Goal: Task Accomplishment & Management: Manage account settings

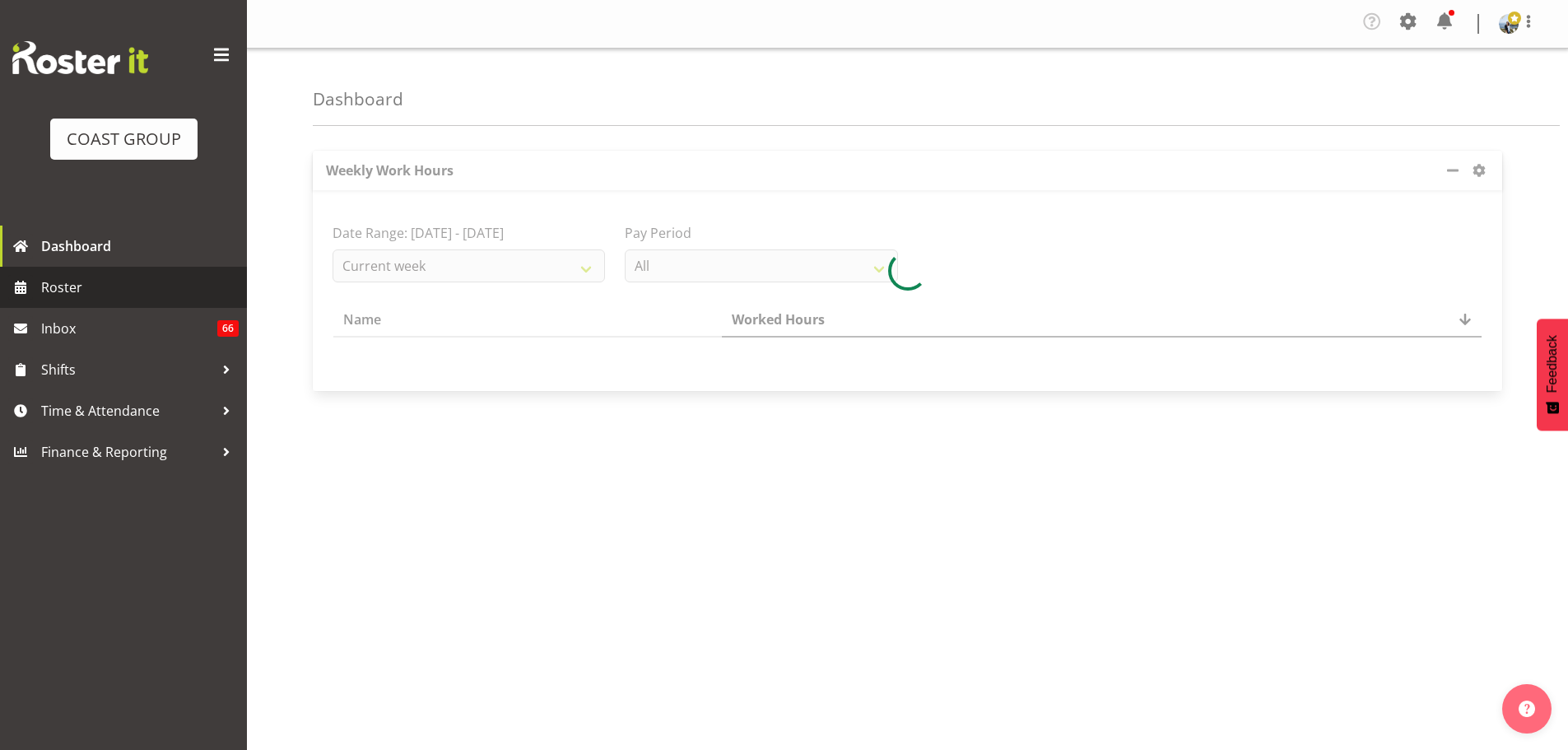
click at [139, 279] on span "Roster" at bounding box center [139, 287] width 198 height 25
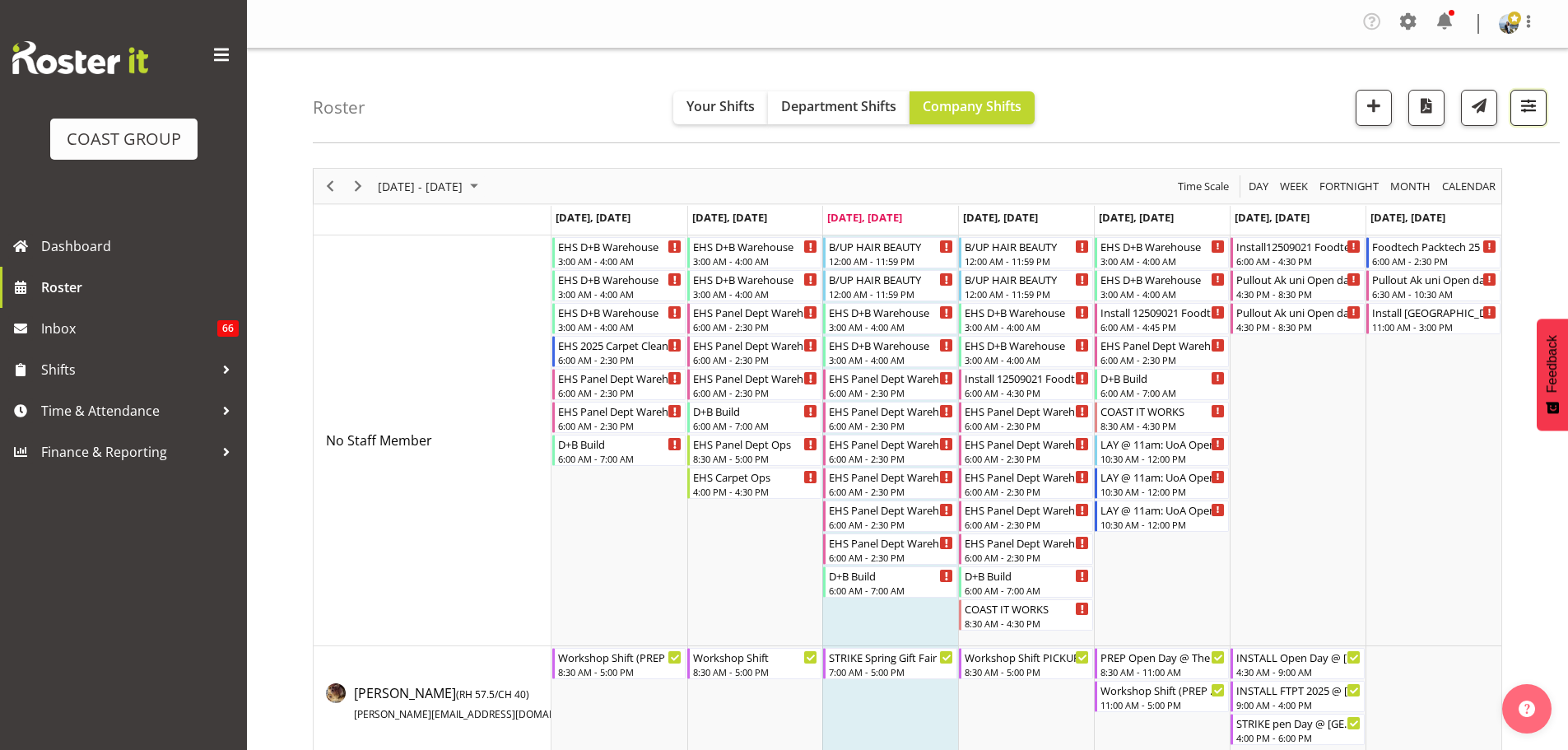
click at [1530, 119] on button "button" at bounding box center [1528, 107] width 37 height 37
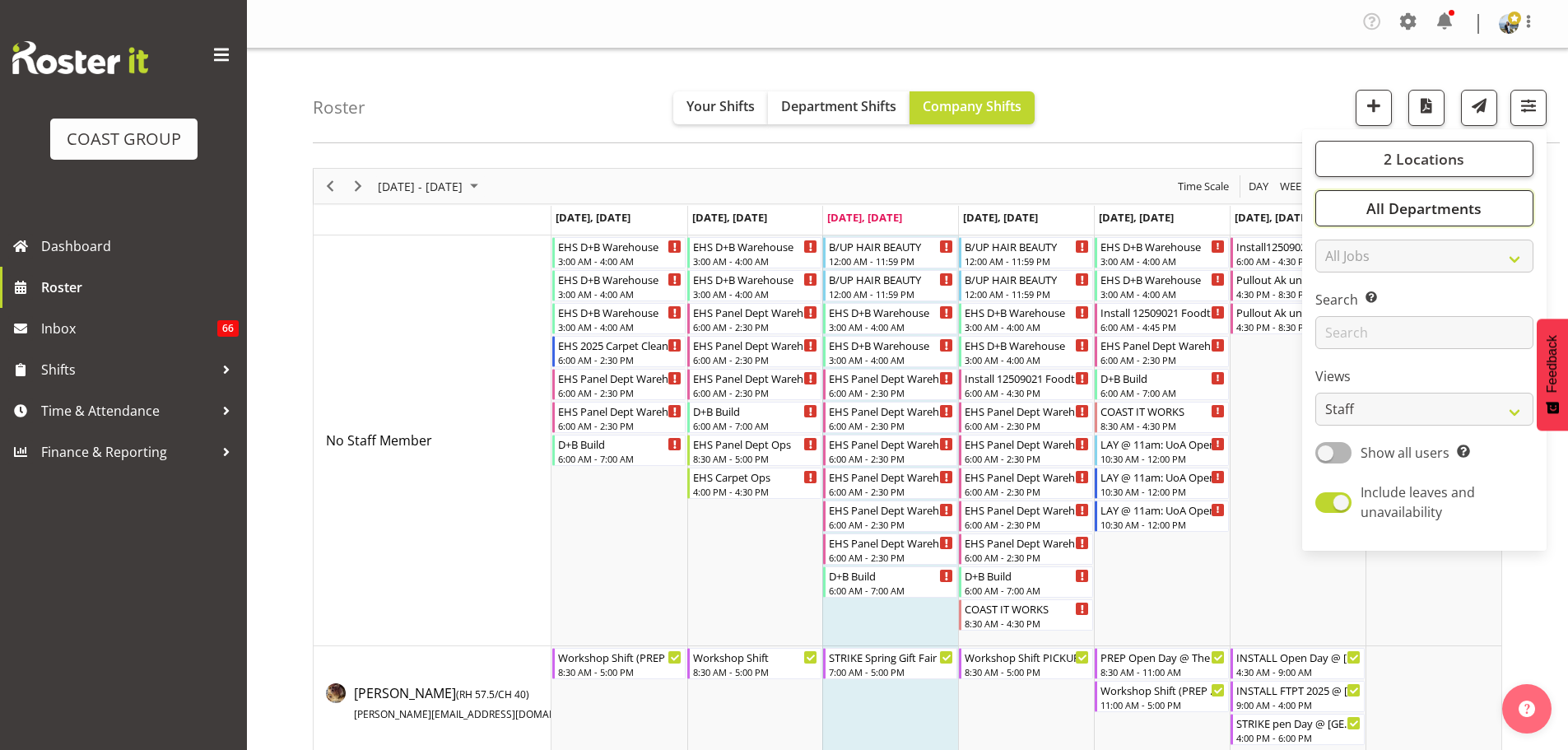
click at [1433, 209] on span "All Departments" at bounding box center [1423, 208] width 115 height 20
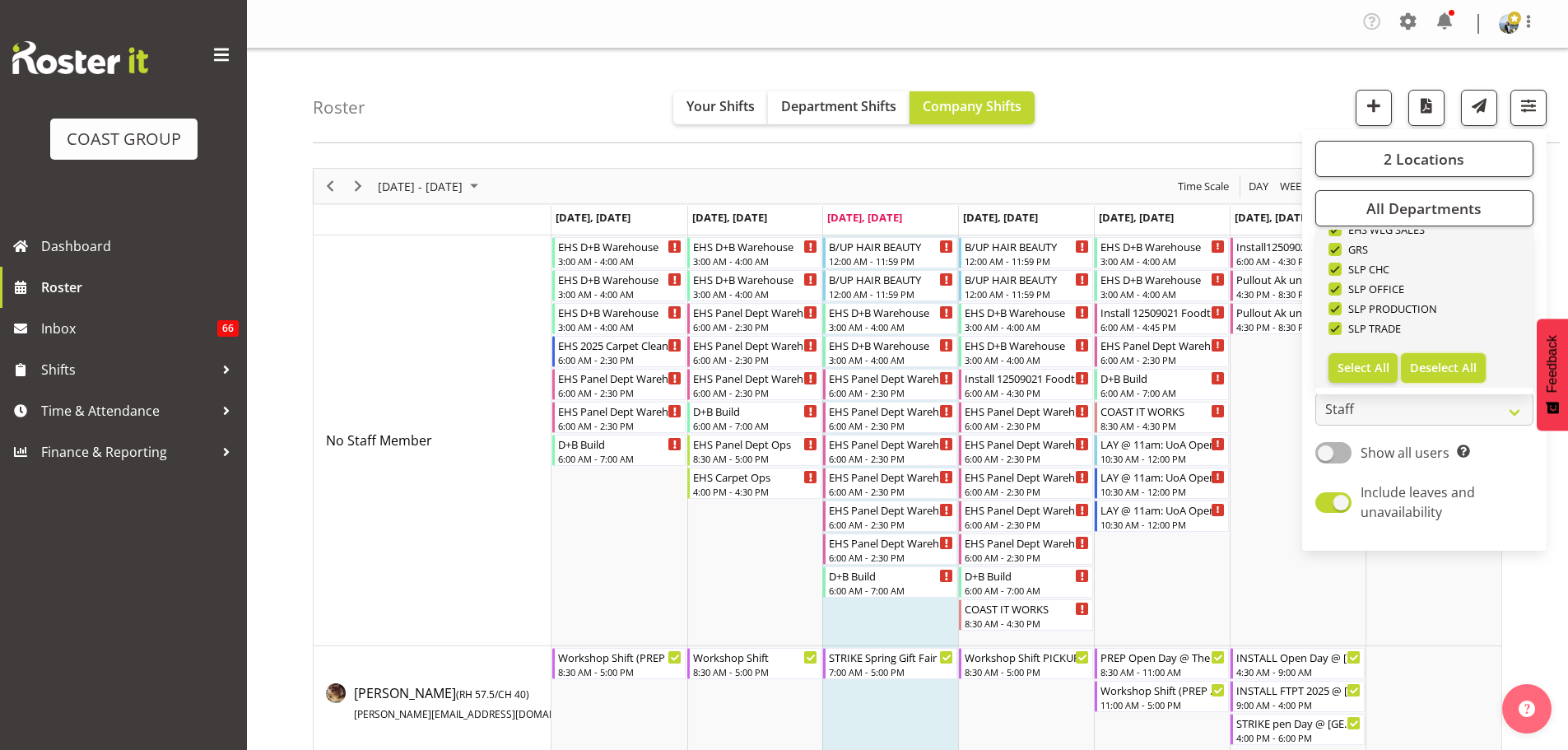
click at [1448, 353] on button "Deselect All" at bounding box center [1443, 367] width 85 height 29
checkbox input "false"
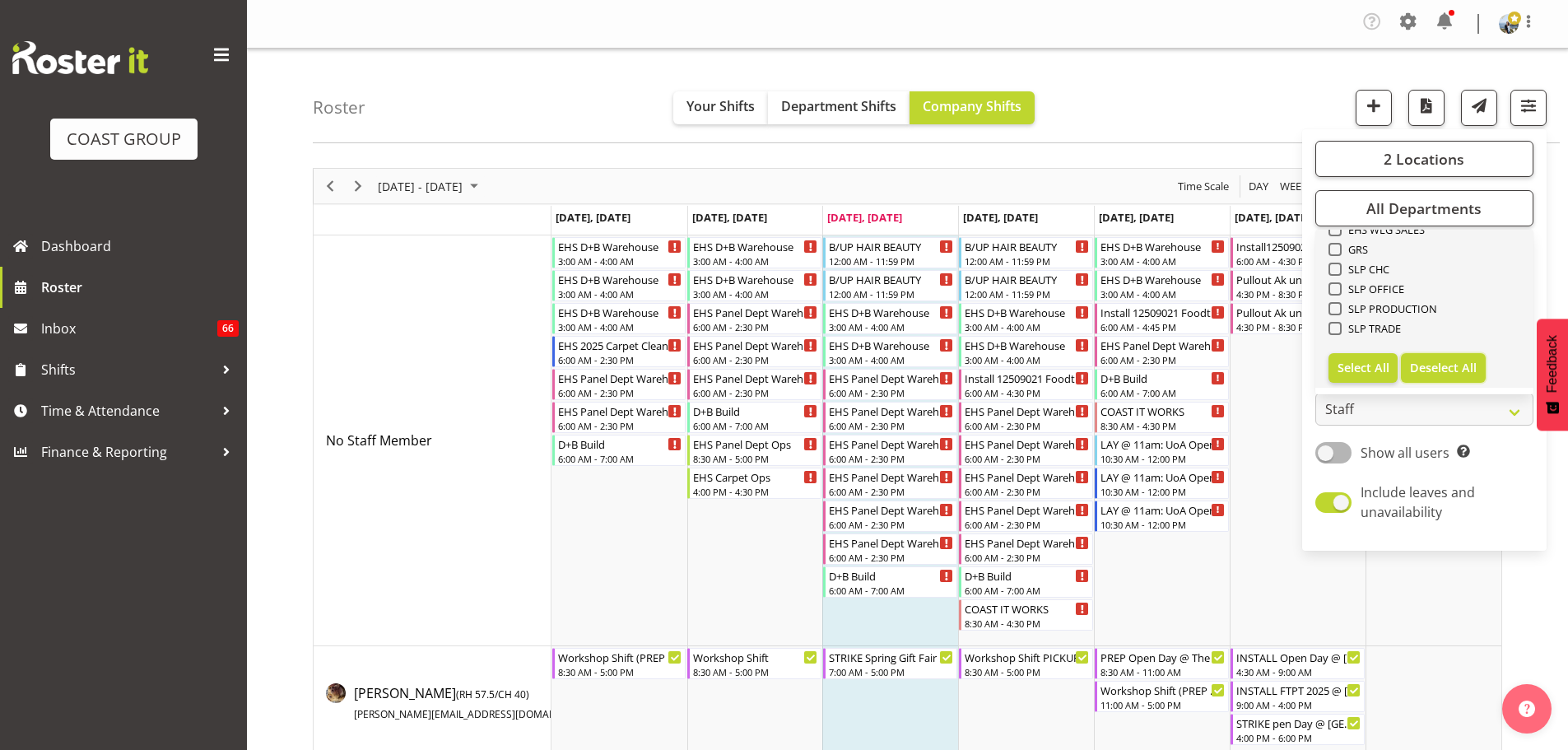
checkbox input "false"
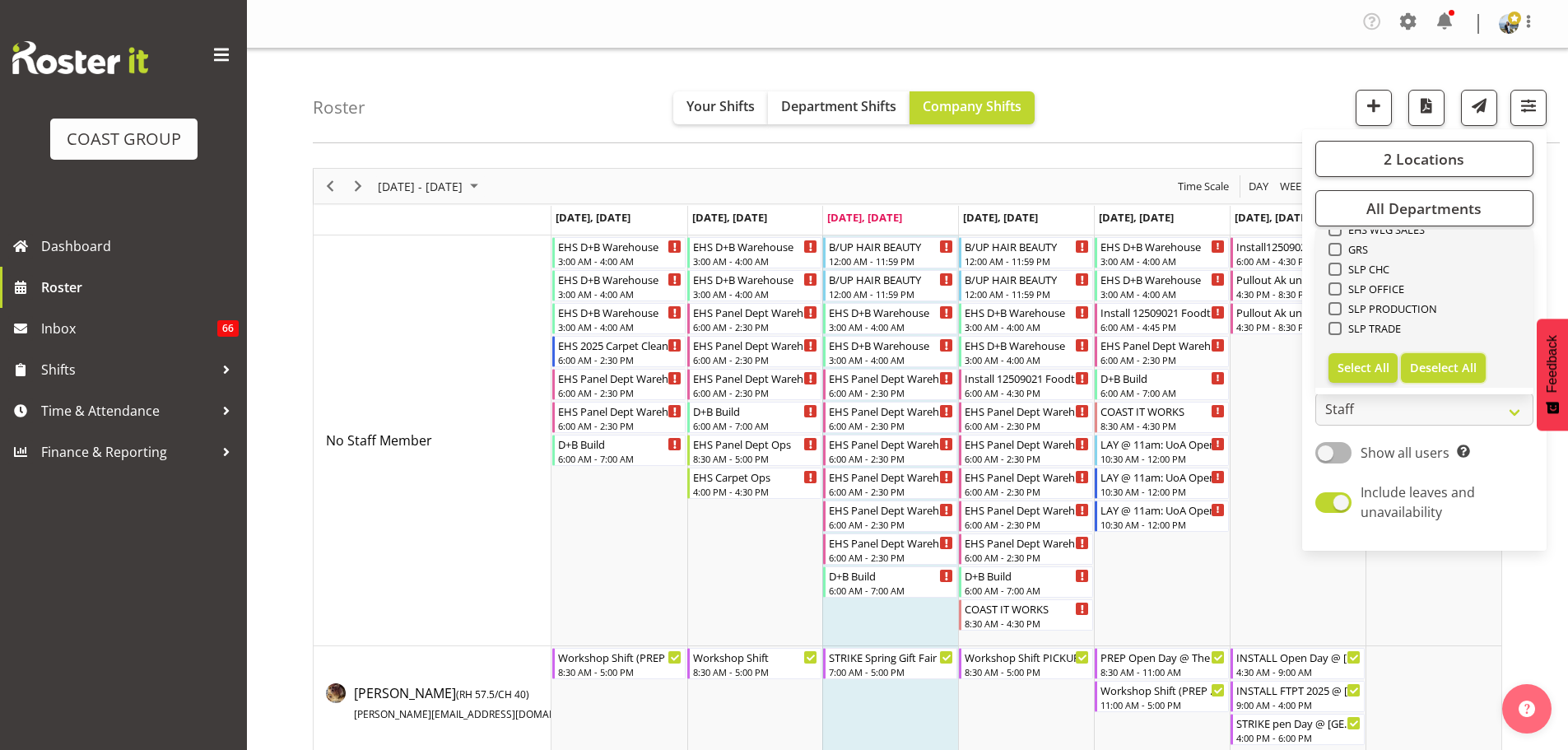
checkbox input "false"
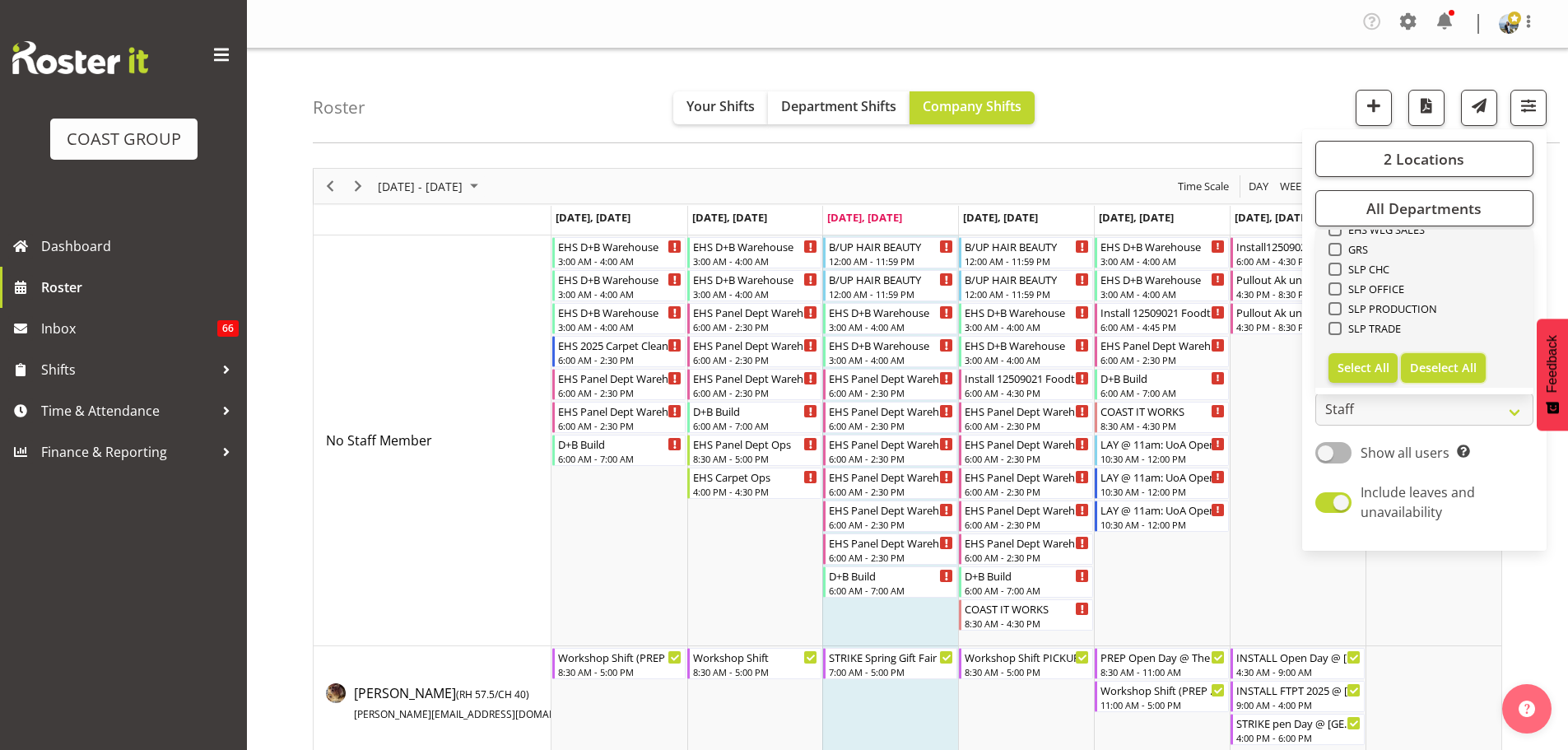
checkbox input "false"
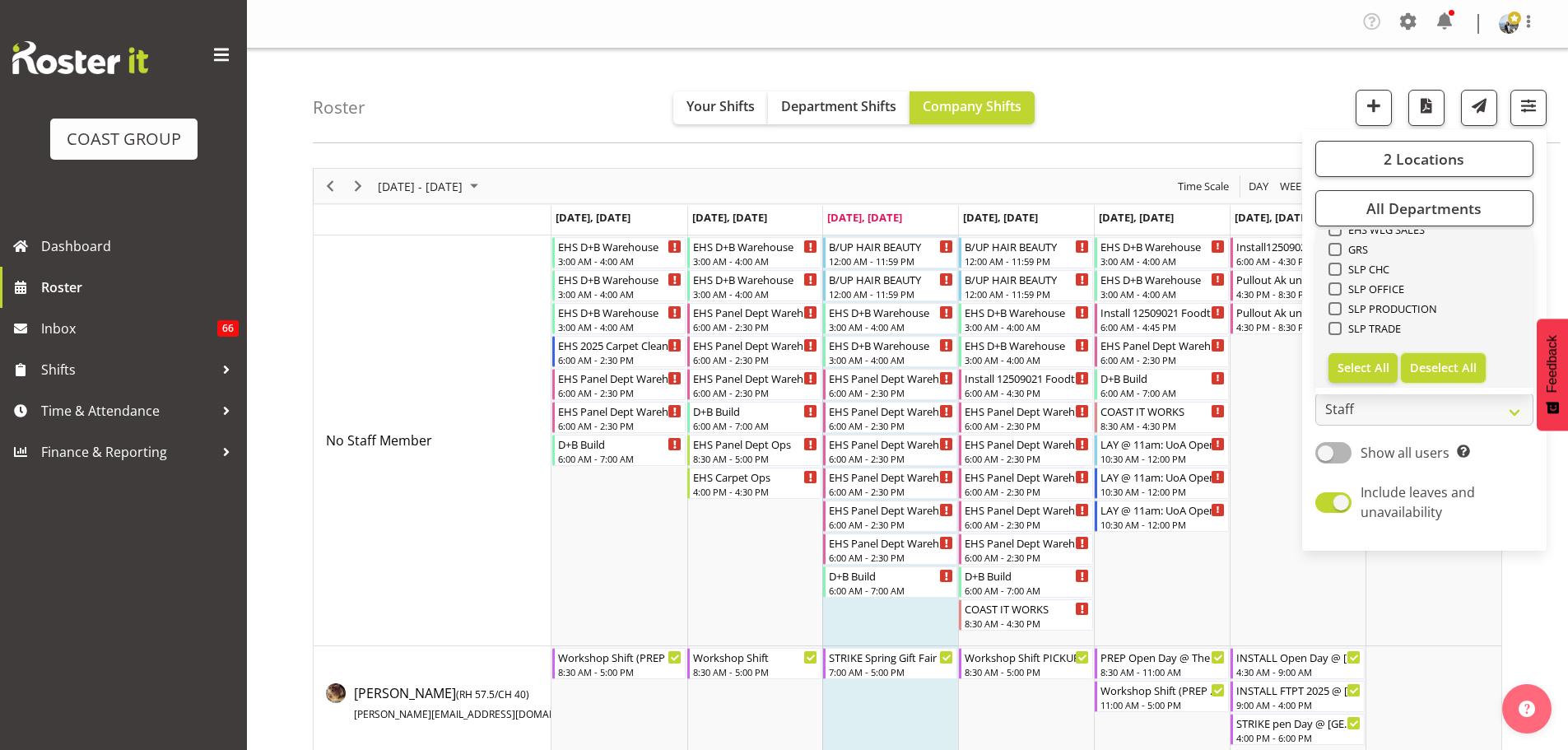
checkbox input "false"
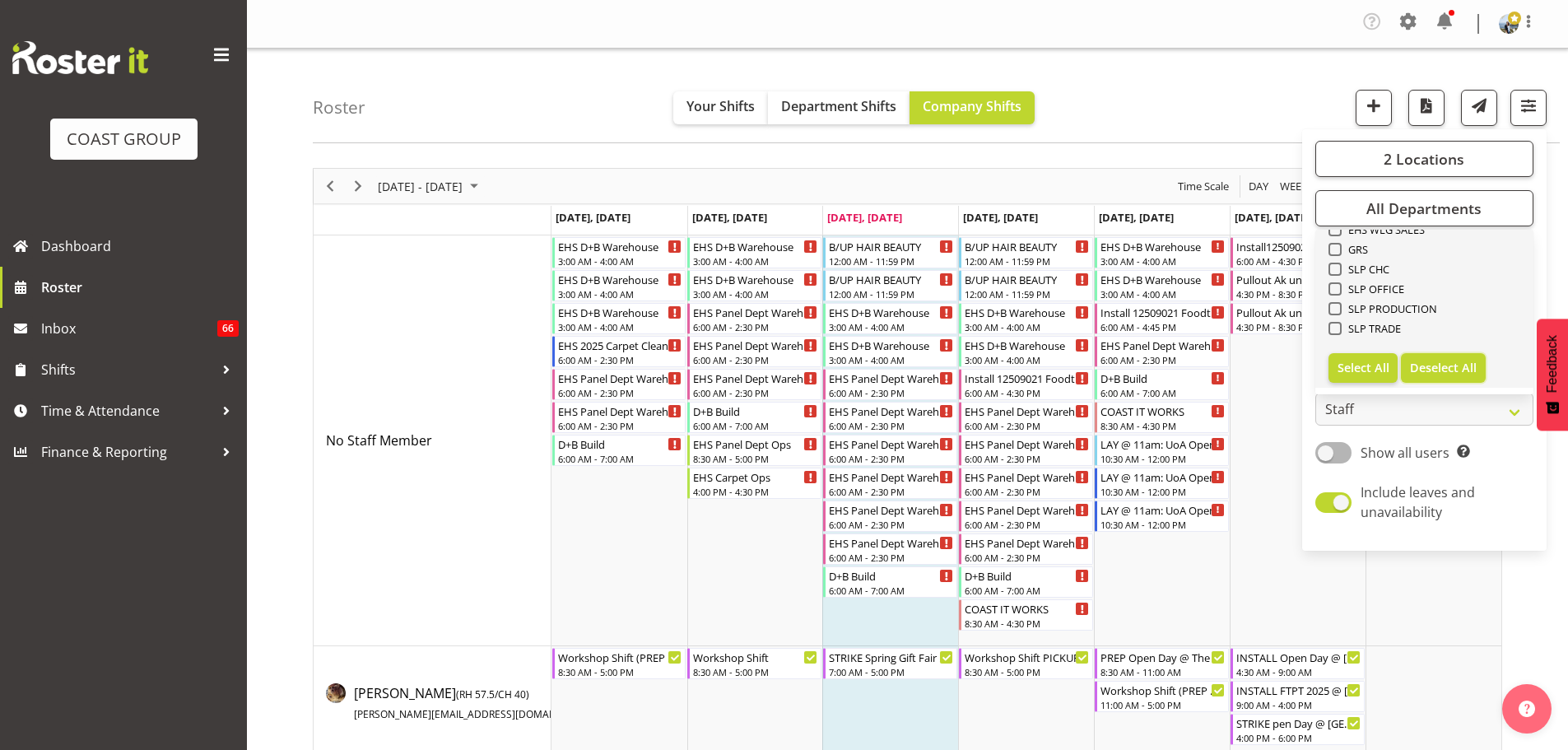
checkbox input "false"
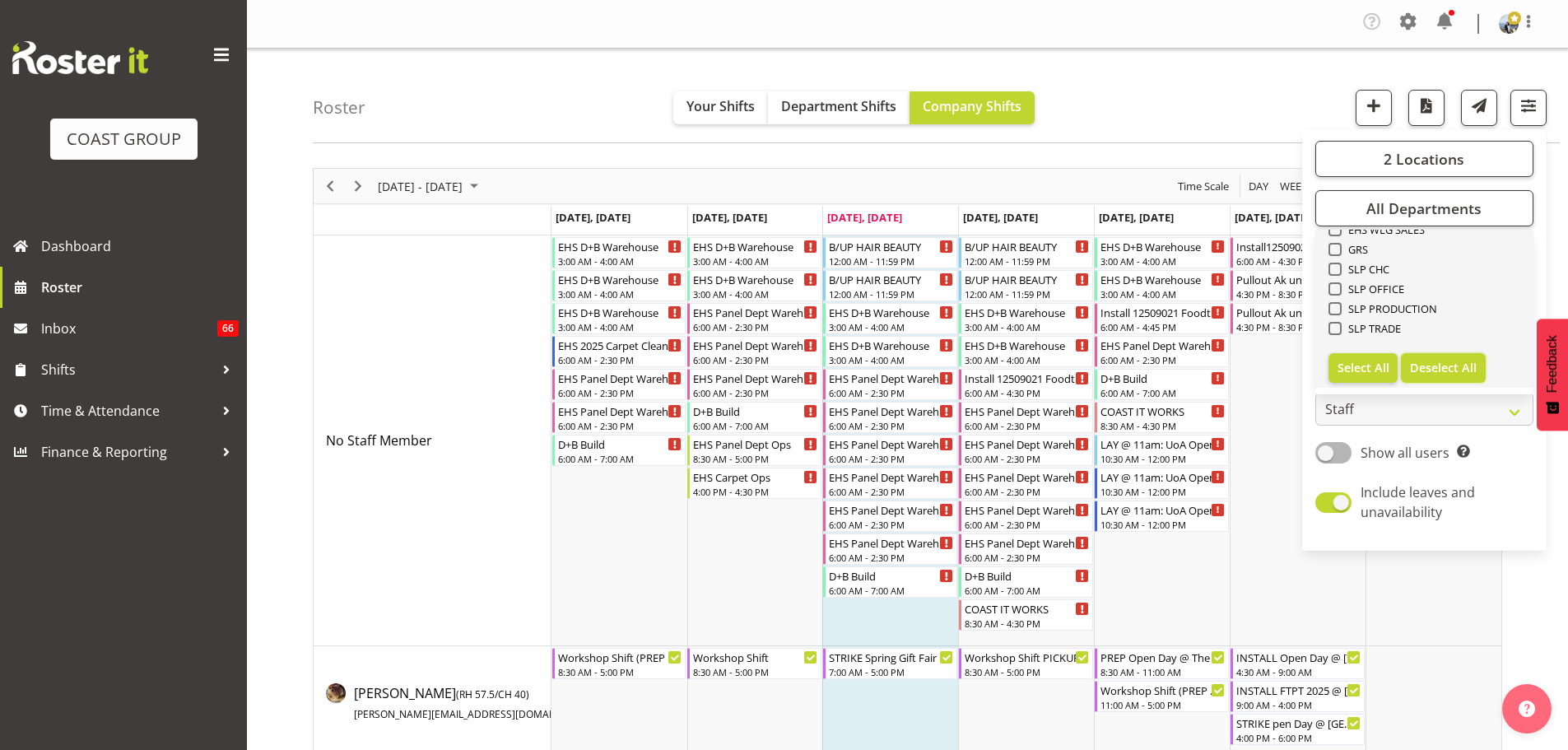
checkbox input "false"
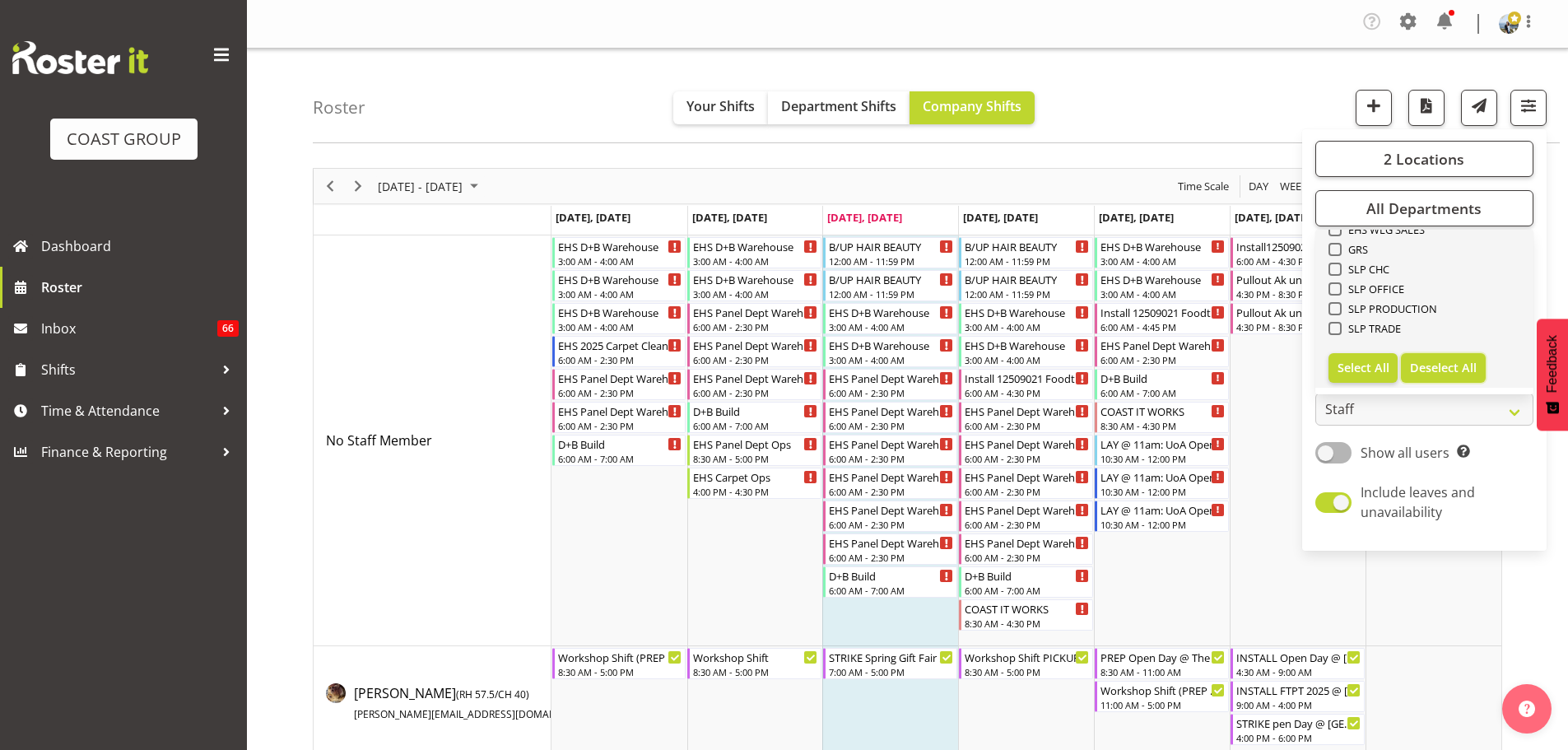
checkbox input "false"
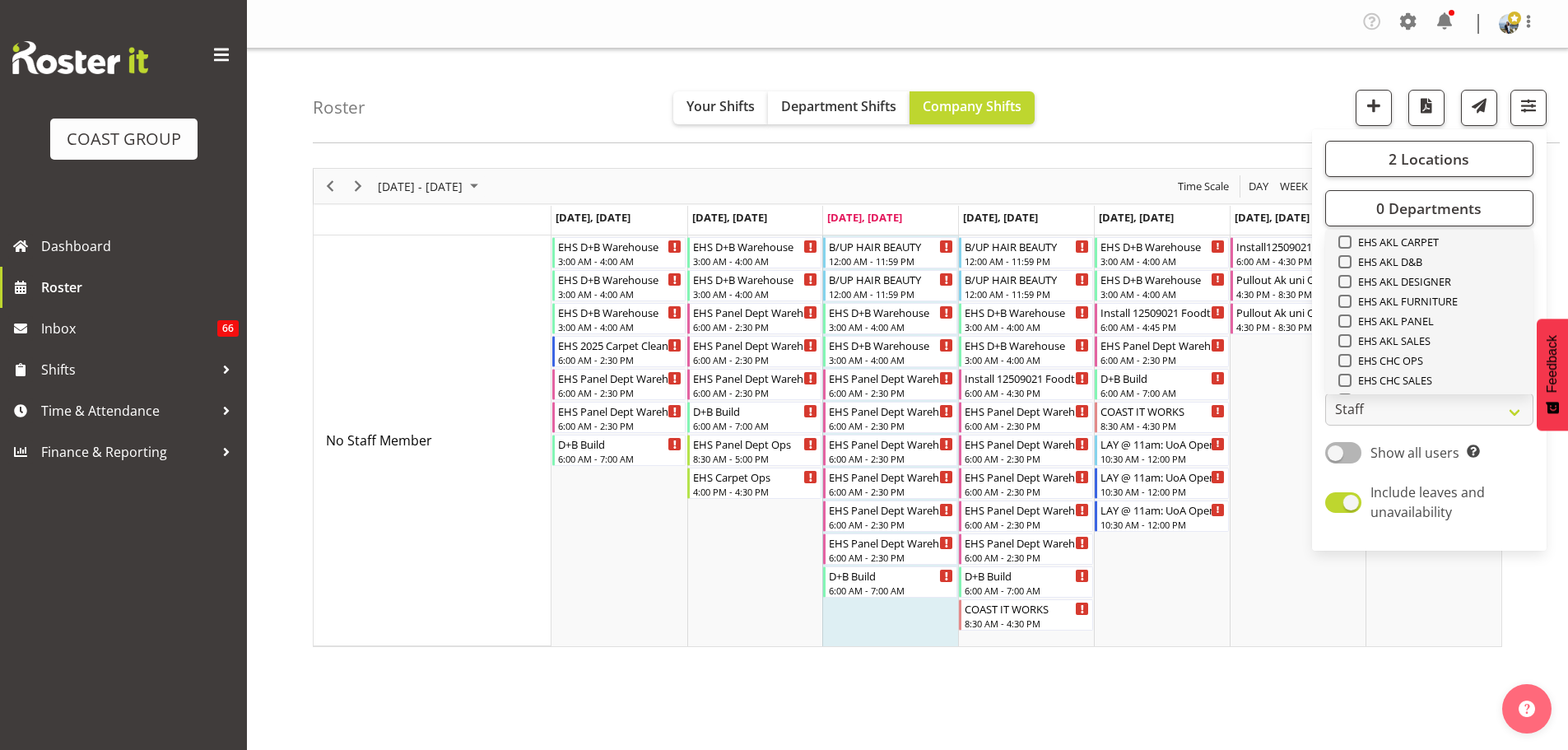
scroll to position [385, 0]
click at [1431, 259] on span "EHS AKL CARPET" at bounding box center [1395, 259] width 88 height 13
click at [1349, 259] on input "EHS AKL CARPET" at bounding box center [1344, 259] width 11 height 11
checkbox input "true"
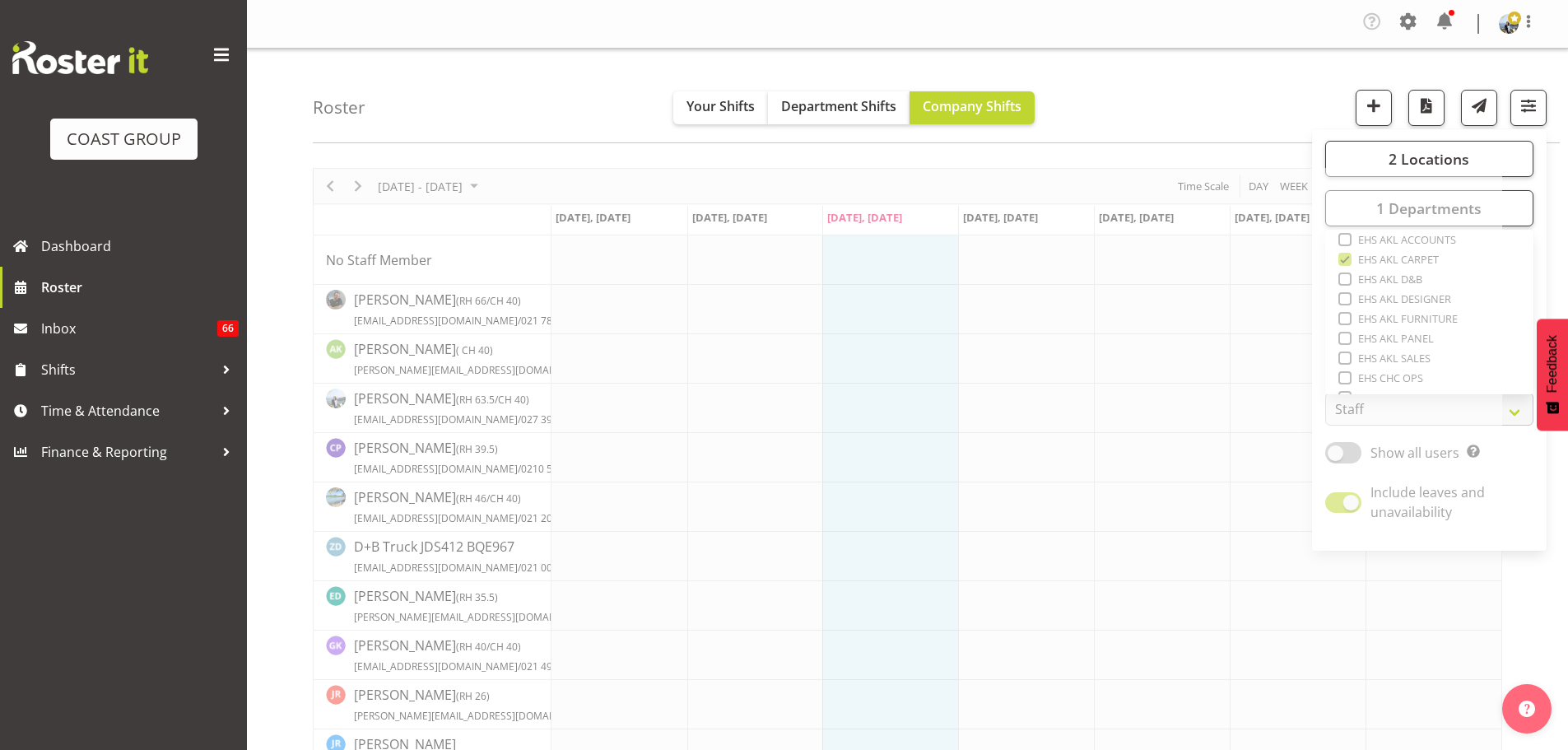
click at [1279, 134] on div "Roster Your Shifts Department Shifts Company Shifts 2 Locations Clear CARLTON E…" at bounding box center [936, 96] width 1247 height 95
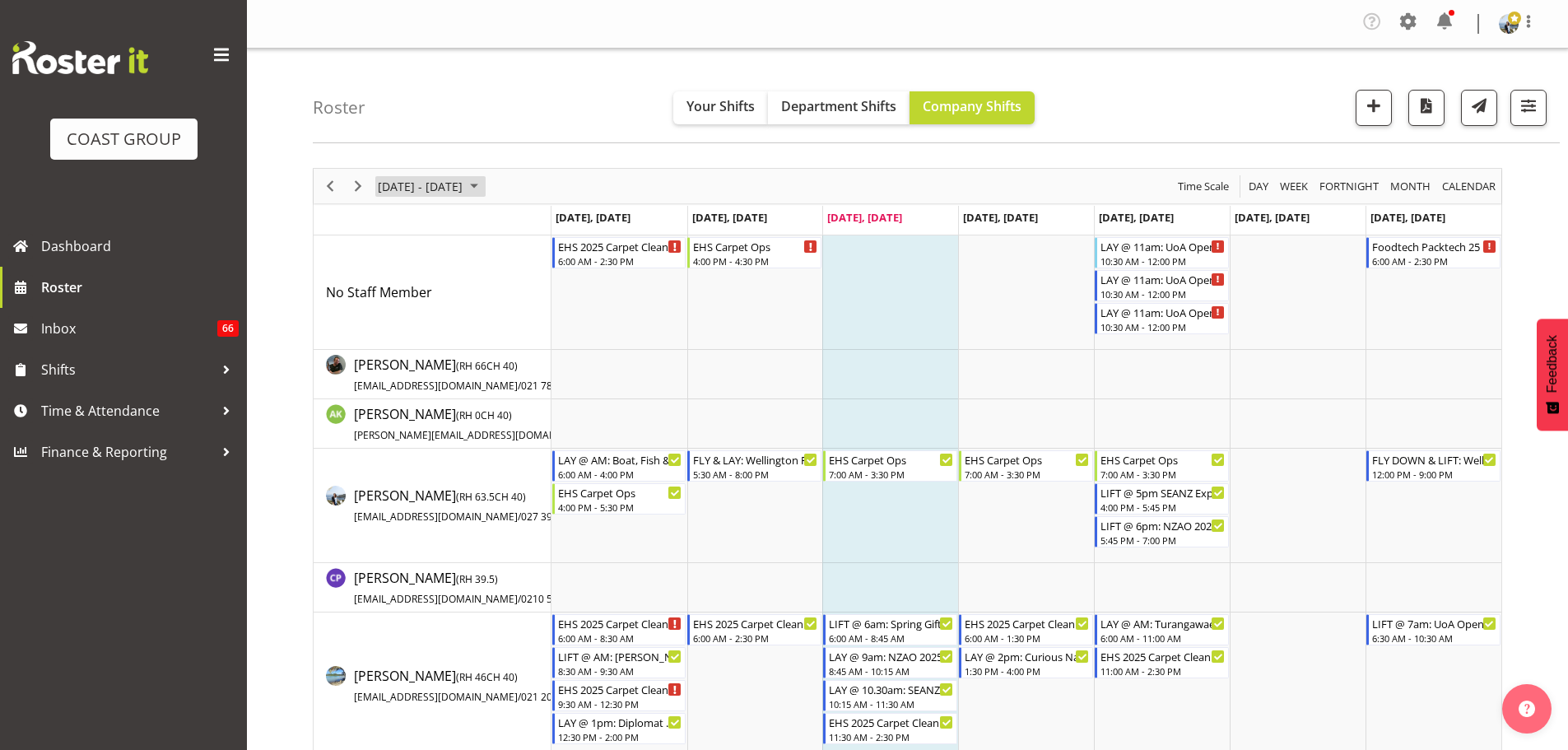
click at [430, 188] on span "[DATE] - [DATE]" at bounding box center [420, 186] width 88 height 21
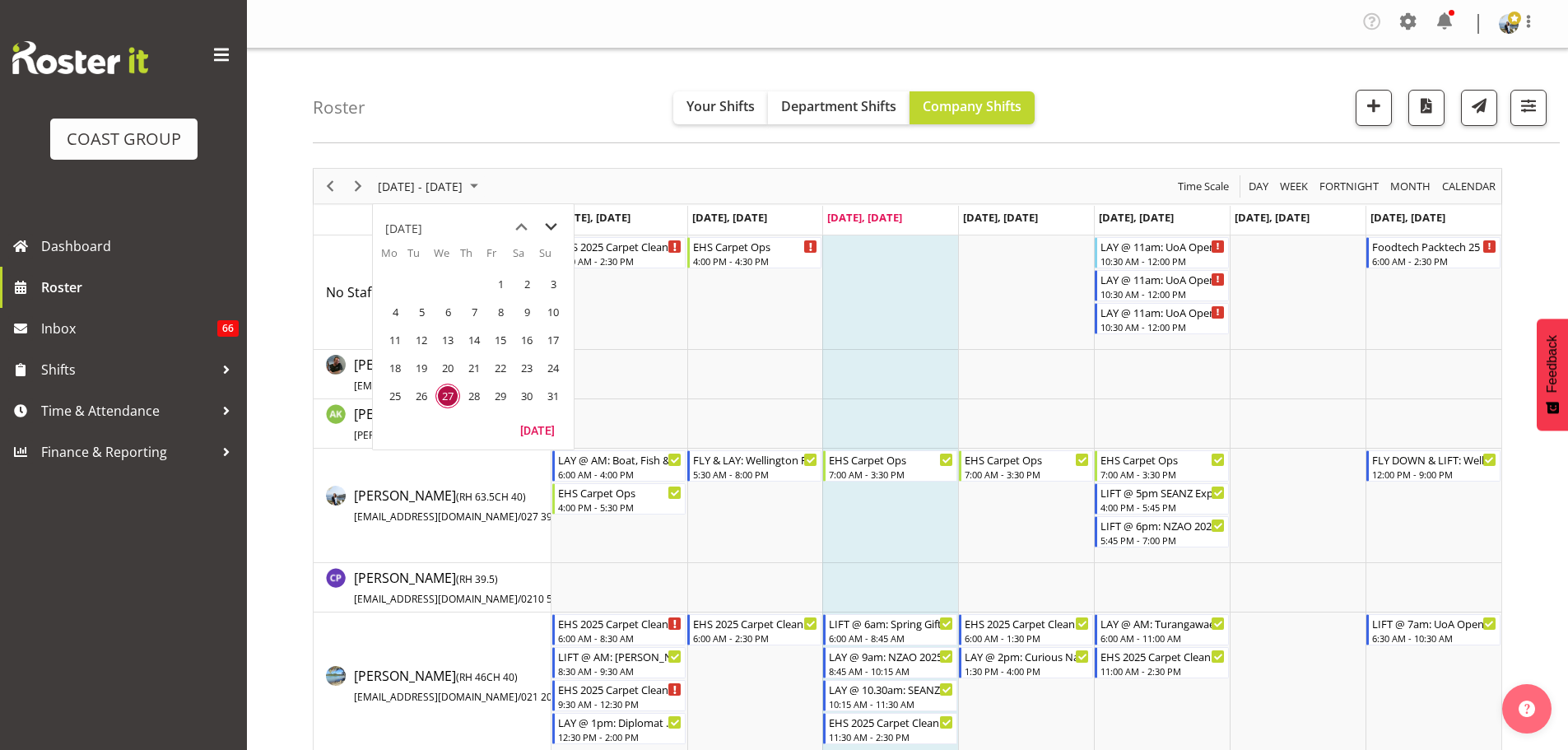
click at [544, 223] on span "next month" at bounding box center [551, 226] width 29 height 29
click at [402, 285] on span "1" at bounding box center [395, 284] width 25 height 25
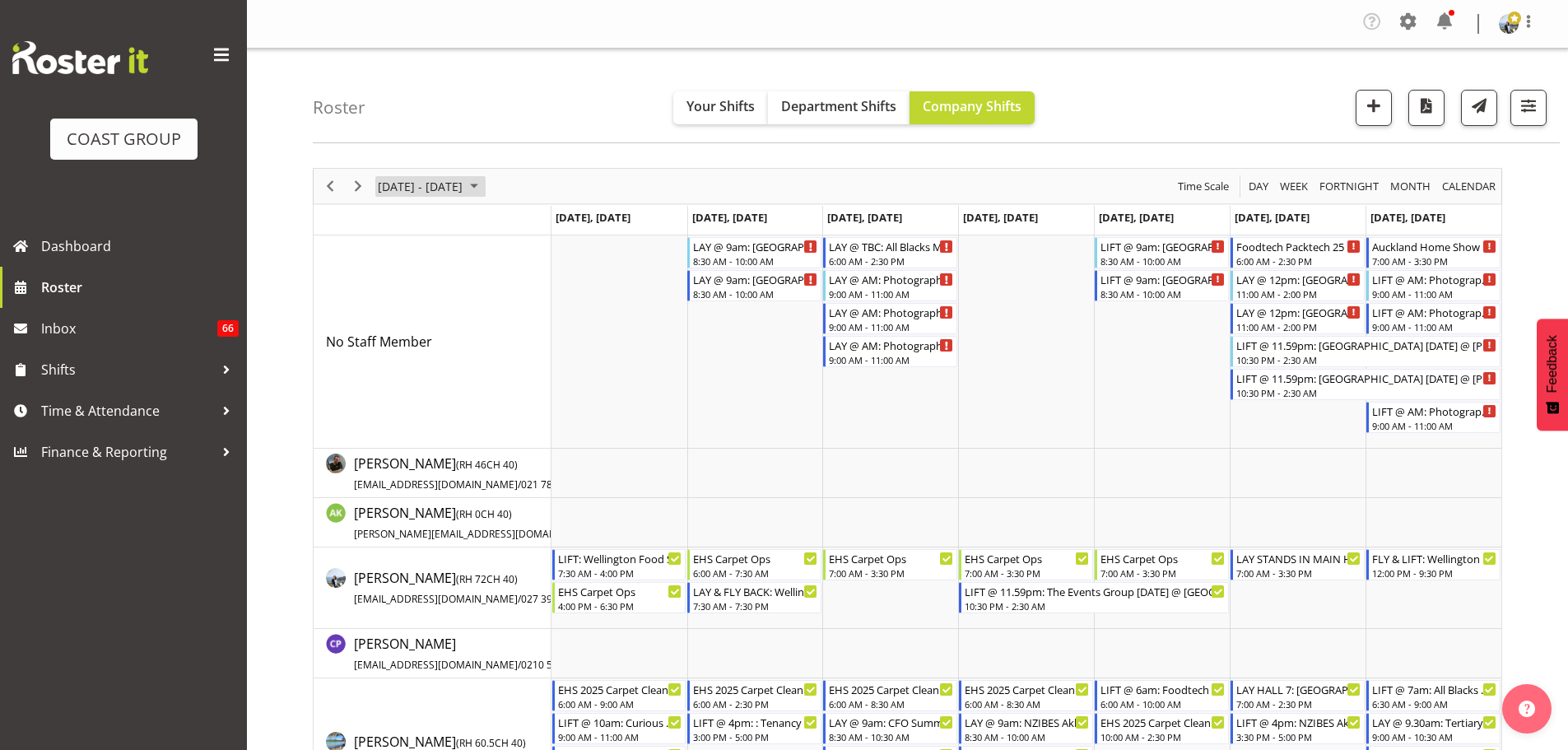
click at [427, 189] on span "September 01 - 07, 2025" at bounding box center [420, 186] width 88 height 21
click at [403, 316] on span "8" at bounding box center [395, 312] width 25 height 25
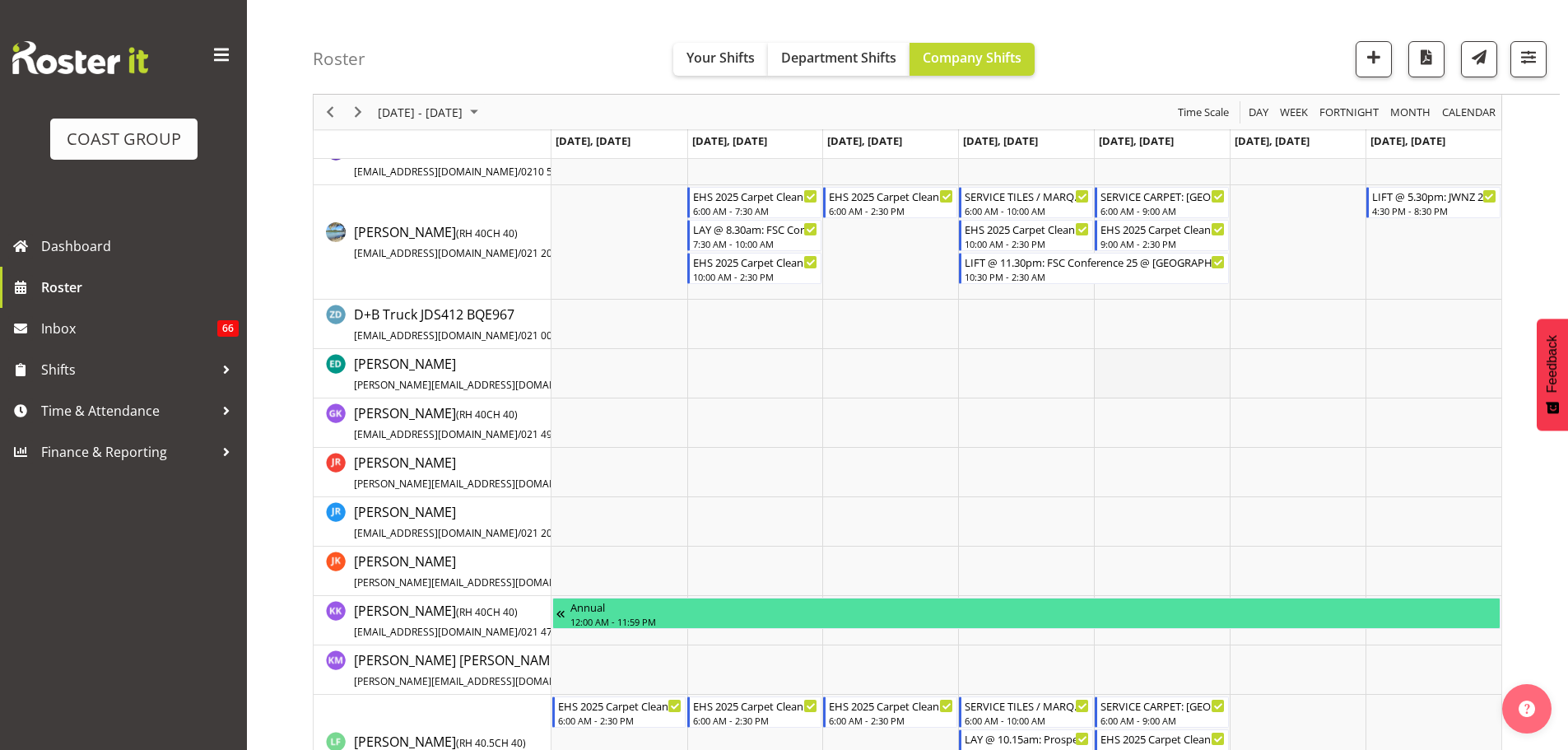
scroll to position [493, 0]
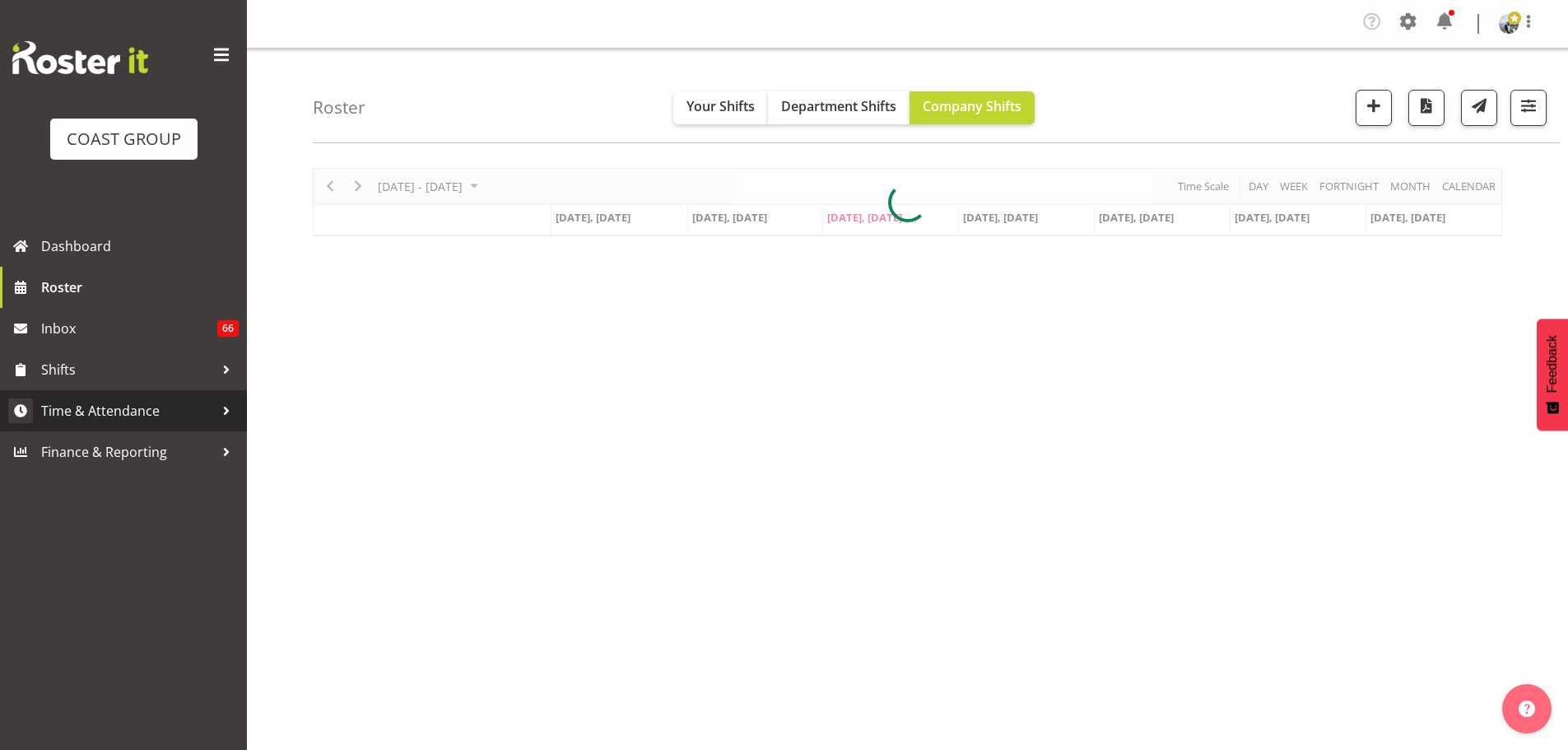
click at [89, 426] on link "Time & Attendance" at bounding box center [123, 410] width 247 height 41
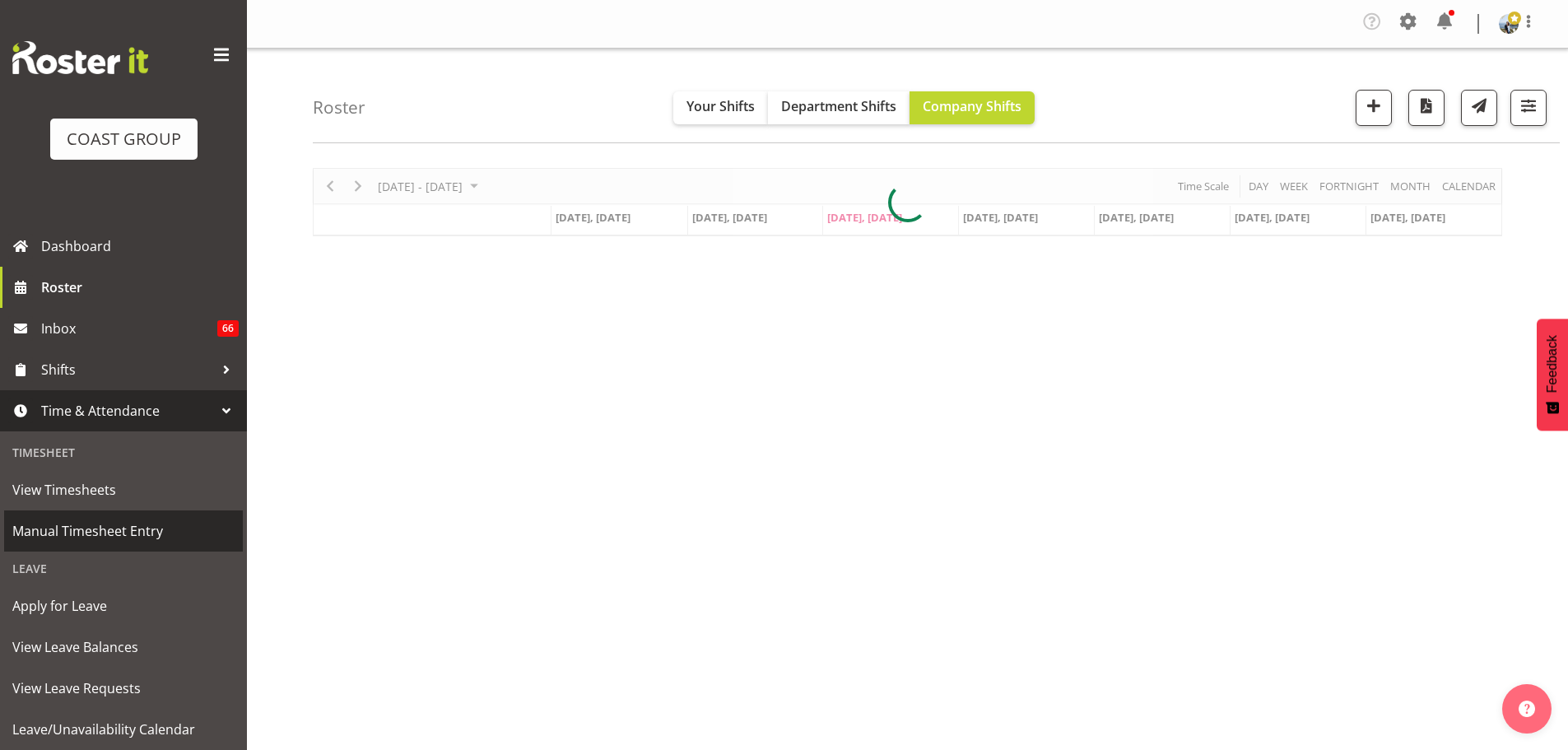
click at [104, 529] on span "Manual Timesheet Entry" at bounding box center [123, 531] width 223 height 25
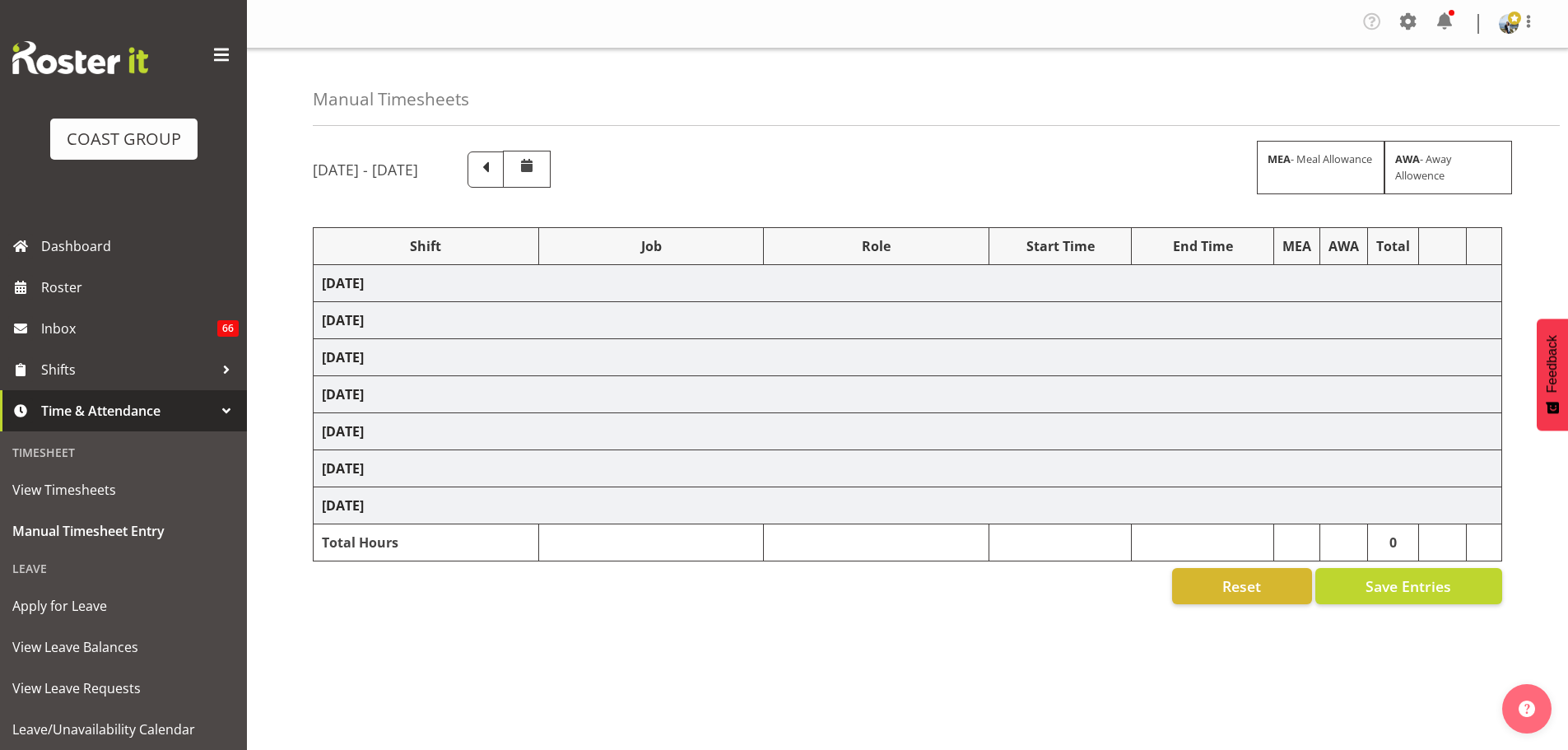
select select "70657"
select select "69"
select select "198"
select select "70657"
select select "69"
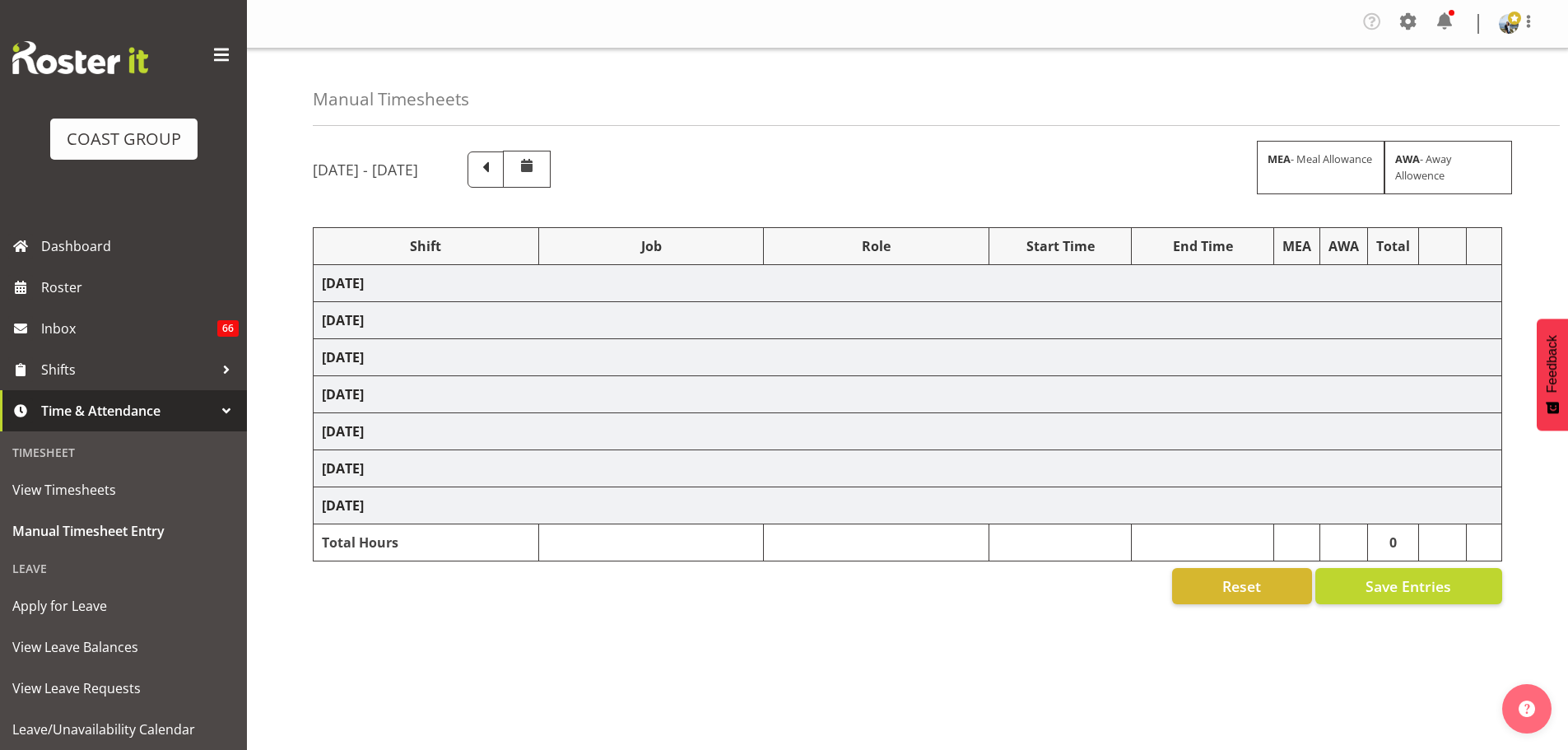
select select "198"
select select "70657"
select select "69"
select select "198"
select select "79611"
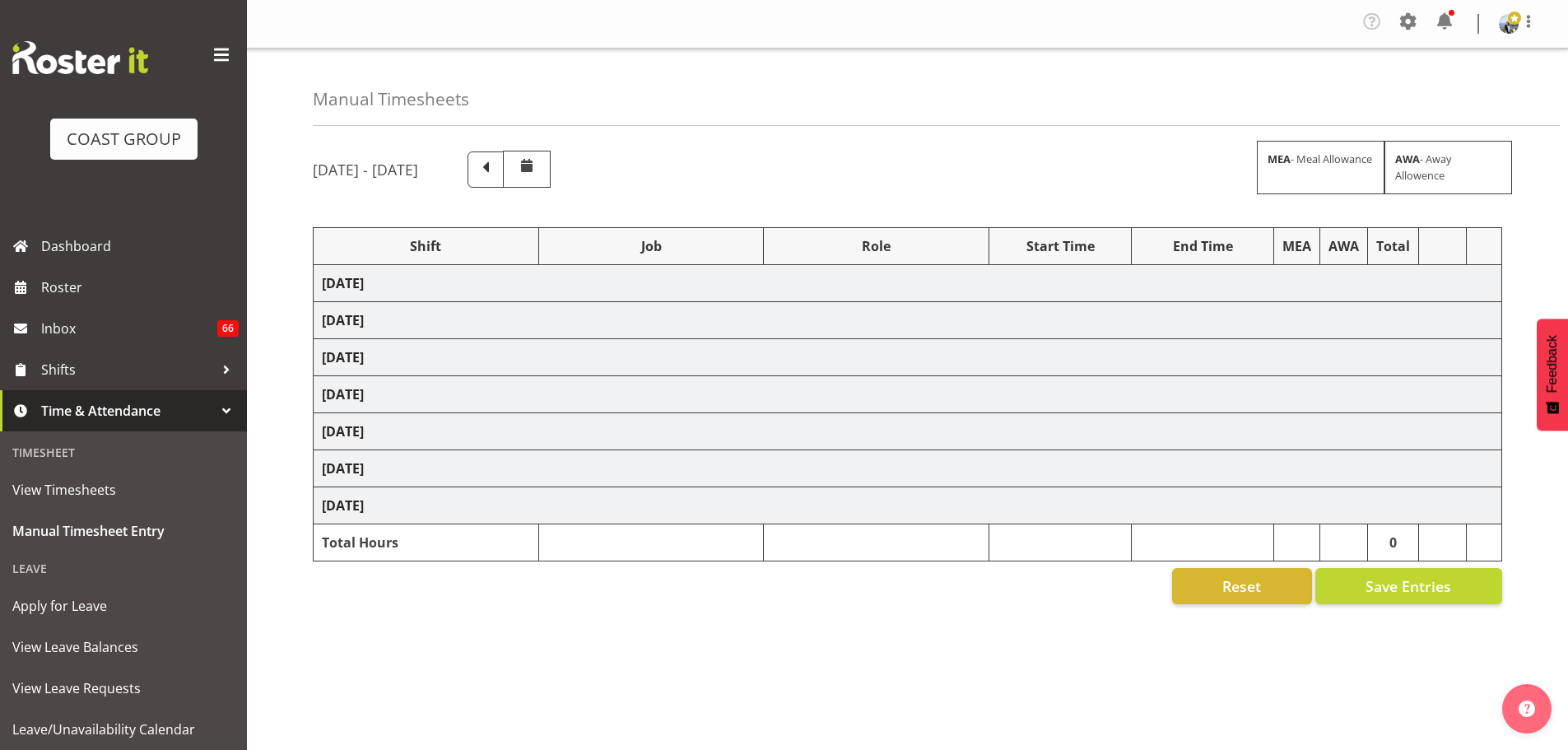
select select "10251"
select select "190"
select select "79721"
select select "9198"
select select "190"
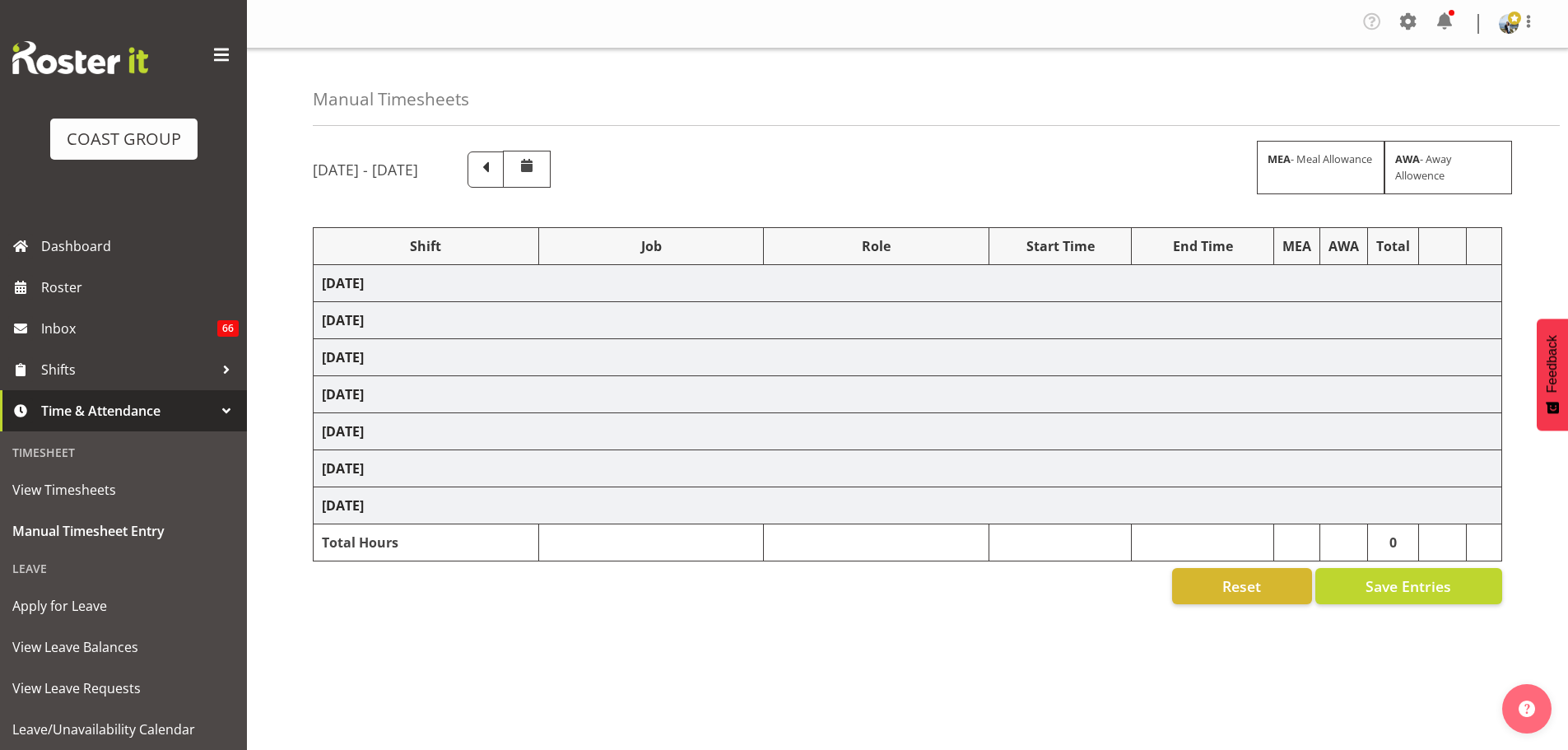
select select "66738"
select select "9141"
select select "190"
select select "66738"
select select "9141"
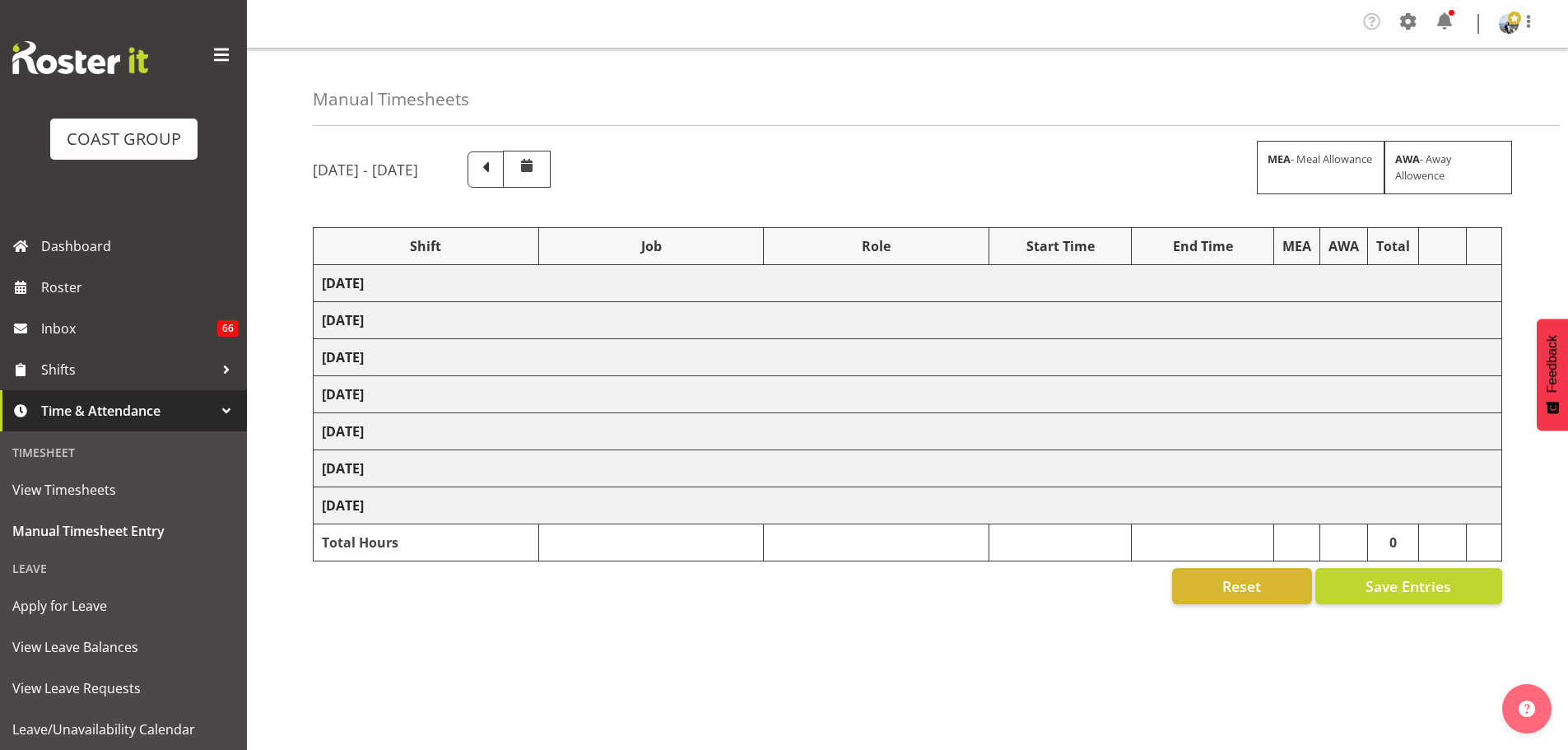
select select "190"
select select "70657"
select select "69"
select select "198"
select select "70657"
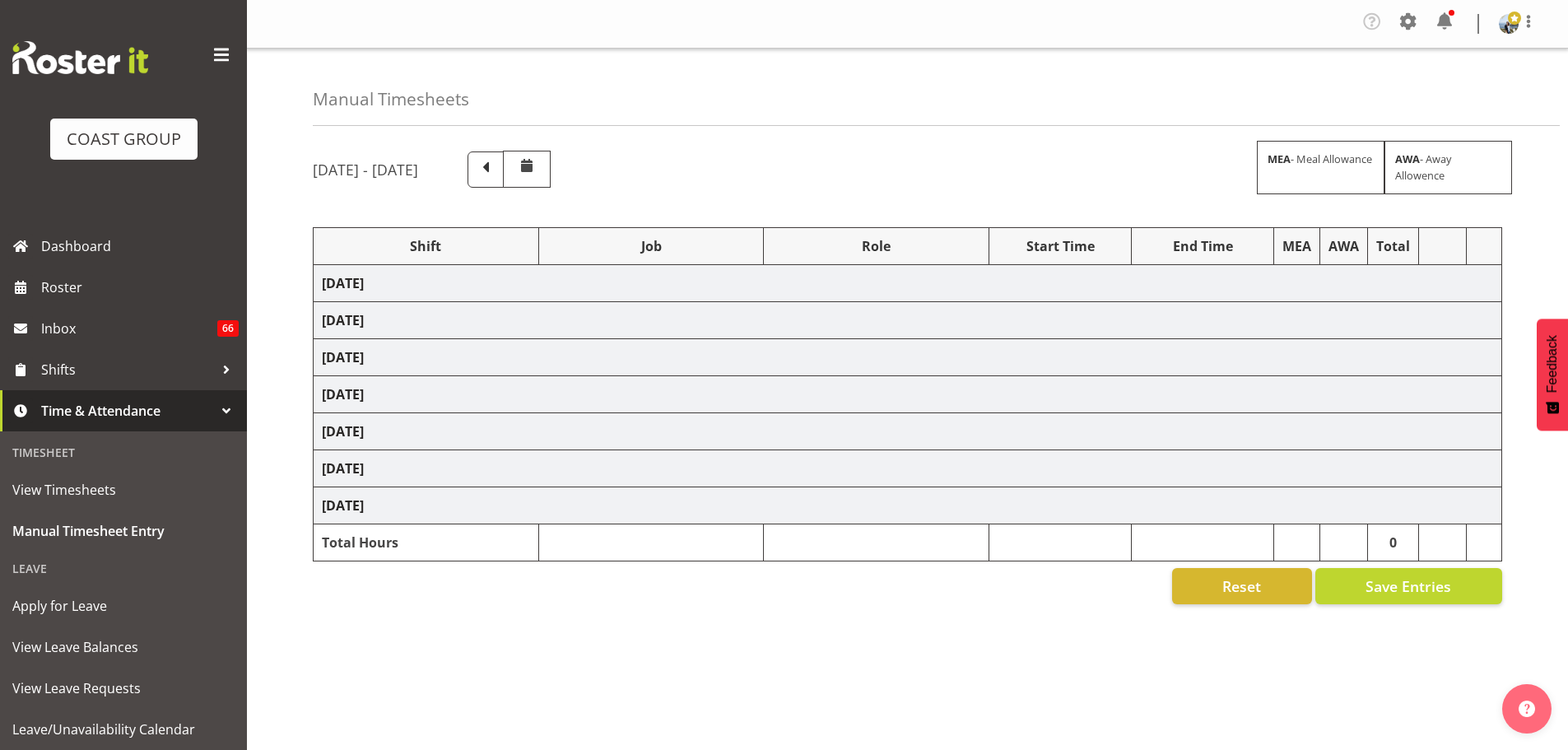
select select "69"
select select "198"
select select "68491"
select select "9237"
select select "190"
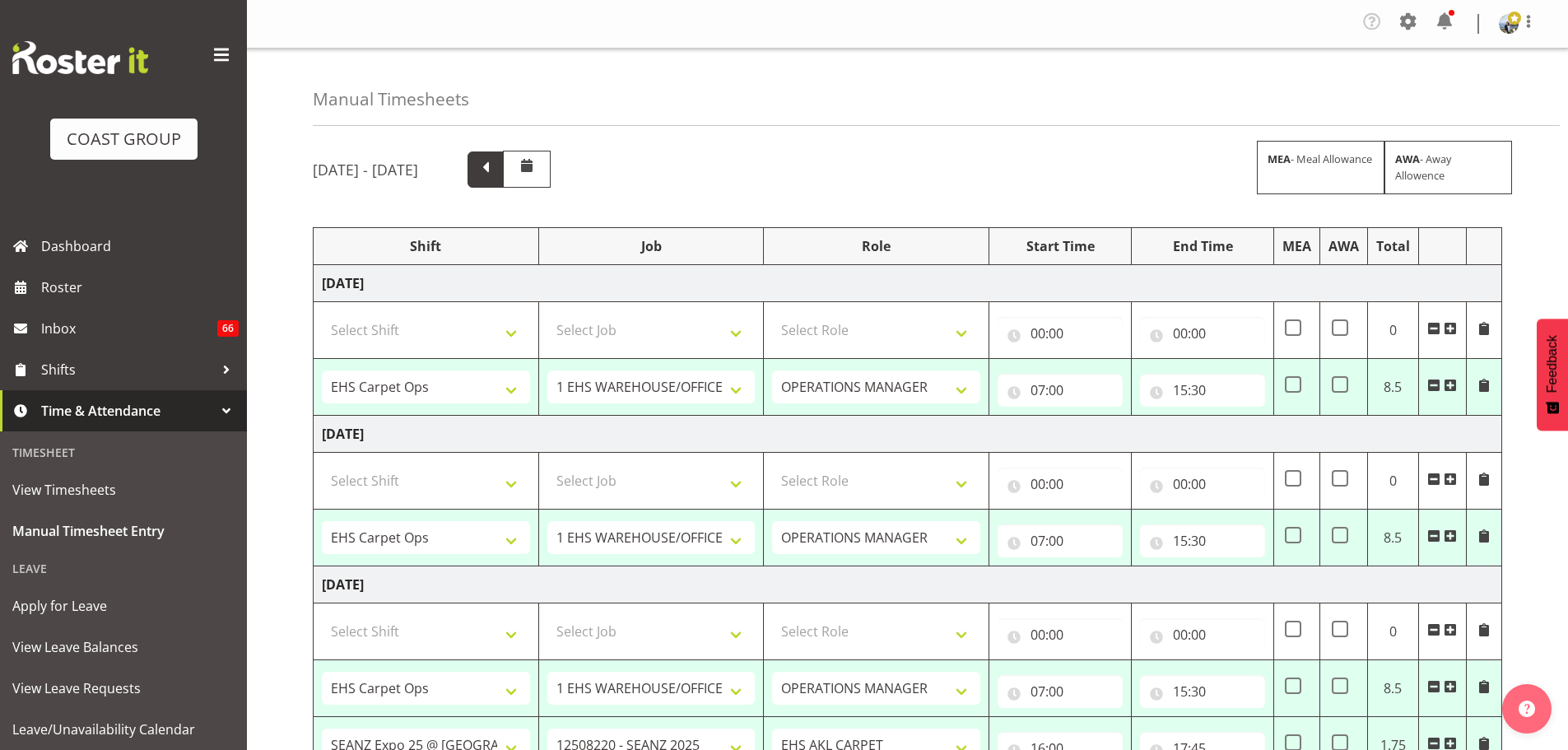
click at [503, 173] on span at bounding box center [485, 169] width 37 height 37
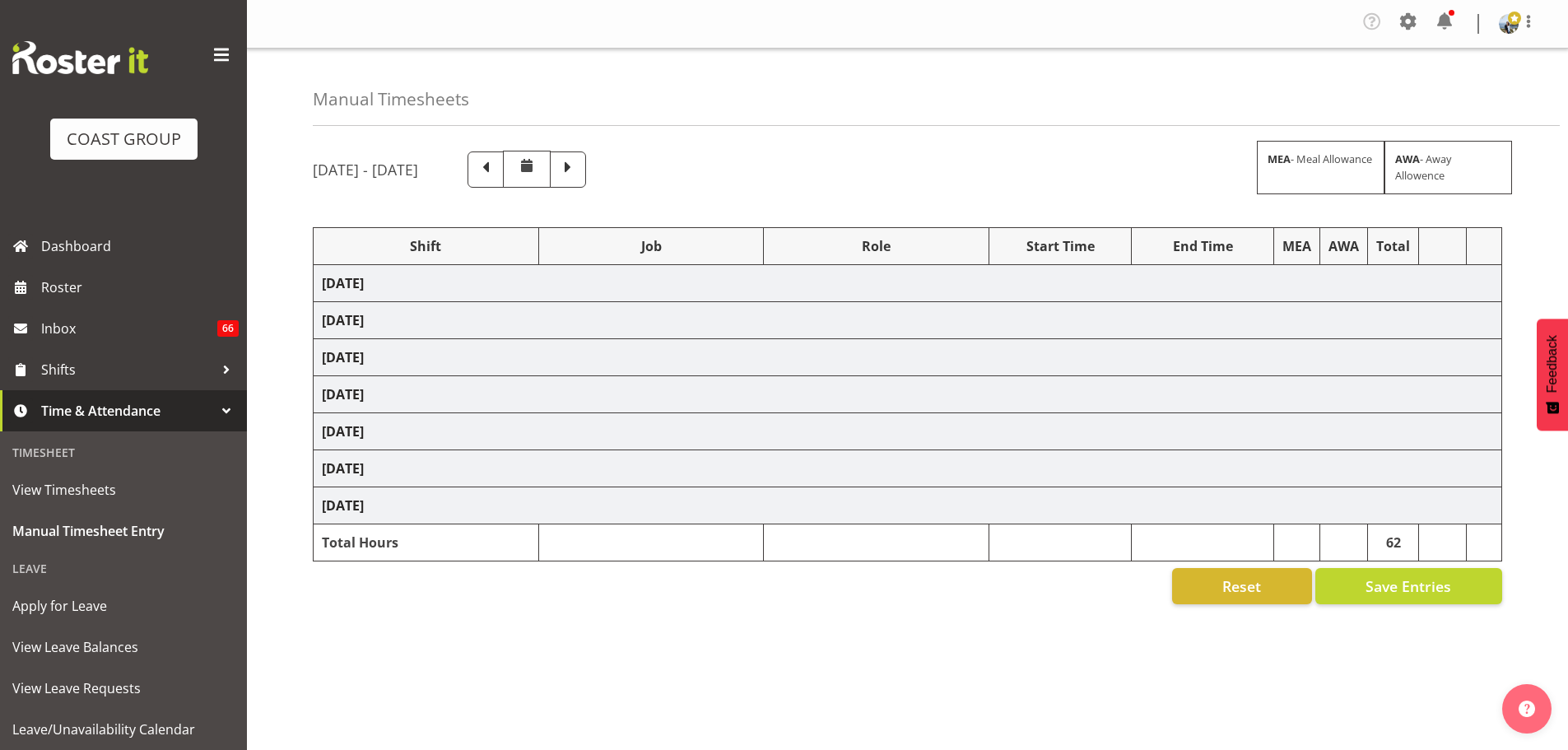
select select "70657"
select select "69"
select select "198"
select select "79740"
select select "8574"
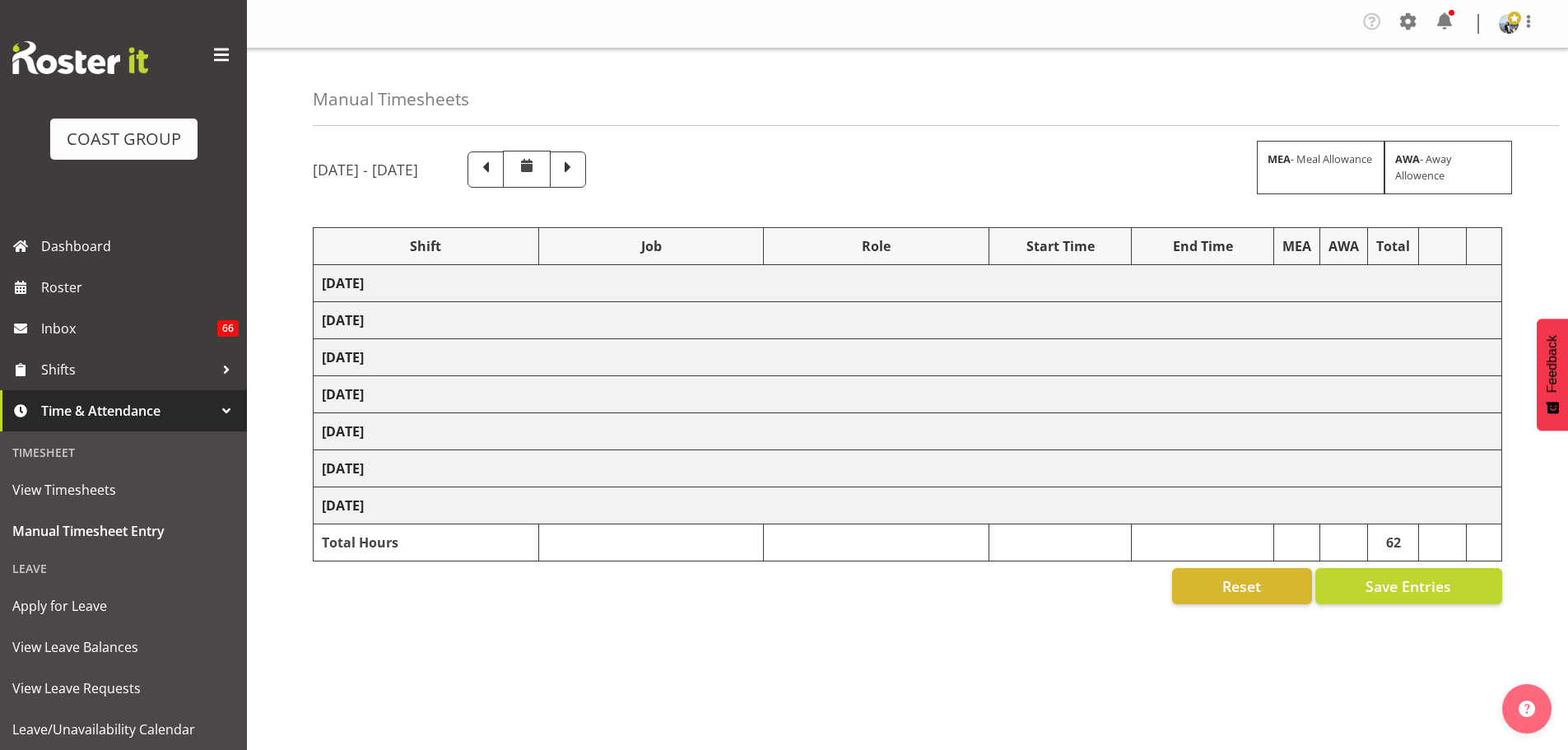
select select "190"
select select "70657"
select select "69"
select select "198"
select select "70657"
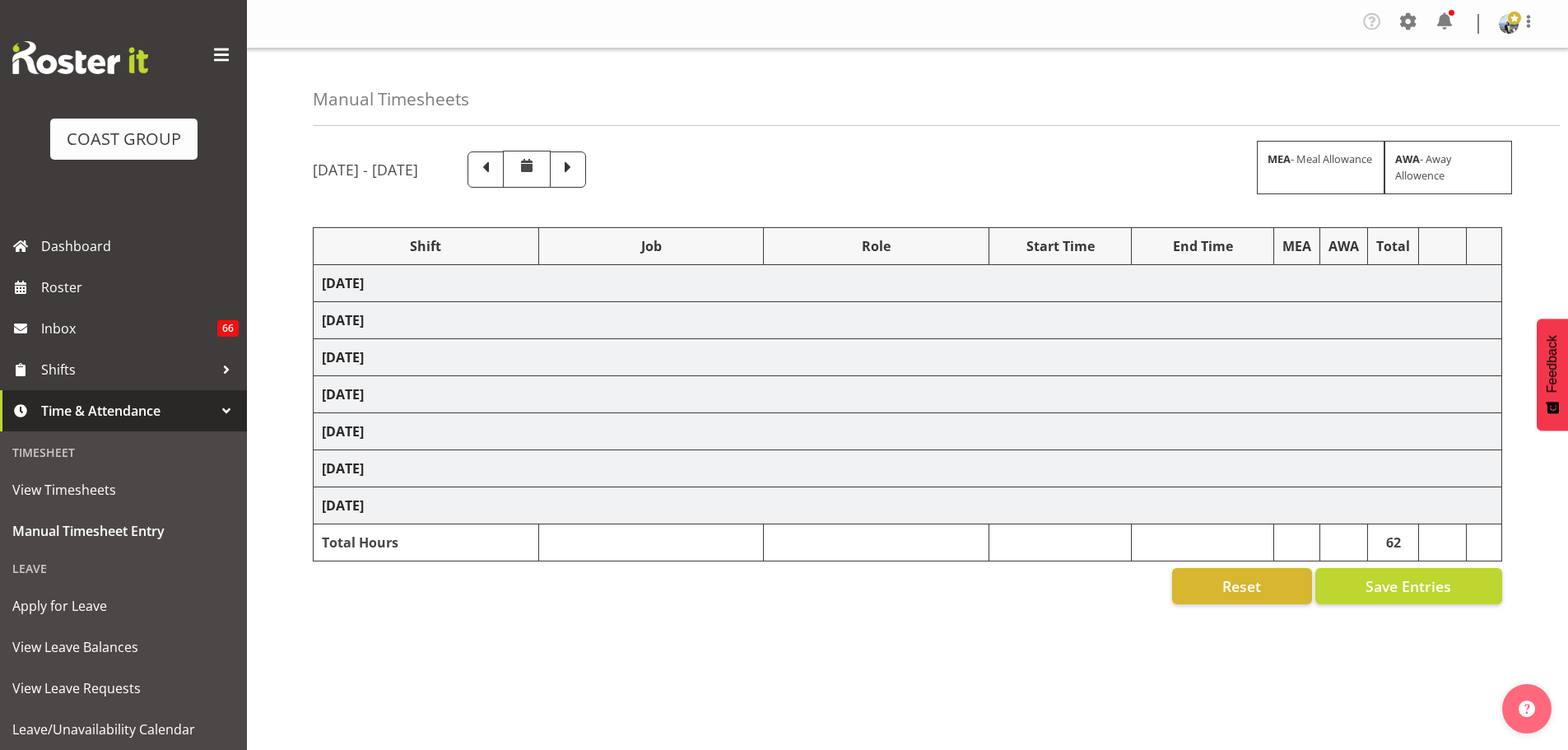
select select "69"
select select "198"
select select "7"
select select "80872"
select select "8574"
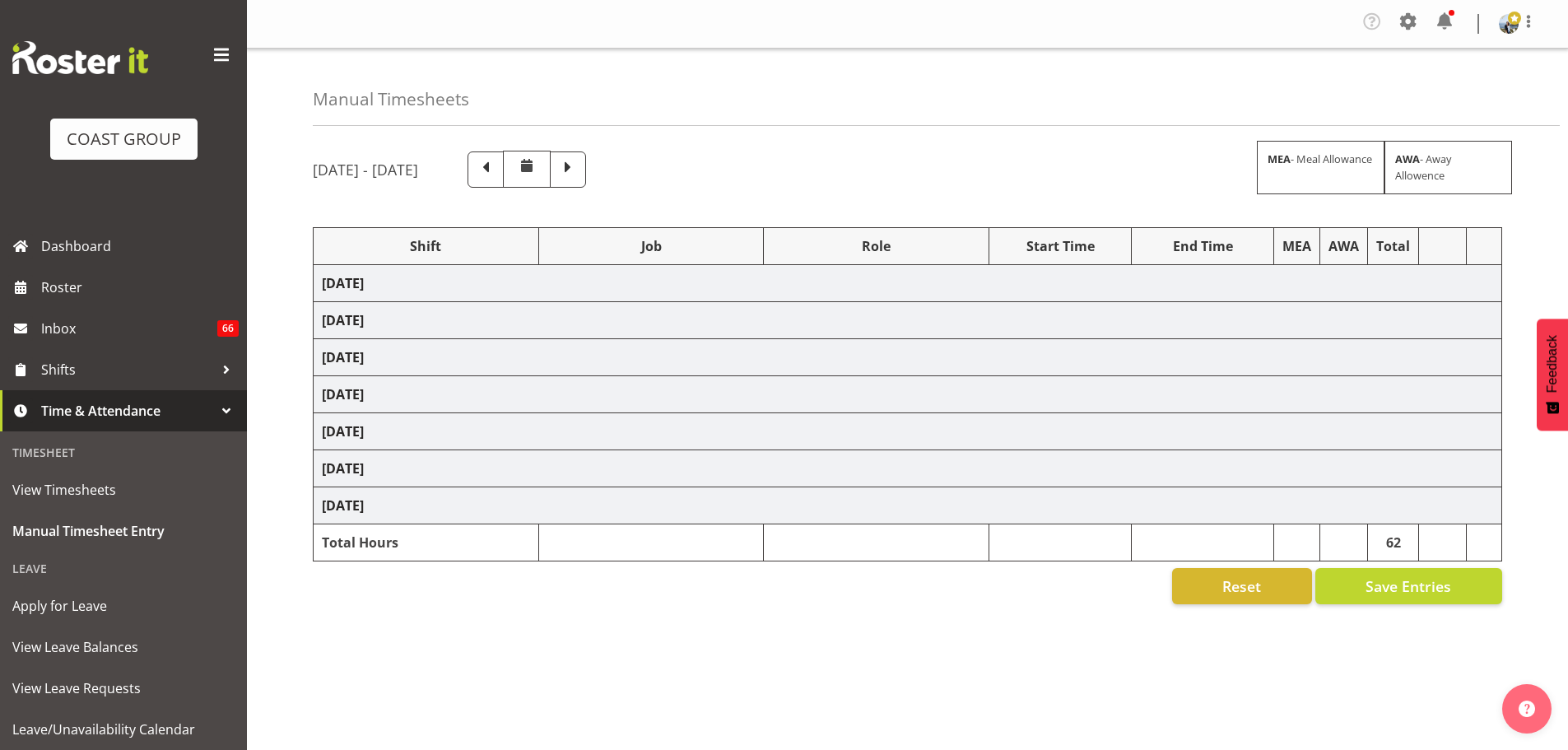
select select "190"
select select "77860"
select select "8514"
select select "190"
select select "66519"
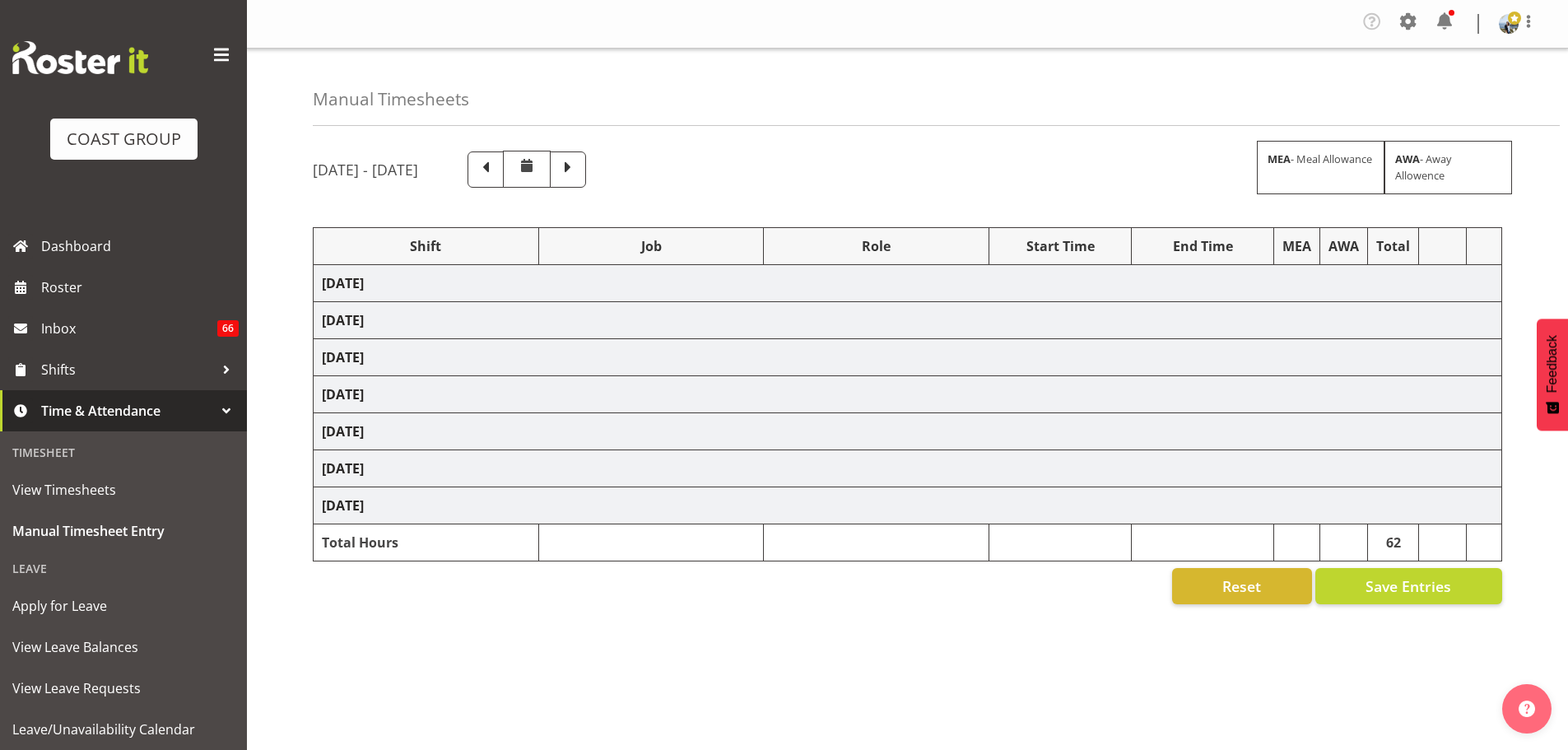
select select "9138"
select select "190"
select select "70657"
select select "69"
select select "198"
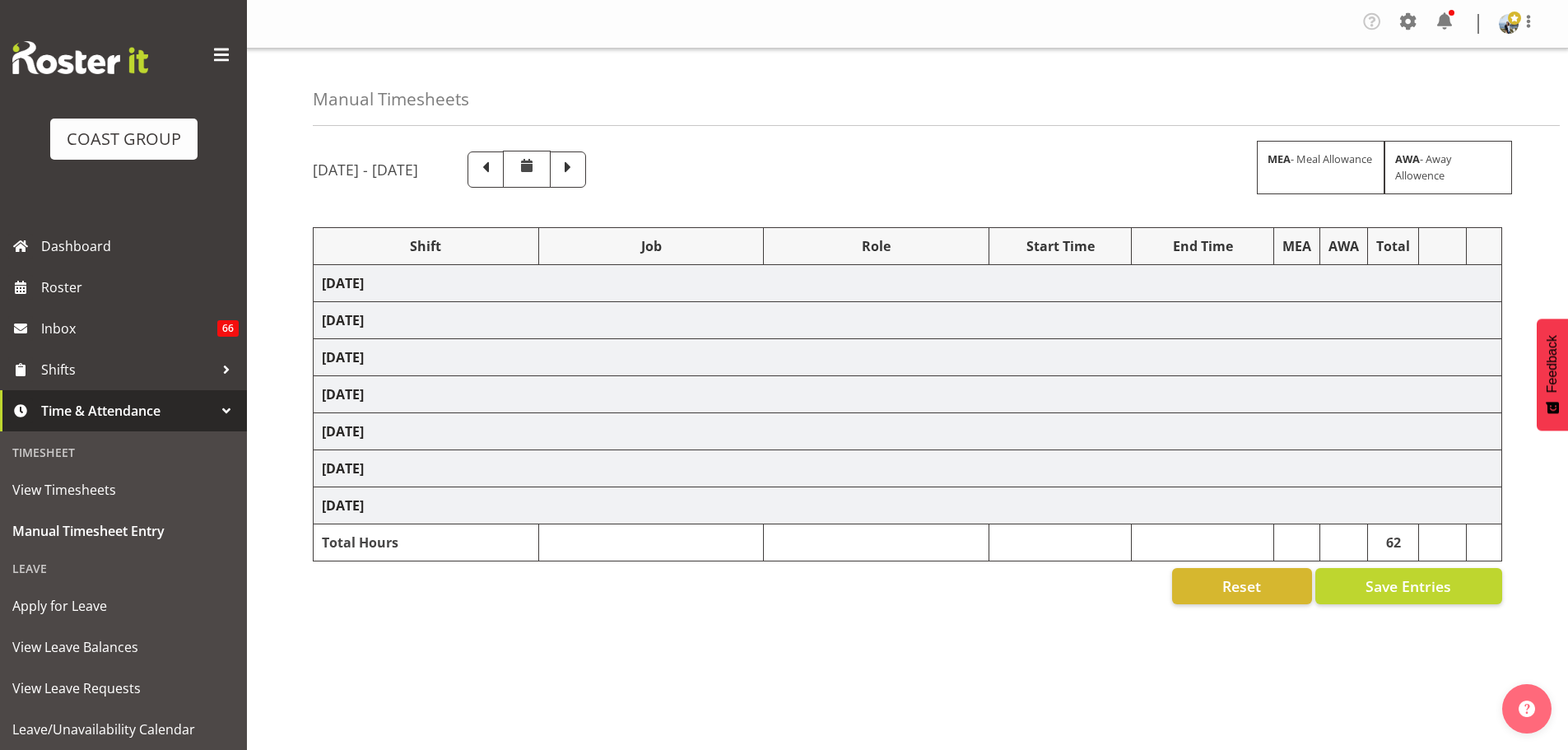
select select "66738"
select select "9141"
select select "190"
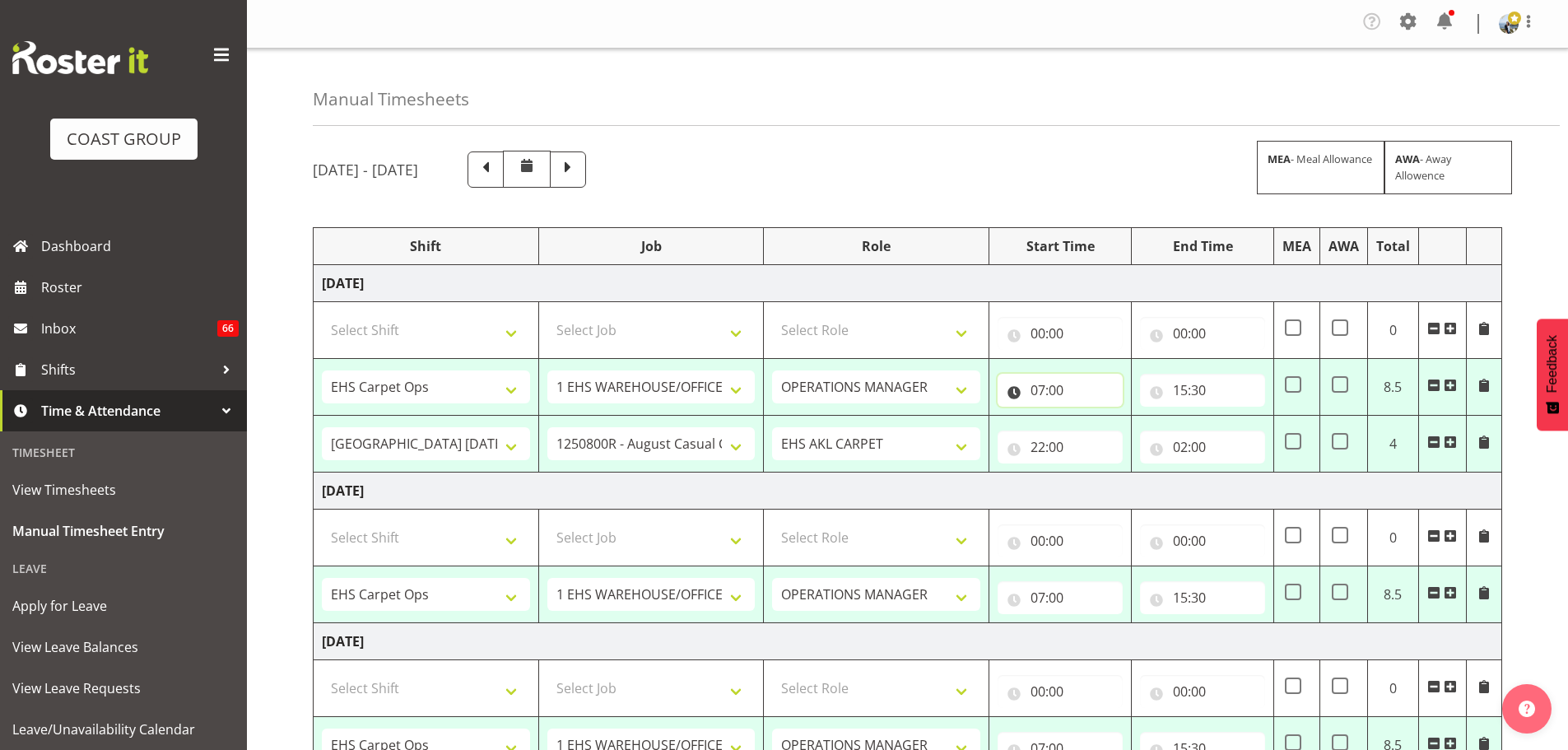
click at [1060, 394] on input "07:00" at bounding box center [1060, 390] width 125 height 33
click at [1113, 440] on select "00 01 02 03 04 05 06 07 08 09 10 11 12 13 14 15 16 17 18 19 20 21 22 23" at bounding box center [1109, 433] width 37 height 33
select select "8"
click at [1092, 417] on select "00 01 02 03 04 05 06 07 08 09 10 11 12 13 14 15 16 17 18 19 20 21 22 23" at bounding box center [1109, 433] width 37 height 33
type input "08:00"
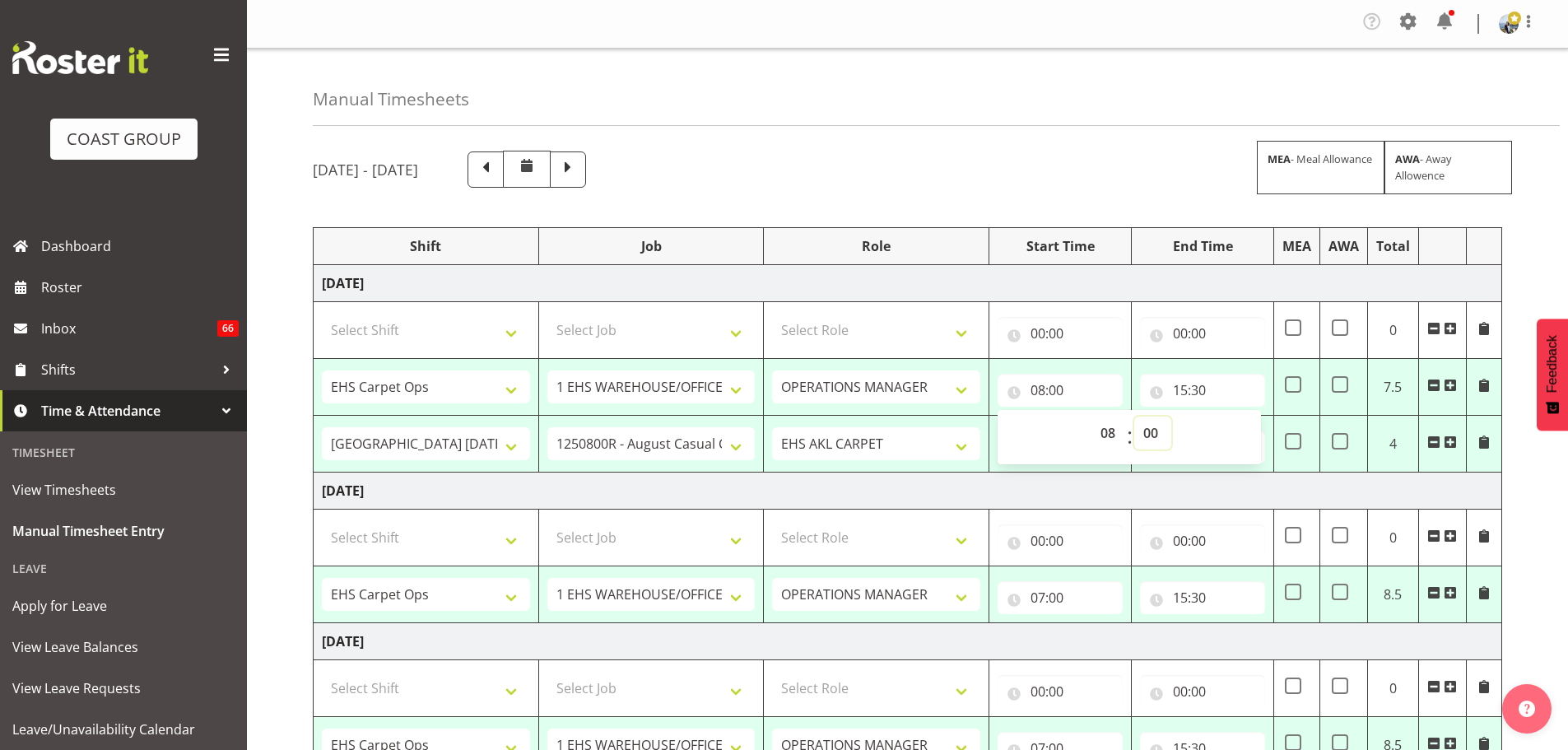
click at [1149, 430] on select "00 01 02 03 04 05 06 07 08 09 10 11 12 13 14 15 16 17 18 19 20 21 22 23 24 25 2…" at bounding box center [1151, 433] width 37 height 33
select select "15"
drag, startPoint x: 1532, startPoint y: 254, endPoint x: 1575, endPoint y: 324, distance: 82.2
type input "08:15"
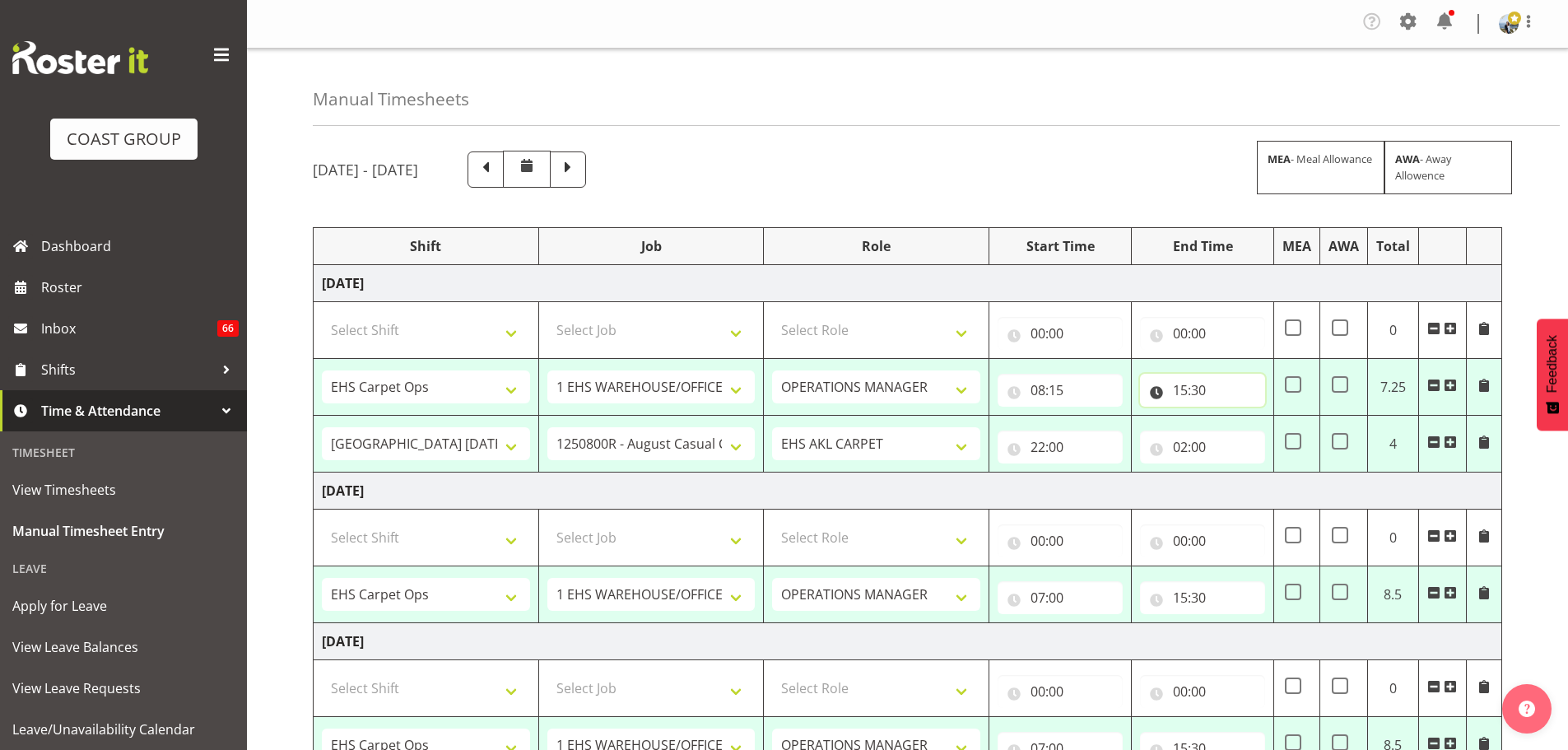
click at [1185, 386] on input "15:30" at bounding box center [1202, 390] width 125 height 33
click at [1248, 433] on select "00 01 02 03 04 05 06 07 08 09 10 11 12 13 14 15 16 17 18 19 20 21 22 23" at bounding box center [1252, 433] width 37 height 33
select select "16"
click at [1234, 417] on select "00 01 02 03 04 05 06 07 08 09 10 11 12 13 14 15 16 17 18 19 20 21 22 23" at bounding box center [1252, 433] width 37 height 33
type input "16:30"
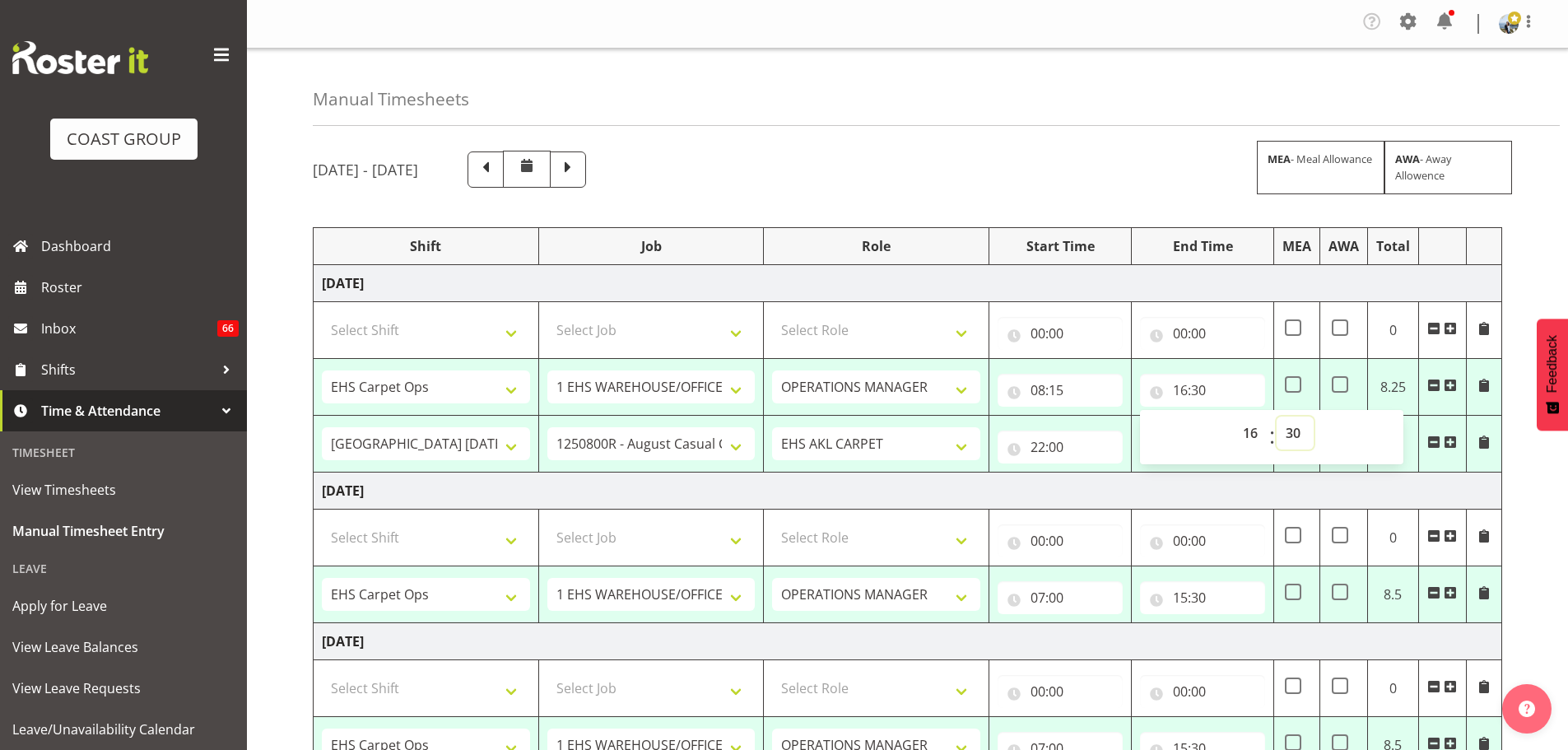
click at [1289, 438] on select "00 01 02 03 04 05 06 07 08 09 10 11 12 13 14 15 16 17 18 19 20 21 22 23 24 25 2…" at bounding box center [1294, 433] width 37 height 33
select select "15"
drag, startPoint x: 1538, startPoint y: 257, endPoint x: 1382, endPoint y: 395, distance: 208.3
type input "16:15"
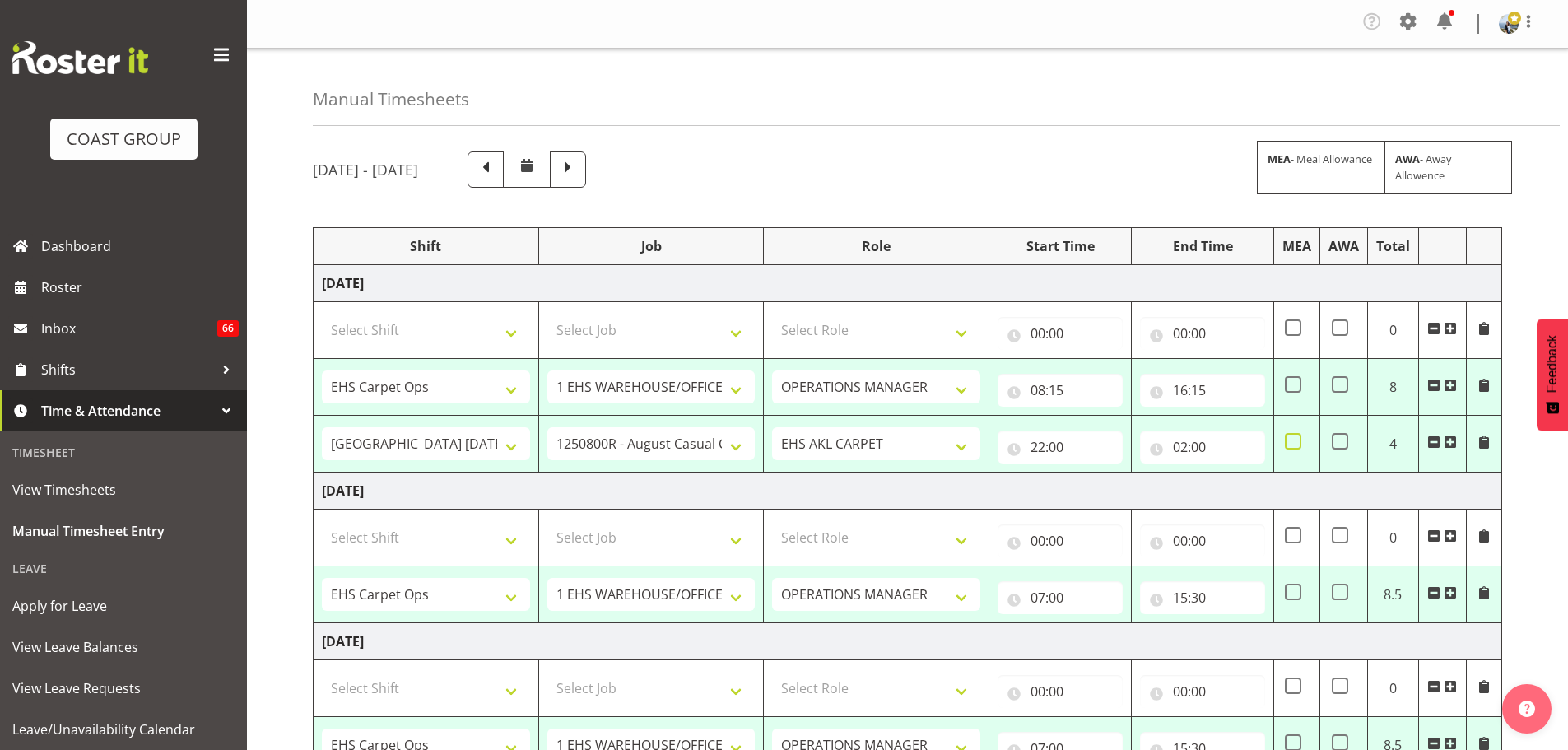
click at [1288, 438] on span at bounding box center [1293, 441] width 16 height 16
click at [1288, 438] on input "checkbox" at bounding box center [1290, 442] width 11 height 11
checkbox input "true"
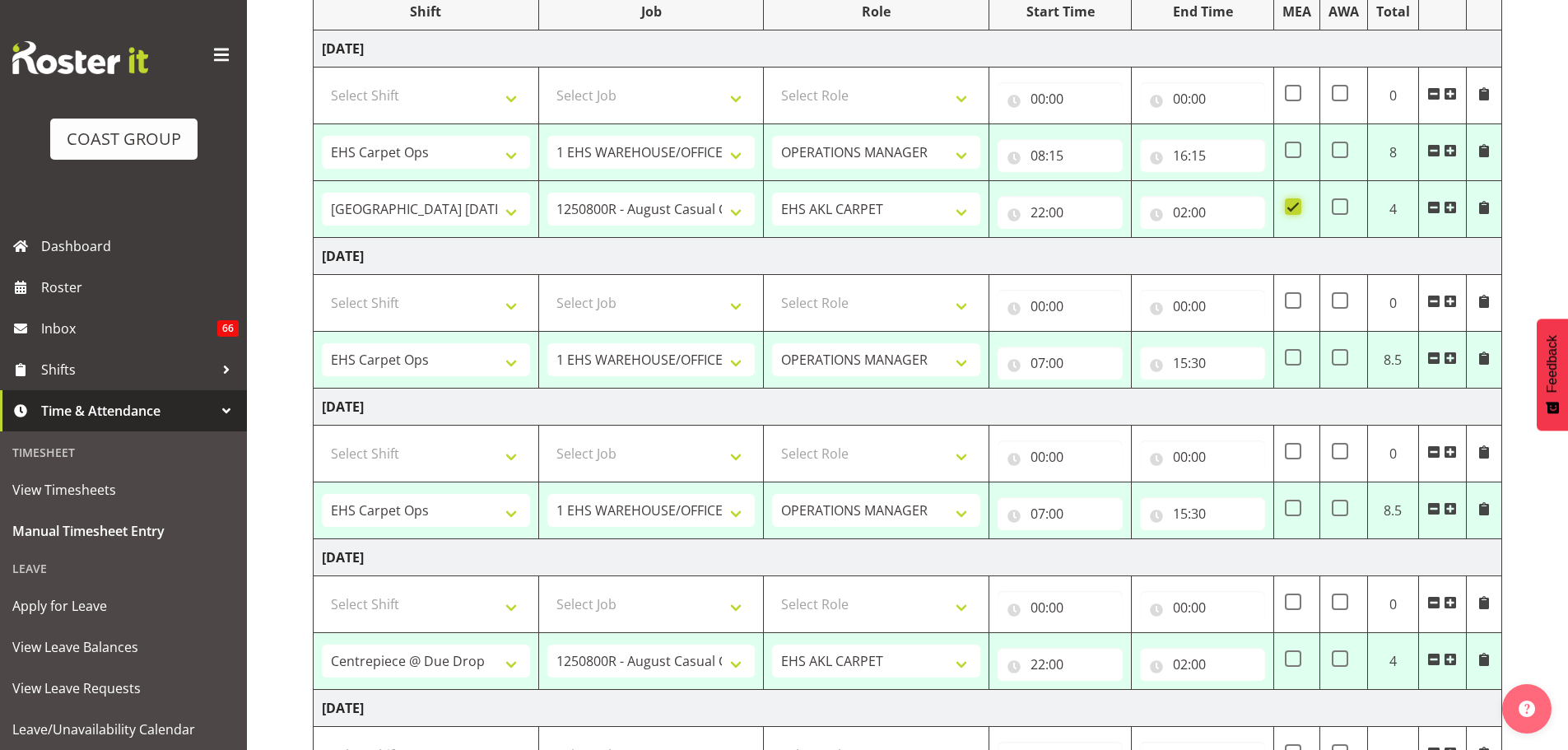
scroll to position [329, 0]
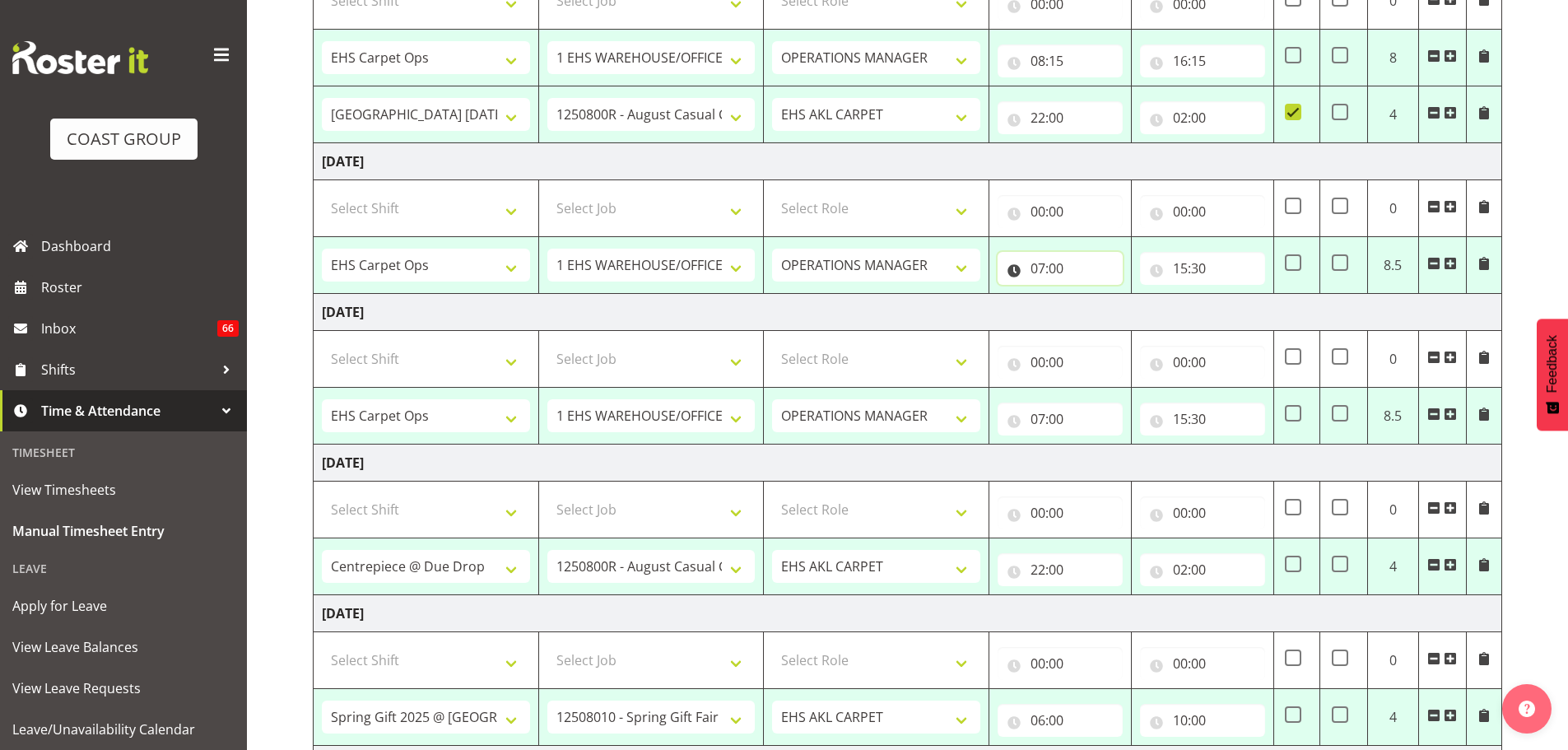
click at [1041, 266] on input "07:00" at bounding box center [1060, 268] width 125 height 33
click at [1100, 318] on select "00 01 02 03 04 05 06 07 08 09 10 11 12 13 14 15 16 17 18 19 20 21 22 23" at bounding box center [1109, 311] width 37 height 33
select select "8"
click at [1092, 295] on select "00 01 02 03 04 05 06 07 08 09 10 11 12 13 14 15 16 17 18 19 20 21 22 23" at bounding box center [1109, 311] width 37 height 33
type input "08:00"
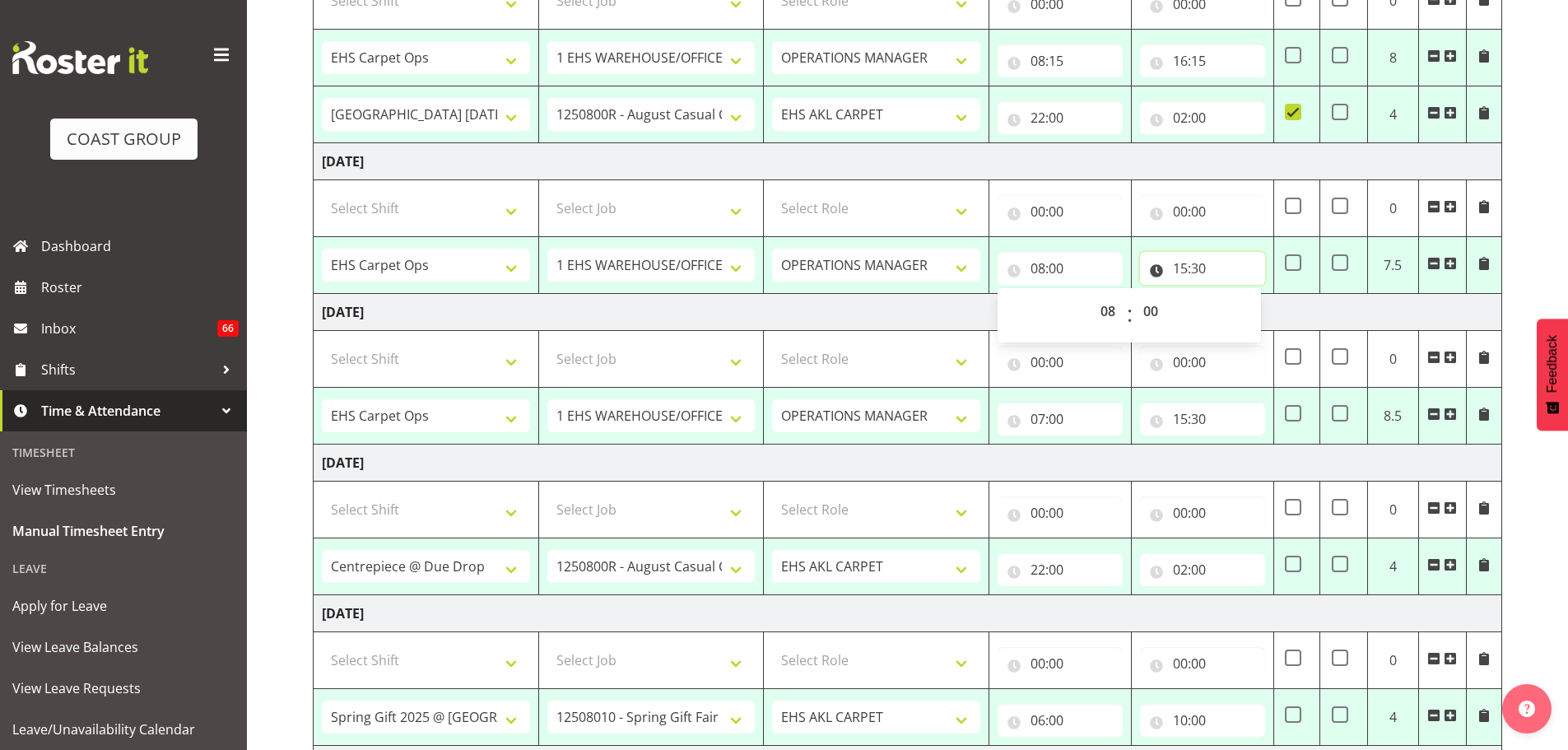
click at [1193, 269] on input "15:30" at bounding box center [1202, 268] width 125 height 33
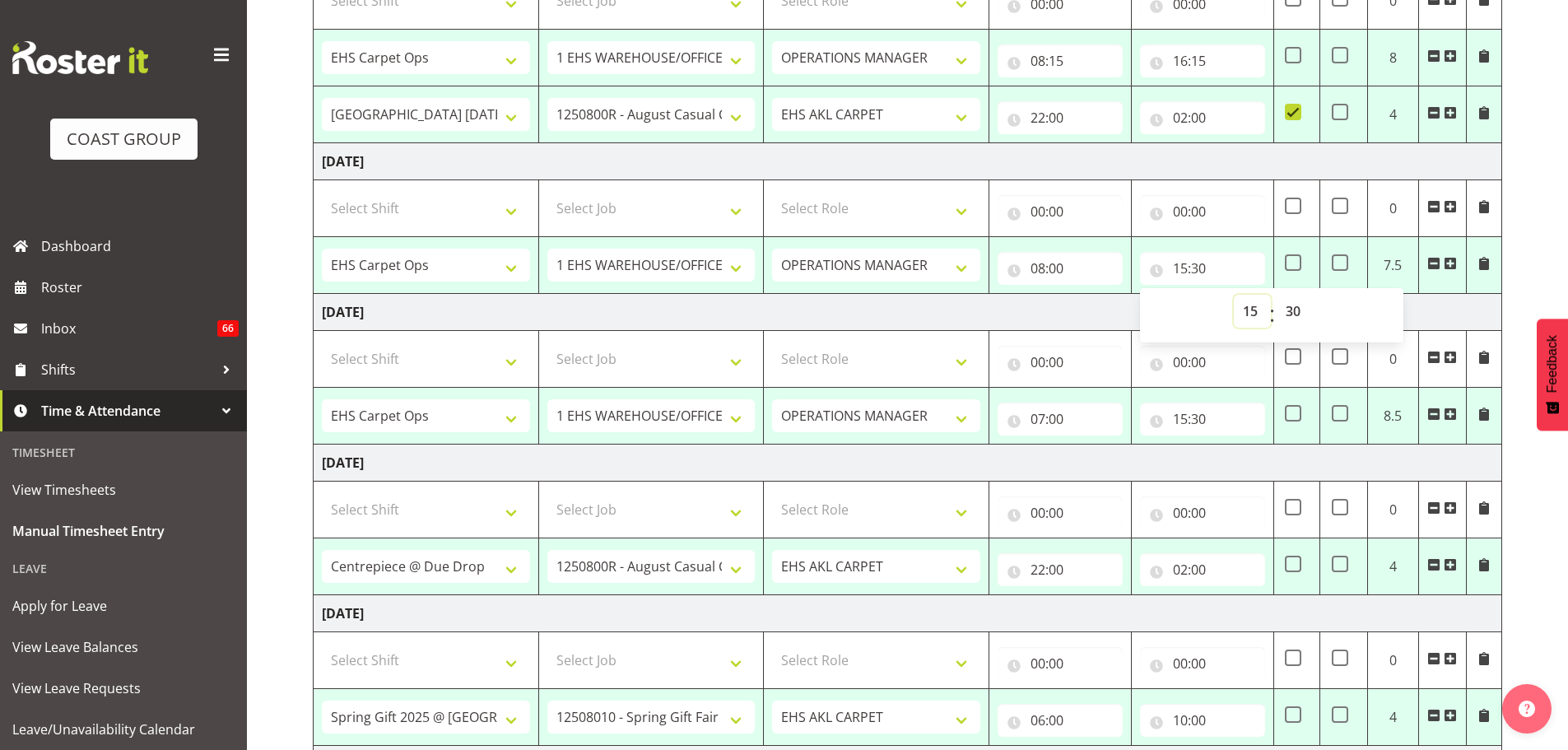
click at [1248, 302] on select "00 01 02 03 04 05 06 07 08 09 10 11 12 13 14 15 16 17 18 19 20 21 22 23" at bounding box center [1252, 311] width 37 height 33
select select "16"
click at [1234, 295] on select "00 01 02 03 04 05 06 07 08 09 10 11 12 13 14 15 16 17 18 19 20 21 22 23" at bounding box center [1252, 311] width 37 height 33
type input "16:30"
click at [1290, 314] on select "00 01 02 03 04 05 06 07 08 09 10 11 12 13 14 15 16 17 18 19 20 21 22 23 24 25 2…" at bounding box center [1294, 311] width 37 height 33
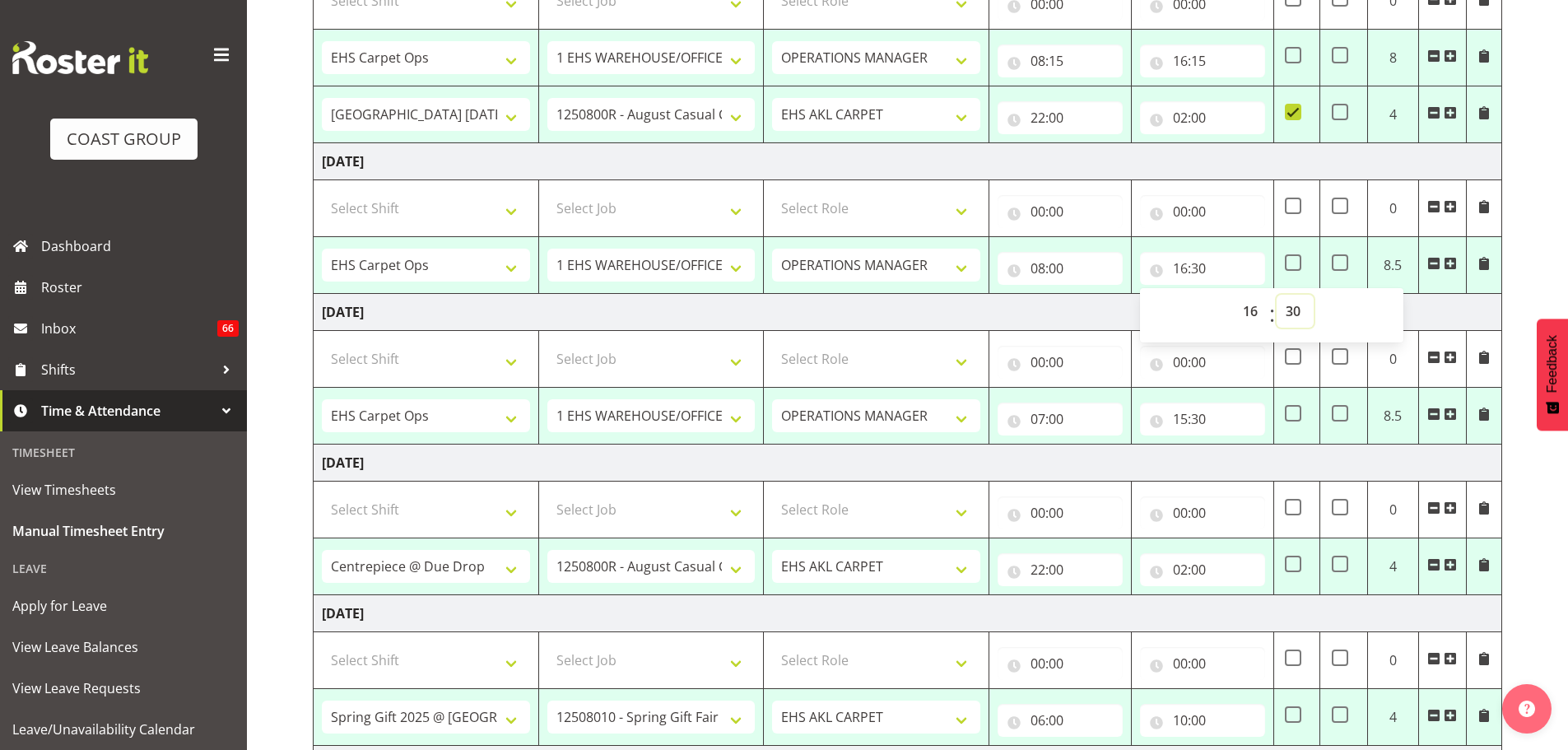
select select "15"
click at [1524, 314] on div "August 20th - August 26th 2025 MEA - Meal Allowance AWA - Away Allowence Shift …" at bounding box center [940, 501] width 1255 height 1386
type input "16:15"
click at [1050, 419] on input "07:00" at bounding box center [1060, 418] width 125 height 33
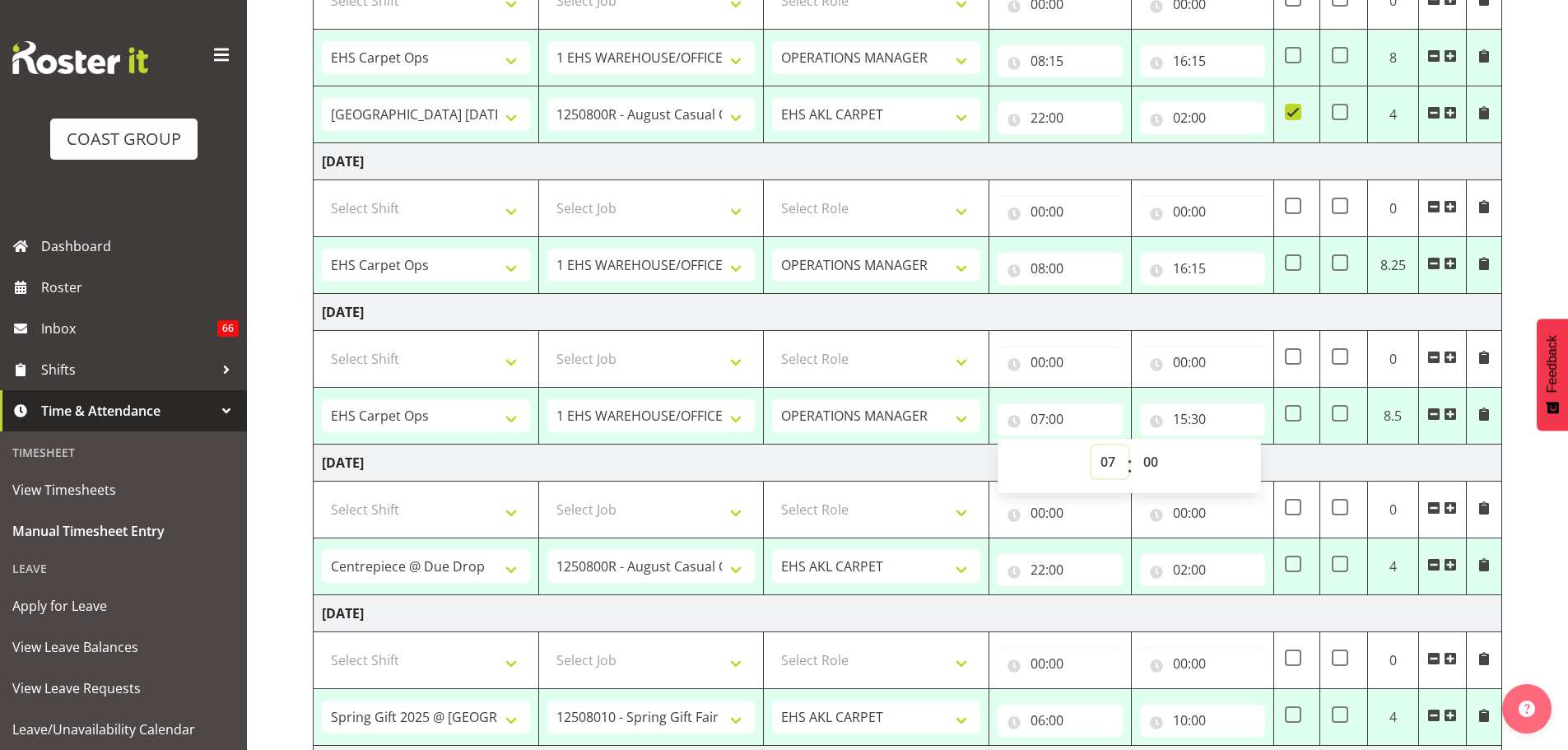
click at [1100, 460] on select "00 01 02 03 04 05 06 07 08 09 10 11 12 13 14 15 16 17 18 19 20 21 22 23" at bounding box center [1109, 461] width 37 height 33
select select "8"
click at [1092, 445] on select "00 01 02 03 04 05 06 07 08 09 10 11 12 13 14 15 16 17 18 19 20 21 22 23" at bounding box center [1109, 461] width 37 height 33
type input "08:00"
click at [1163, 458] on select "00 01 02 03 04 05 06 07 08 09 10 11 12 13 14 15 16 17 18 19 20 21 22 23 24 25 2…" at bounding box center [1151, 461] width 37 height 33
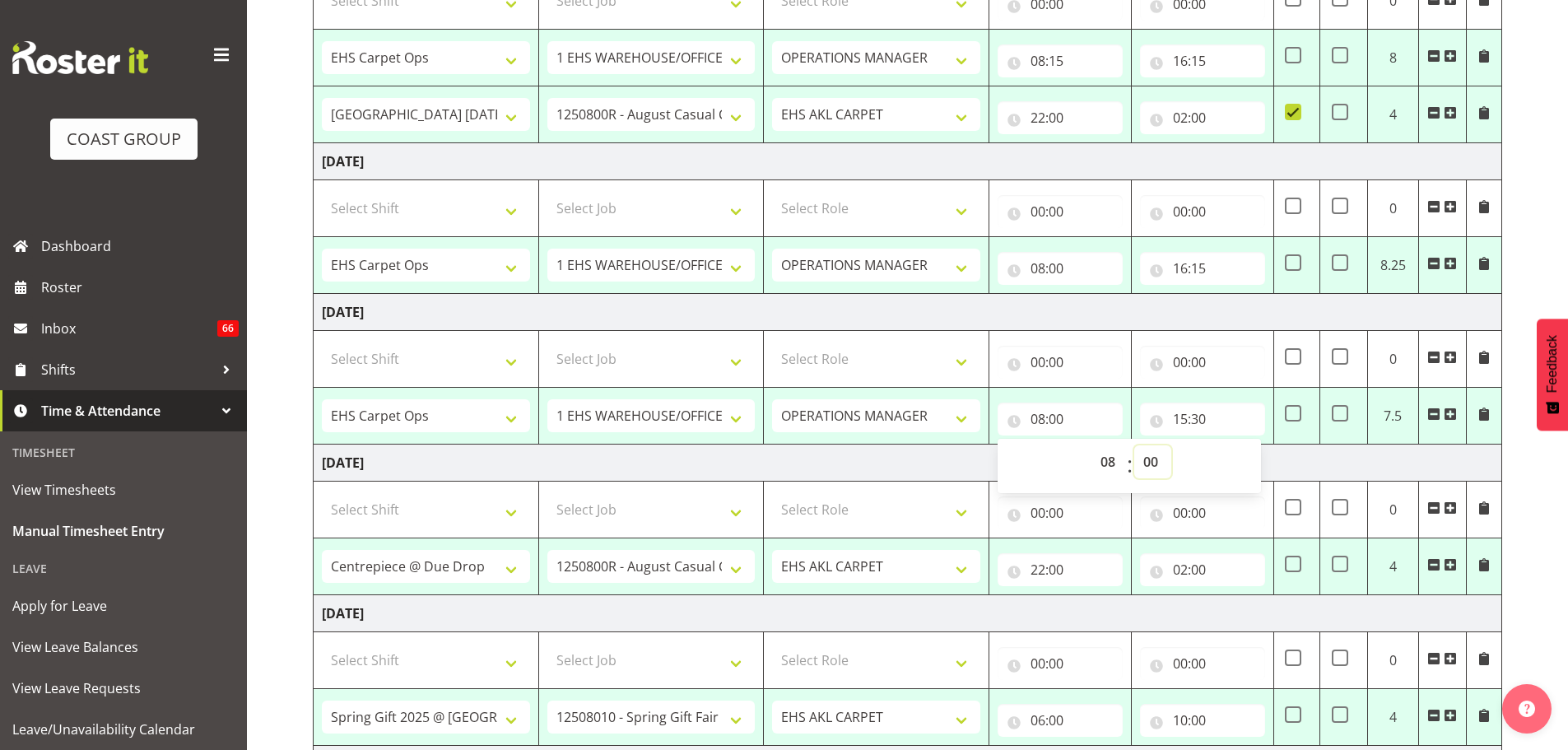
select select "15"
type input "08:15"
click at [1176, 419] on input "15:30" at bounding box center [1202, 418] width 125 height 33
click at [1553, 497] on div "August 20th - August 26th 2025 MEA - Meal Allowance AWA - Away Allowence Shift …" at bounding box center [940, 501] width 1255 height 1386
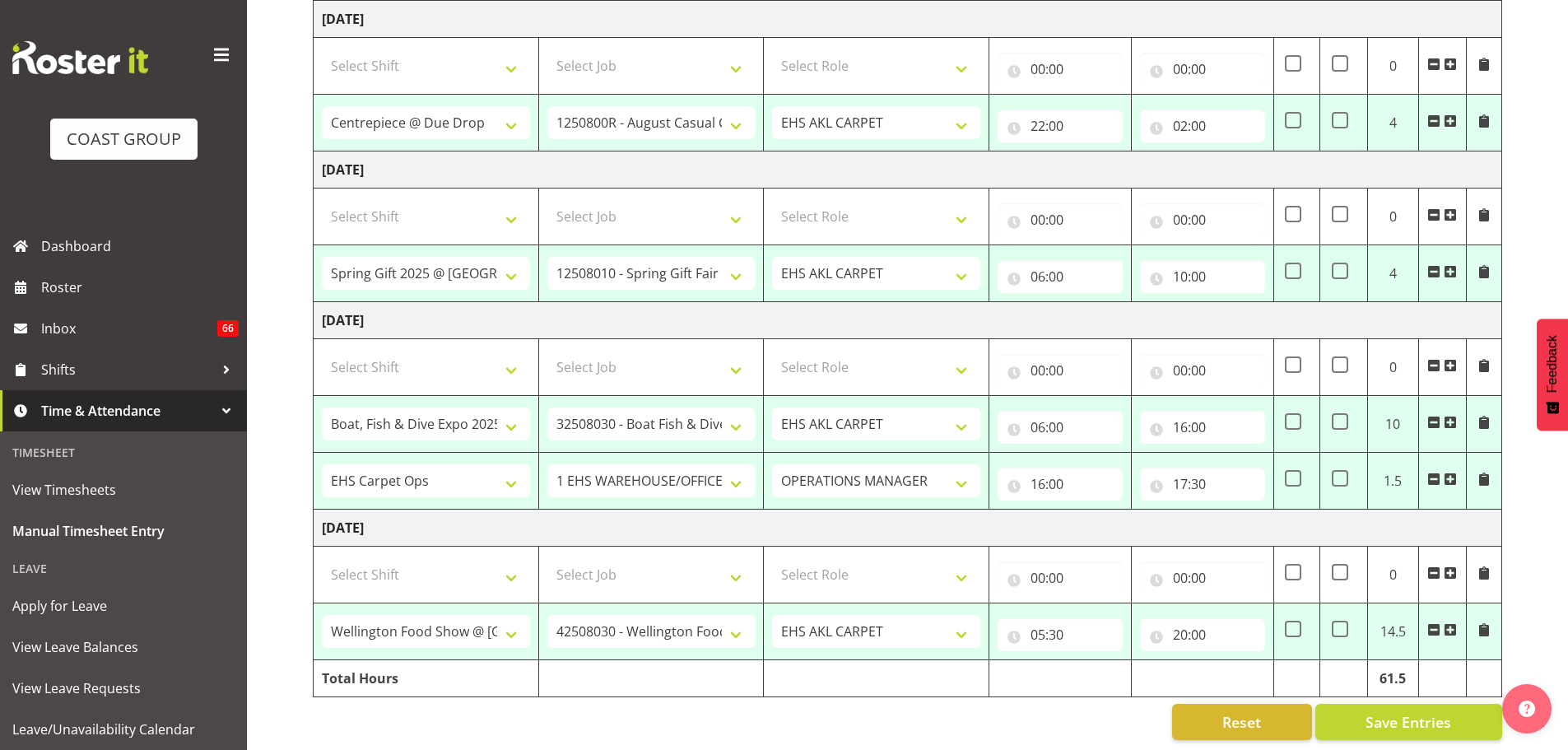
scroll to position [788, 0]
click at [1193, 415] on input "16:00" at bounding box center [1202, 425] width 125 height 33
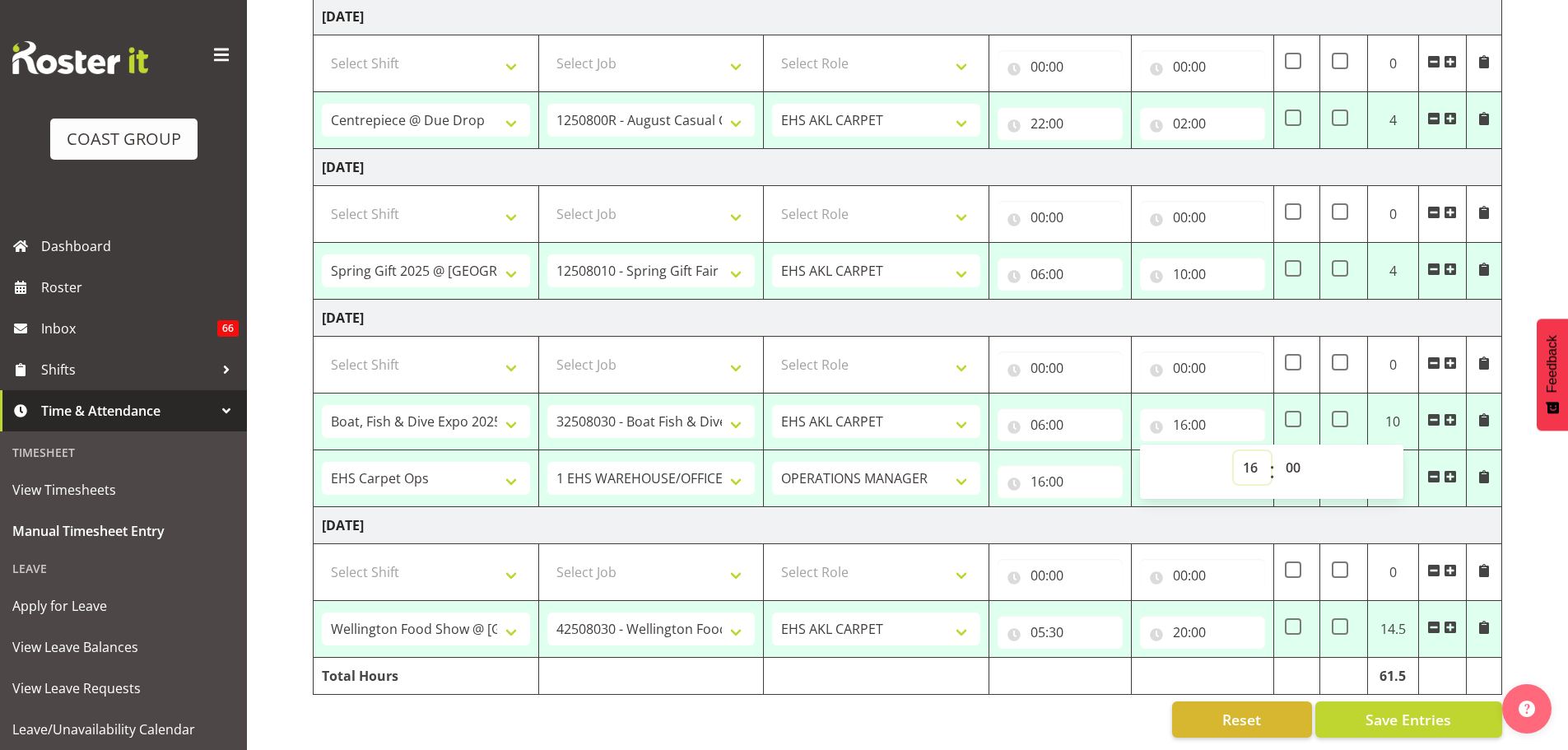
click at [1243, 462] on select "00 01 02 03 04 05 06 07 08 09 10 11 12 13 14 15 16 17 18 19 20 21 22 23" at bounding box center [1252, 467] width 37 height 33
select select "17"
click at [1234, 451] on select "00 01 02 03 04 05 06 07 08 09 10 11 12 13 14 15 16 17 18 19 20 21 22 23" at bounding box center [1252, 467] width 37 height 33
type input "17:00"
click at [1300, 410] on span at bounding box center [1293, 418] width 16 height 16
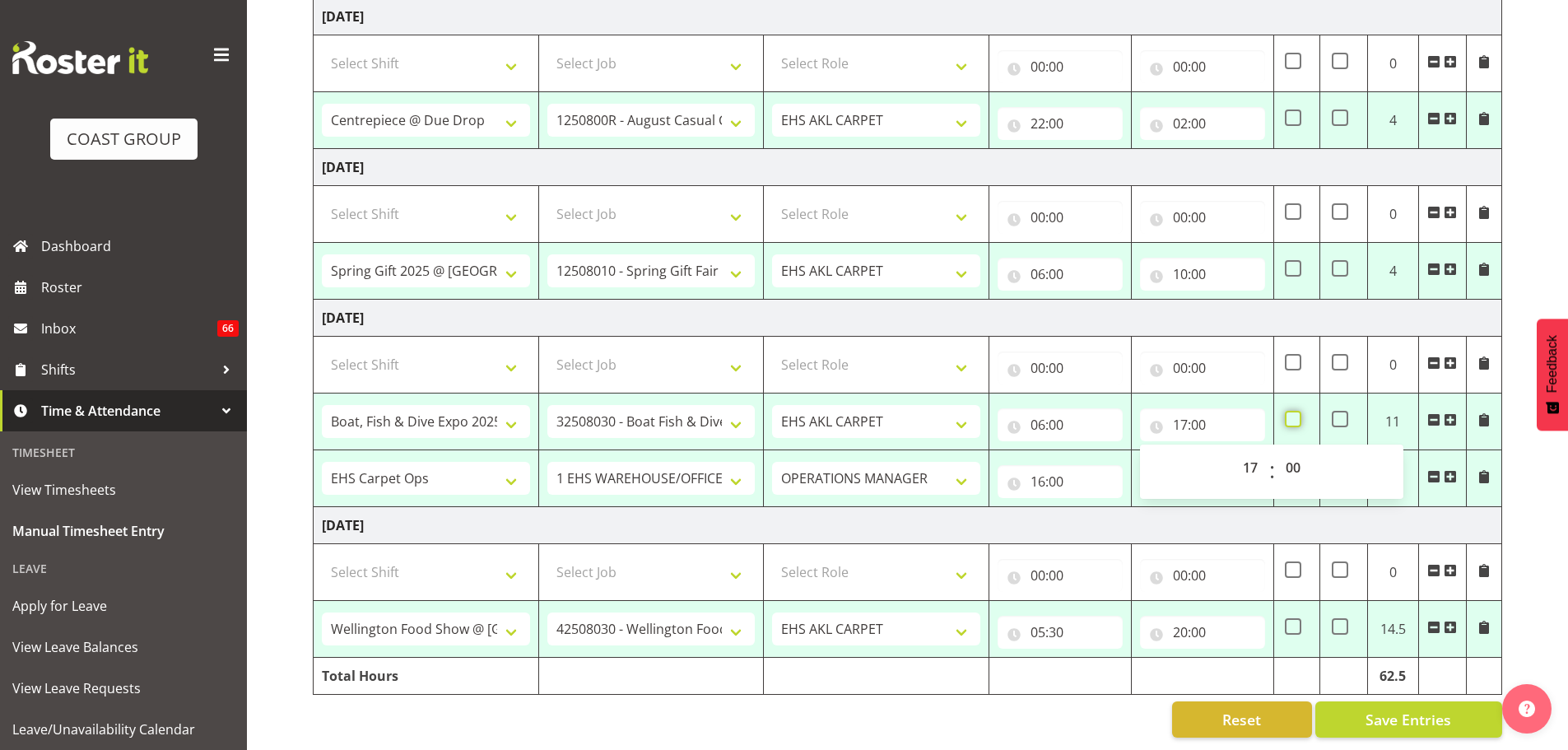
click at [1295, 414] on input "checkbox" at bounding box center [1290, 419] width 11 height 11
checkbox input "true"
click at [1033, 468] on input "16:00" at bounding box center [1060, 481] width 125 height 33
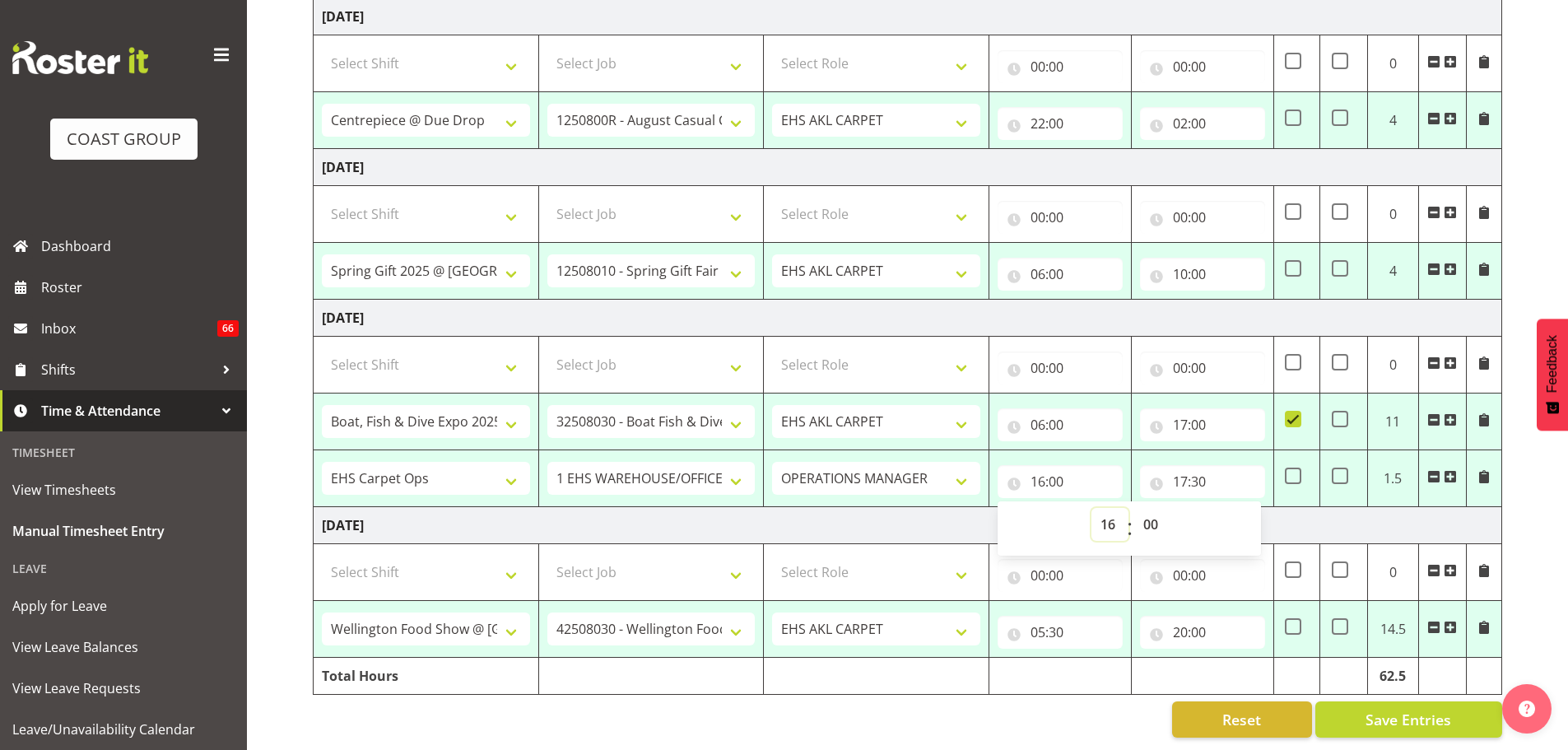
click at [1110, 518] on select "00 01 02 03 04 05 06 07 08 09 10 11 12 13 14 15 16 17 18 19 20 21 22 23" at bounding box center [1109, 524] width 37 height 33
select select "17"
click at [1092, 508] on select "00 01 02 03 04 05 06 07 08 09 10 11 12 13 14 15 16 17 18 19 20 21 22 23" at bounding box center [1109, 524] width 37 height 33
type input "17:00"
click at [1193, 465] on input "17:30" at bounding box center [1202, 481] width 125 height 33
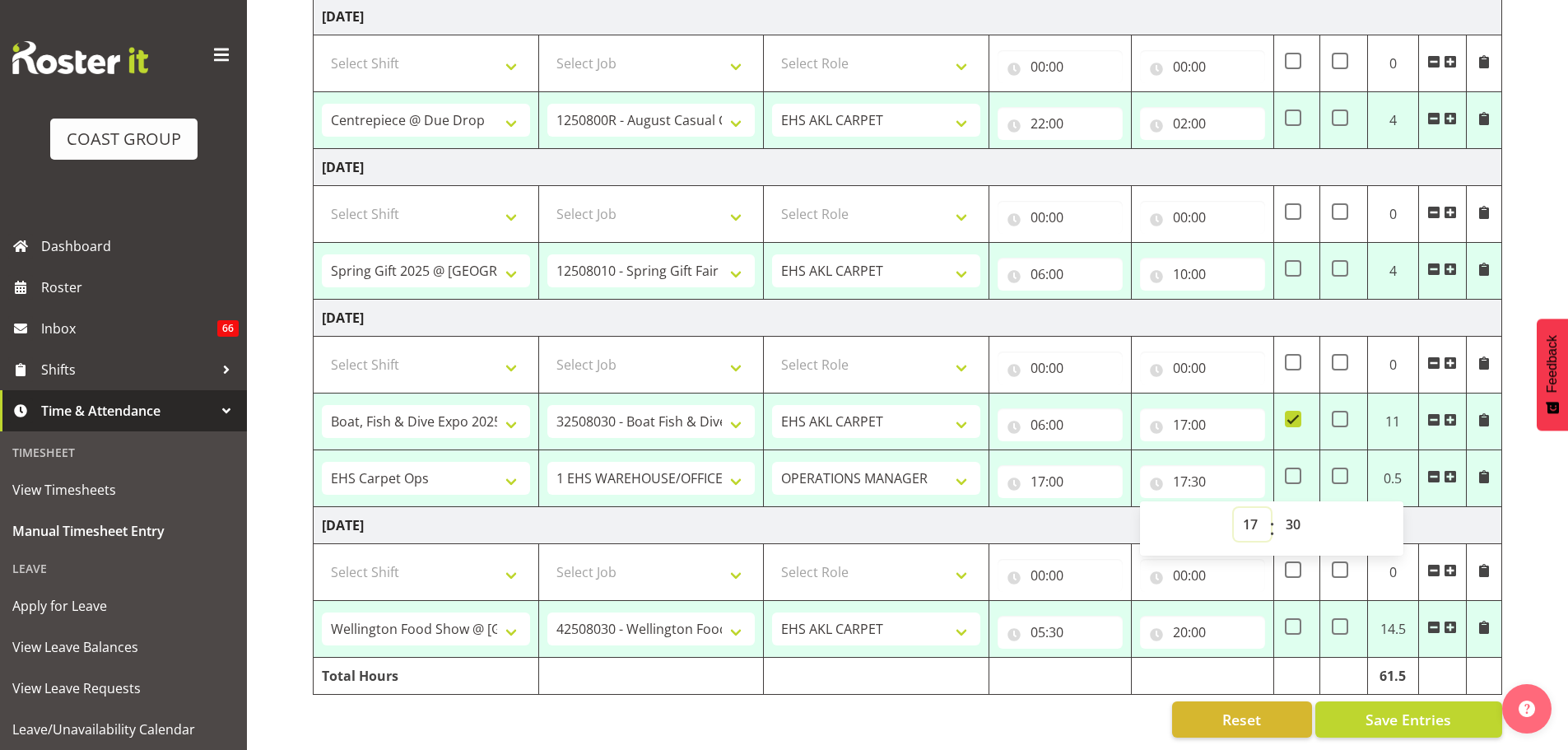
click at [1235, 516] on select "00 01 02 03 04 05 06 07 08 09 10 11 12 13 14 15 16 17 18 19 20 21 22 23" at bounding box center [1252, 524] width 37 height 33
select select "18"
click at [1234, 508] on select "00 01 02 03 04 05 06 07 08 09 10 11 12 13 14 15 16 17 18 19 20 21 22 23" at bounding box center [1252, 524] width 37 height 33
type input "18:30"
click at [1295, 518] on select "00 01 02 03 04 05 06 07 08 09 10 11 12 13 14 15 16 17 18 19 20 21 22 23 24 25 2…" at bounding box center [1294, 524] width 37 height 33
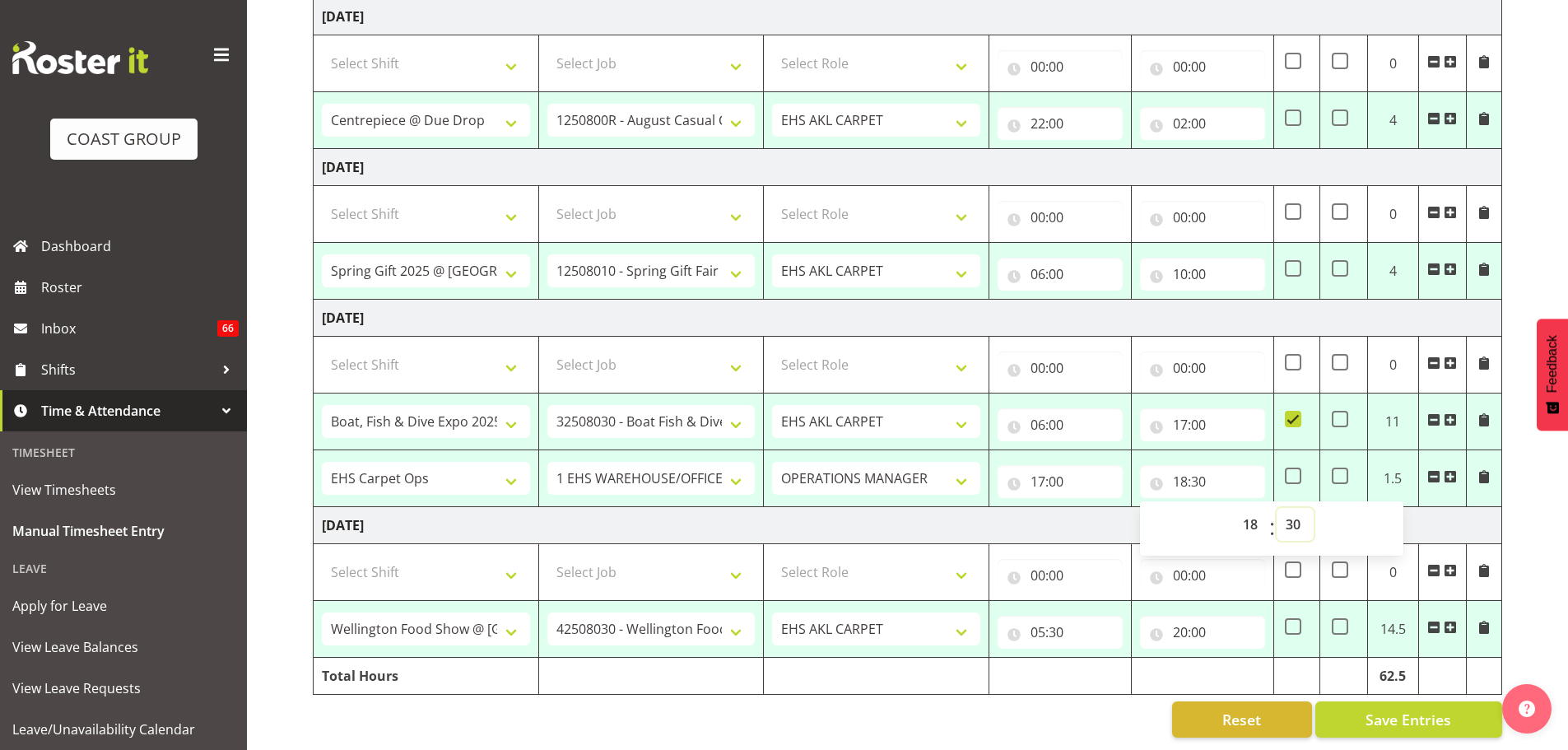
select select "0"
click at [1511, 551] on div "August 20th - August 26th 2025 MEA - Meal Allowance AWA - Away Allowence Shift …" at bounding box center [940, 56] width 1255 height 1386
type input "18:00"
click at [1191, 623] on input "20:00" at bounding box center [1202, 632] width 125 height 33
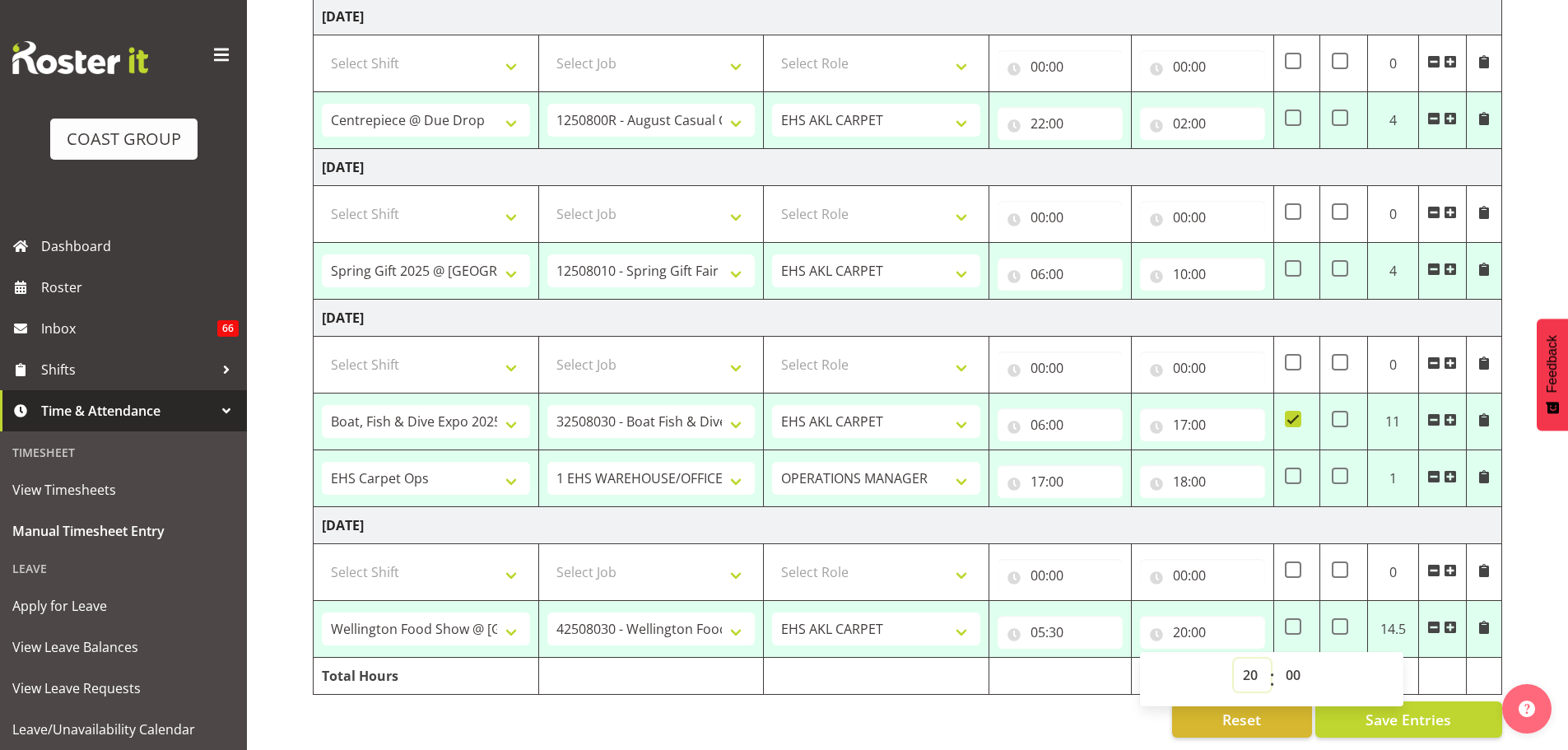
click at [1240, 662] on select "00 01 02 03 04 05 06 07 08 09 10 11 12 13 14 15 16 17 18 19 20 21 22 23" at bounding box center [1252, 674] width 37 height 33
select select "19"
click at [1234, 658] on select "00 01 02 03 04 05 06 07 08 09 10 11 12 13 14 15 16 17 18 19 20 21 22 23" at bounding box center [1252, 674] width 37 height 33
type input "19:00"
click at [1511, 581] on div "August 20th - August 26th 2025 MEA - Meal Allowance AWA - Away Allowence Shift …" at bounding box center [940, 56] width 1255 height 1386
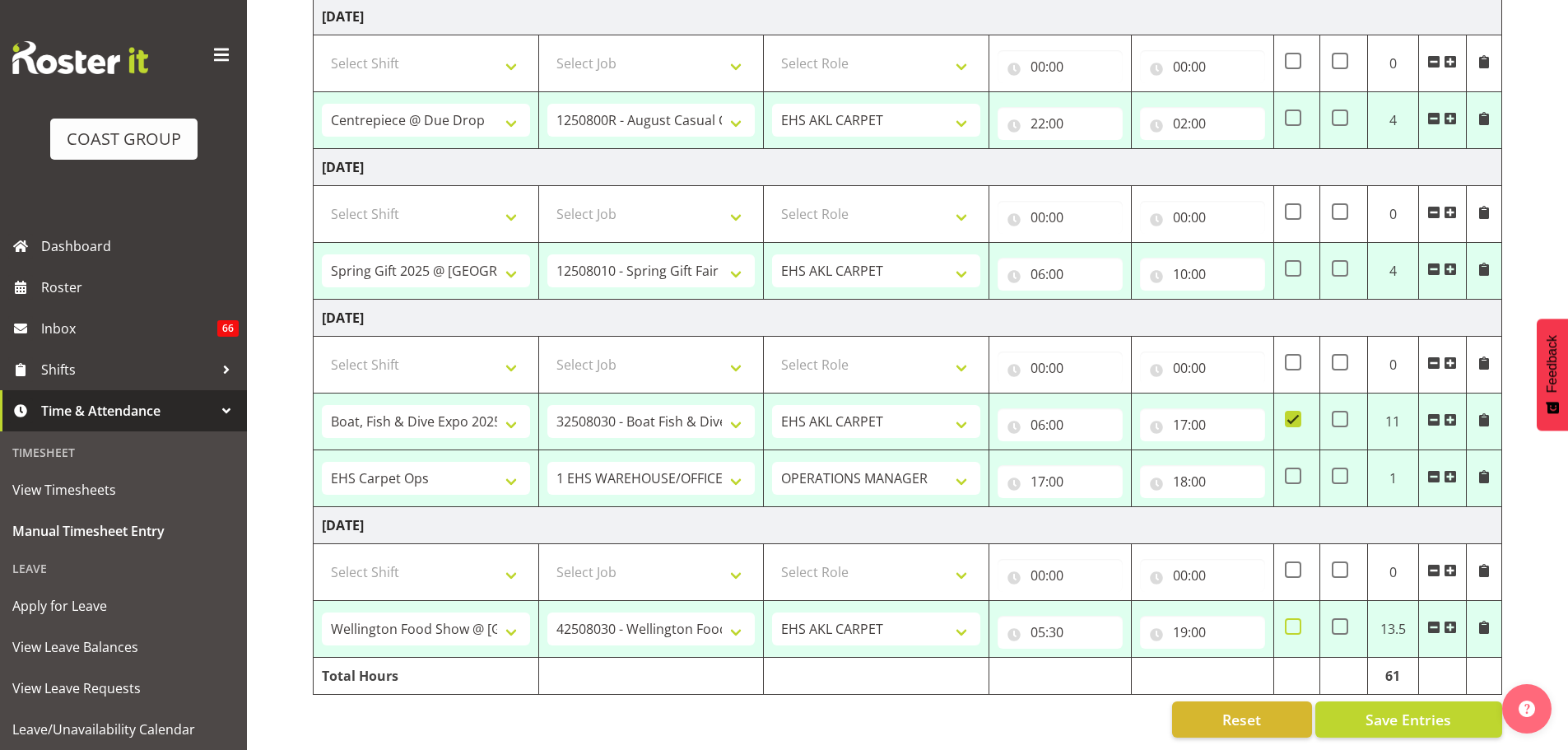
click at [1289, 619] on span at bounding box center [1293, 626] width 16 height 16
click at [1289, 621] on input "checkbox" at bounding box center [1290, 627] width 11 height 11
checkbox input "true"
click at [401, 566] on select "Select Shift # Fieldays--Milwaukee. # Install Hutchwilco Boat Show at ASG. #AKL…" at bounding box center [426, 571] width 208 height 33
select select "70657"
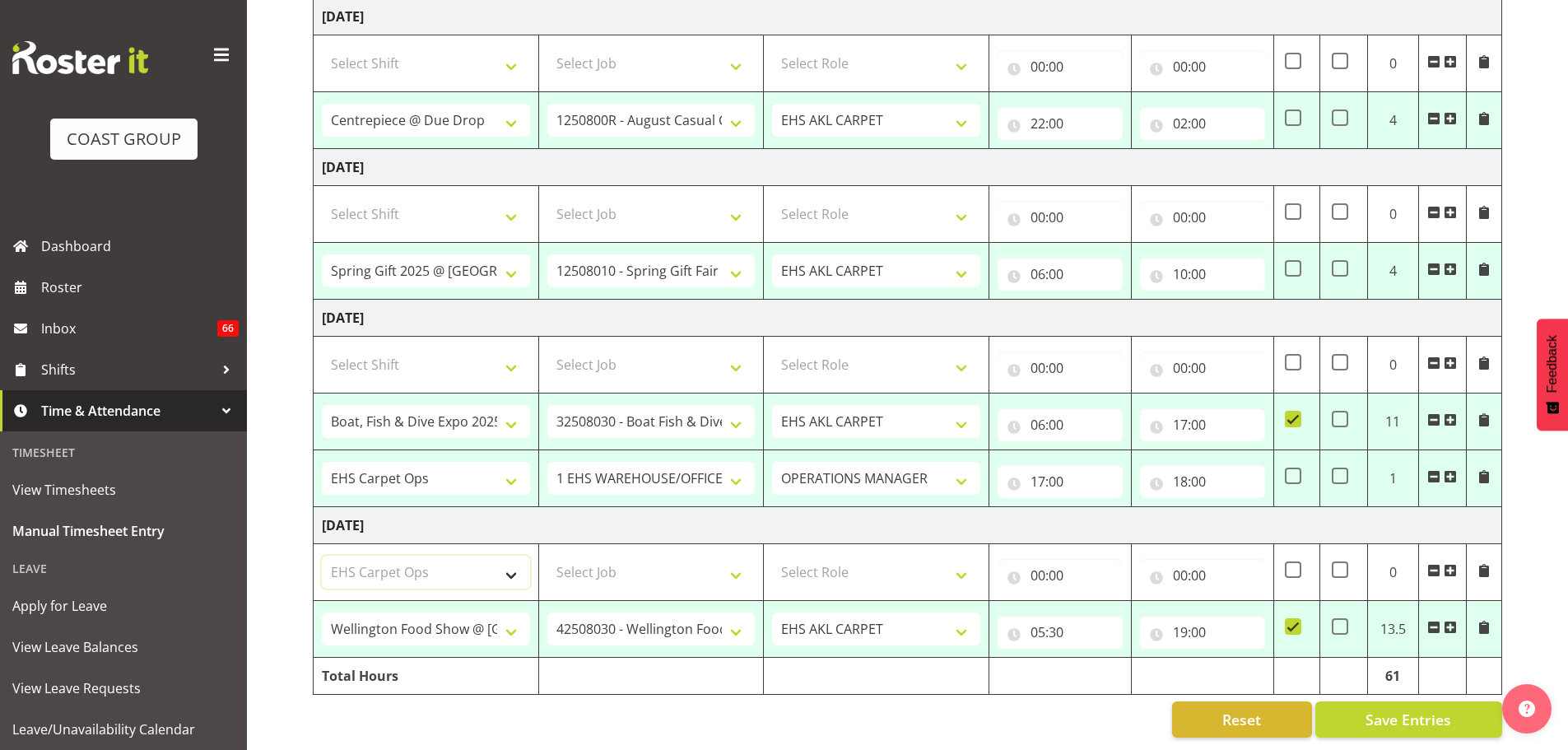
click at [322, 555] on select "Select Shift # Fieldays--Milwaukee. # Install Hutchwilco Boat Show at ASG. #AKL…" at bounding box center [426, 571] width 208 height 33
click at [645, 555] on select "Select Job 1 Carlton Events 1 Carlton Hamilton 1 Carlton Wellington 1 EHS WAREH…" at bounding box center [651, 571] width 208 height 33
select select "69"
click at [547, 555] on select "Select Job 1 Carlton Events 1 Carlton Hamilton 1 Carlton Wellington 1 EHS WAREH…" at bounding box center [651, 571] width 208 height 33
click at [868, 562] on select "Select Role ACCOUNT MANAGER OPERATIONS MANAGER EHS AKL PANELS EHS AKL CARPET EH…" at bounding box center [875, 571] width 208 height 33
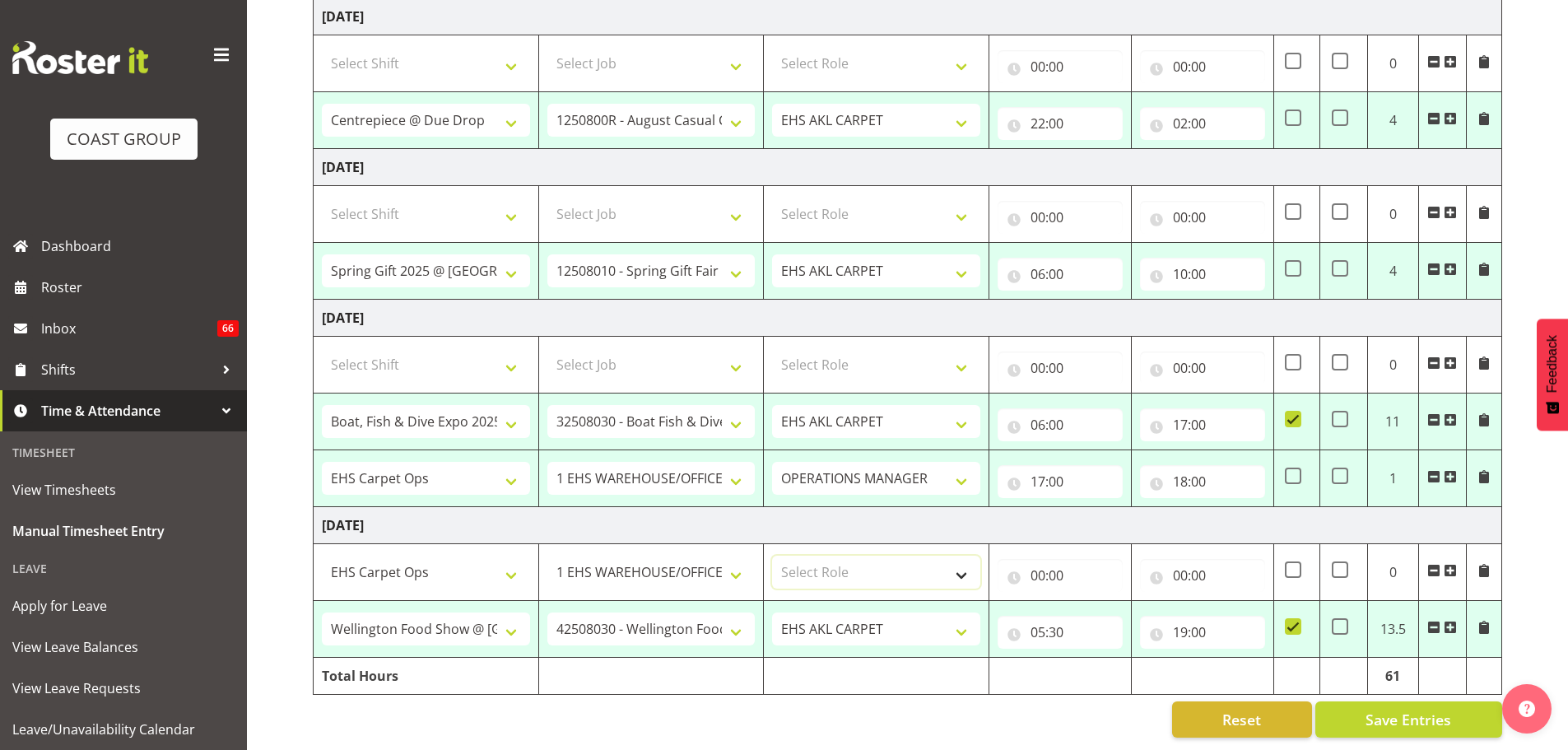
select select "198"
click at [771, 555] on select "Select Role ACCOUNT MANAGER OPERATIONS MANAGER EHS AKL PANELS EHS AKL CARPET EH…" at bounding box center [875, 571] width 208 height 33
click at [1009, 559] on input "00:00" at bounding box center [1060, 575] width 125 height 33
click at [1099, 608] on select "00 01 02 03 04 05 06 07 08 09 10 11 12 13 14 15 16 17 18 19 20 21 22 23" at bounding box center [1109, 618] width 37 height 33
select select "4"
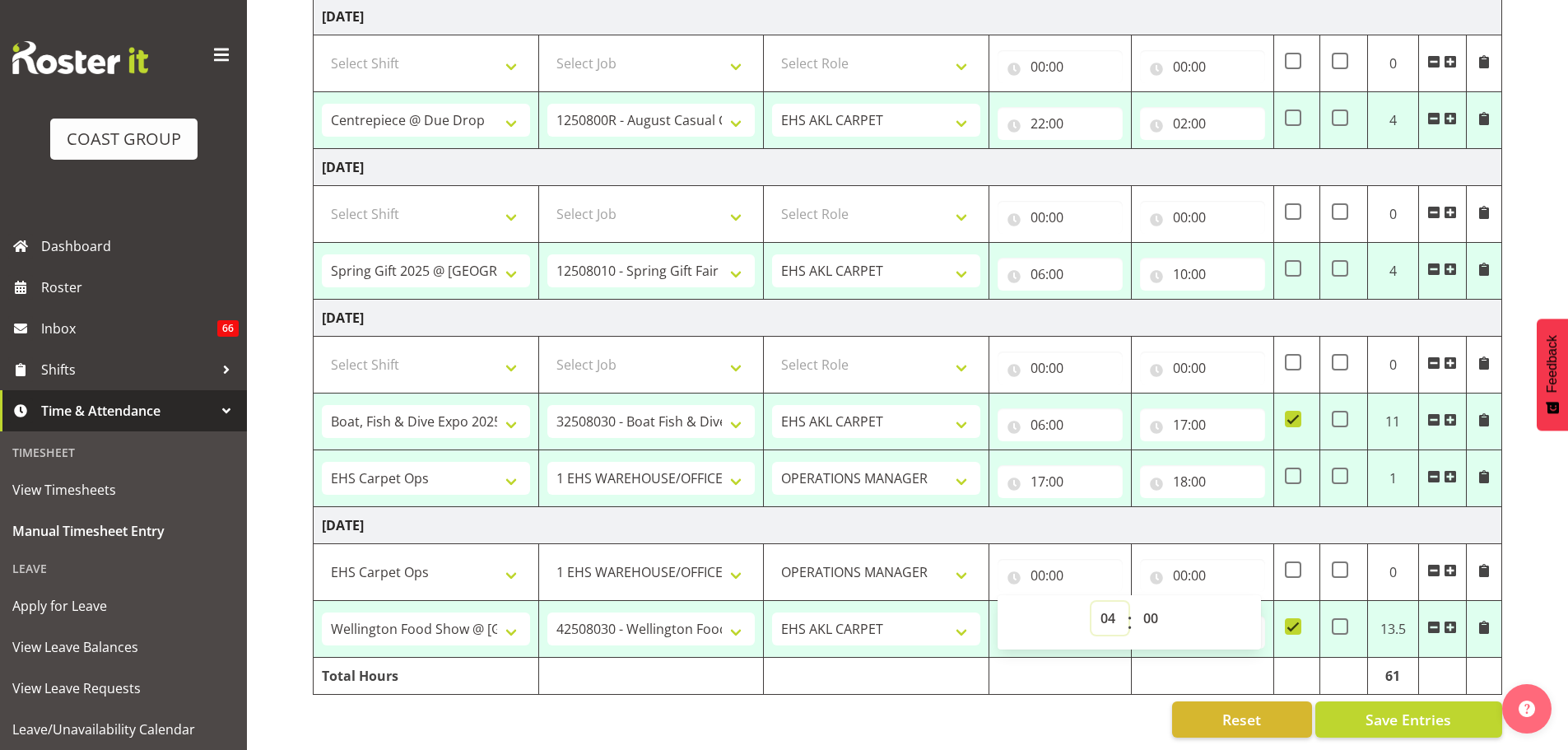
click at [1092, 602] on select "00 01 02 03 04 05 06 07 08 09 10 11 12 13 14 15 16 17 18 19 20 21 22 23" at bounding box center [1109, 618] width 37 height 33
type input "04:00"
click at [1146, 602] on select "00 01 02 03 04 05 06 07 08 09 10 11 12 13 14 15 16 17 18 19 20 21 22 23 24 25 2…" at bounding box center [1151, 618] width 37 height 33
select select "30"
click at [1197, 564] on input "00:00" at bounding box center [1202, 575] width 125 height 33
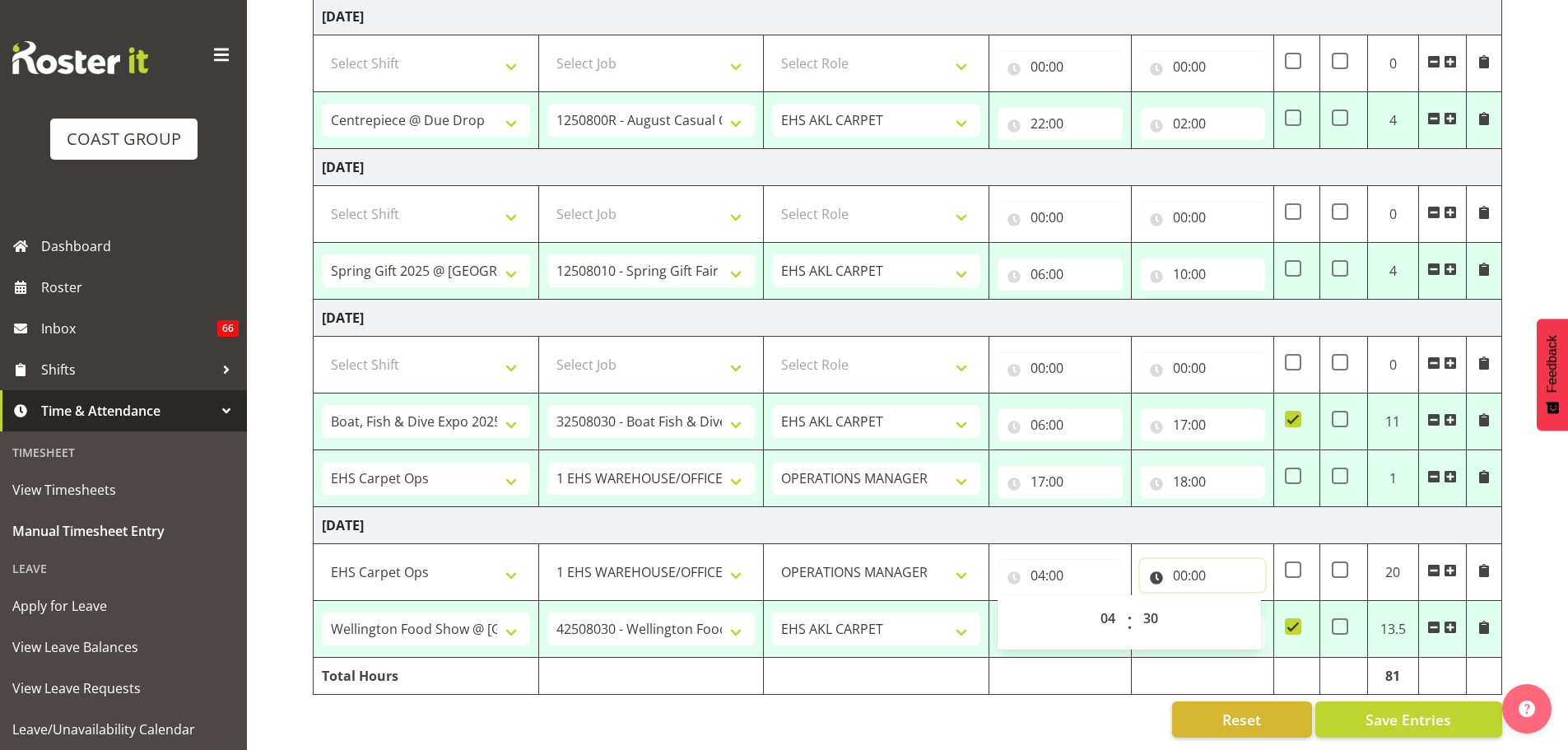
type input "04:30"
click at [1243, 607] on select "00 01 02 03 04 05 06 07 08 09 10 11 12 13 14 15 16 17 18 19 20 21 22 23" at bounding box center [1252, 618] width 37 height 33
select select "5"
click at [1234, 602] on select "00 01 02 03 04 05 06 07 08 09 10 11 12 13 14 15 16 17 18 19 20 21 22 23" at bounding box center [1252, 618] width 37 height 33
type input "05:00"
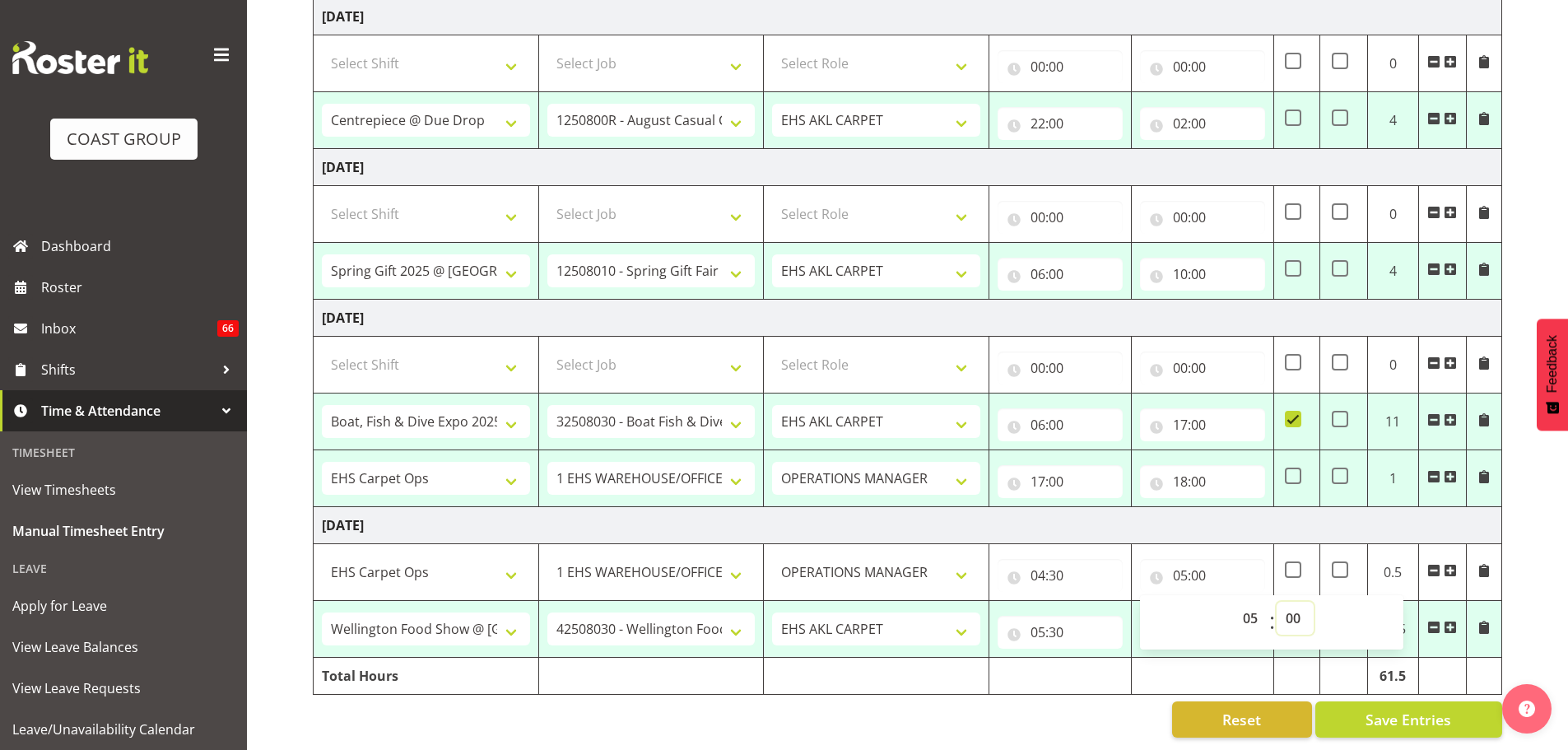
click at [1292, 606] on select "00 01 02 03 04 05 06 07 08 09 10 11 12 13 14 15 16 17 18 19 20 21 22 23 24 25 2…" at bounding box center [1294, 618] width 37 height 33
select select "30"
drag, startPoint x: 1529, startPoint y: 527, endPoint x: 1336, endPoint y: 628, distance: 217.8
click at [1529, 527] on div "August 20th - August 26th 2025 MEA - Meal Allowance AWA - Away Allowence Shift …" at bounding box center [940, 56] width 1255 height 1386
type input "05:30"
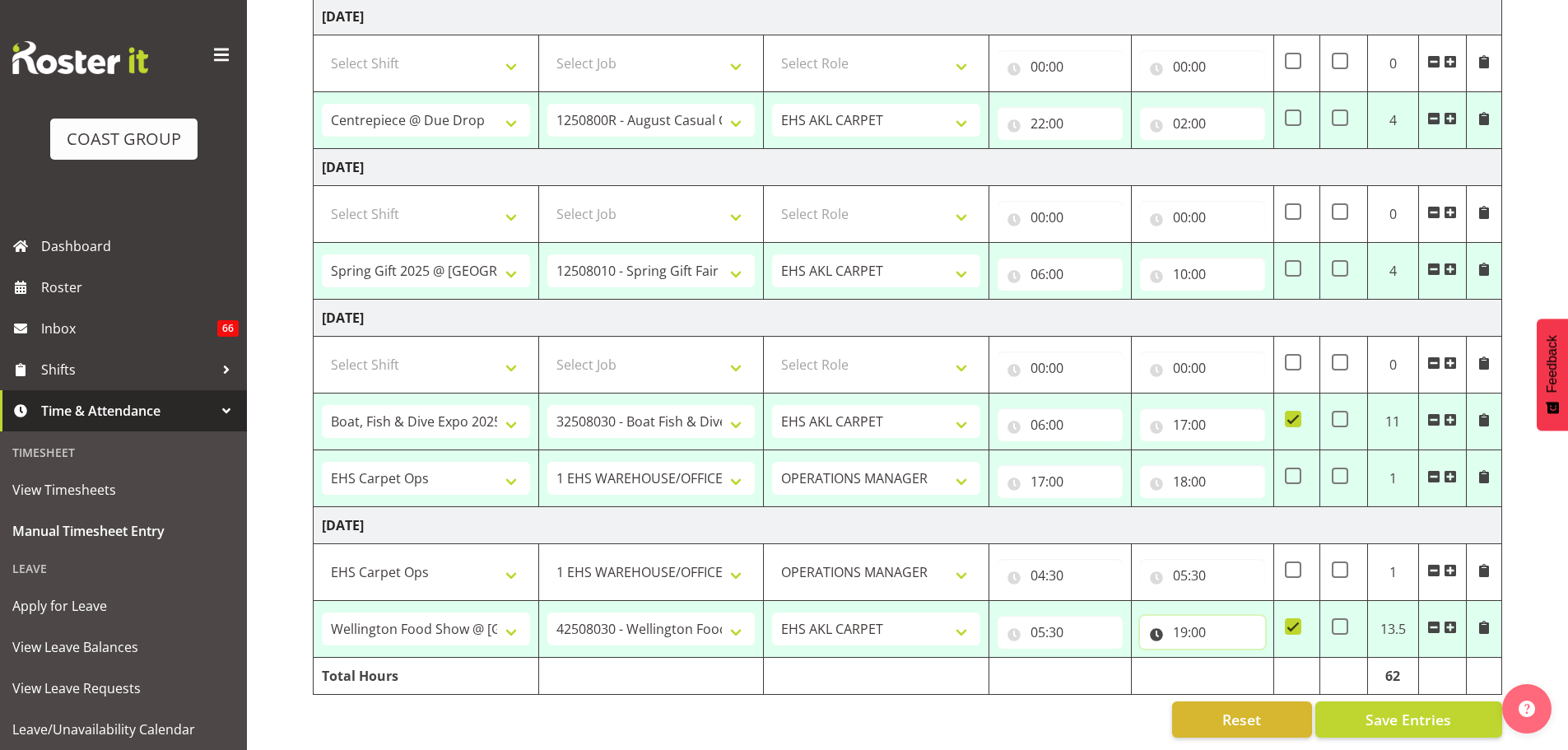
click at [1203, 622] on input "19:00" at bounding box center [1202, 632] width 125 height 33
click at [1296, 659] on select "00 01 02 03 04 05 06 07 08 09 10 11 12 13 14 15 16 17 18 19 20 21 22 23 24 25 2…" at bounding box center [1294, 674] width 37 height 33
select select "30"
click at [1539, 590] on div "August 20th - August 26th 2025 MEA - Meal Allowance AWA - Away Allowence Shift …" at bounding box center [940, 56] width 1255 height 1386
type input "19:30"
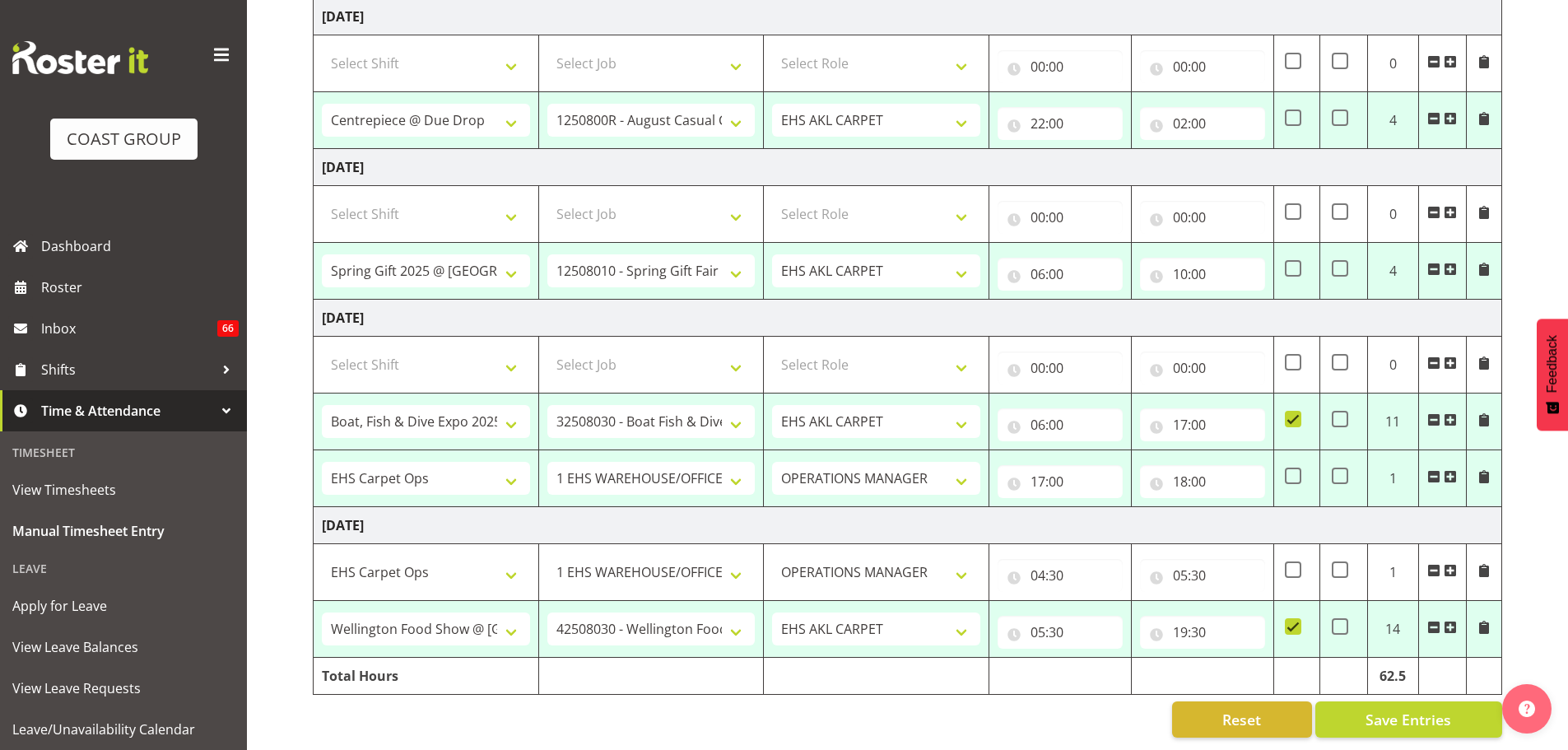
click at [1449, 620] on span at bounding box center [1450, 627] width 13 height 13
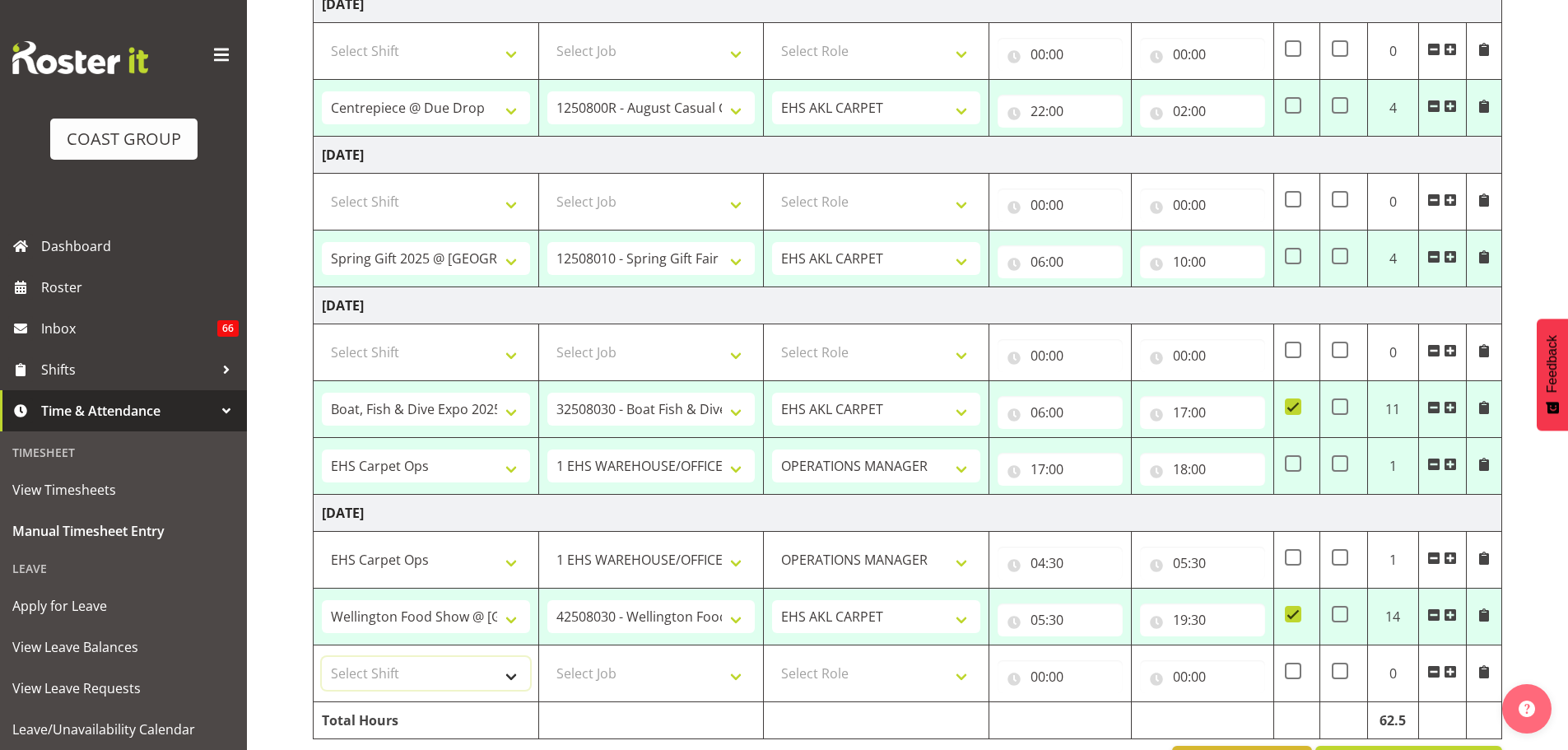
click at [443, 682] on select "Select Shift # Fieldays--Milwaukee. # Install Hutchwilco Boat Show at ASG. #AKL…" at bounding box center [426, 673] width 208 height 33
select select "70657"
click at [322, 657] on select "Select Shift # Fieldays--Milwaukee. # Install Hutchwilco Boat Show at ASG. #AKL…" at bounding box center [426, 673] width 208 height 33
click at [603, 673] on select "Select Job 1 Carlton Events 1 Carlton Hamilton 1 Carlton Wellington 1 EHS WAREH…" at bounding box center [651, 673] width 208 height 33
select select "69"
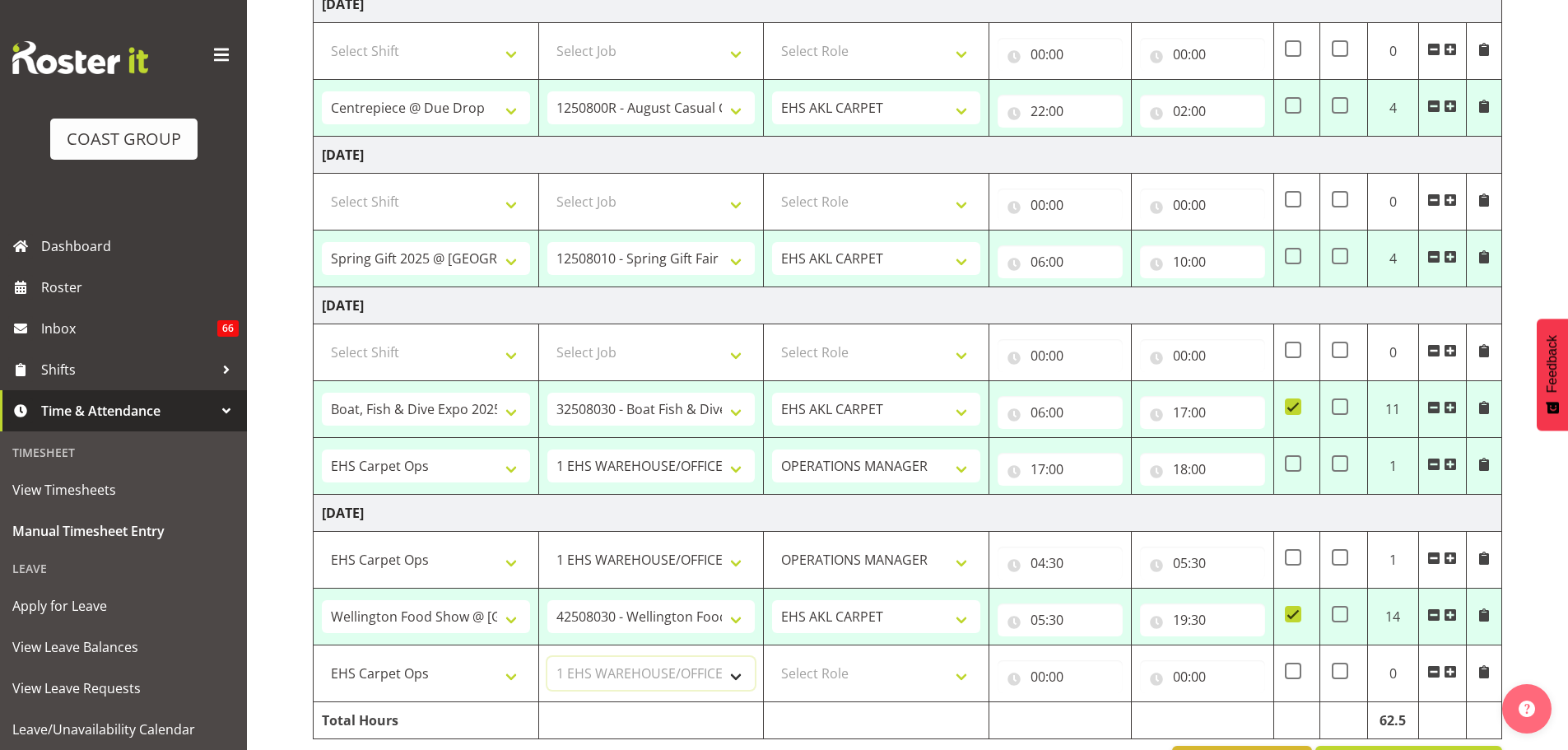
click at [547, 657] on select "Select Job 1 Carlton Events 1 Carlton Hamilton 1 Carlton Wellington 1 EHS WAREH…" at bounding box center [651, 673] width 208 height 33
click at [839, 673] on select "Select Role ACCOUNT MANAGER OPERATIONS MANAGER EHS AKL PANELS EHS AKL CARPET EH…" at bounding box center [875, 673] width 208 height 33
select select "32"
click at [771, 657] on select "Select Role ACCOUNT MANAGER OPERATIONS MANAGER EHS AKL PANELS EHS AKL CARPET EH…" at bounding box center [875, 673] width 208 height 33
click at [1029, 673] on input "00:00" at bounding box center [1060, 676] width 125 height 33
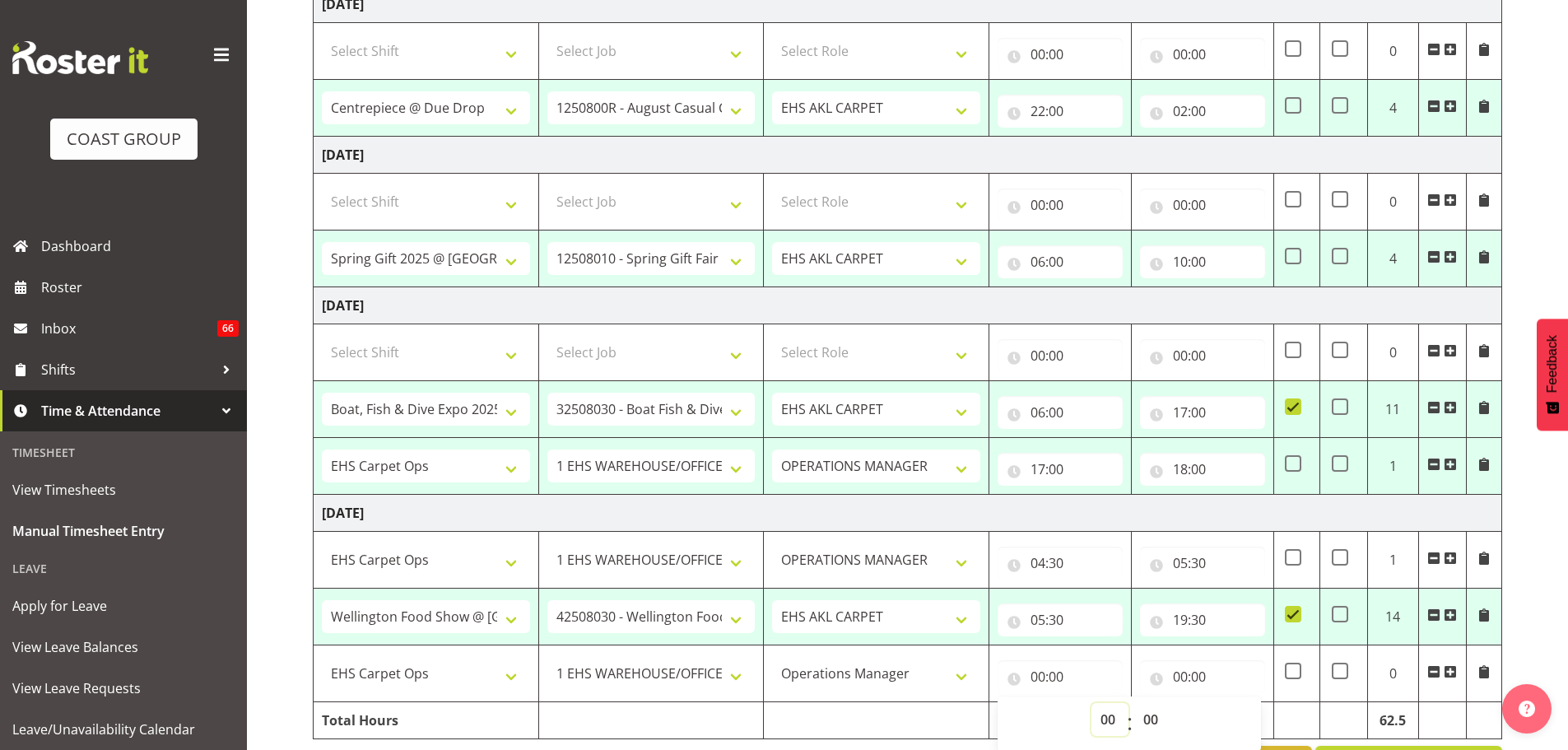
click at [1092, 714] on select "00 01 02 03 04 05 06 07 08 09 10 11 12 13 14 15 16 17 18 19 20 21 22 23" at bounding box center [1109, 719] width 37 height 33
select select "19"
click at [1092, 703] on select "00 01 02 03 04 05 06 07 08 09 10 11 12 13 14 15 16 17 18 19 20 21 22 23" at bounding box center [1109, 719] width 37 height 33
type input "19:00"
click at [1153, 729] on select "00 01 02 03 04 05 06 07 08 09 10 11 12 13 14 15 16 17 18 19 20 21 22 23 24 25 2…" at bounding box center [1151, 719] width 37 height 33
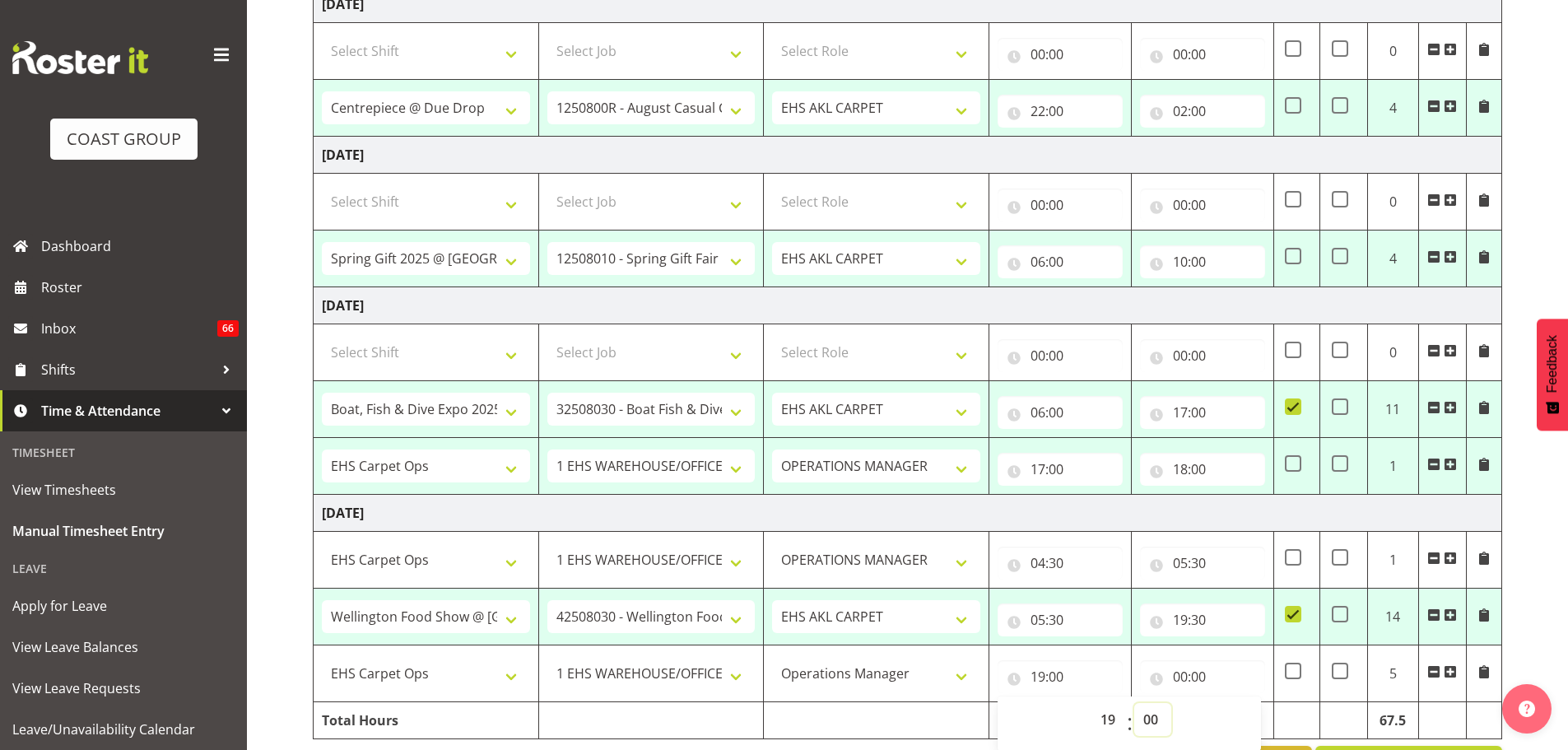
select select "30"
click at [1190, 677] on input "00:00" at bounding box center [1202, 676] width 125 height 33
type input "19:30"
click at [1242, 709] on select "00 01 02 03 04 05 06 07 08 09 10 11 12 13 14 15 16 17 18 19 20 21 22 23" at bounding box center [1252, 719] width 37 height 33
select select "20"
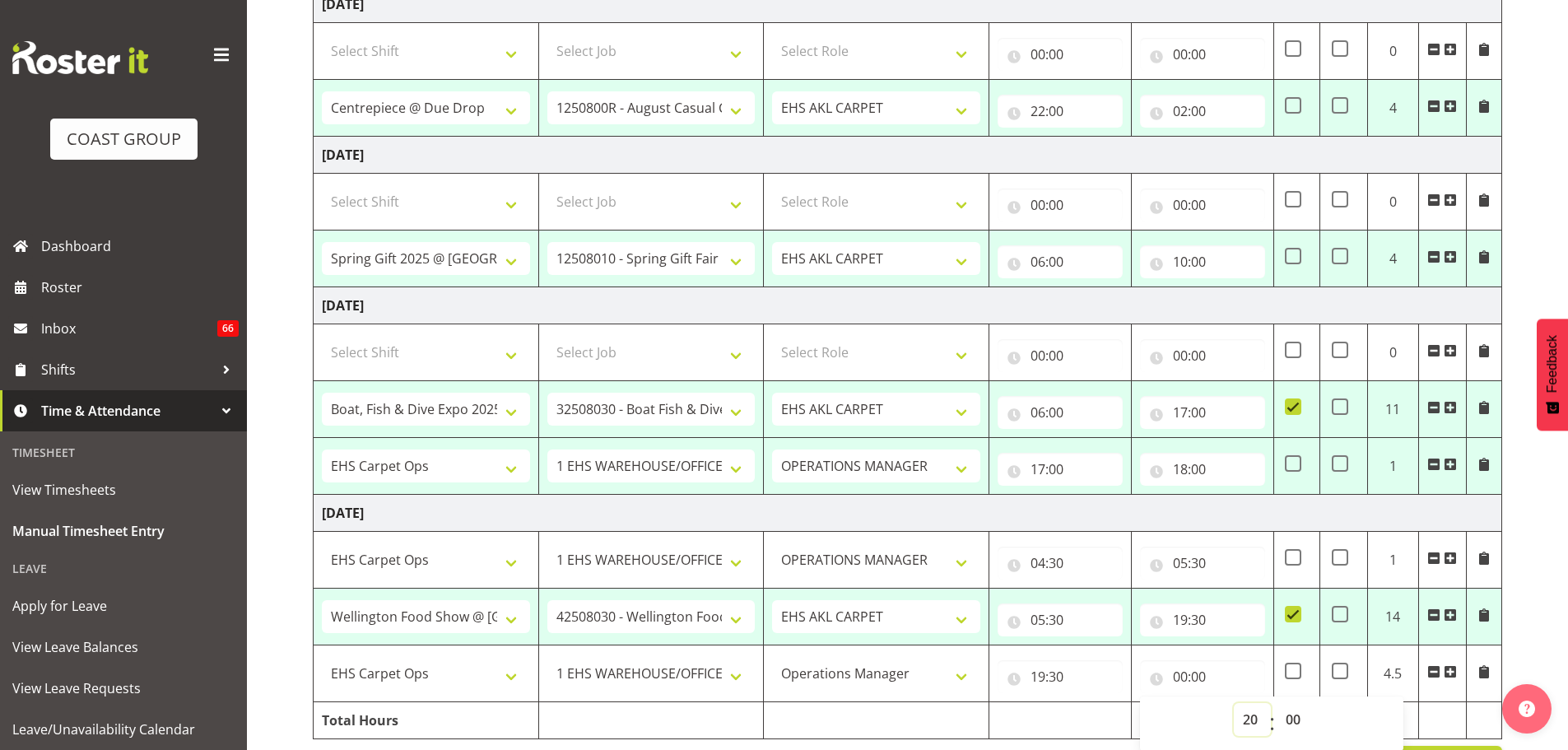
click at [1234, 703] on select "00 01 02 03 04 05 06 07 08 09 10 11 12 13 14 15 16 17 18 19 20 21 22 23" at bounding box center [1252, 719] width 37 height 33
type input "20:00"
click at [1294, 729] on select "00 01 02 03 04 05 06 07 08 09 10 11 12 13 14 15 16 17 18 19 20 21 22 23 24 25 2…" at bounding box center [1294, 719] width 37 height 33
select select "30"
click at [1546, 580] on div "August 20th - August 26th 2025 MEA - Meal Allowance AWA - Away Allowence Shift …" at bounding box center [940, 72] width 1255 height 1444
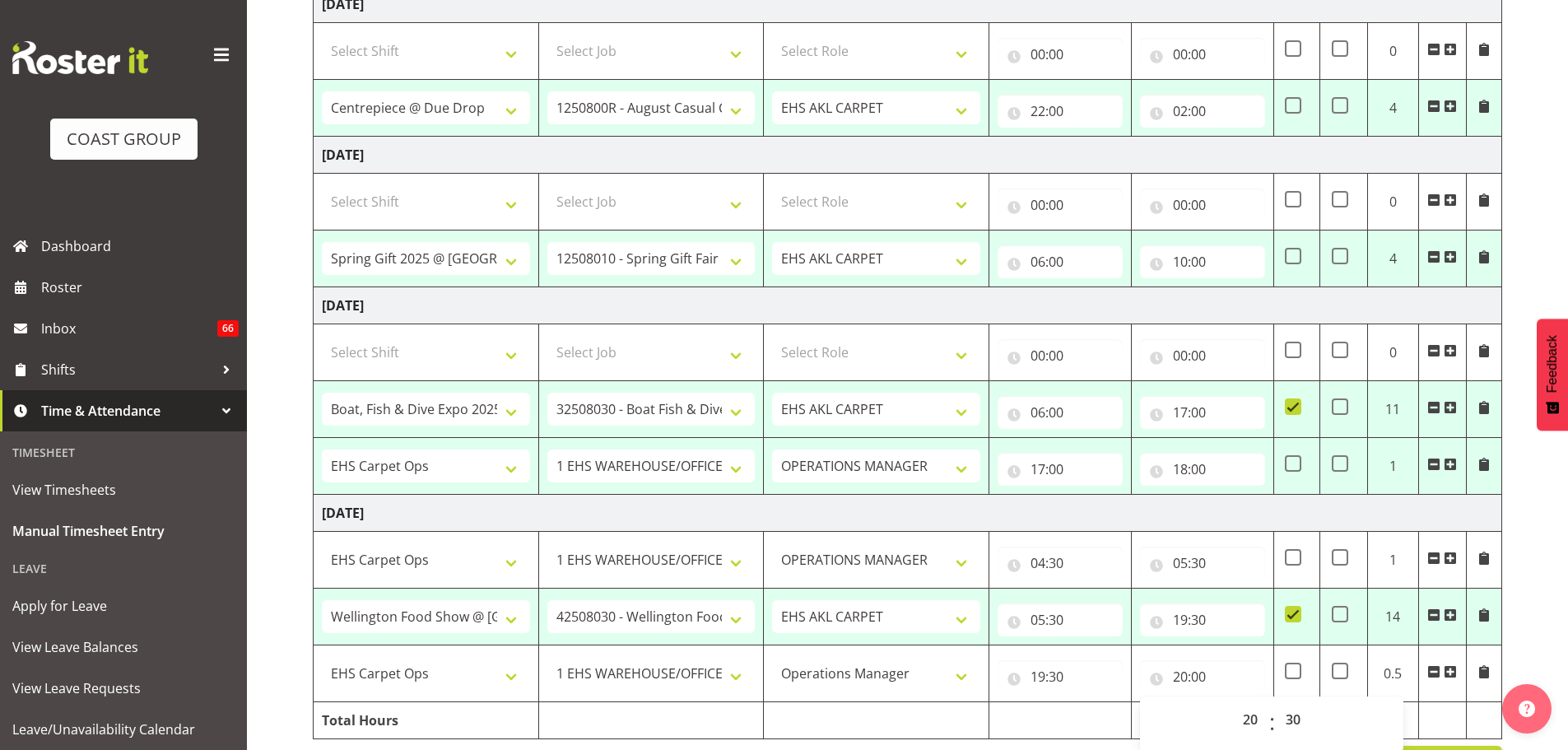
type input "20:30"
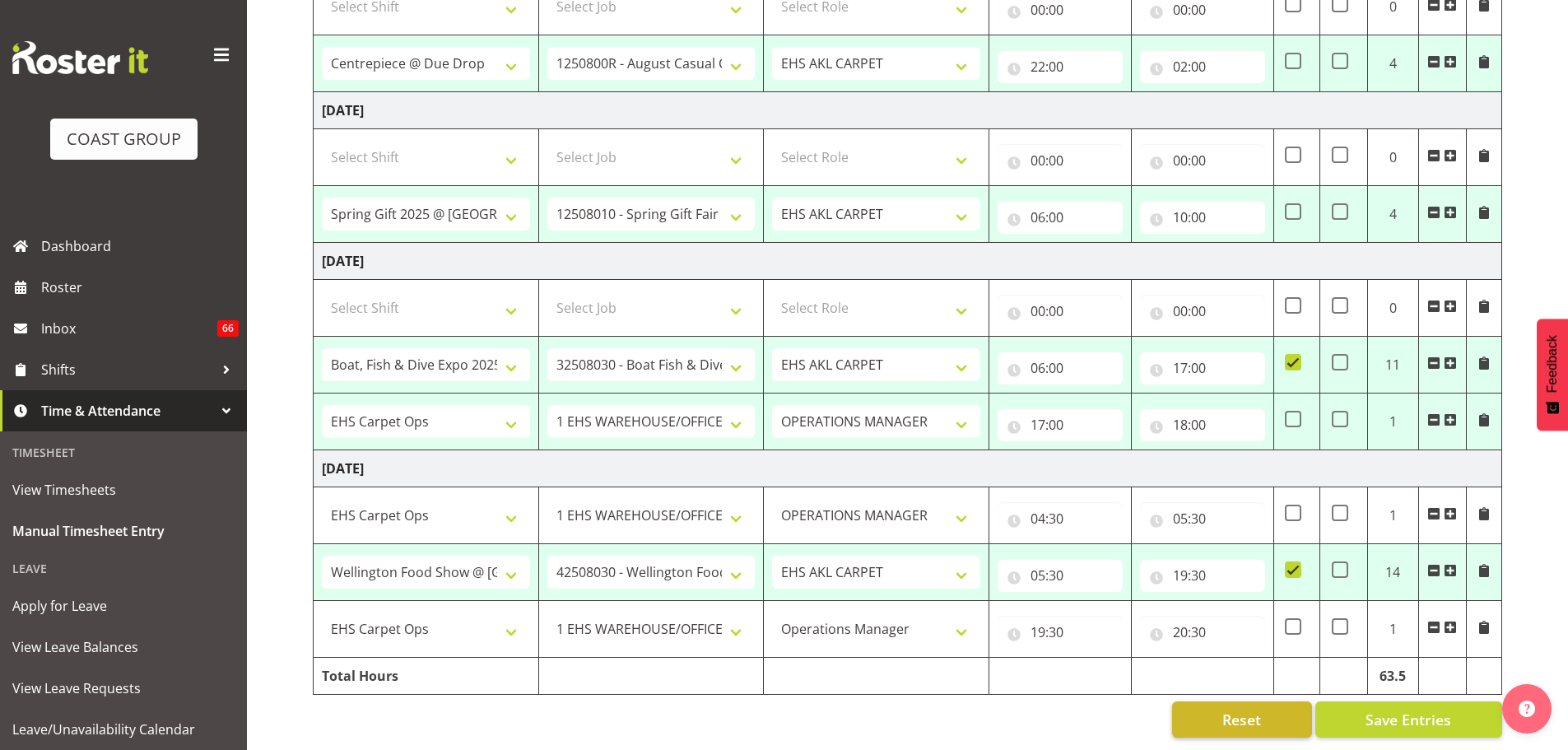
scroll to position [844, 0]
click at [1404, 709] on span "Save Entries" at bounding box center [1408, 720] width 86 height 21
select select "70657"
select select "69"
select select "198"
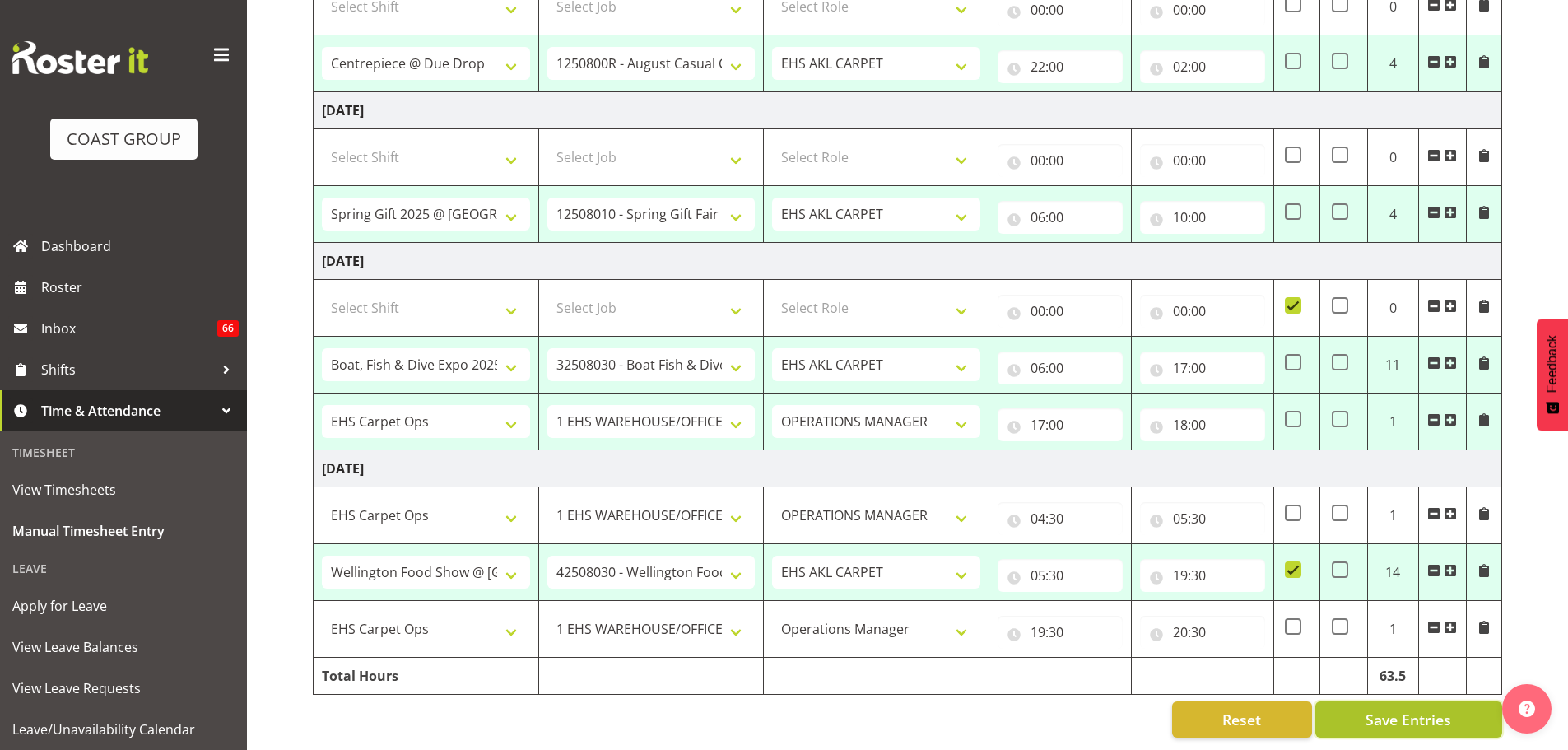
type input "08:15"
type input "16:15"
select select "79740"
select select "8574"
select select "190"
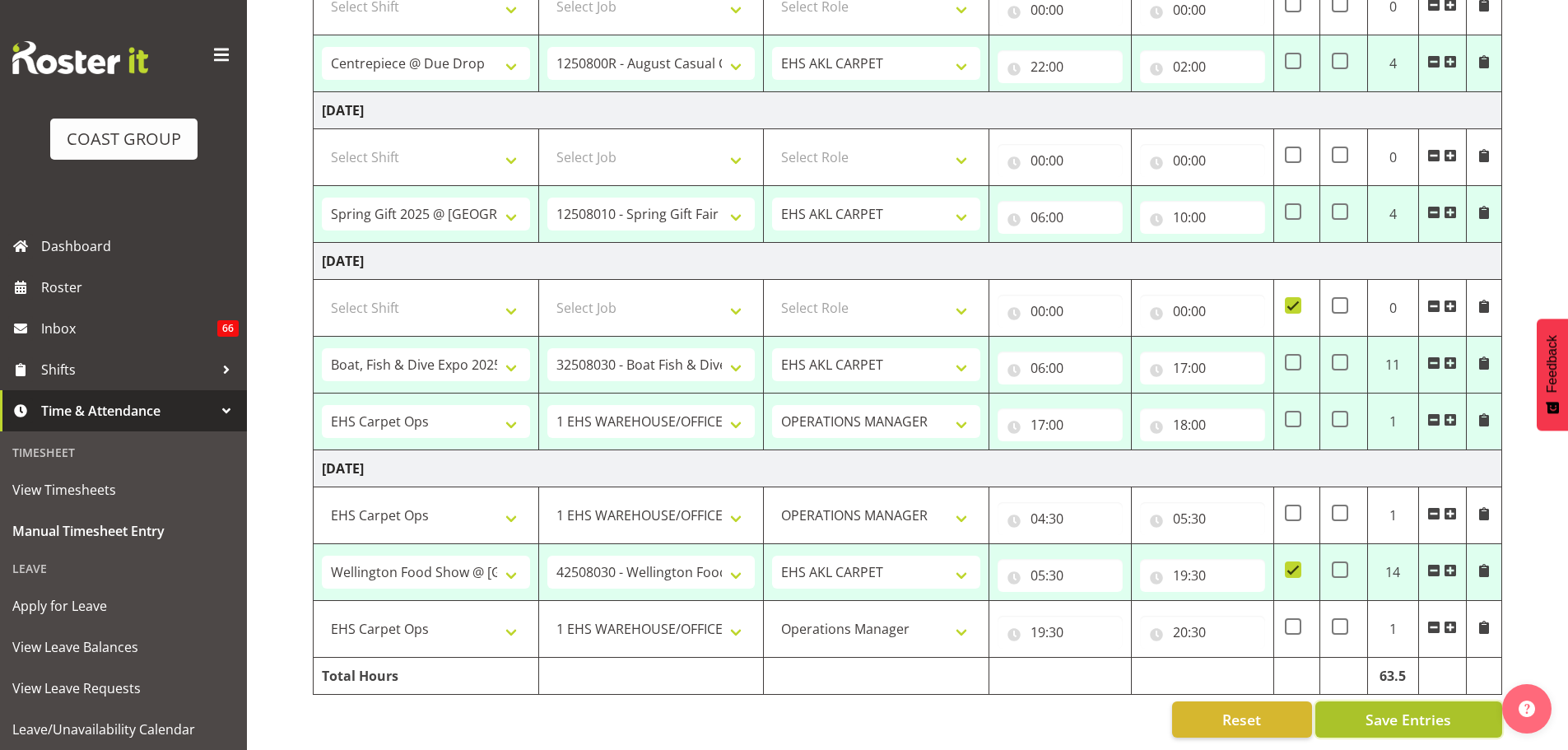
type input "22:00"
type input "02:00"
checkbox input "true"
select select "70657"
select select "69"
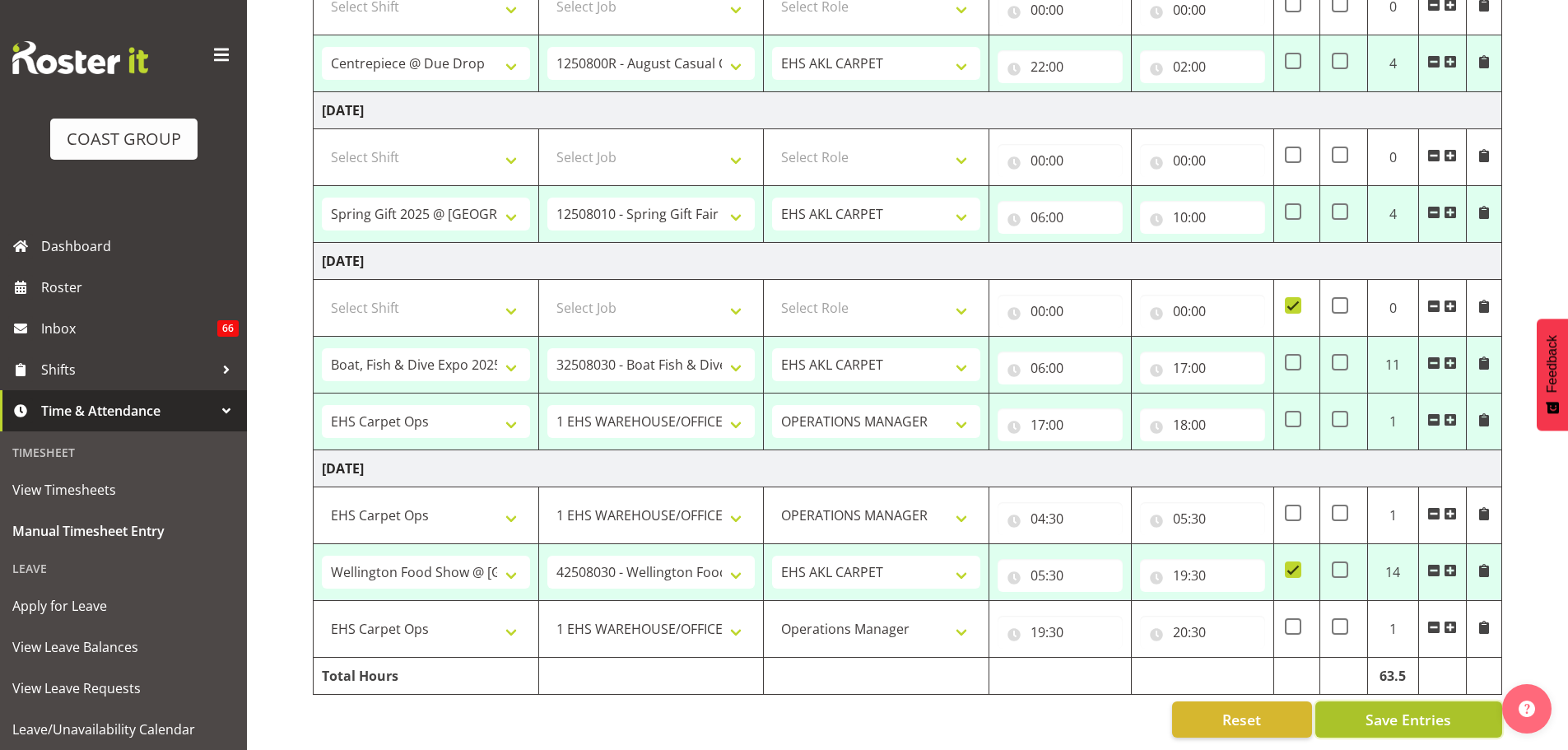
select select "198"
type input "08:00"
type input "16:15"
select select "70657"
select select "69"
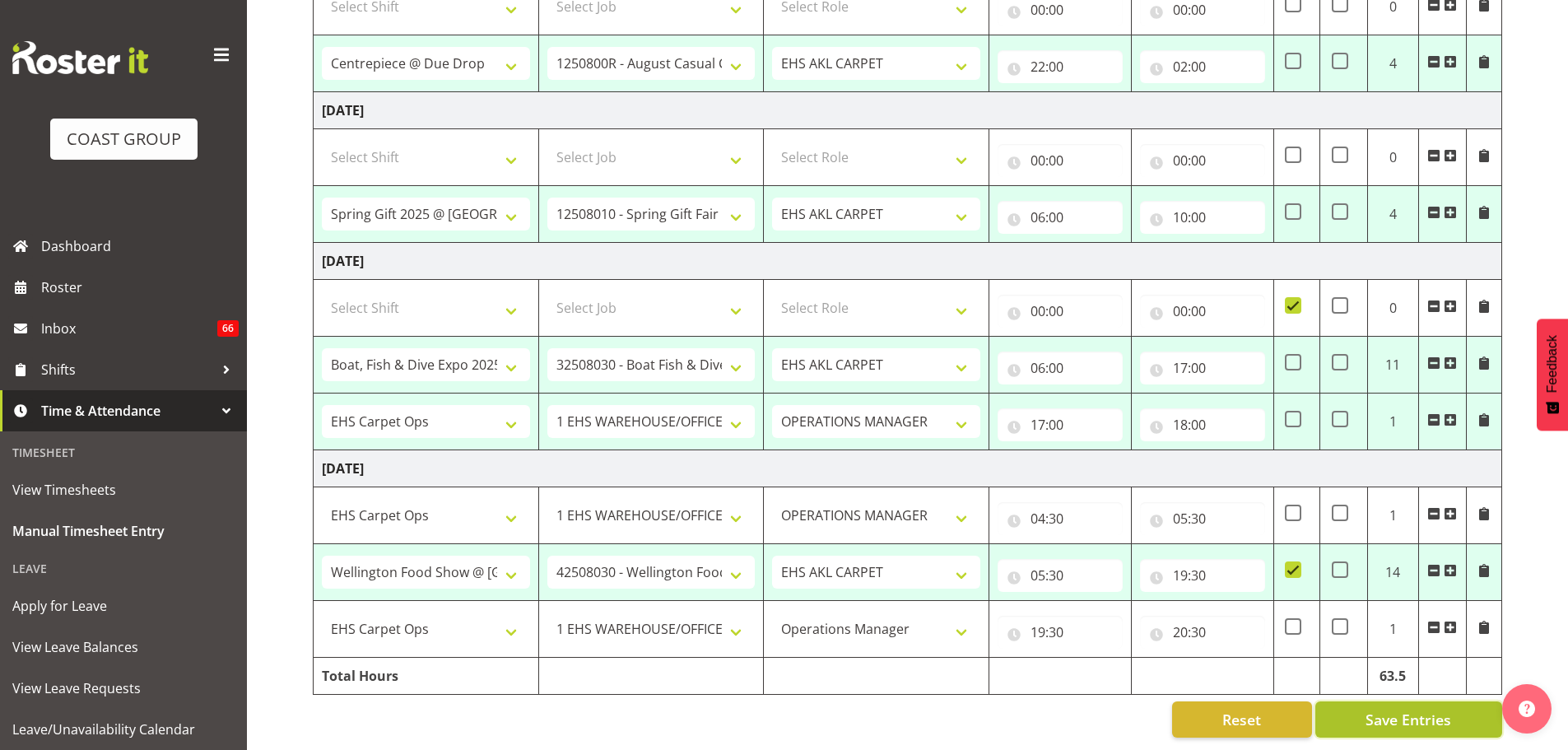
select select "198"
type input "08:15"
type input "15:30"
select select "80872"
select select "8574"
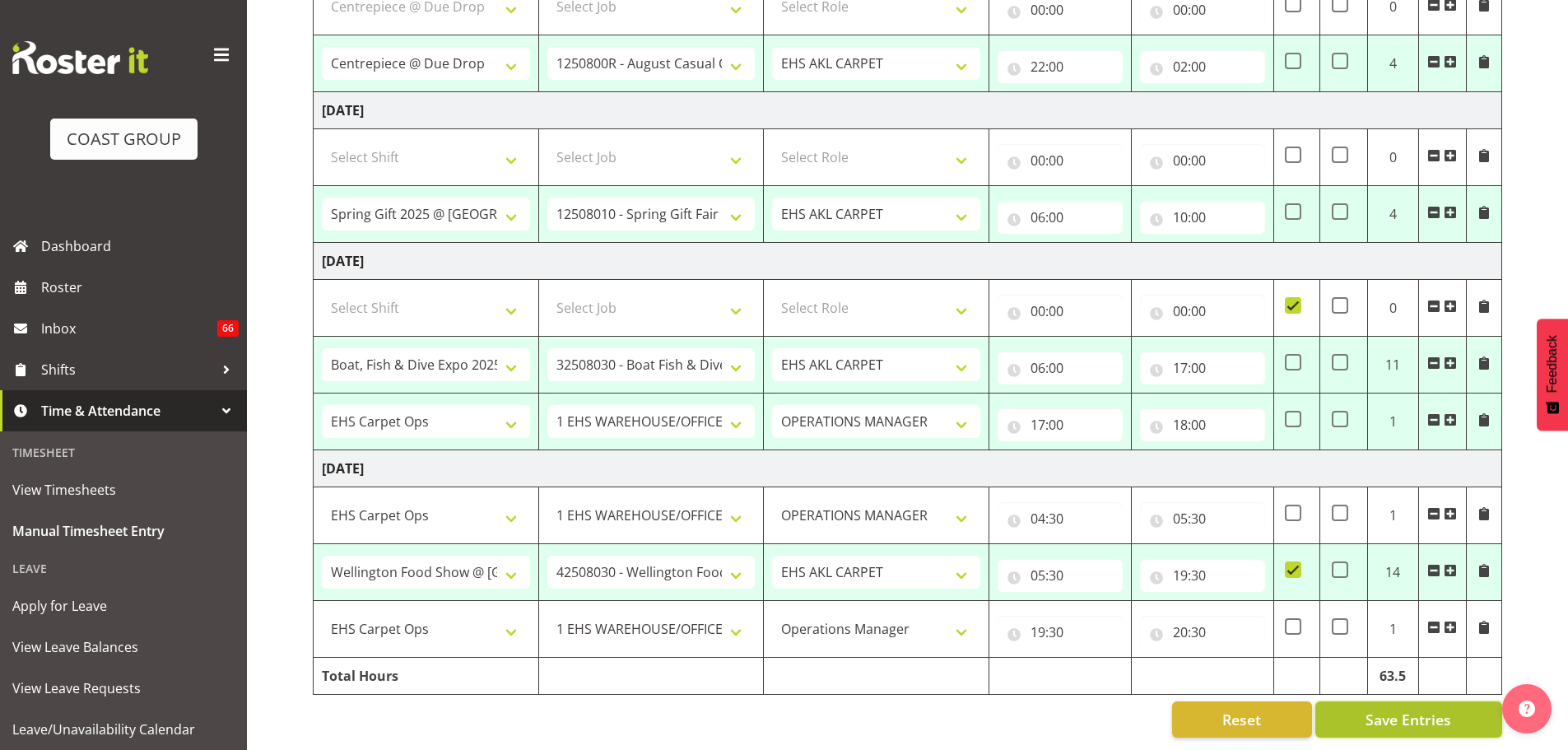
select select "190"
type input "22:00"
type input "02:00"
select select "77860"
select select "8514"
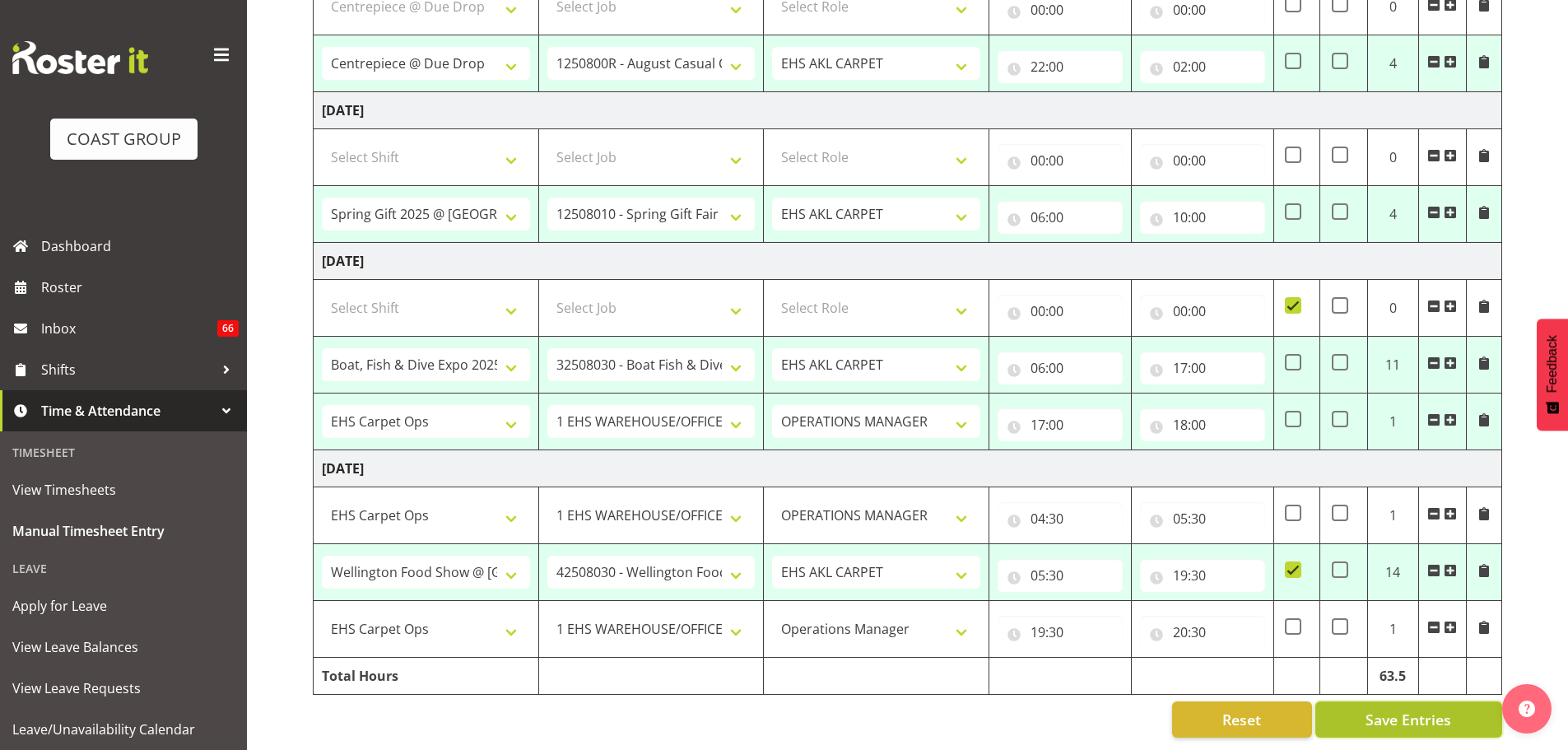
select select "190"
type input "06:00"
type input "10:00"
select select "66519"
select select "9138"
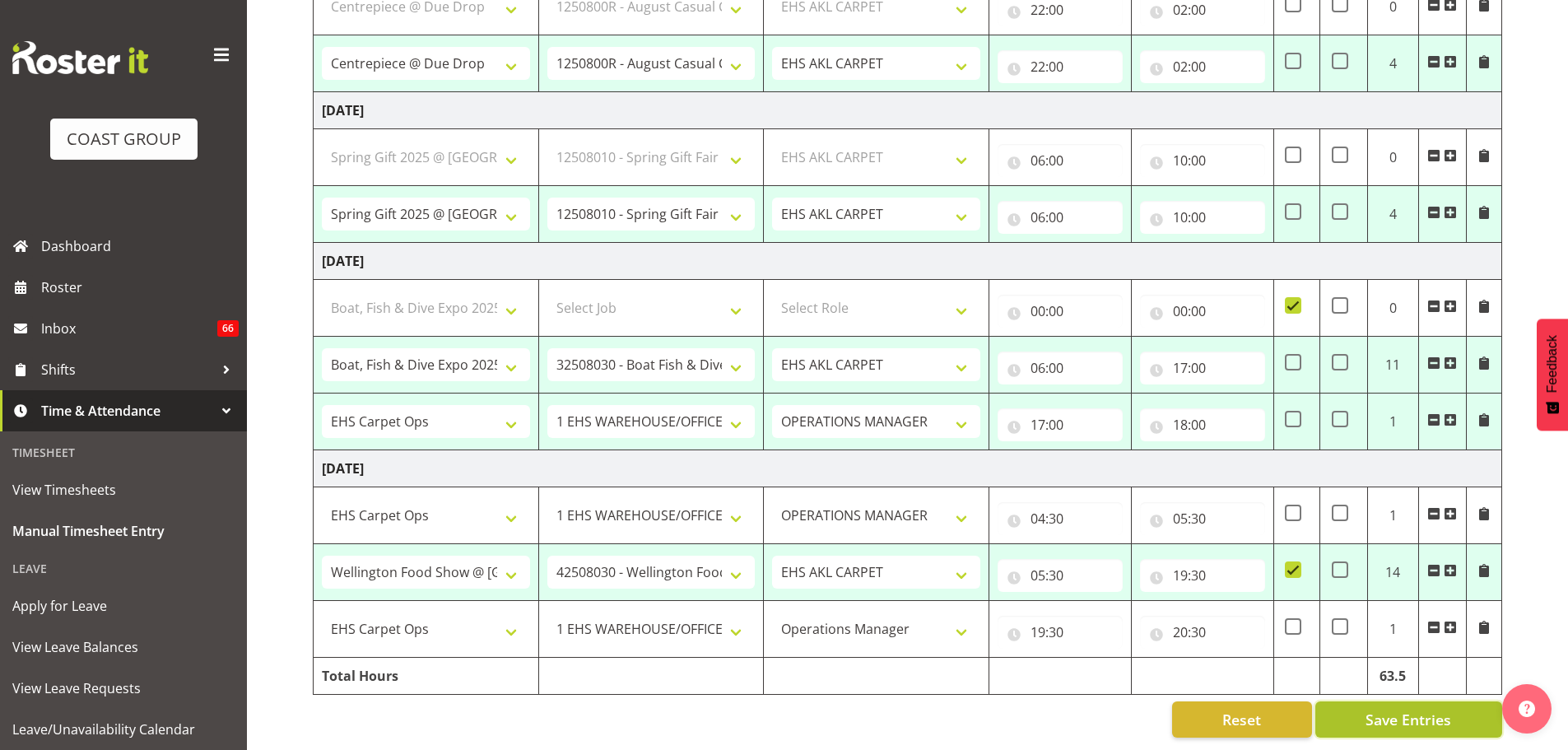
select select "190"
type input "06:00"
type input "17:00"
checkbox input "true"
select select "70657"
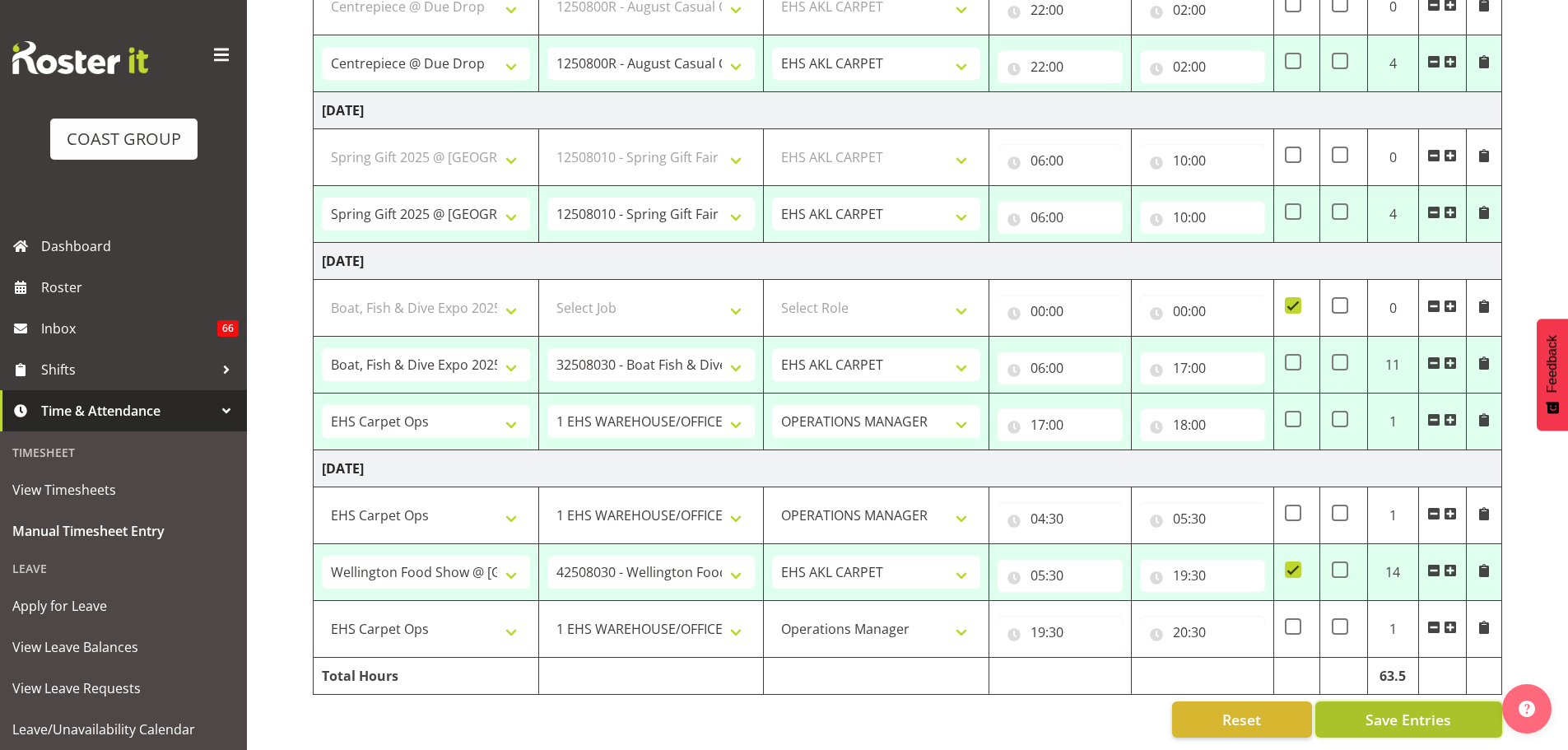
select select "69"
select select "198"
type input "17:00"
type input "18:00"
checkbox input "false"
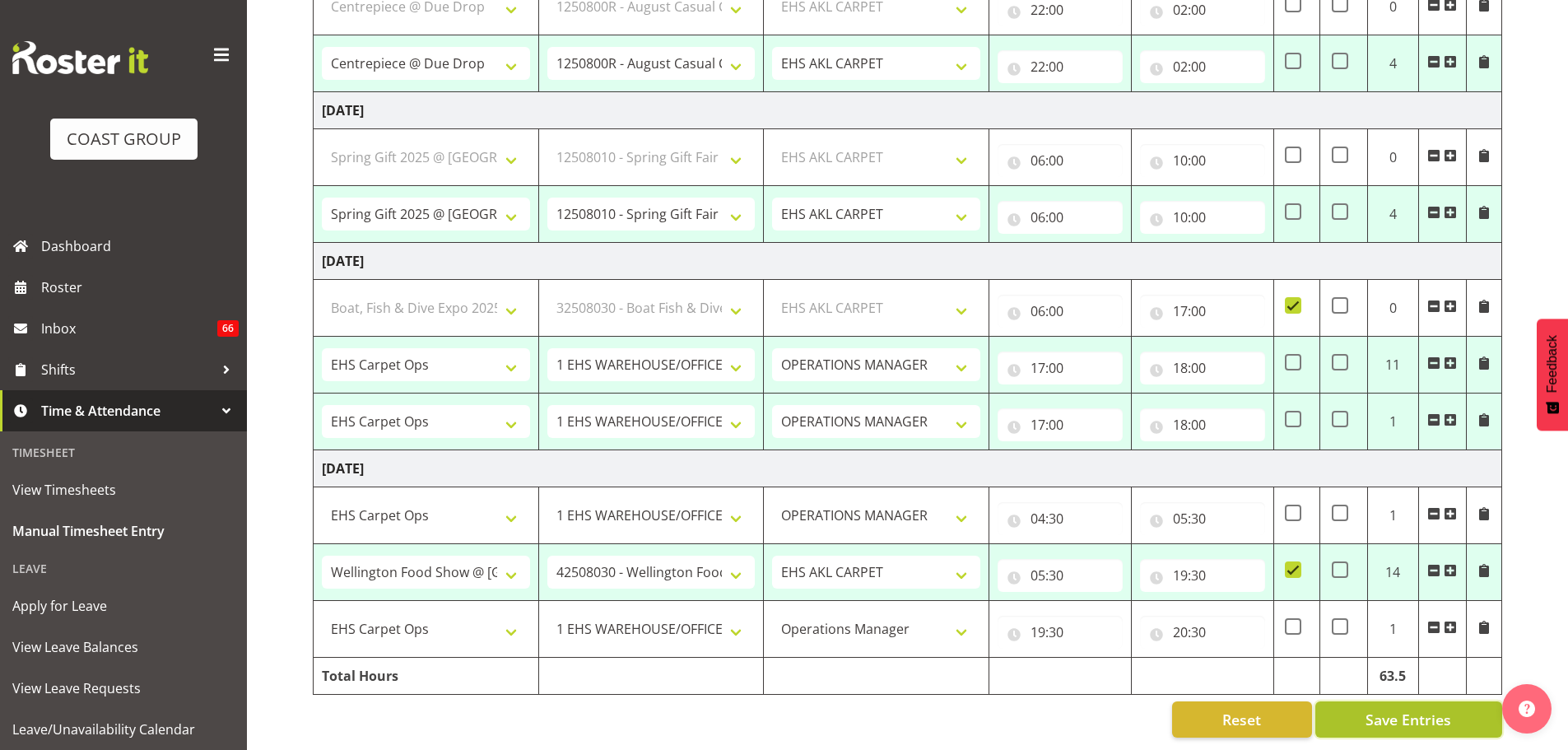
select select "70657"
select select "69"
select select "198"
select select "70657"
select select "69"
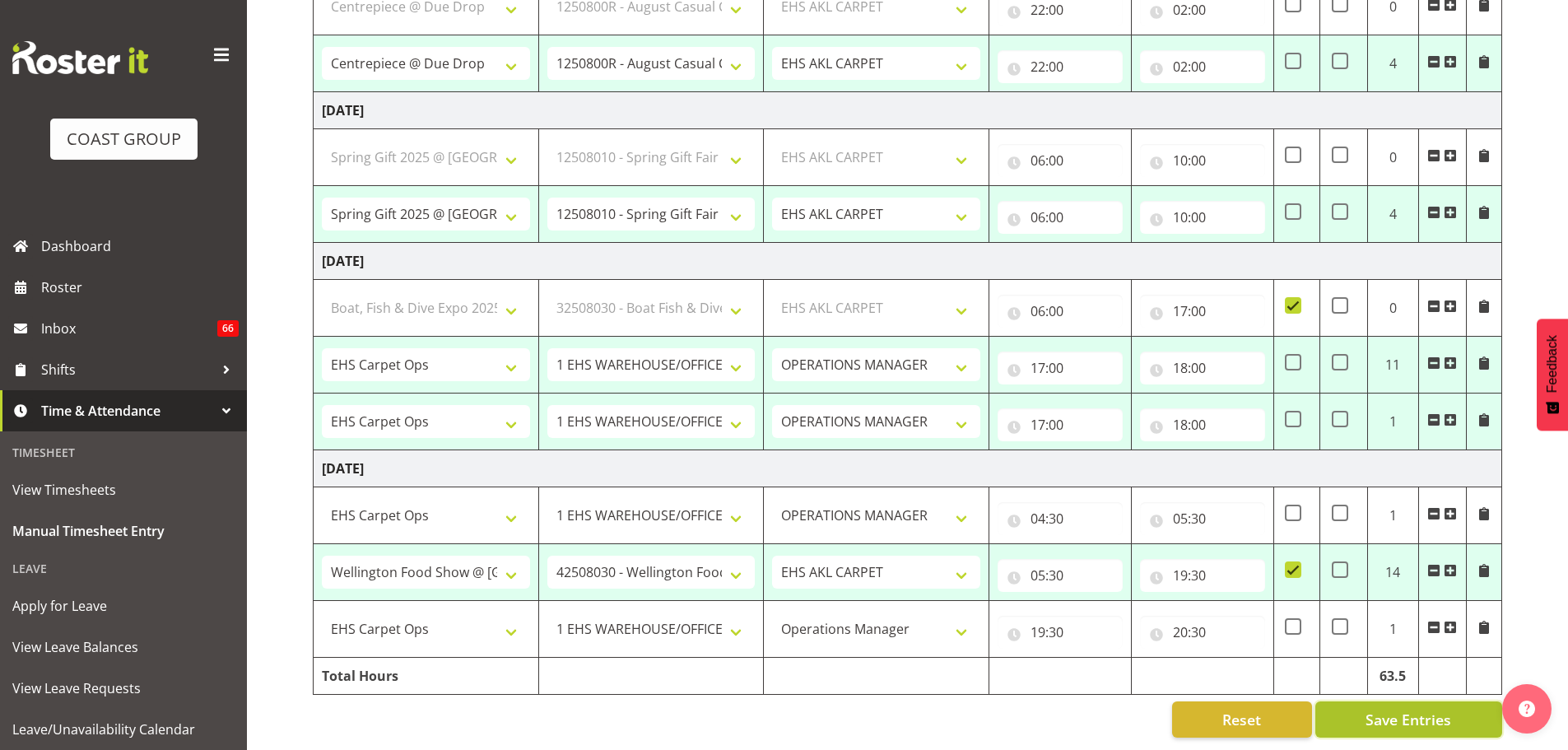
select select "198"
select select "80872"
select select "8574"
select select "190"
select select "77860"
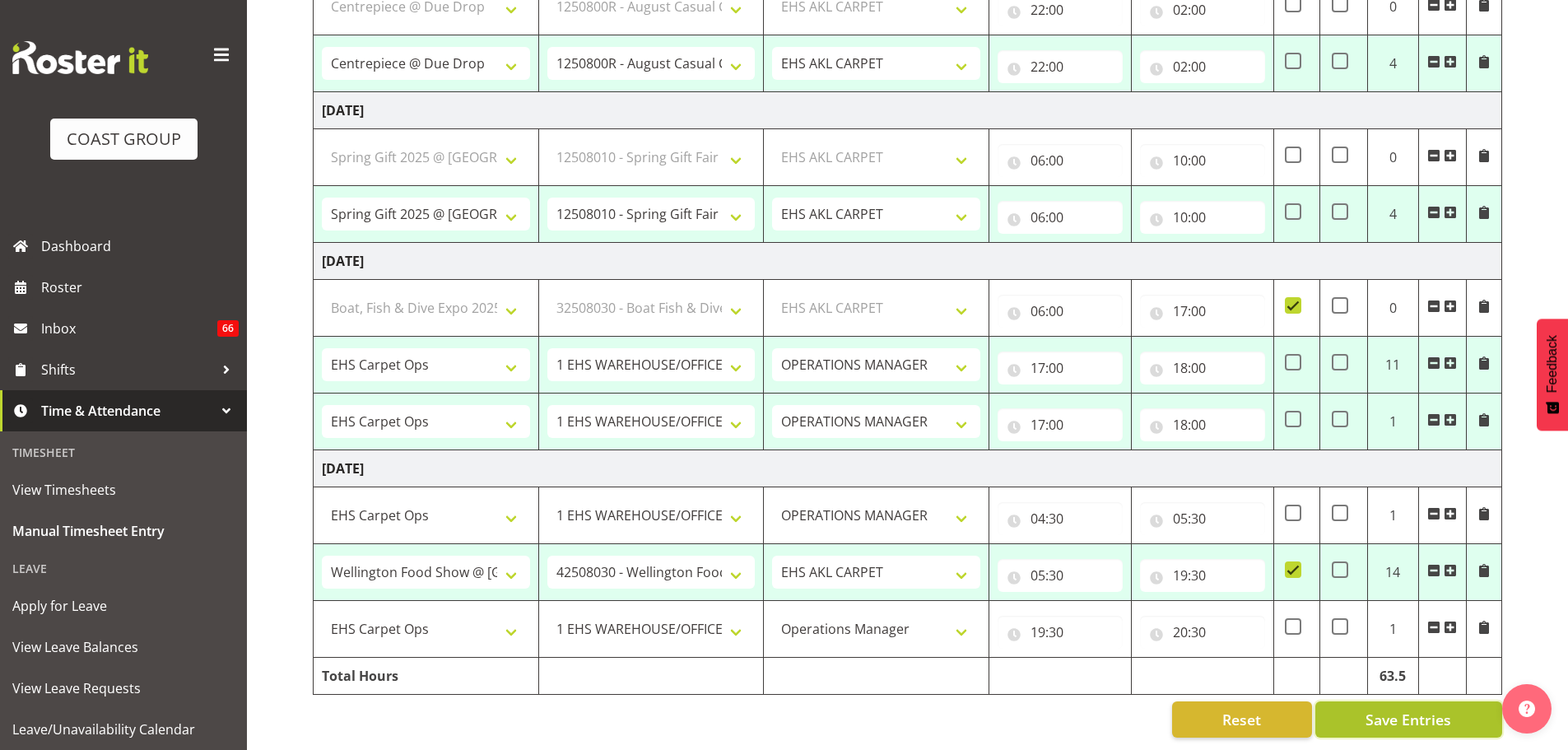
select select "8514"
select select "190"
select select "66519"
select select "9138"
select select "190"
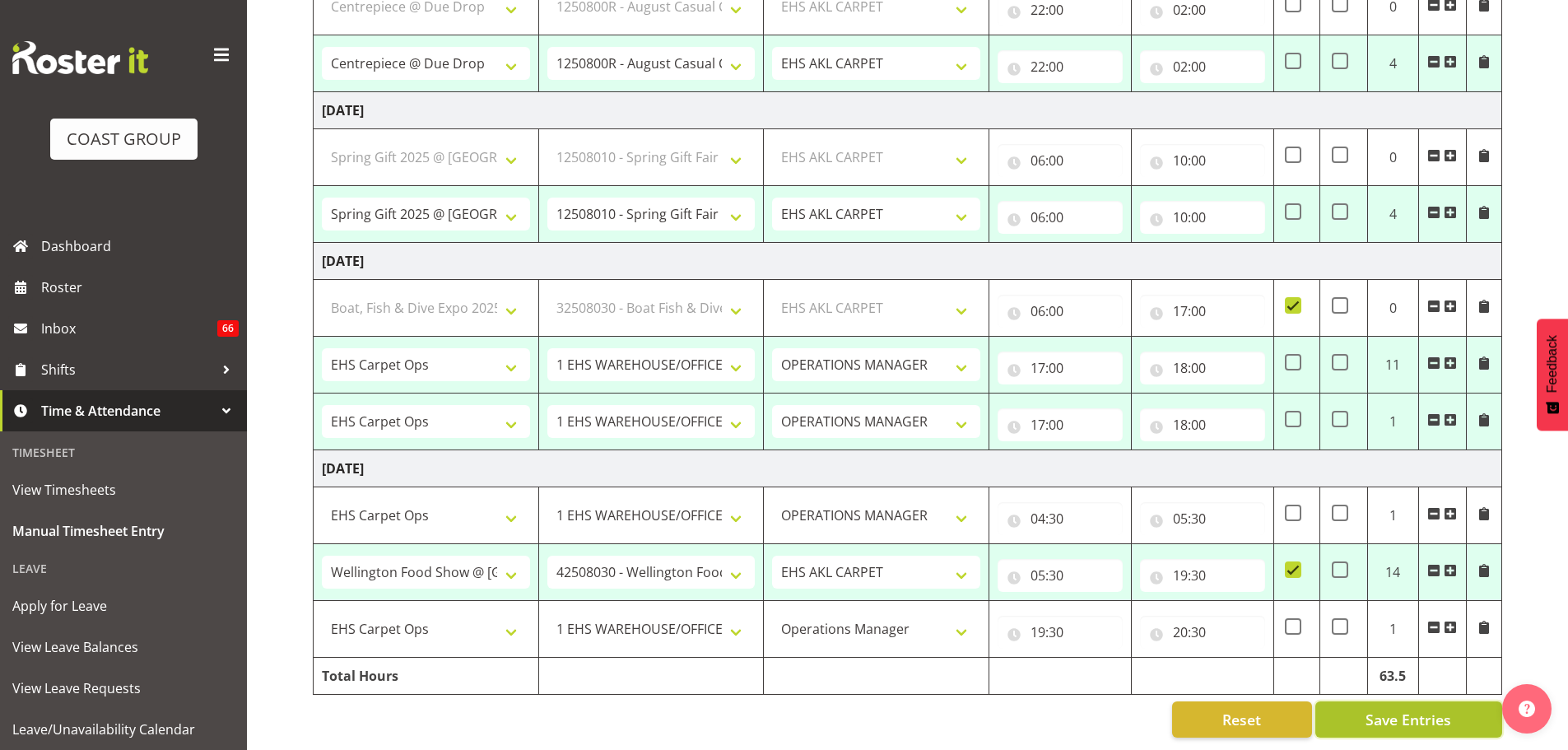
select select "70657"
select select "69"
select select "198"
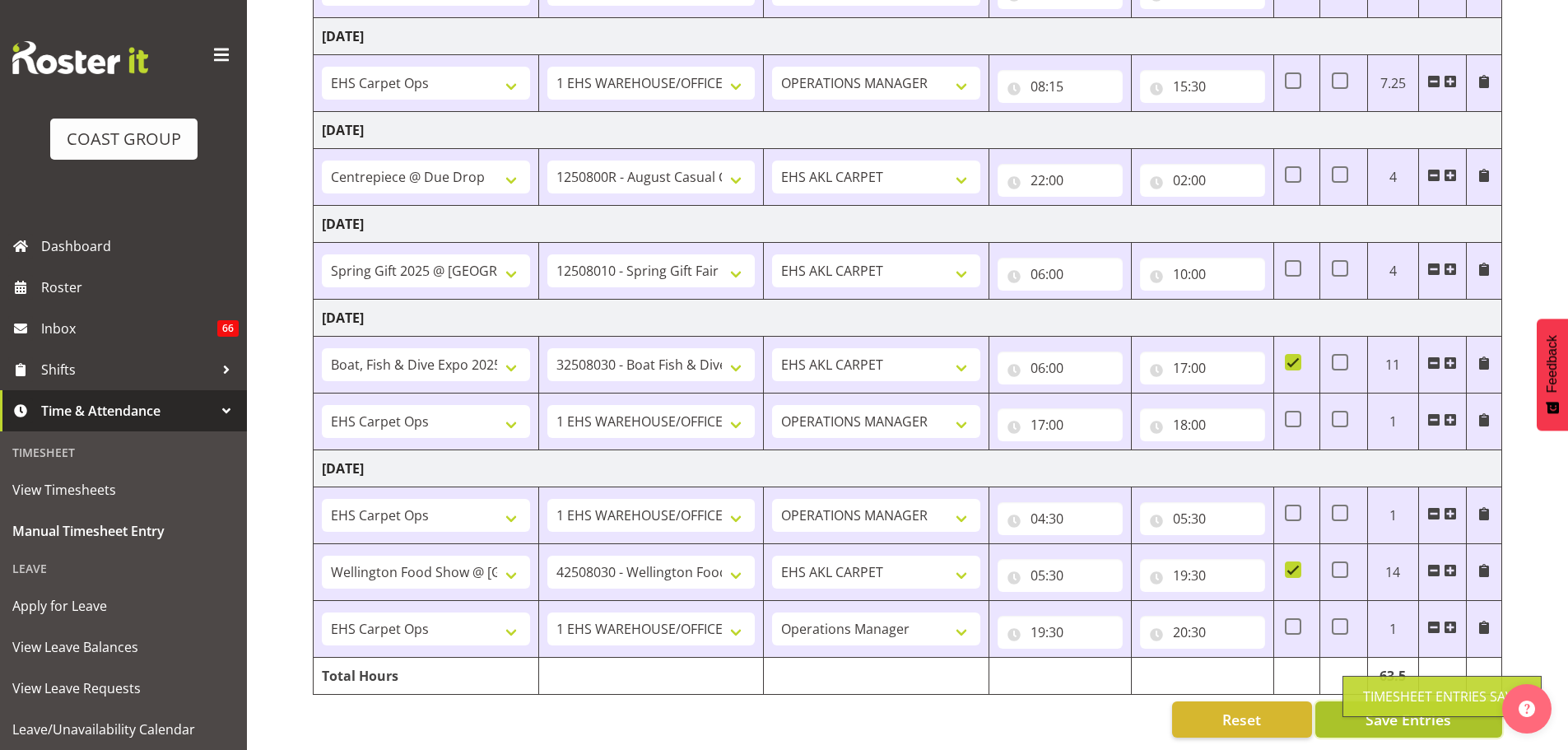
scroll to position [503, 0]
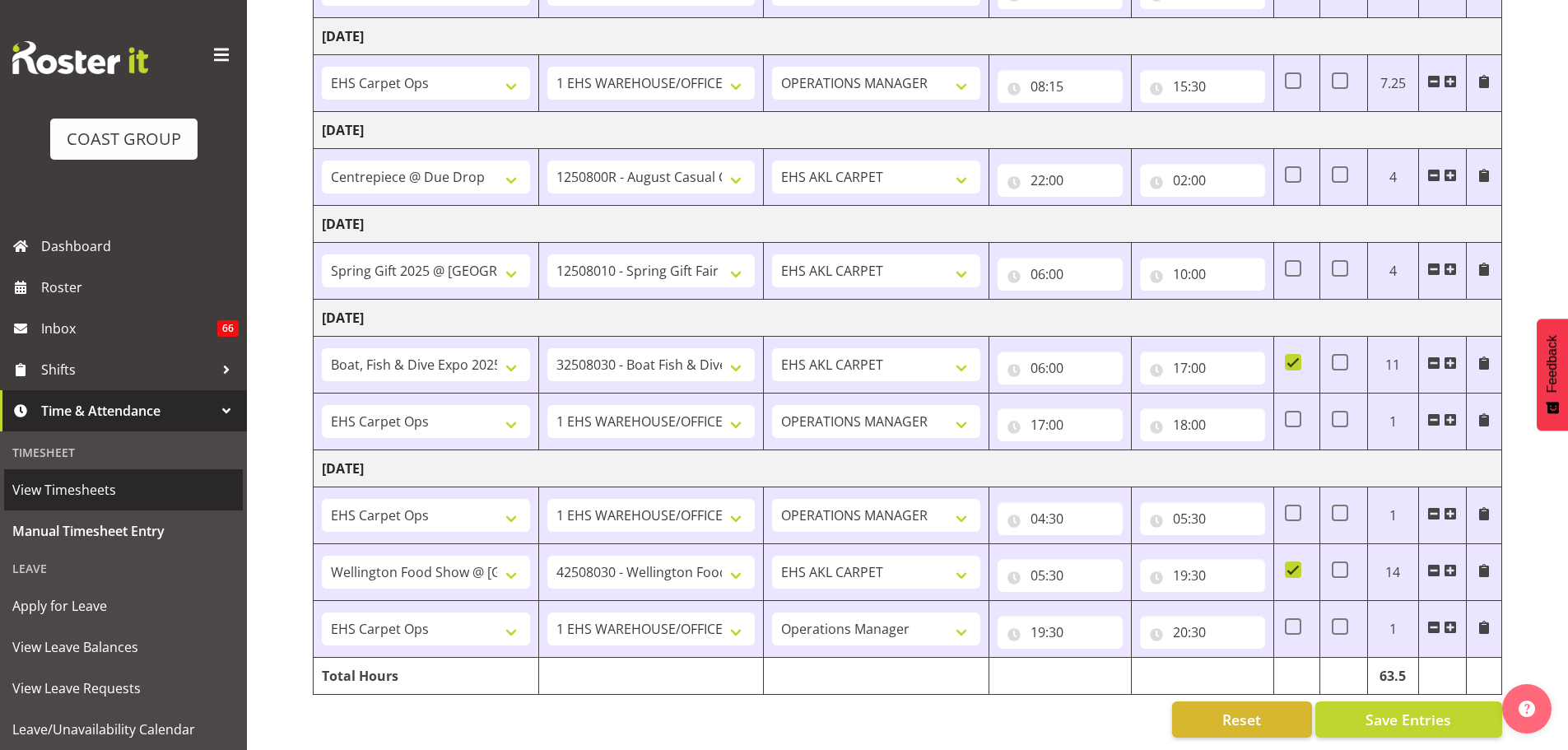
click at [80, 499] on span "View Timesheets" at bounding box center [123, 490] width 223 height 25
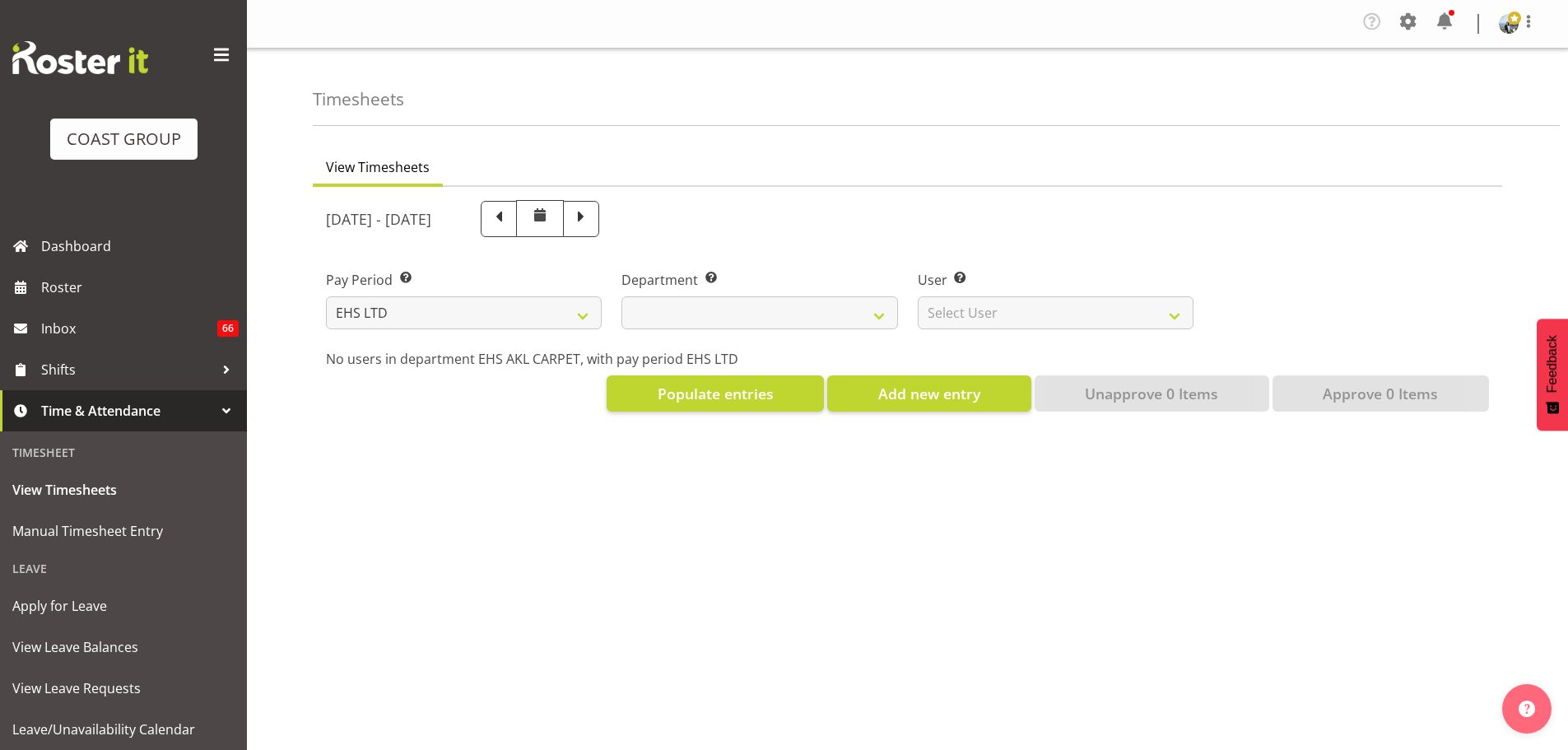
select select "7"
select select
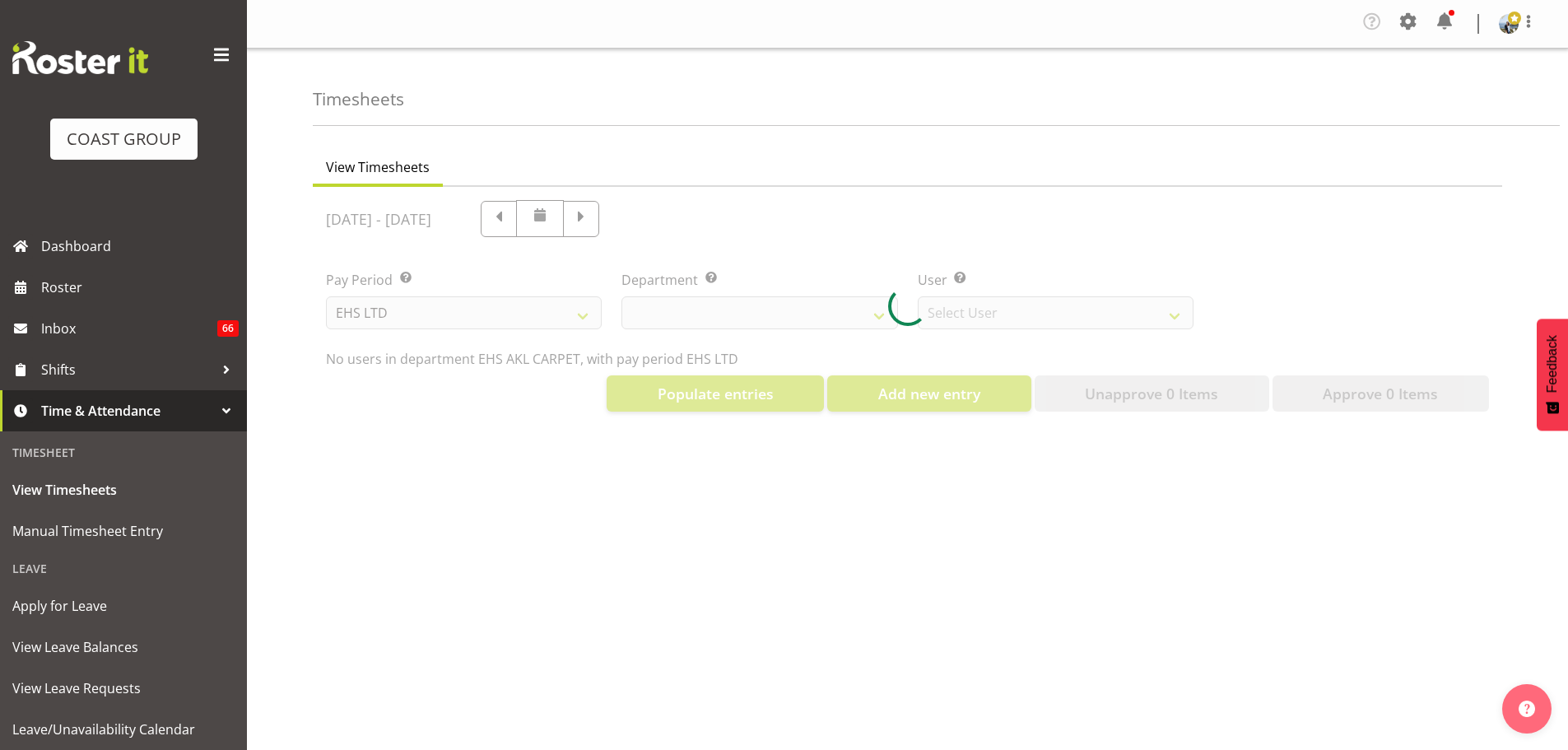
select select "891"
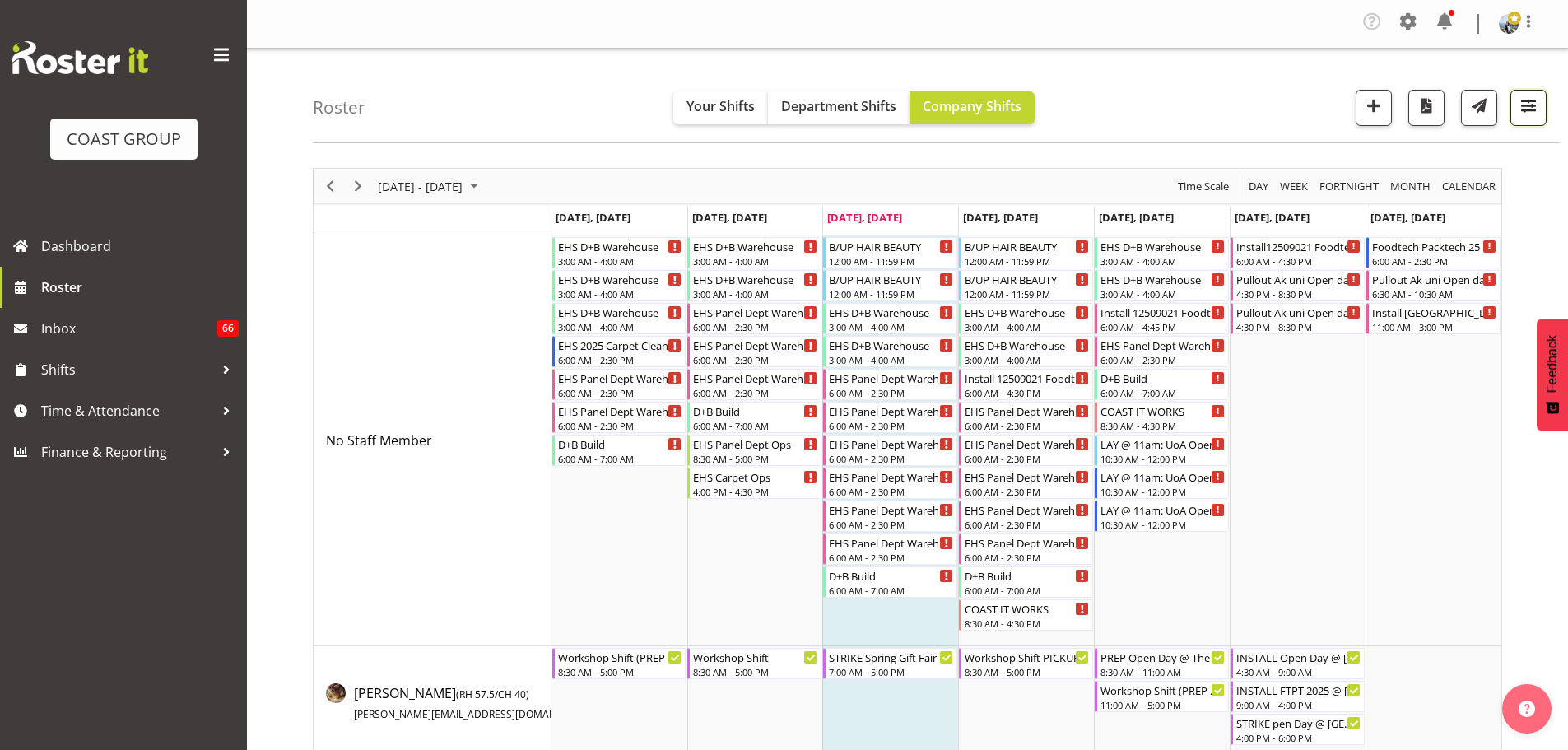
click at [1515, 113] on button "button" at bounding box center [1528, 107] width 37 height 37
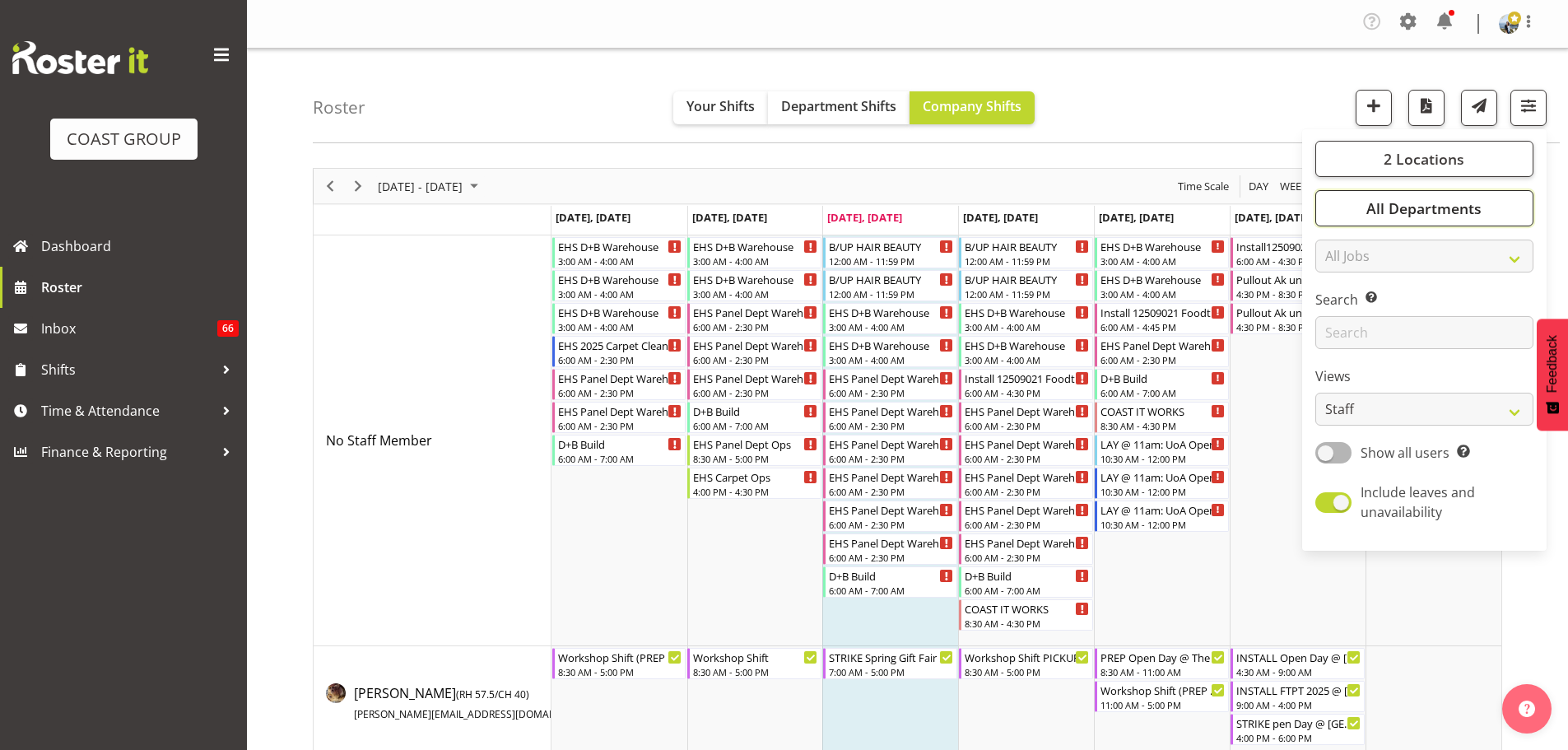
click at [1472, 192] on button "All Departments" at bounding box center [1424, 208] width 218 height 37
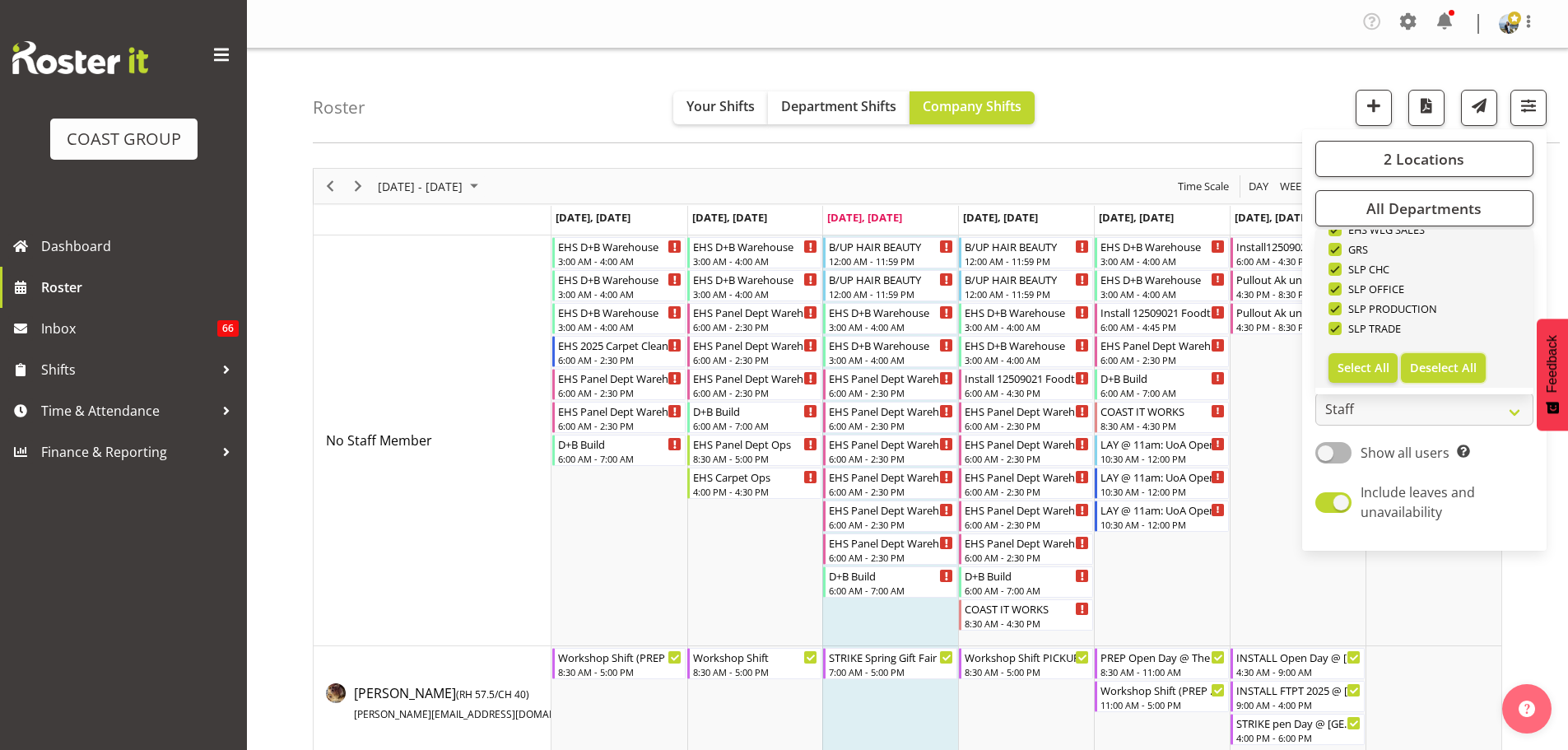
click at [1455, 367] on span "Deselect All" at bounding box center [1443, 367] width 67 height 15
checkbox input "false"
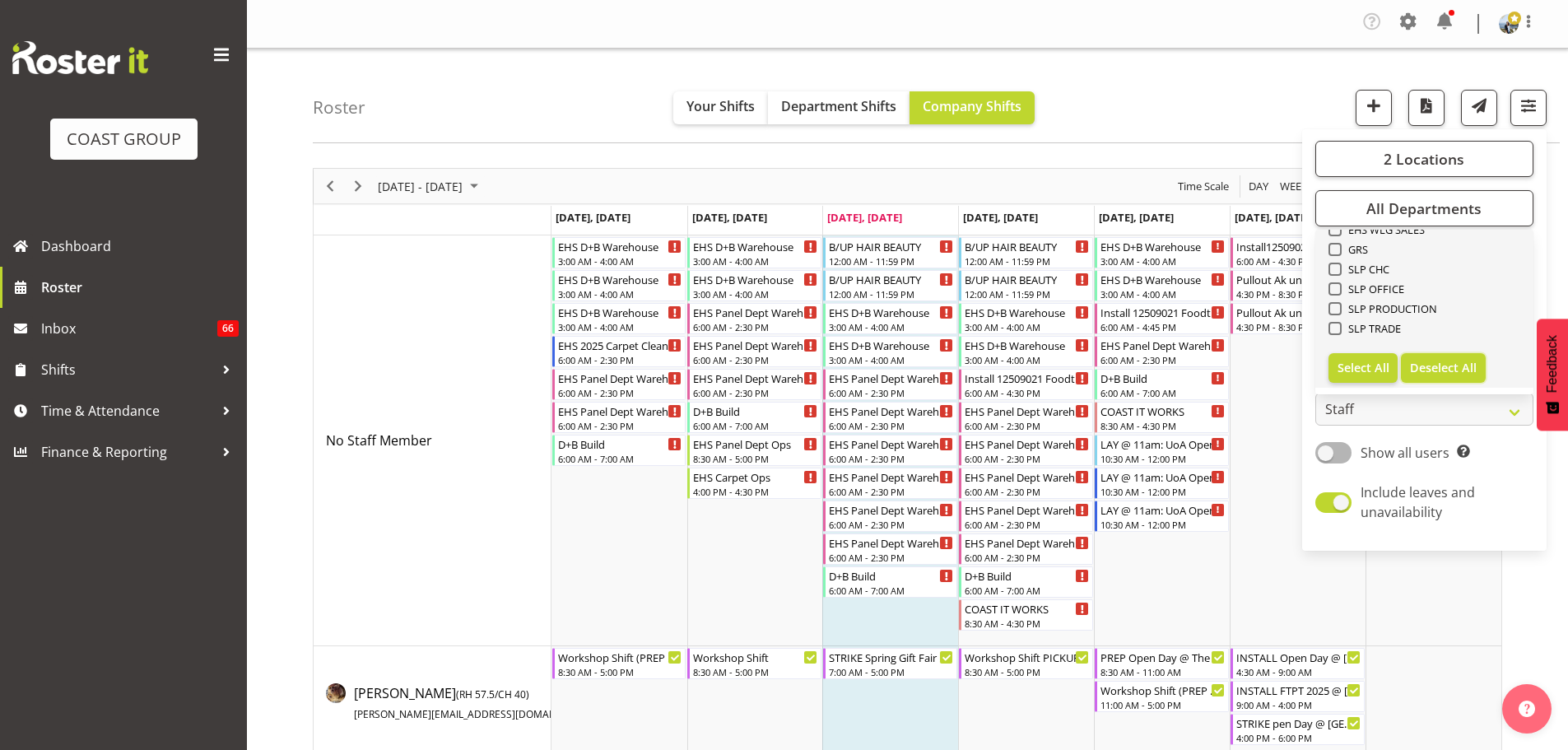
checkbox input "false"
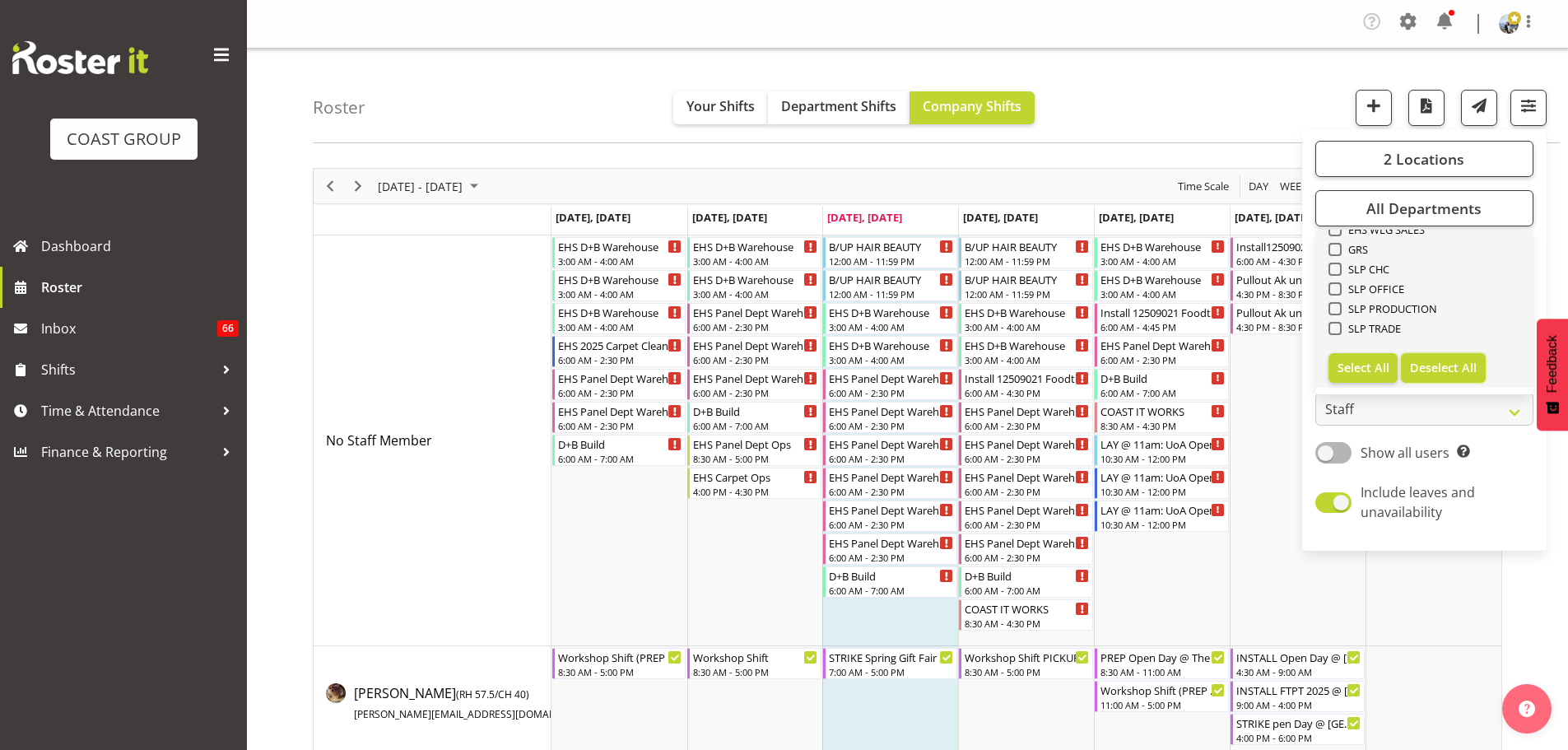
checkbox input "false"
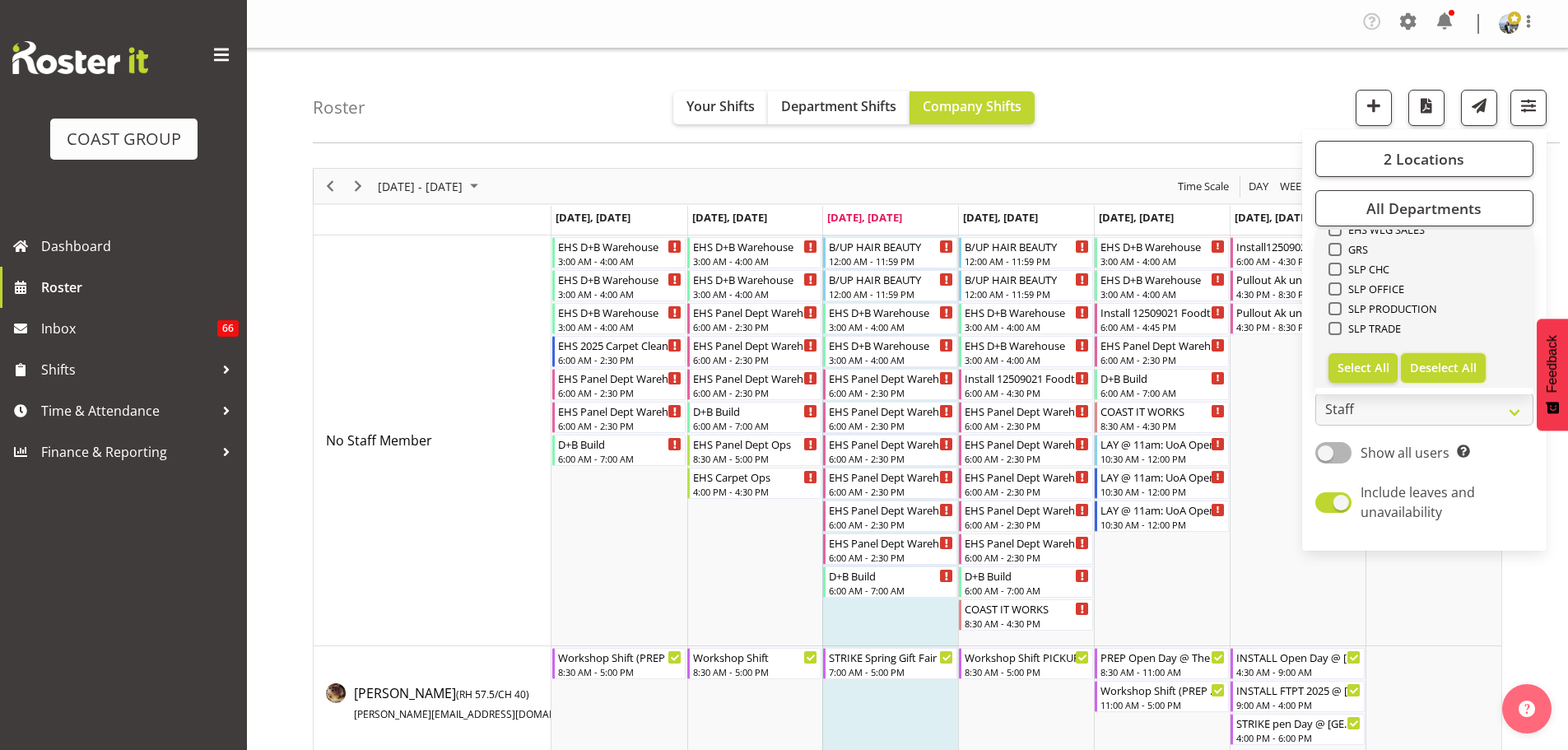
checkbox input "false"
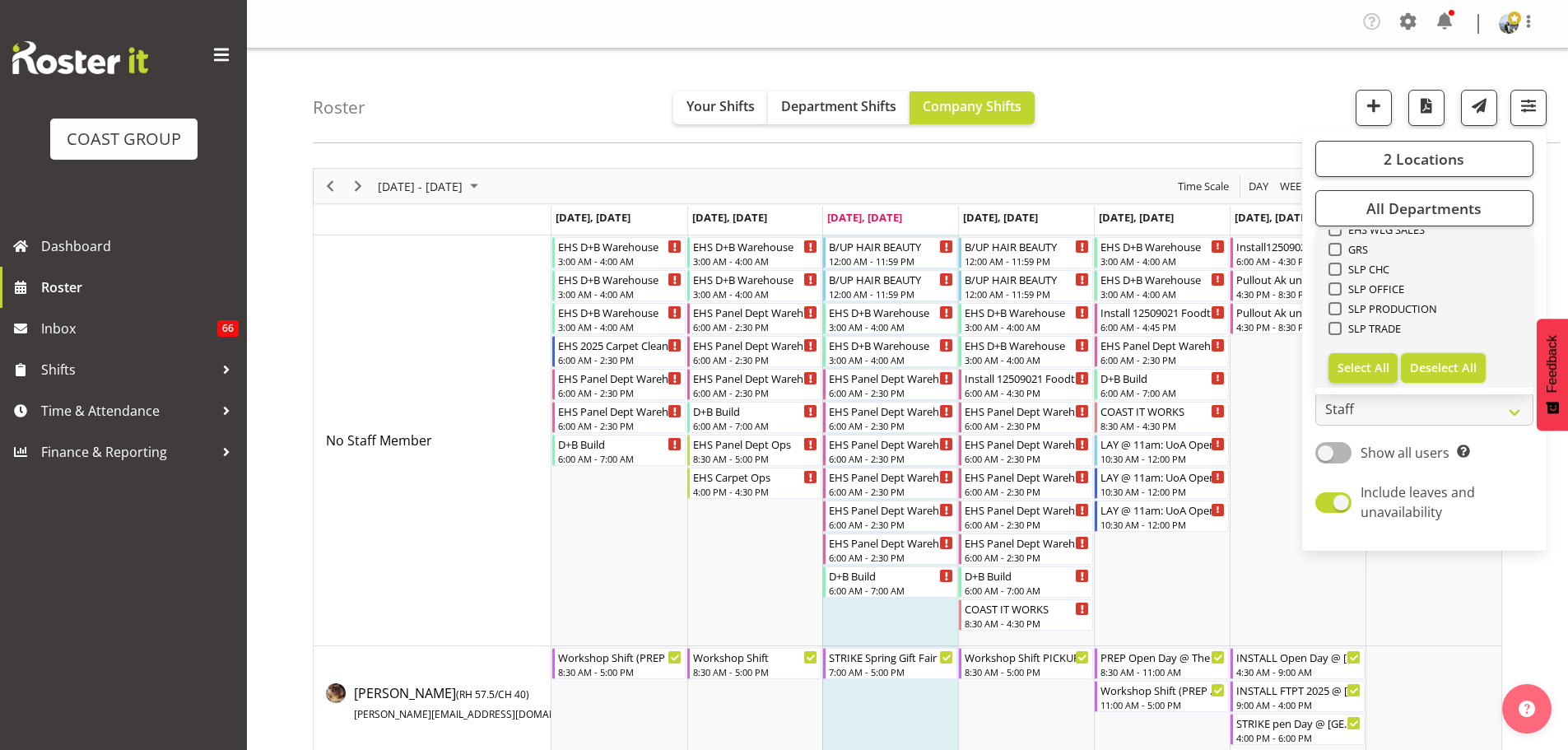
checkbox input "false"
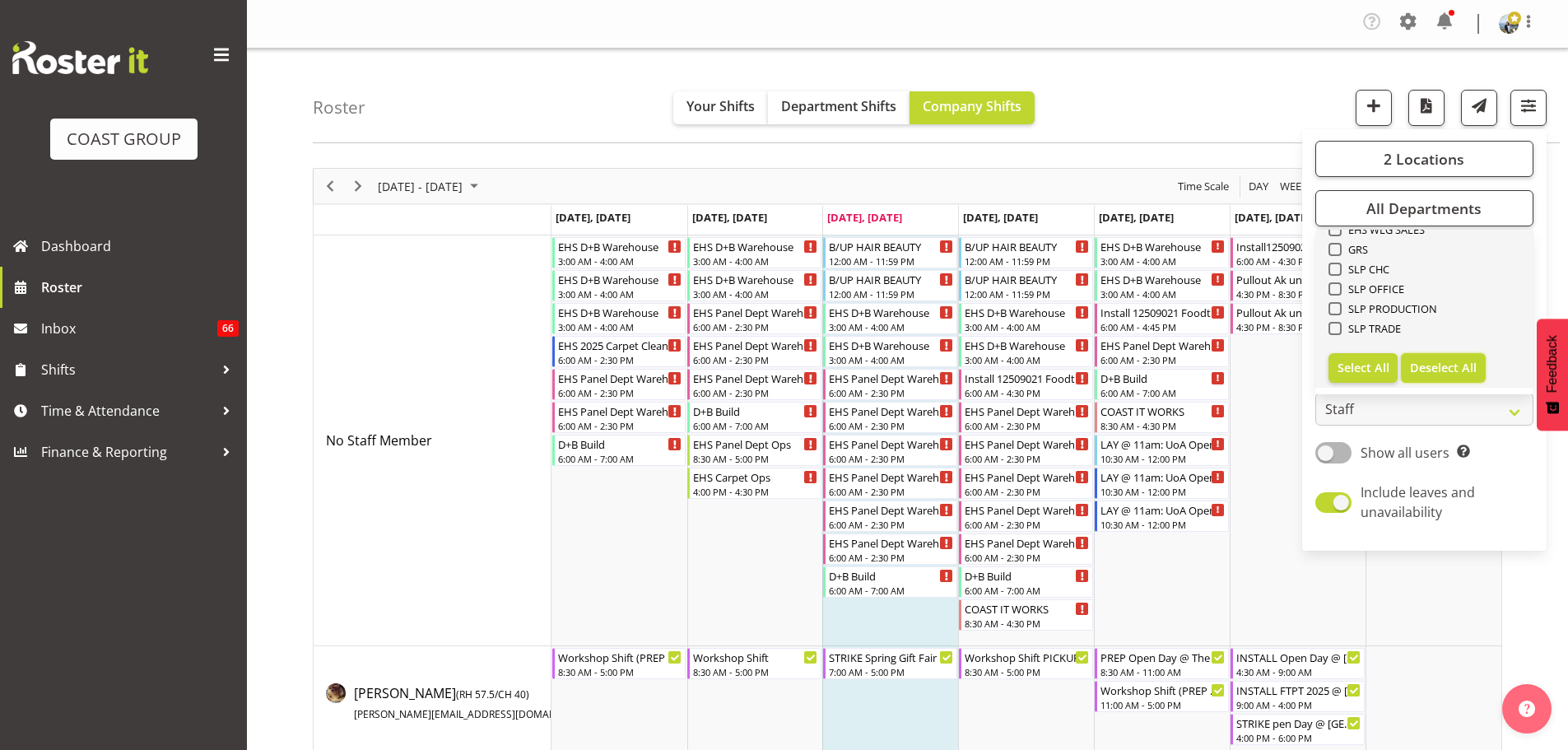
checkbox input "false"
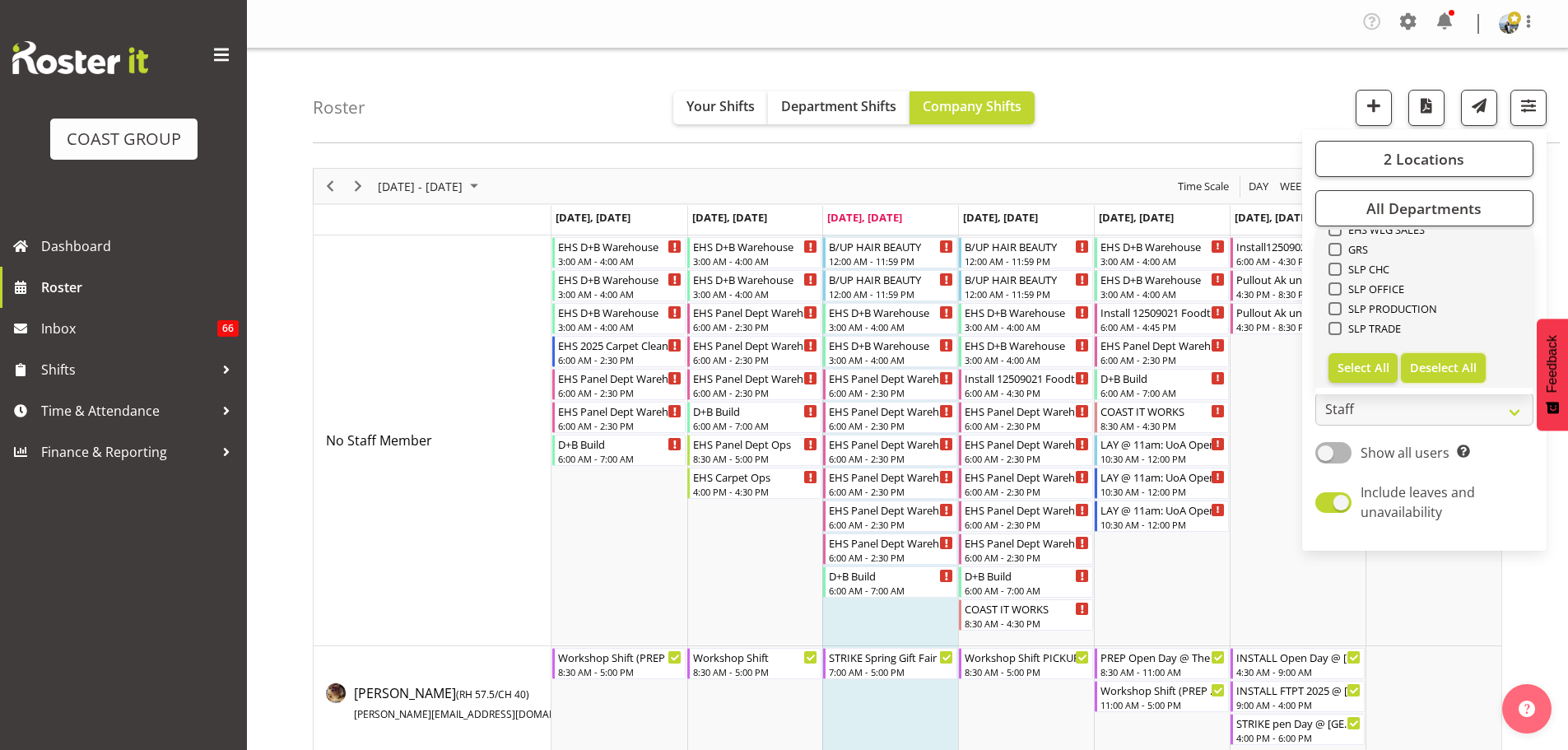
checkbox input "false"
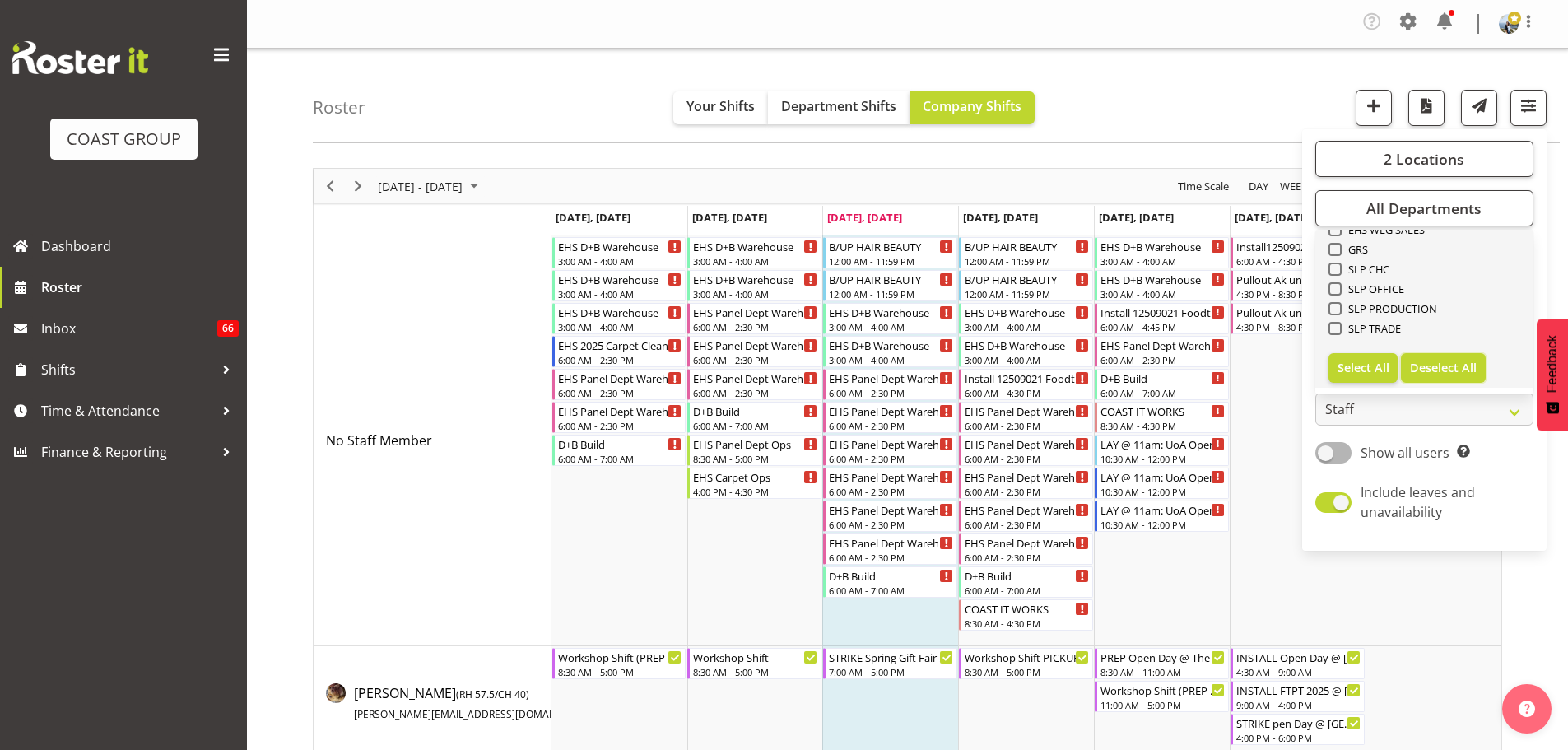
checkbox input "false"
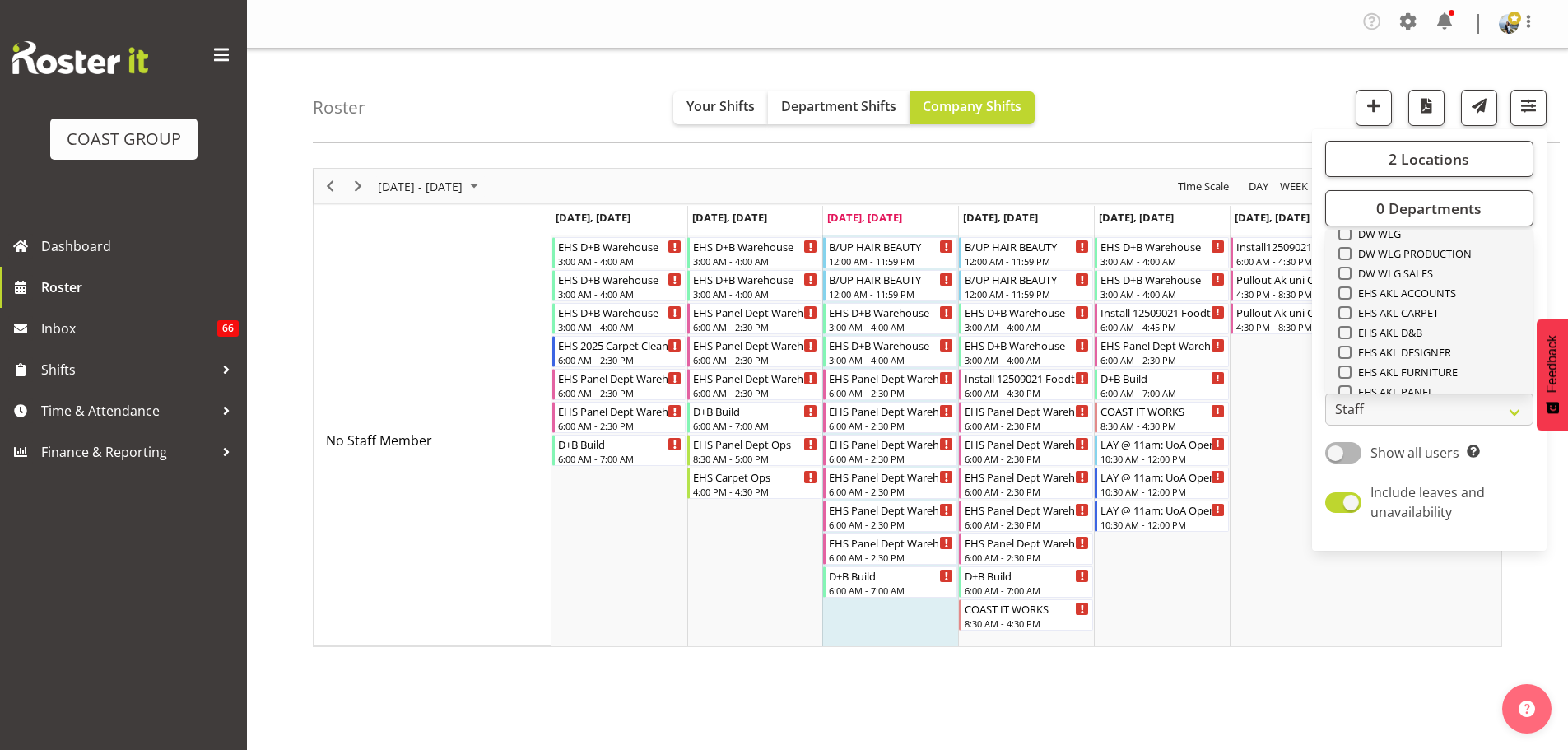
scroll to position [303, 0]
click at [1429, 337] on span "EHS AKL CARPET" at bounding box center [1395, 341] width 88 height 13
click at [1349, 337] on input "EHS AKL CARPET" at bounding box center [1344, 341] width 11 height 11
checkbox input "true"
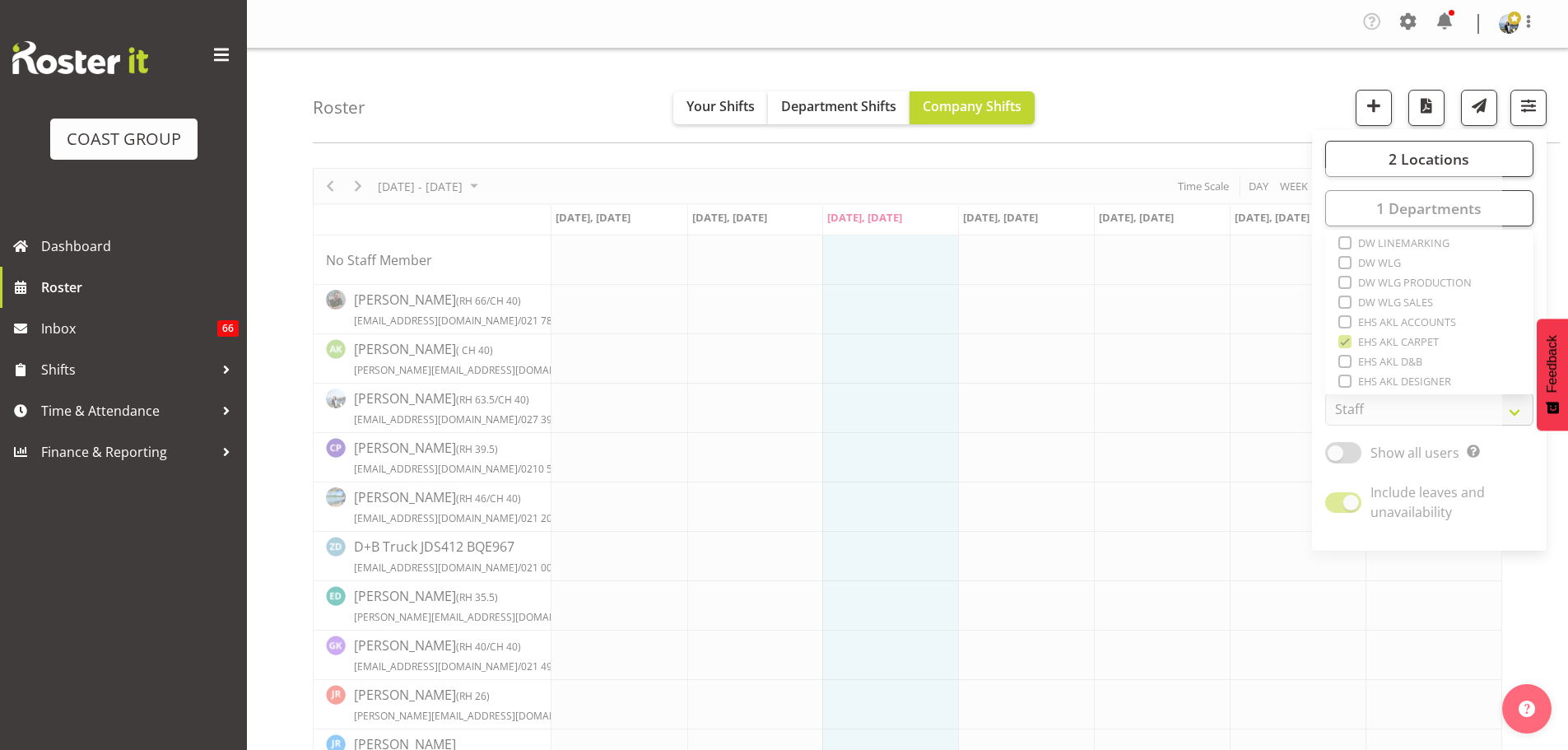
click at [1288, 106] on div "Roster Your Shifts Department Shifts Company Shifts 2 Locations Clear CARLTON E…" at bounding box center [936, 96] width 1247 height 95
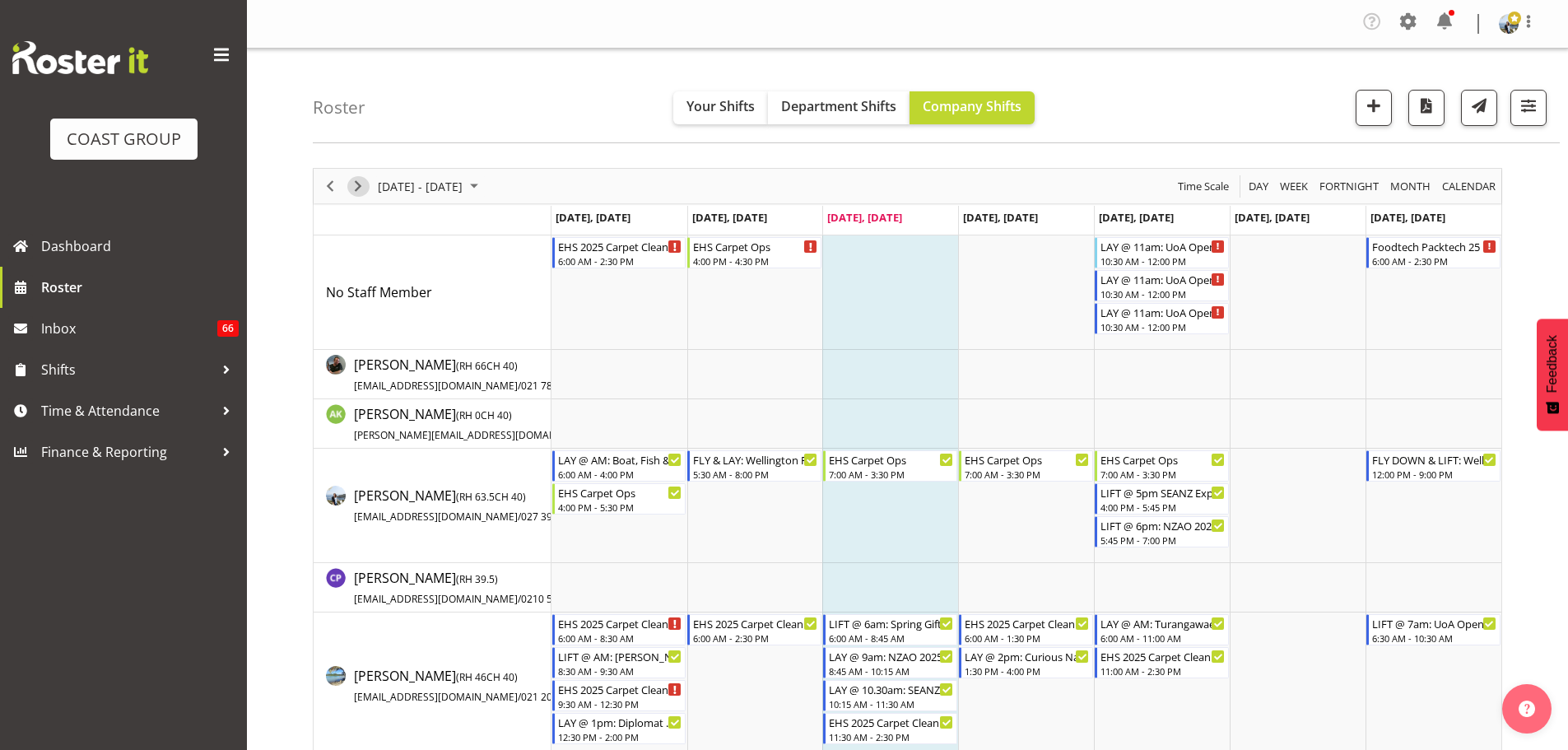
click at [354, 183] on span "Next" at bounding box center [358, 186] width 20 height 21
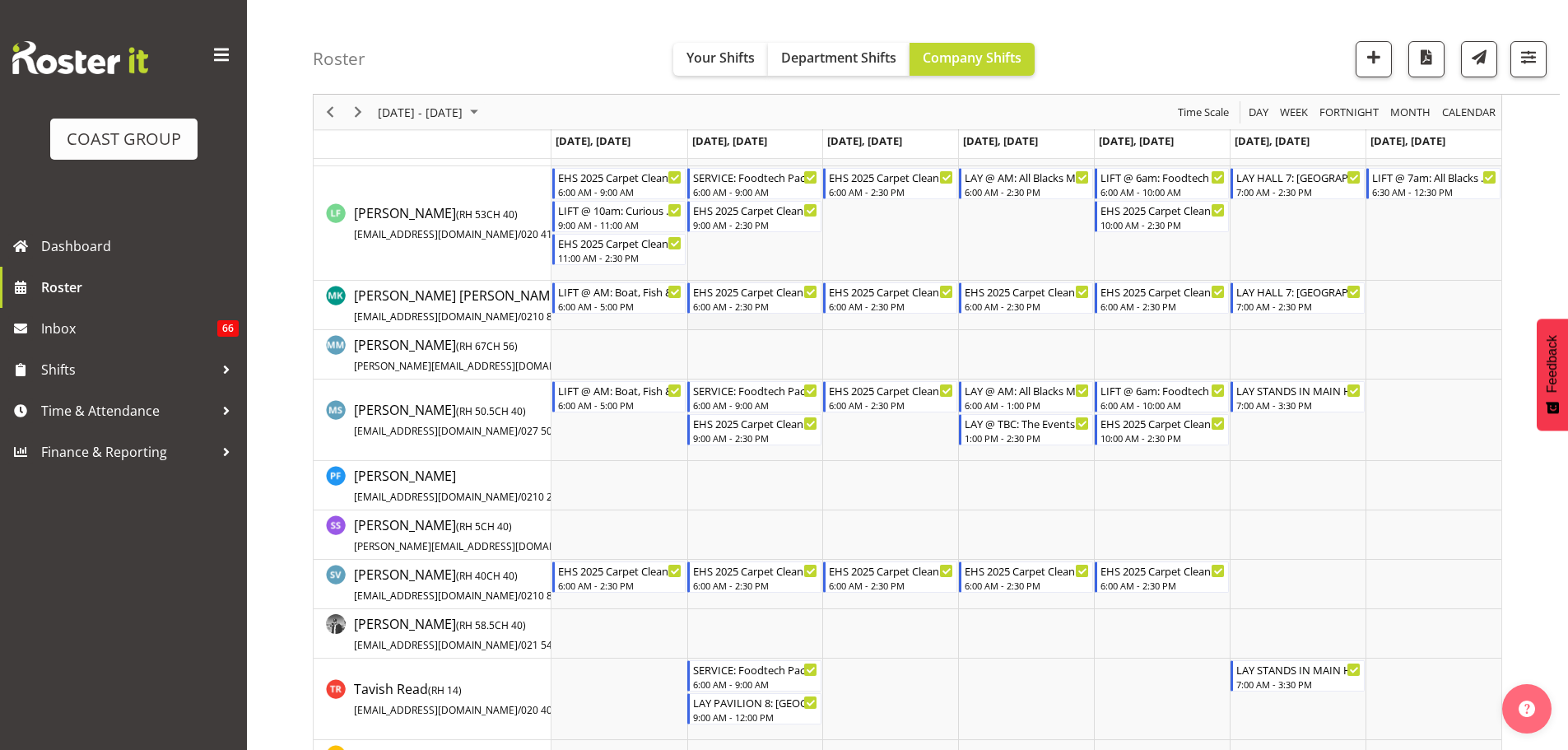
scroll to position [1317, 0]
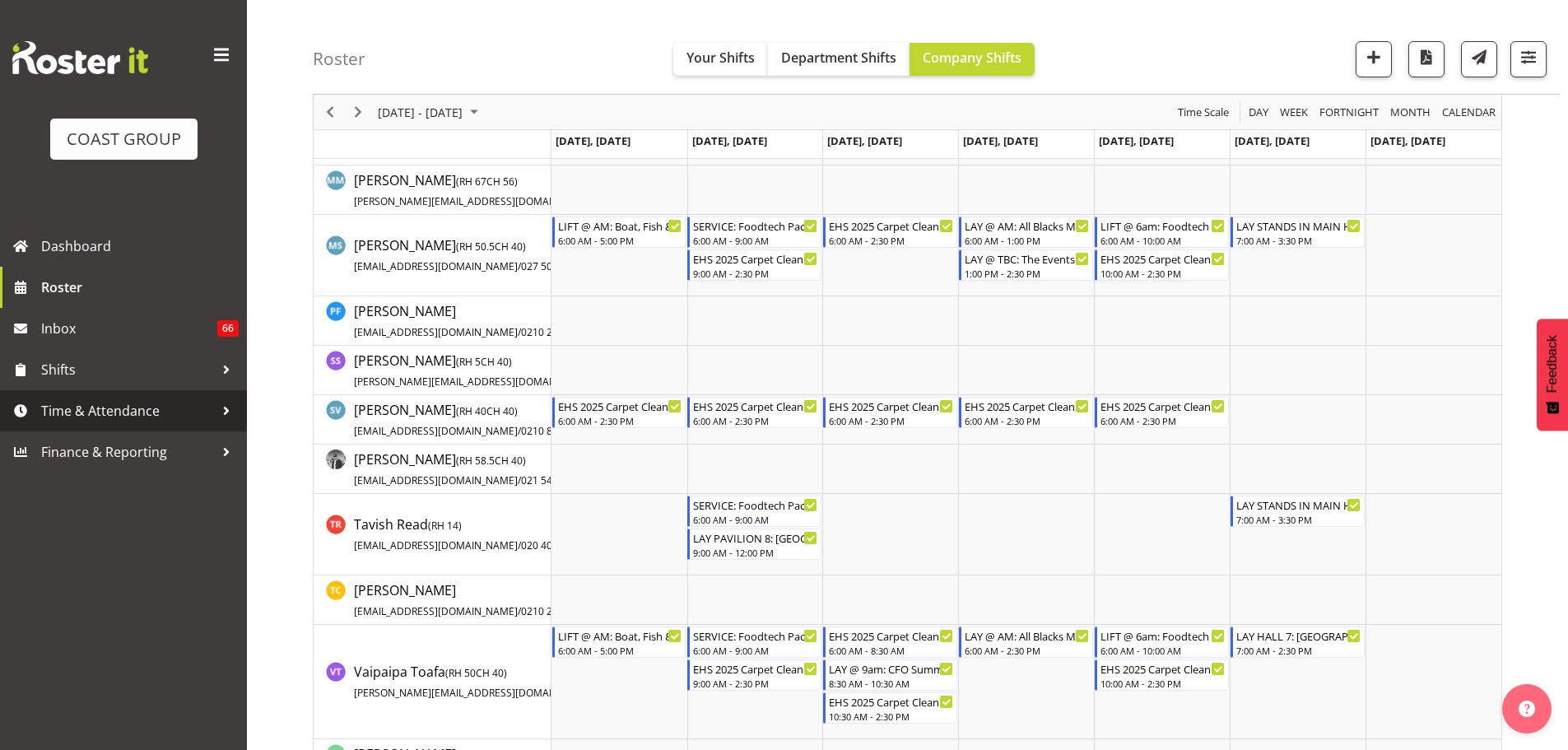
click at [131, 409] on span "Time & Attendance" at bounding box center [127, 411] width 173 height 25
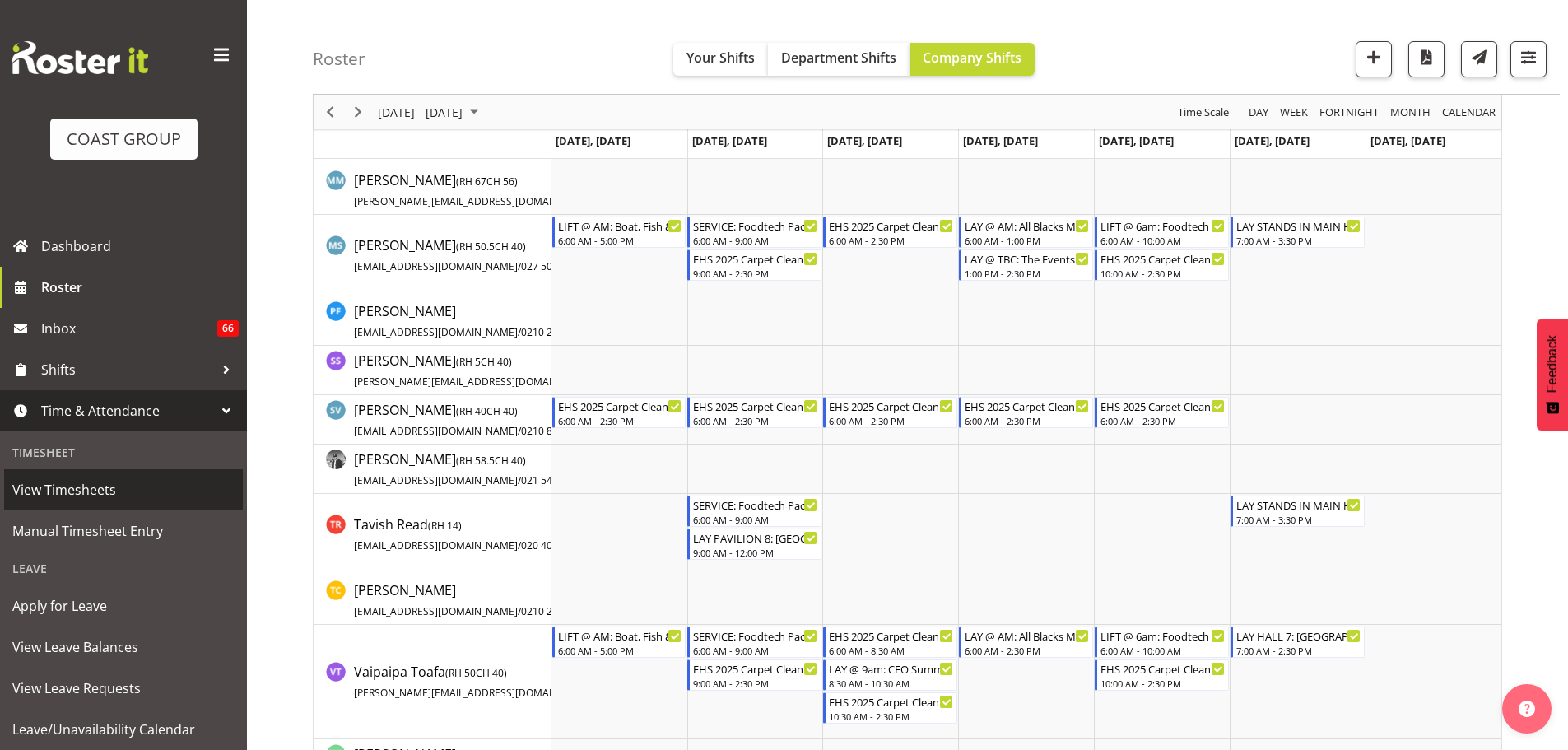
click at [81, 480] on span "View Timesheets" at bounding box center [123, 490] width 223 height 25
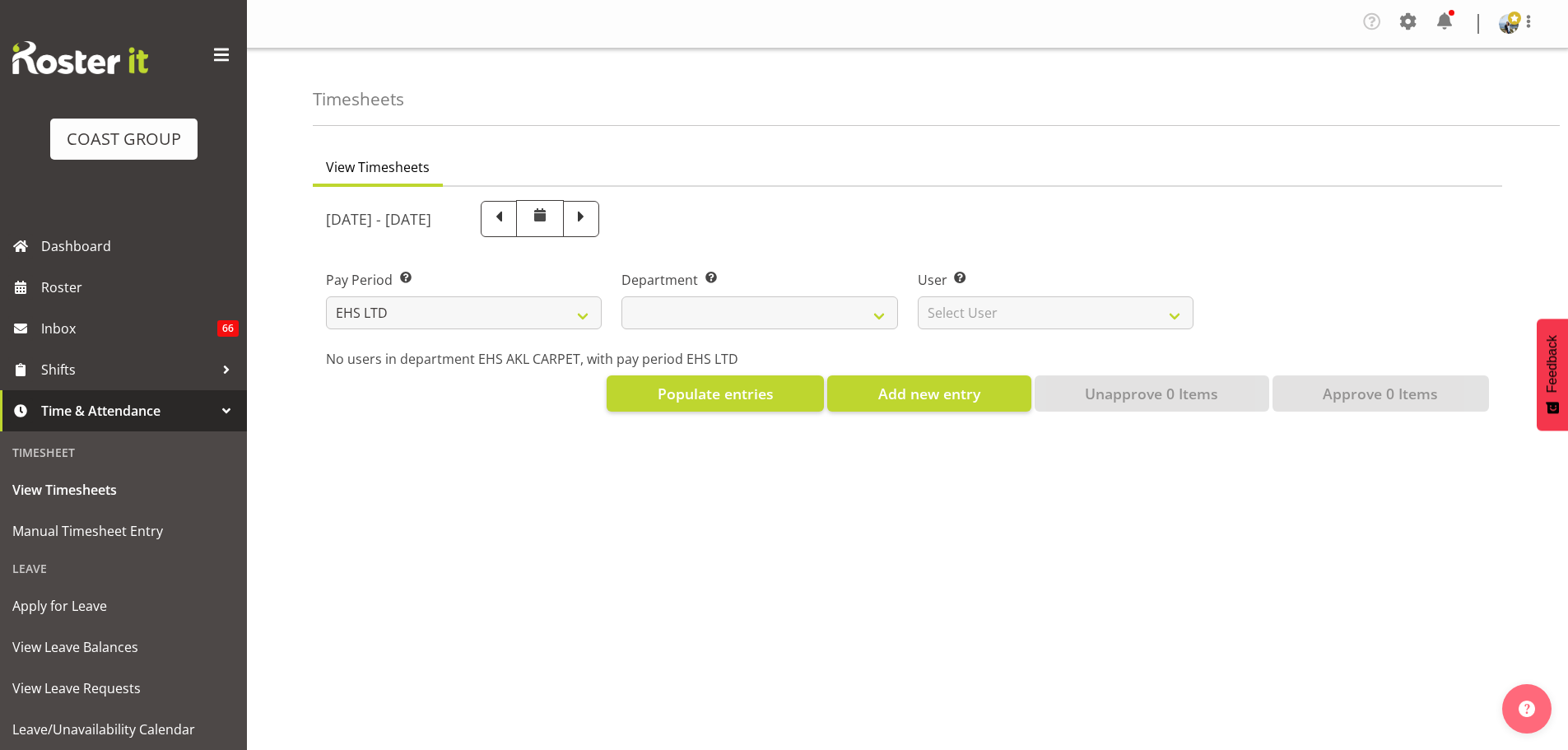
select select "7"
select select
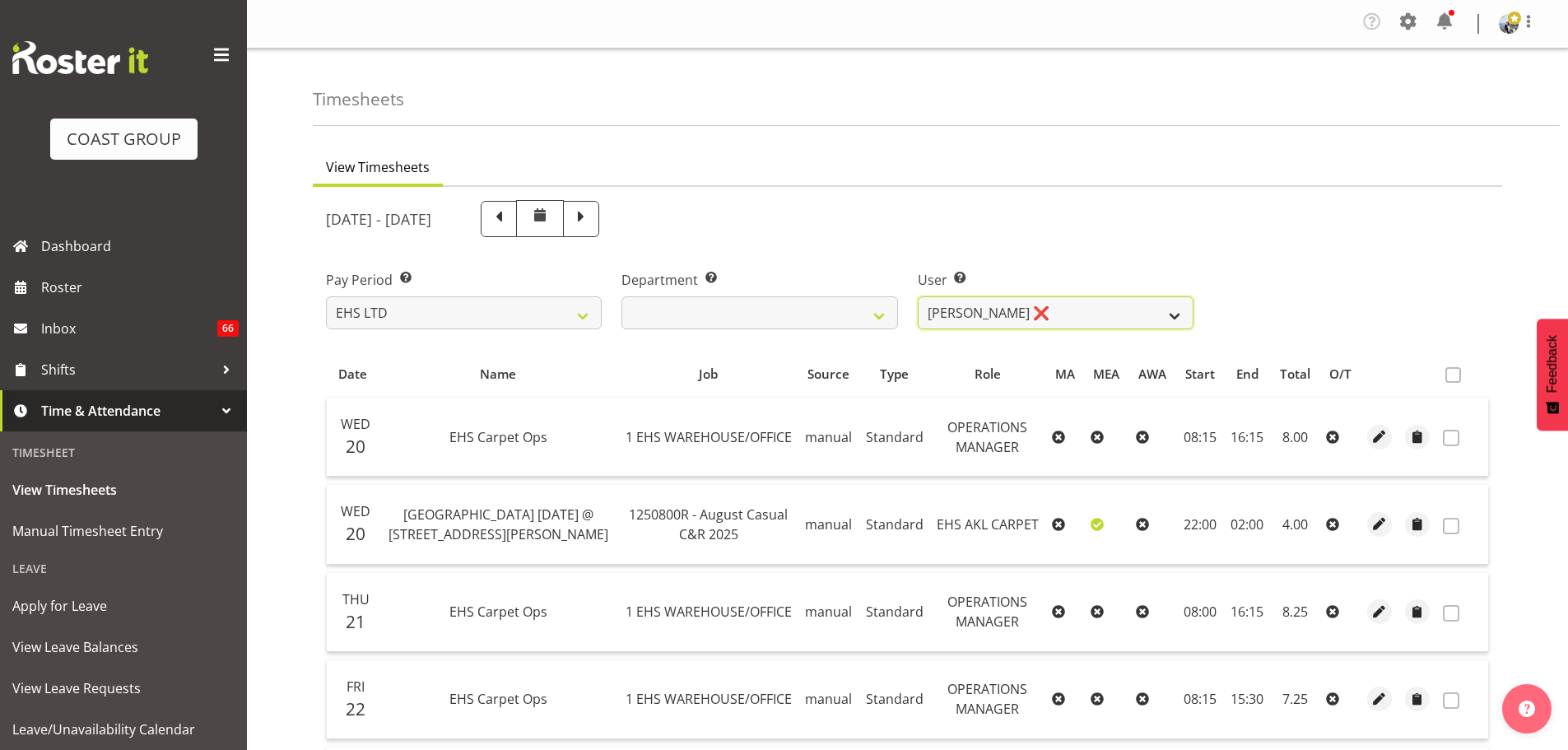
click at [1053, 302] on select "[PERSON_NAME] ❌ [PERSON_NAME] ❌ [PERSON_NAME] ❌ [PERSON_NAME] ❌ [PERSON_NAME] […" at bounding box center [1055, 312] width 275 height 33
select select "9907"
click at [917, 296] on select "[PERSON_NAME] ❌ [PERSON_NAME] ❌ [PERSON_NAME] ❌ [PERSON_NAME] ❌ [PERSON_NAME] […" at bounding box center [1055, 312] width 275 height 33
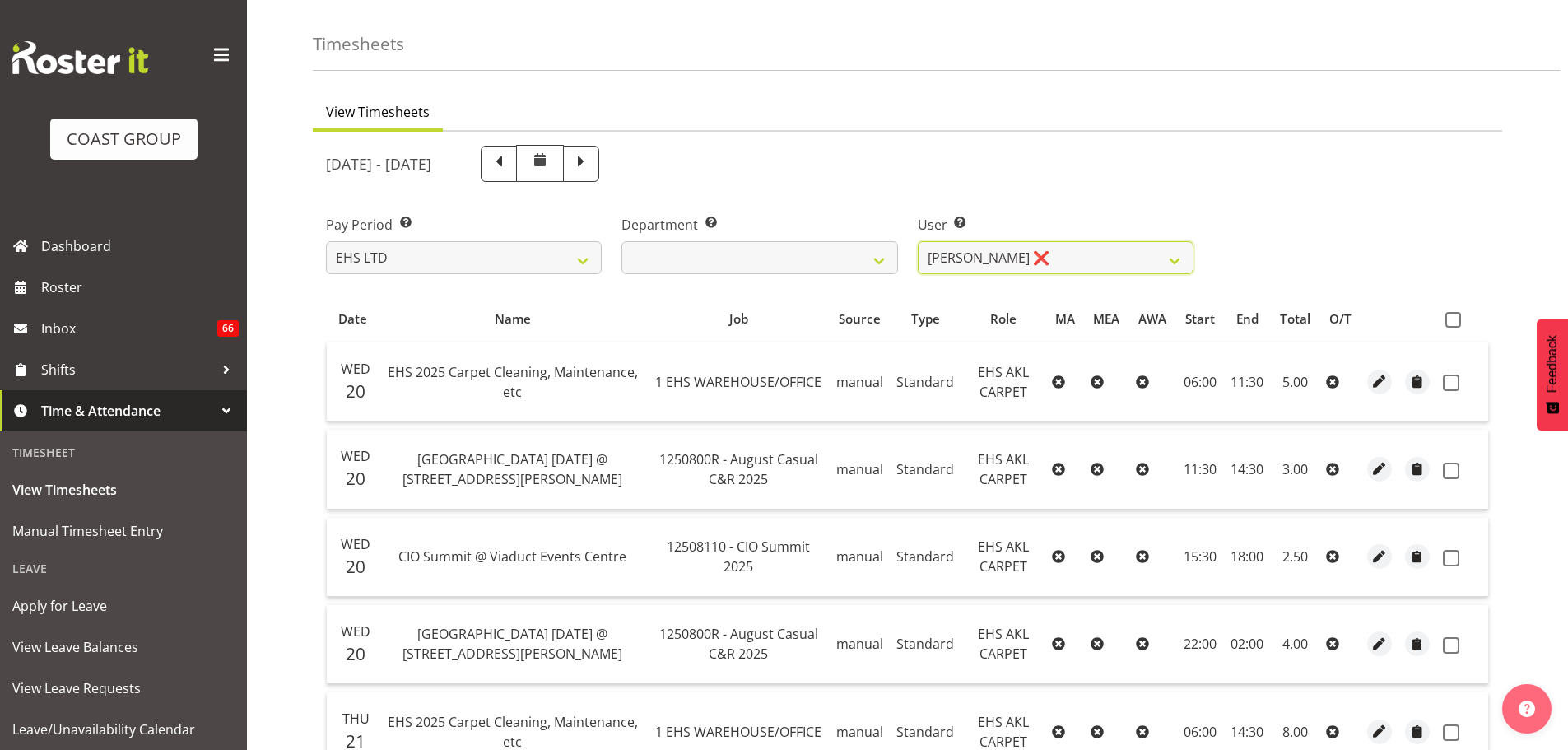
scroll to position [82, 0]
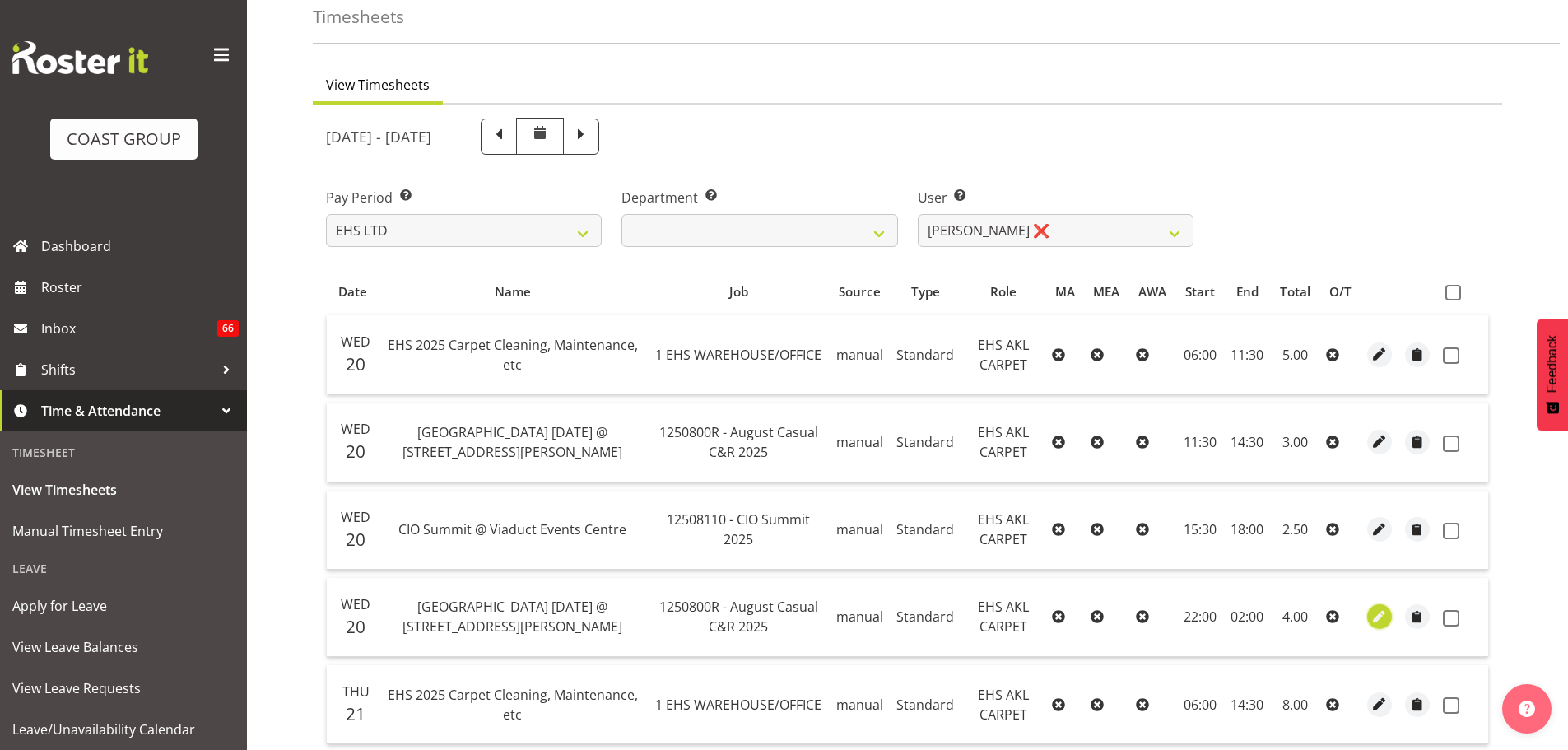
click at [1381, 615] on span "button" at bounding box center [1379, 616] width 19 height 19
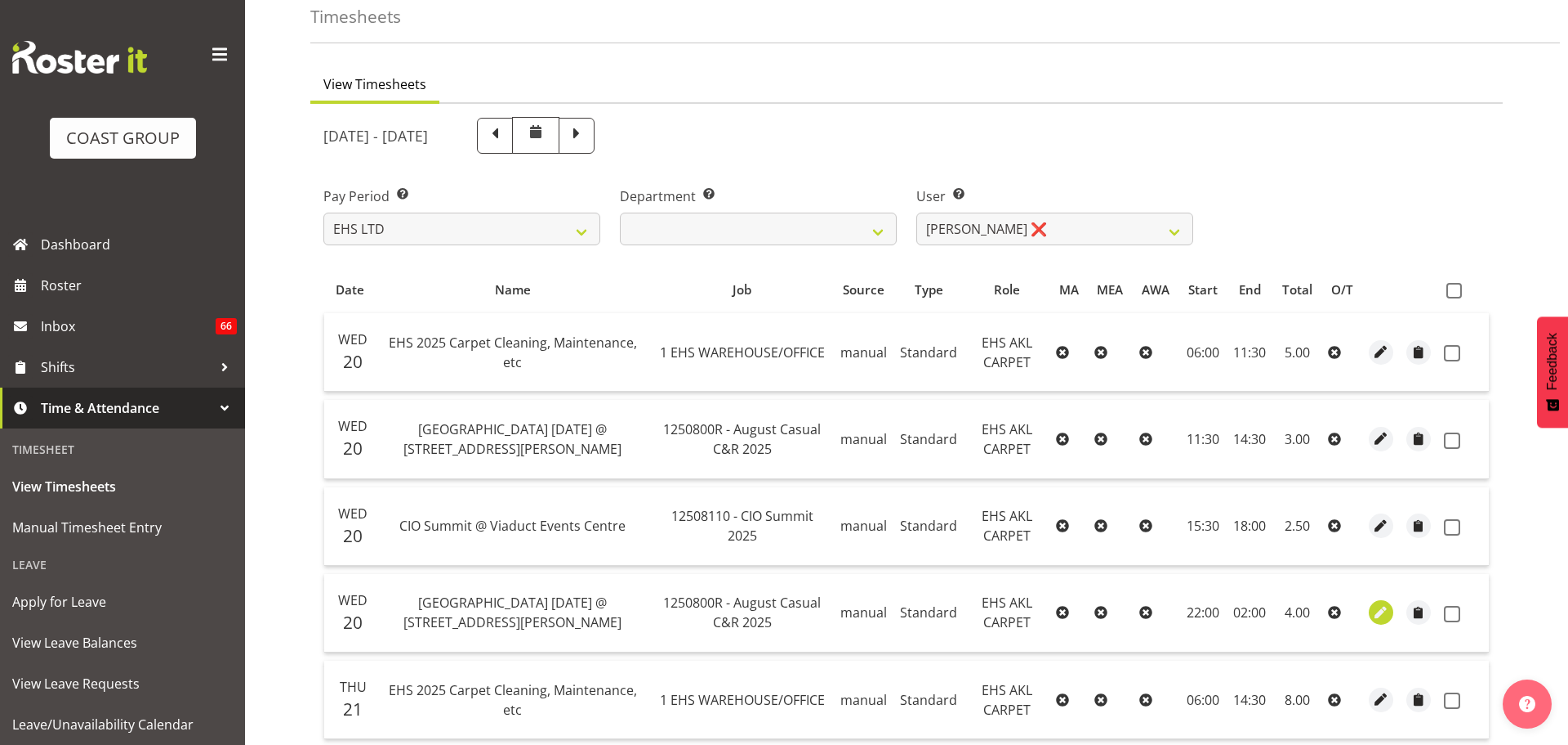
select select "Standard"
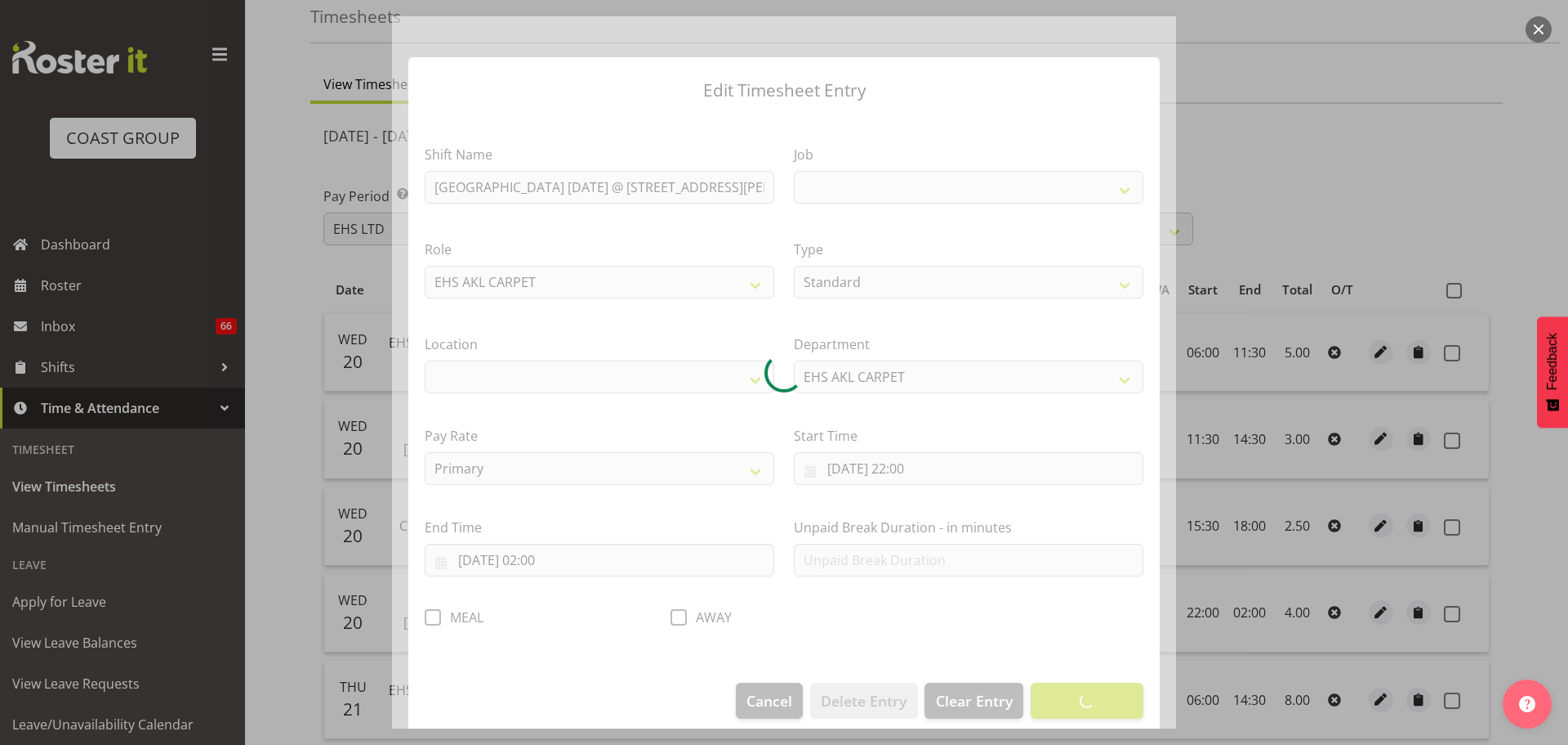
select select
select select "8574"
select select "35"
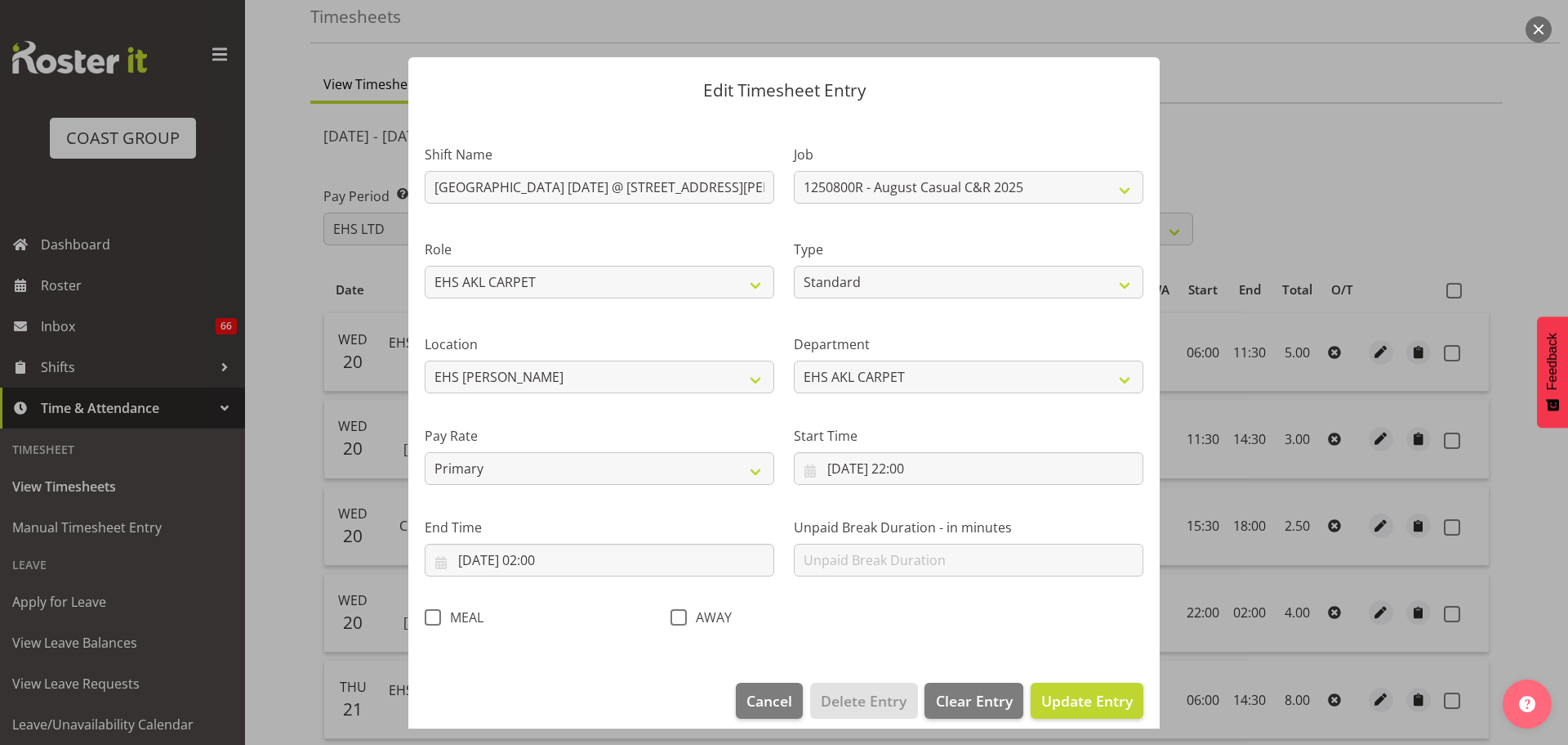
click at [437, 617] on span at bounding box center [433, 617] width 16 height 16
click at [436, 617] on input "MEAL" at bounding box center [430, 617] width 11 height 11
checkbox input "true"
click at [1112, 694] on span "Update Entry" at bounding box center [1087, 701] width 91 height 20
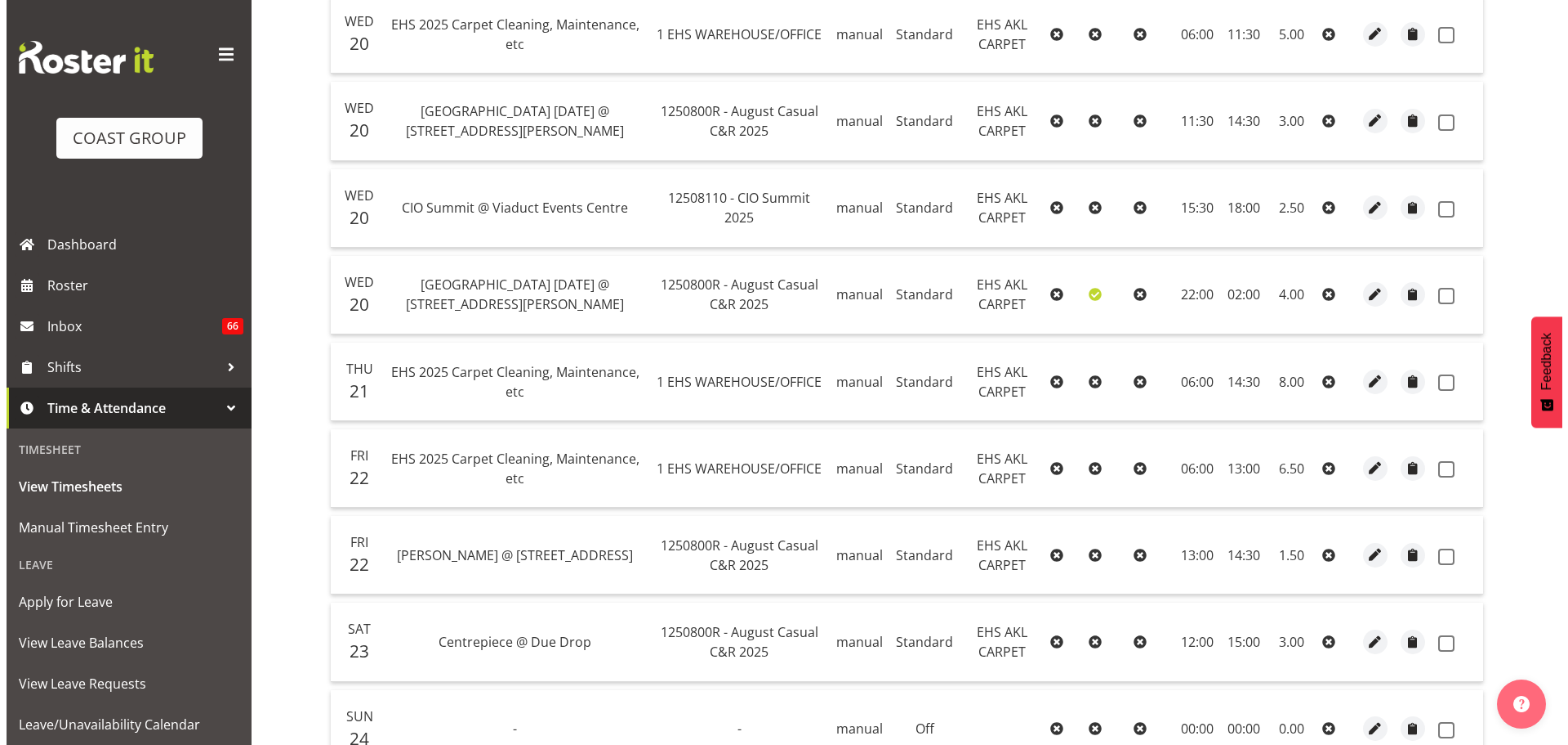
scroll to position [408, 0]
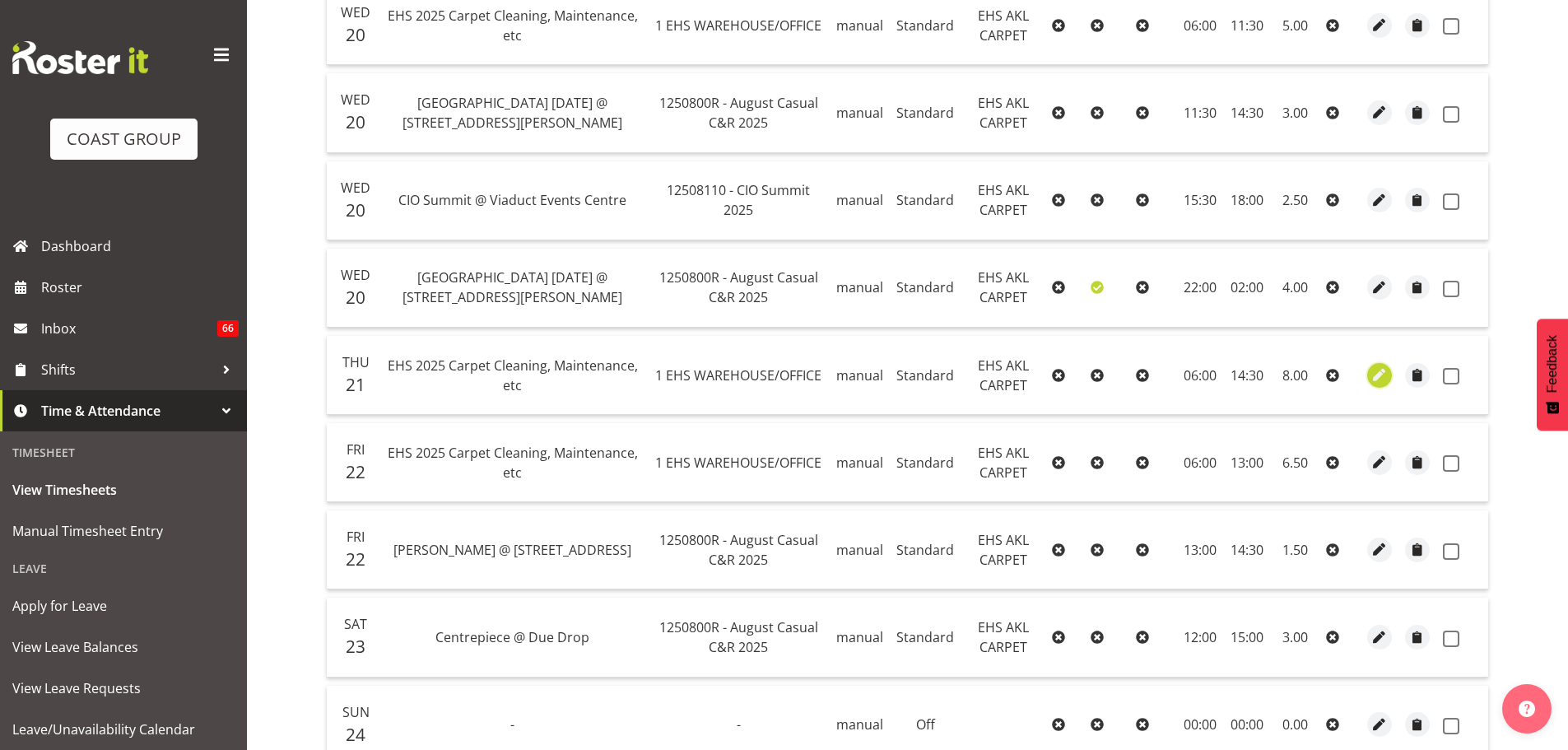
click at [1382, 378] on span "button" at bounding box center [1379, 375] width 19 height 19
select select "Standard"
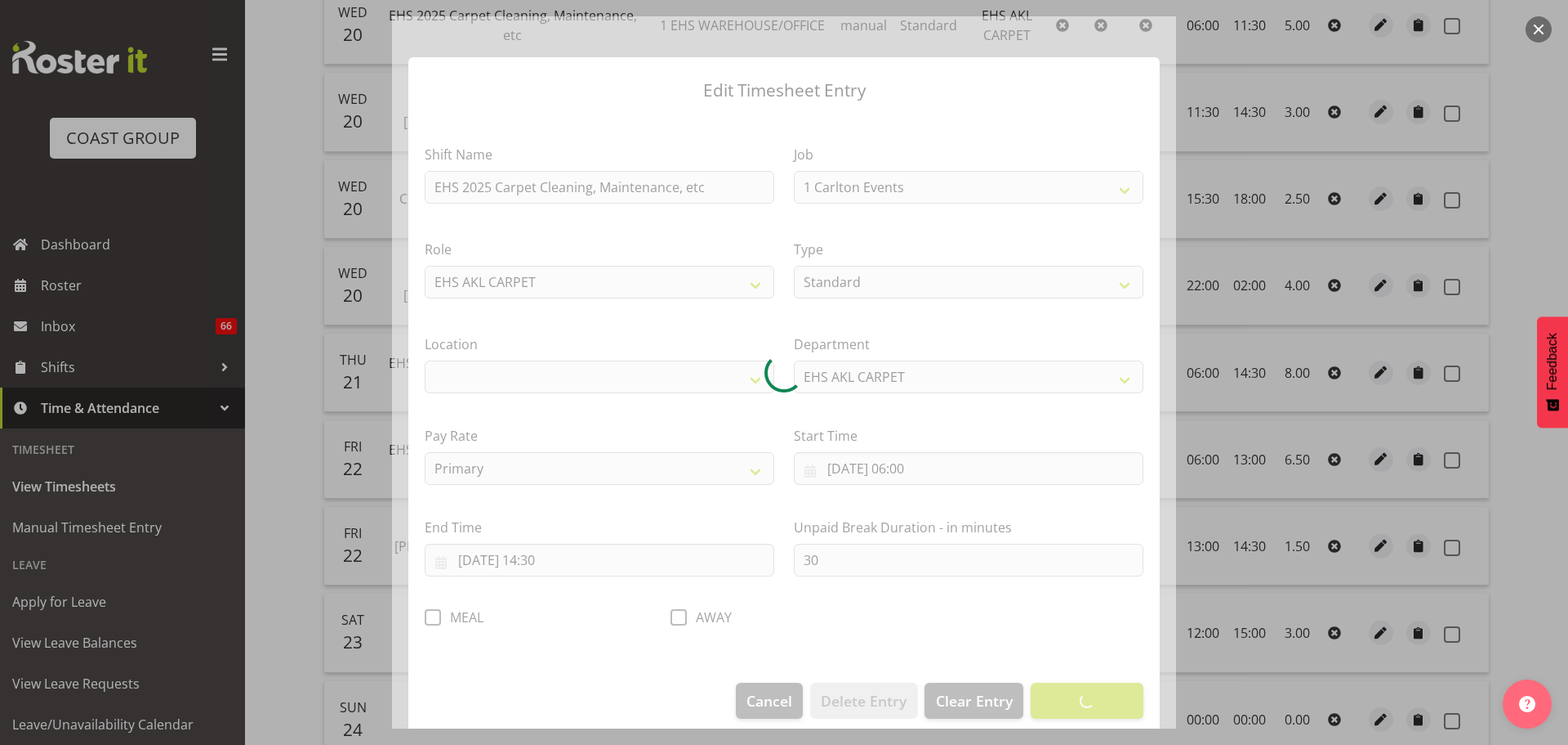
select select "69"
select select "35"
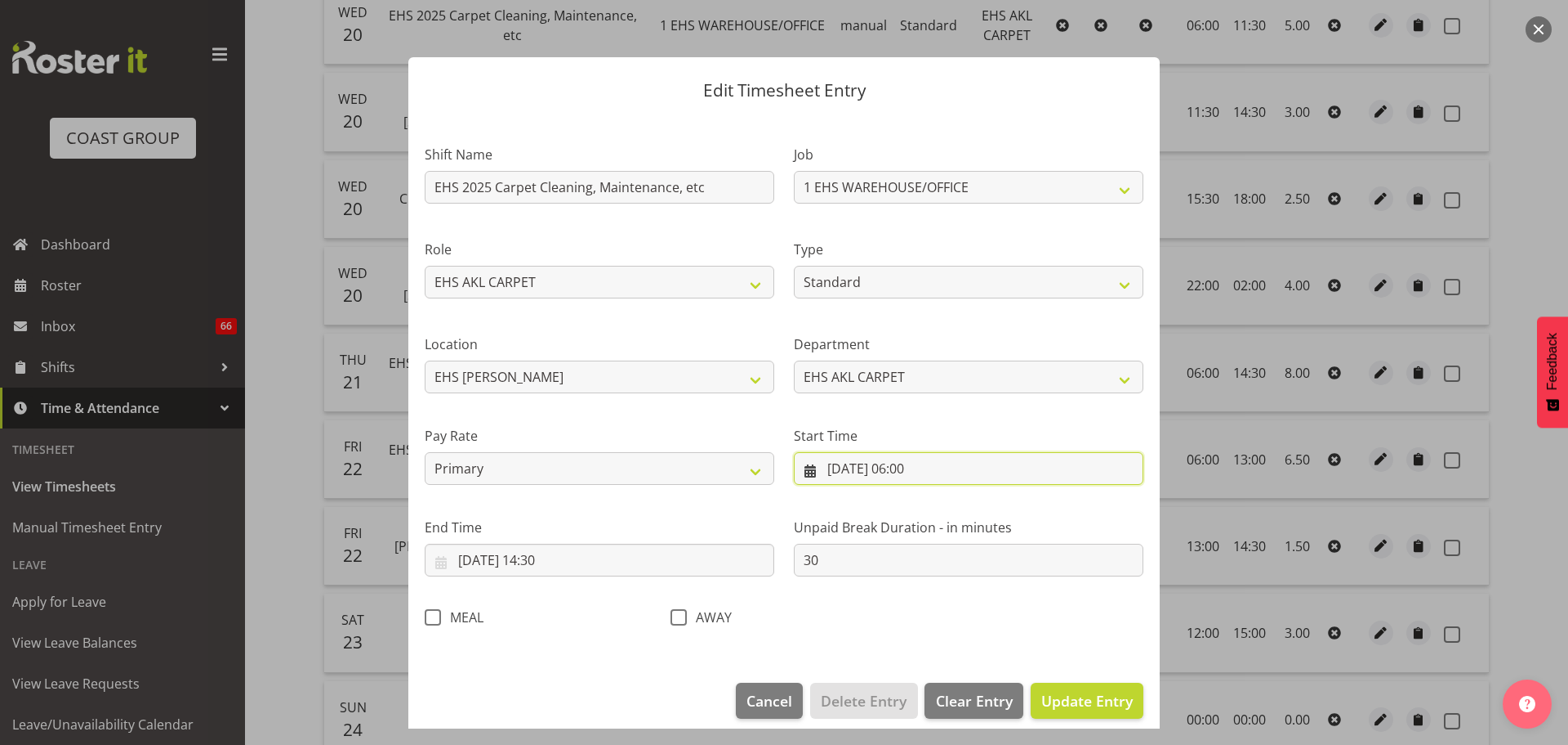
click at [916, 471] on input "[DATE] 06:00" at bounding box center [969, 468] width 350 height 33
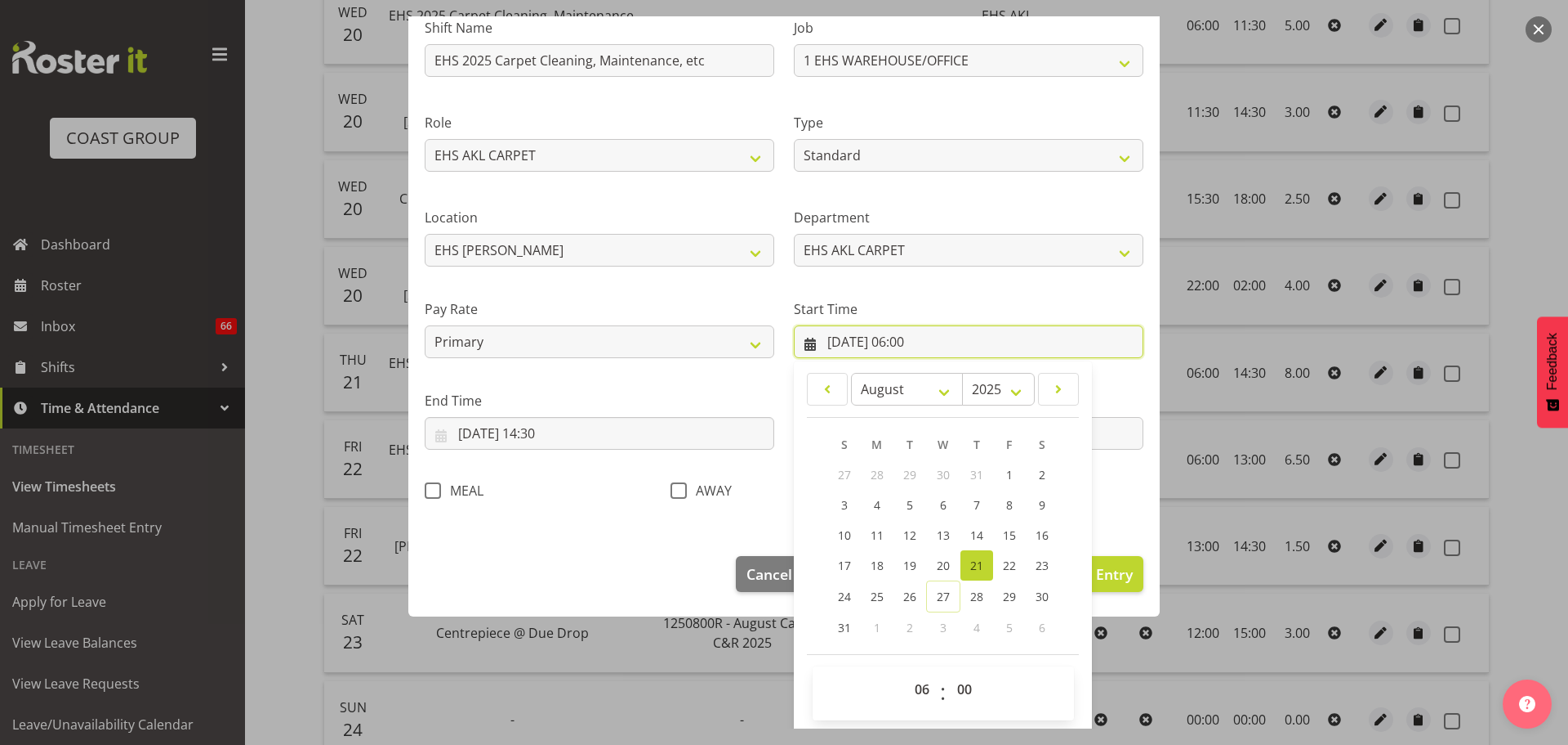
scroll to position [130, 0]
click at [915, 684] on select "00 01 02 03 04 05 06 07 08 09 10 11 12 13 14 15 16 17 18 19 20 21 22 23" at bounding box center [924, 686] width 36 height 33
select select "7"
click at [906, 670] on select "00 01 02 03 04 05 06 07 08 09 10 11 12 13 14 15 16 17 18 19 20 21 22 23" at bounding box center [924, 686] width 36 height 33
type input "[DATE] 07:00"
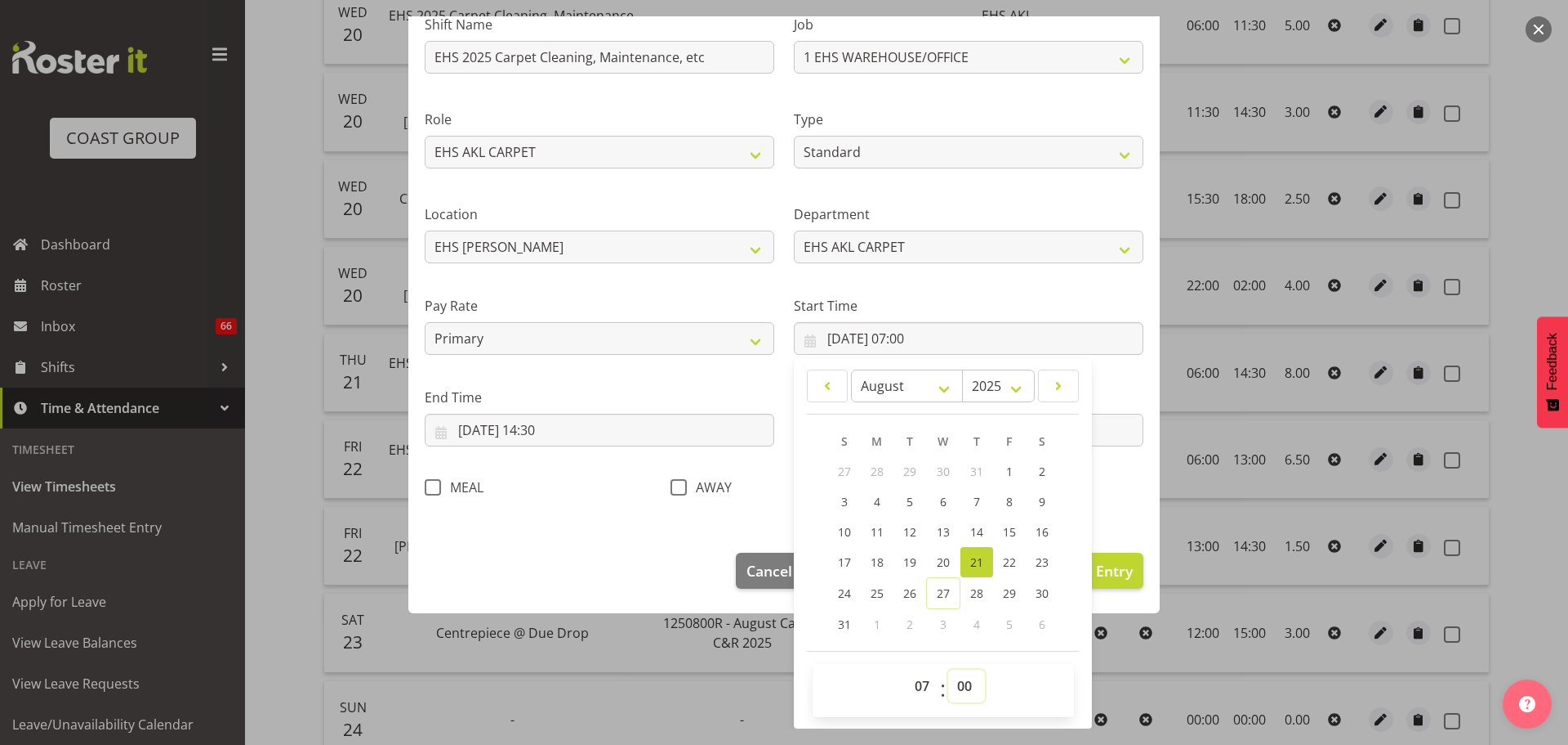
click at [962, 688] on select "00 01 02 03 04 05 06 07 08 09 10 11 12 13 14 15 16 17 18 19 20 21 22 23 24 25 2…" at bounding box center [966, 686] width 36 height 33
select select "45"
type input "[DATE] 07:45"
click at [1110, 567] on span "Update Entry" at bounding box center [1087, 570] width 91 height 20
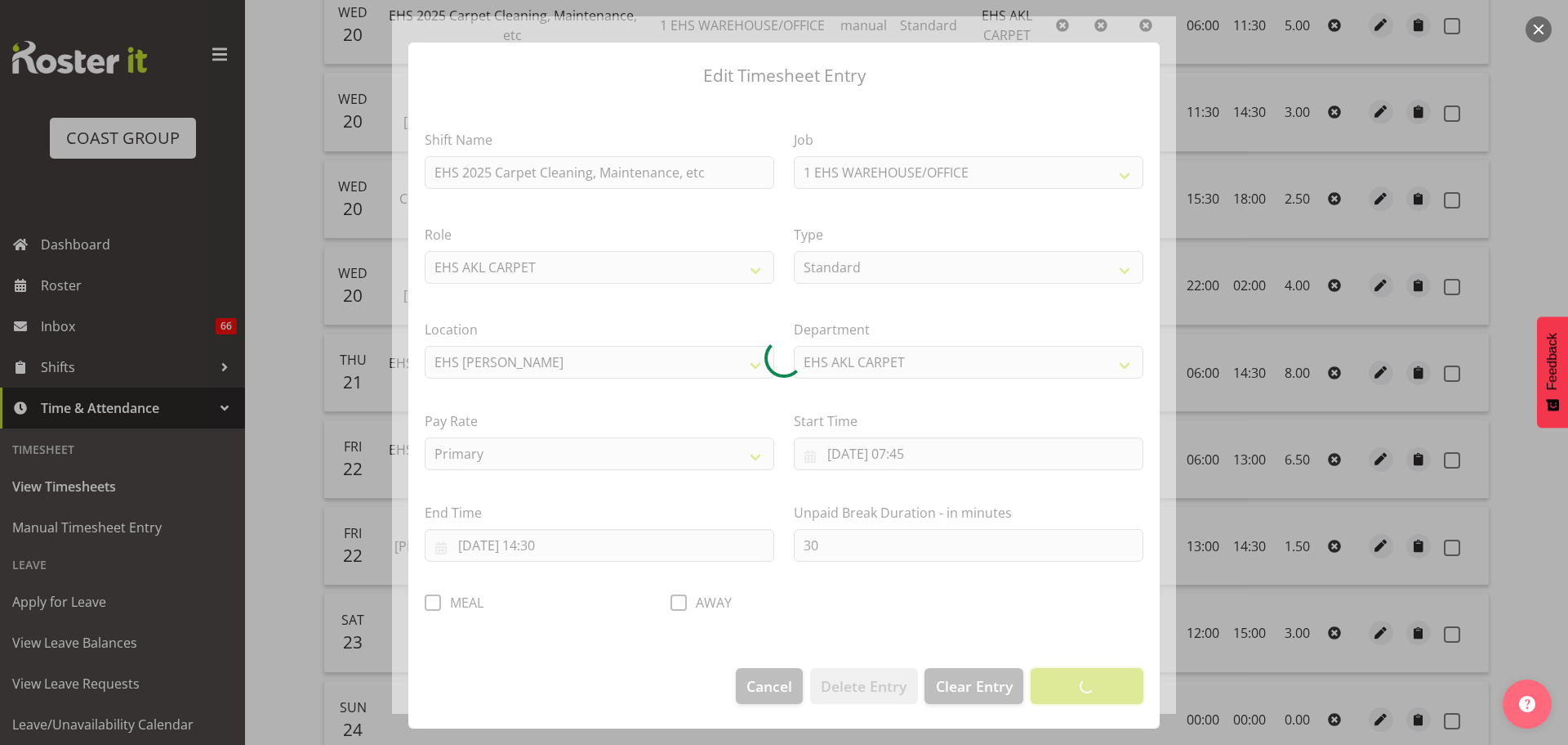
scroll to position [15, 0]
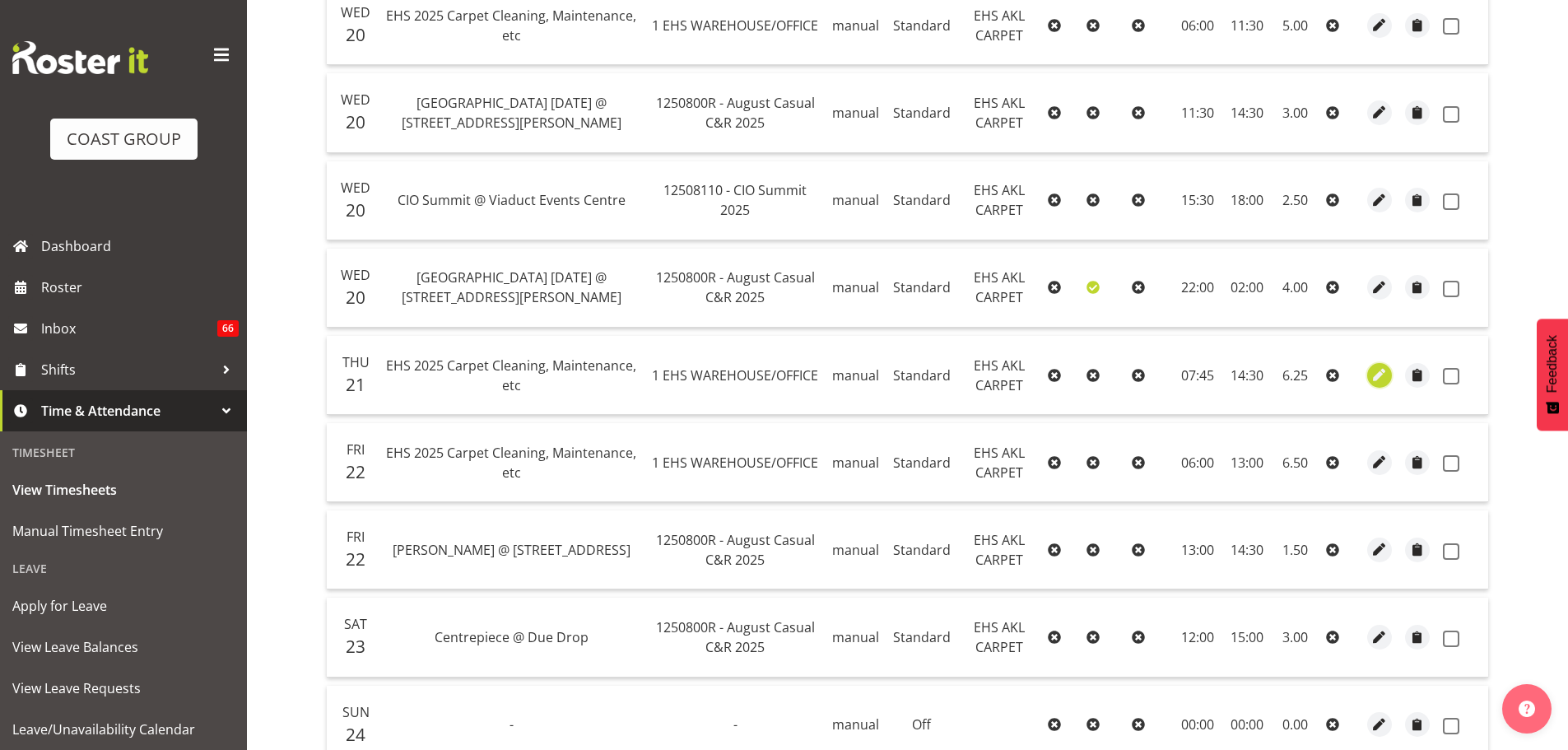
click at [1382, 378] on span "button" at bounding box center [1379, 375] width 19 height 19
select select "Standard"
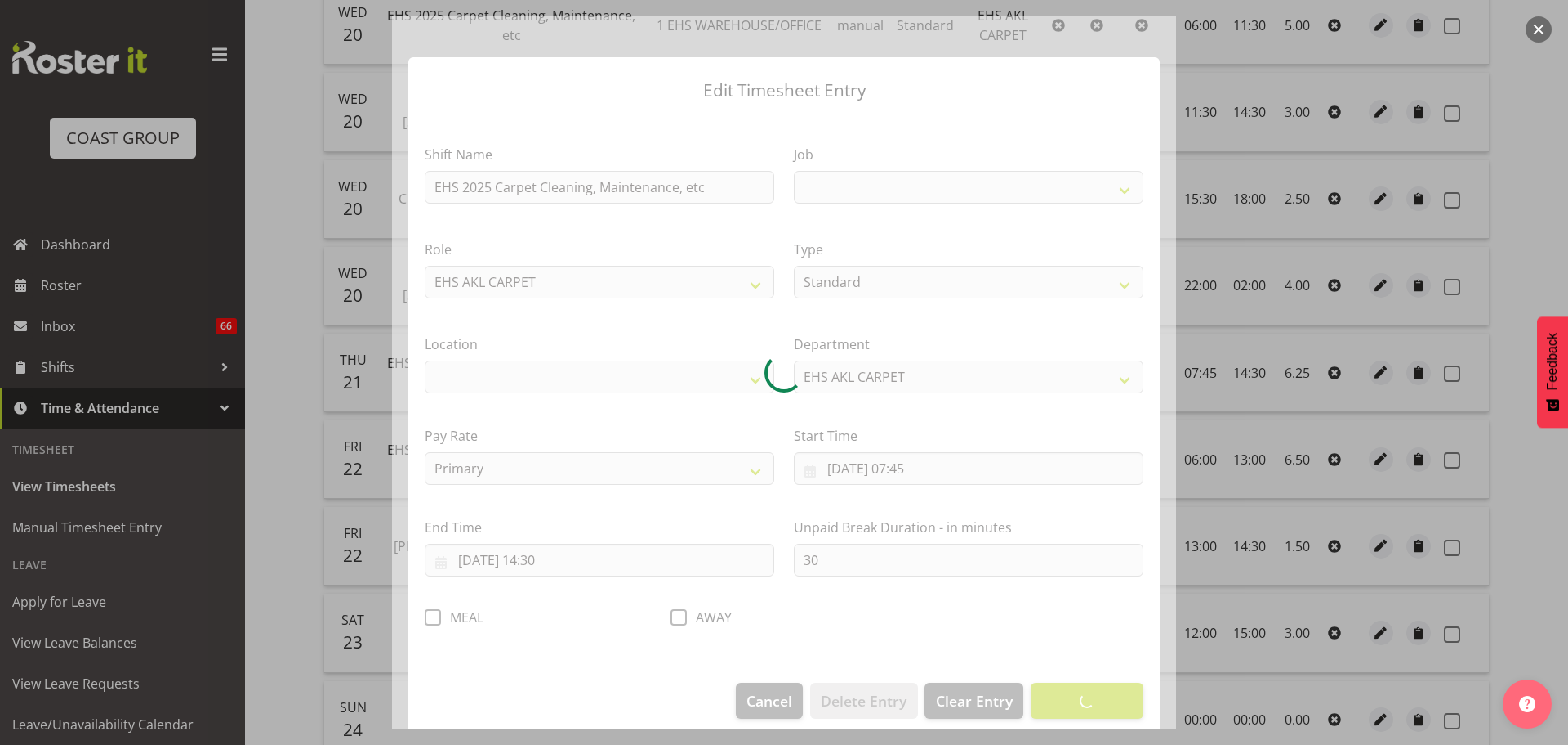
select select
select select "69"
select select "35"
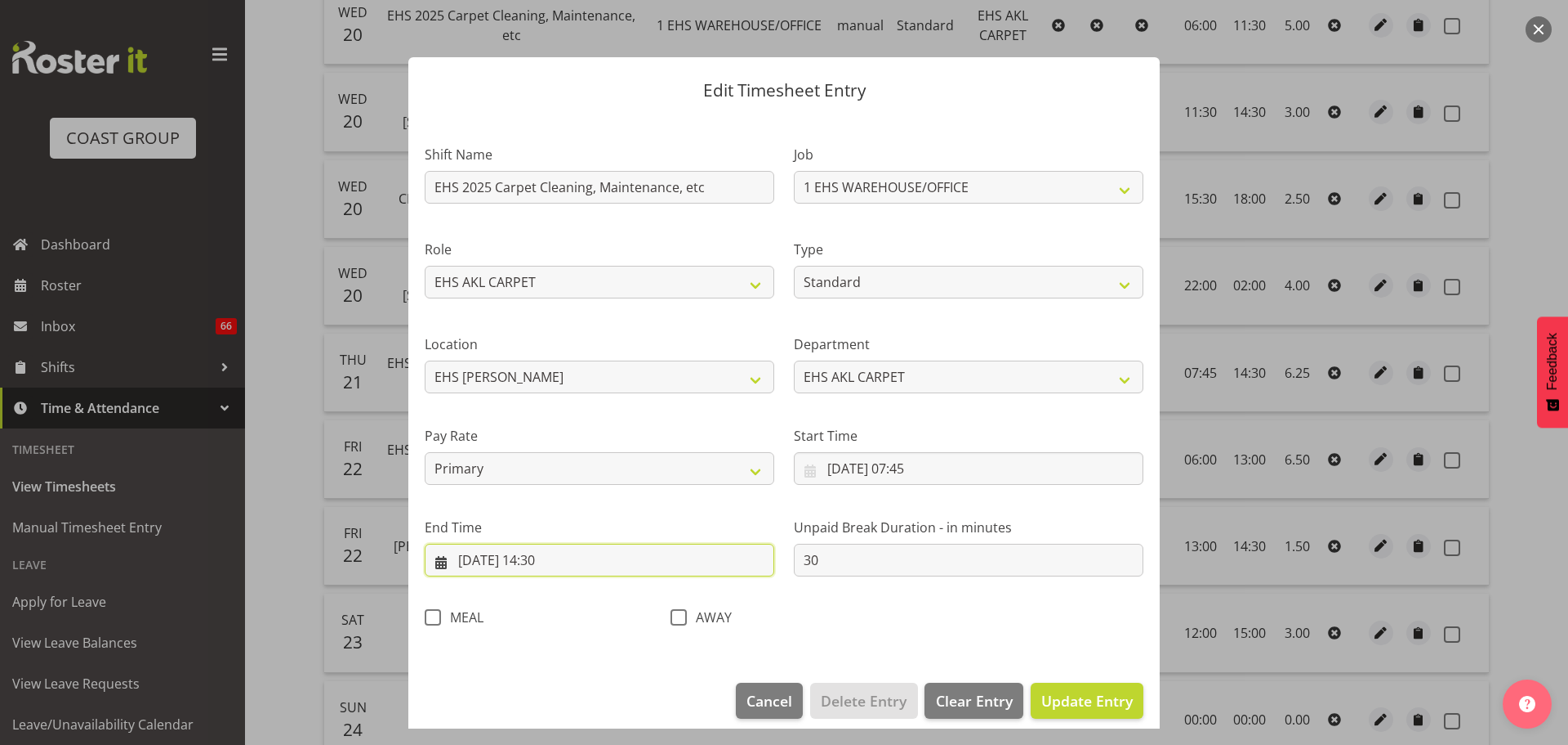
click at [563, 563] on input "[DATE] 14:30" at bounding box center [600, 559] width 350 height 33
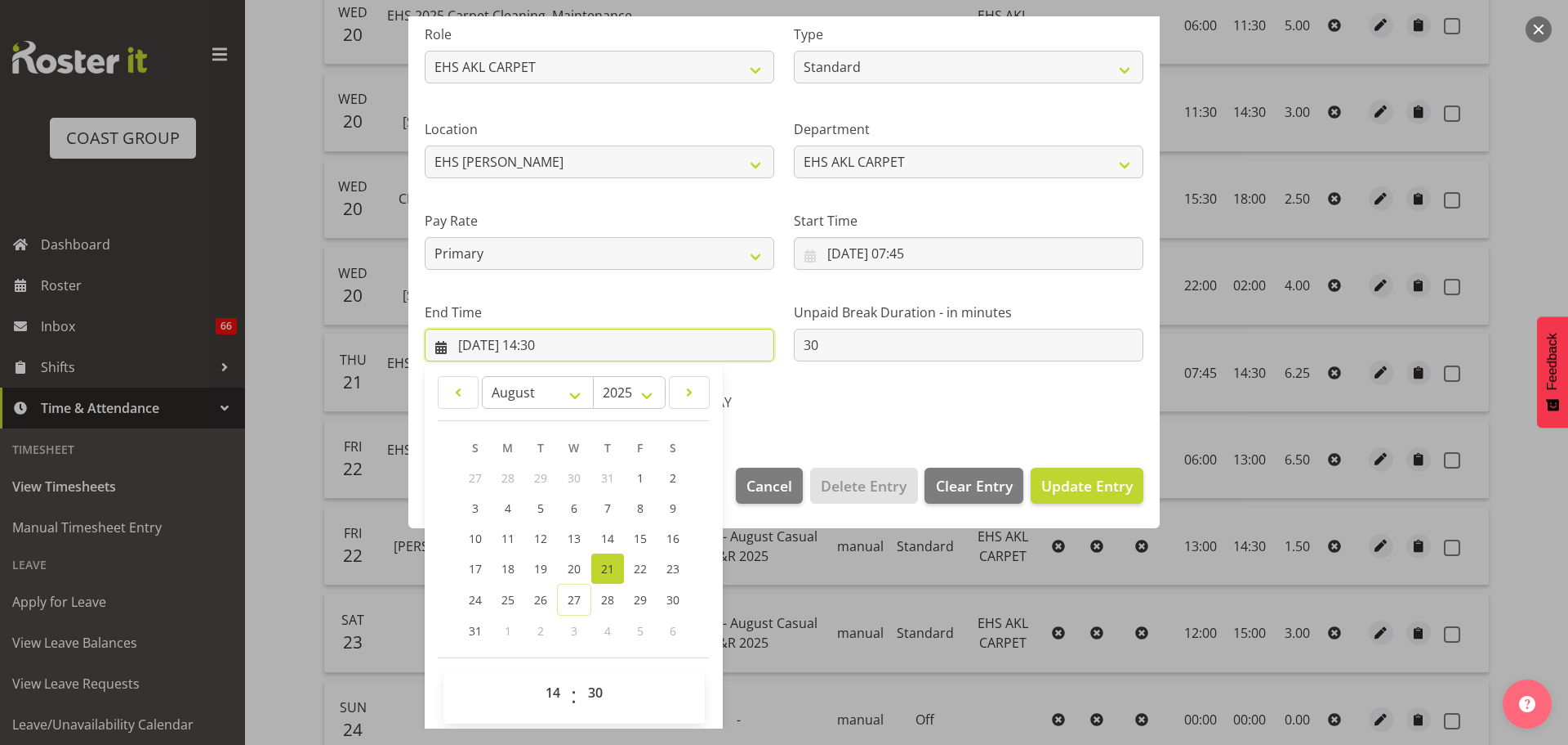
scroll to position [221, 0]
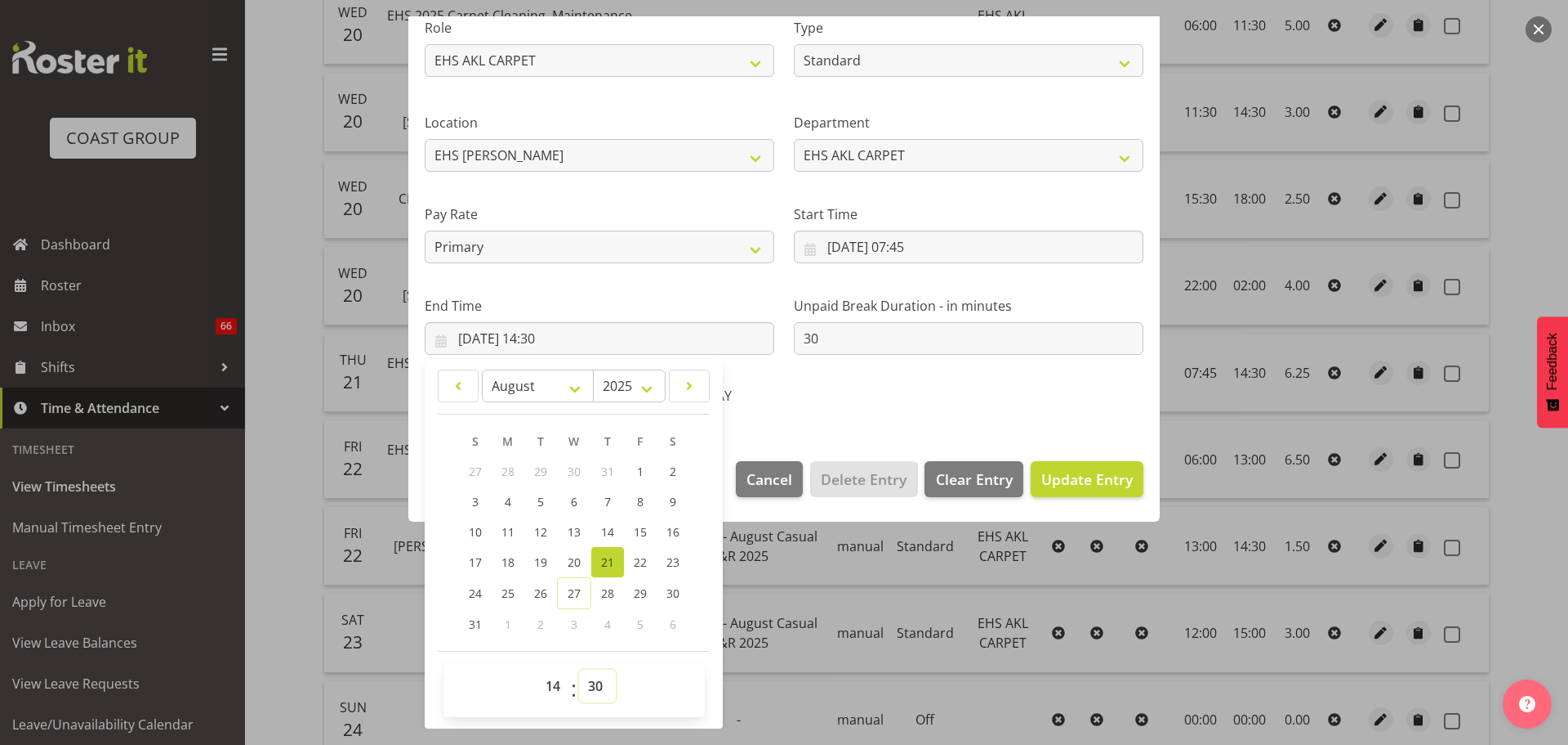
click at [595, 693] on select "00 01 02 03 04 05 06 07 08 09 10 11 12 13 14 15 16 17 18 19 20 21 22 23 24 25 2…" at bounding box center [597, 686] width 36 height 33
select select "45"
type input "[DATE] 14:45"
click at [1107, 479] on span "Update Entry" at bounding box center [1087, 479] width 91 height 20
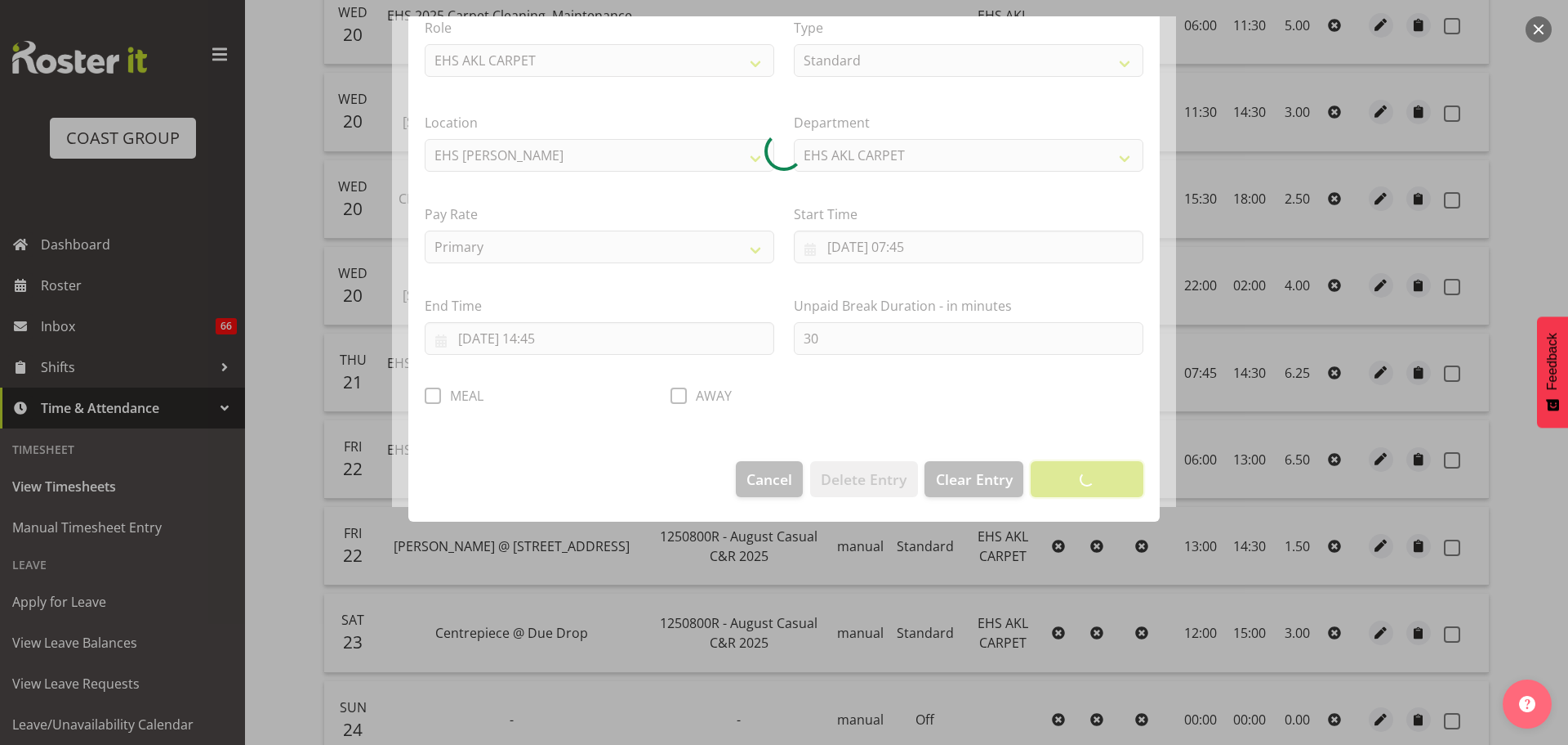
scroll to position [15, 0]
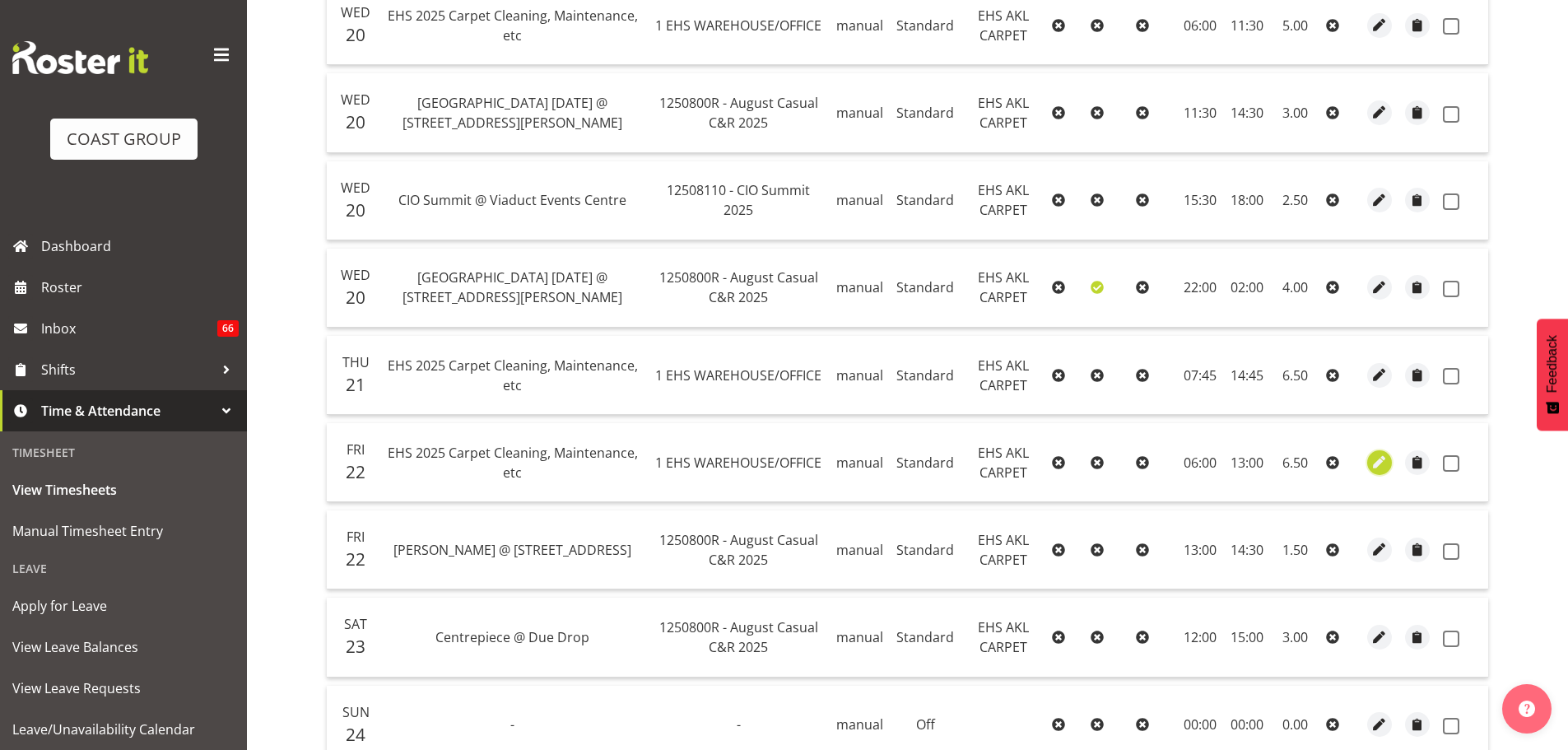
click at [1385, 467] on span "button" at bounding box center [1379, 461] width 19 height 19
select select "Standard"
select select "7"
select select "2025"
select select "6"
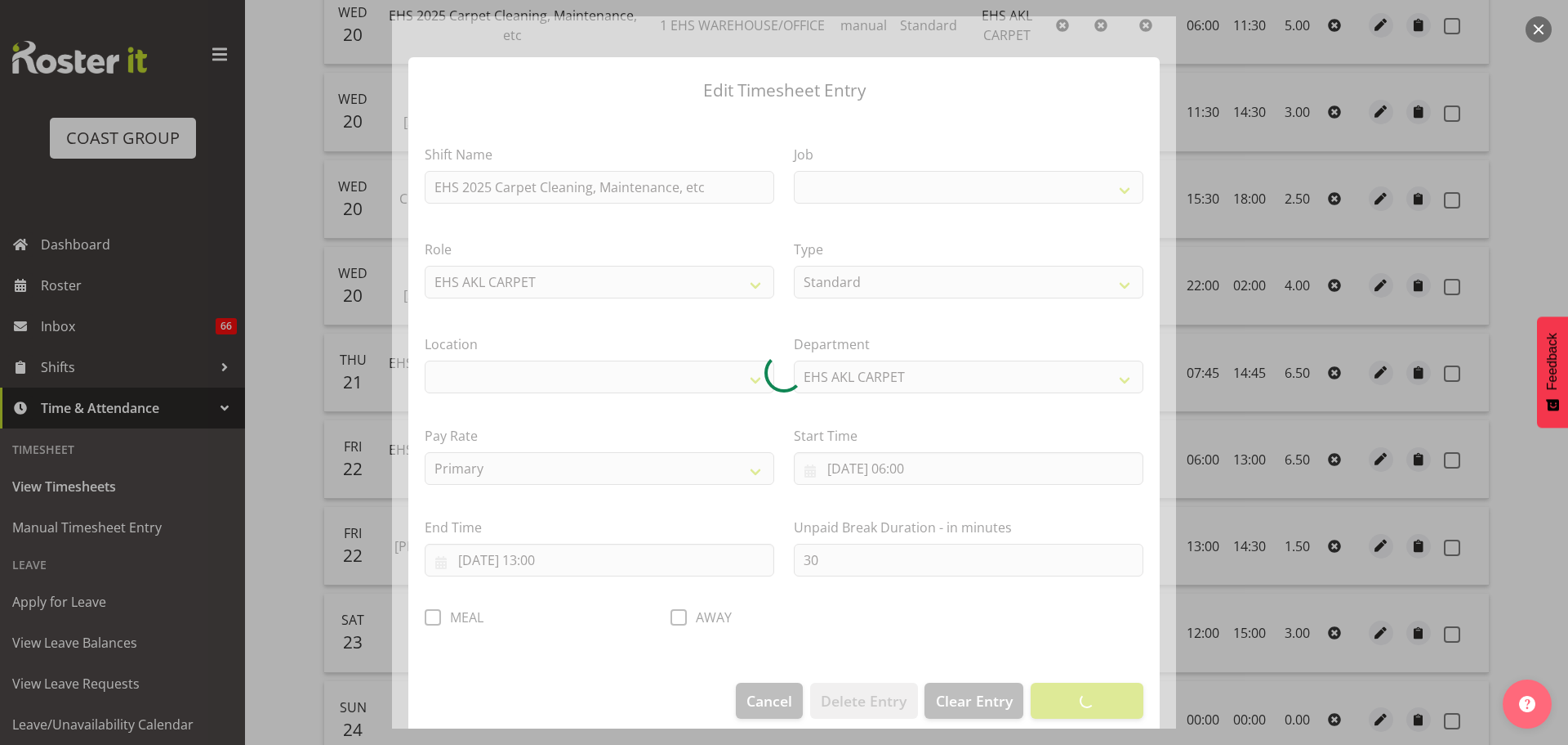
select select
select select "69"
select select "35"
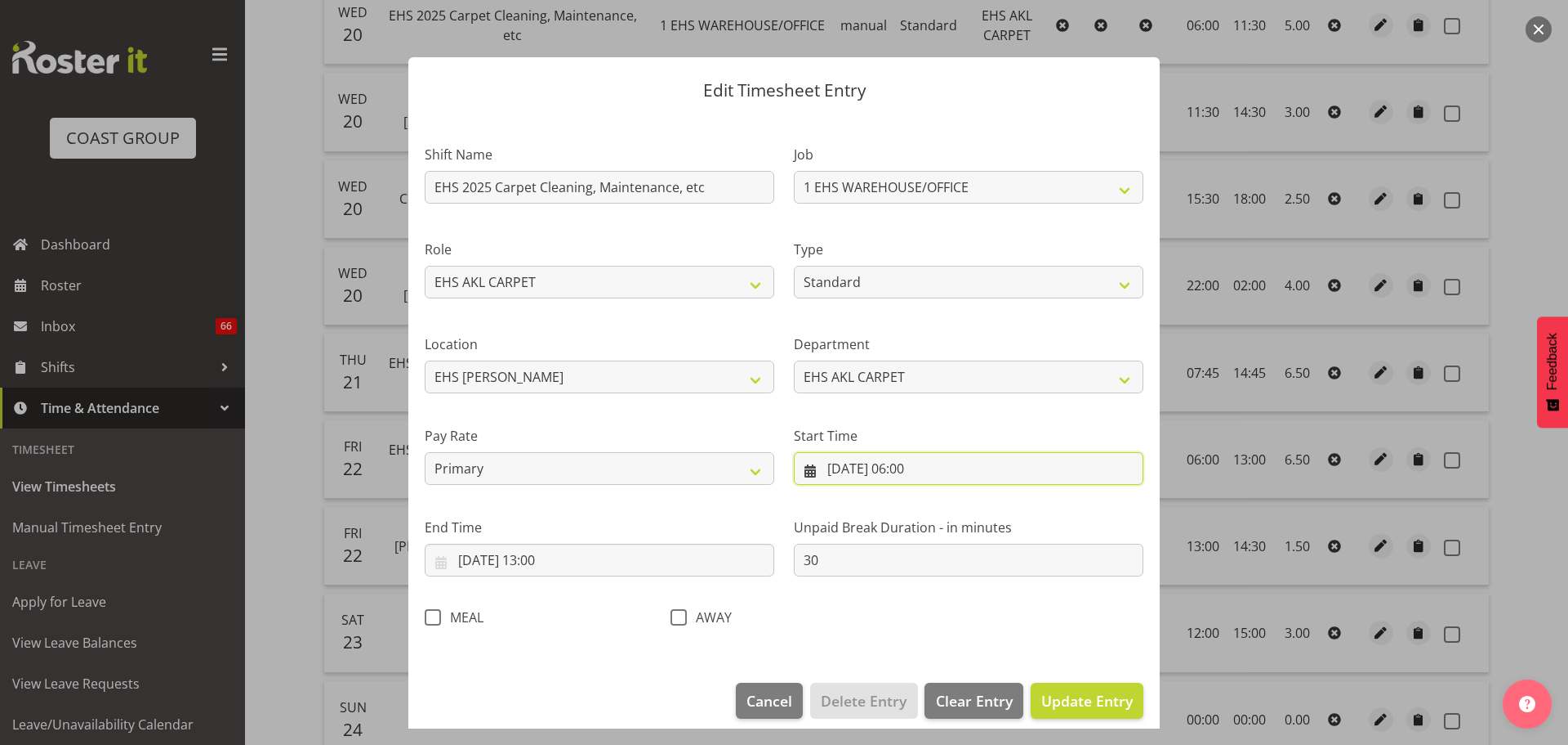
click at [929, 469] on input "22/08/2025, 06:00" at bounding box center [969, 468] width 350 height 33
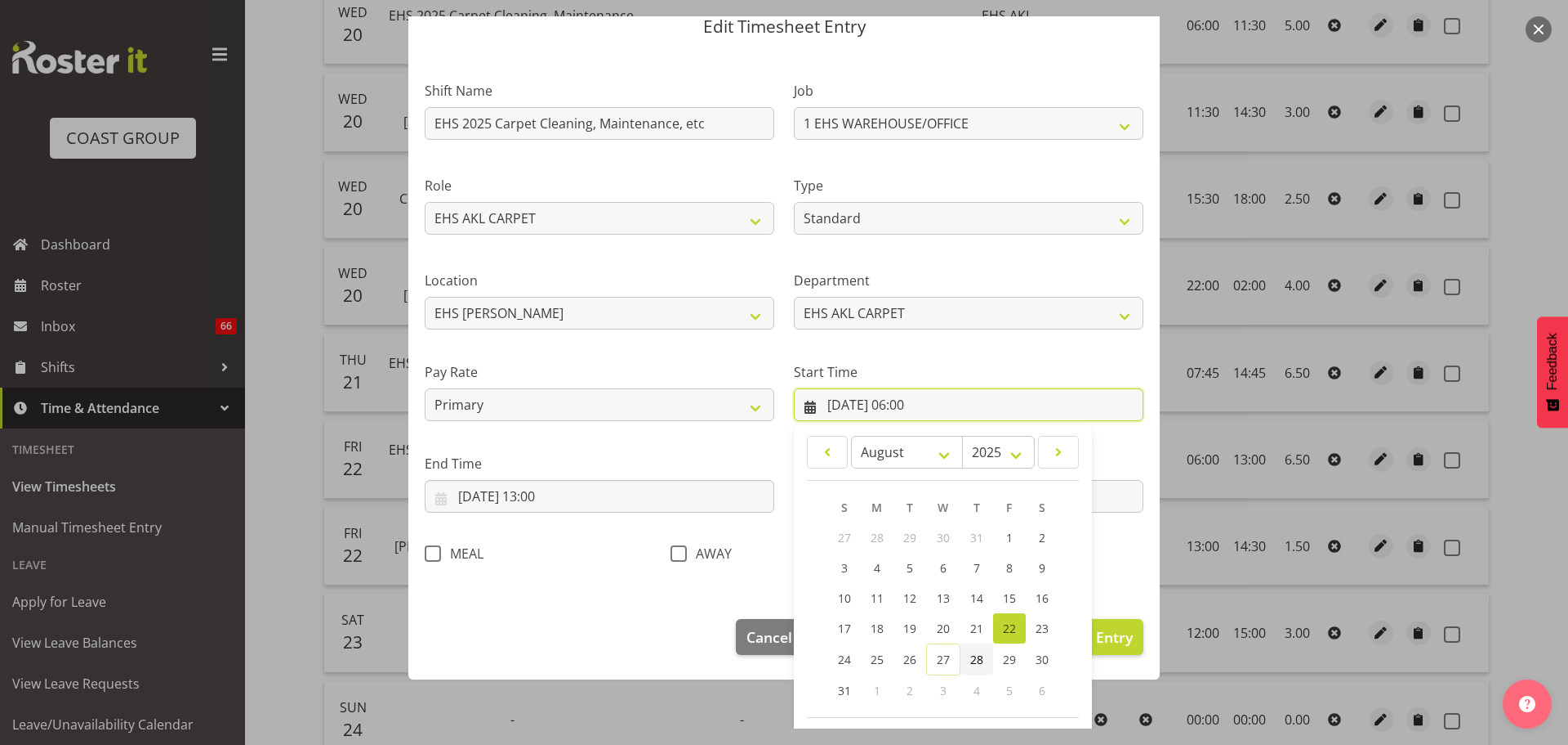
scroll to position [130, 0]
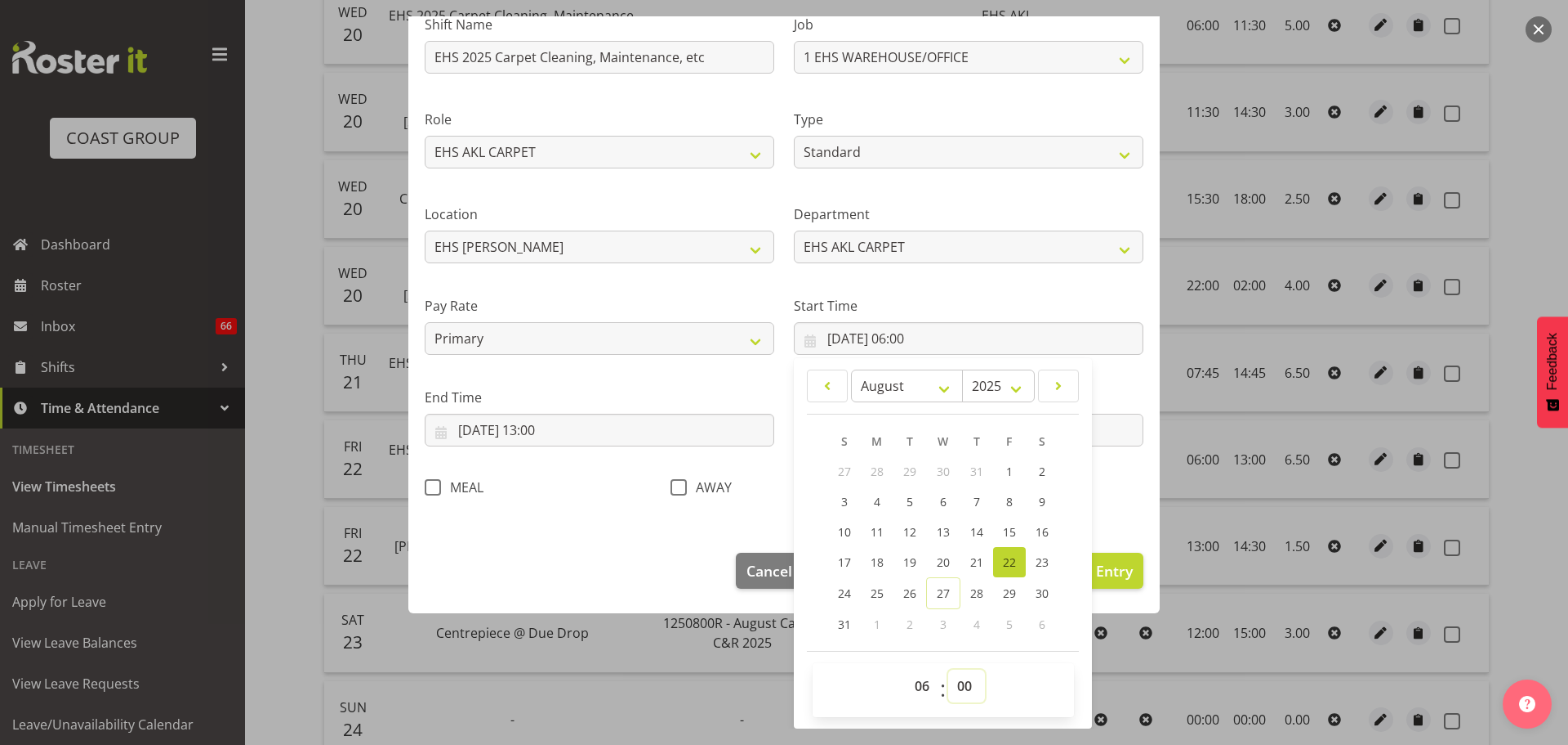
click at [965, 688] on select "00 01 02 03 04 05 06 07 08 09 10 11 12 13 14 15 16 17 18 19 20 21 22 23 24 25 2…" at bounding box center [966, 686] width 36 height 33
select select "15"
type input "22/08/2025, 06:15"
click at [1119, 473] on div "Shift Name EHS 2025 Carpet Cleaning, Maintenance, etc Job 1 Carlton Events 1 Ca…" at bounding box center [784, 251] width 738 height 519
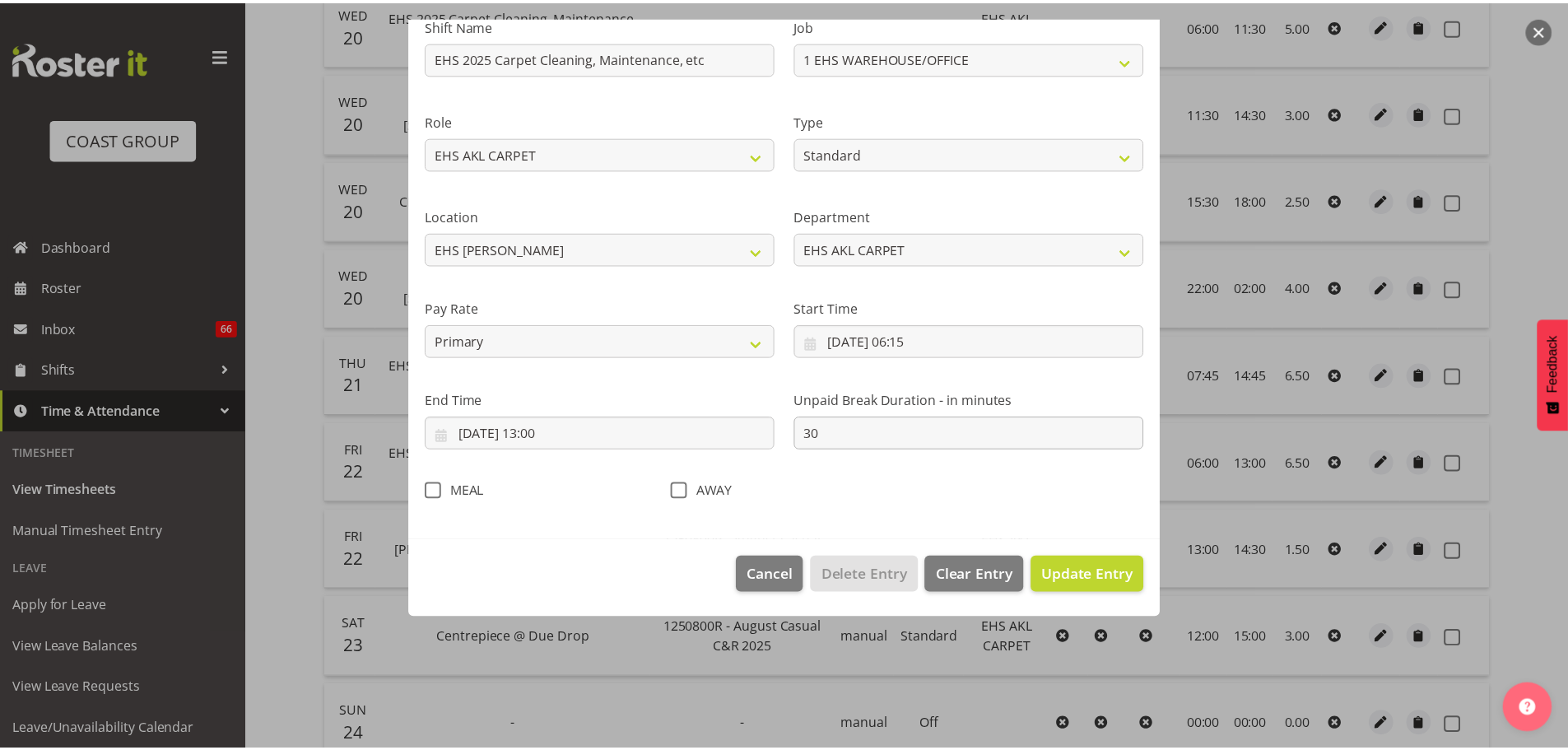
scroll to position [15, 0]
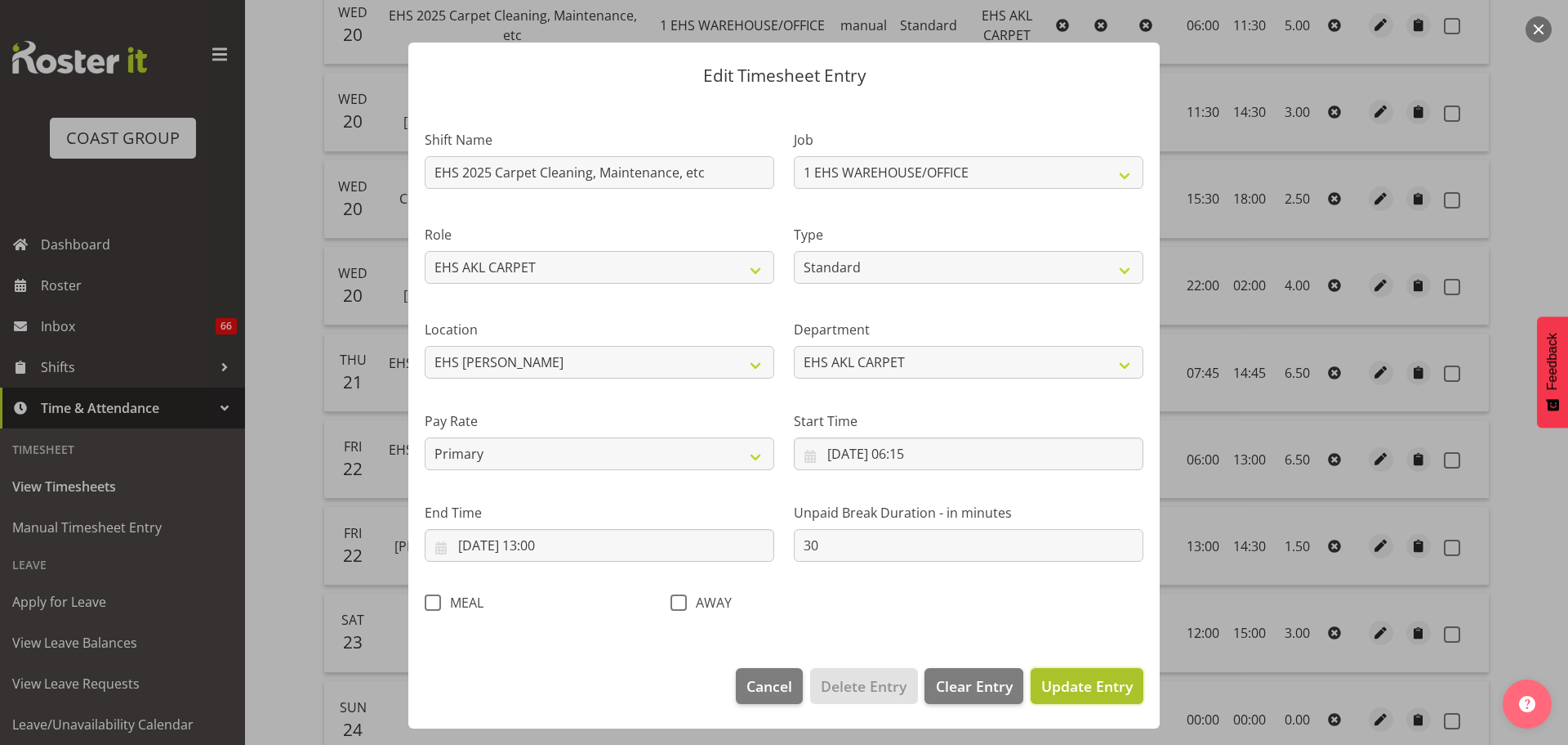
click at [1092, 693] on span "Update Entry" at bounding box center [1087, 686] width 91 height 20
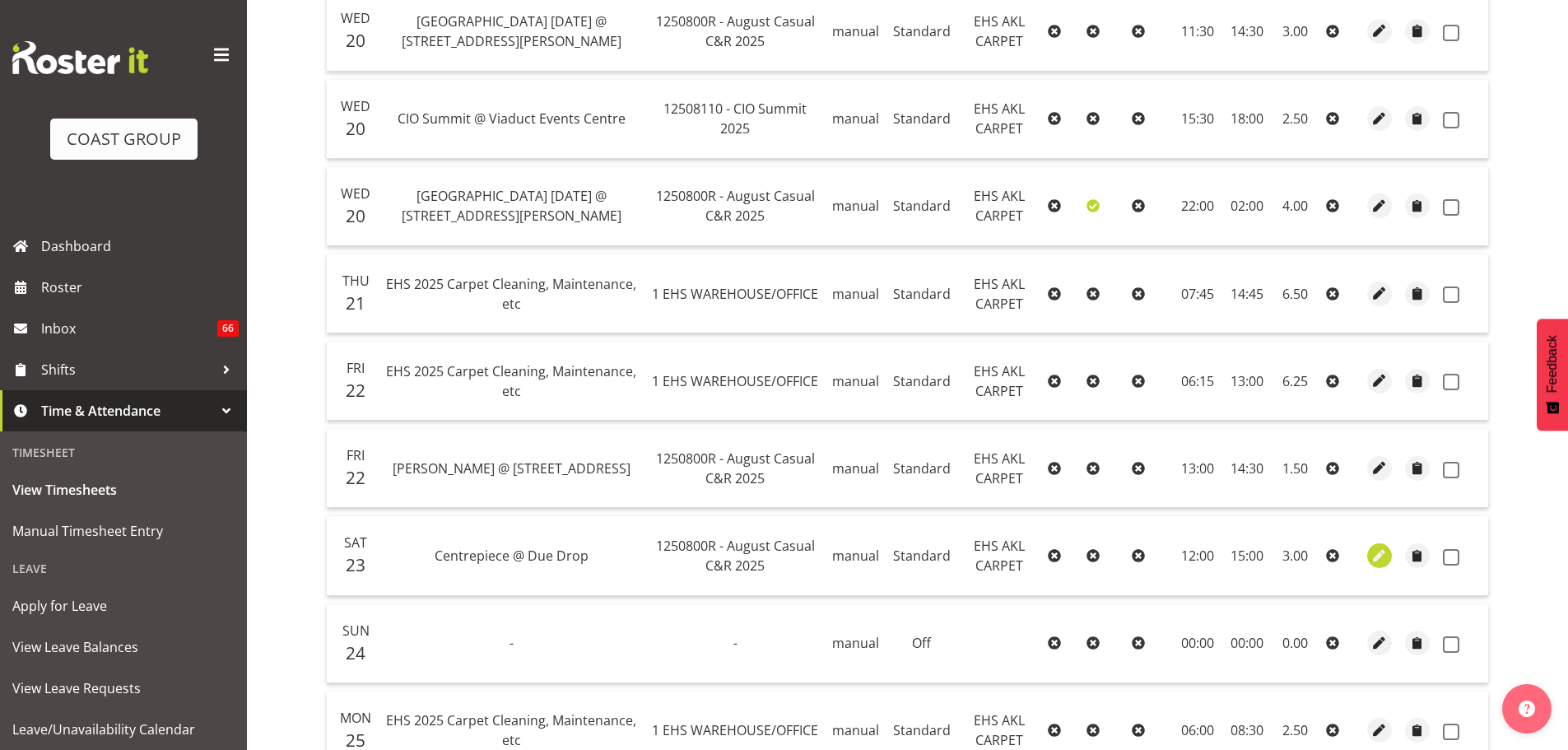
scroll to position [82, 0]
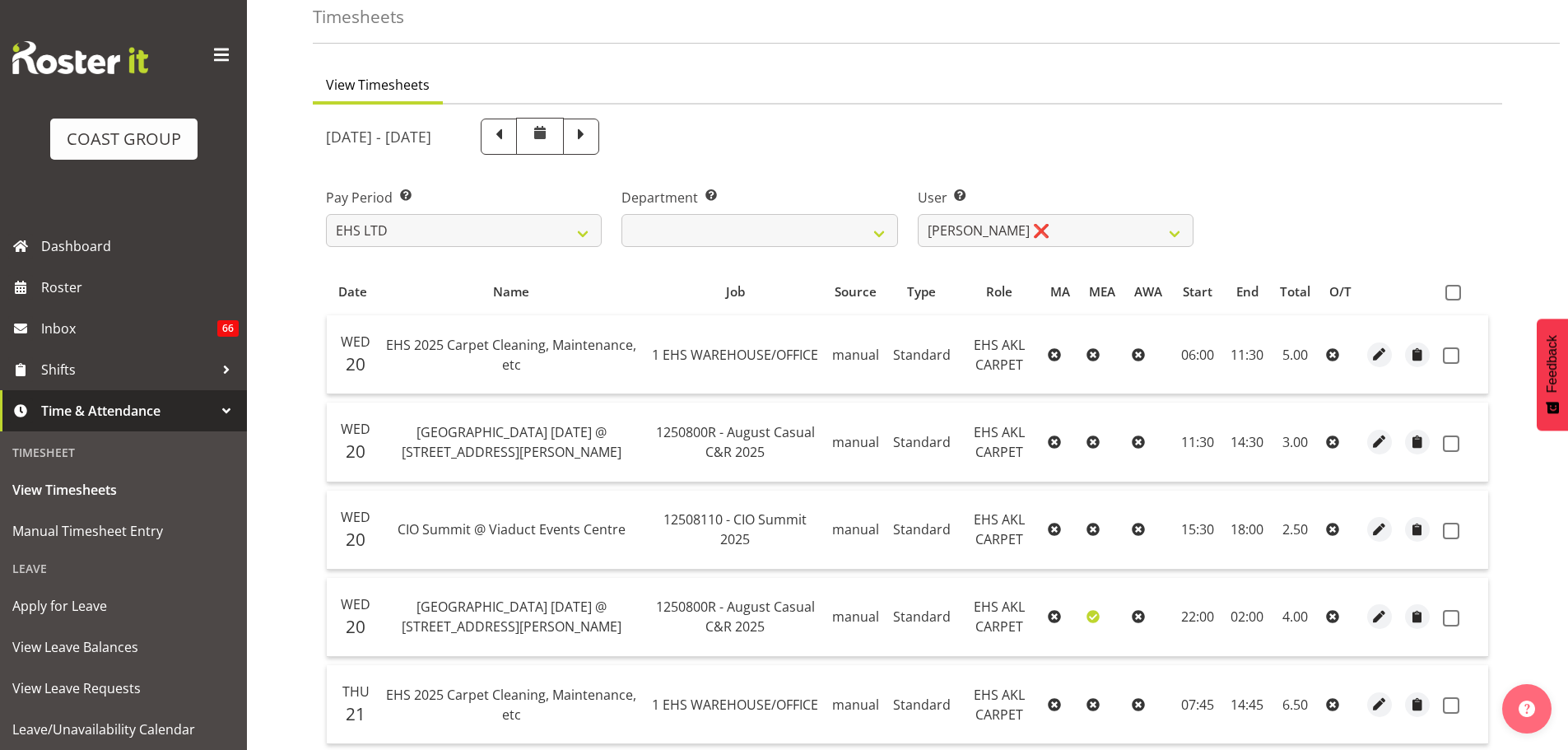
click at [1458, 283] on th at bounding box center [1462, 291] width 52 height 31
click at [1459, 295] on span at bounding box center [1452, 292] width 15 height 15
click at [1455, 295] on input "checkbox" at bounding box center [1450, 292] width 11 height 11
checkbox input "true"
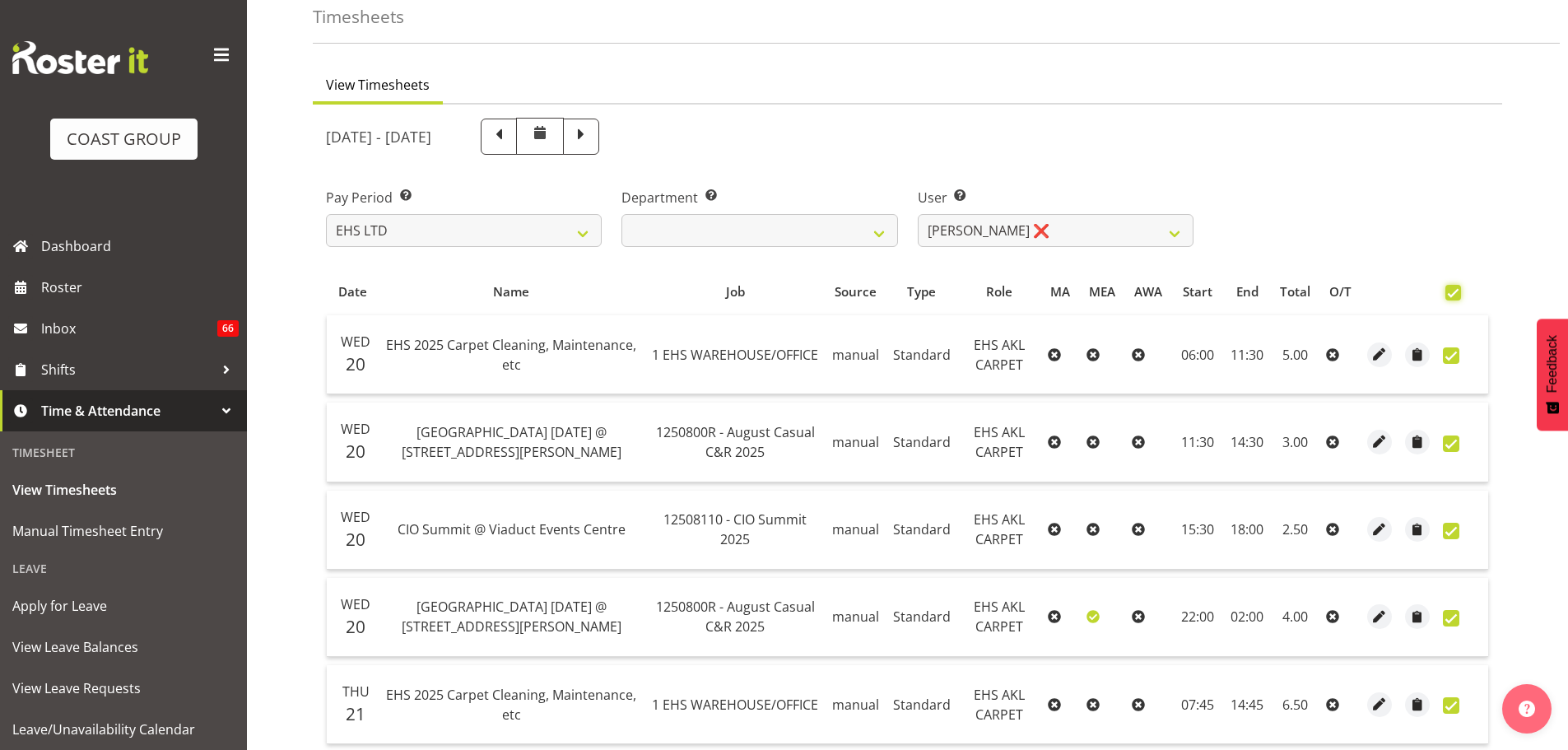
checkbox input "true"
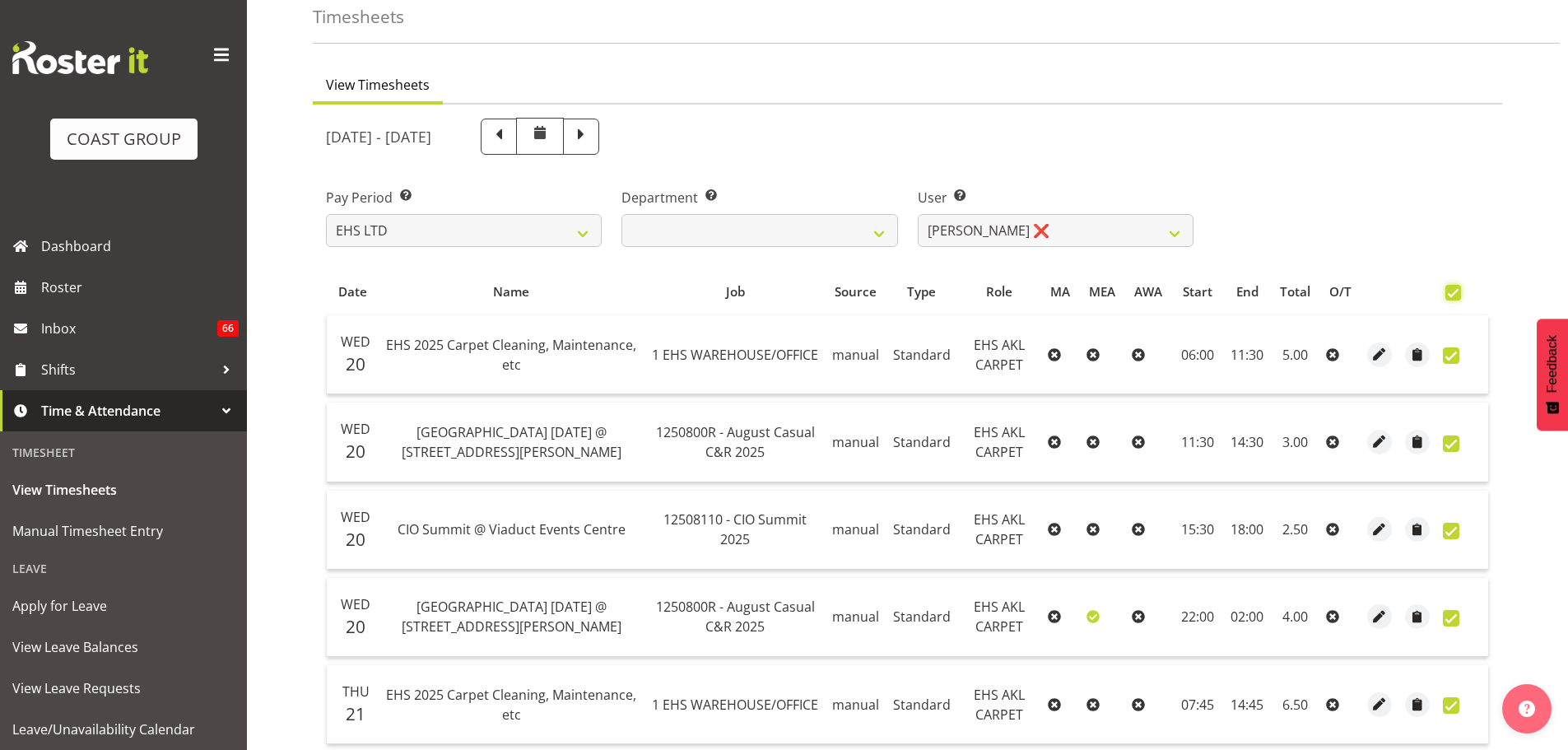
checkbox input "true"
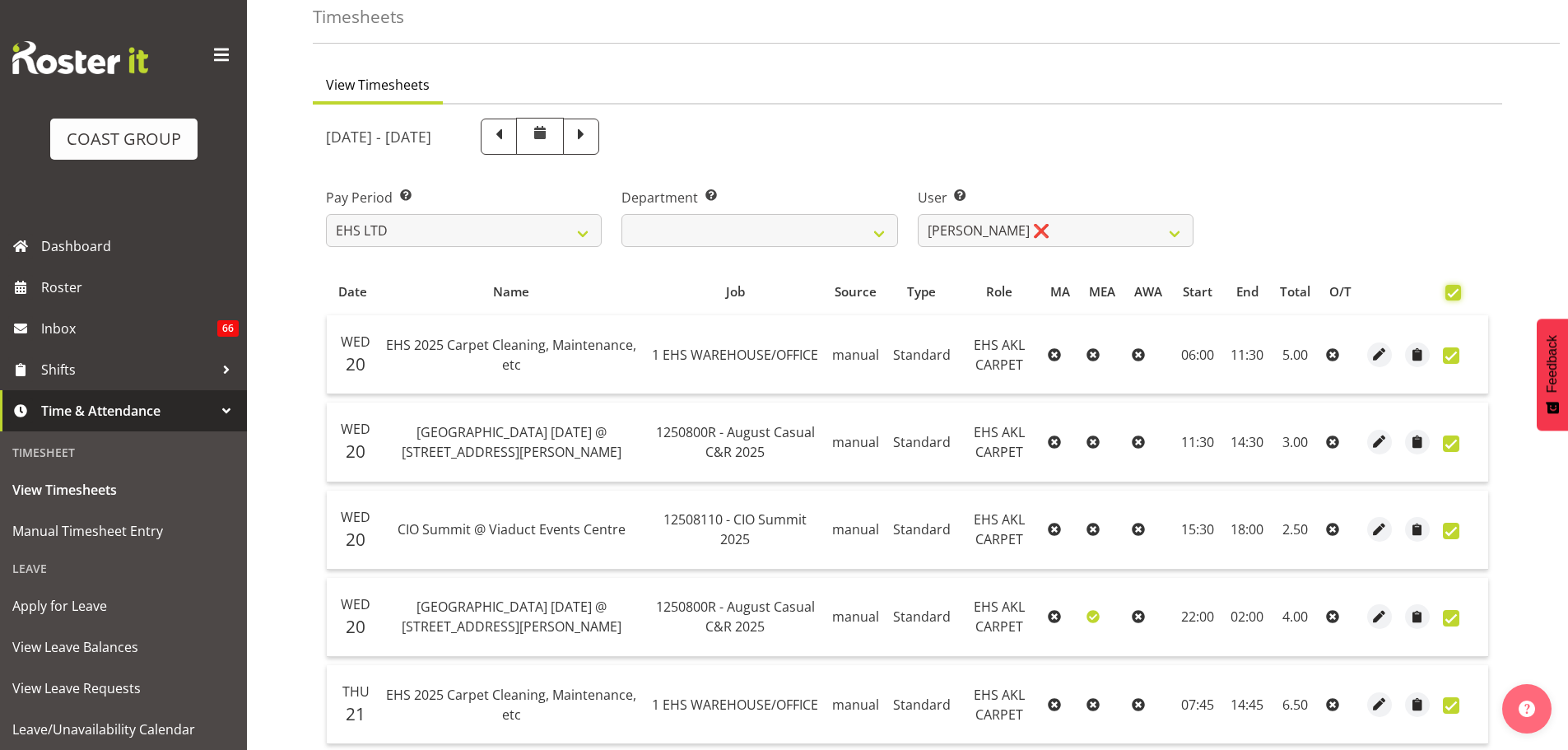
checkbox input "true"
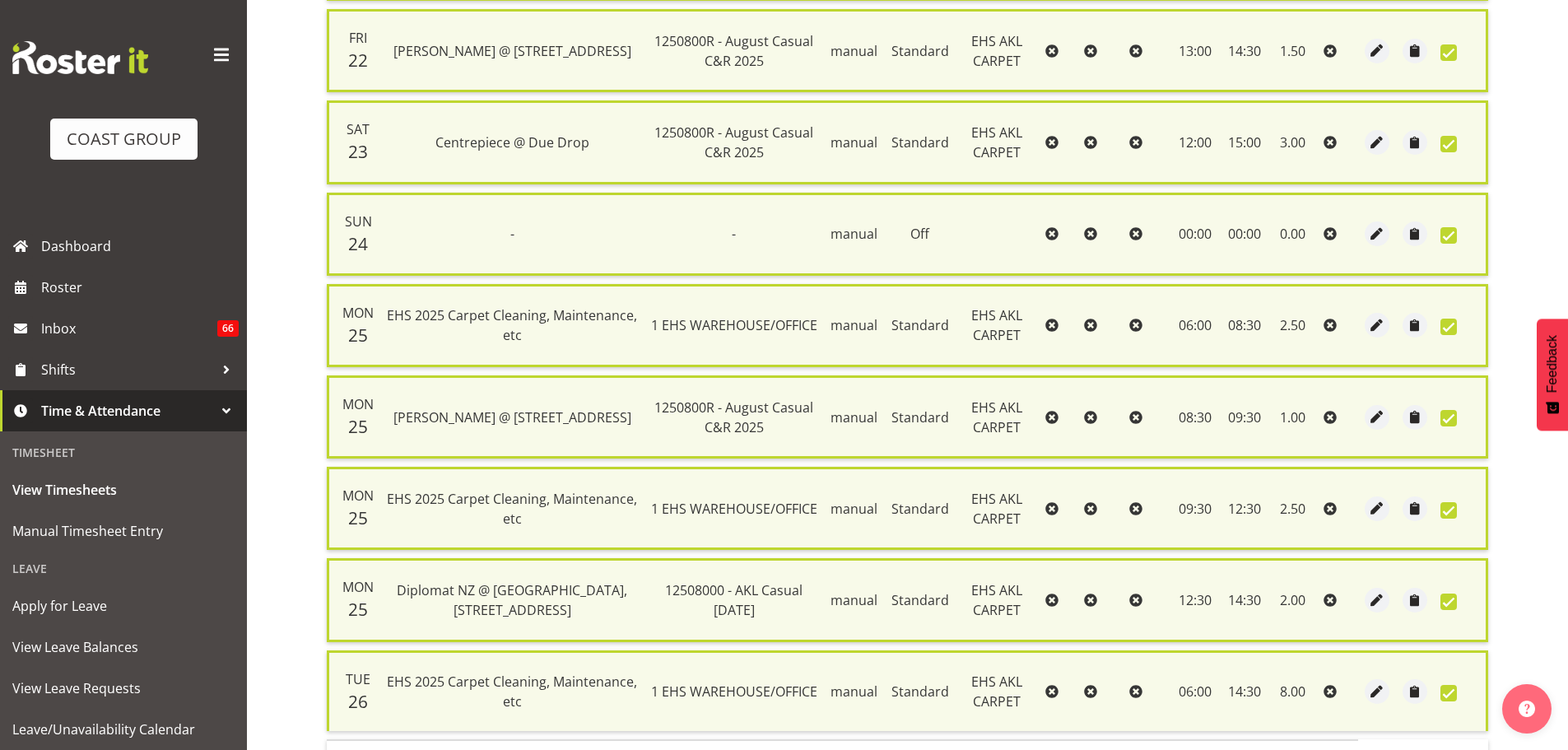
scroll to position [1064, 0]
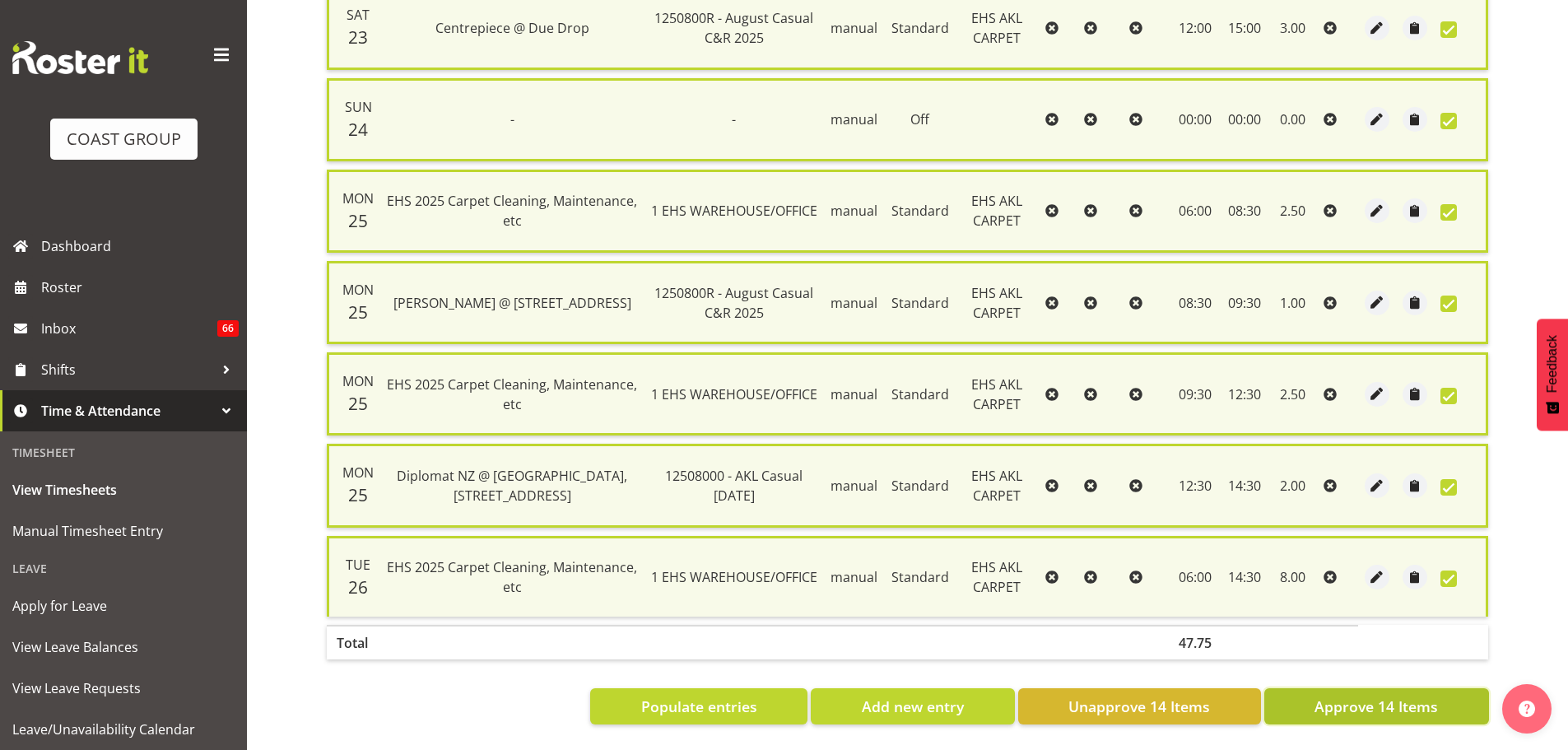
click at [1393, 695] on span "Approve 14 Items" at bounding box center [1376, 706] width 123 height 21
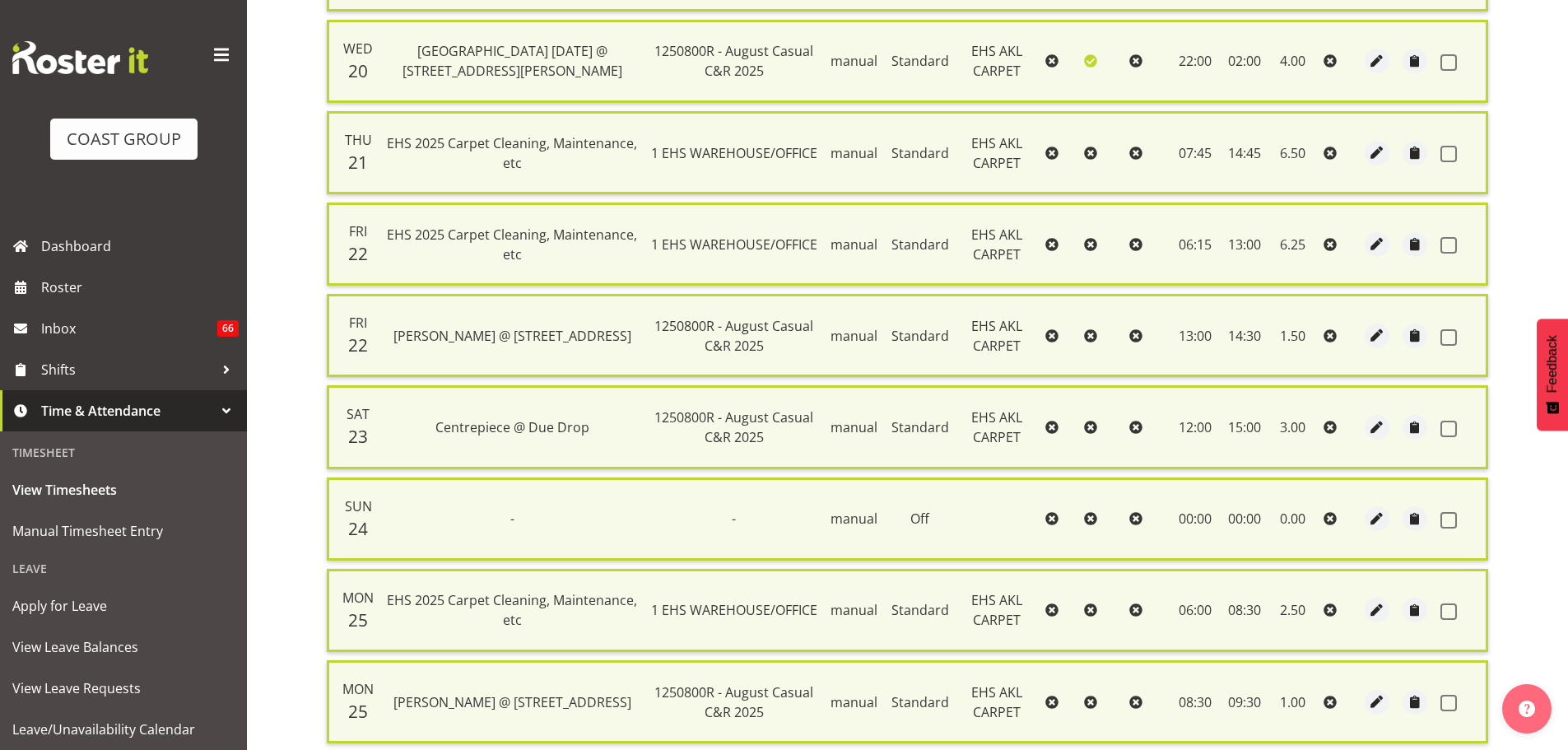
checkbox input "false"
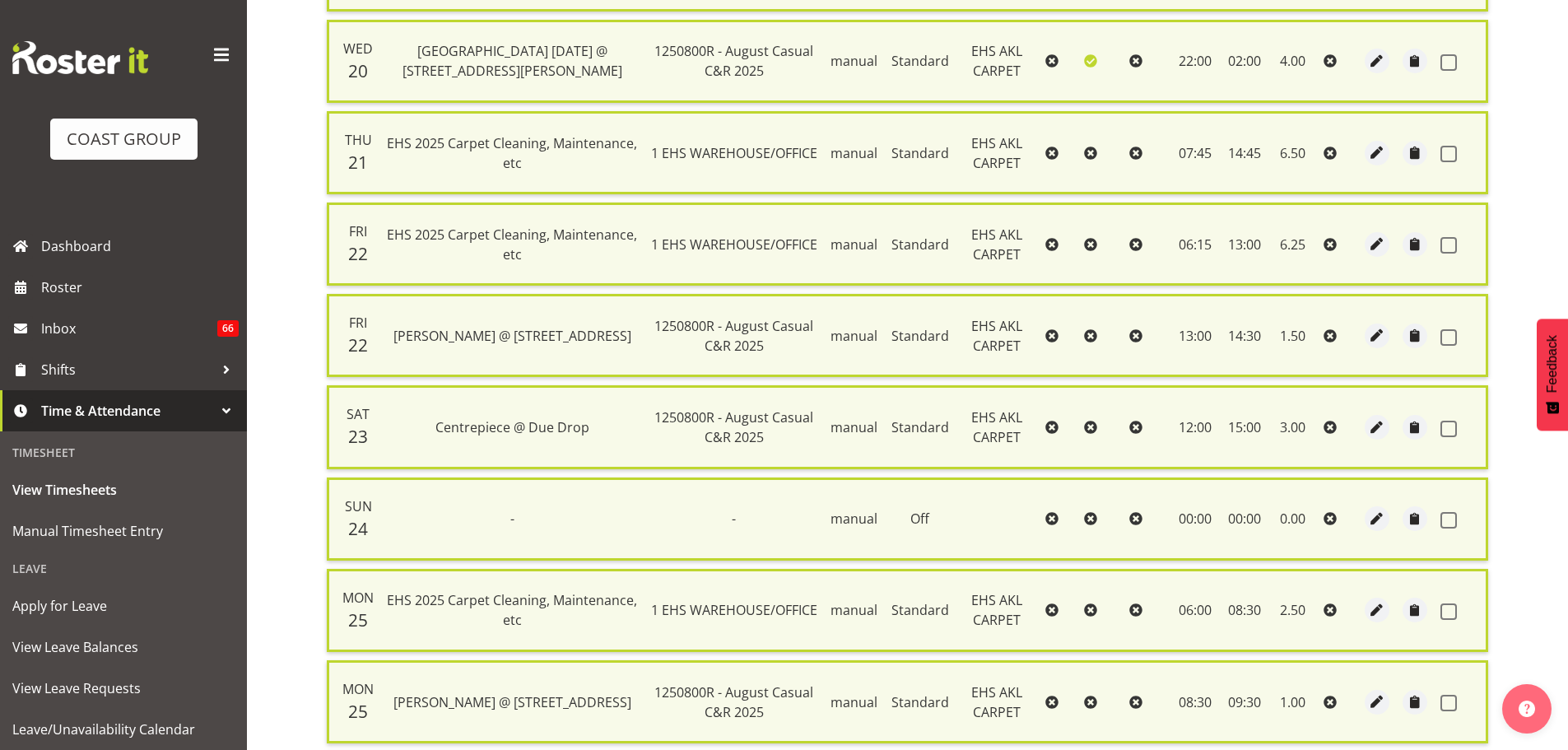
checkbox input "false"
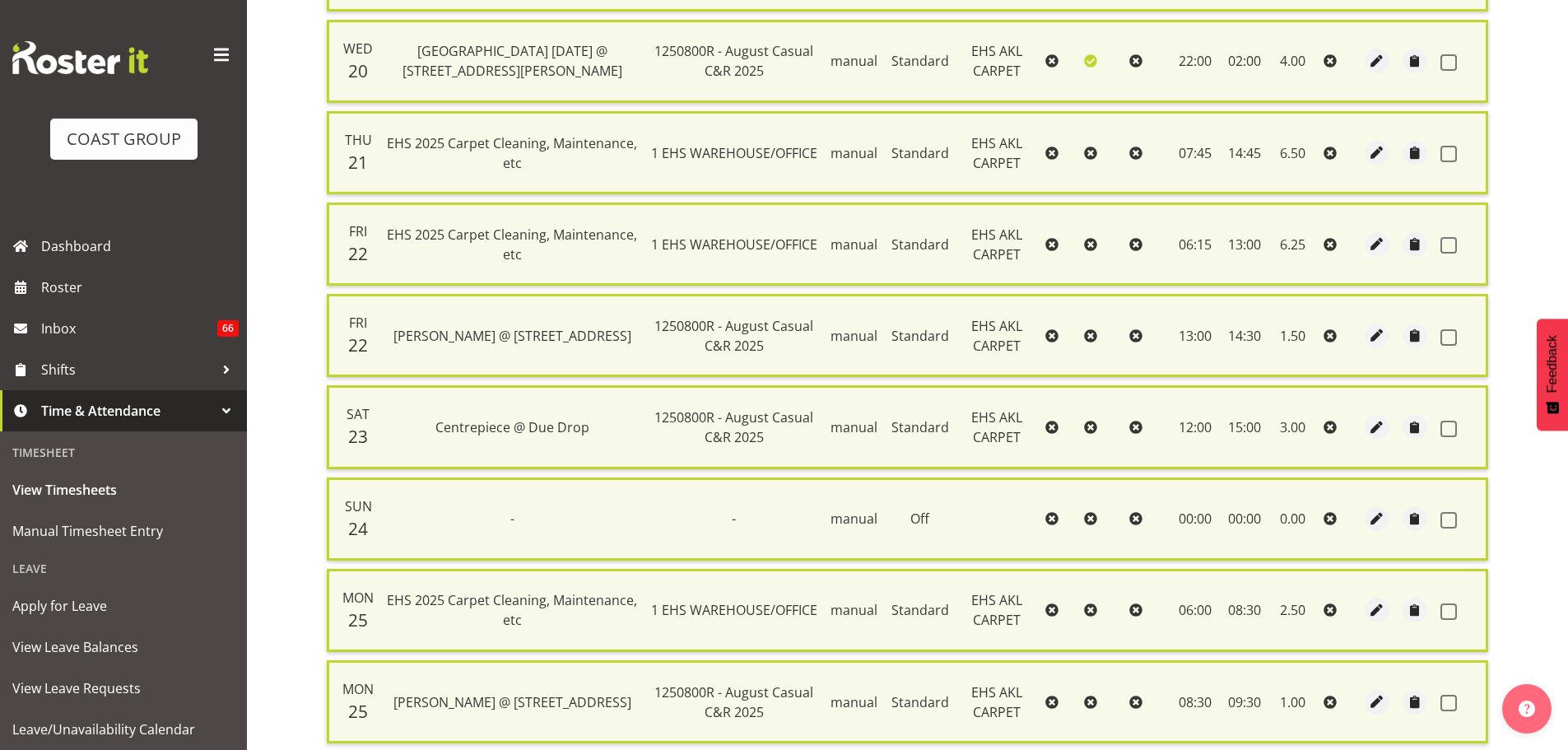
checkbox input "false"
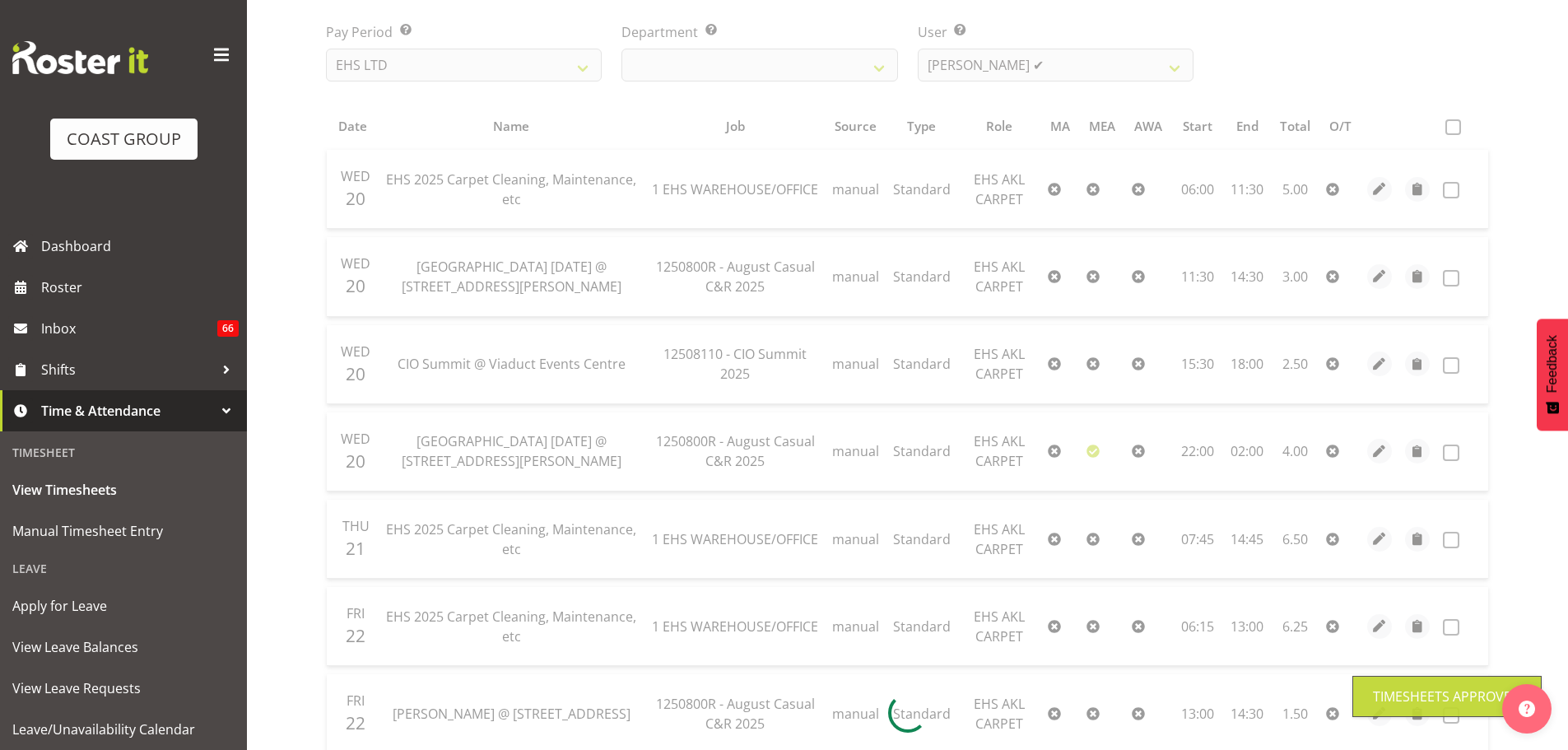
scroll to position [233, 0]
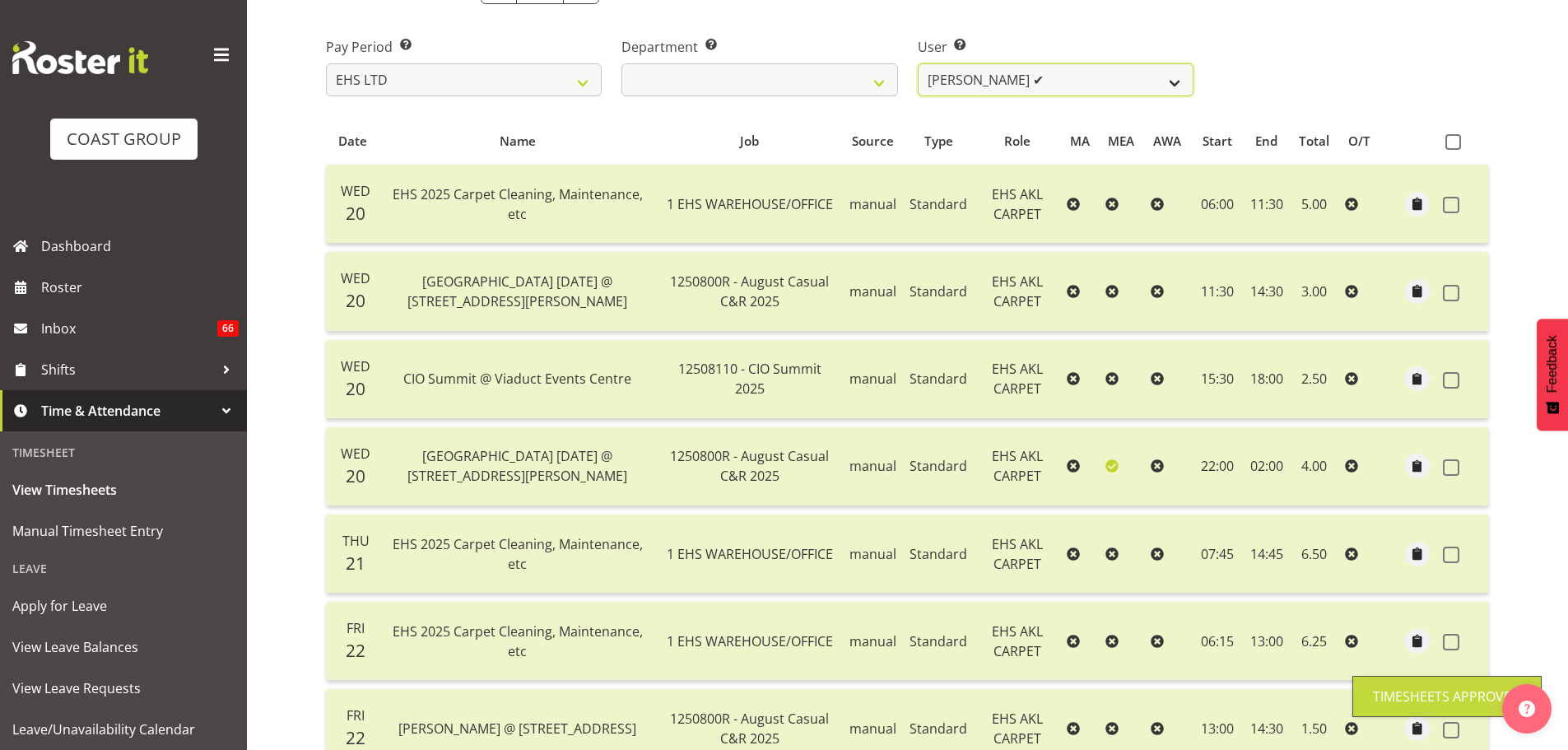
click at [1105, 88] on select "Brittany Taylor ❌ Charwen Vaevaepare ✔ Kelsey Keutenius ❌ Leo Faalogo ❌ Marley …" at bounding box center [1055, 80] width 275 height 33
select select "3114"
click at [917, 63] on select "Brittany Taylor ❌ Charwen Vaevaepare ✔ Kelsey Keutenius ❌ Leo Faalogo ❌ Marley …" at bounding box center [1055, 80] width 275 height 33
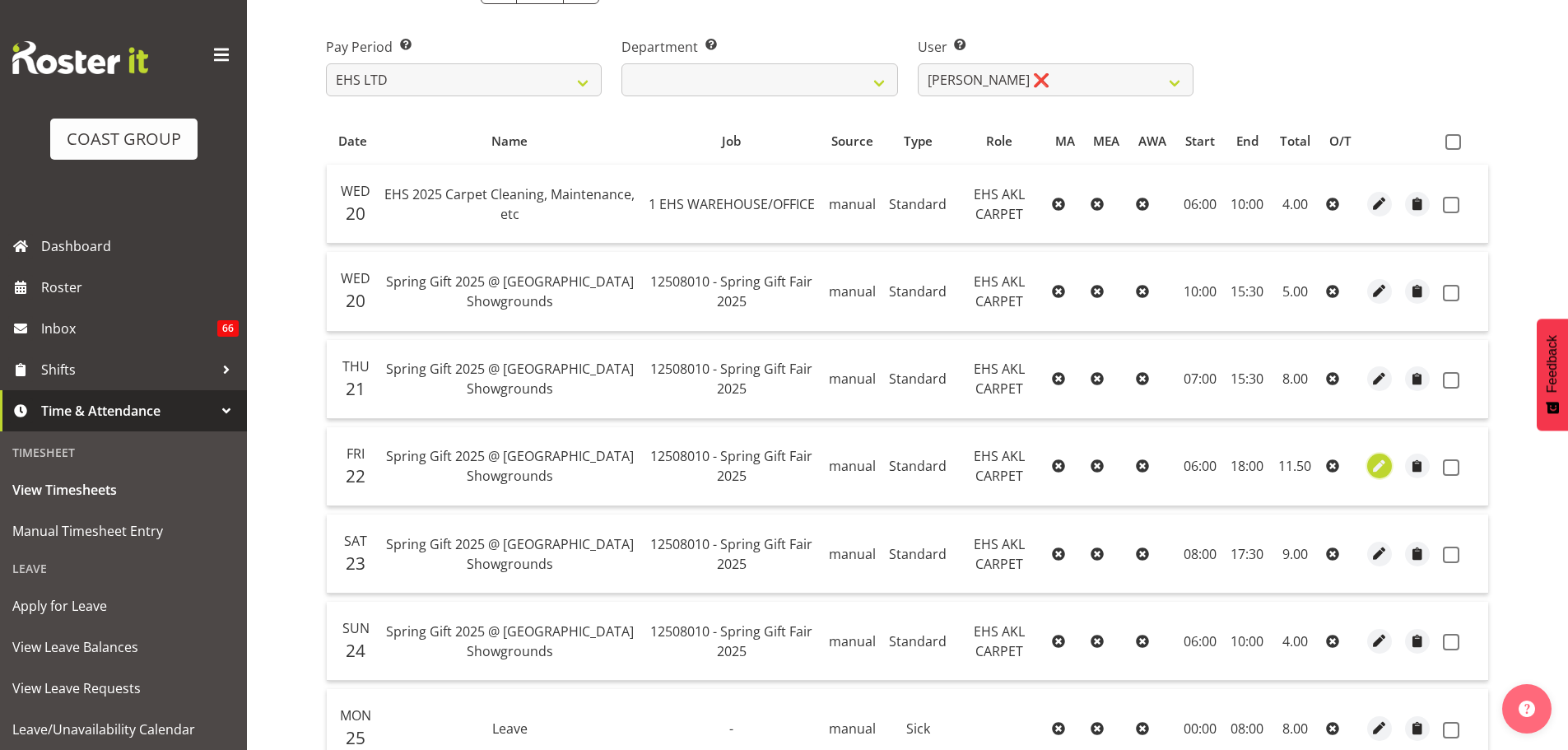
click at [1372, 467] on span "button" at bounding box center [1379, 466] width 19 height 19
select select "Standard"
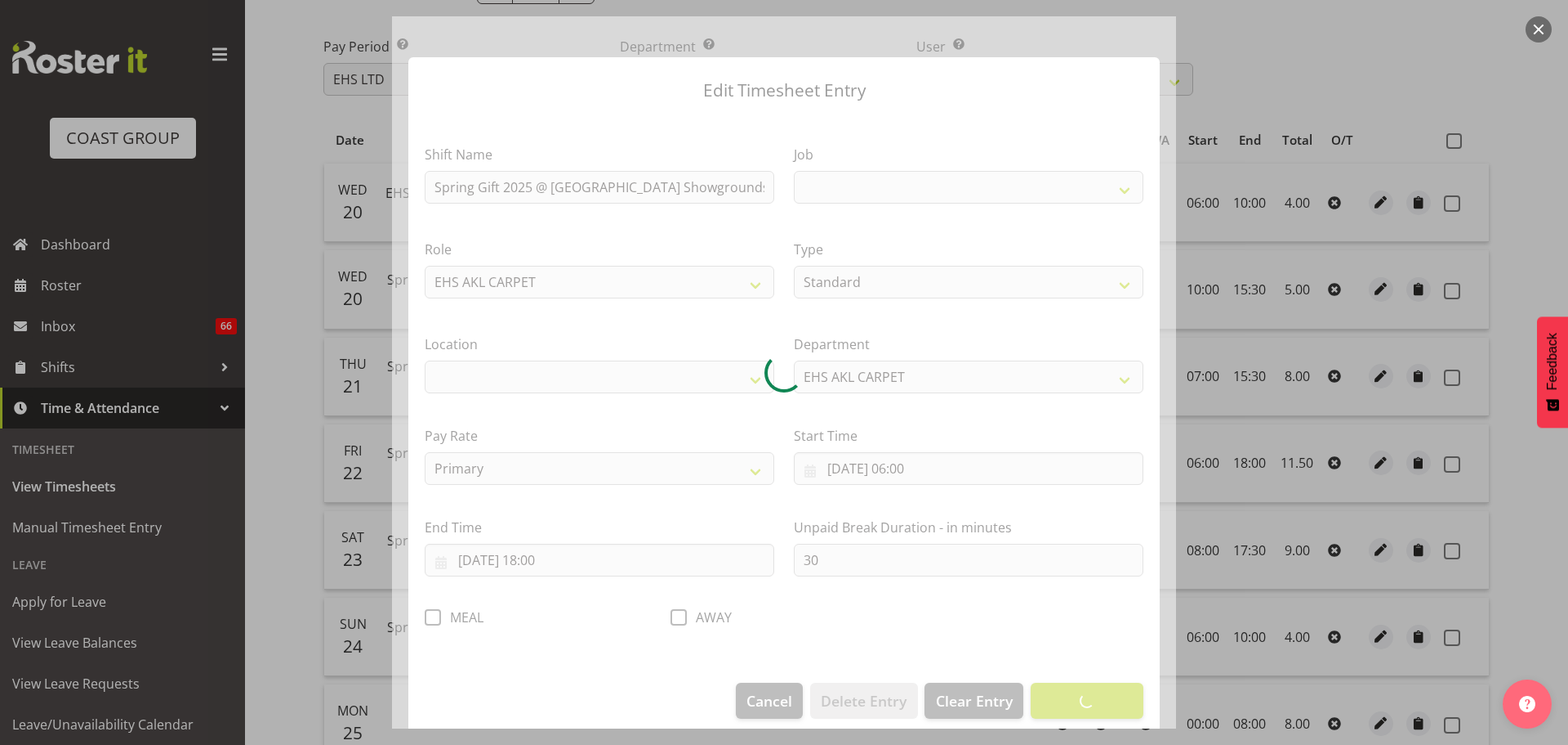
select select
select select "8514"
select select "35"
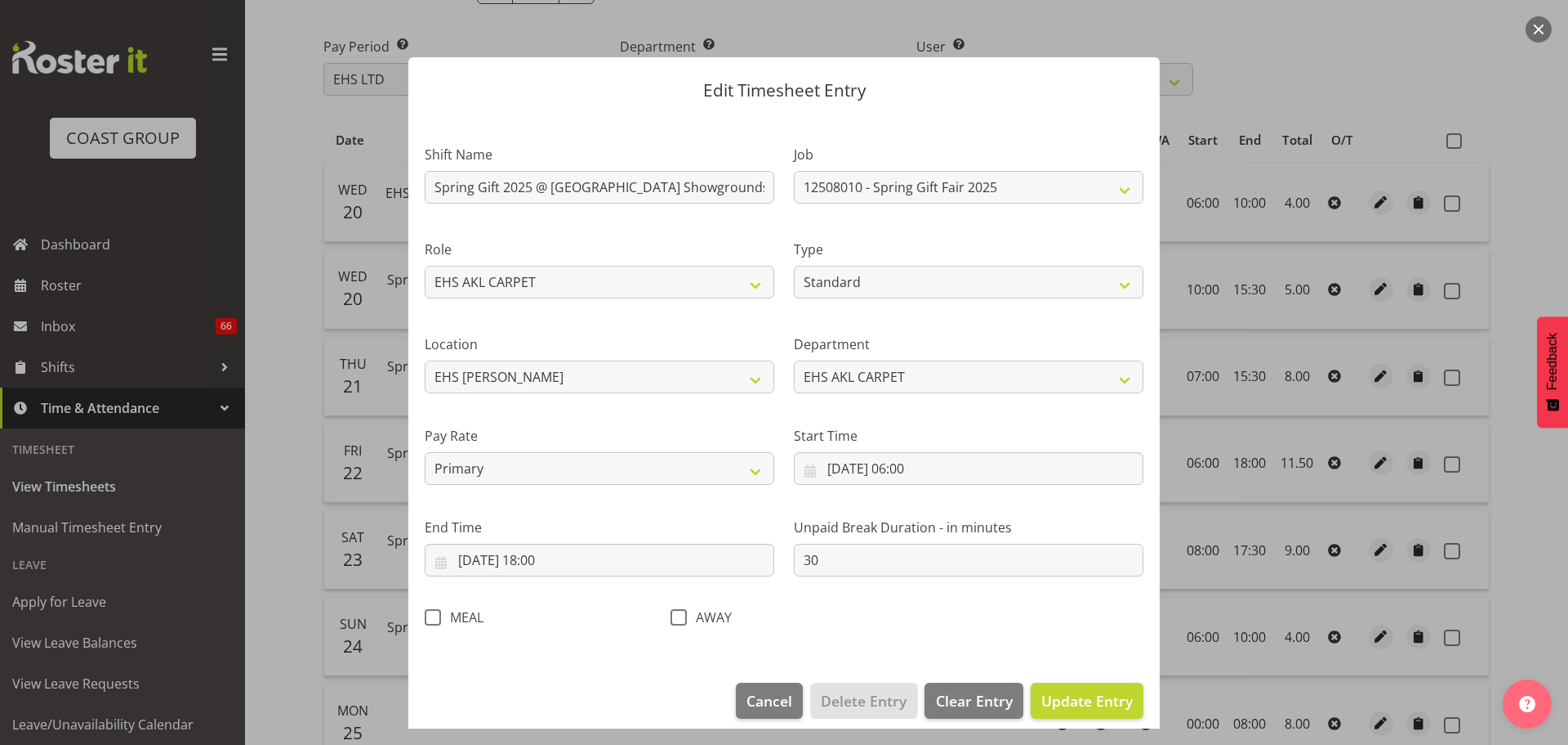
click at [429, 620] on span at bounding box center [433, 617] width 16 height 16
click at [429, 620] on input "MEAL" at bounding box center [430, 617] width 11 height 11
checkbox input "true"
click at [1091, 713] on button "Update Entry" at bounding box center [1087, 701] width 113 height 36
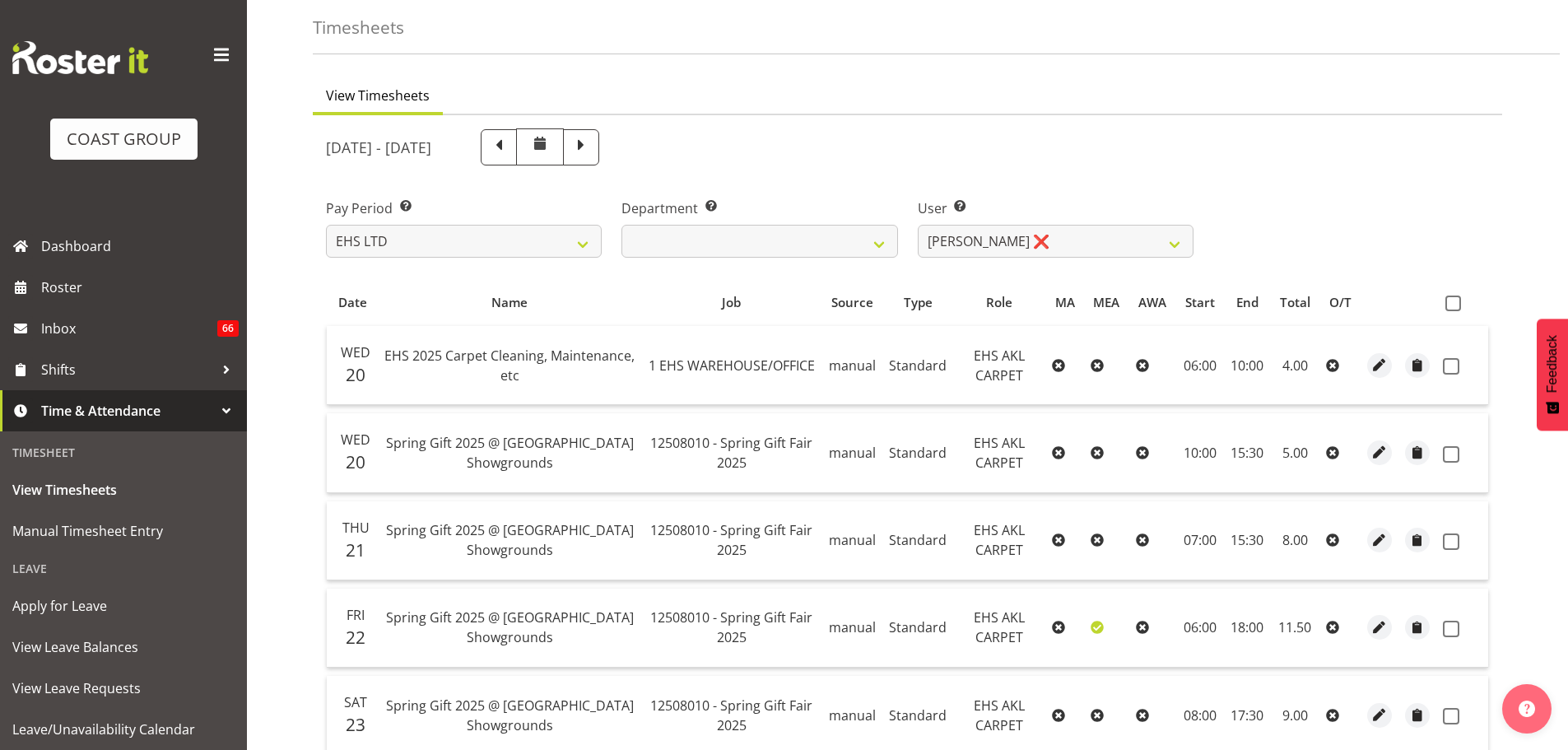
scroll to position [0, 0]
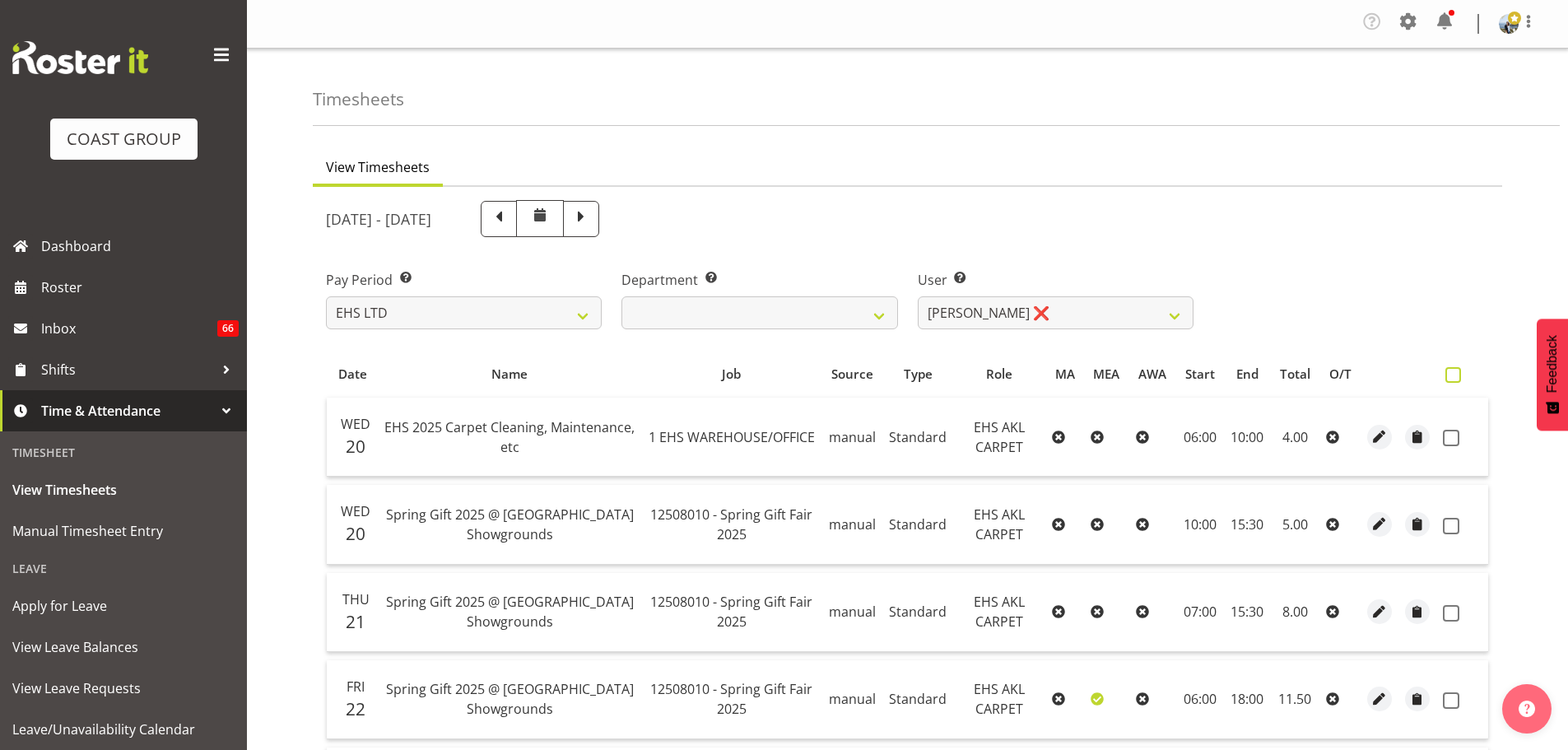
click at [1463, 374] on label at bounding box center [1456, 375] width 24 height 15
click at [1455, 374] on input "checkbox" at bounding box center [1450, 375] width 11 height 11
checkbox input "true"
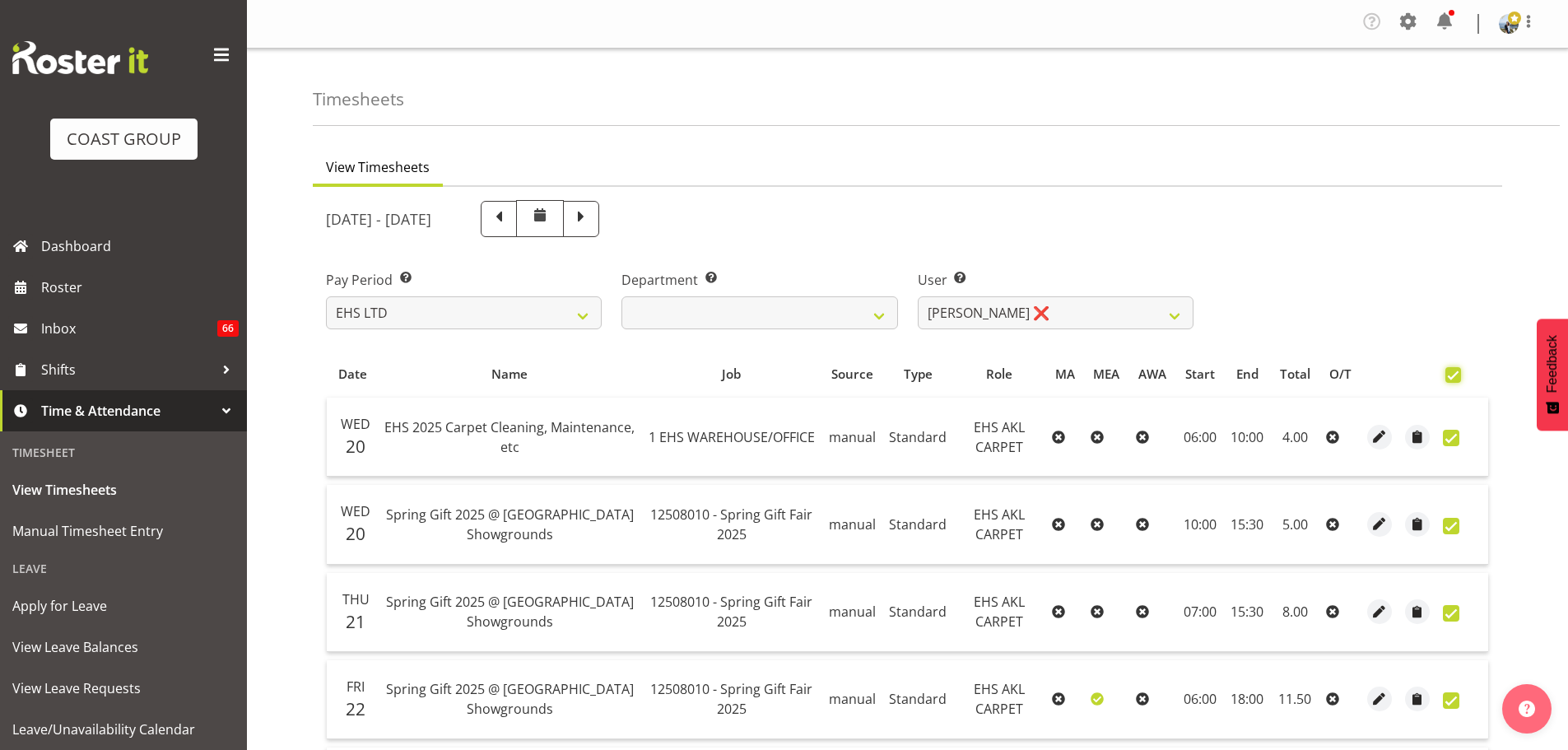
checkbox input "true"
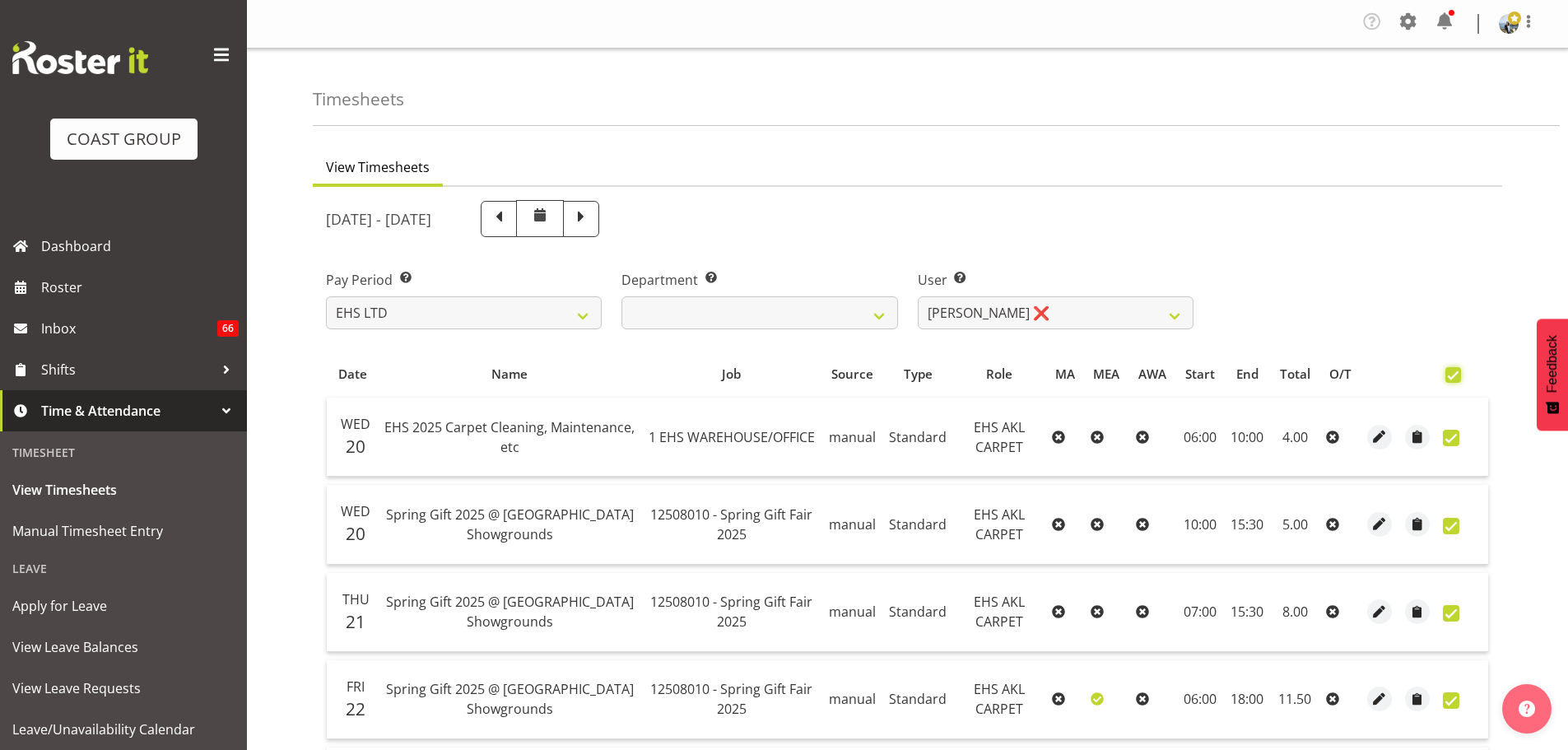
checkbox input "true"
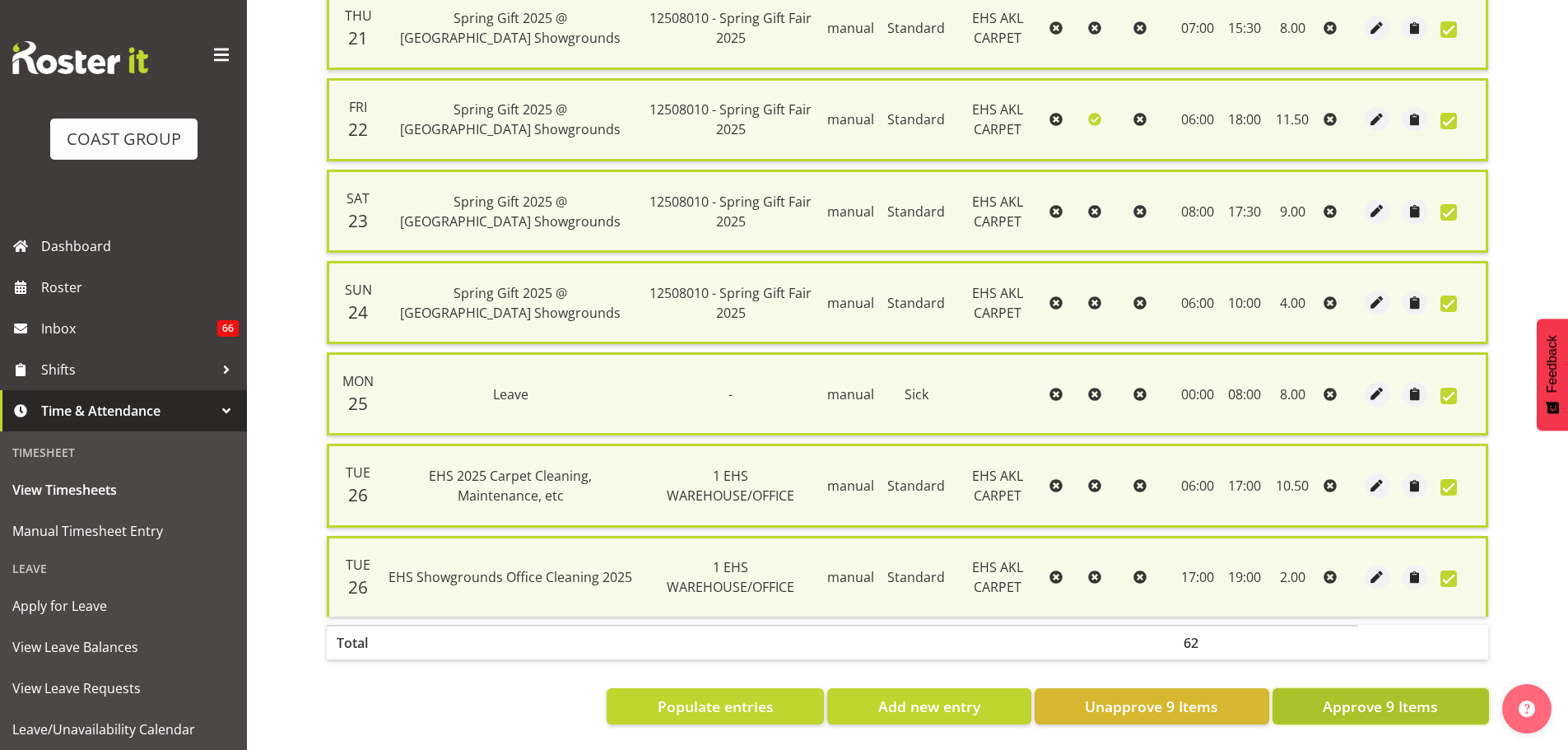
click at [1446, 688] on button "Approve 9 Items" at bounding box center [1380, 706] width 216 height 37
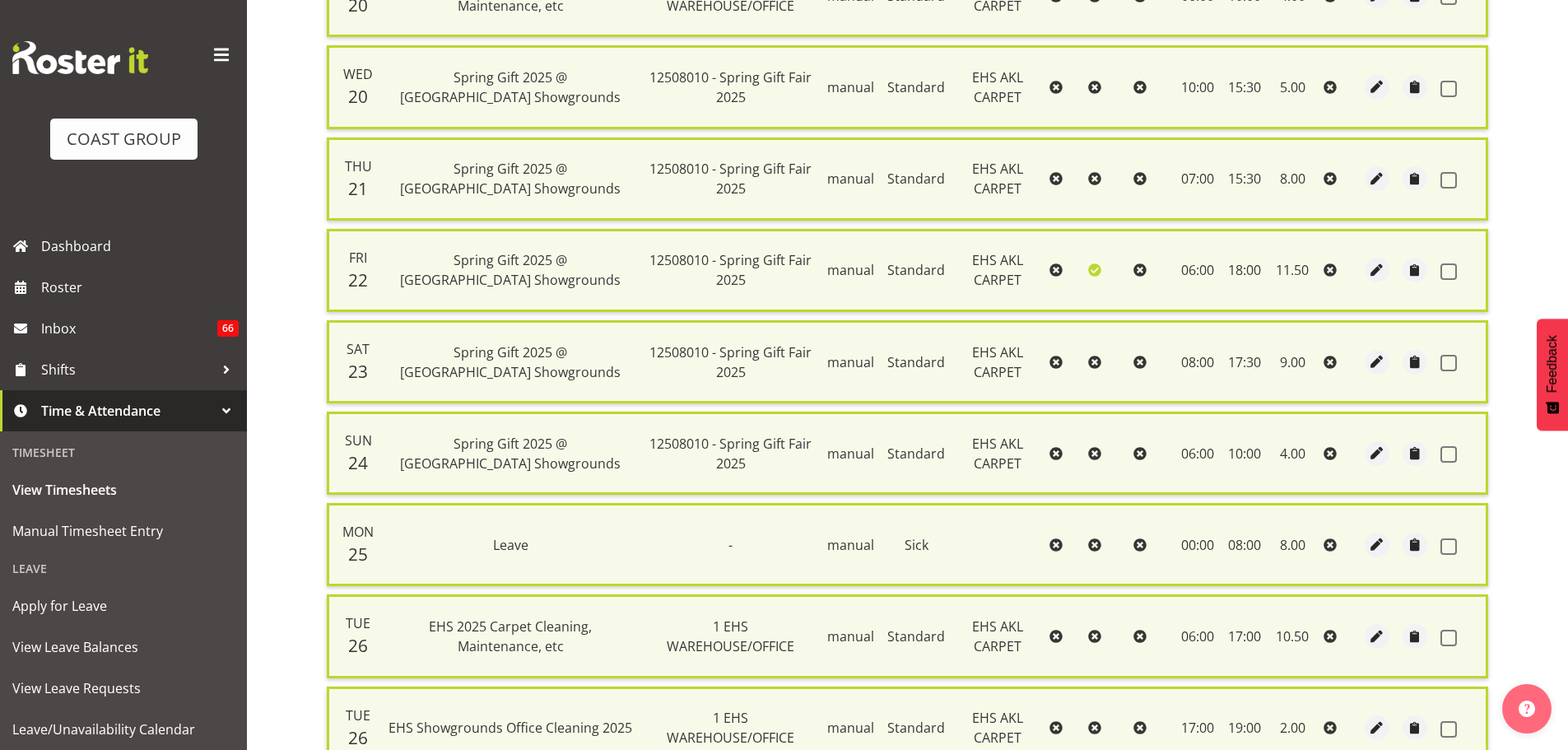
checkbox input "false"
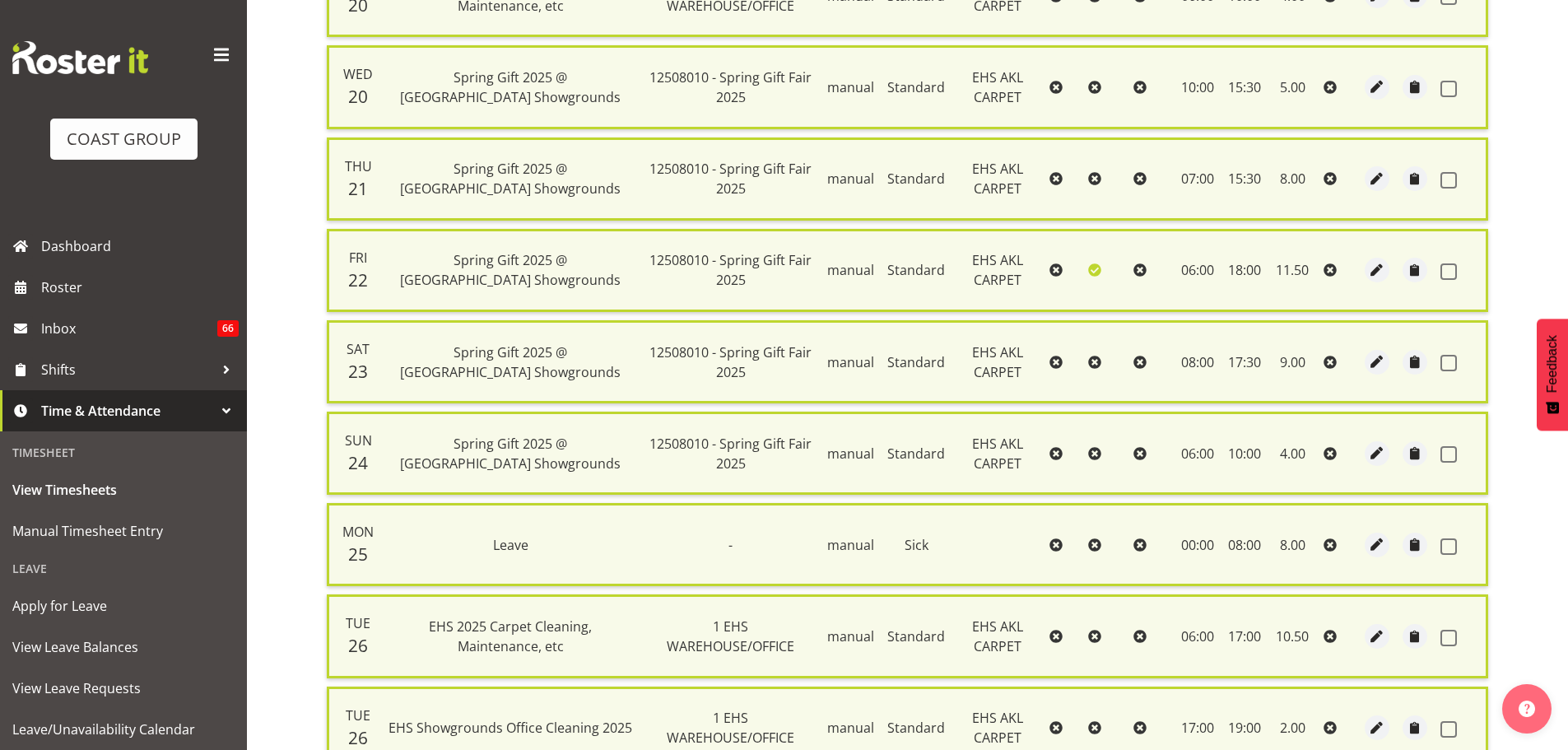
checkbox input "false"
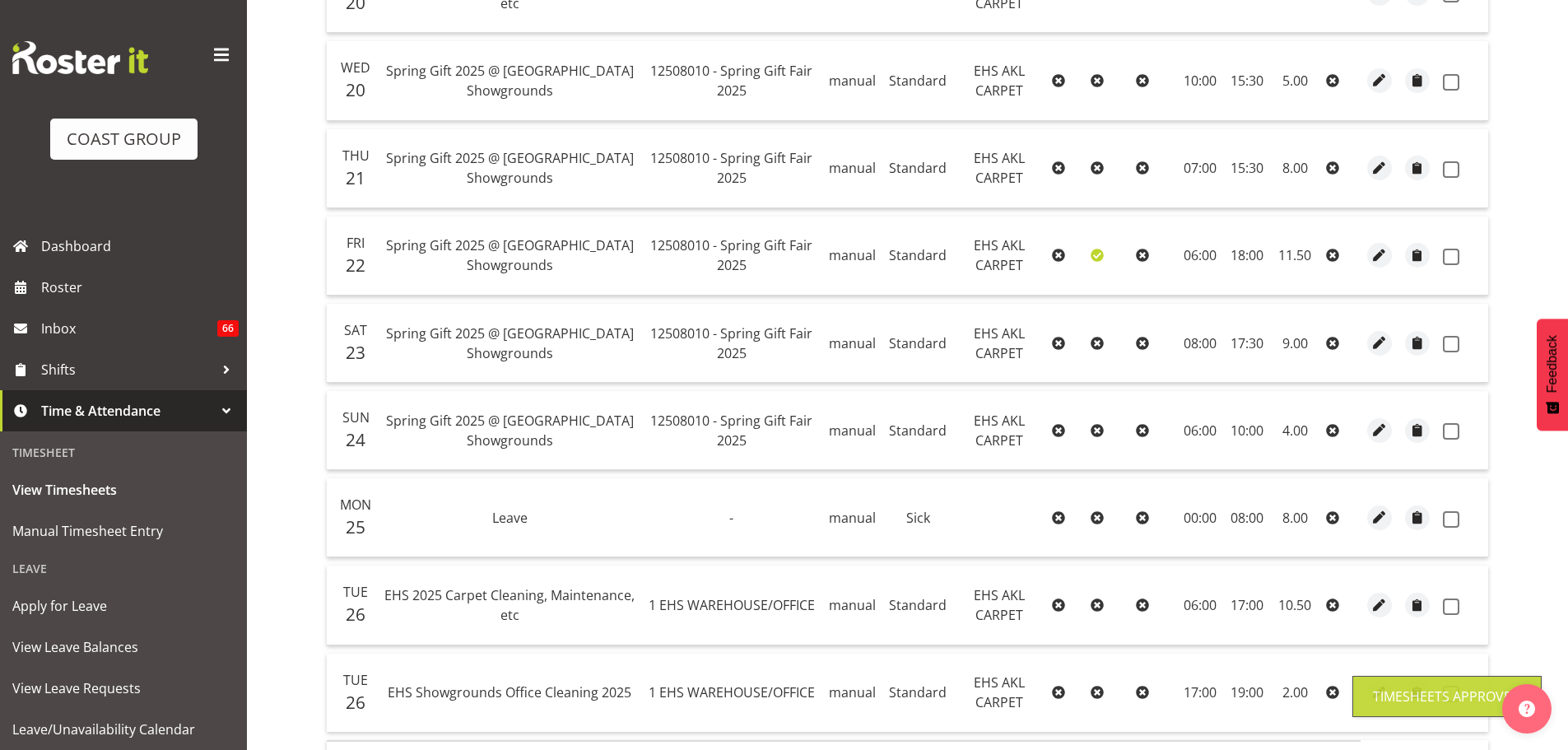
scroll to position [195, 0]
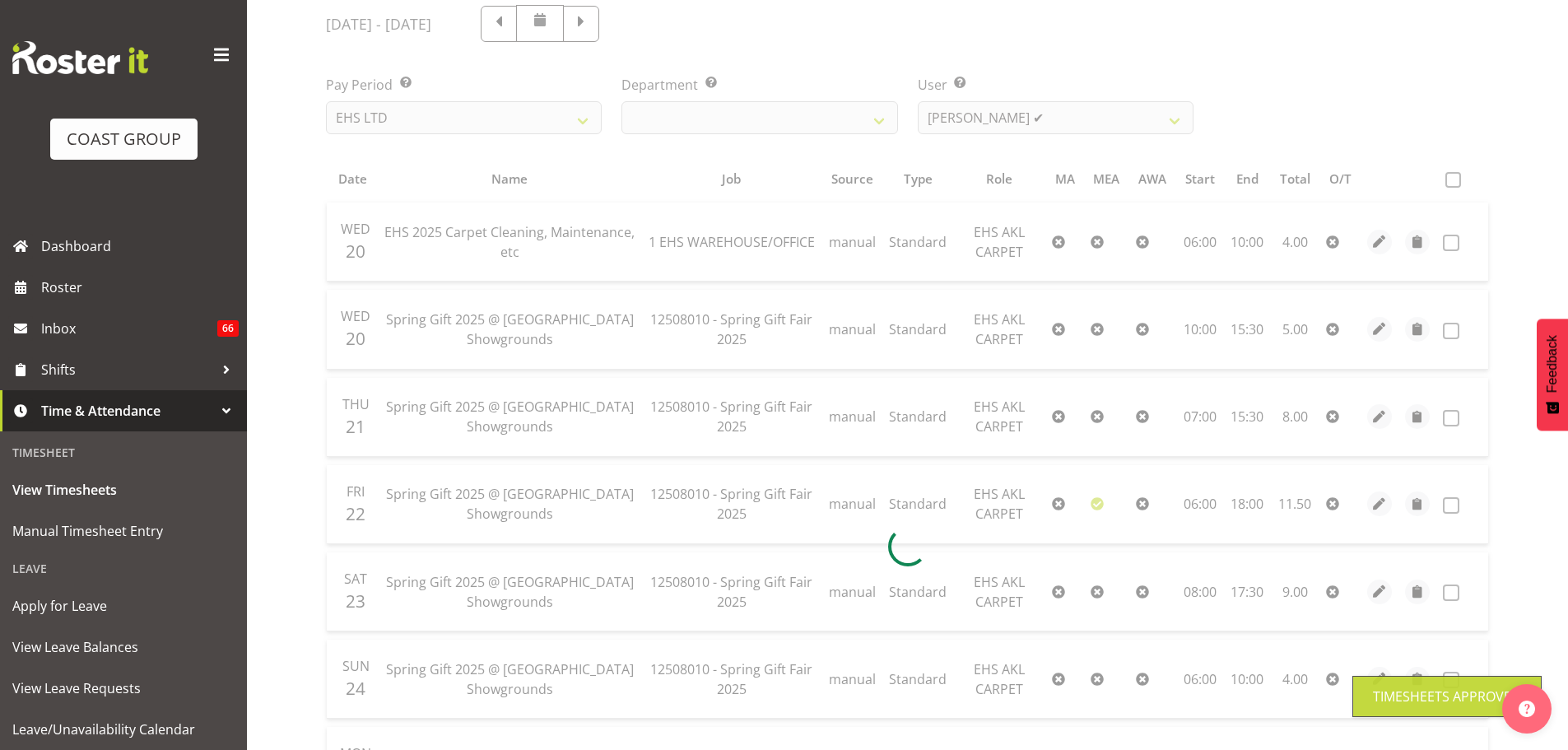
click at [1135, 120] on div at bounding box center [907, 546] width 1189 height 1108
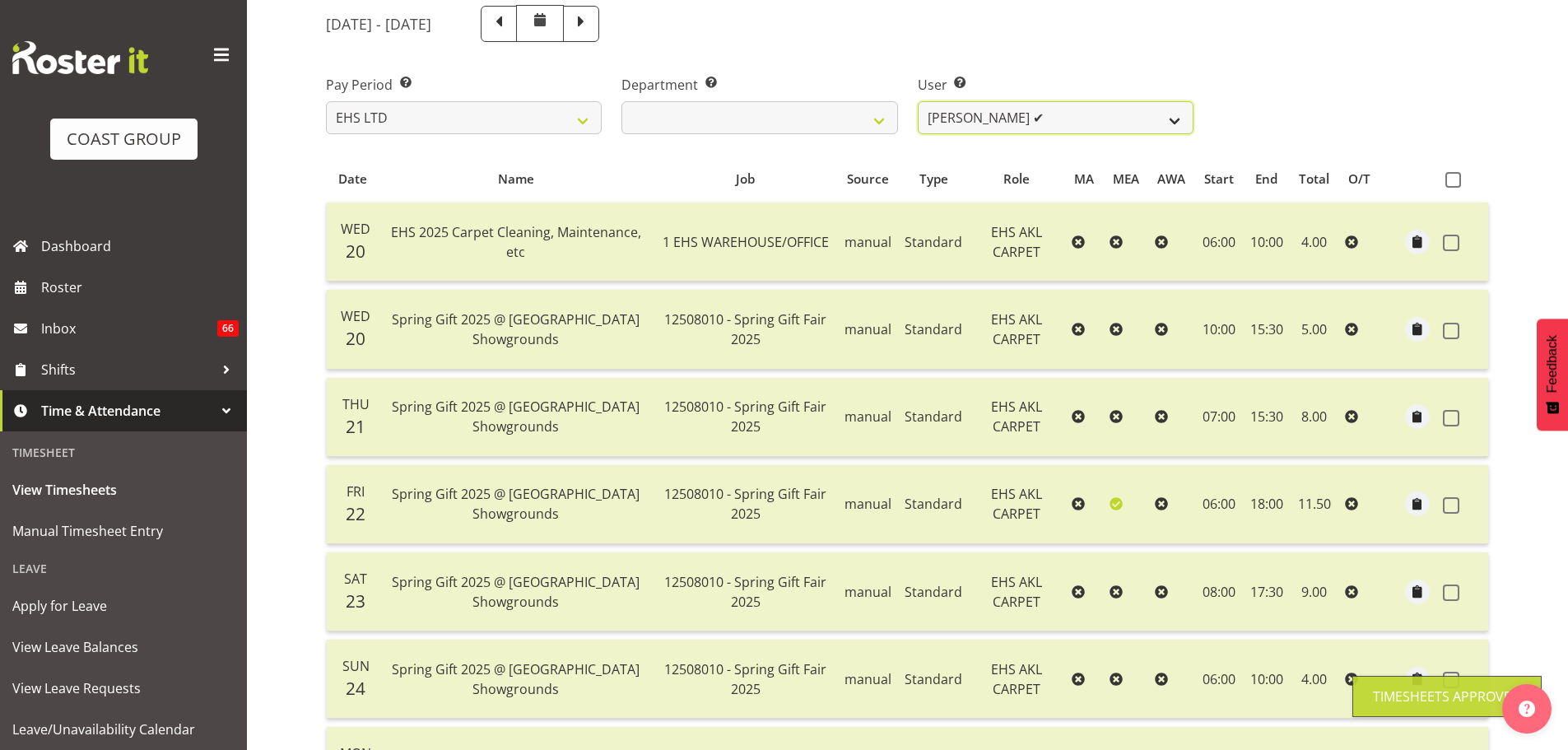
click at [1129, 120] on select "Brittany Taylor ❌ Charwen Vaevaepare ✔ Kelsey Keutenius ✔ Leo Faalogo ❌ Marley …" at bounding box center [1055, 117] width 275 height 33
select select "1120"
click at [917, 101] on select "Brittany Taylor ❌ Charwen Vaevaepare ✔ Kelsey Keutenius ✔ Leo Faalogo ❌ Marley …" at bounding box center [1055, 117] width 275 height 33
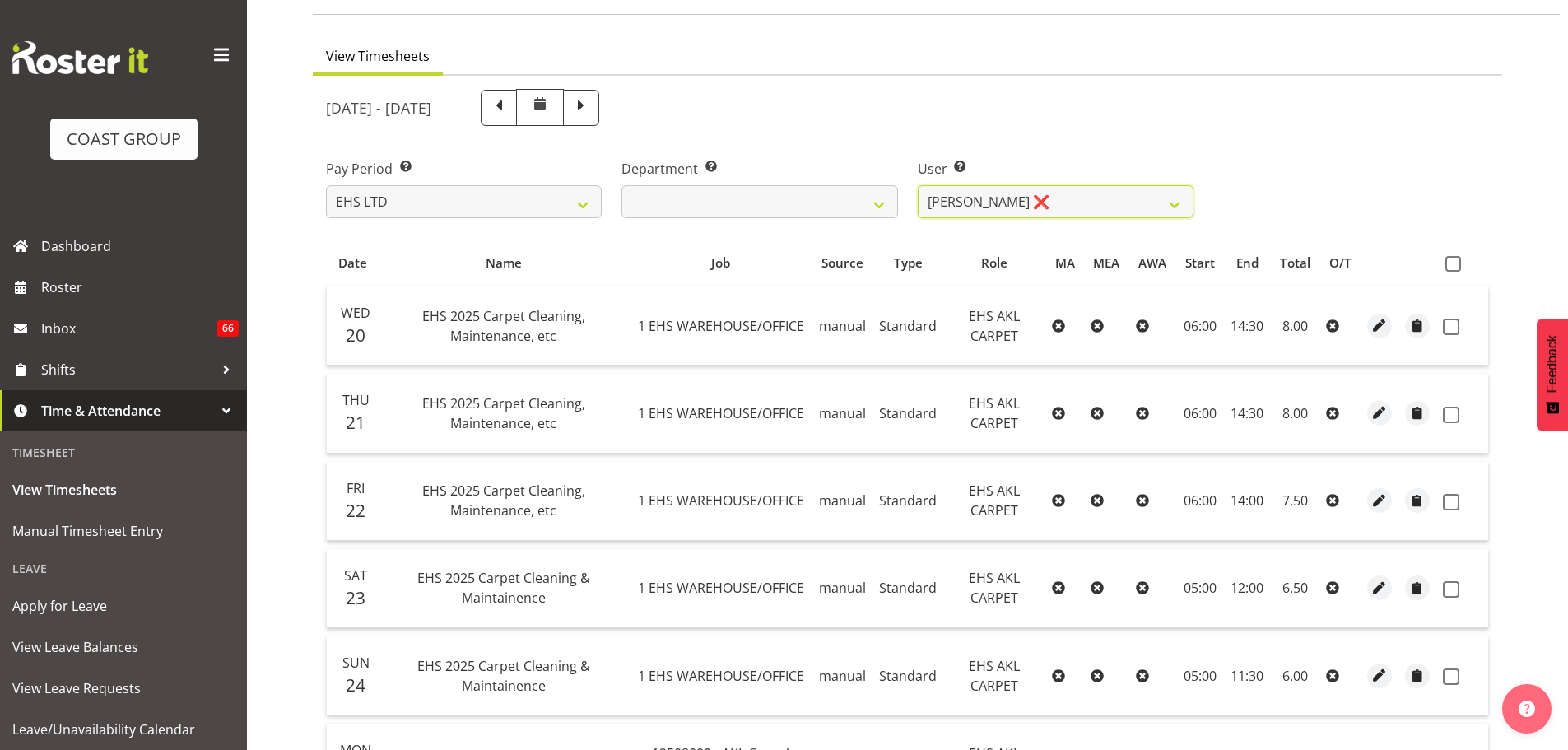
scroll to position [82, 0]
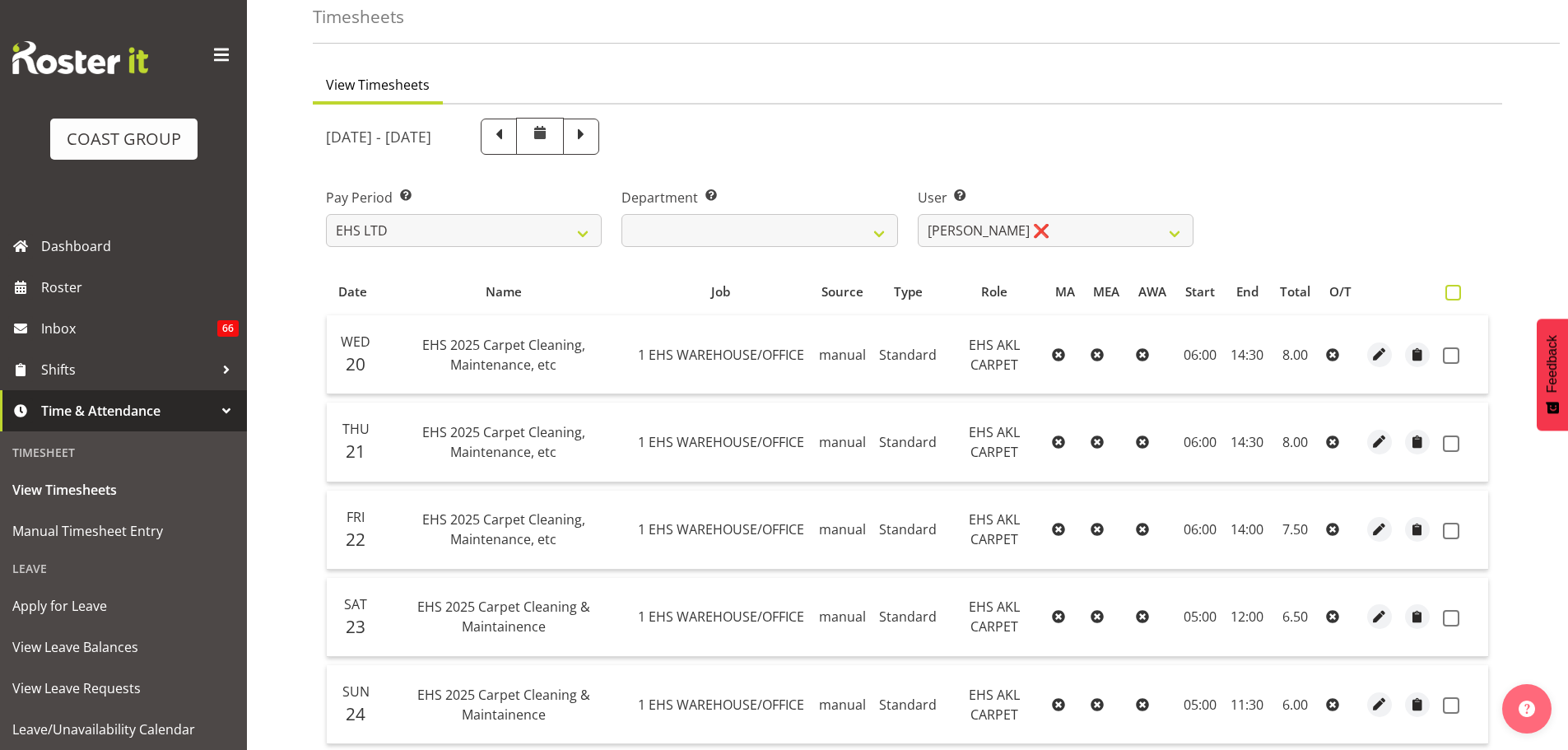
click at [1451, 296] on span at bounding box center [1452, 292] width 15 height 15
click at [1451, 296] on input "checkbox" at bounding box center [1450, 292] width 11 height 11
checkbox input "true"
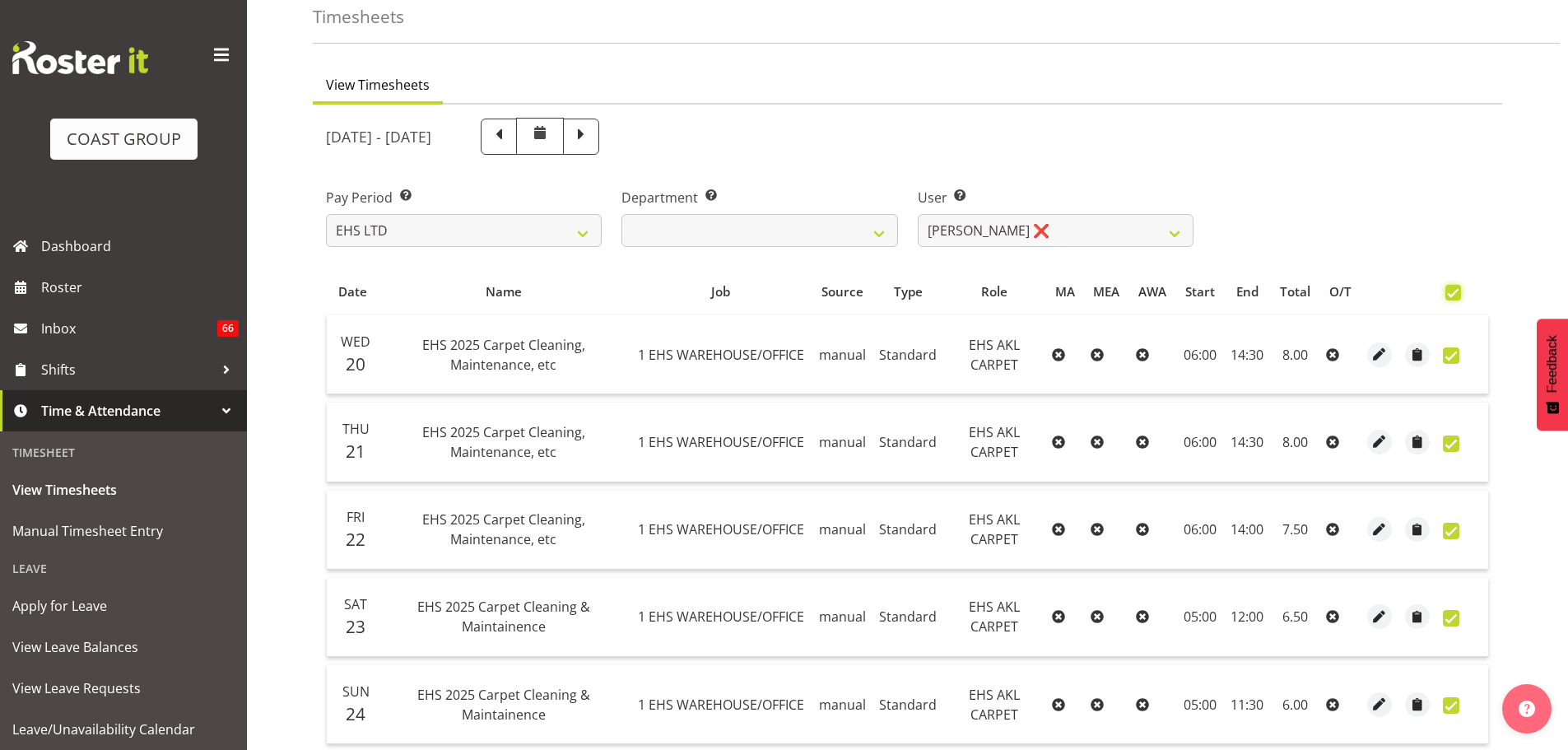
checkbox input "true"
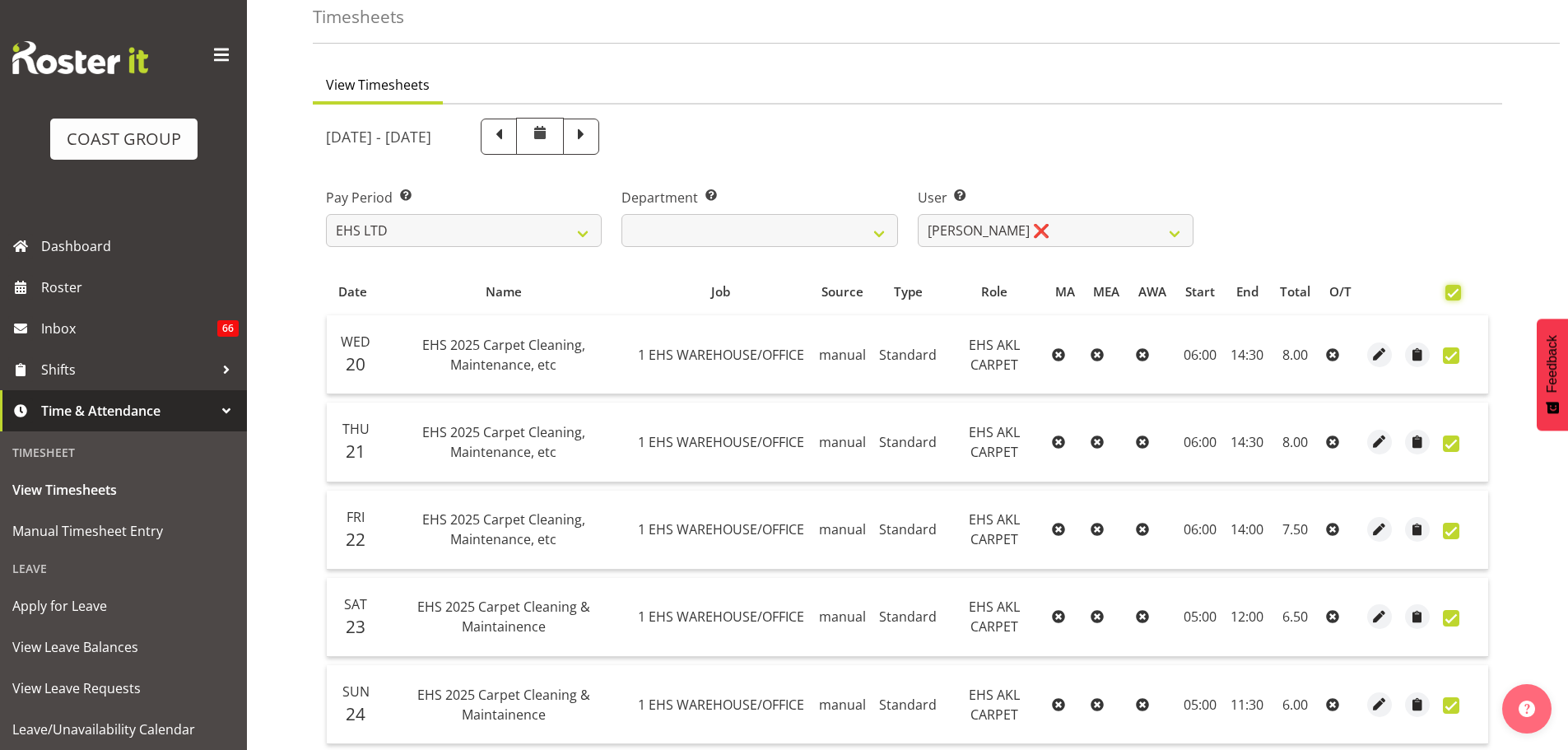
checkbox input "true"
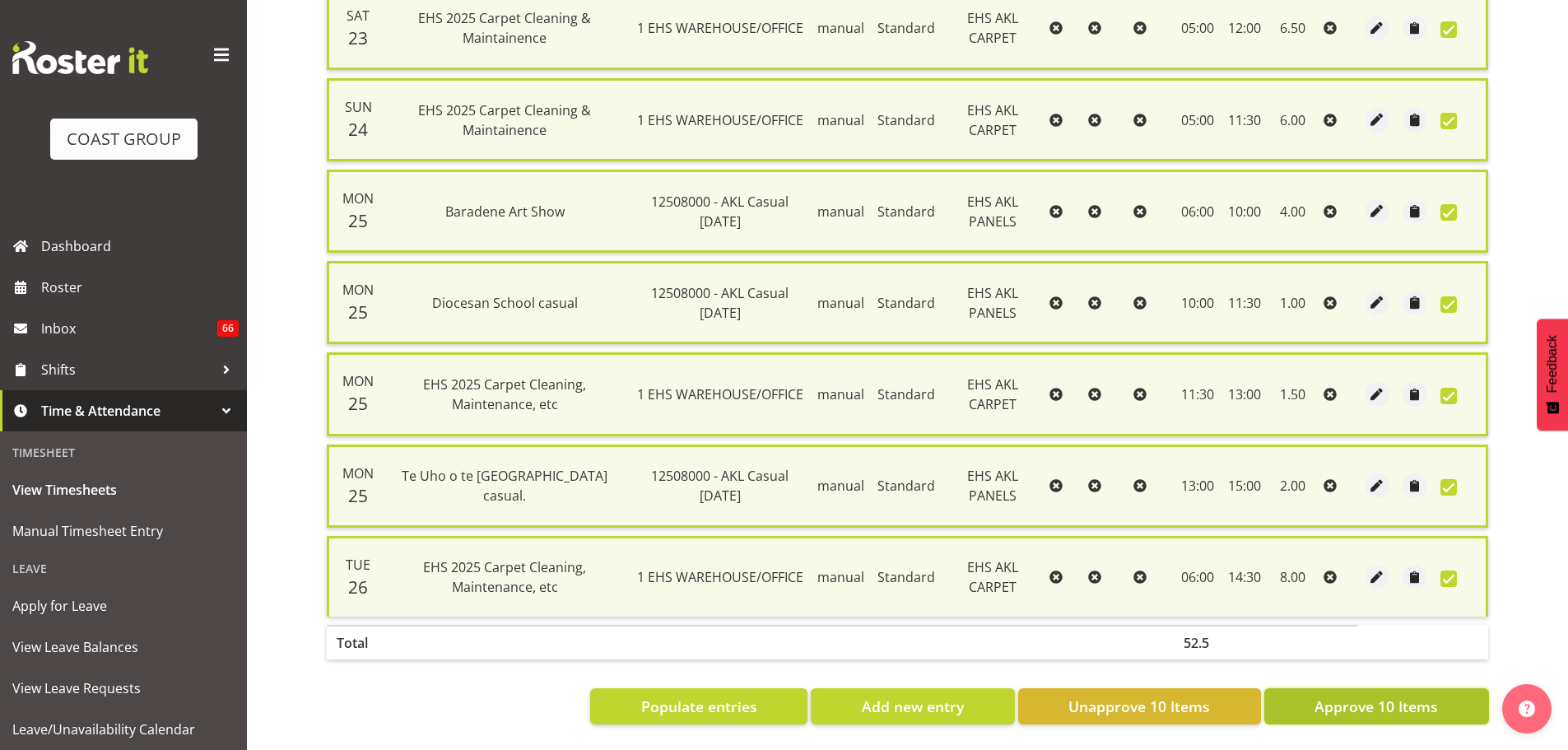
click at [1435, 699] on span "Approve 10 Items" at bounding box center [1376, 706] width 123 height 21
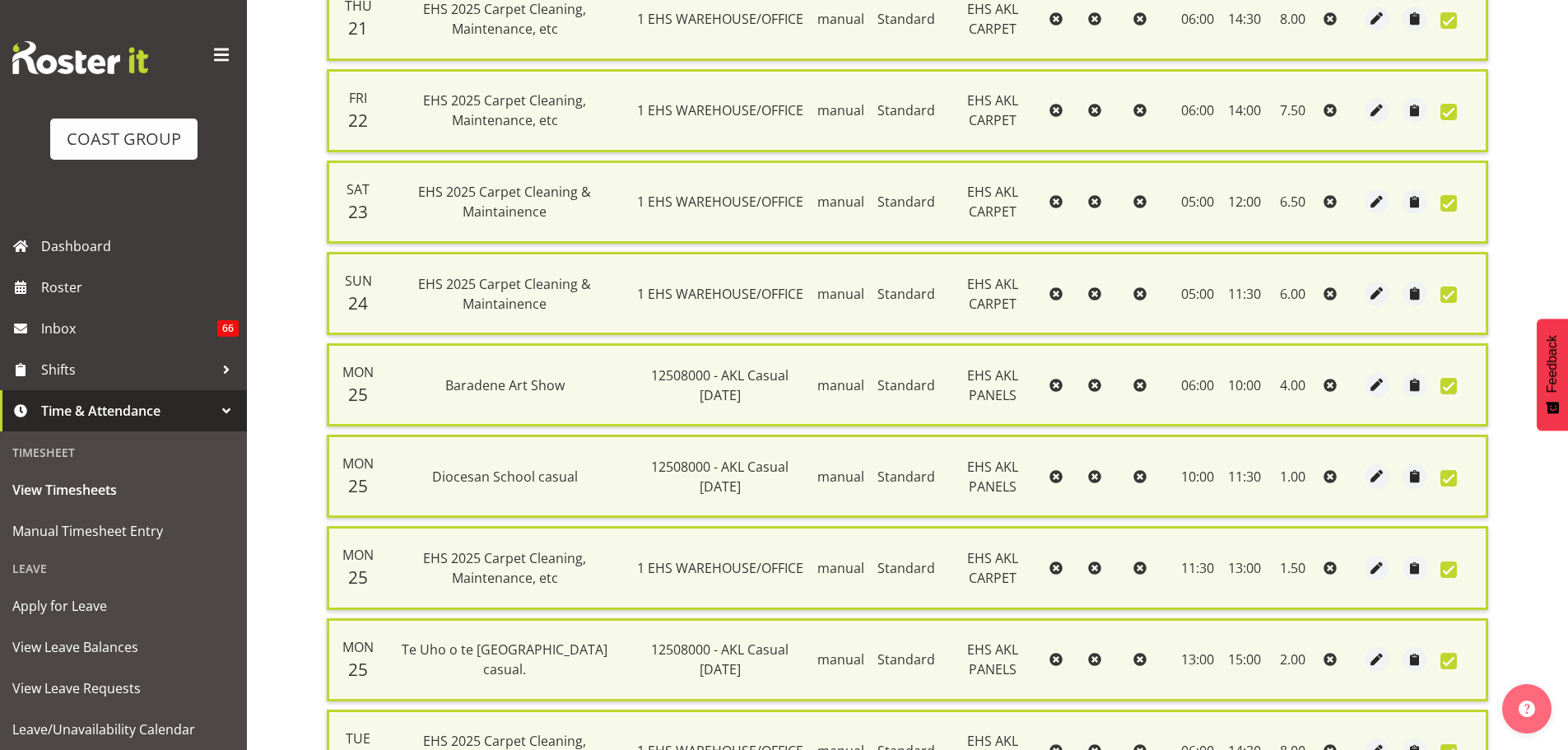
scroll to position [286, 0]
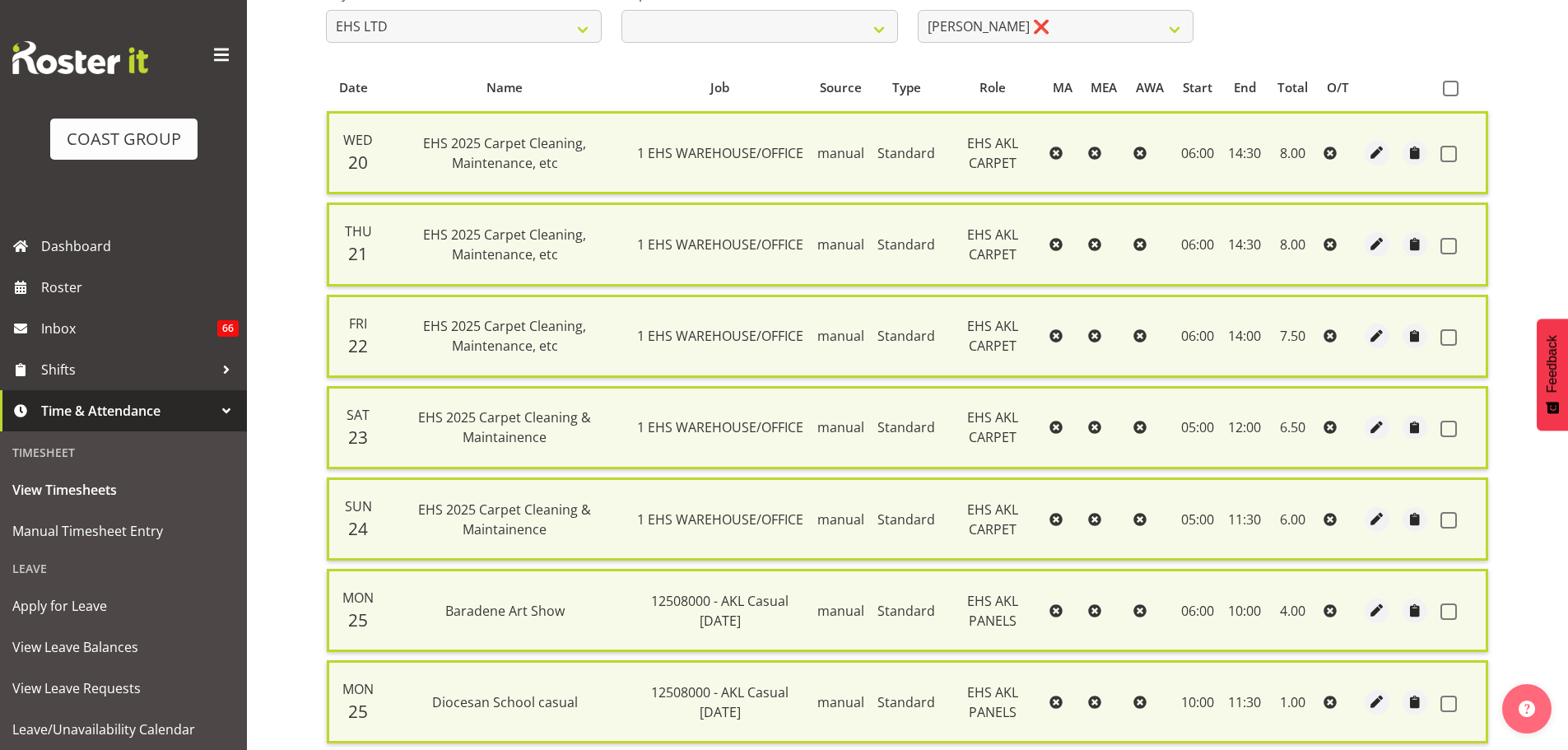
checkbox input "false"
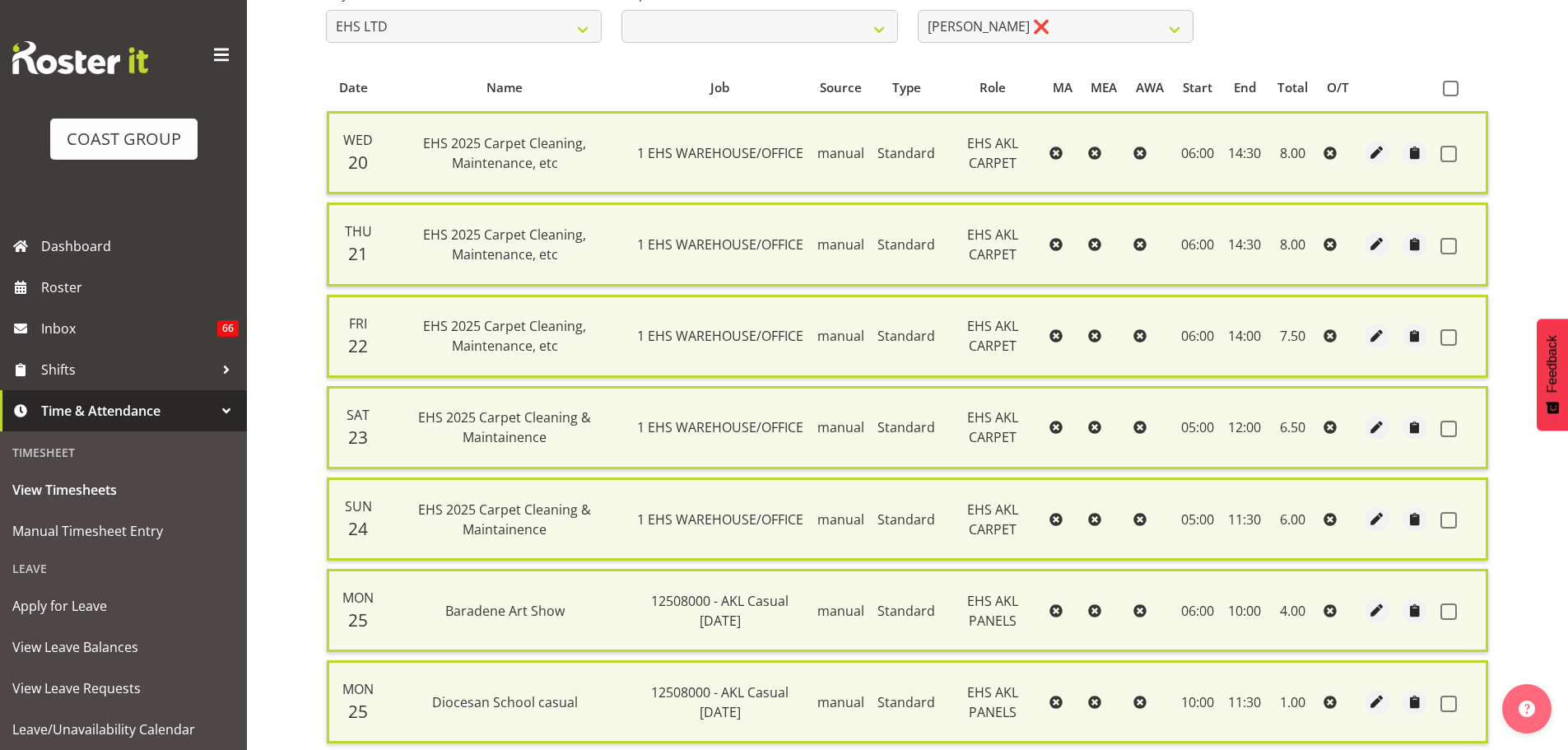
checkbox input "false"
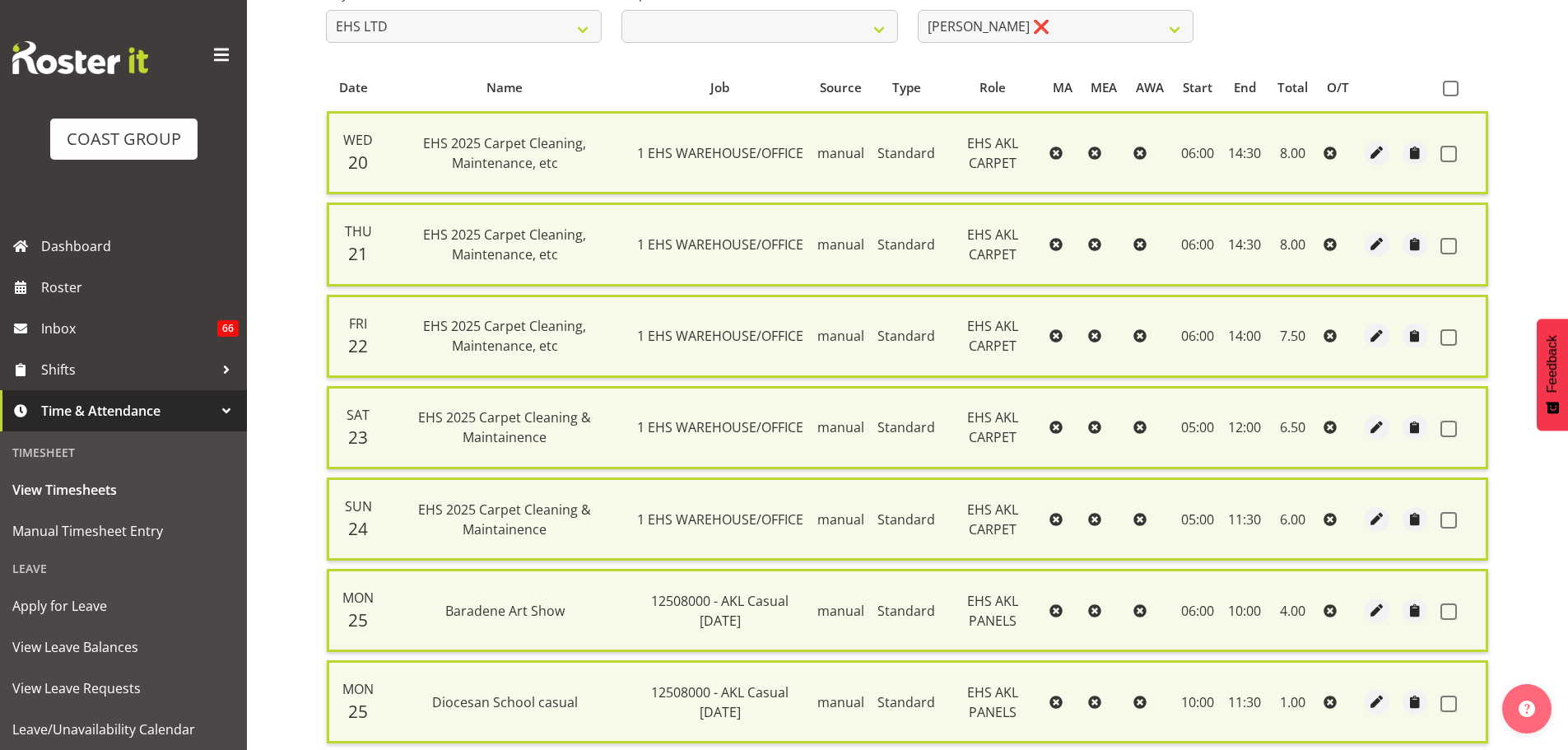
checkbox input "false"
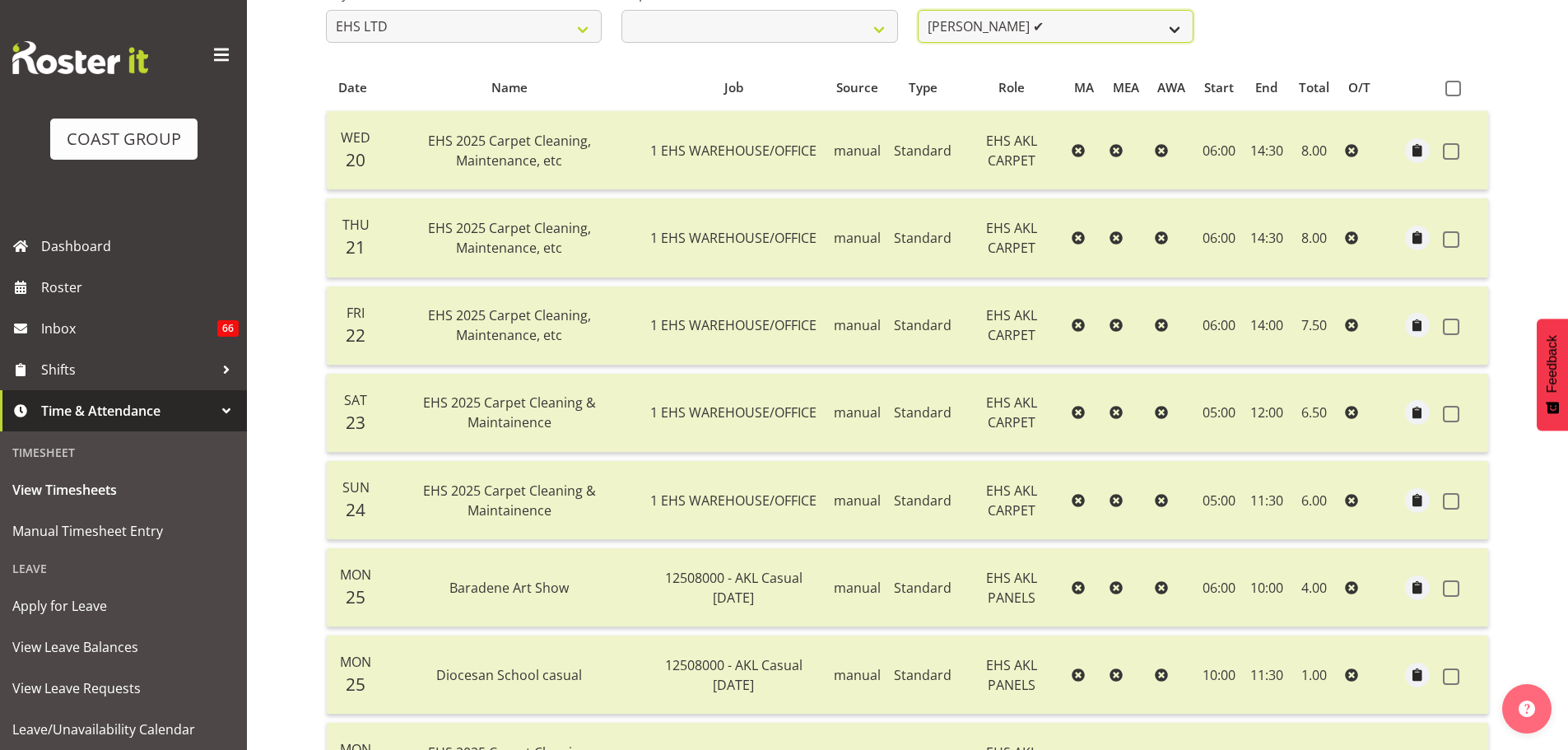
click at [1110, 31] on select "[PERSON_NAME] ❌ [PERSON_NAME] ✔ [PERSON_NAME] ✔ [PERSON_NAME] ✔ [PERSON_NAME] […" at bounding box center [1055, 26] width 275 height 33
click at [917, 10] on select "[PERSON_NAME] ❌ [PERSON_NAME] ✔ [PERSON_NAME] ✔ [PERSON_NAME] ✔ [PERSON_NAME] […" at bounding box center [1055, 26] width 275 height 33
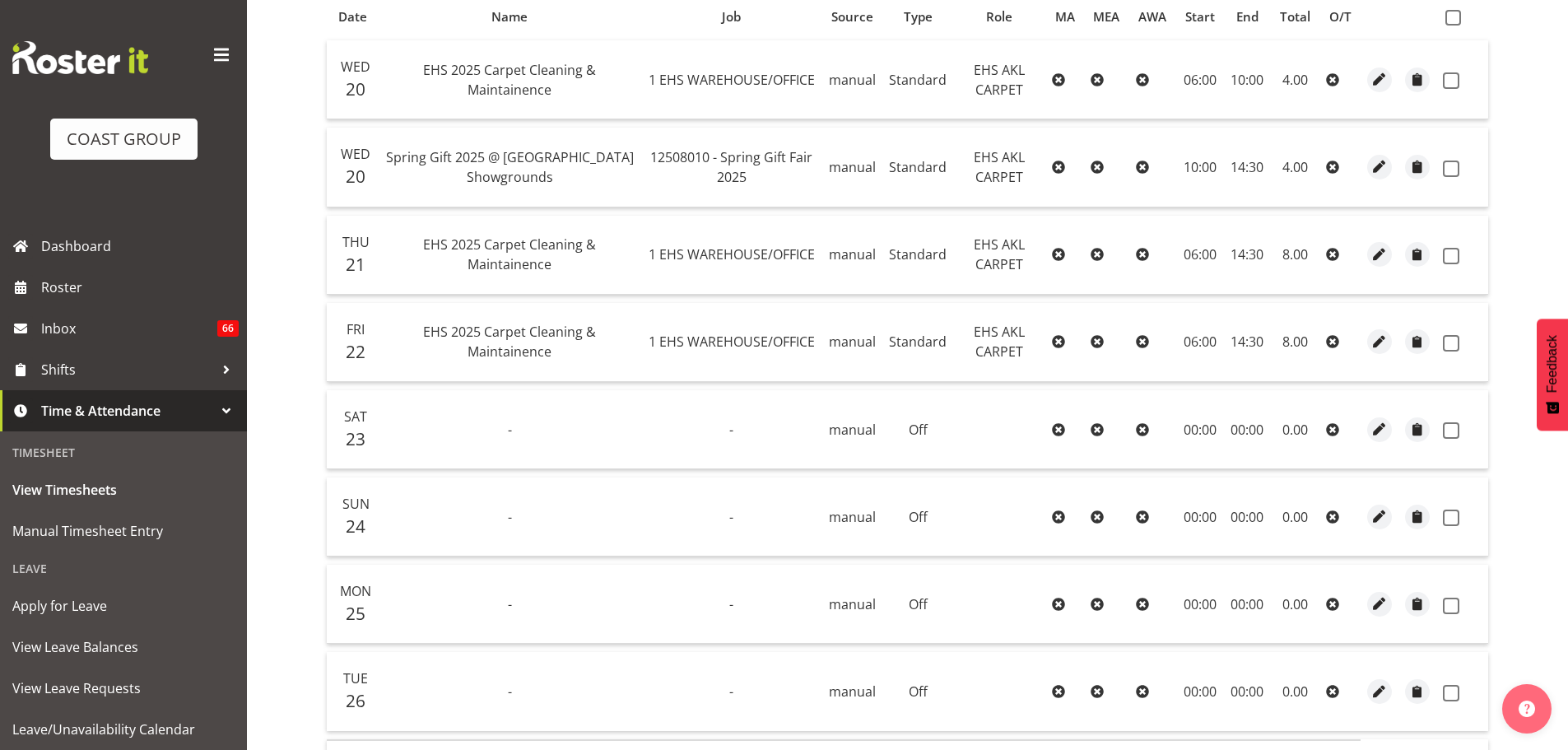
scroll to position [155, 0]
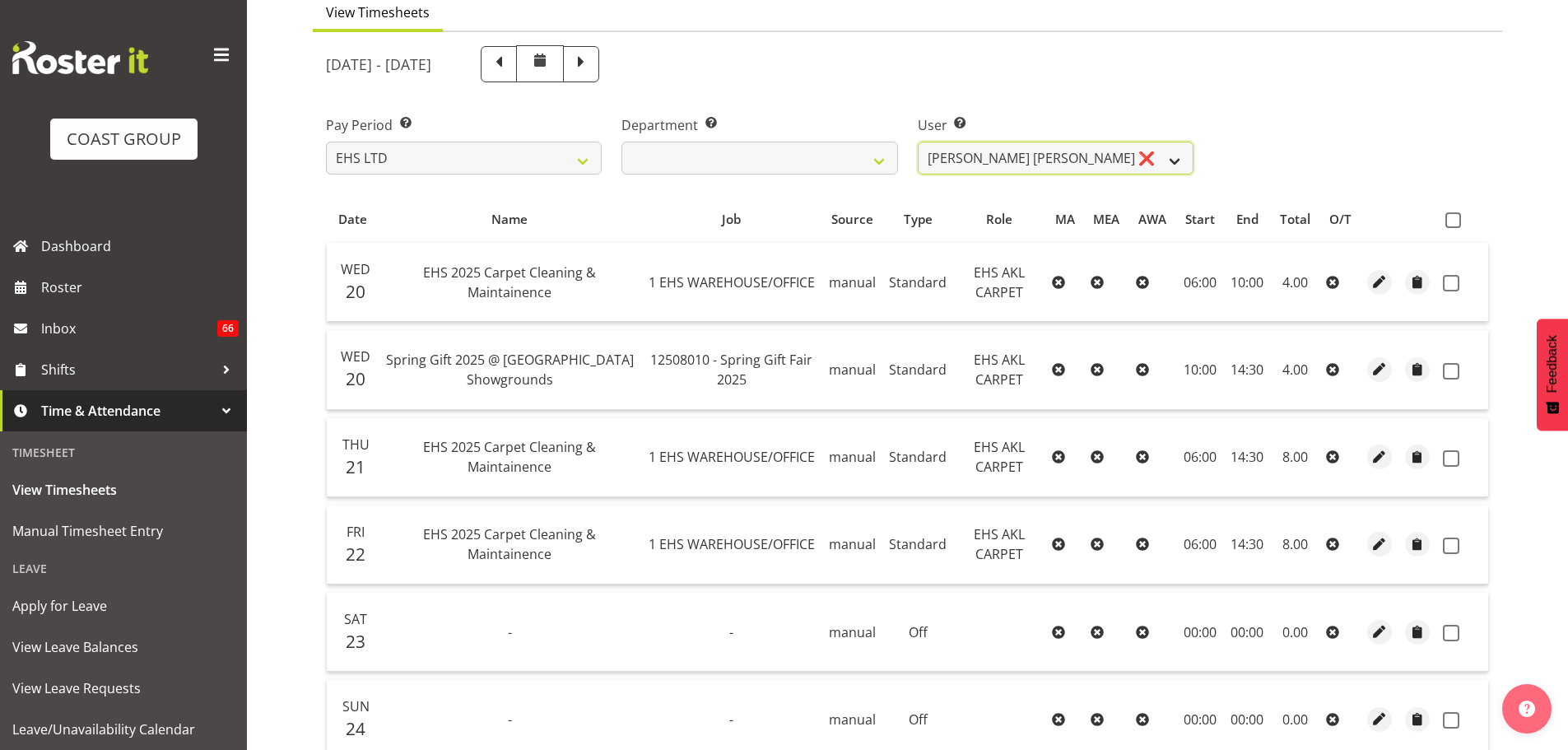
click at [994, 162] on select "[PERSON_NAME] ❌ [PERSON_NAME] ✔ [PERSON_NAME] ✔ [PERSON_NAME] ✔ [PERSON_NAME] […" at bounding box center [1055, 157] width 275 height 33
select select "1121"
click at [917, 141] on select "[PERSON_NAME] ❌ [PERSON_NAME] ✔ [PERSON_NAME] ✔ [PERSON_NAME] ✔ [PERSON_NAME] […" at bounding box center [1055, 157] width 275 height 33
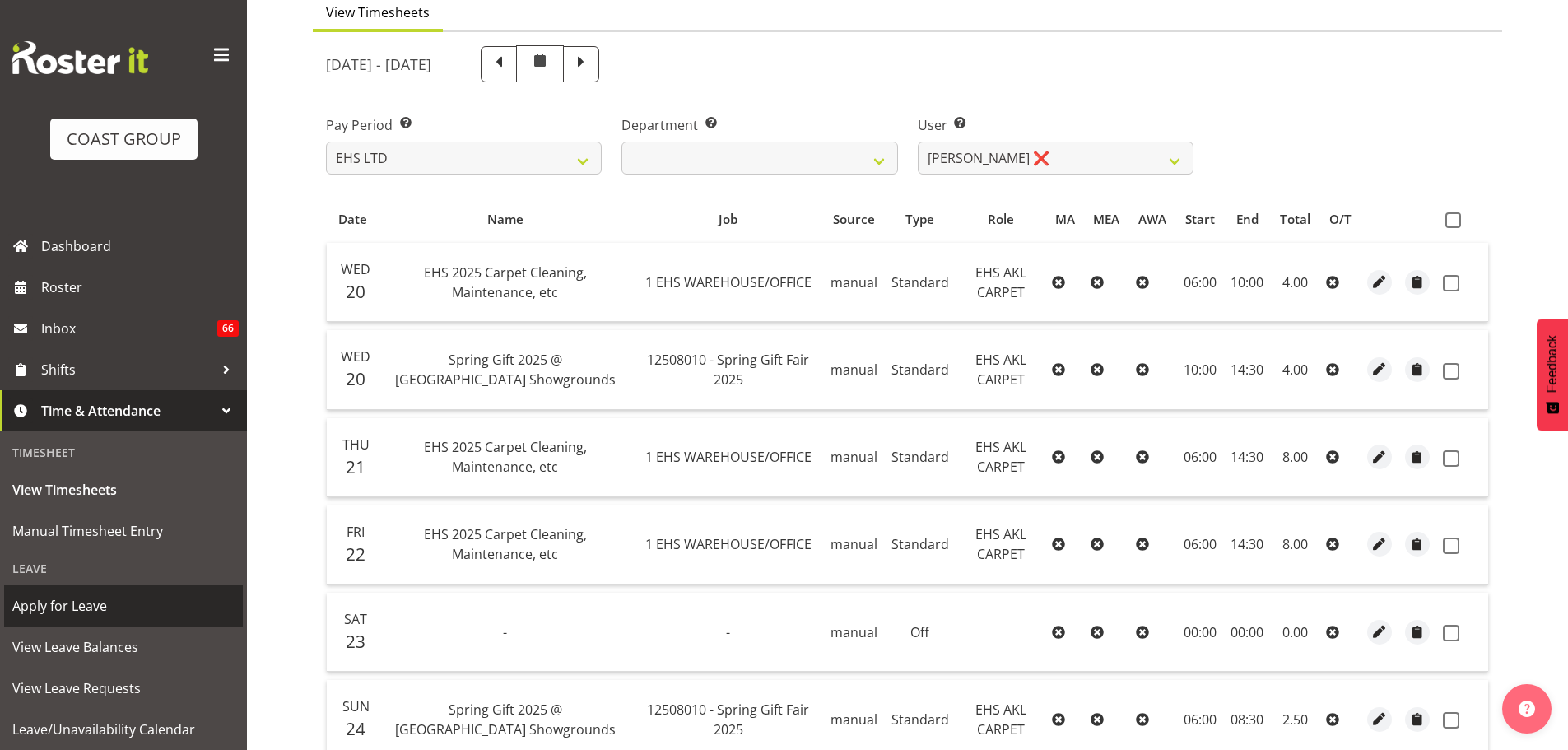
click at [45, 607] on span "Apply for Leave" at bounding box center [123, 606] width 223 height 25
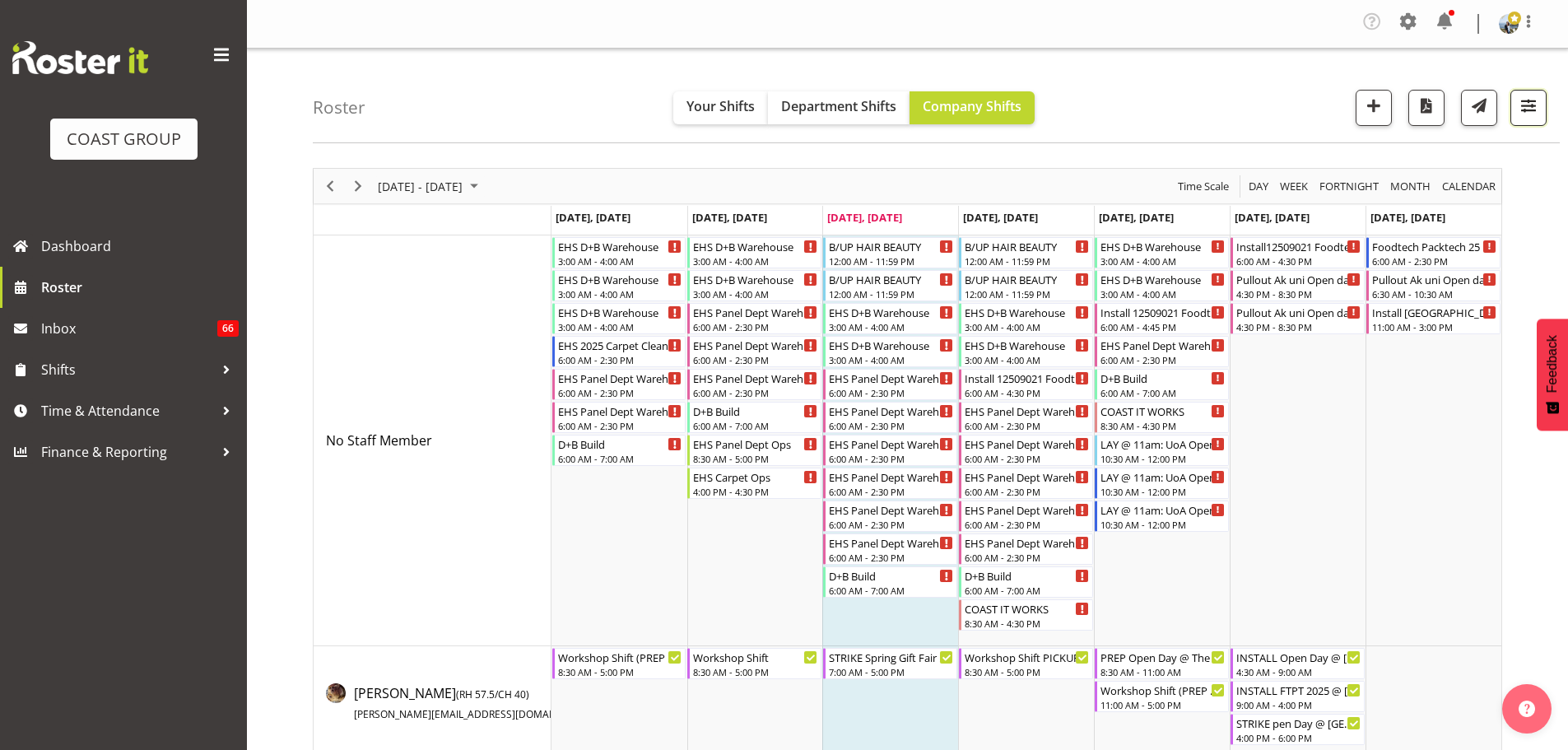
click at [1530, 104] on span "button" at bounding box center [1528, 105] width 21 height 21
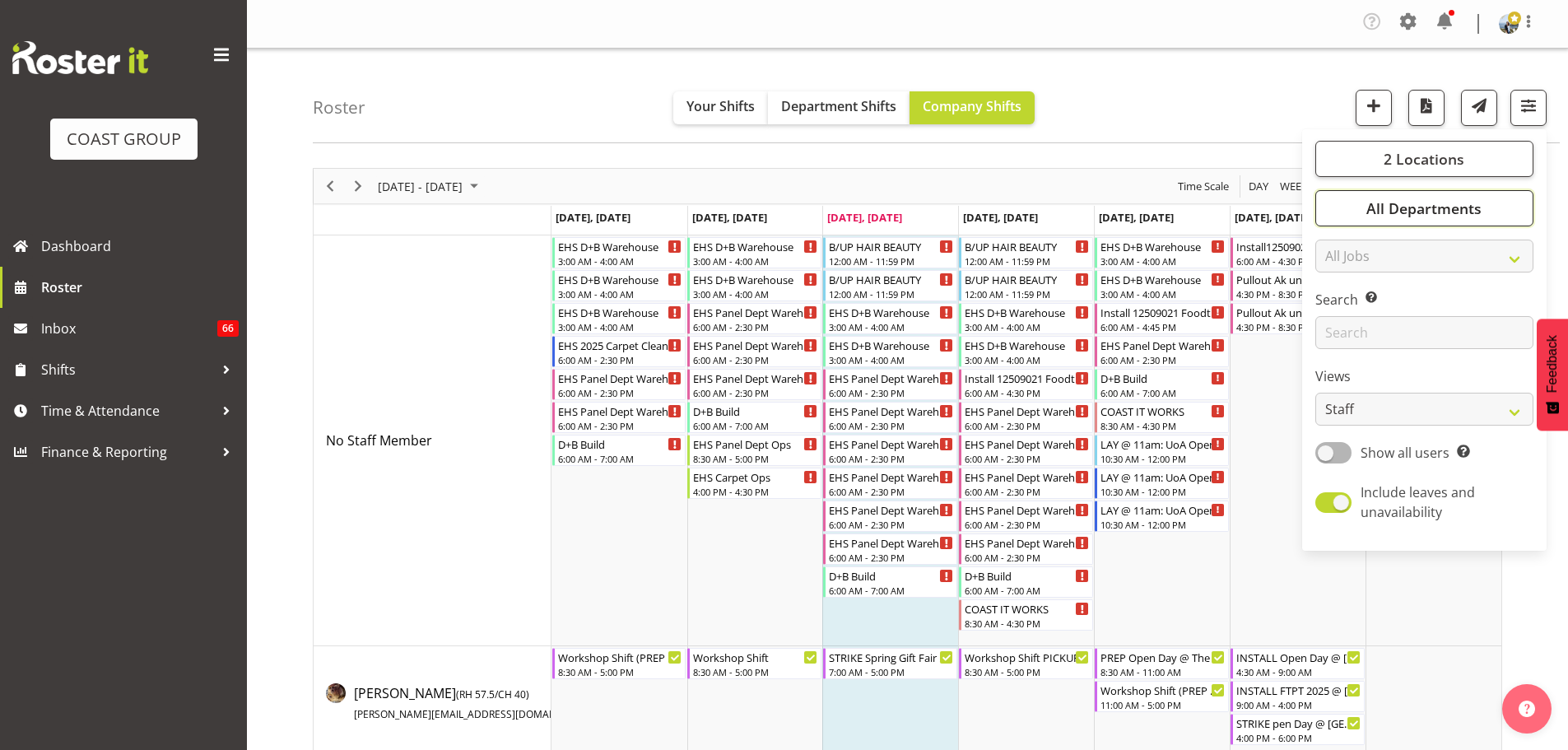
click at [1490, 211] on button "All Departments" at bounding box center [1424, 208] width 218 height 37
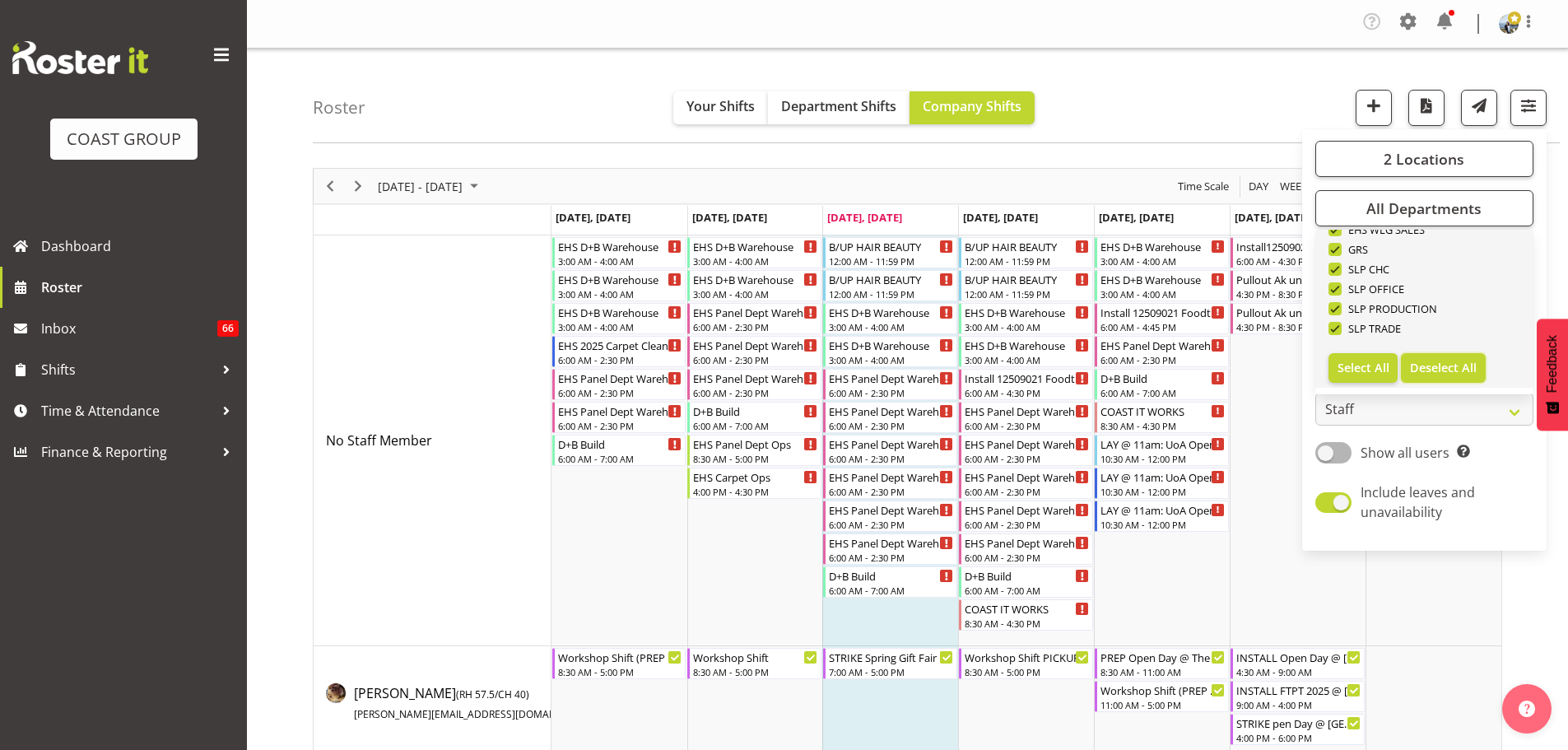
click at [1470, 370] on span "Deselect All" at bounding box center [1443, 367] width 67 height 15
checkbox input "false"
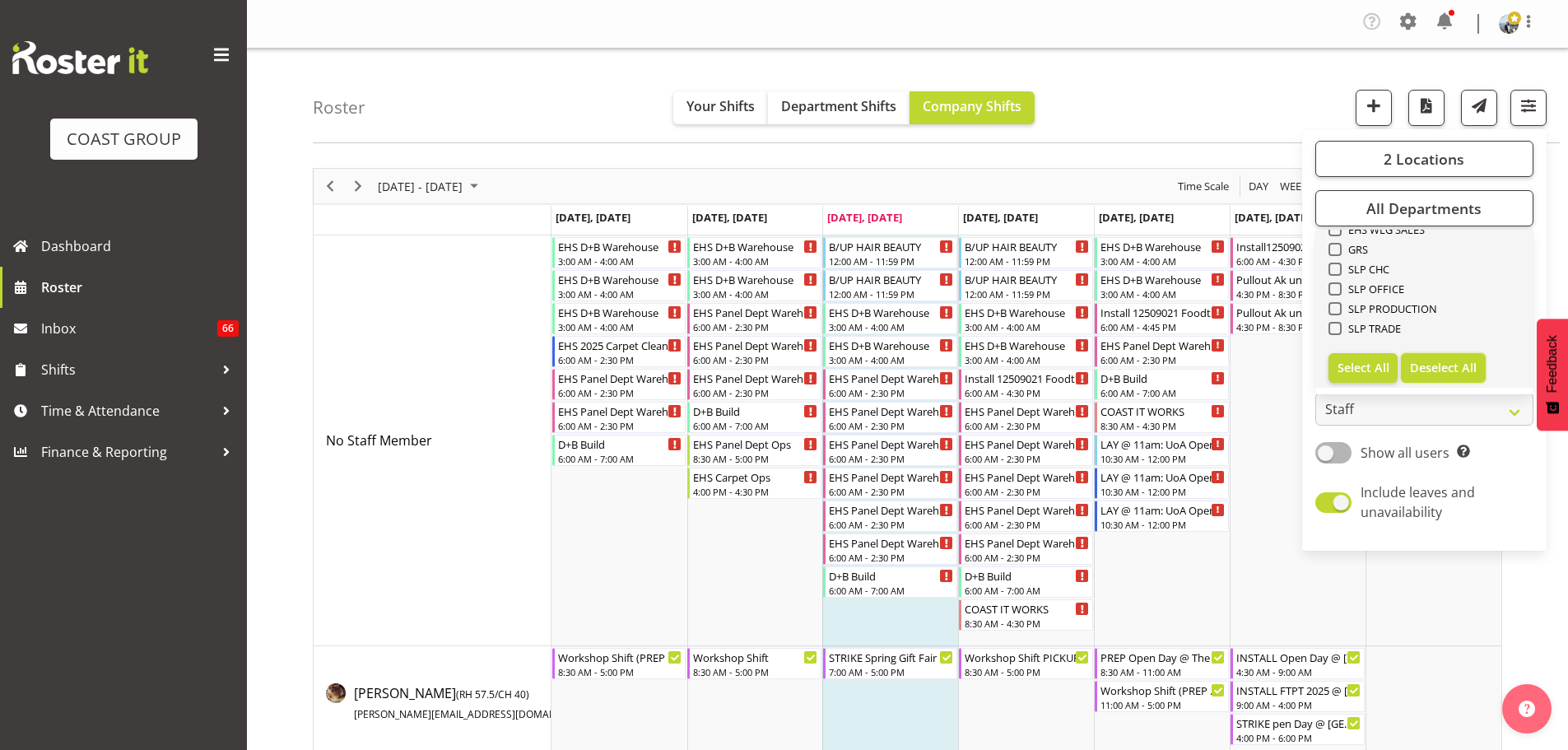
checkbox input "false"
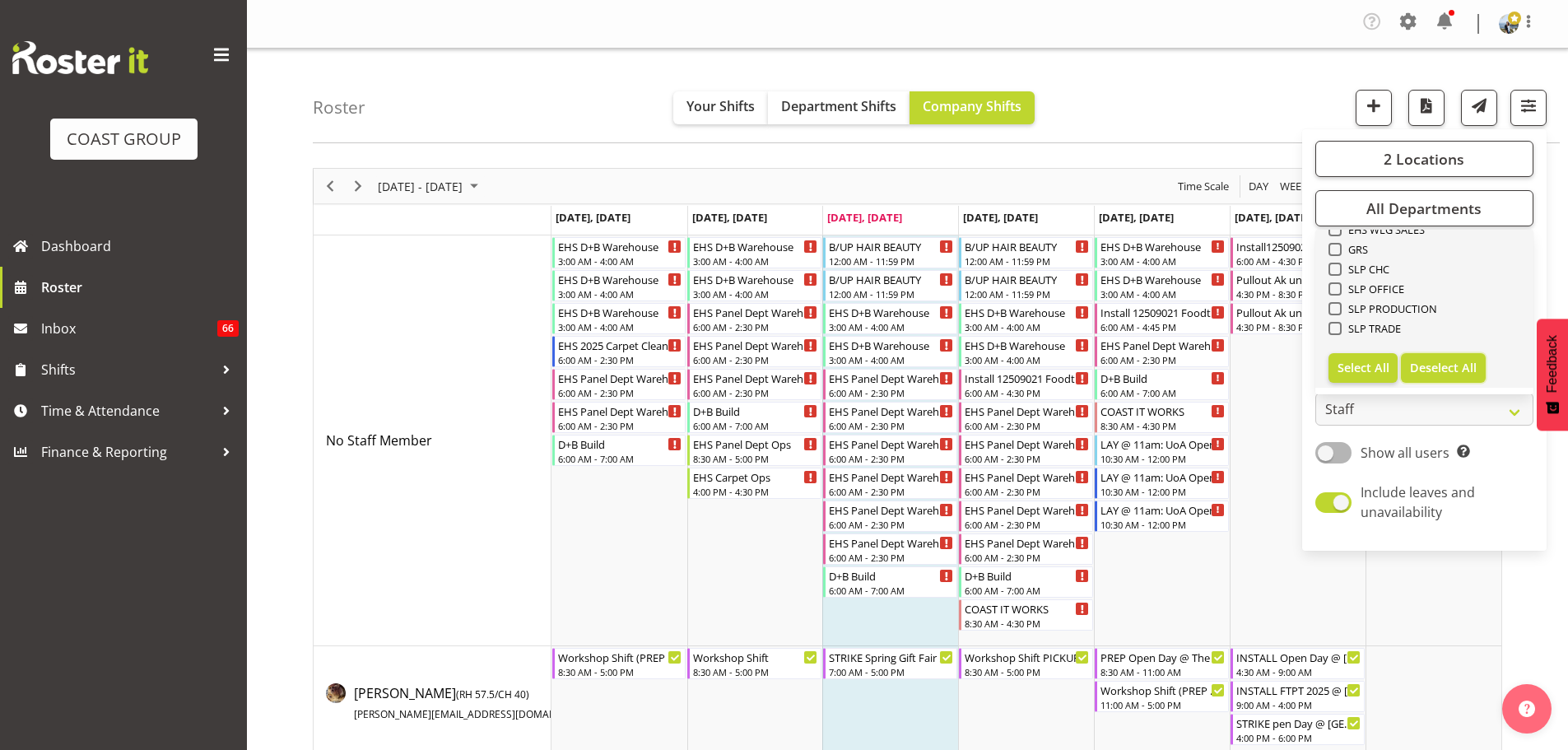
checkbox input "false"
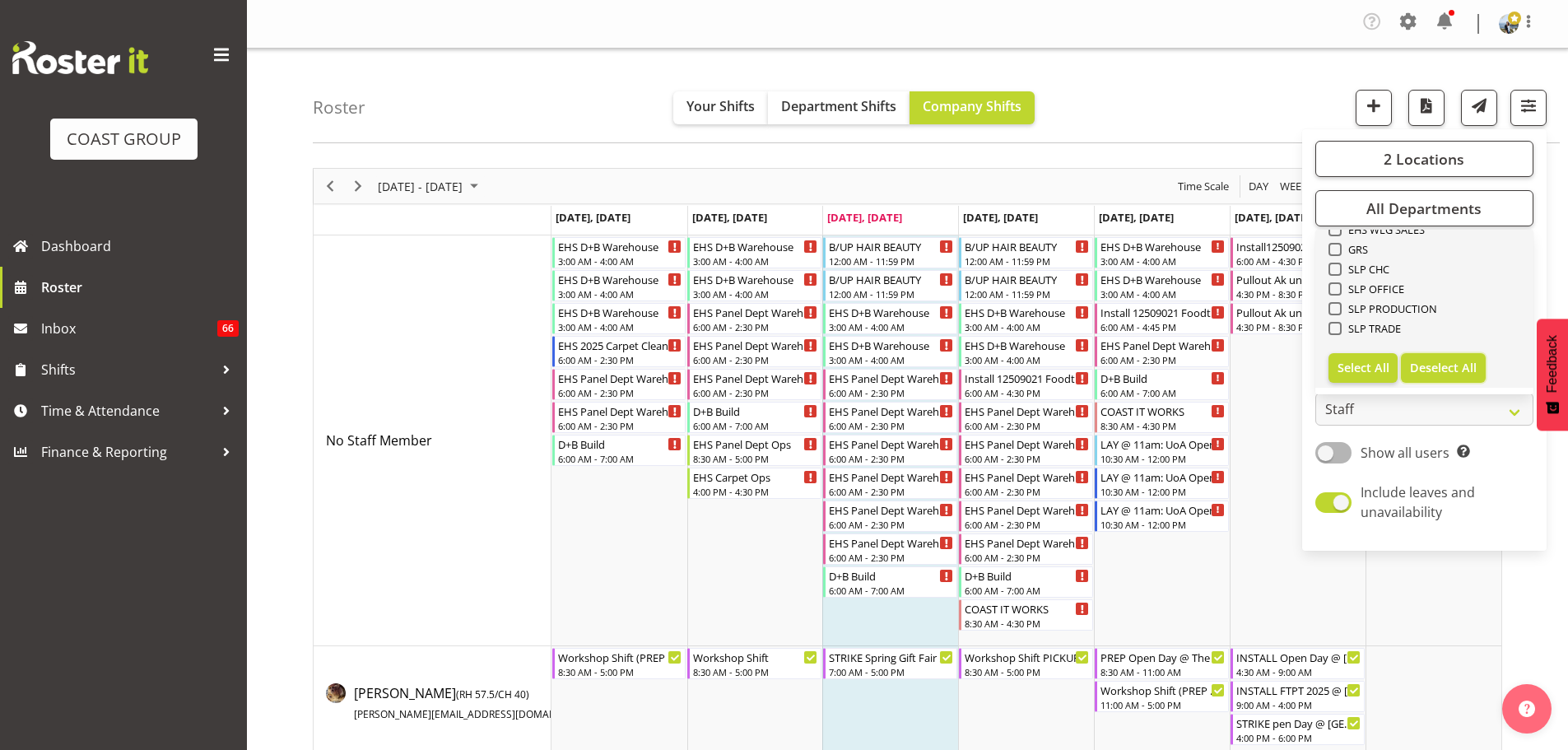
checkbox input "false"
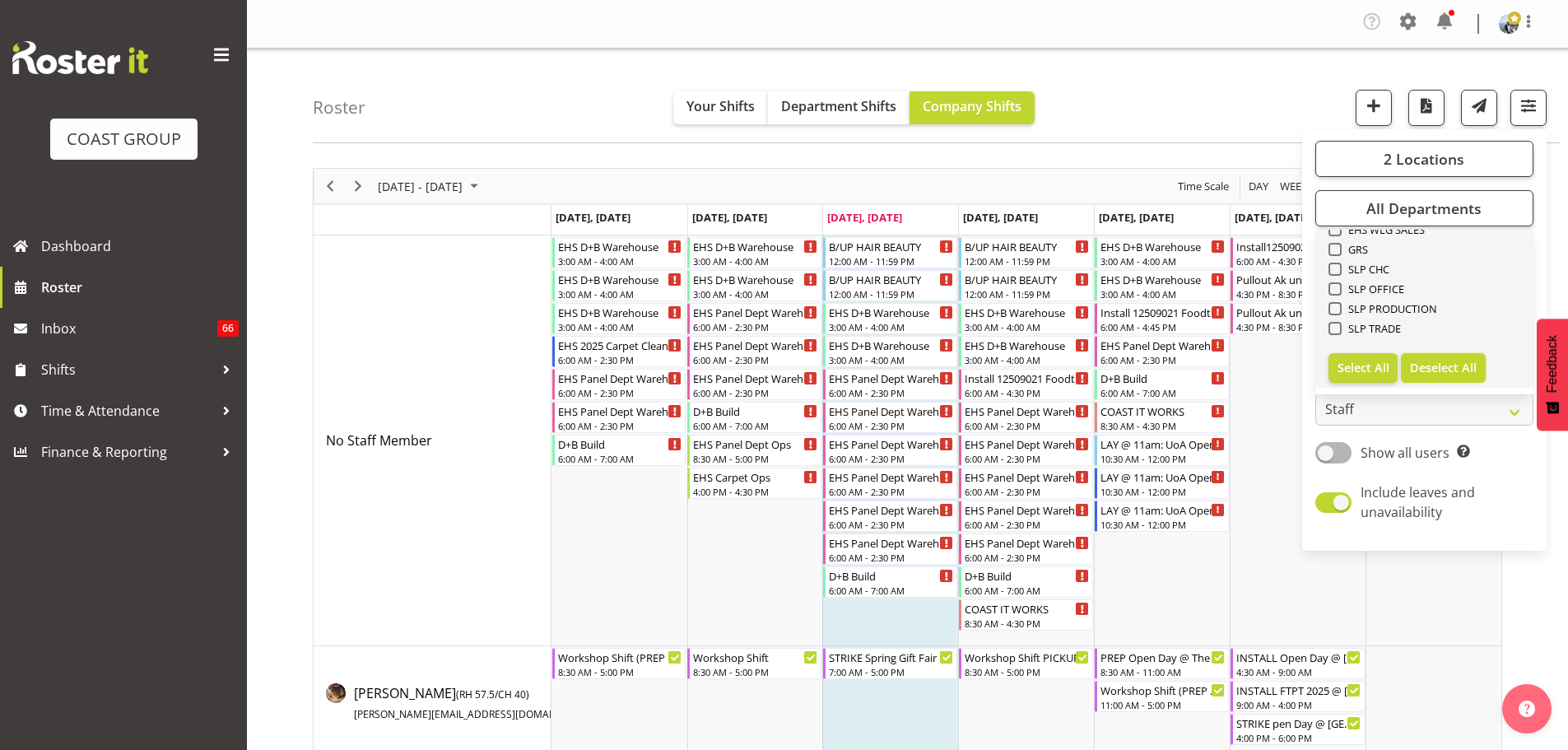
checkbox input "false"
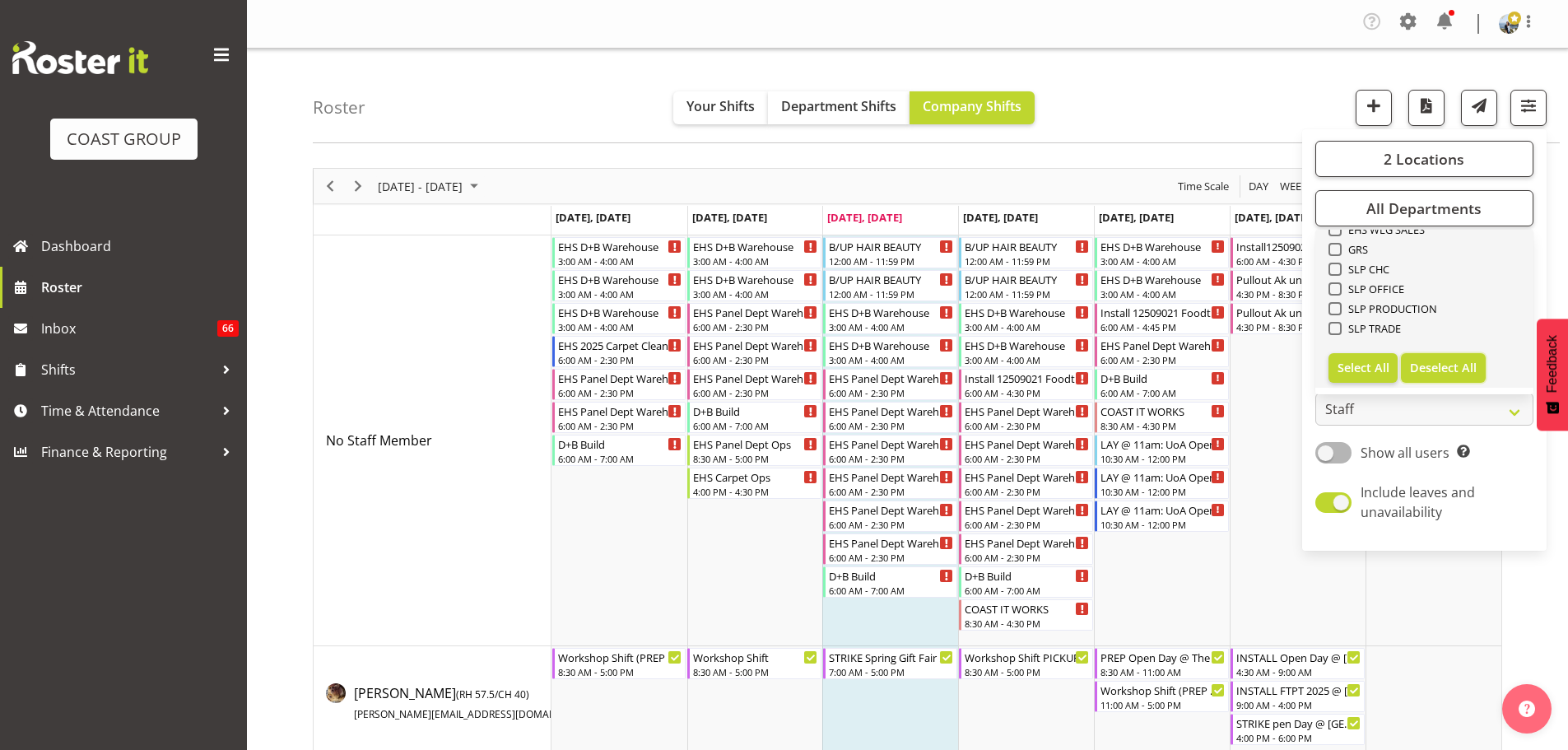
checkbox input "false"
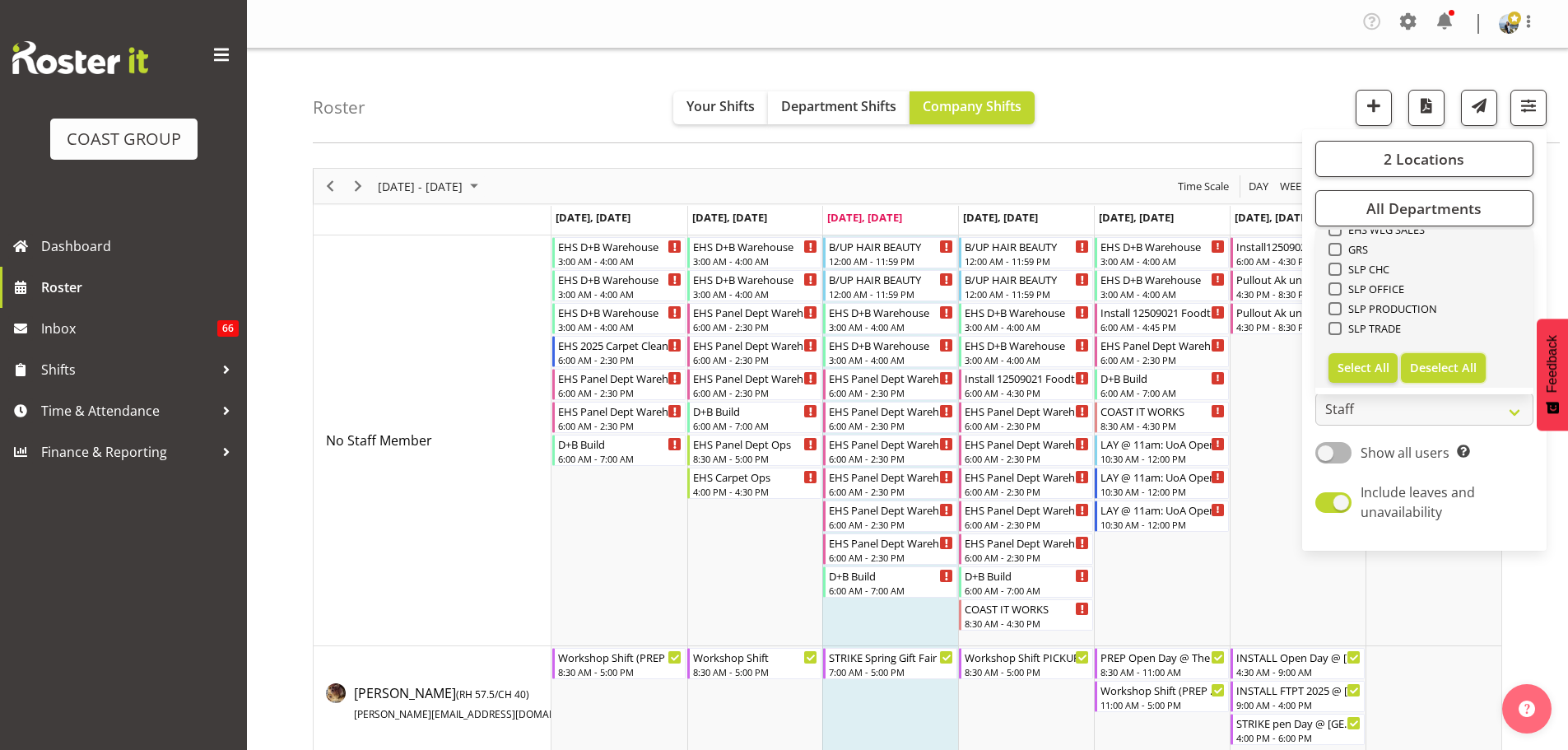
checkbox input "false"
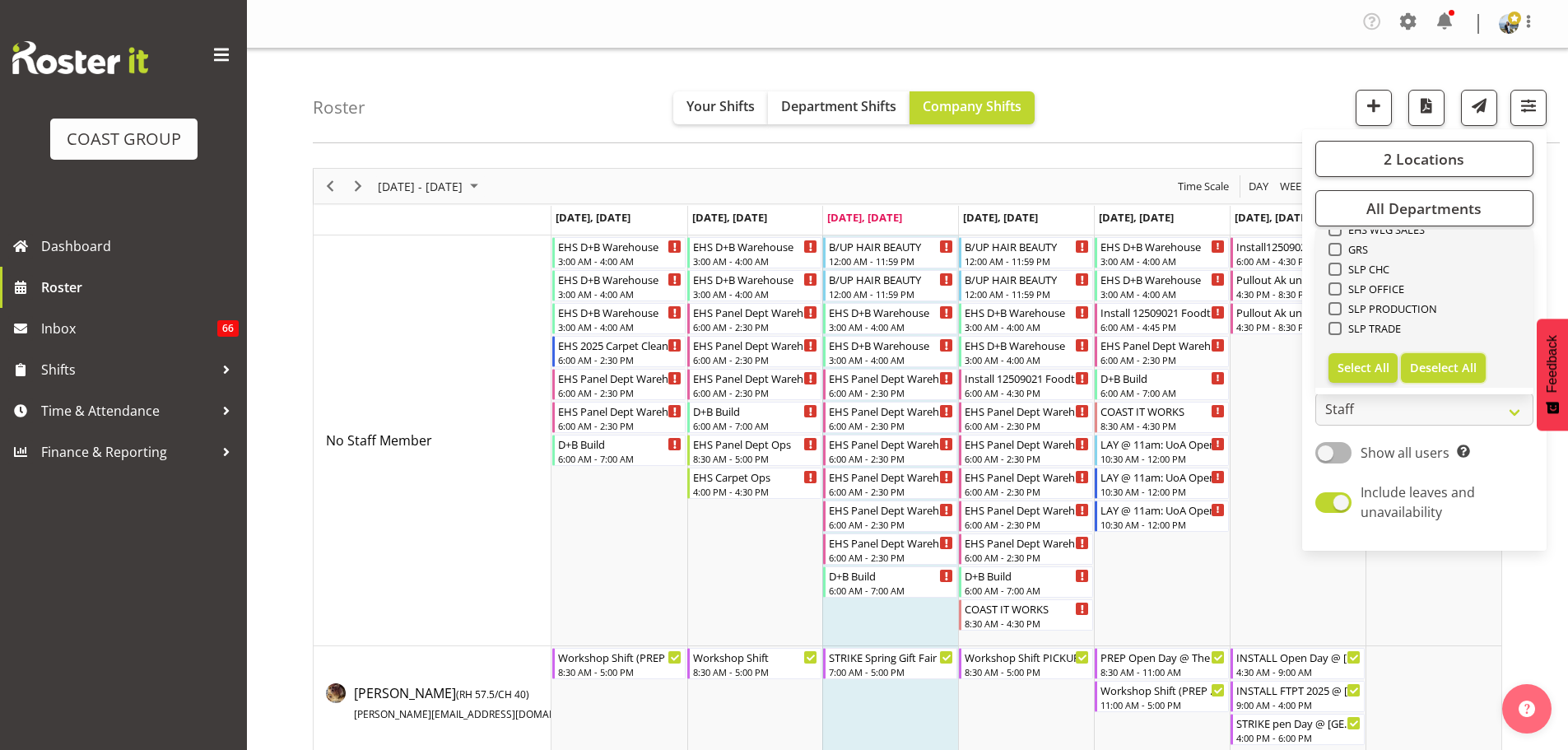
checkbox input "false"
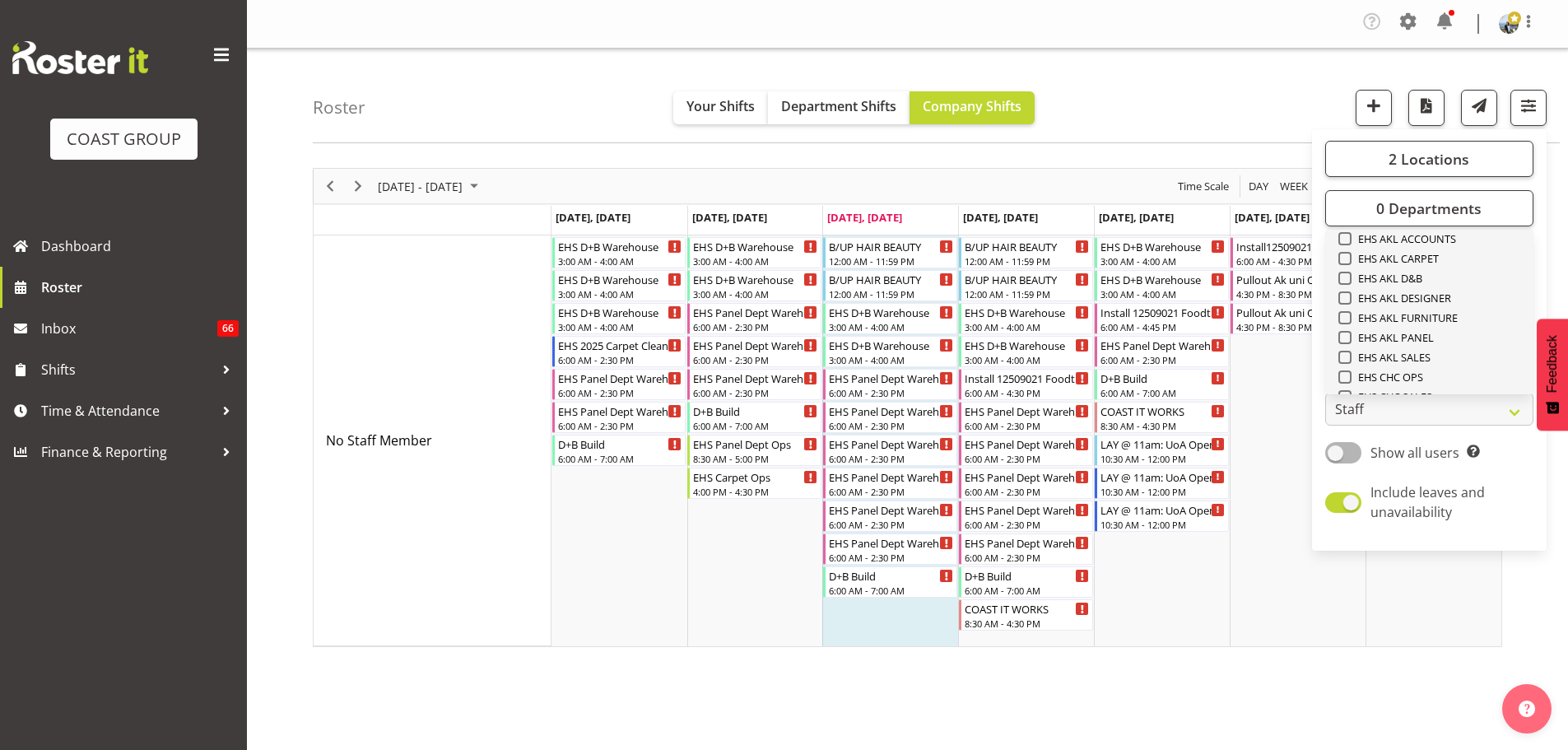
scroll to position [385, 0]
click at [1429, 256] on span "EHS AKL CARPET" at bounding box center [1395, 259] width 88 height 13
click at [1349, 256] on input "EHS AKL CARPET" at bounding box center [1344, 259] width 11 height 11
checkbox input "true"
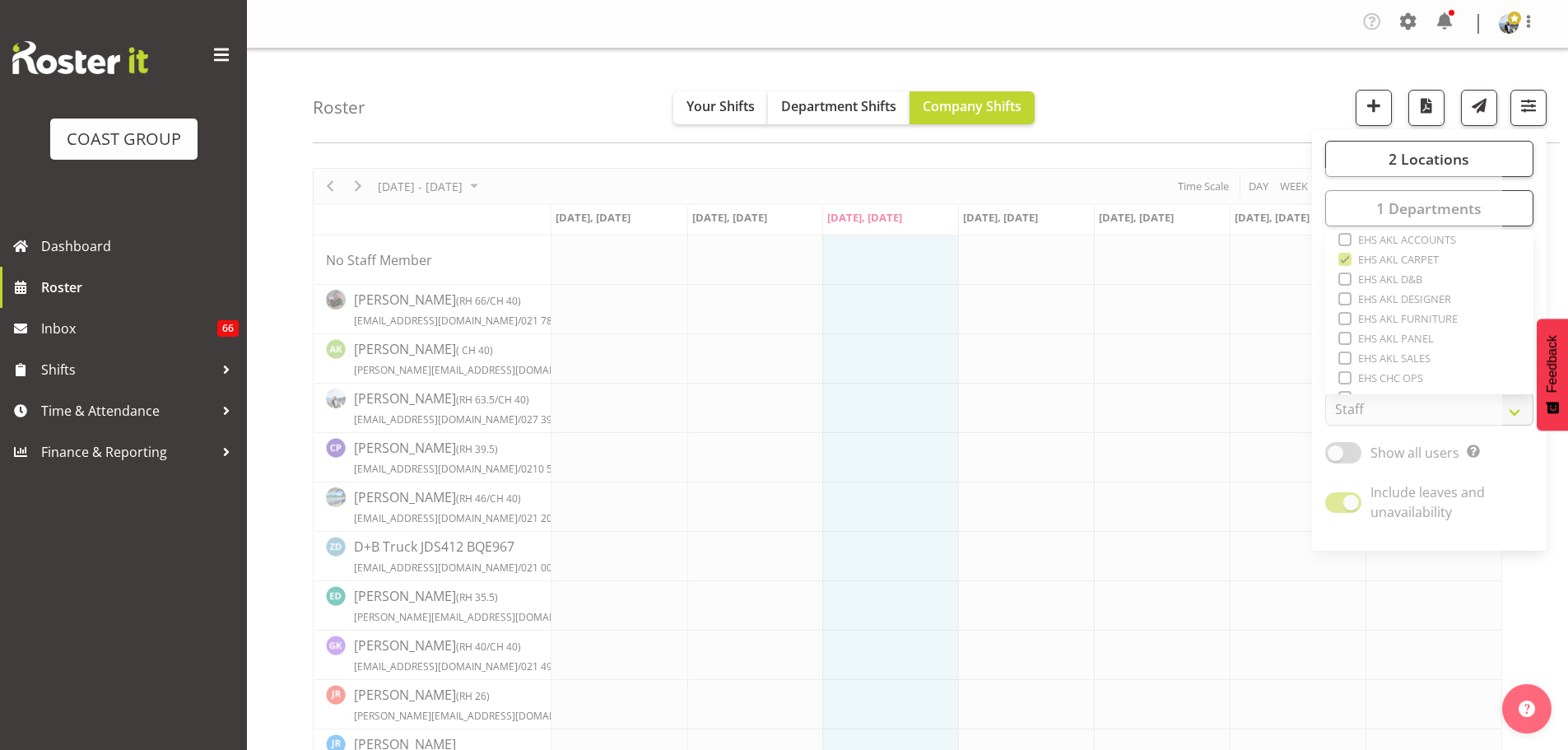
click at [1201, 117] on div "Roster Your Shifts Department Shifts Company Shifts 2 Locations Clear CARLTON E…" at bounding box center [936, 96] width 1247 height 95
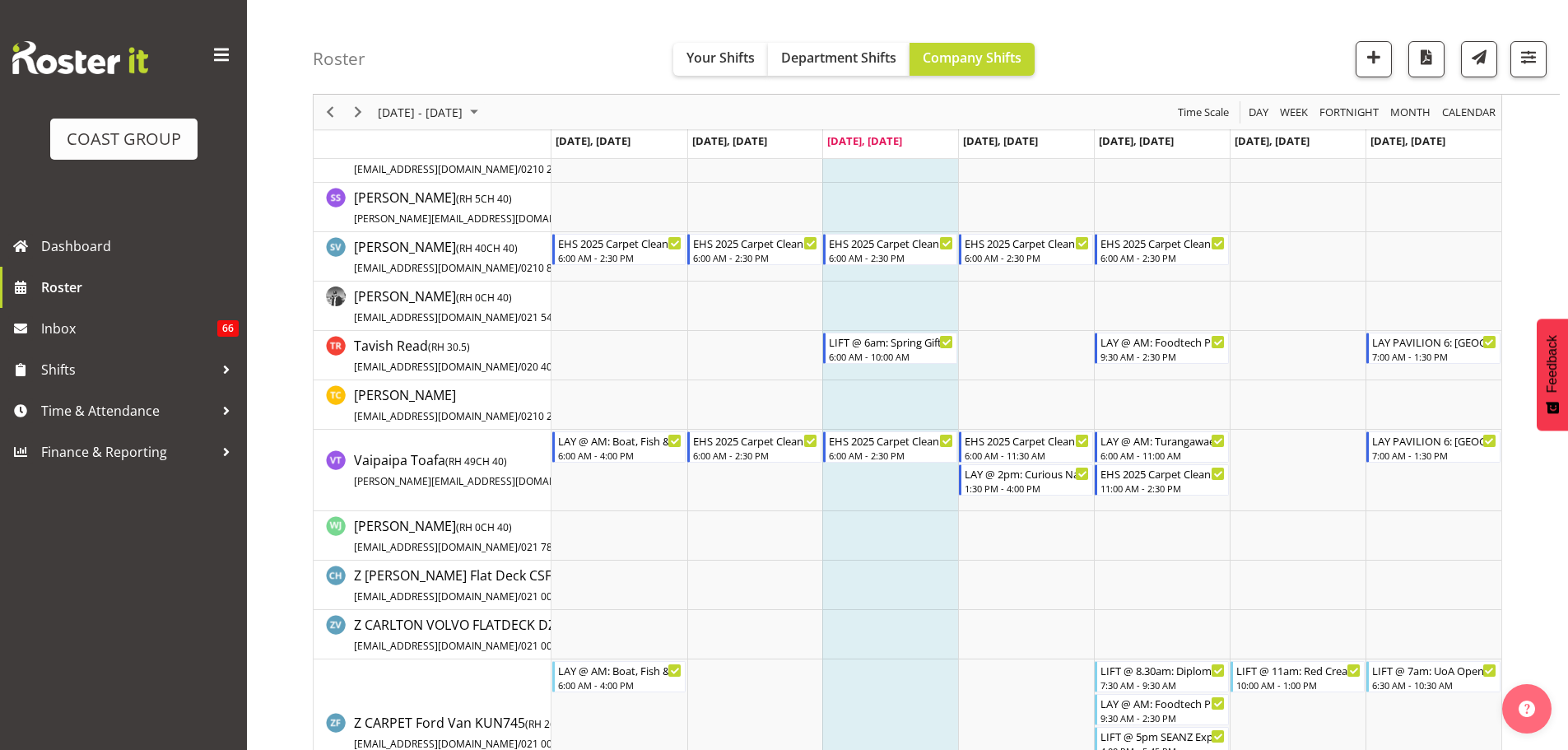
scroll to position [1481, 0]
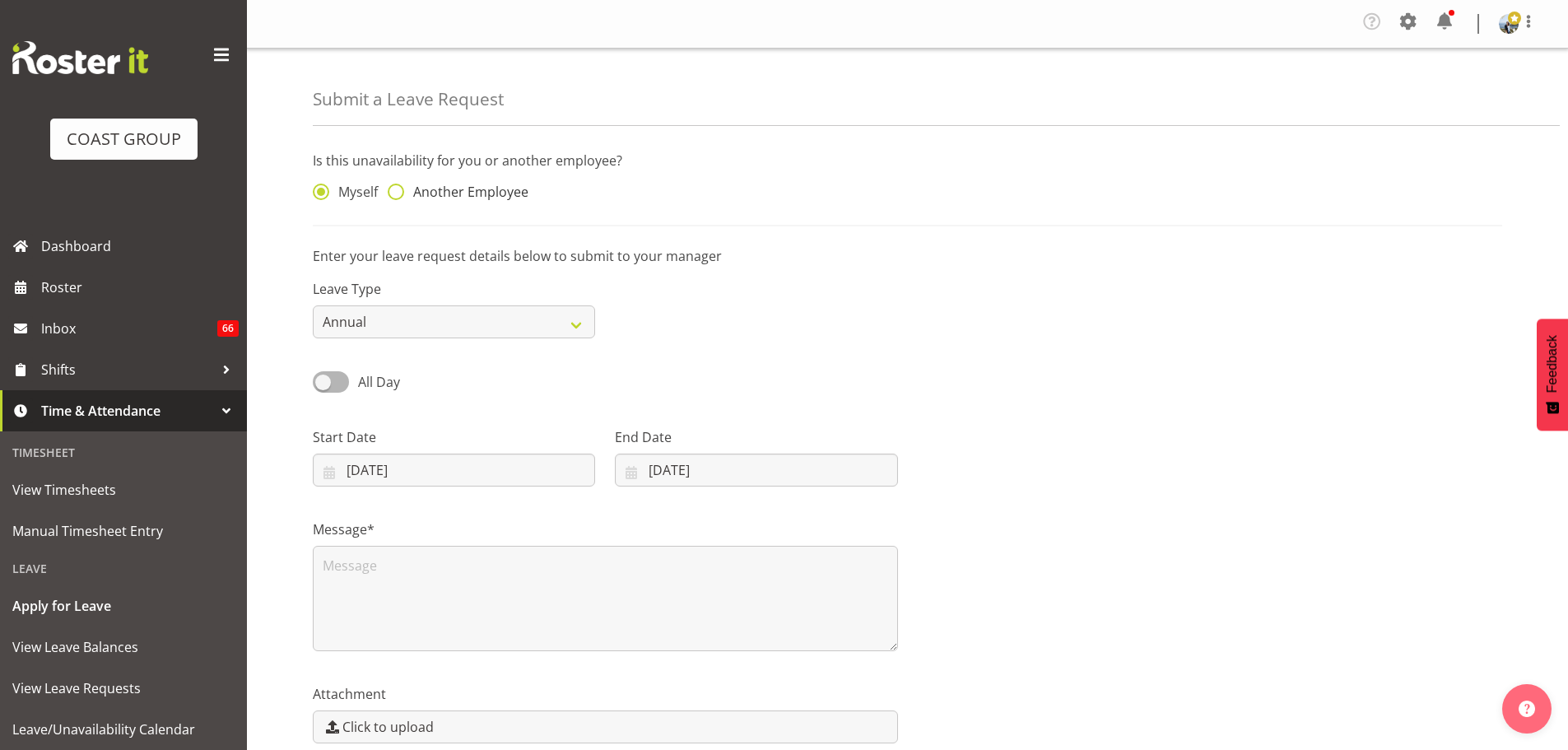
click at [412, 190] on span "Another Employee" at bounding box center [466, 191] width 124 height 16
click at [399, 190] on input "Another Employee" at bounding box center [393, 192] width 11 height 11
radio input "true"
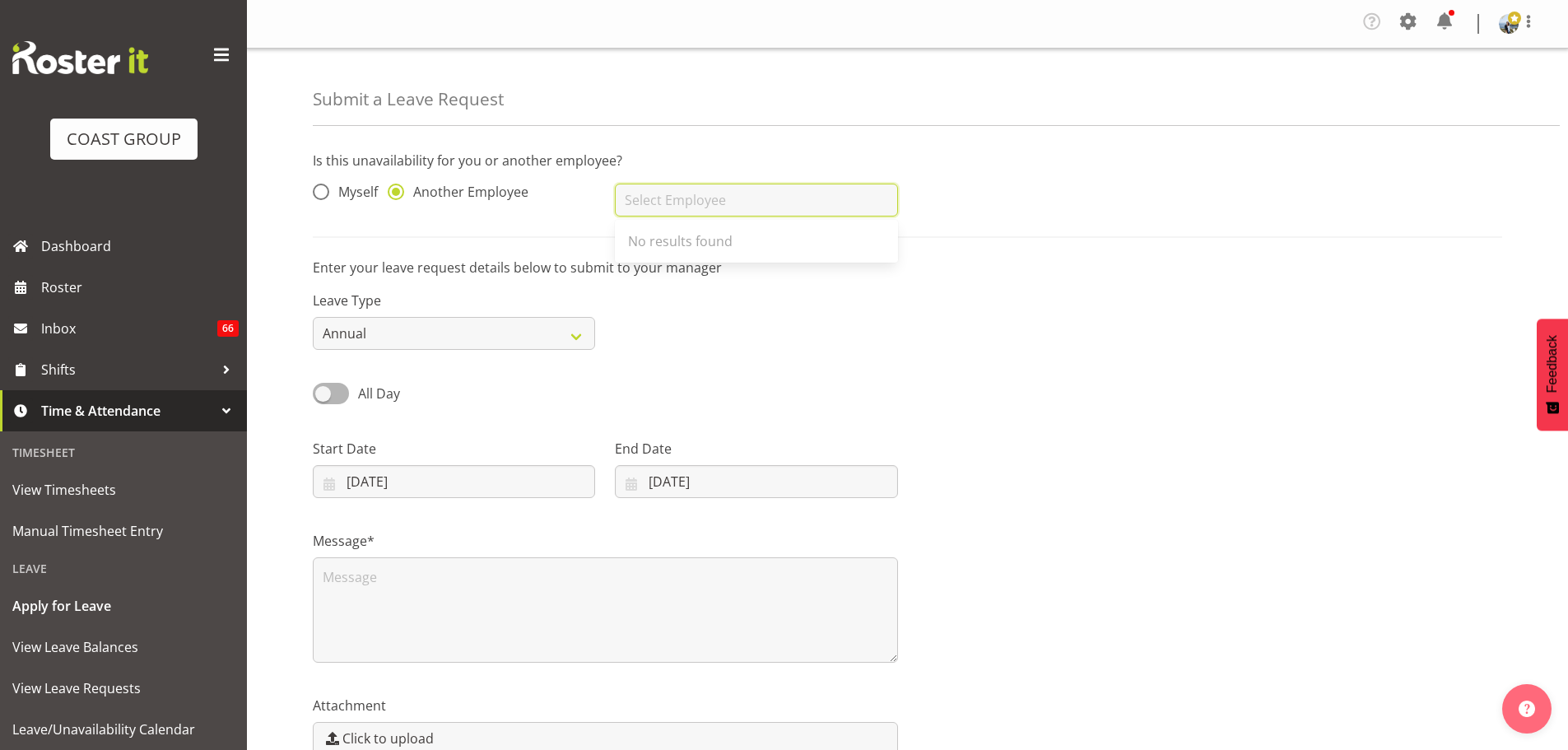
click at [745, 191] on input "text" at bounding box center [756, 199] width 282 height 33
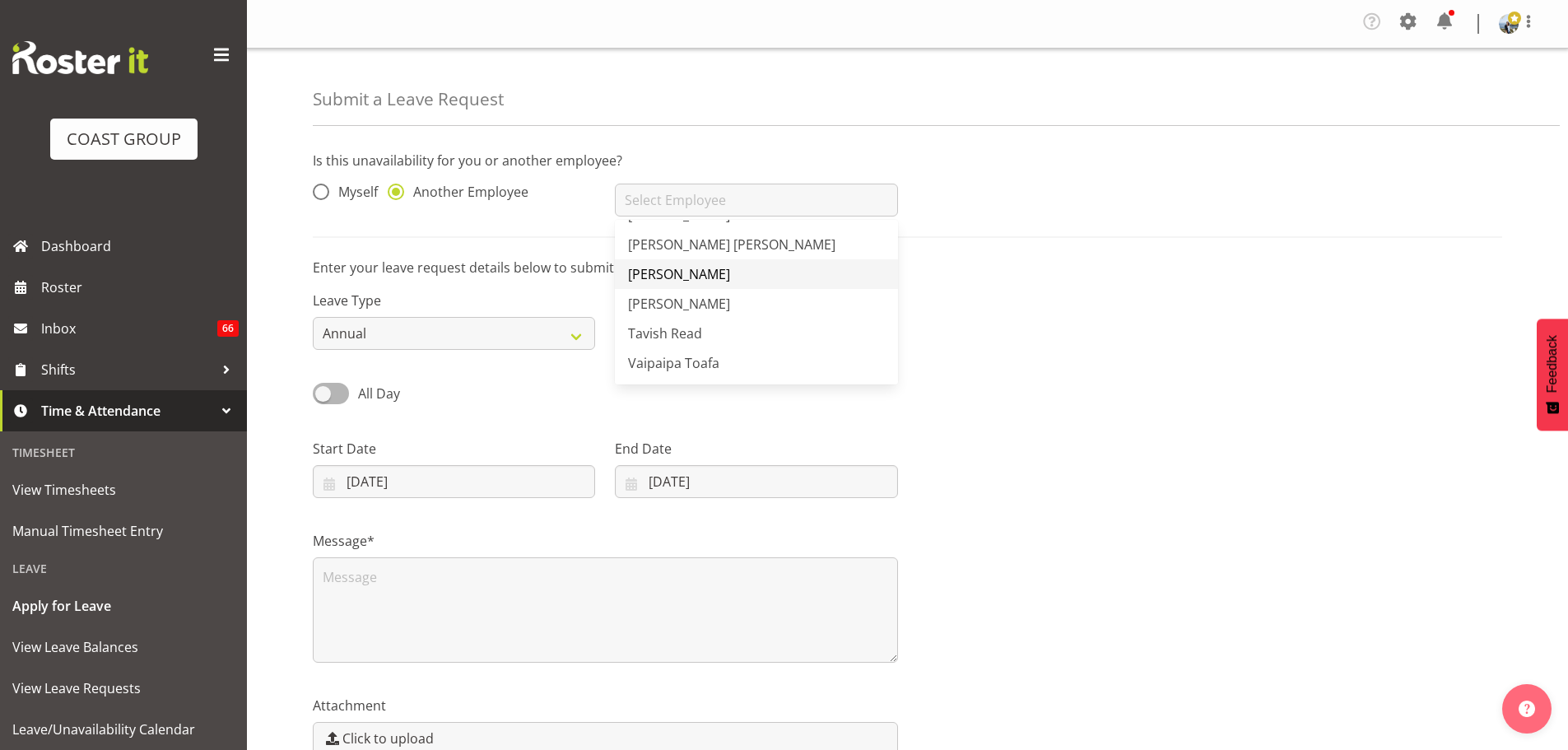
click at [667, 264] on link "[PERSON_NAME]" at bounding box center [756, 274] width 282 height 29
type input "[PERSON_NAME]"
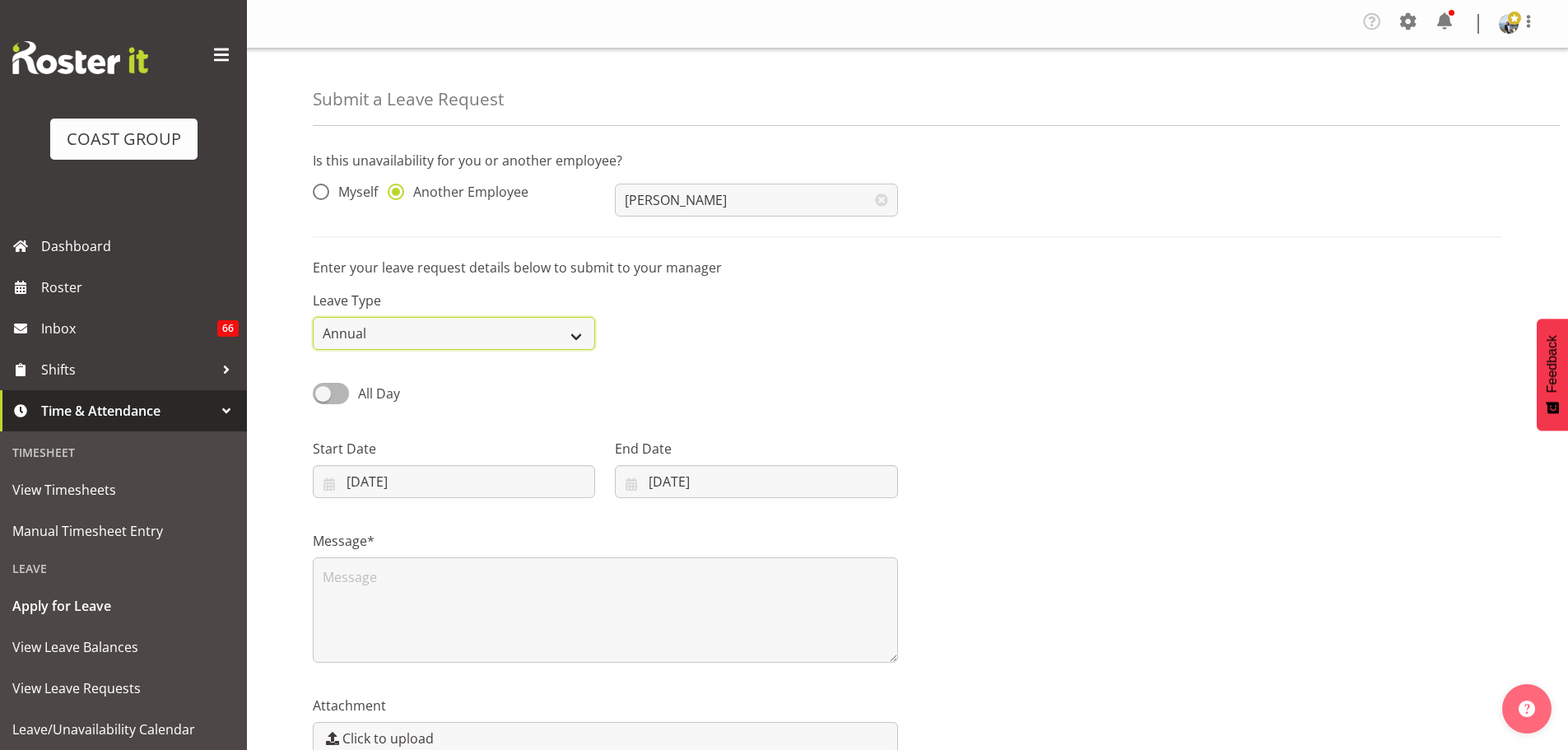
click at [438, 341] on select "Annual Sick Leave Without Pay Bereavement Domestic Violence Parental Jury Servi…" at bounding box center [454, 333] width 282 height 33
select select "Sick"
click at [313, 316] on select "Annual Sick Leave Without Pay Bereavement Domestic Violence Parental Jury Servi…" at bounding box center [454, 333] width 282 height 33
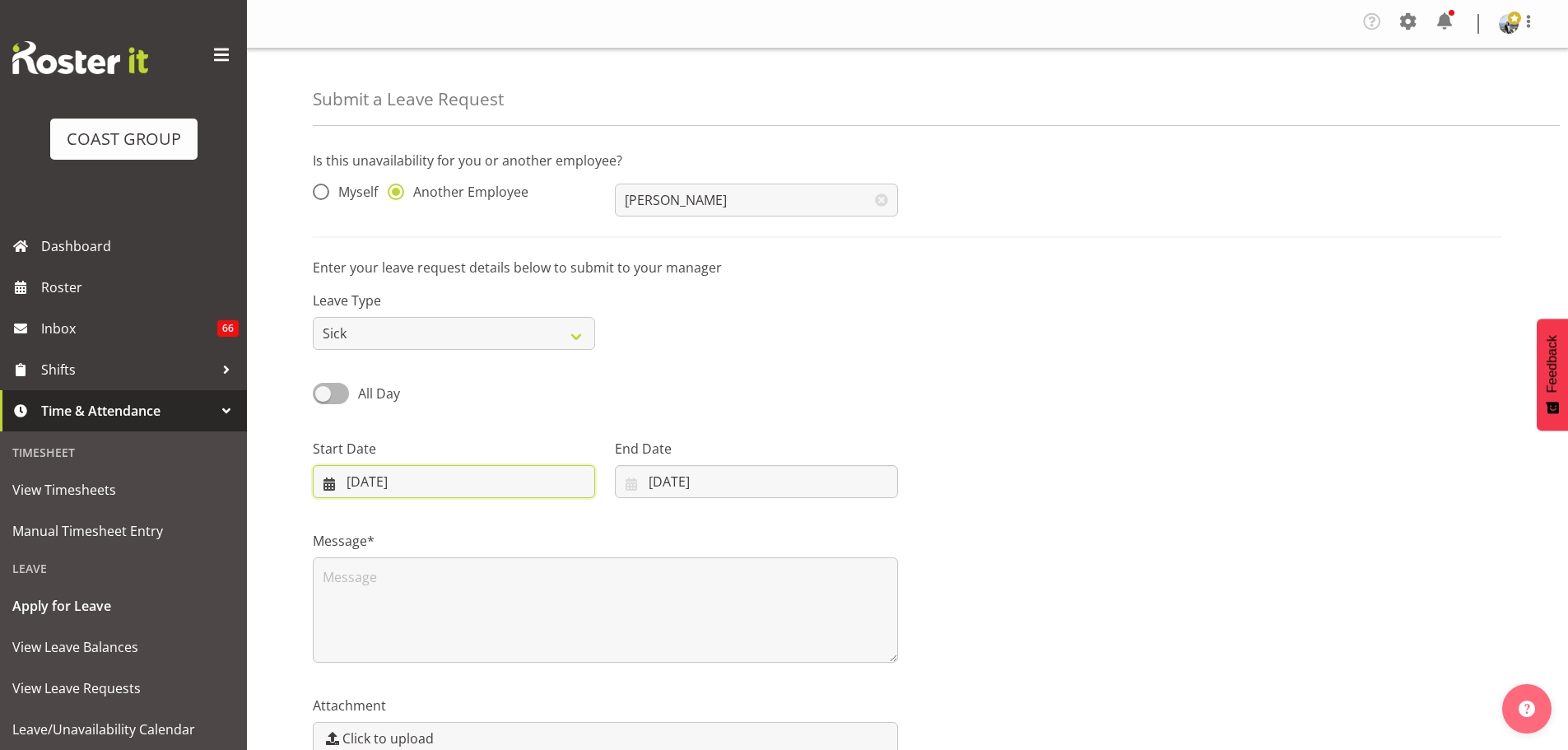
click at [420, 485] on input "[DATE]" at bounding box center [454, 481] width 282 height 33
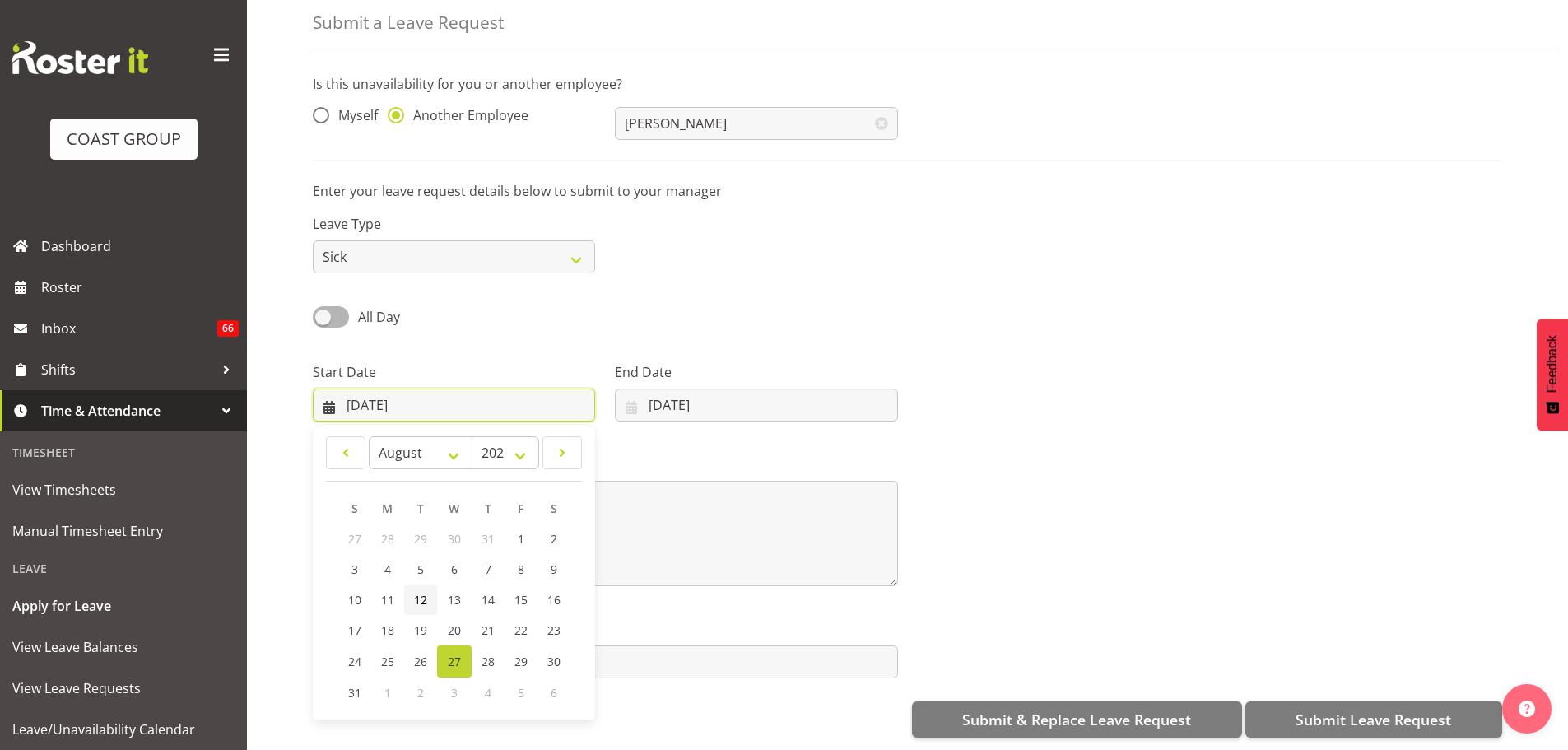
scroll to position [88, 0]
click at [378, 651] on link "25" at bounding box center [387, 662] width 33 height 32
type input "[DATE]"
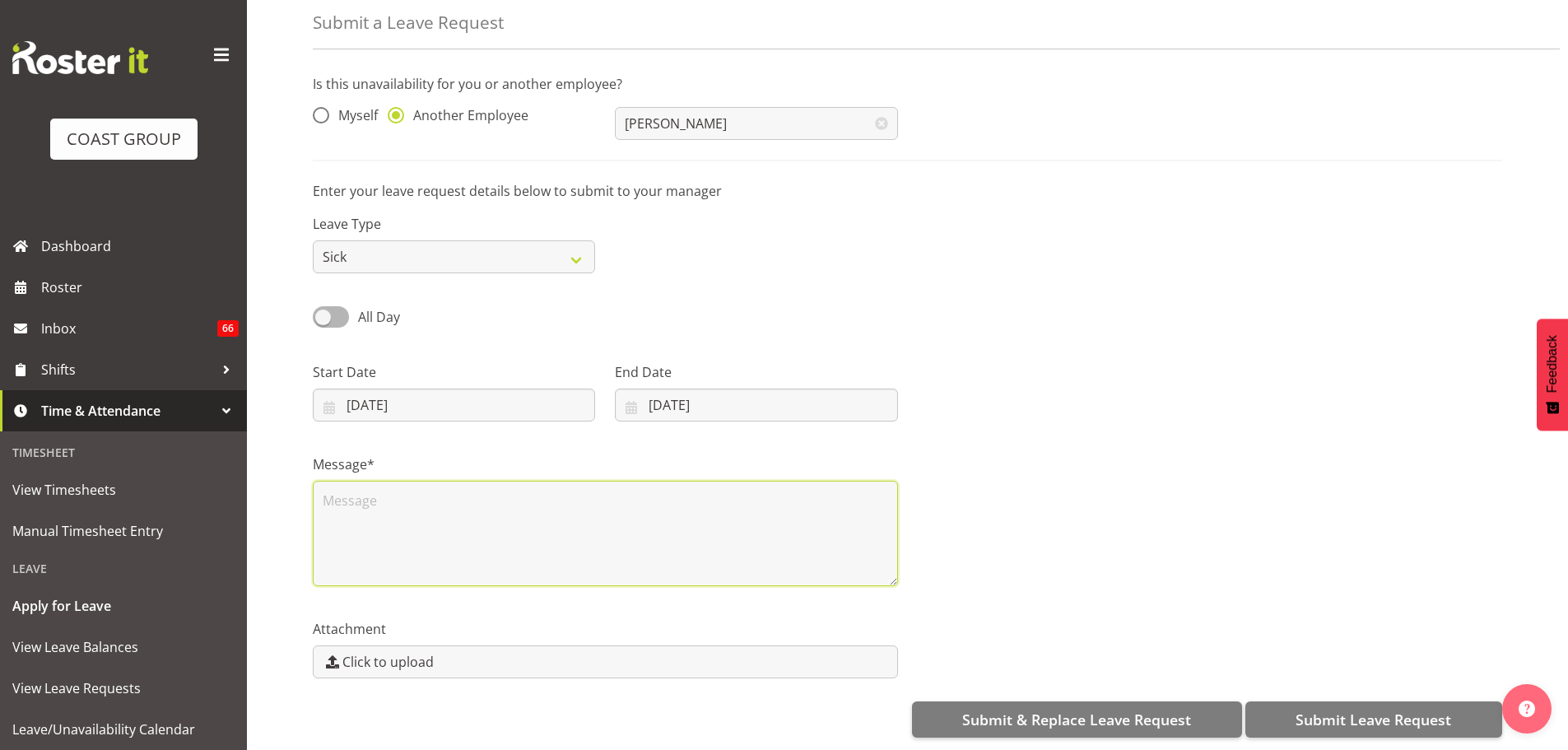
click at [502, 506] on textarea at bounding box center [605, 534] width 585 height 105
type textarea "Sick - flu"
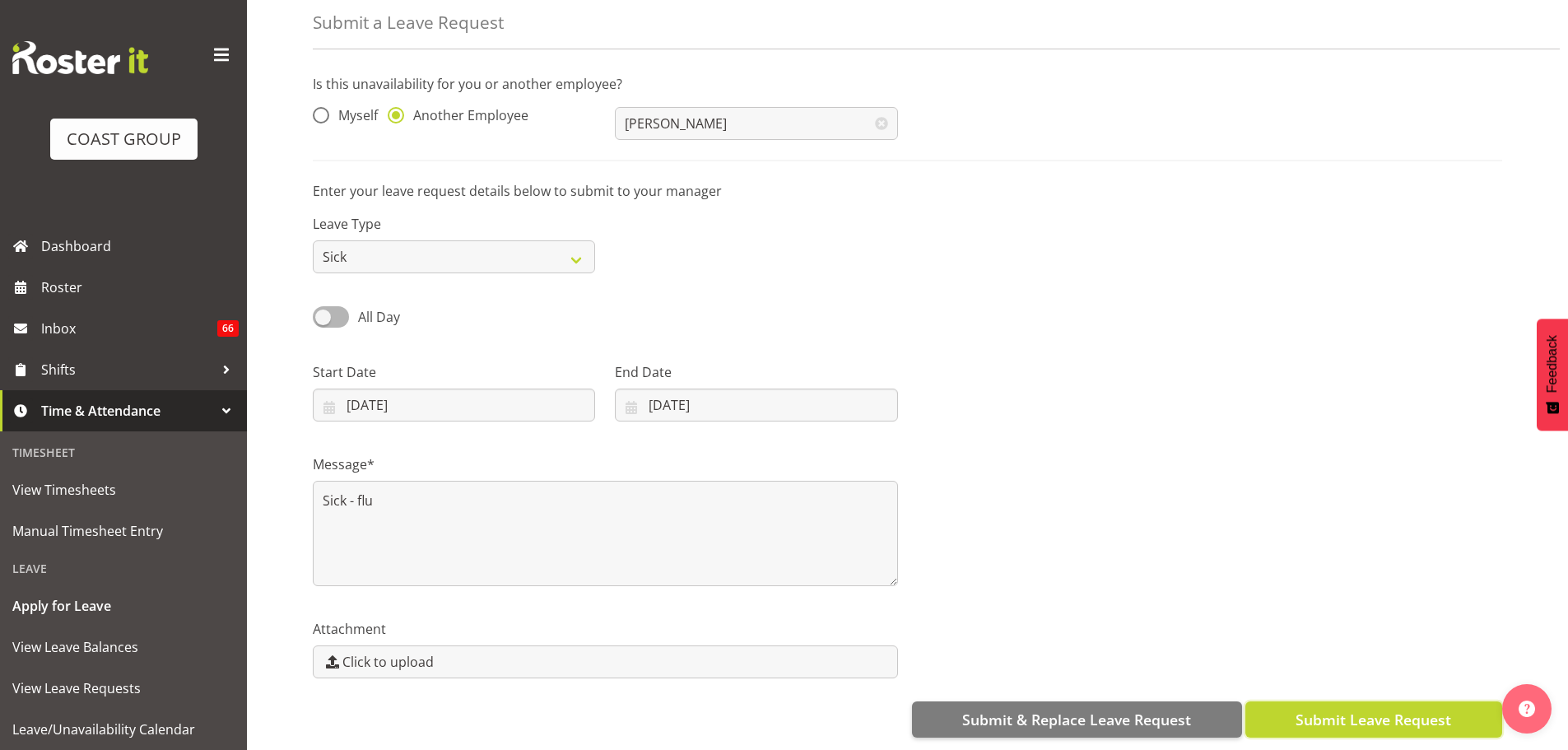
click at [1356, 709] on span "Submit Leave Request" at bounding box center [1373, 720] width 156 height 21
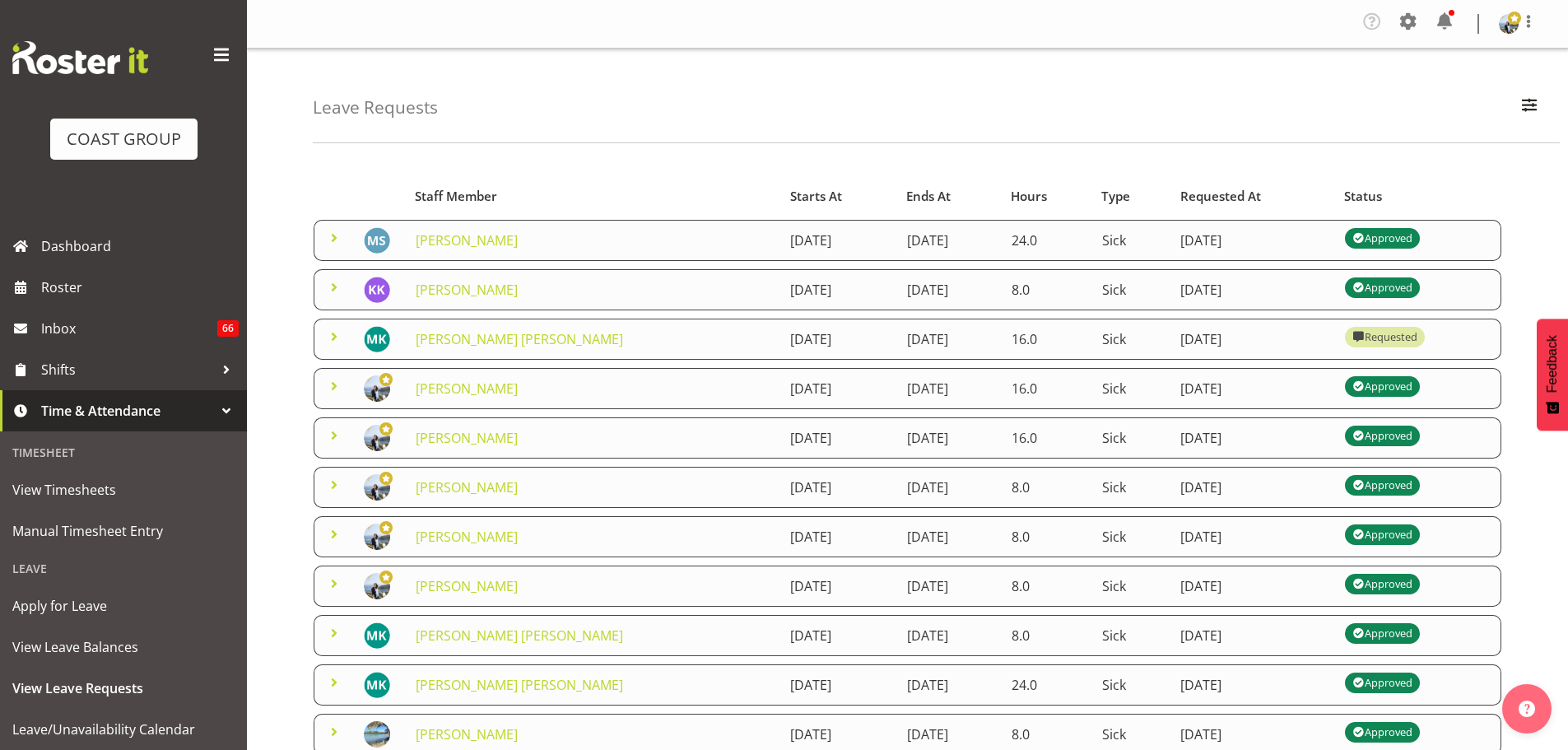
click at [1404, 337] on div "Requested" at bounding box center [1384, 336] width 64 height 20
click at [333, 330] on span at bounding box center [334, 336] width 20 height 20
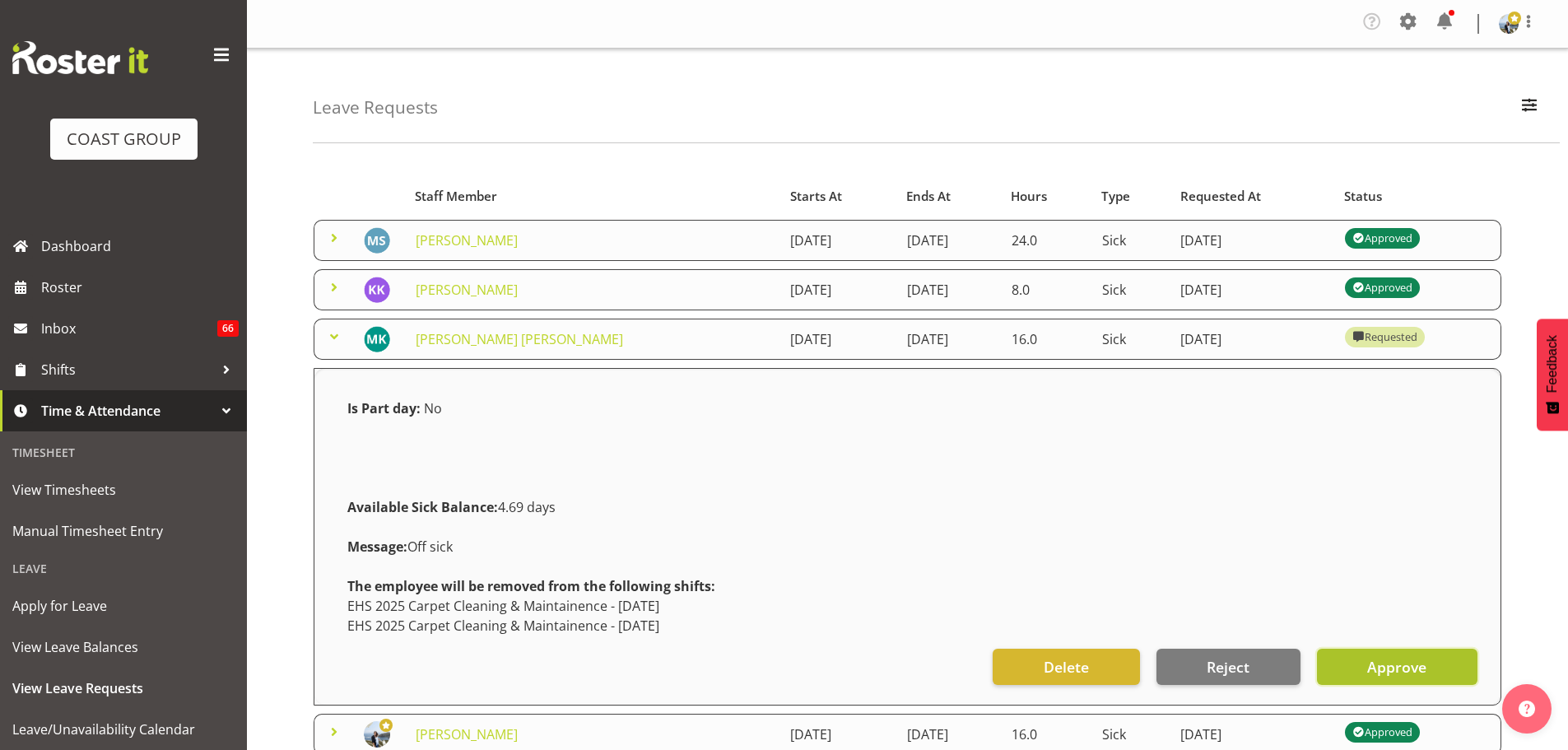
click at [1413, 656] on span "Approve" at bounding box center [1396, 667] width 59 height 21
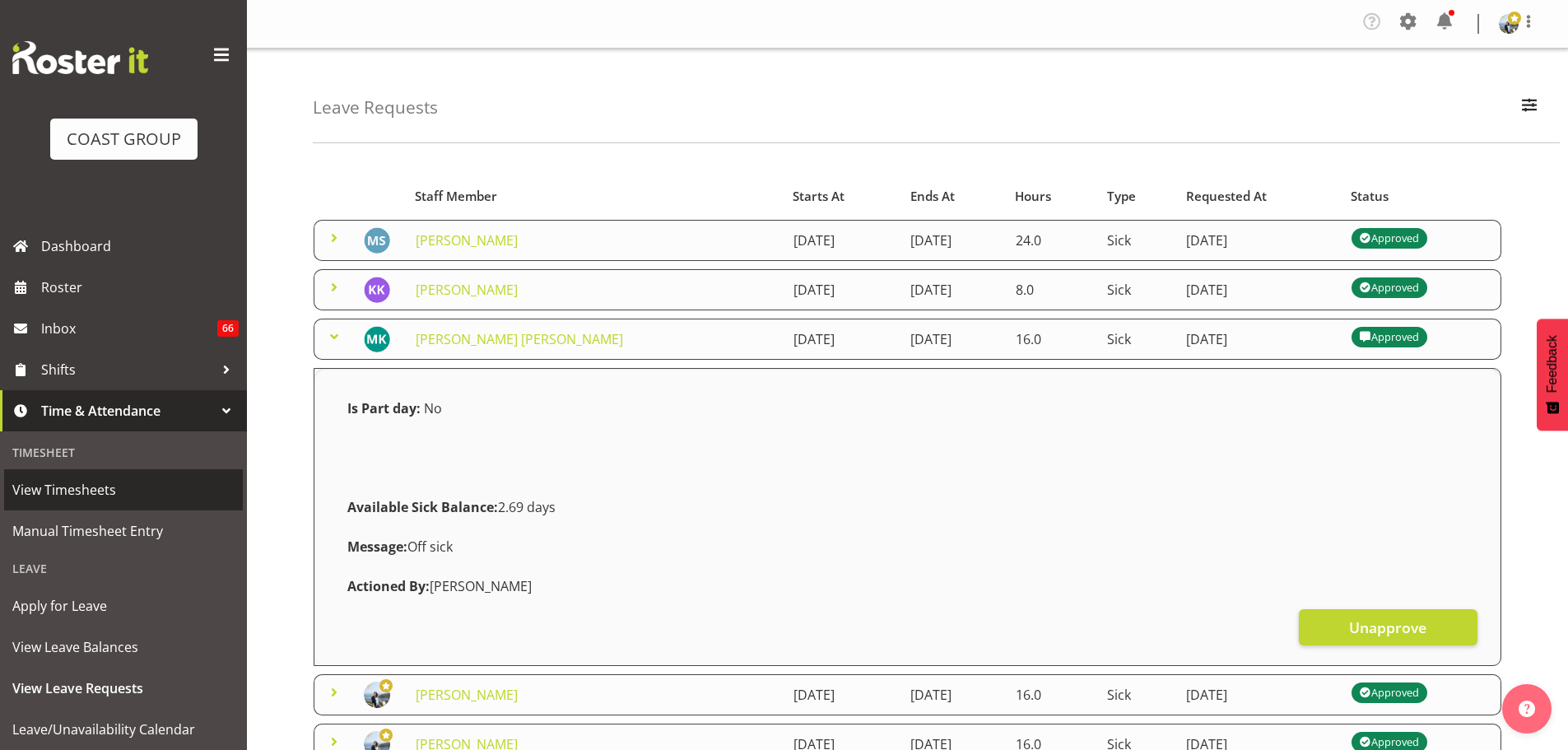
click at [92, 492] on span "View Timesheets" at bounding box center [123, 490] width 223 height 25
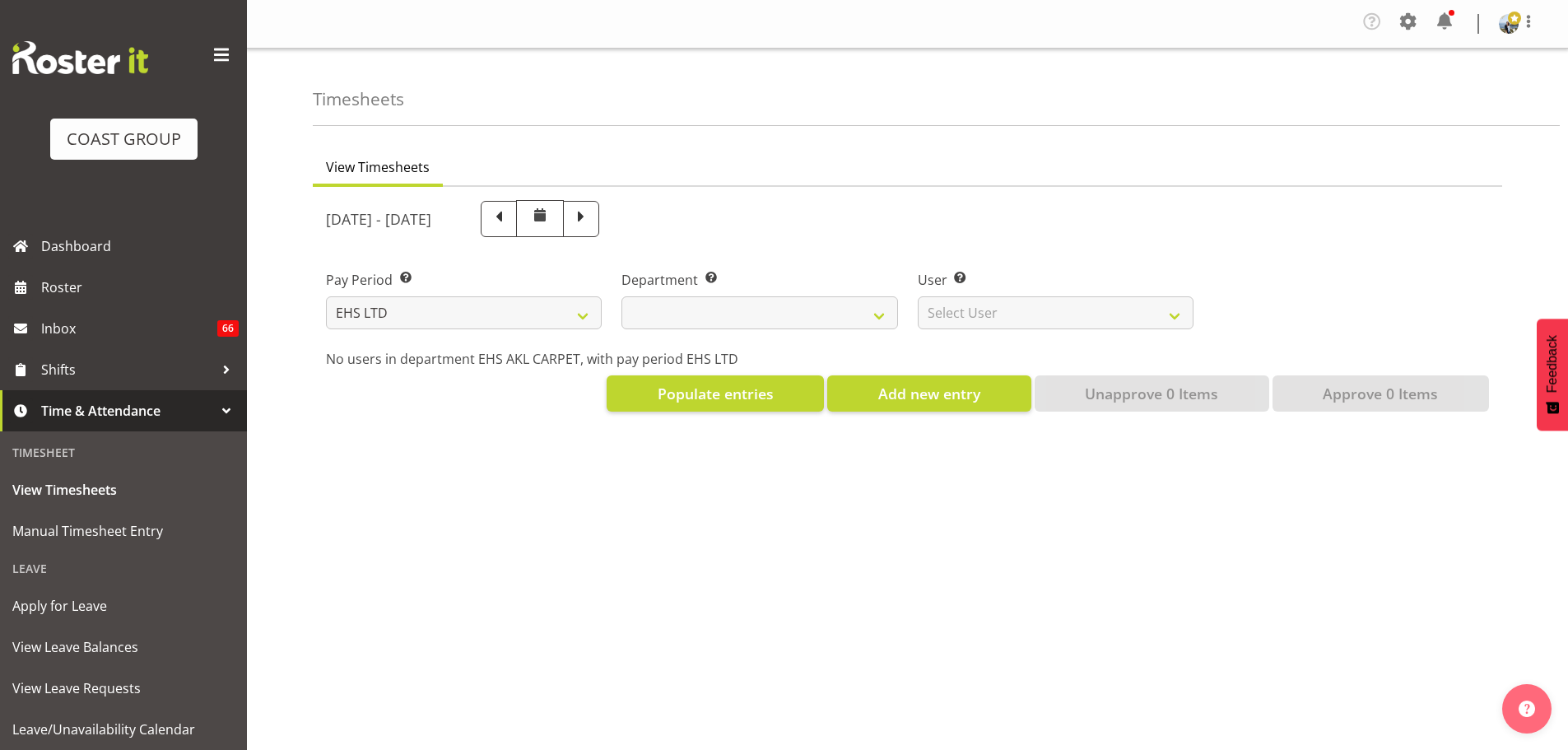
select select "7"
select select
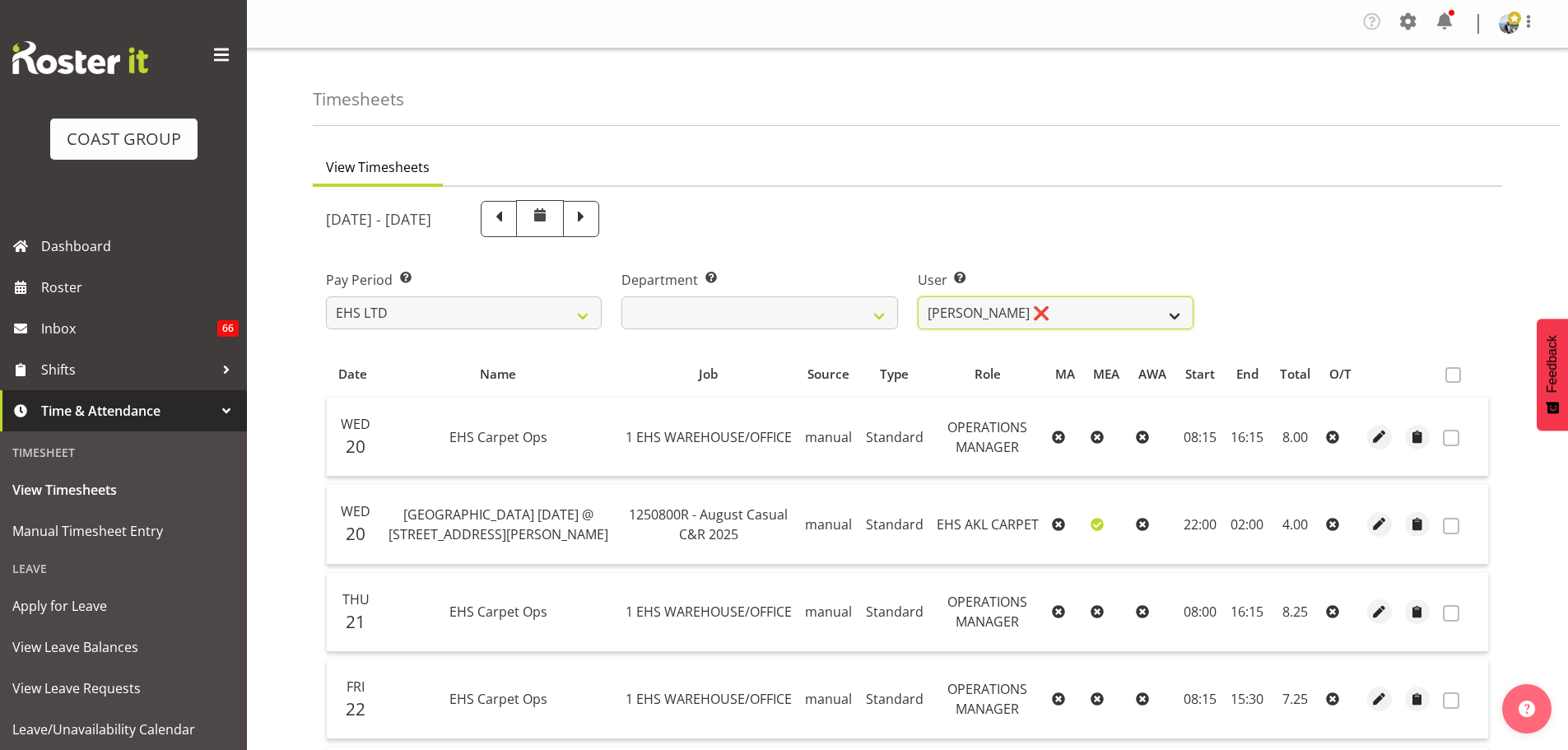
click at [1127, 316] on select "[PERSON_NAME] ❌ [PERSON_NAME] ✔ [PERSON_NAME] ✔ [PERSON_NAME] ✔ [PERSON_NAME] […" at bounding box center [1055, 312] width 275 height 33
select select "10070"
click at [917, 296] on select "[PERSON_NAME] ❌ [PERSON_NAME] ✔ [PERSON_NAME] ✔ [PERSON_NAME] ✔ [PERSON_NAME] […" at bounding box center [1055, 312] width 275 height 33
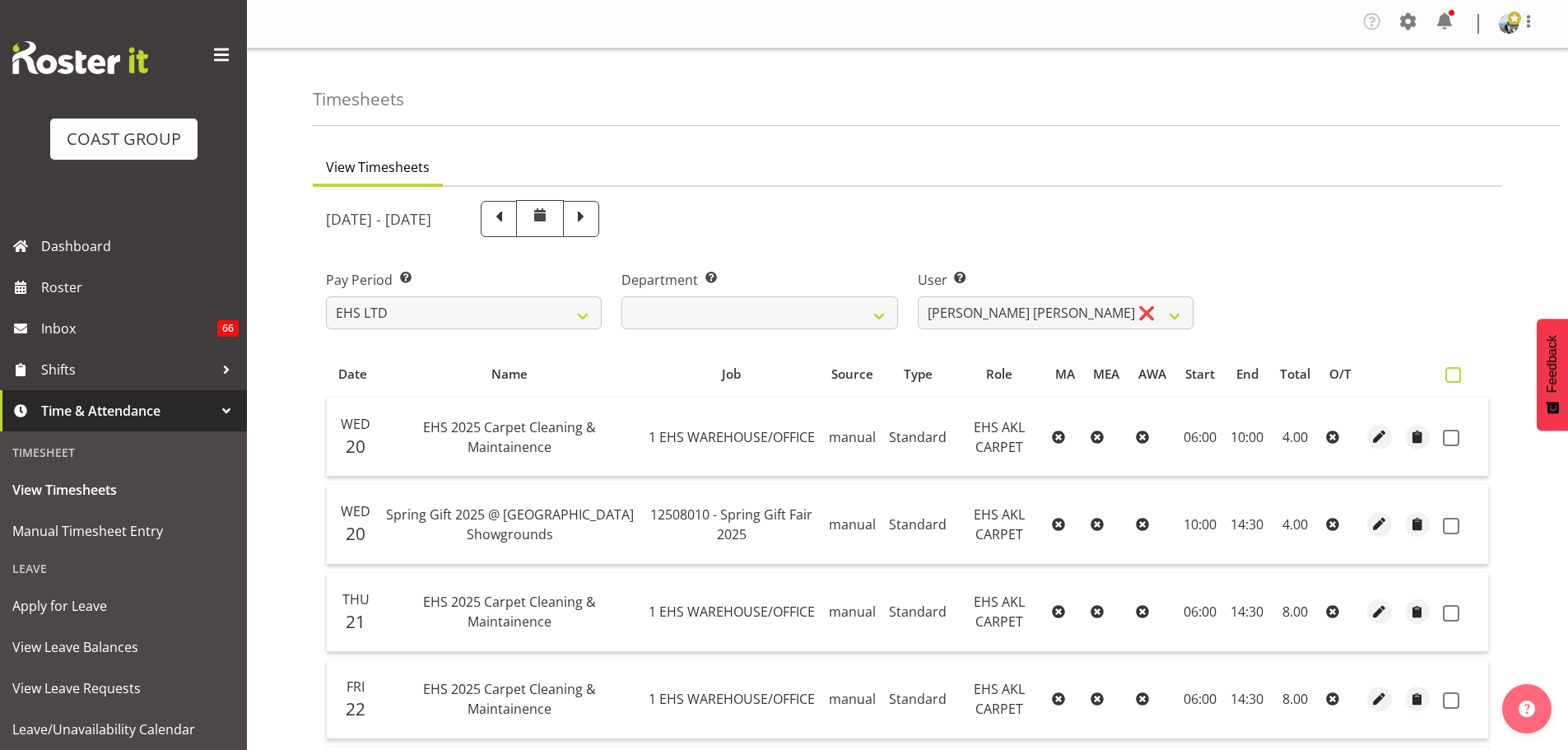
click at [1451, 376] on span at bounding box center [1452, 375] width 15 height 15
click at [1451, 376] on input "checkbox" at bounding box center [1450, 375] width 11 height 11
checkbox input "true"
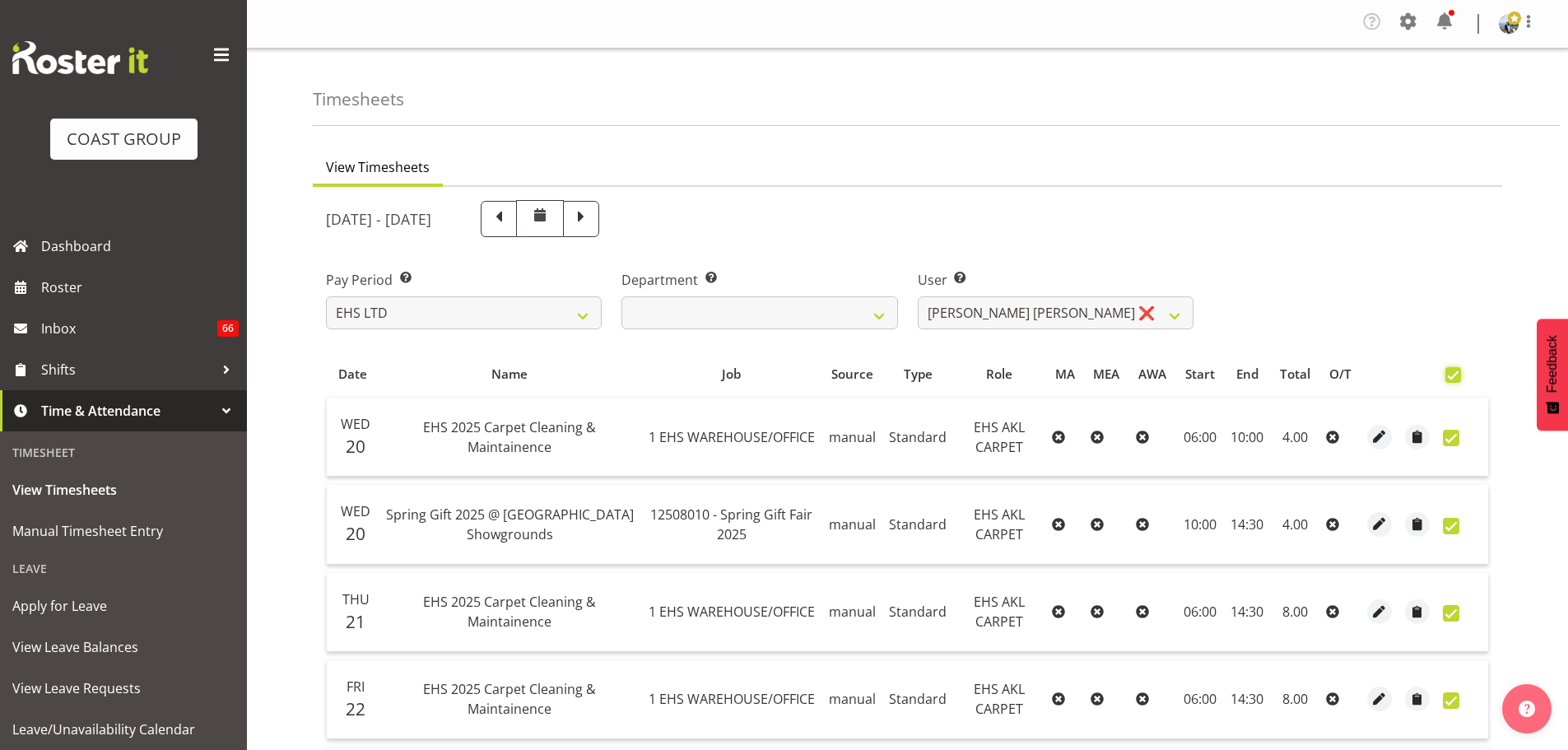
checkbox input "true"
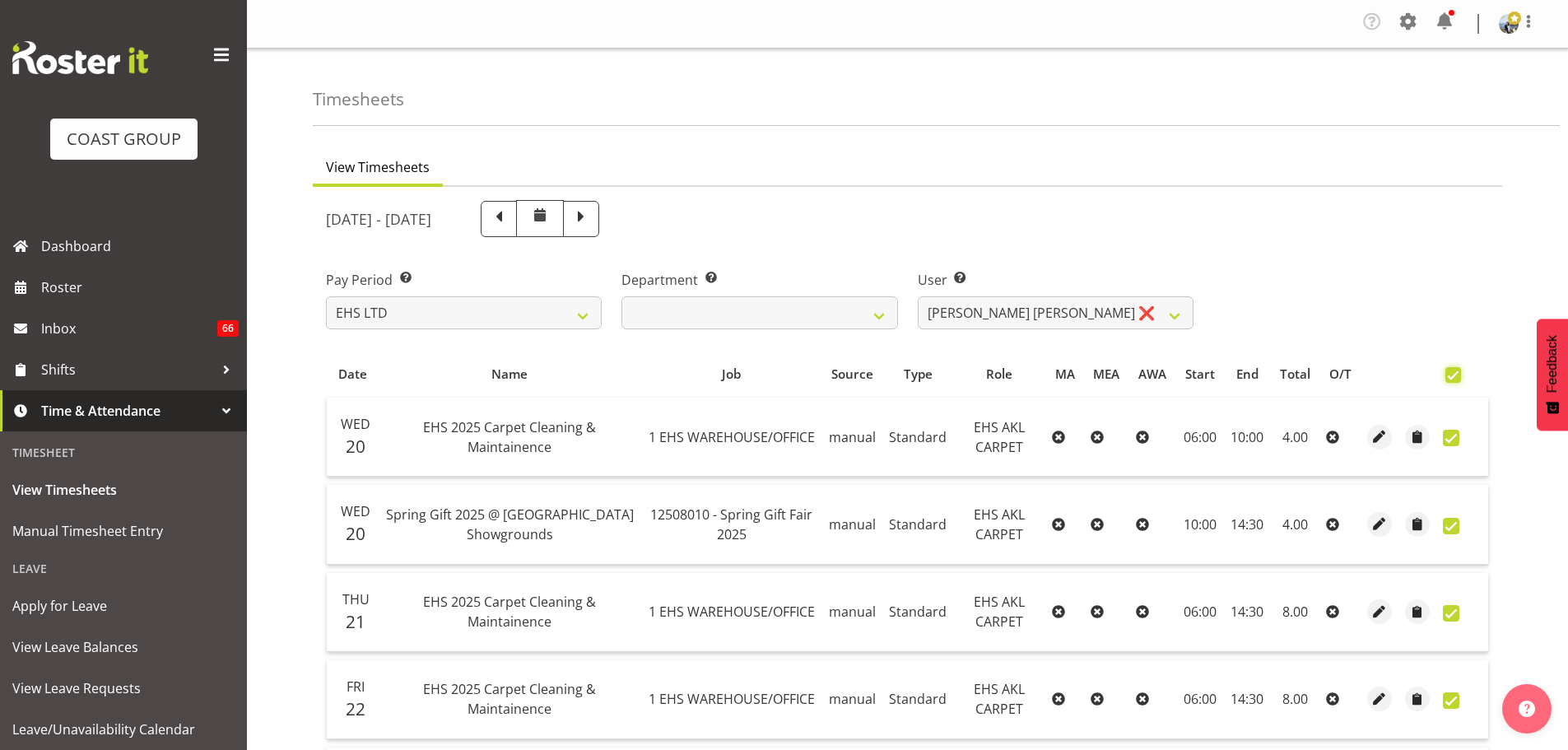
checkbox input "true"
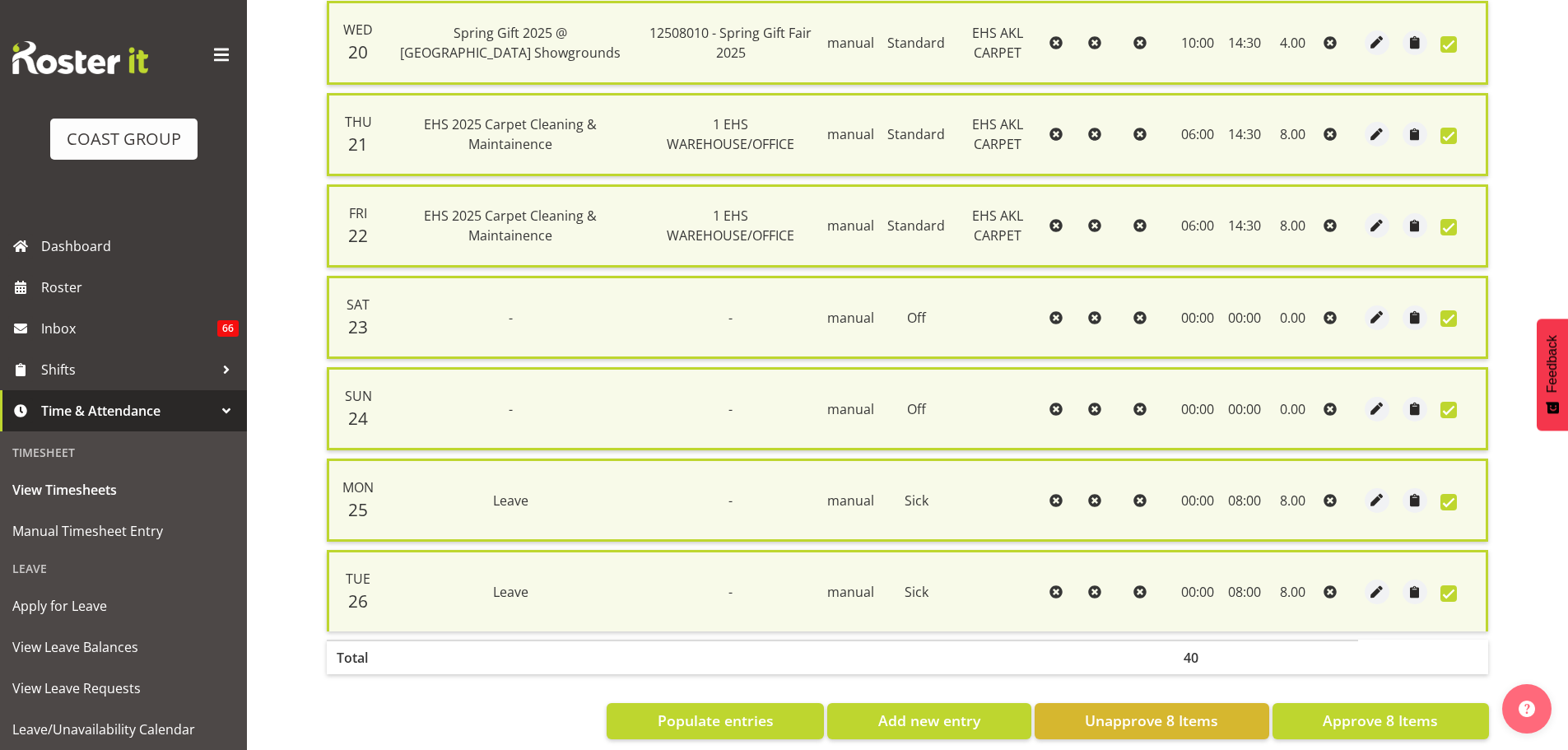
scroll to position [493, 0]
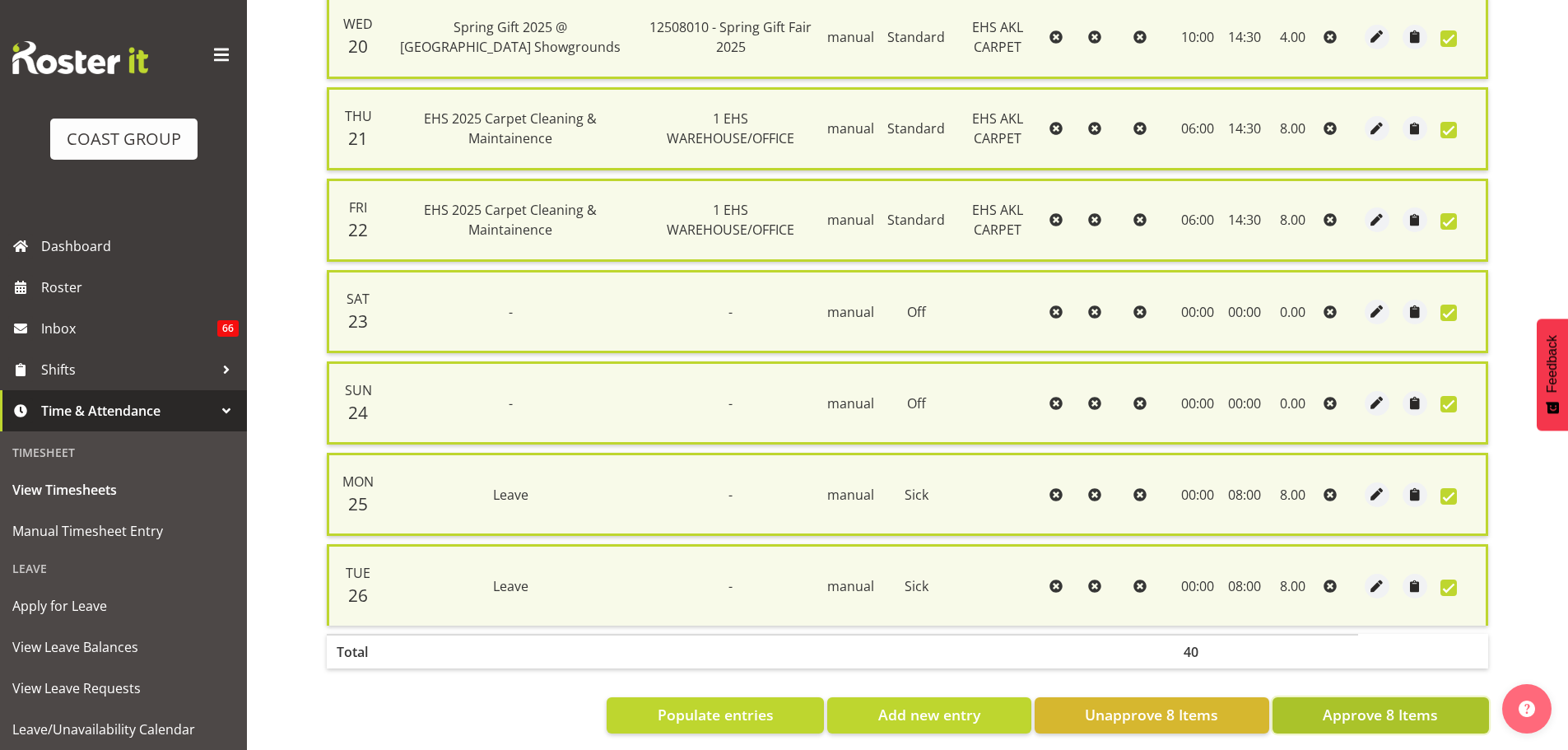
click at [1361, 717] on span "Approve 8 Items" at bounding box center [1379, 714] width 115 height 21
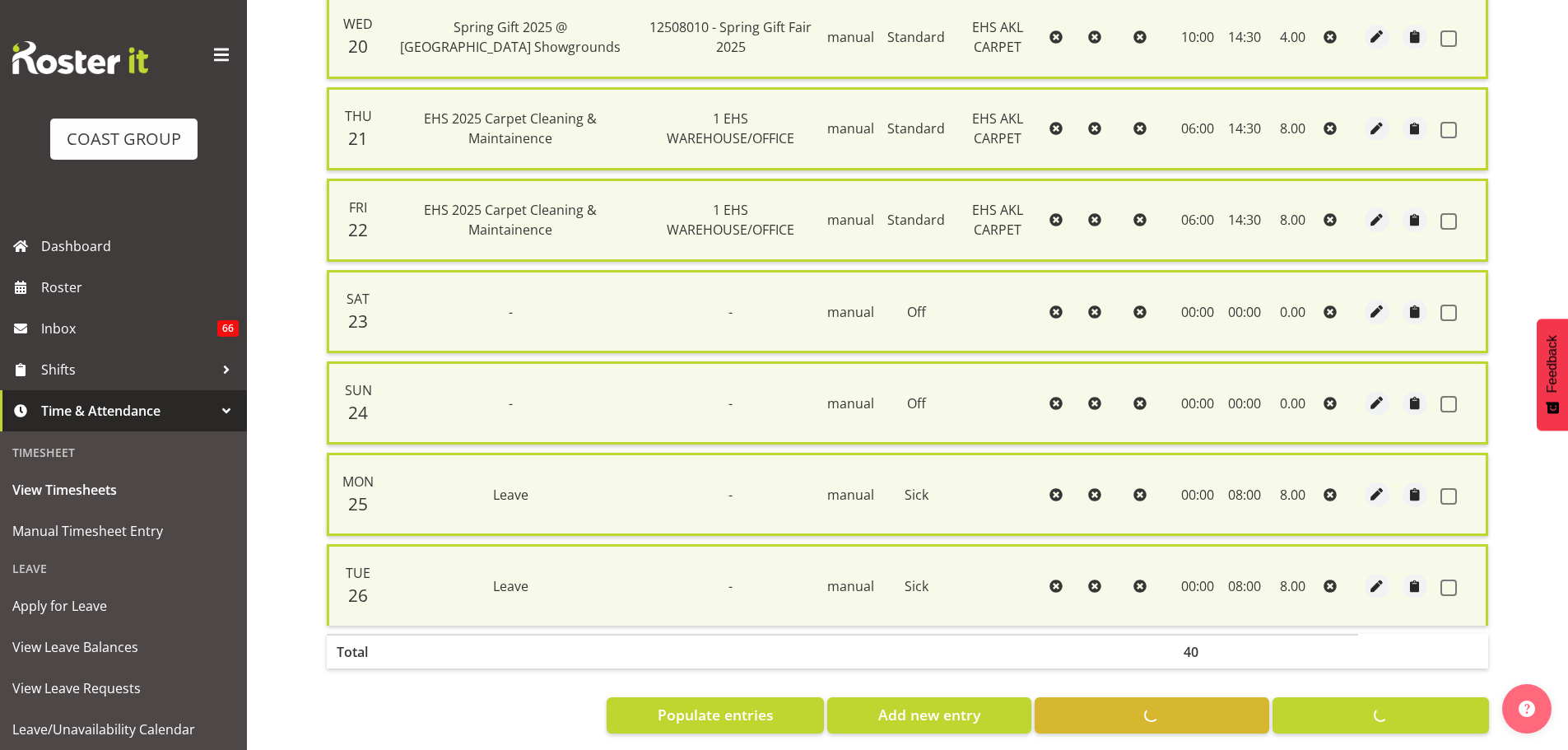
checkbox input "false"
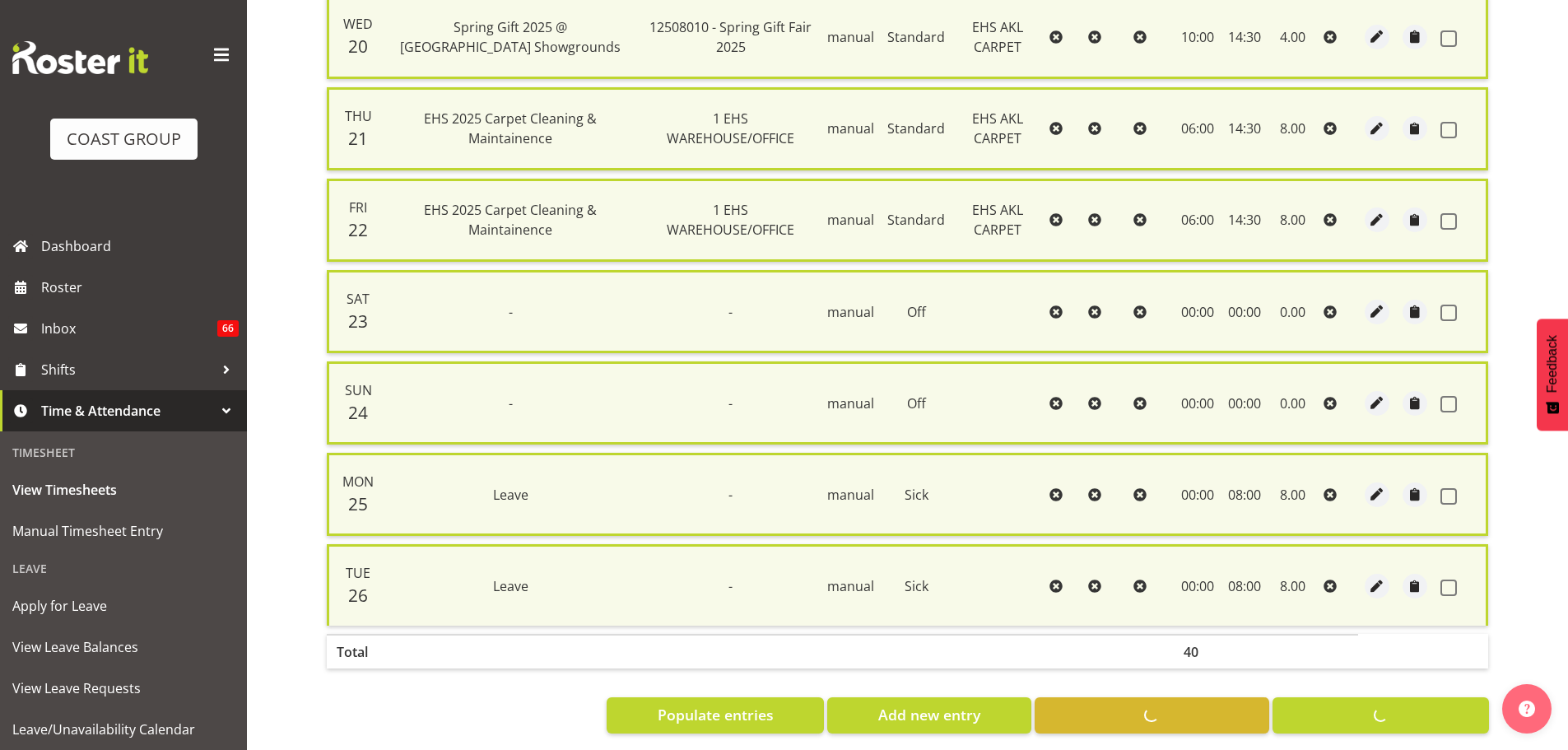
checkbox input "false"
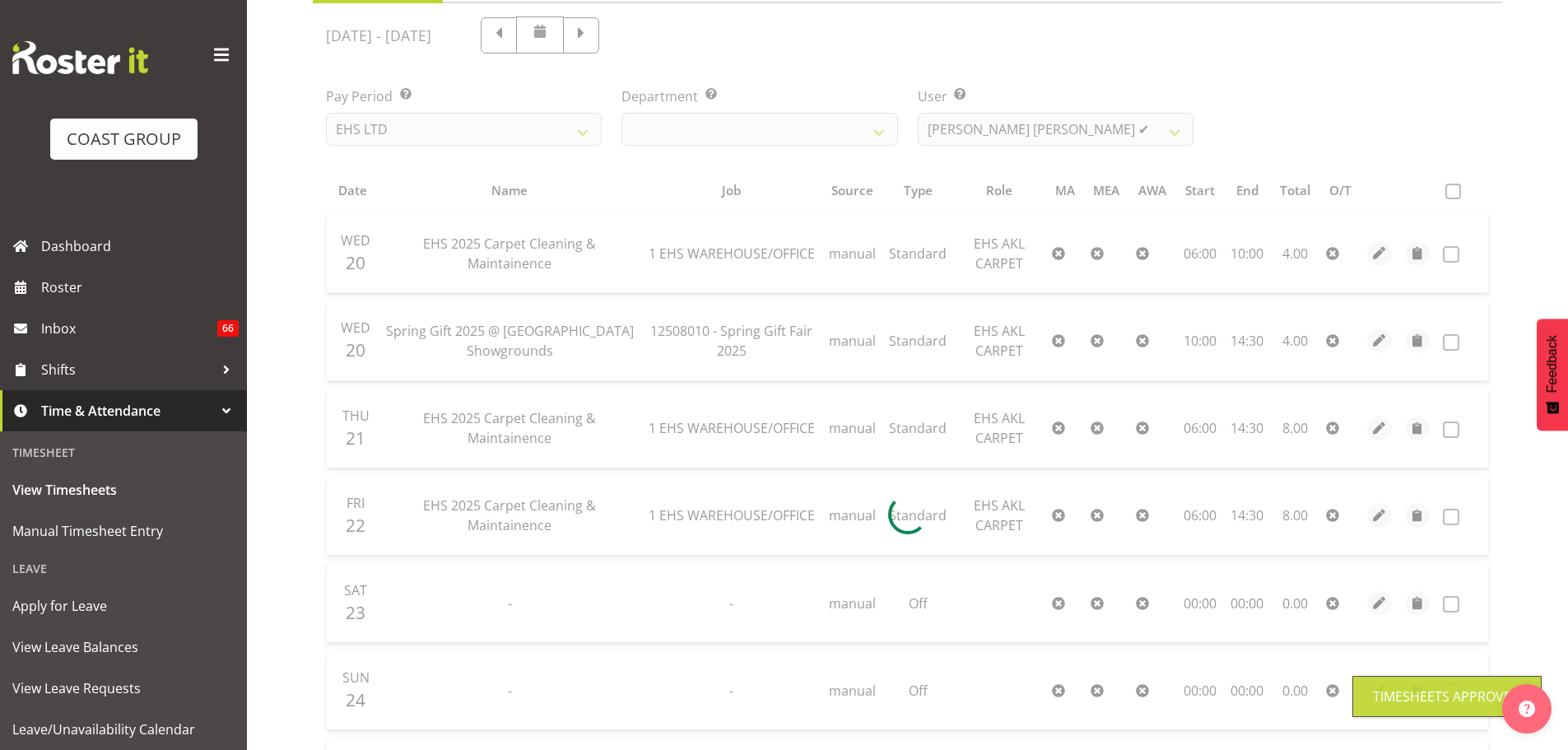
scroll to position [155, 0]
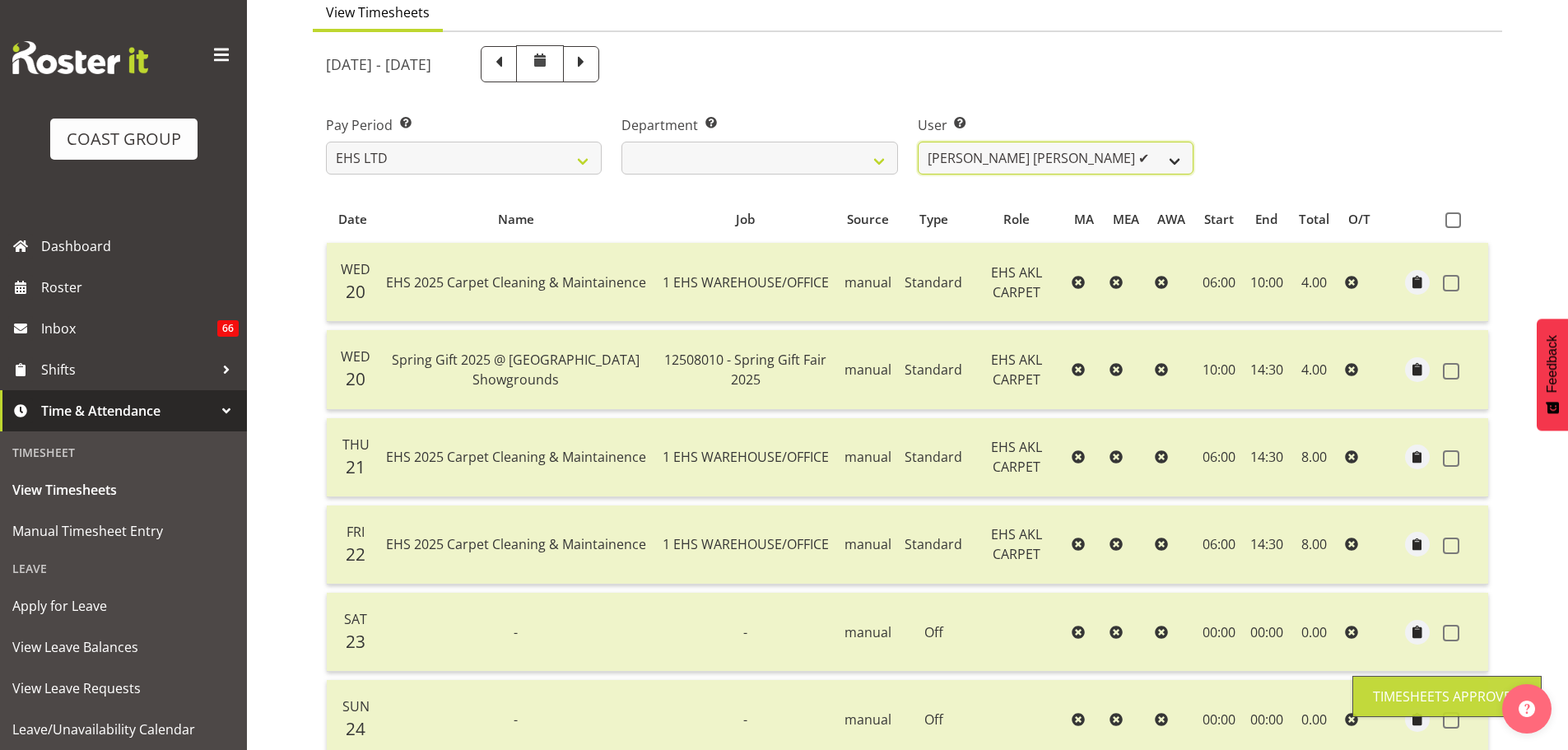
click at [1026, 148] on select "[PERSON_NAME] ❌ [PERSON_NAME] ✔ [PERSON_NAME] ✔ [PERSON_NAME] ✔ [PERSON_NAME] […" at bounding box center [1055, 157] width 275 height 33
select select "1121"
click at [917, 141] on select "[PERSON_NAME] ❌ [PERSON_NAME] ✔ [PERSON_NAME] ✔ [PERSON_NAME] ✔ [PERSON_NAME] […" at bounding box center [1055, 157] width 275 height 33
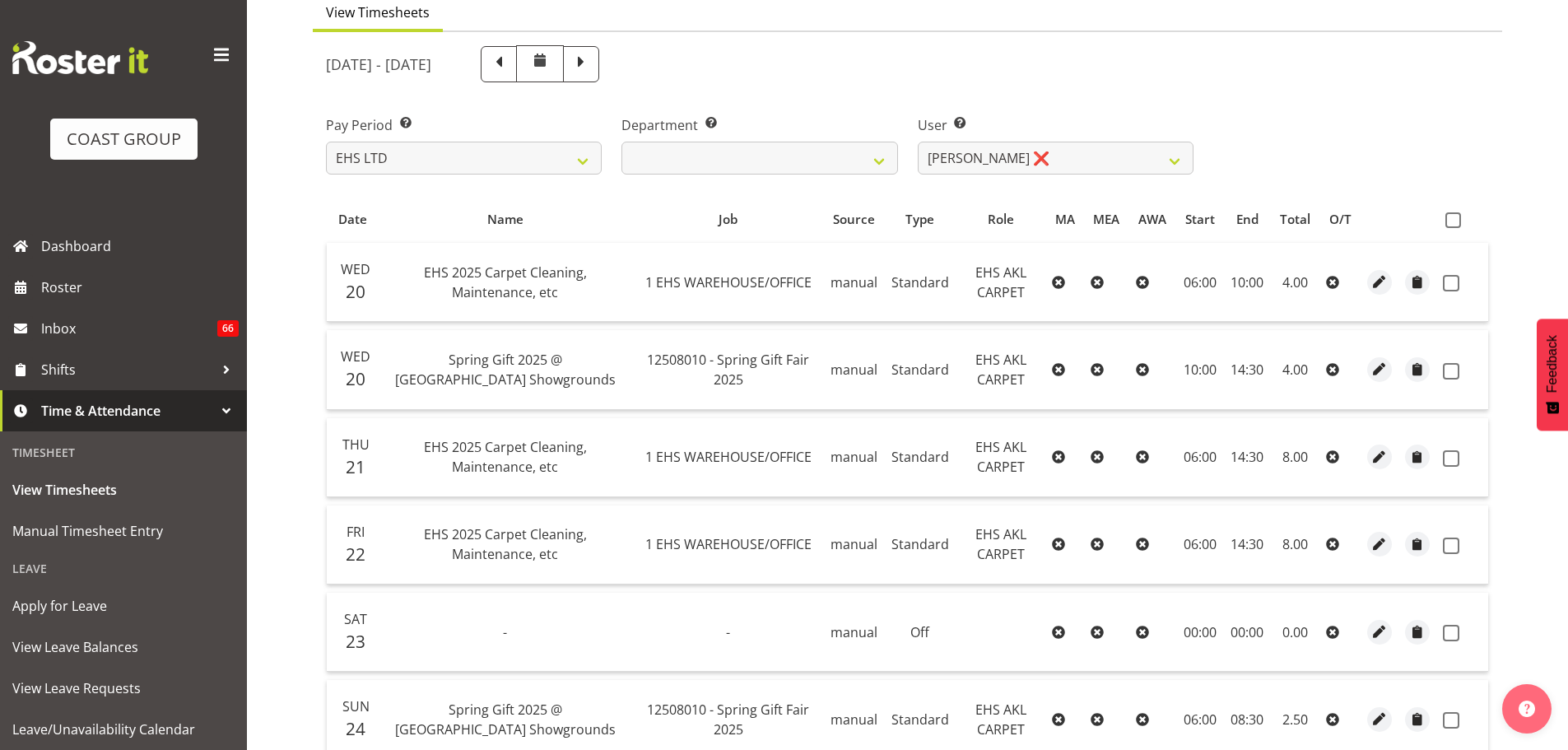
click at [1449, 221] on span at bounding box center [1452, 219] width 15 height 15
click at [1449, 221] on input "checkbox" at bounding box center [1450, 220] width 11 height 11
checkbox input "true"
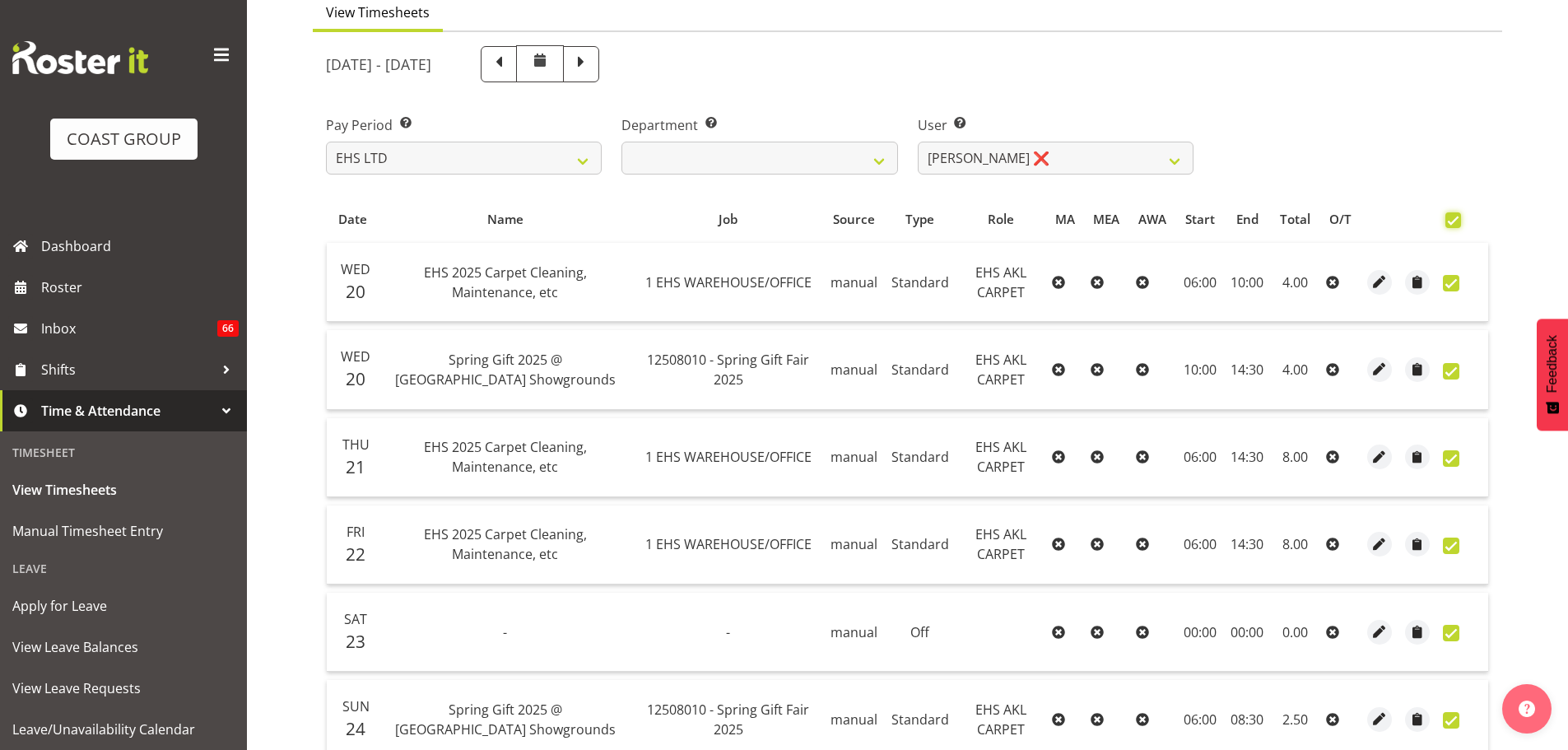
checkbox input "true"
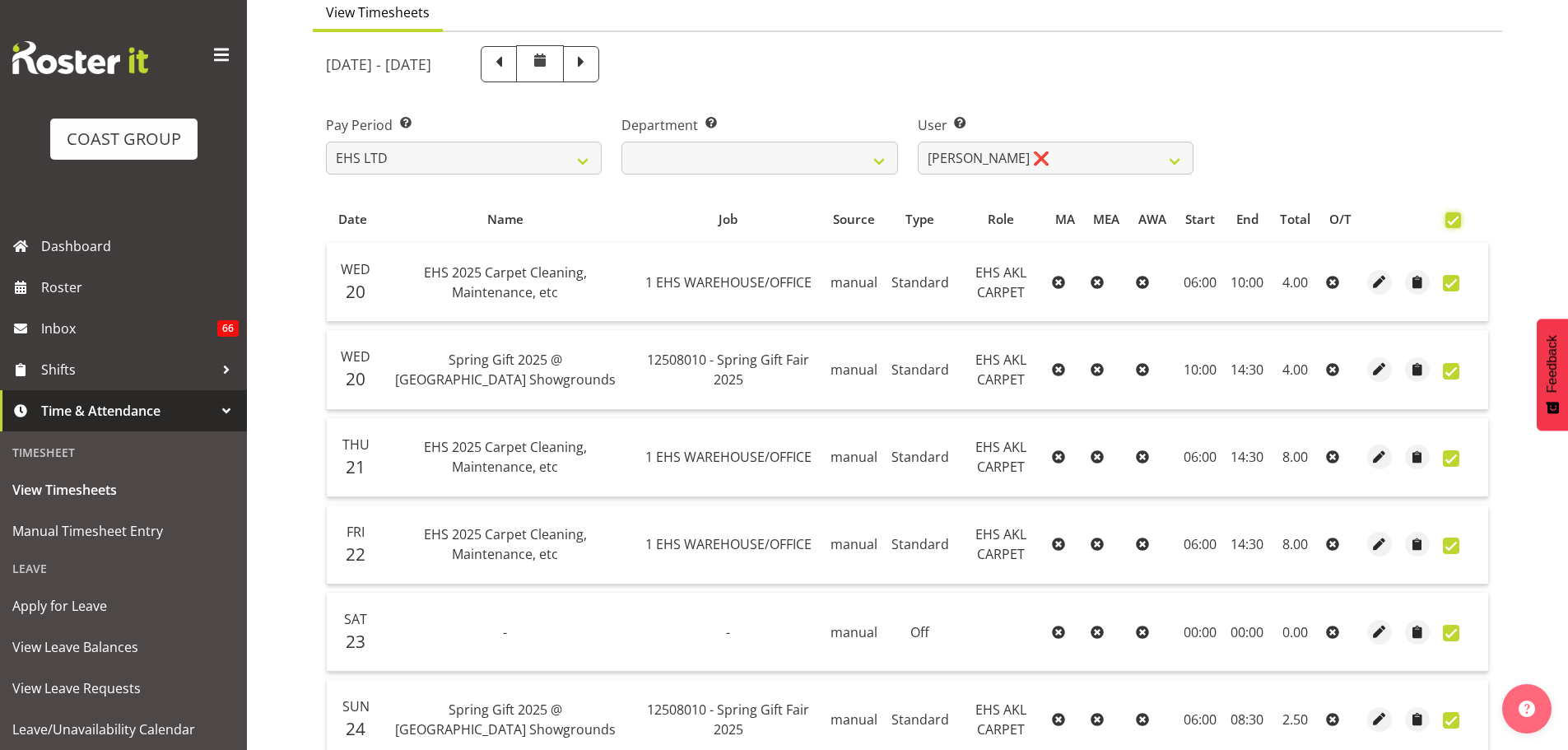
checkbox input "true"
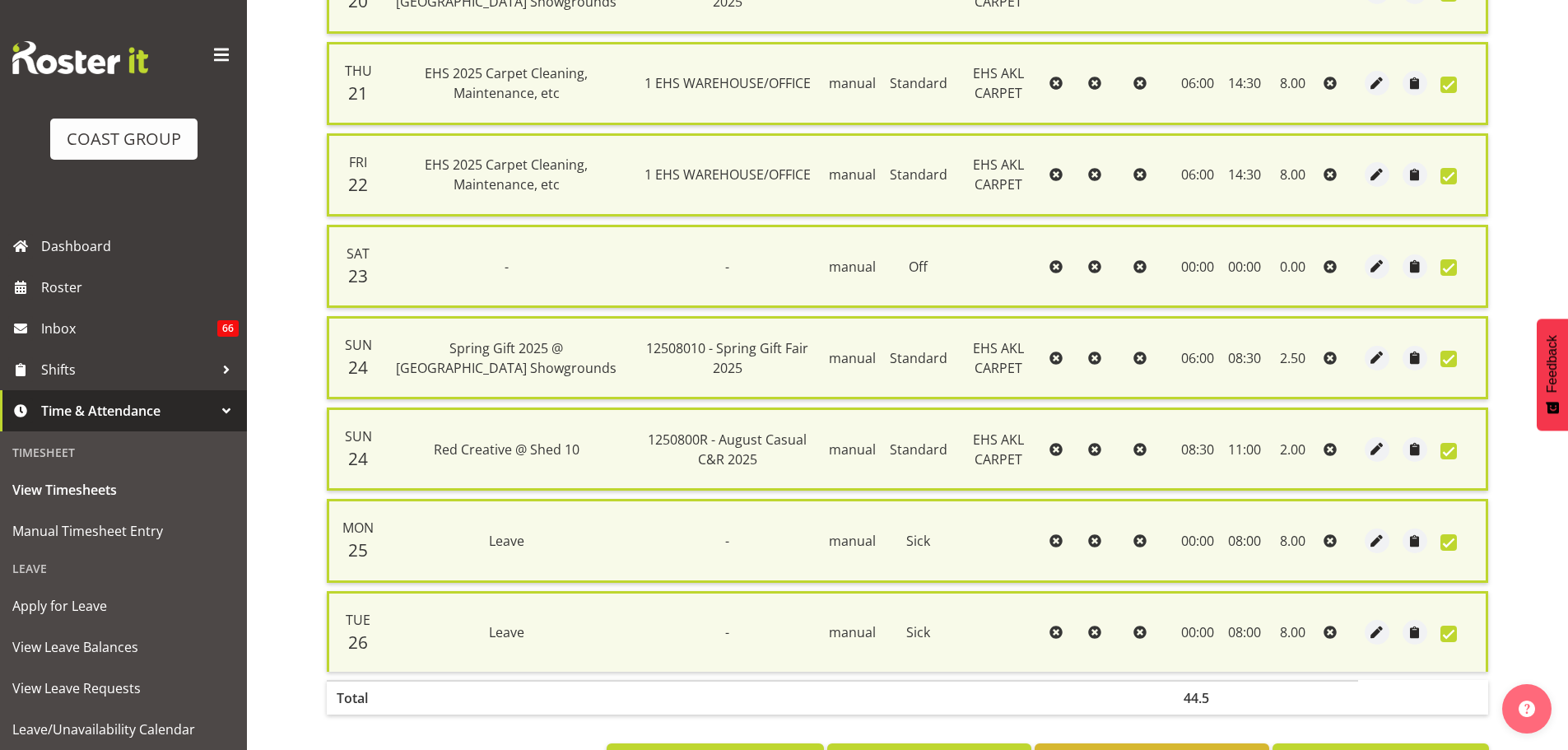
scroll to position [606, 0]
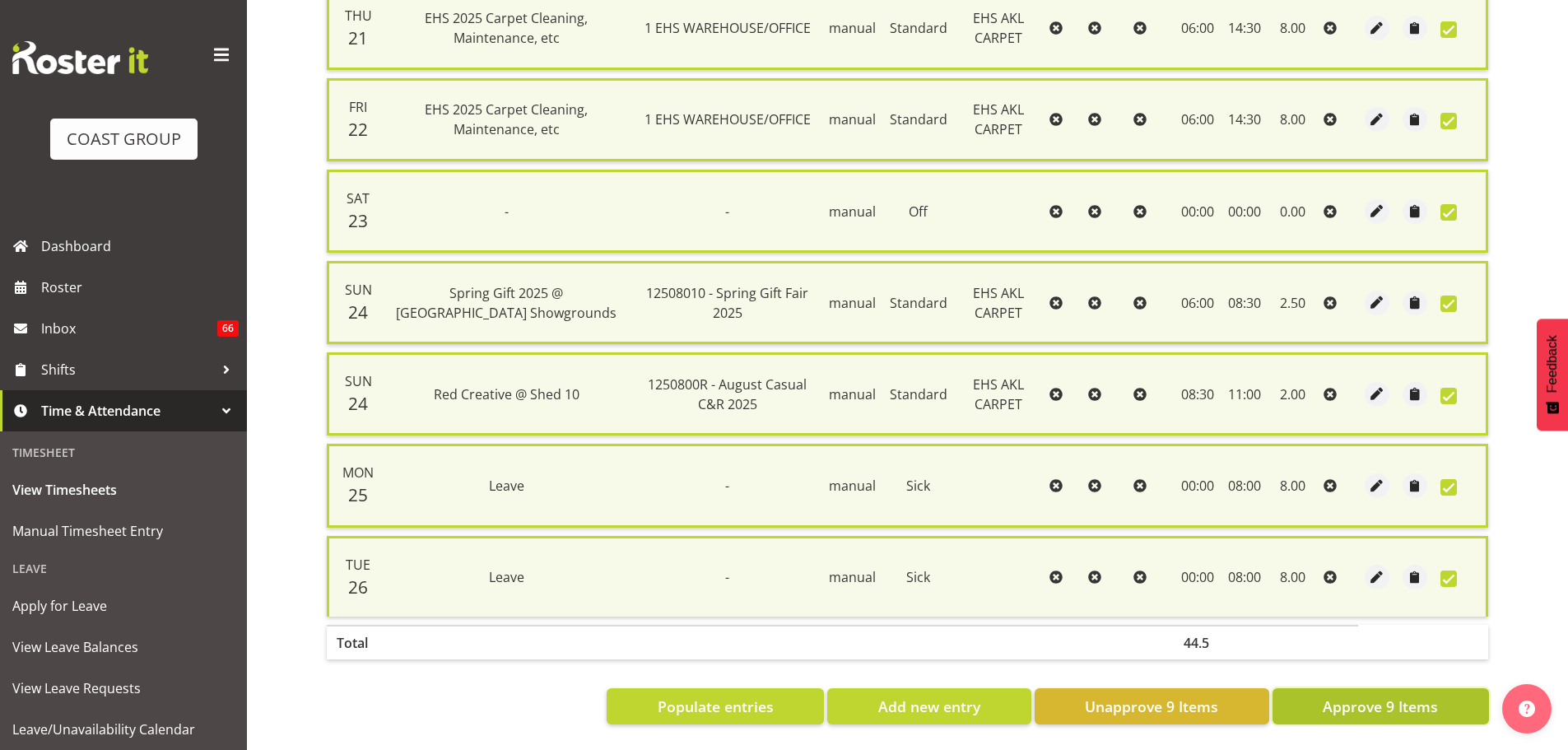
click at [1329, 700] on span "Approve 9 Items" at bounding box center [1379, 706] width 115 height 21
checkbox input "false"
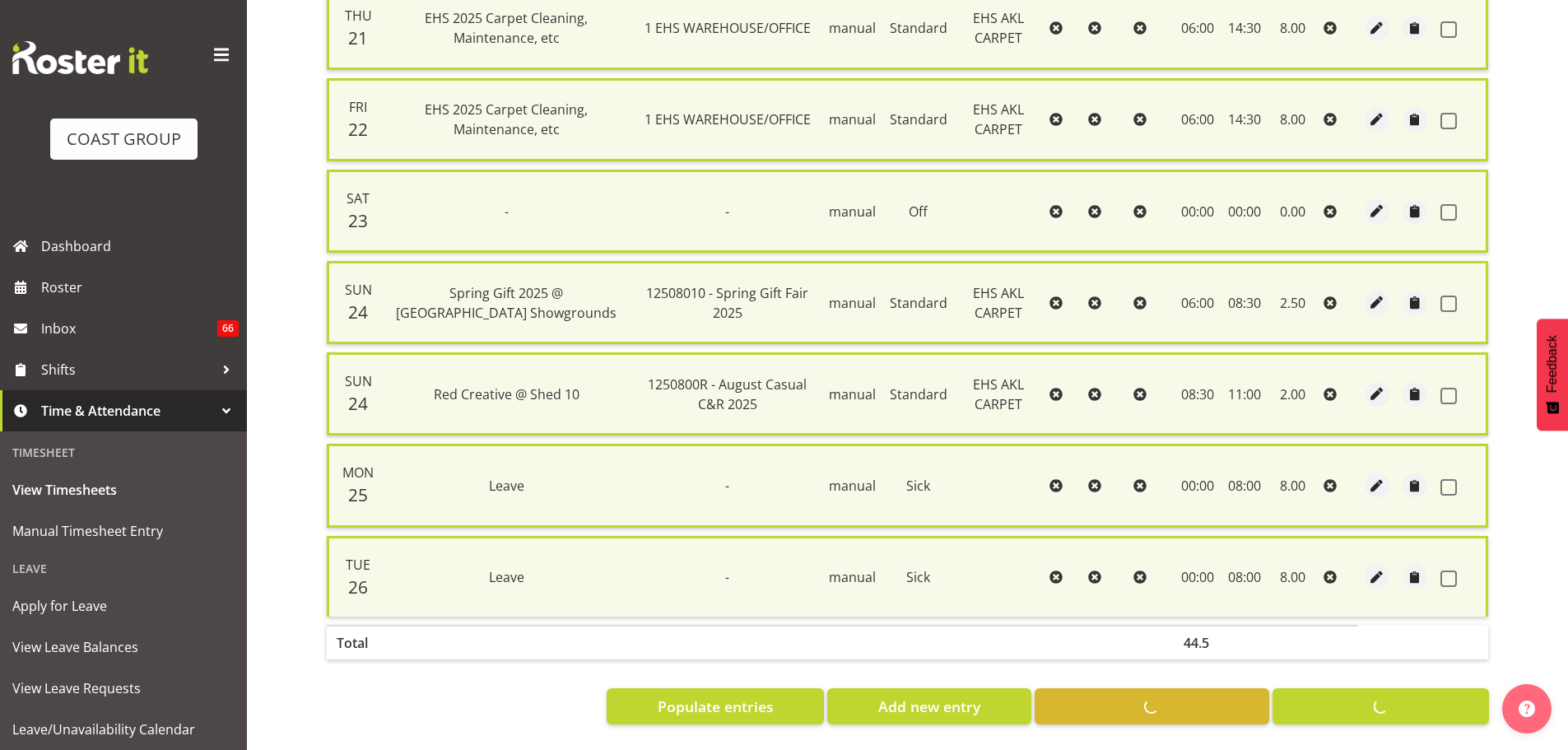
checkbox input "false"
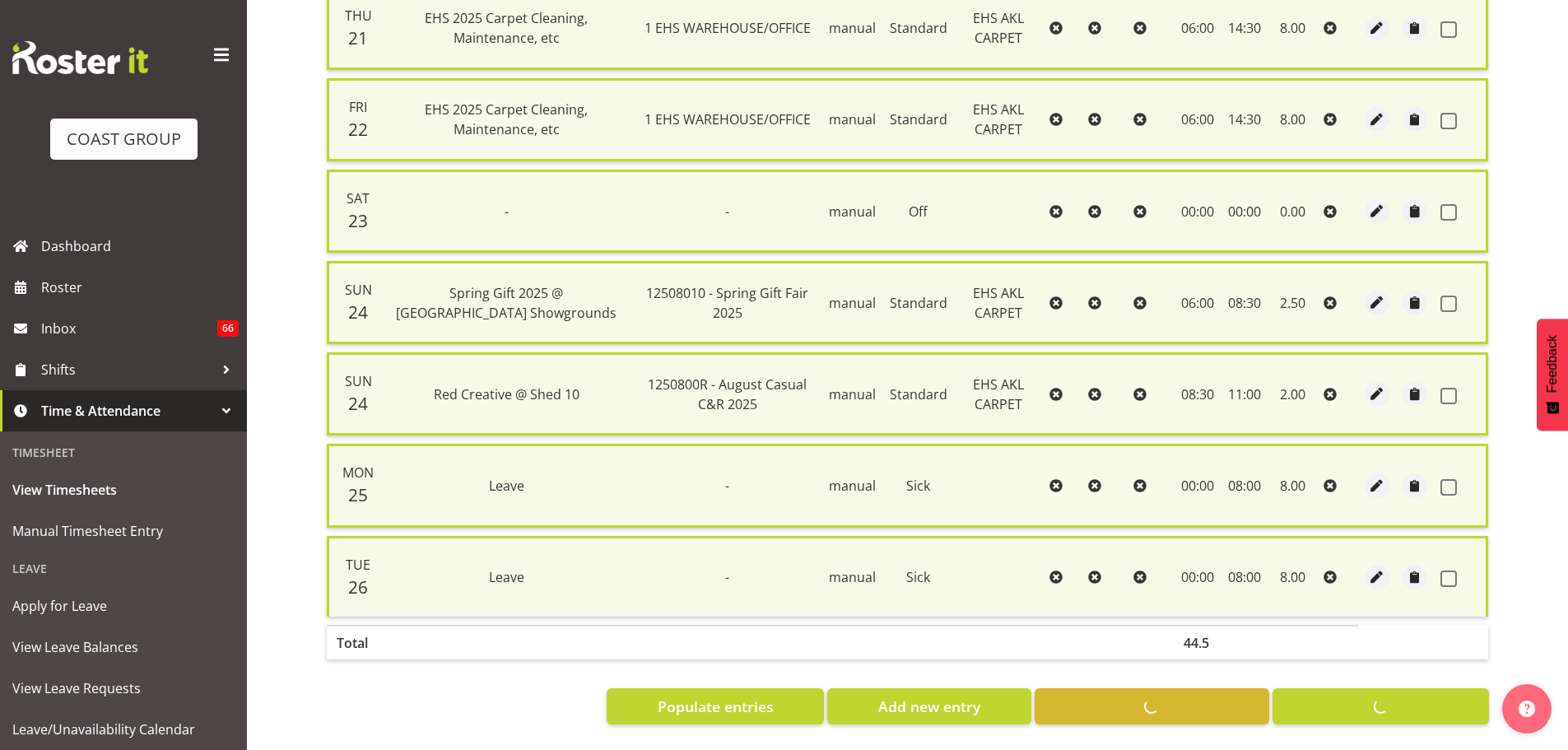
checkbox input "false"
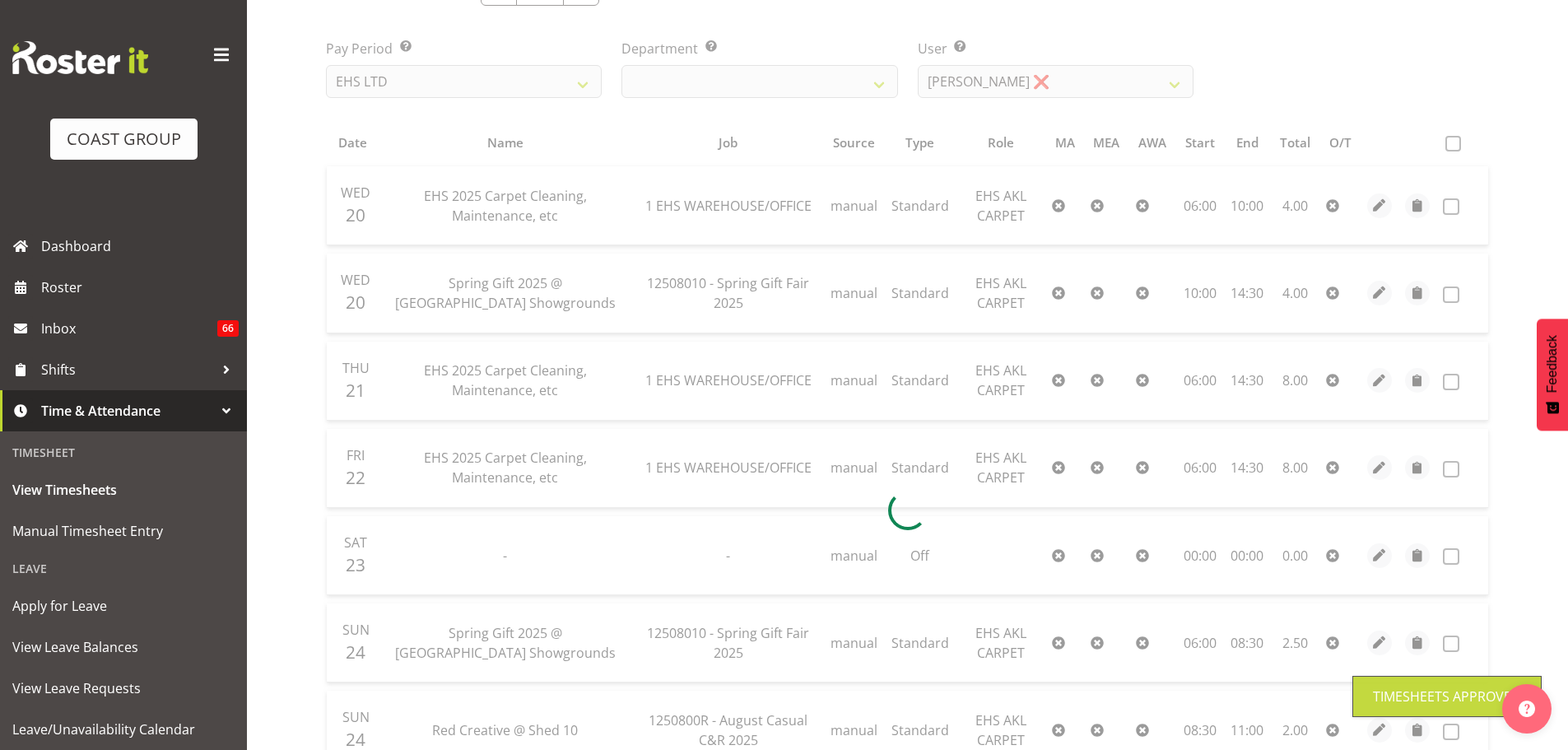
scroll to position [160, 0]
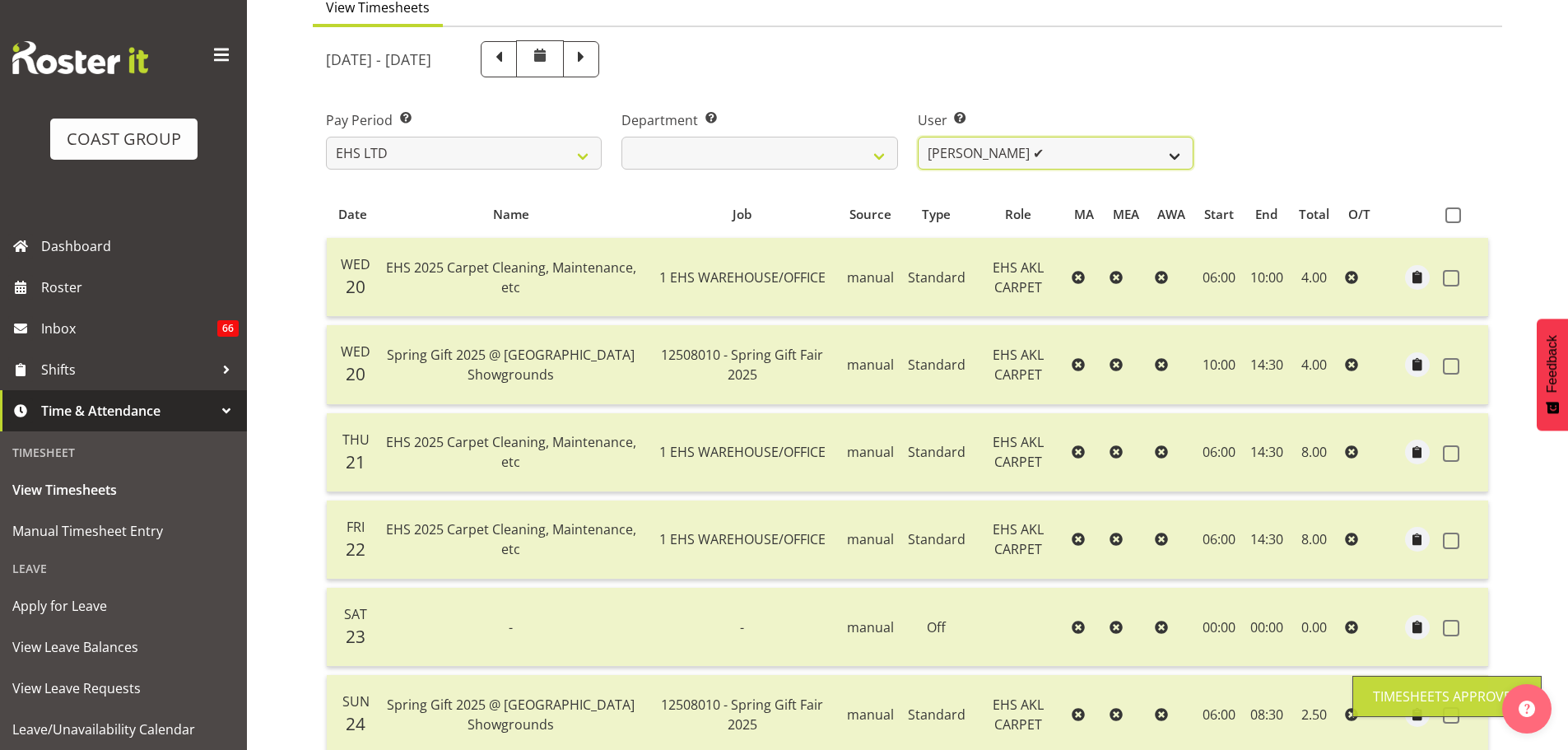
click at [1063, 158] on select "[PERSON_NAME] ❌ [PERSON_NAME] ✔ [PERSON_NAME] ✔ [PERSON_NAME] ✔ [PERSON_NAME] […" at bounding box center [1055, 153] width 275 height 33
select select "1122"
click at [917, 137] on select "[PERSON_NAME] ❌ [PERSON_NAME] ✔ [PERSON_NAME] ✔ [PERSON_NAME] ✔ [PERSON_NAME] […" at bounding box center [1055, 153] width 275 height 33
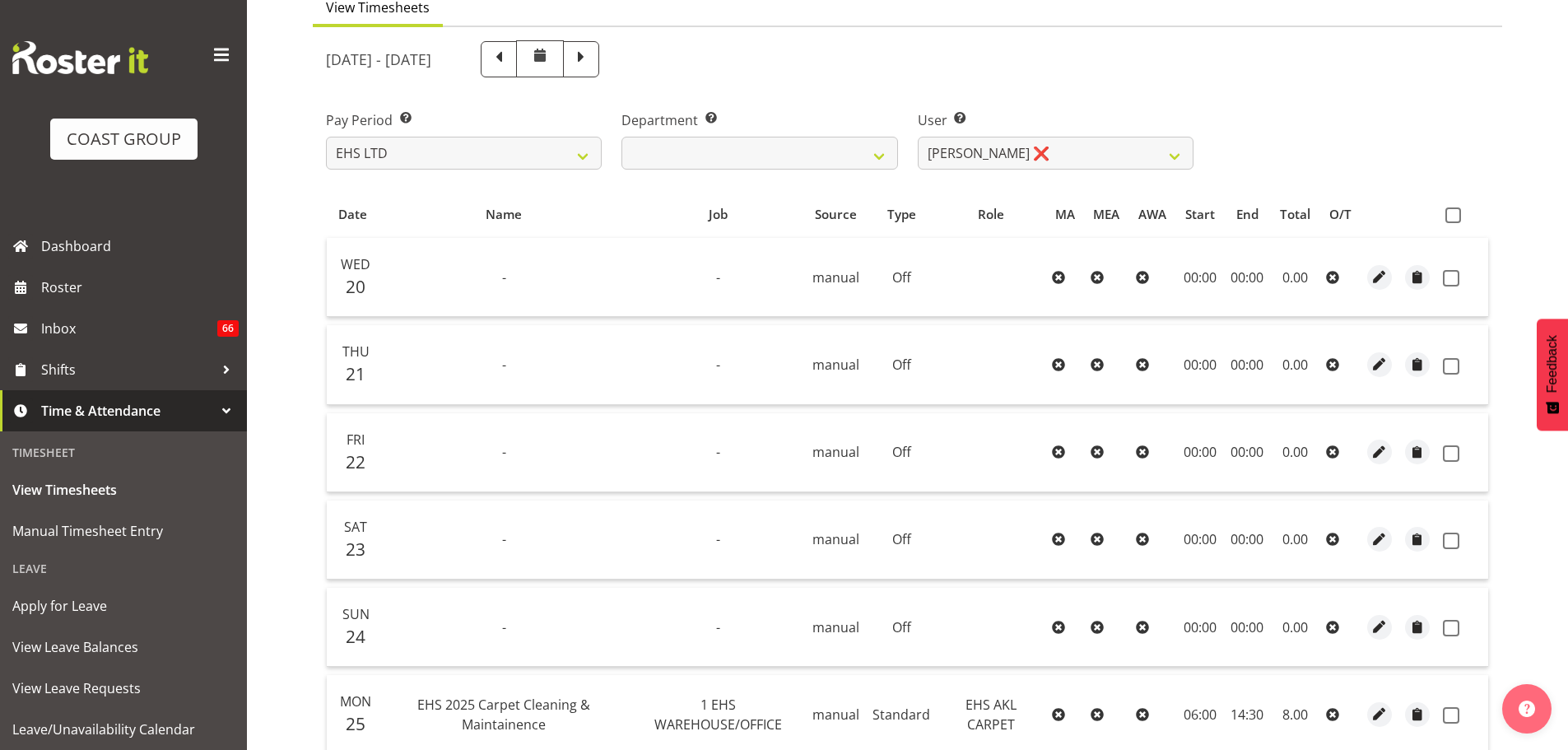
click at [1455, 217] on span at bounding box center [1452, 215] width 15 height 15
click at [1455, 217] on input "checkbox" at bounding box center [1450, 215] width 11 height 11
checkbox input "true"
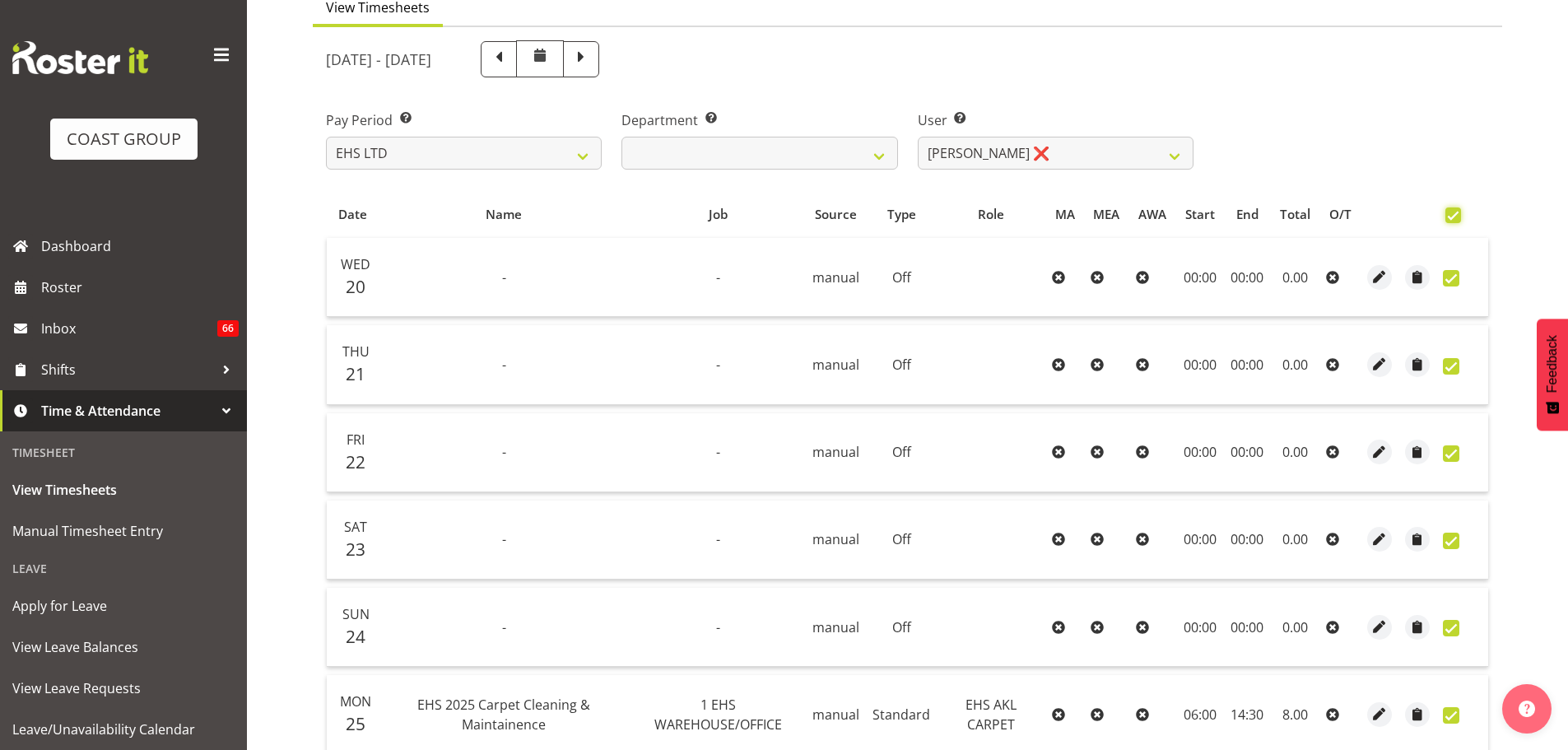
checkbox input "true"
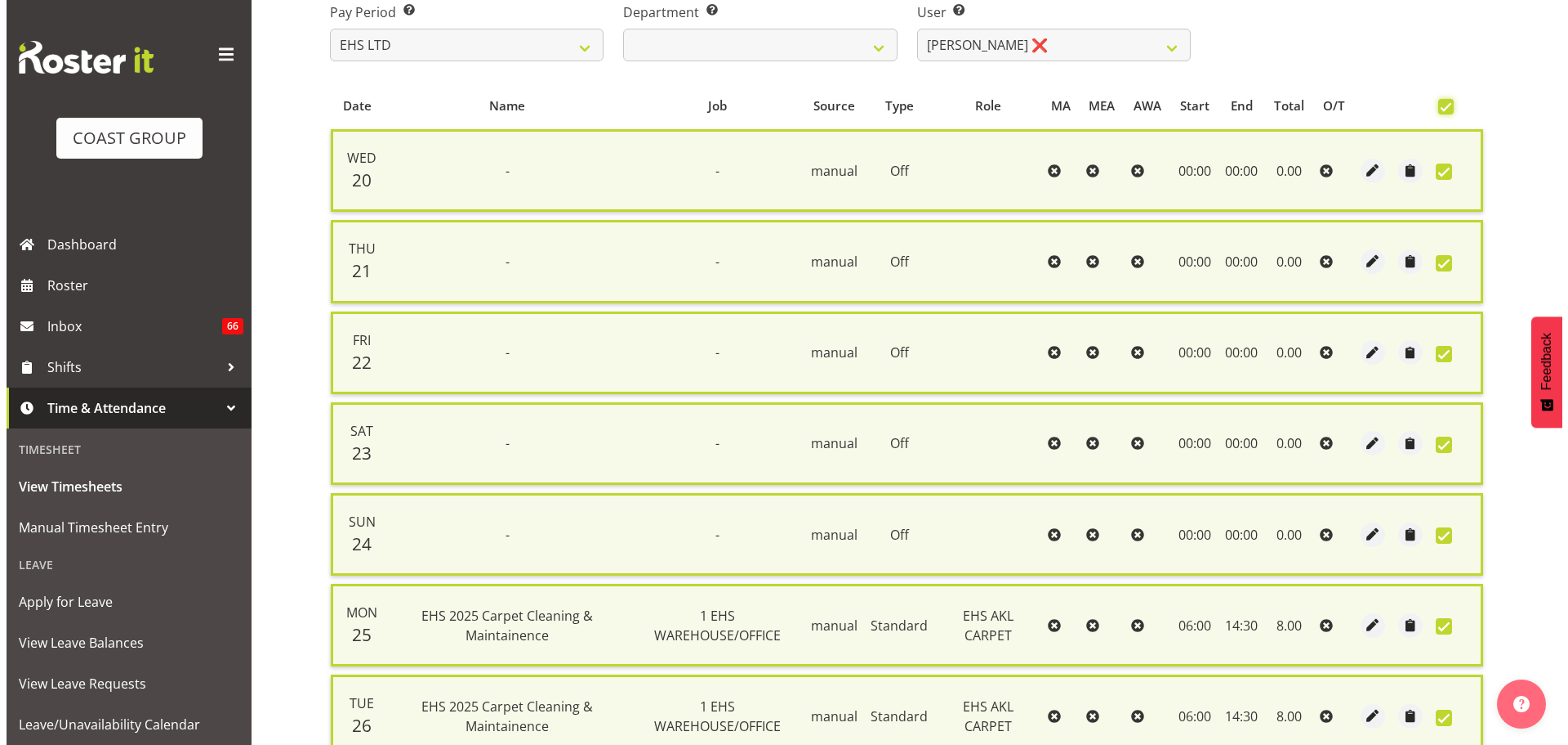
scroll to position [420, 0]
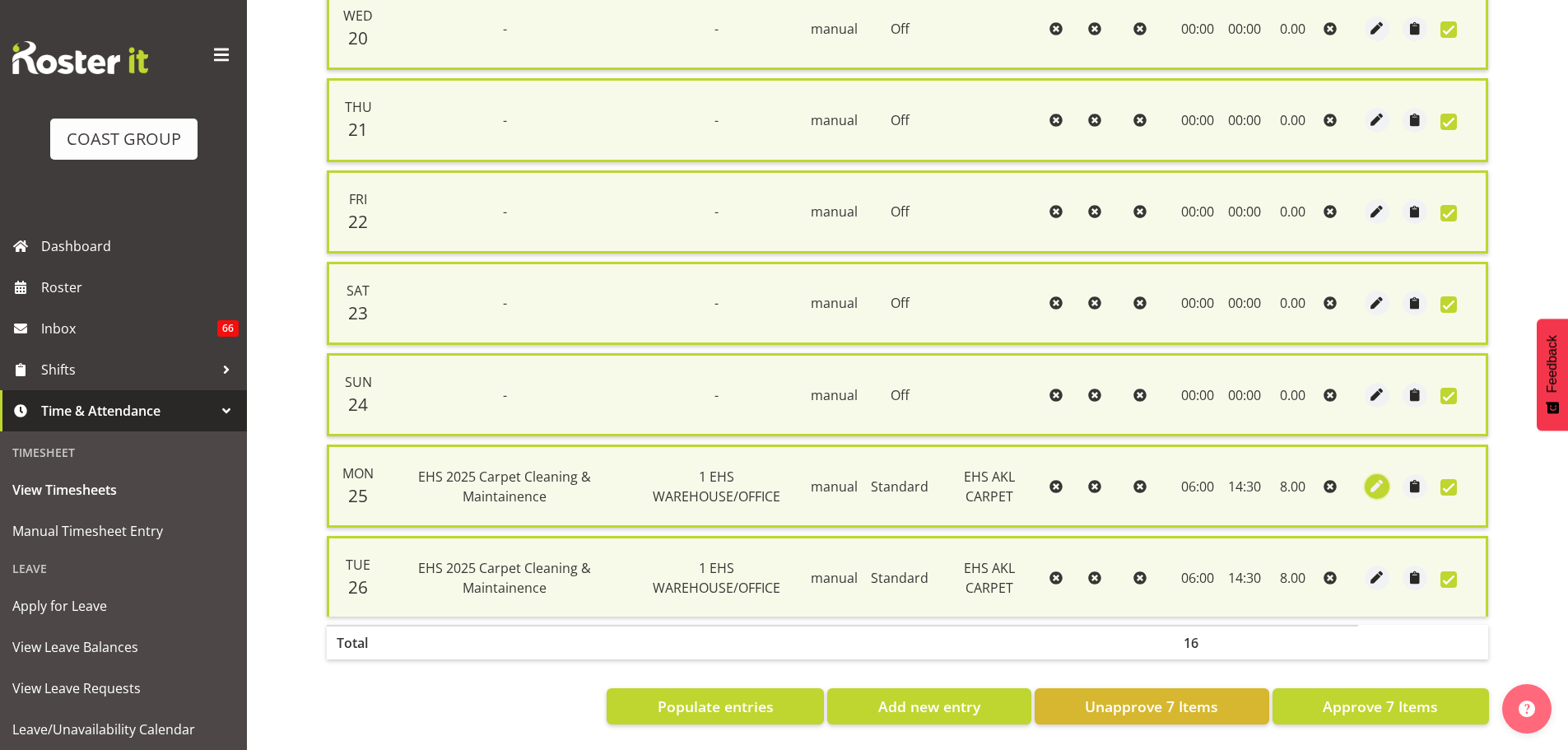
click at [1374, 476] on span "button" at bounding box center [1377, 485] width 19 height 19
select select "Standard"
select select "7"
select select "2025"
select select "6"
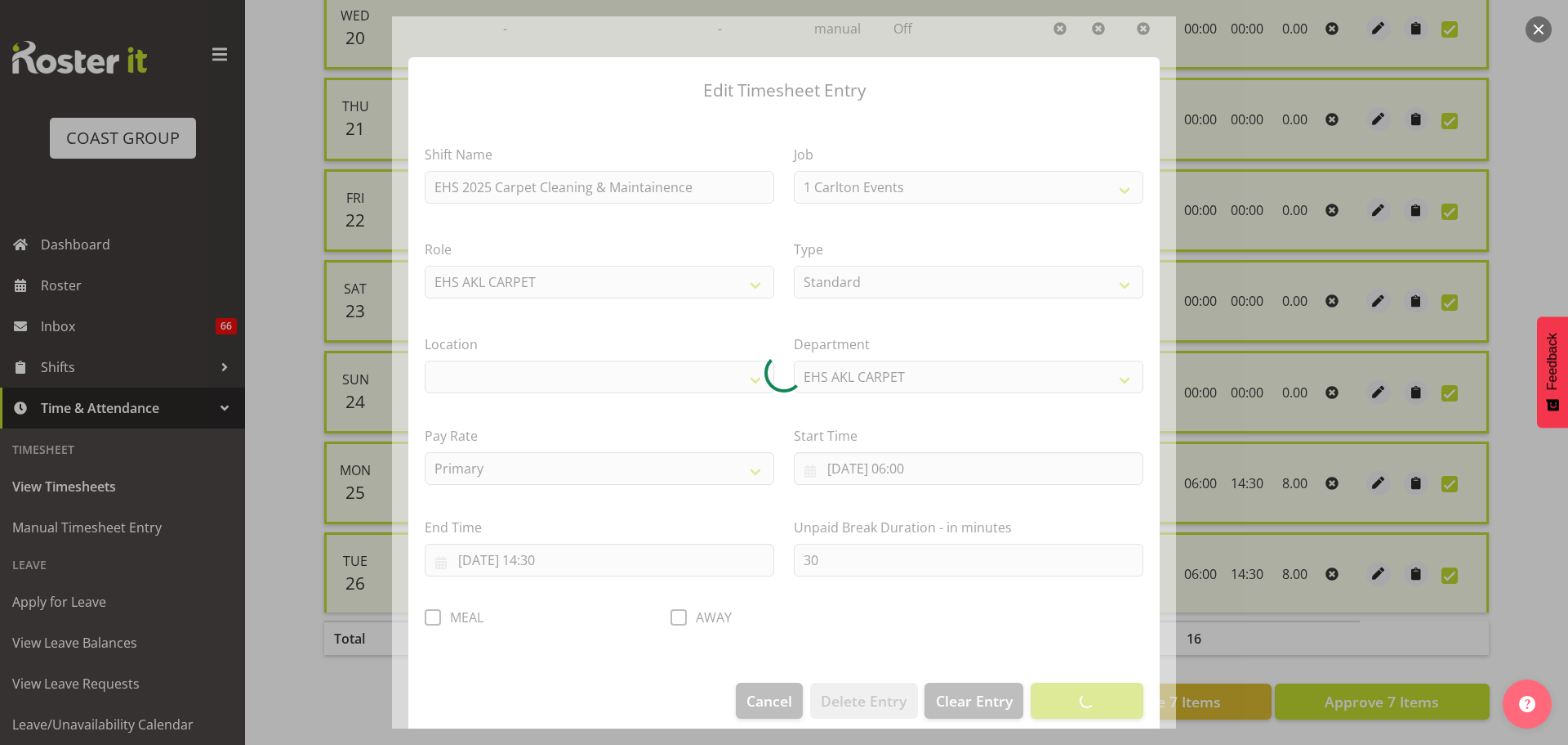
select select "69"
select select "35"
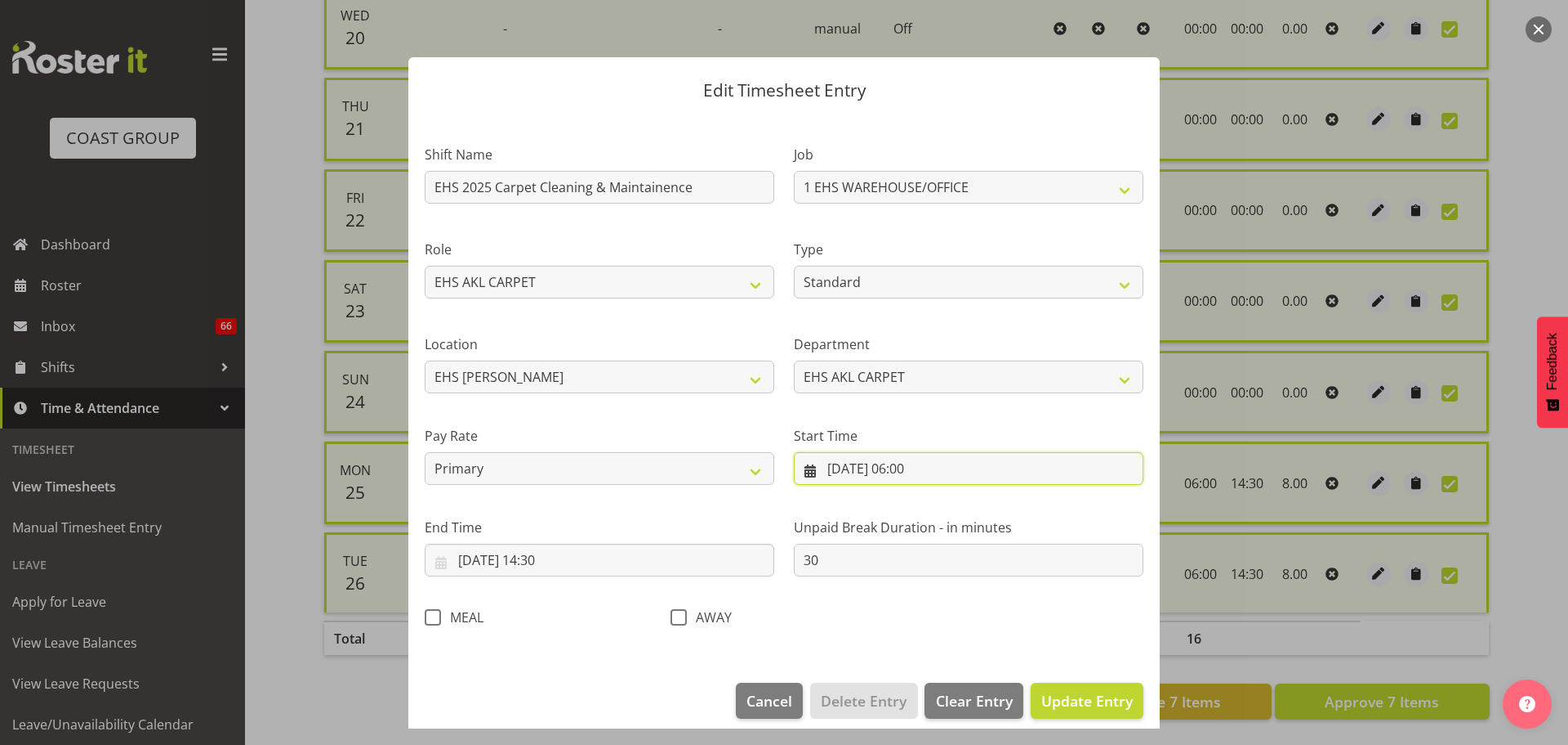
click at [917, 469] on input "[DATE] 06:00" at bounding box center [969, 468] width 350 height 33
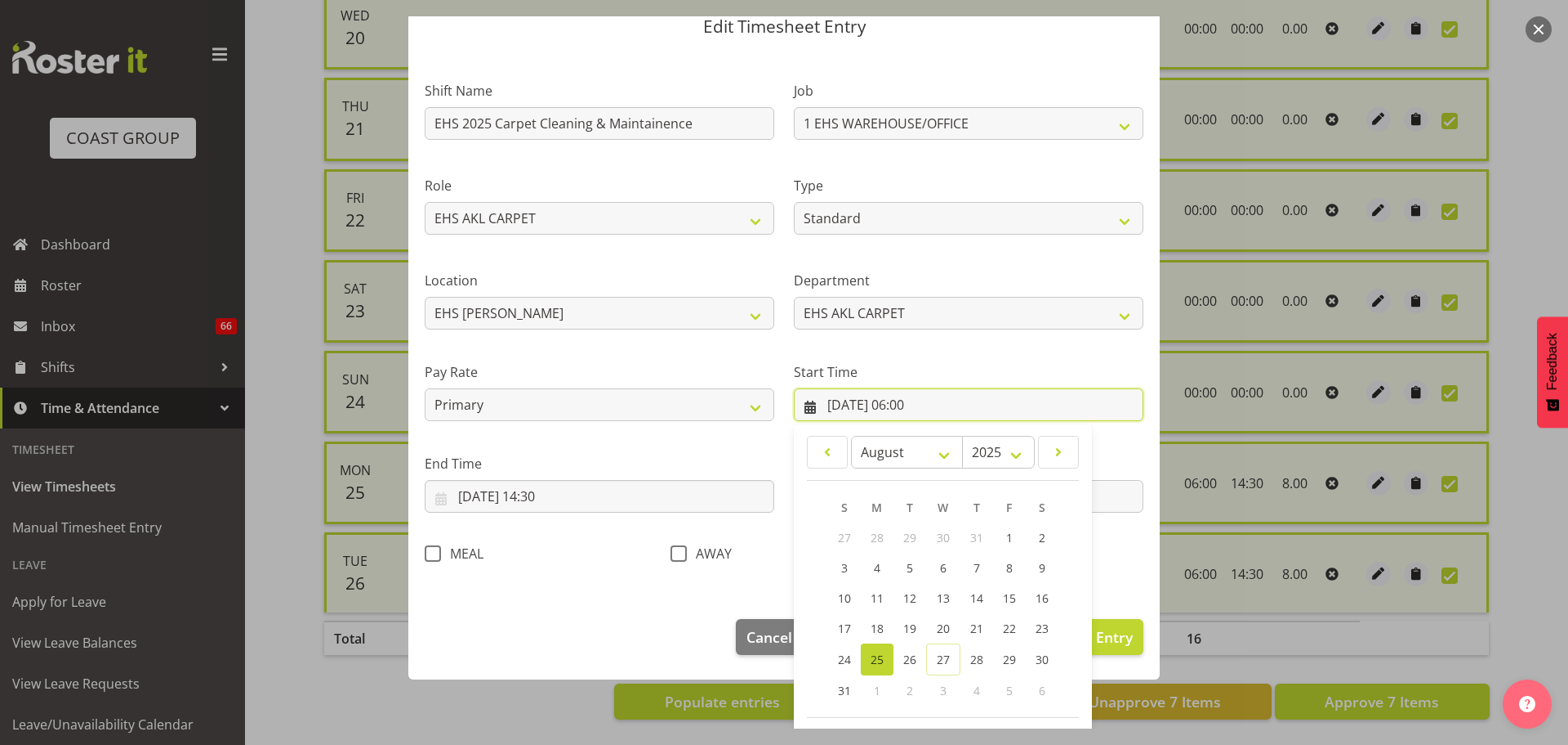
scroll to position [130, 0]
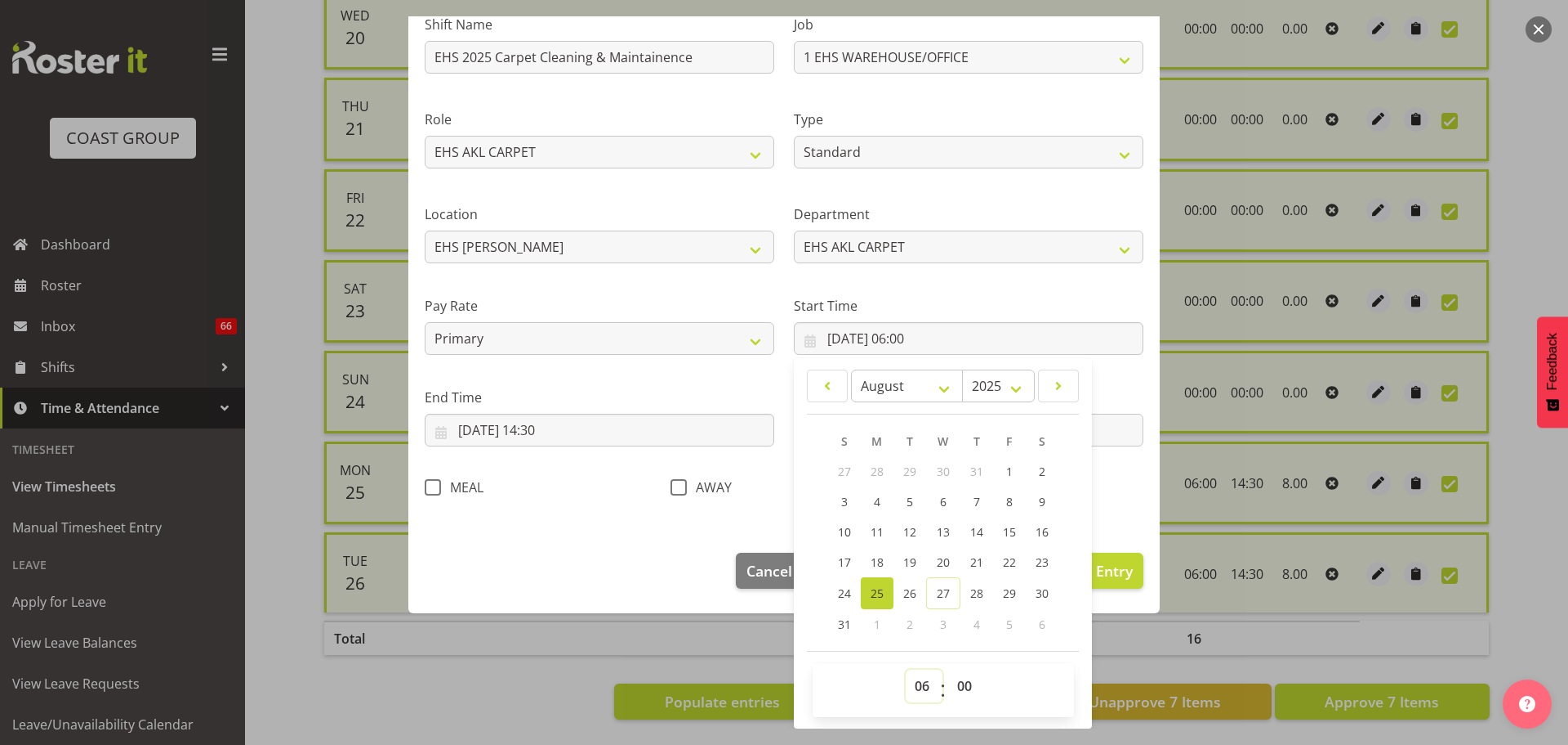
click at [922, 680] on select "00 01 02 03 04 05 06 07 08 09 10 11 12 13 14 15 16 17 18 19 20 21 22 23" at bounding box center [924, 686] width 36 height 33
select select "7"
click at [906, 670] on select "00 01 02 03 04 05 06 07 08 09 10 11 12 13 14 15 16 17 18 19 20 21 22 23" at bounding box center [924, 686] width 36 height 33
type input "[DATE] 07:00"
click at [1106, 560] on span "Update Entry" at bounding box center [1087, 570] width 91 height 20
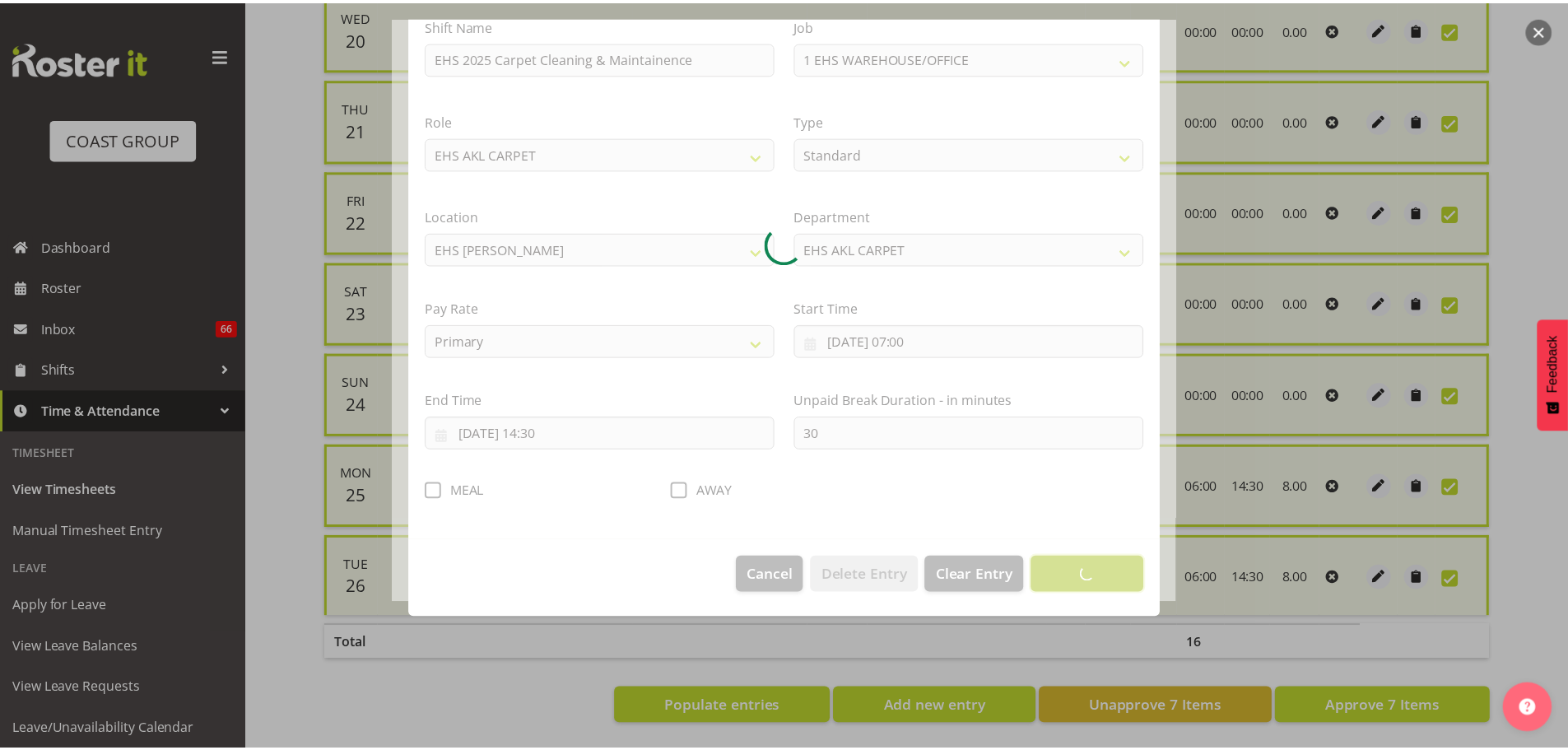
scroll to position [15, 0]
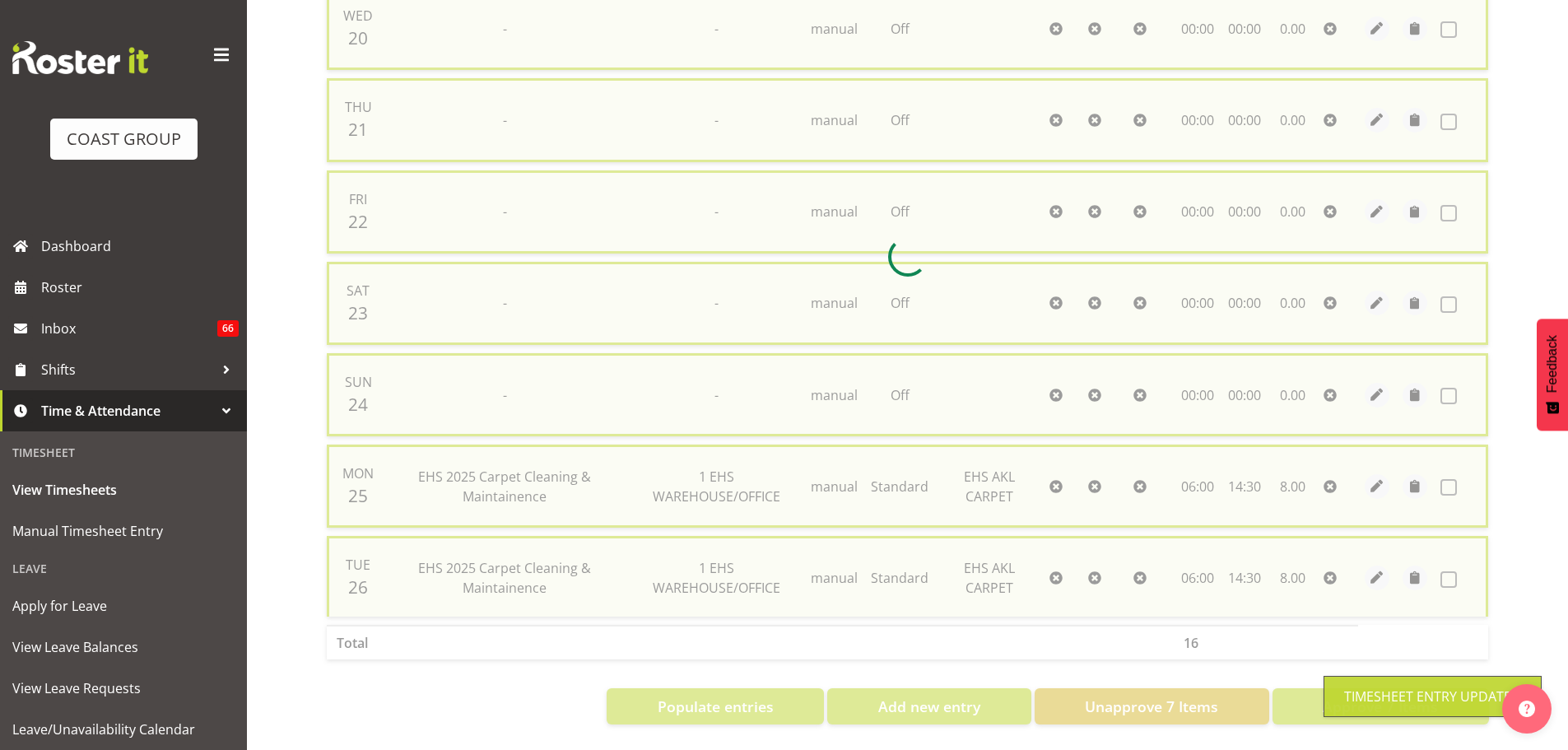
checkbox input "false"
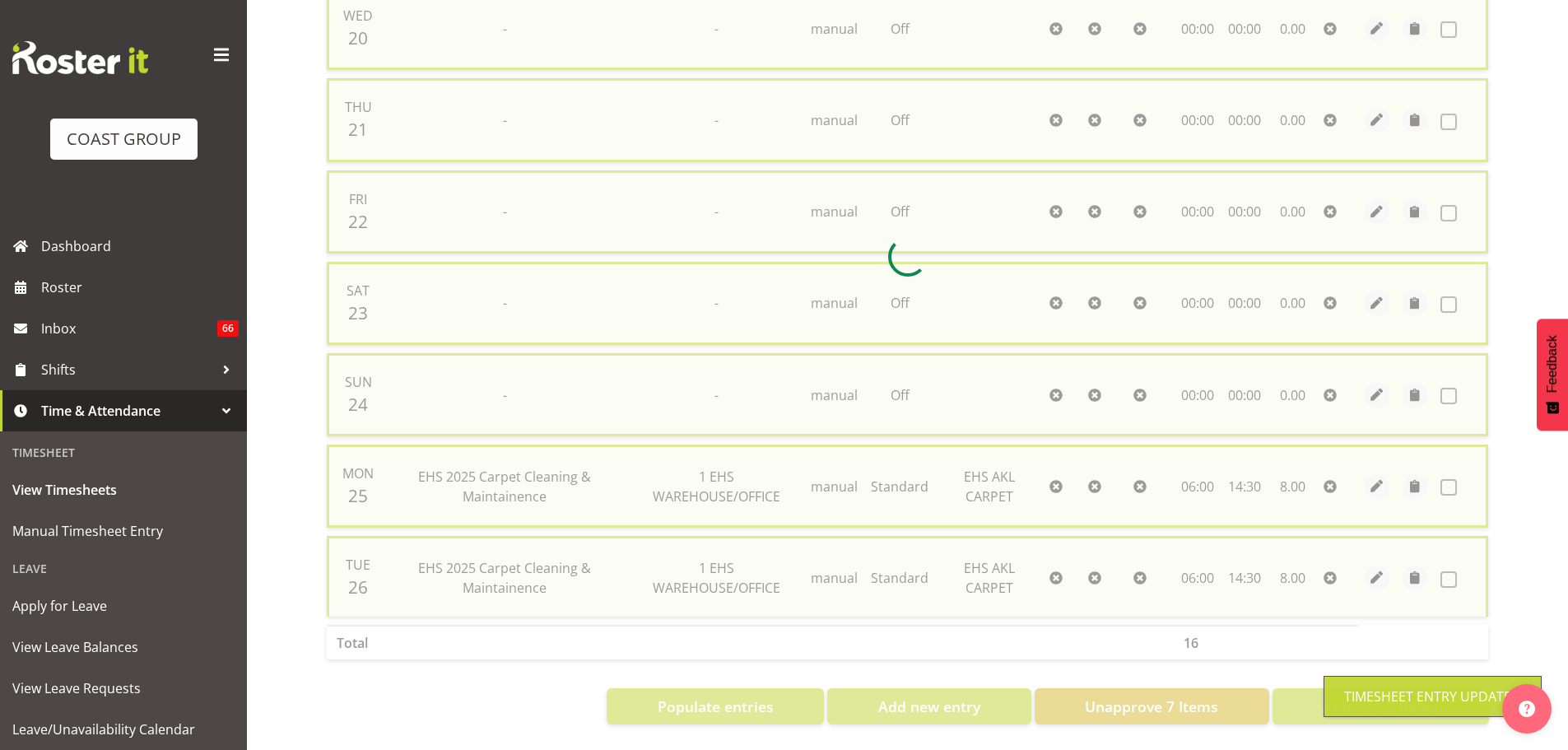
checkbox input "false"
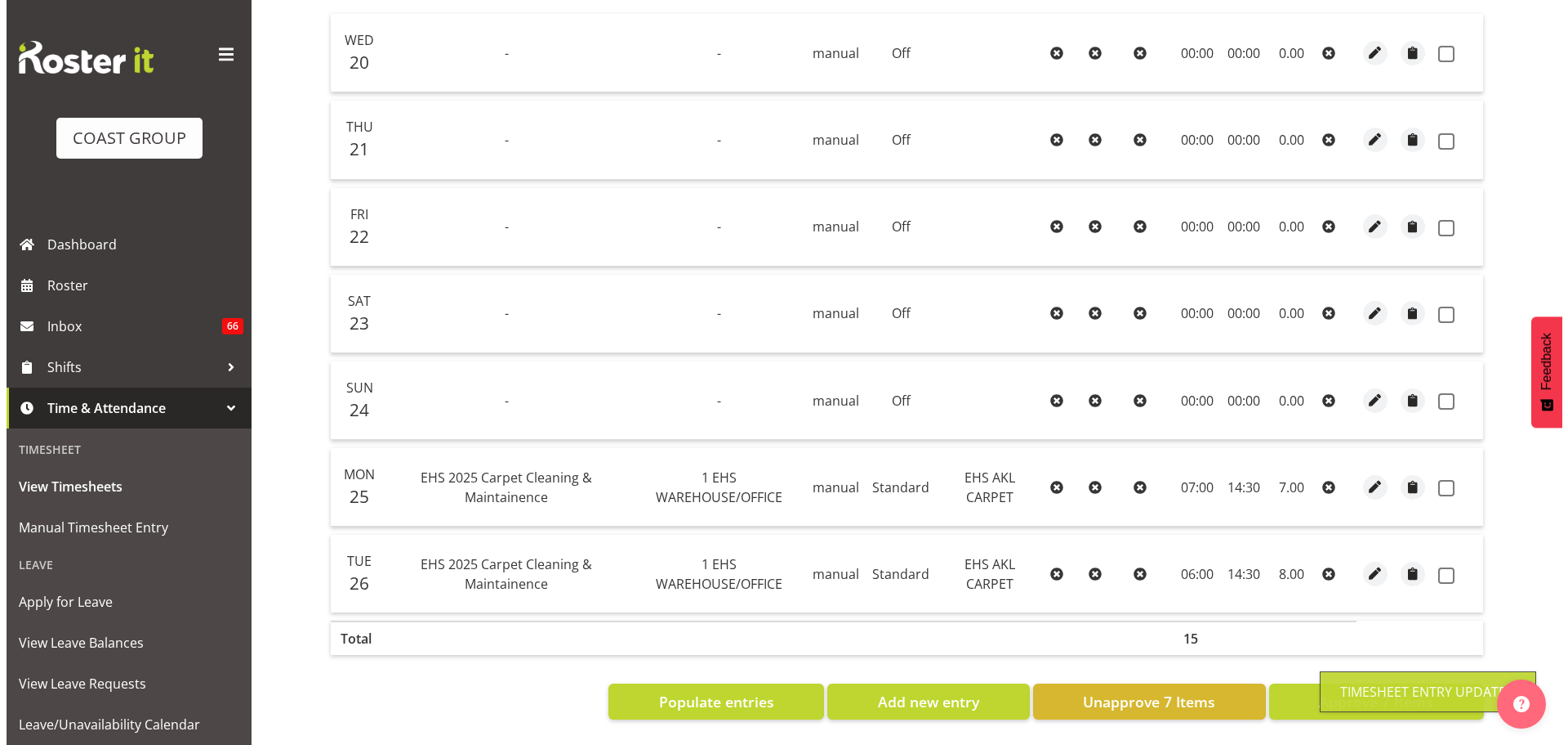
scroll to position [393, 0]
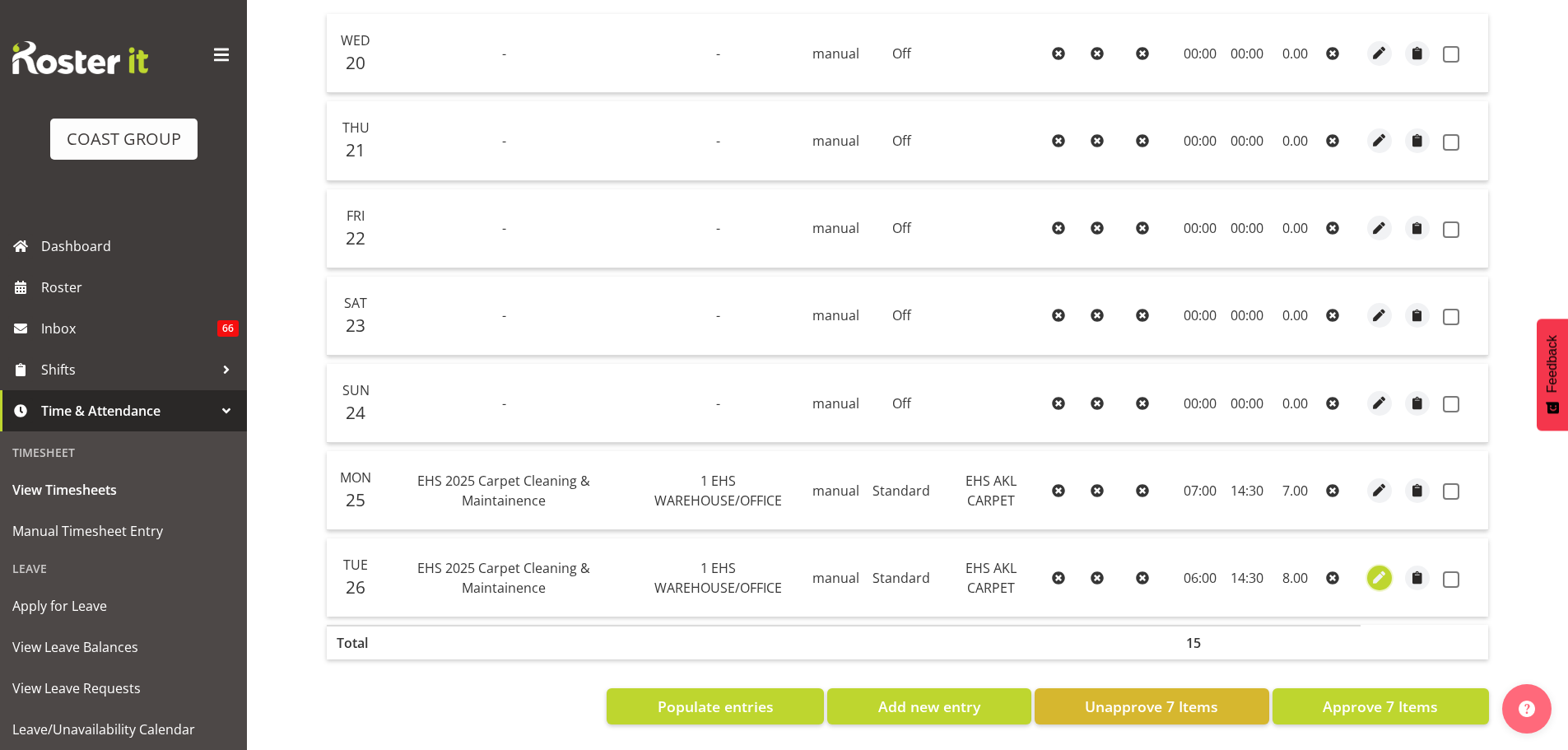
click at [1379, 568] on span "button" at bounding box center [1379, 577] width 19 height 19
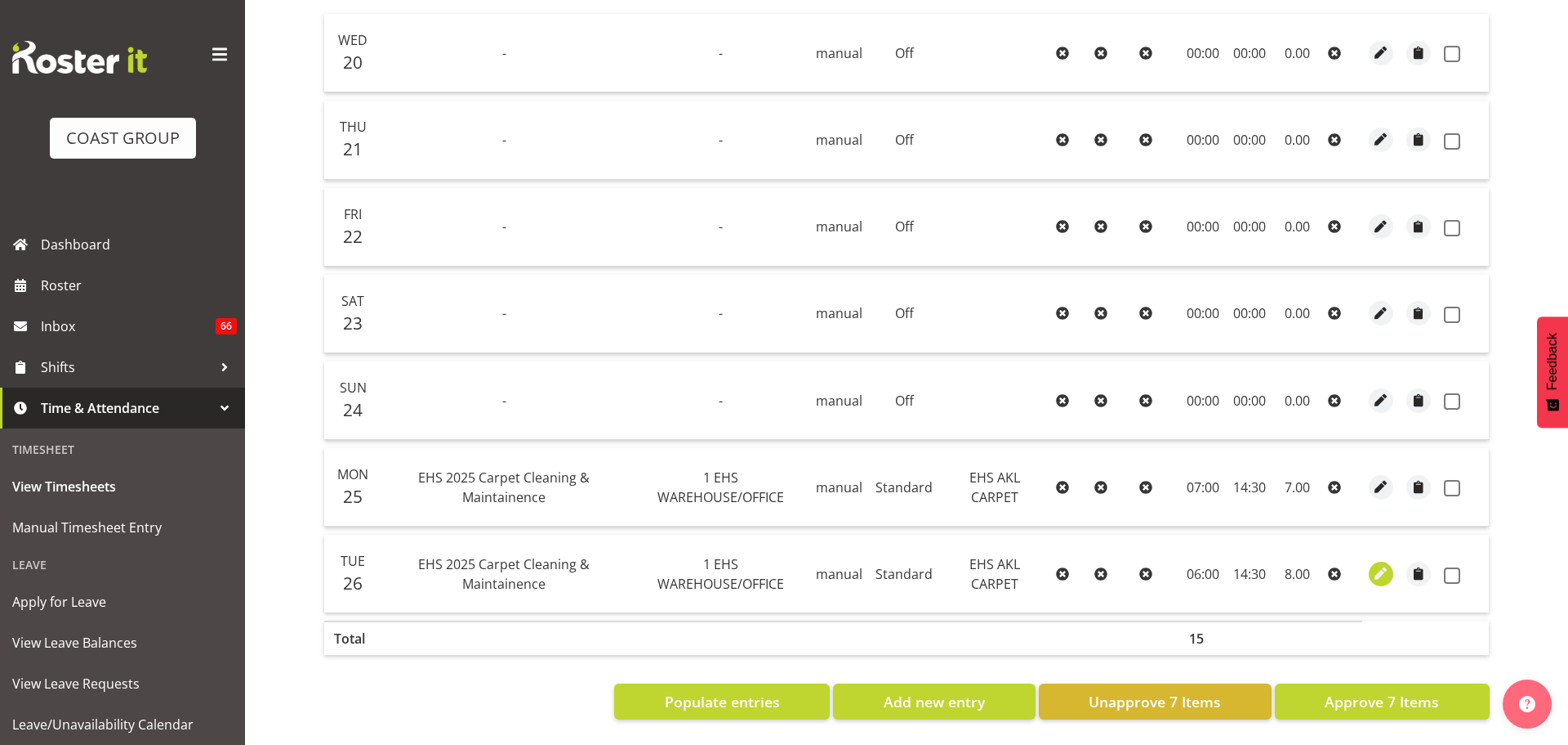
select select "Standard"
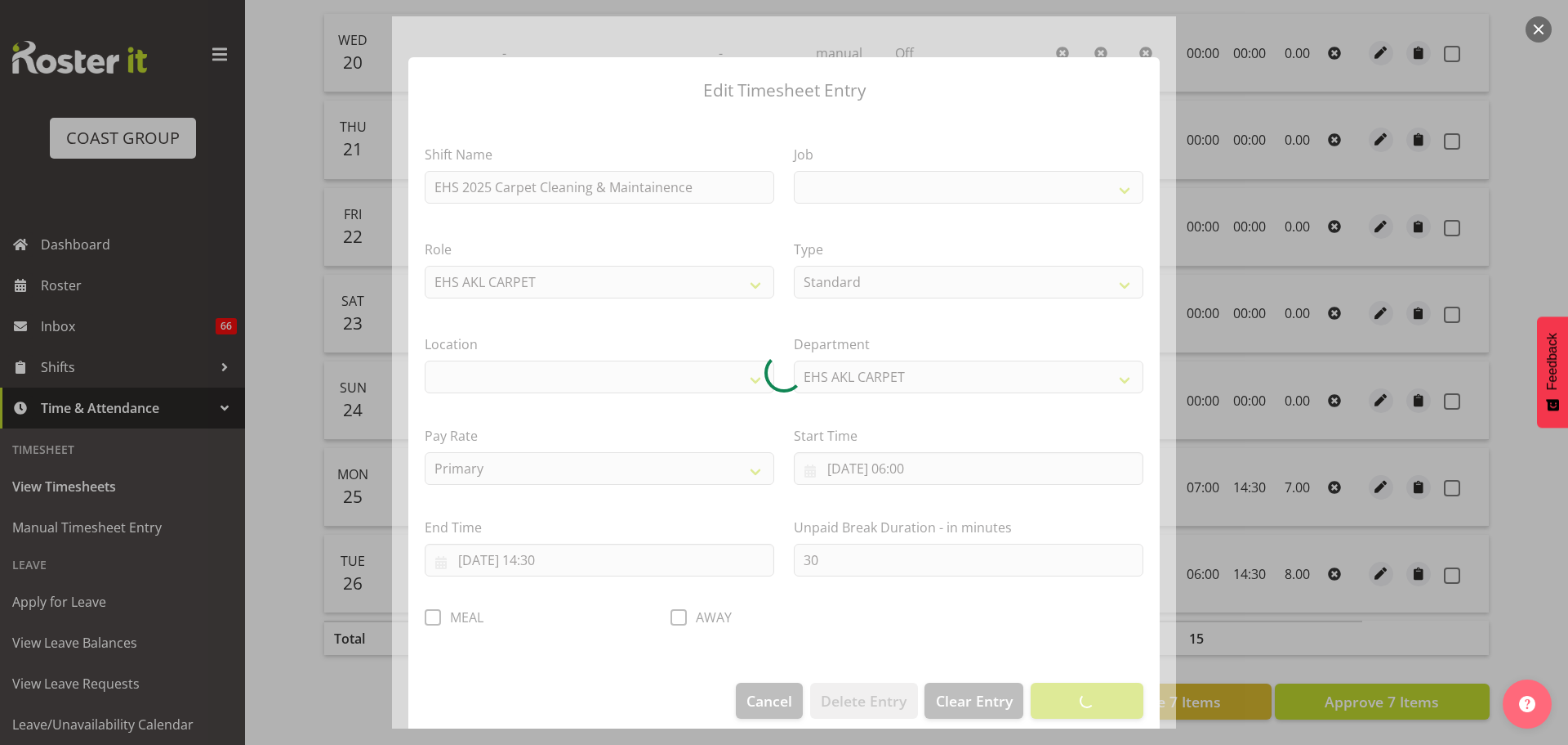
select select
select select "69"
select select "35"
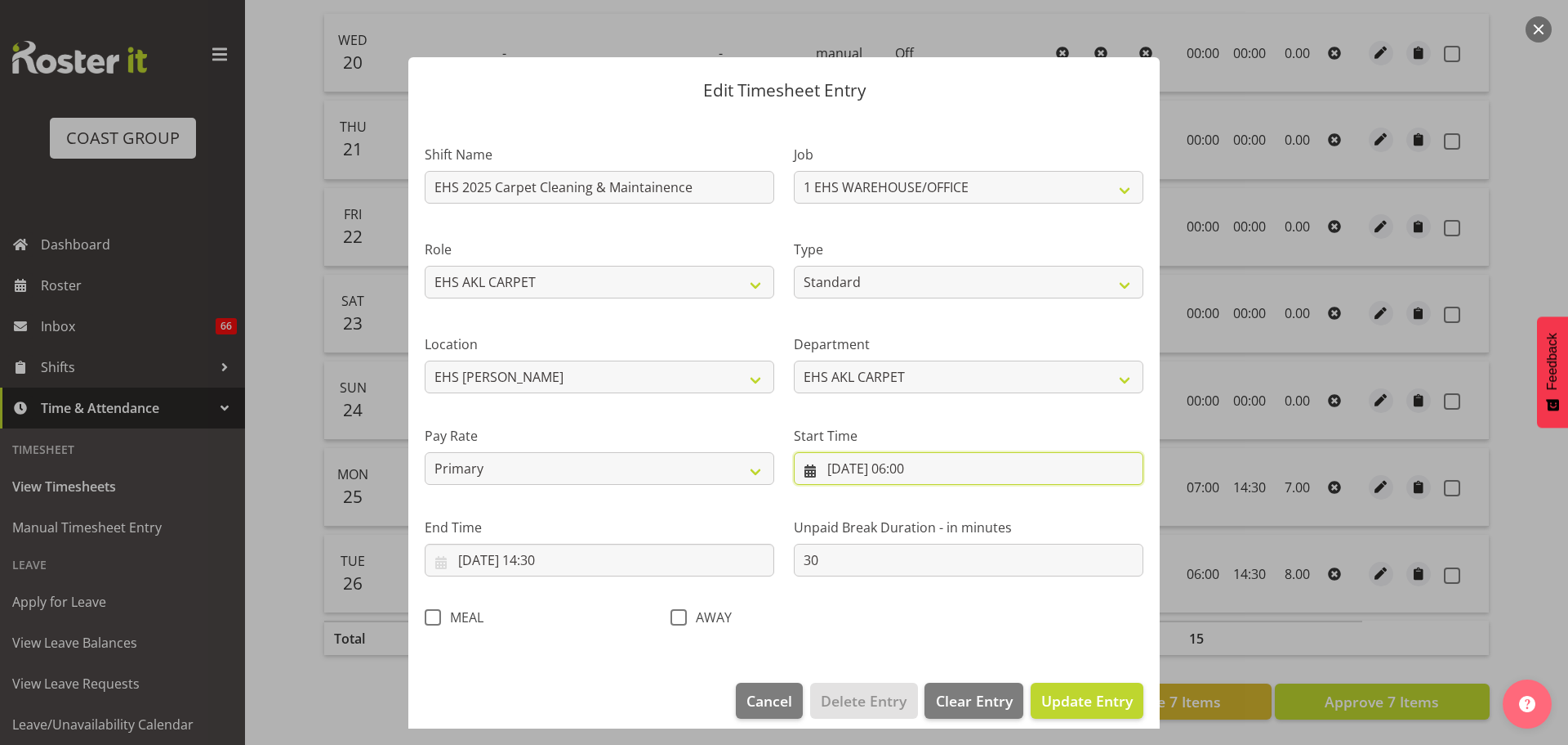
click at [920, 469] on input "[DATE] 06:00" at bounding box center [969, 468] width 350 height 33
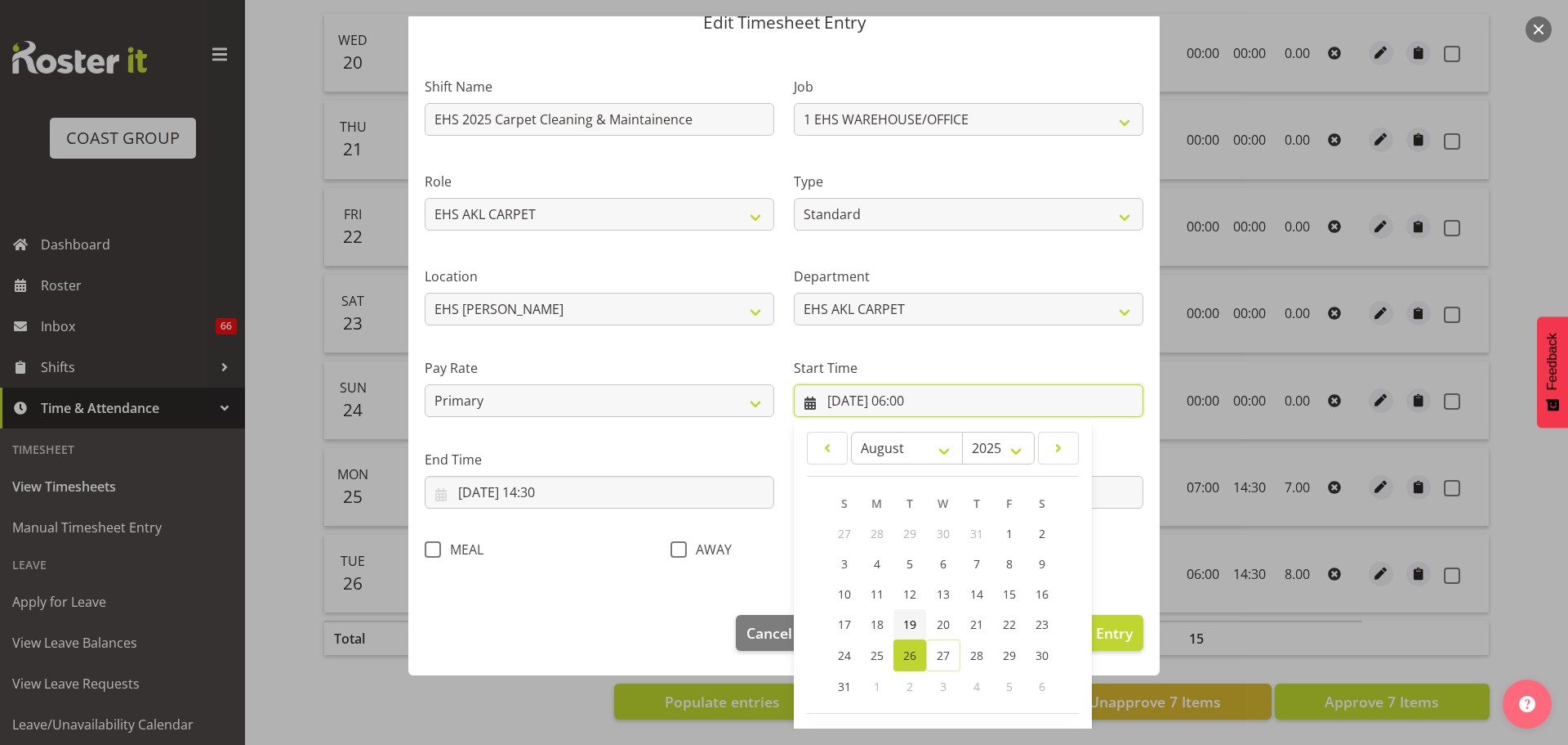
scroll to position [130, 0]
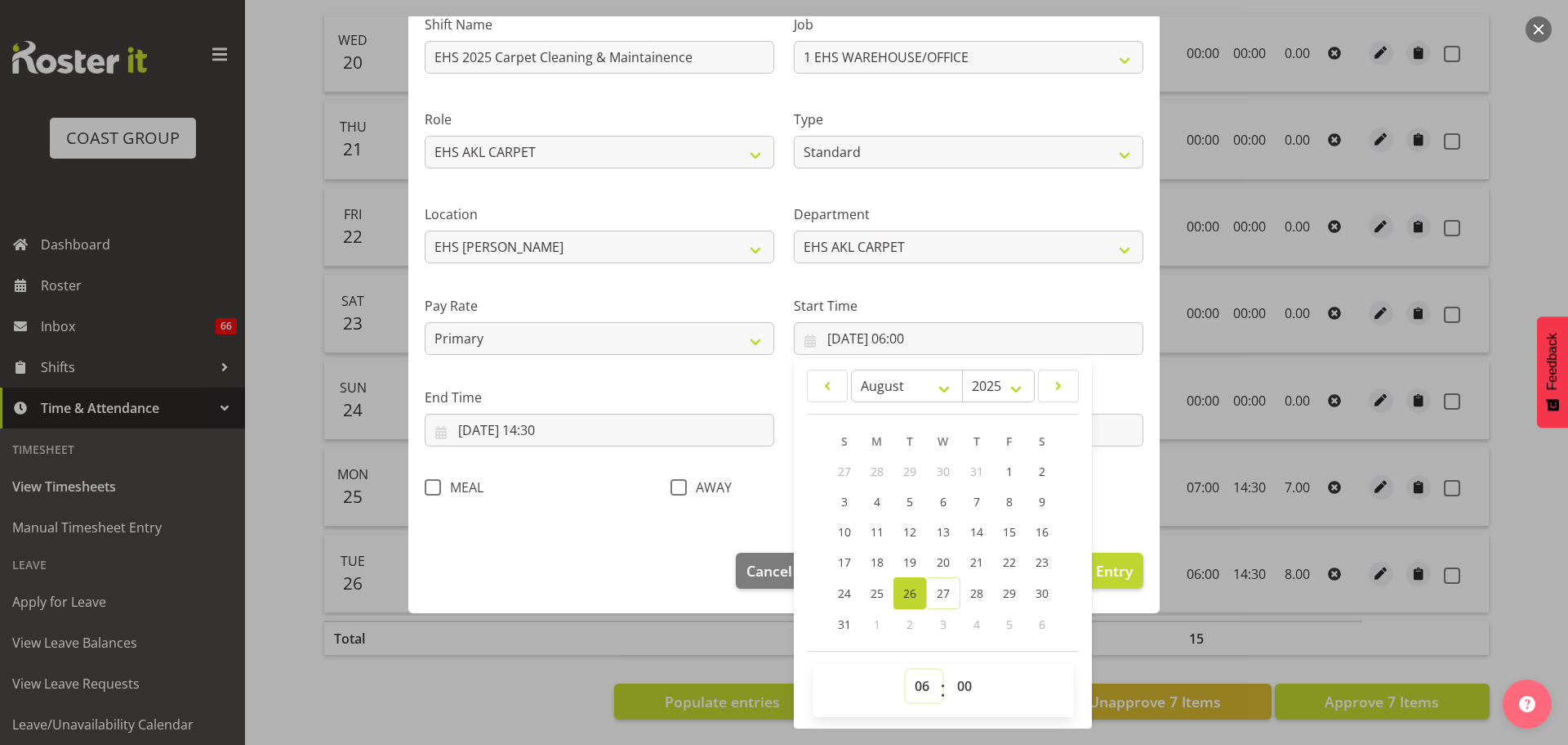
click at [910, 685] on select "00 01 02 03 04 05 06 07 08 09 10 11 12 13 14 15 16 17 18 19 20 21 22 23" at bounding box center [924, 686] width 36 height 33
select select "7"
click at [906, 670] on select "00 01 02 03 04 05 06 07 08 09 10 11 12 13 14 15 16 17 18 19 20 21 22 23" at bounding box center [924, 686] width 36 height 33
type input "[DATE] 07:00"
click at [1138, 564] on footer "Cancel Delete Entry Clear Entry Update Entry" at bounding box center [784, 575] width 752 height 77
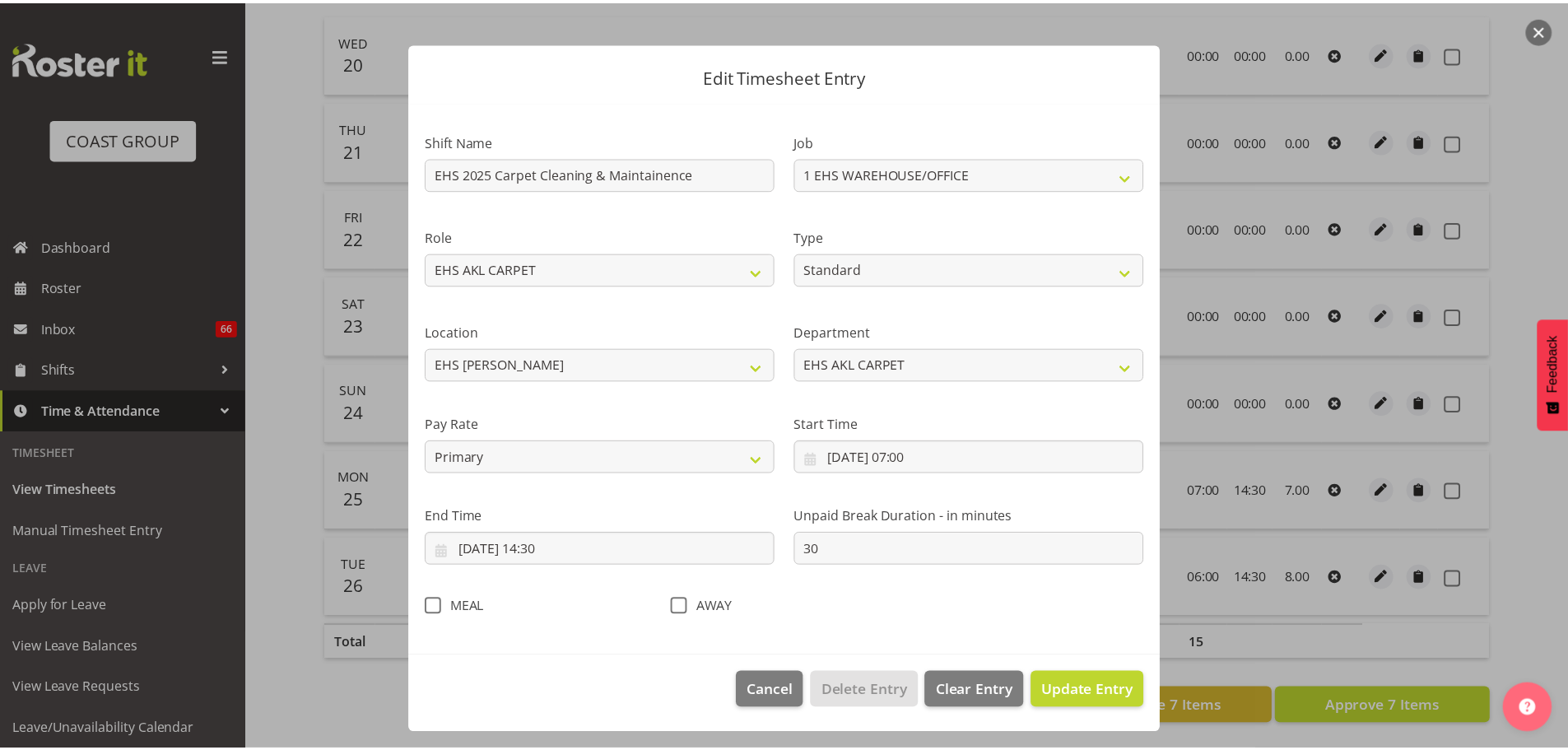
scroll to position [15, 0]
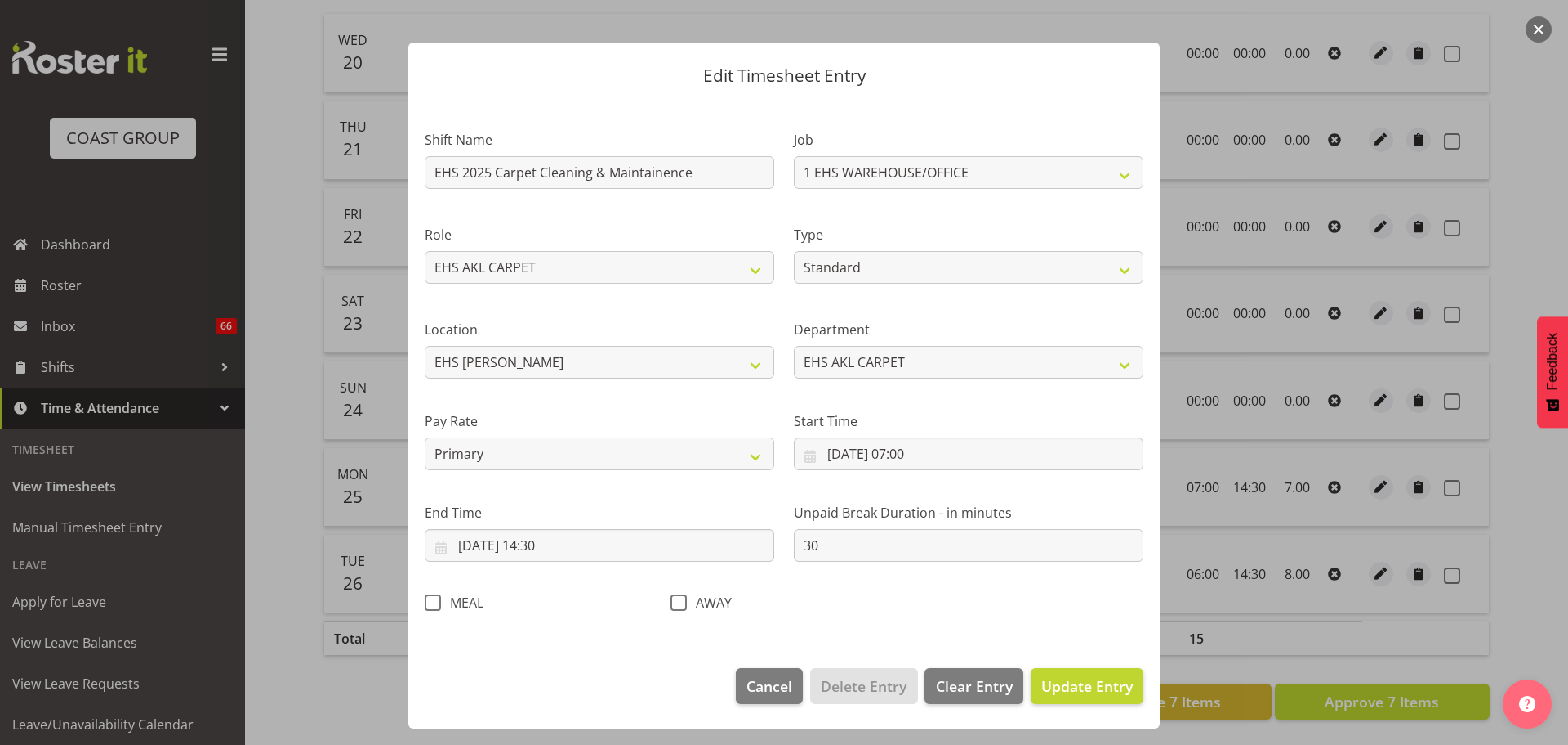
click at [1115, 567] on div "Unpaid Break Duration - in minutes 30" at bounding box center [969, 525] width 369 height 91
click at [1101, 676] on span "Update Entry" at bounding box center [1087, 686] width 91 height 20
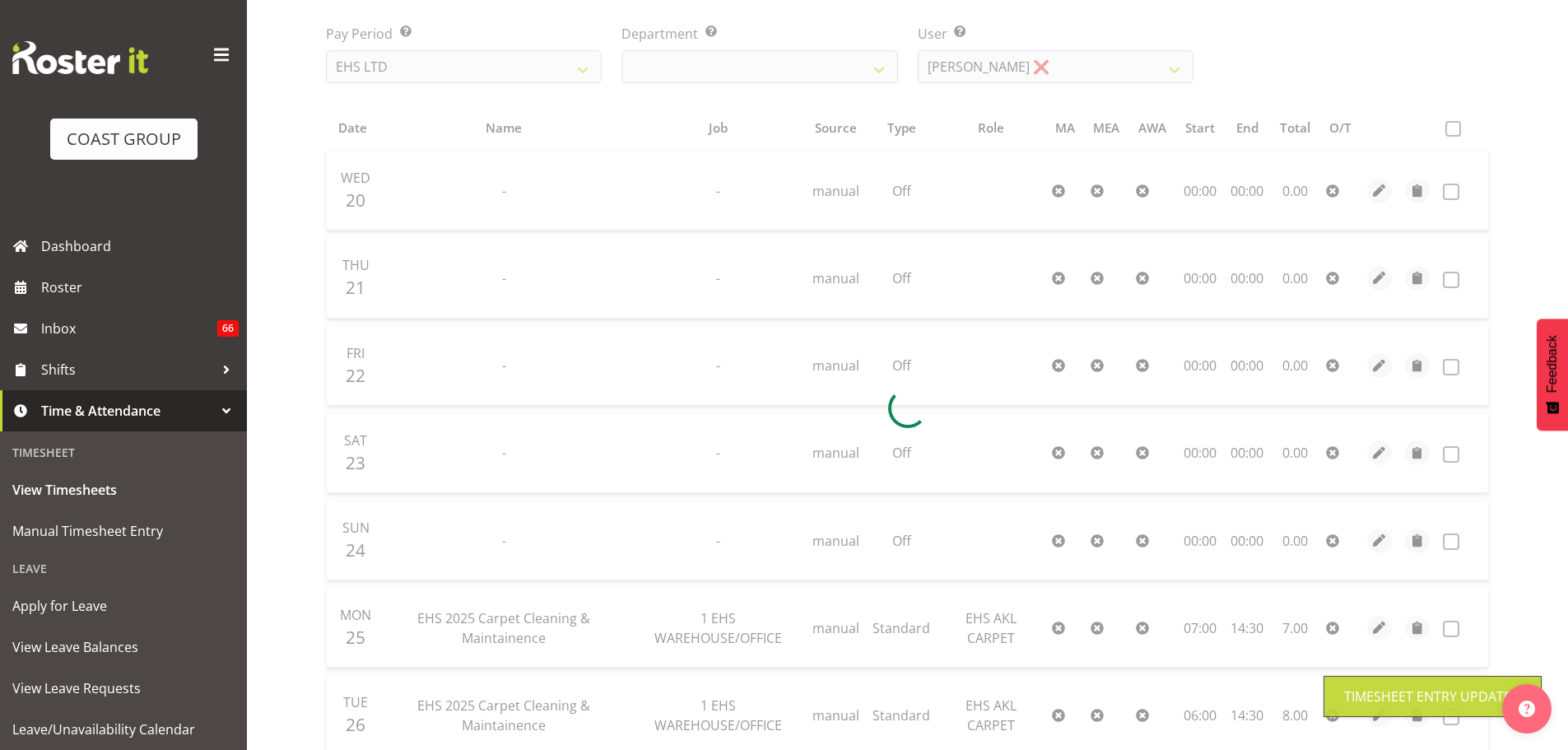
scroll to position [0, 0]
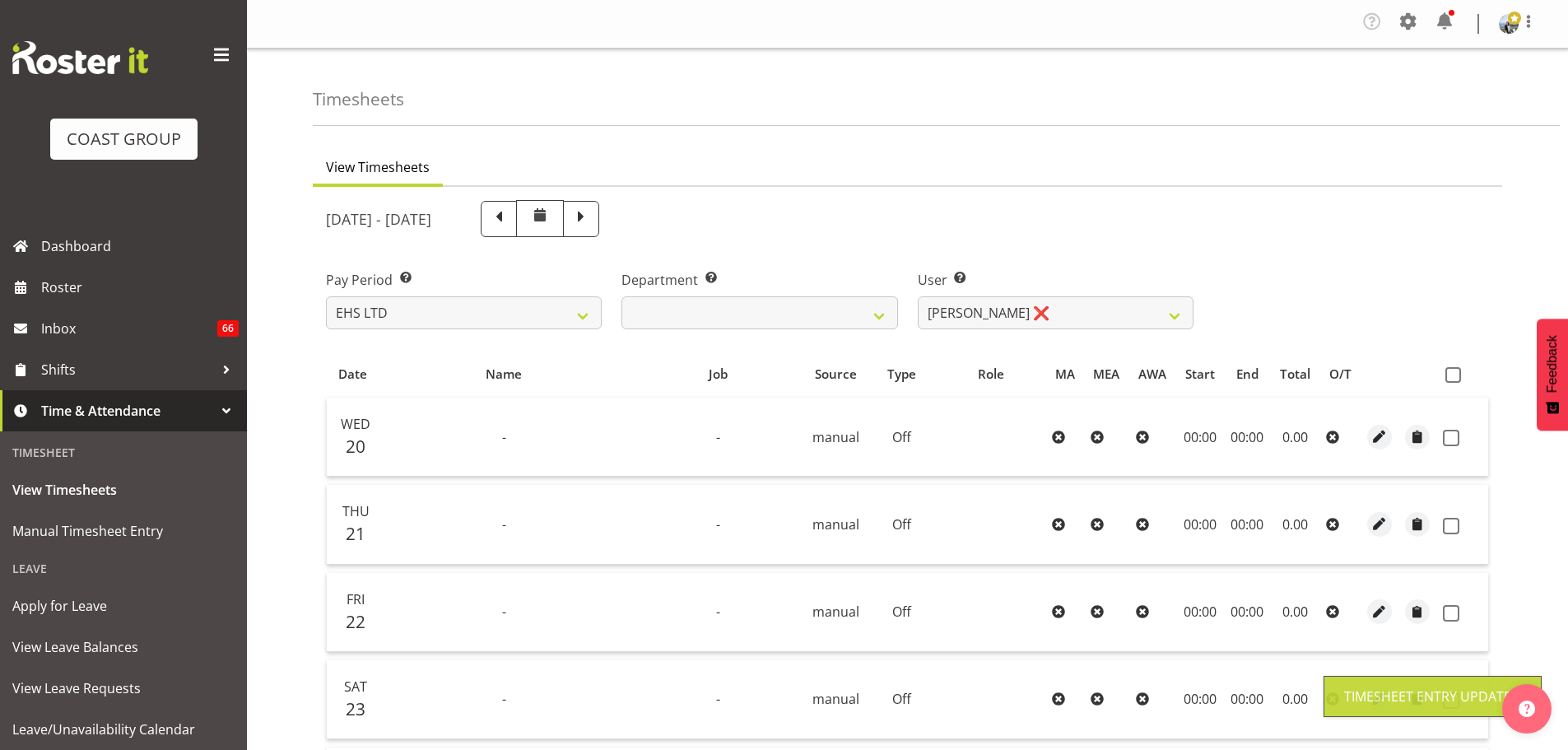
click at [1452, 362] on th at bounding box center [1462, 373] width 52 height 31
click at [1456, 379] on span at bounding box center [1452, 375] width 15 height 15
click at [1455, 379] on input "checkbox" at bounding box center [1450, 375] width 11 height 11
checkbox input "true"
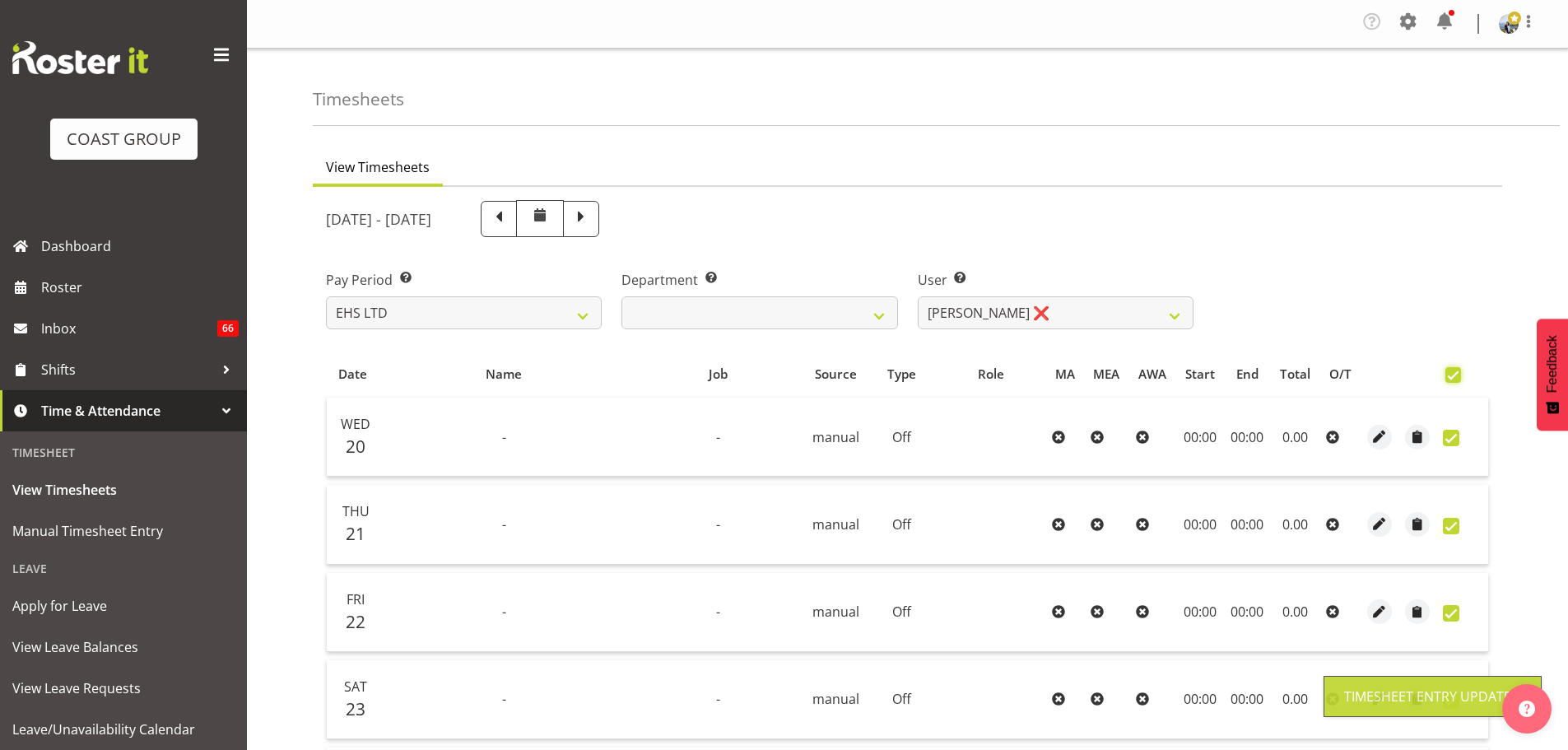
checkbox input "true"
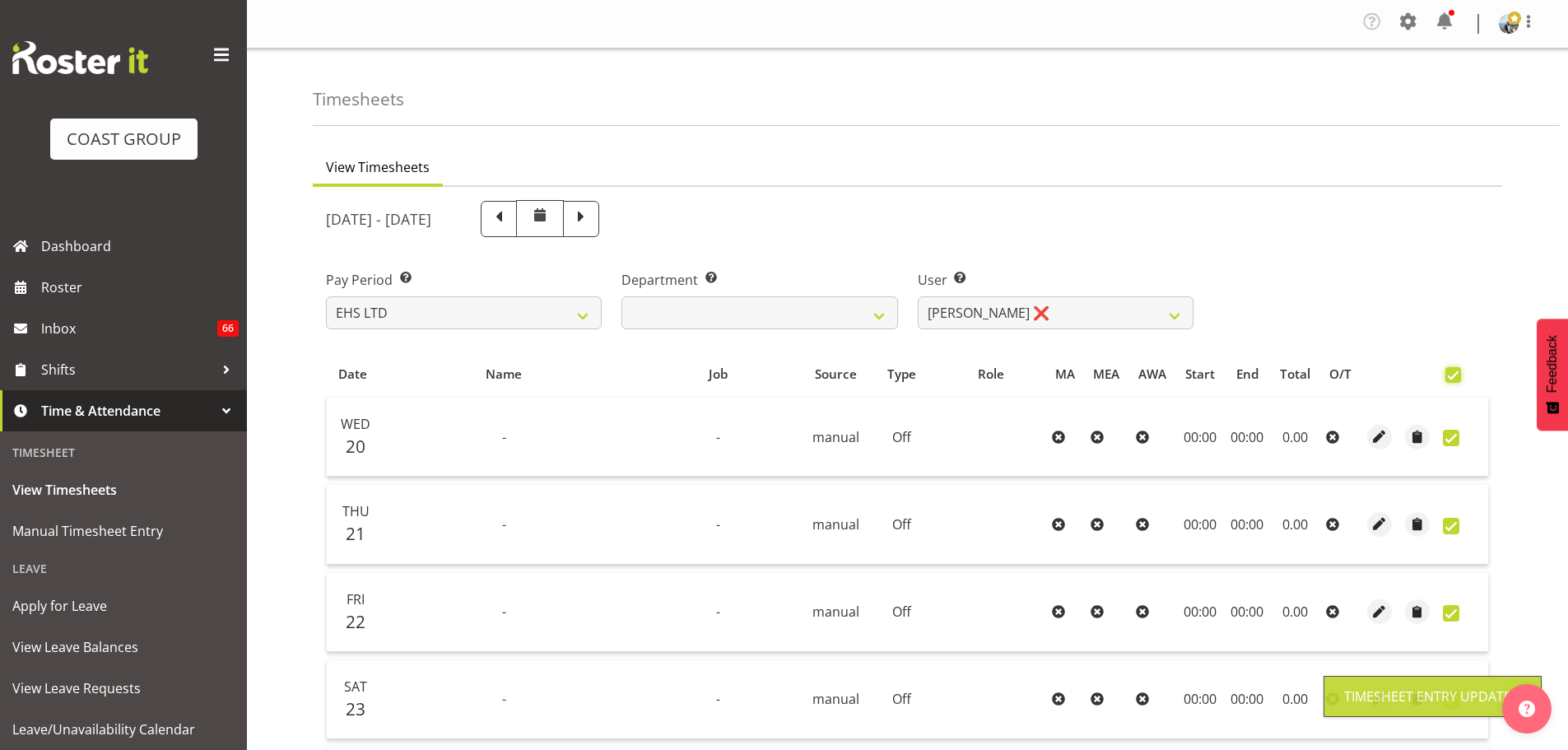
checkbox input "true"
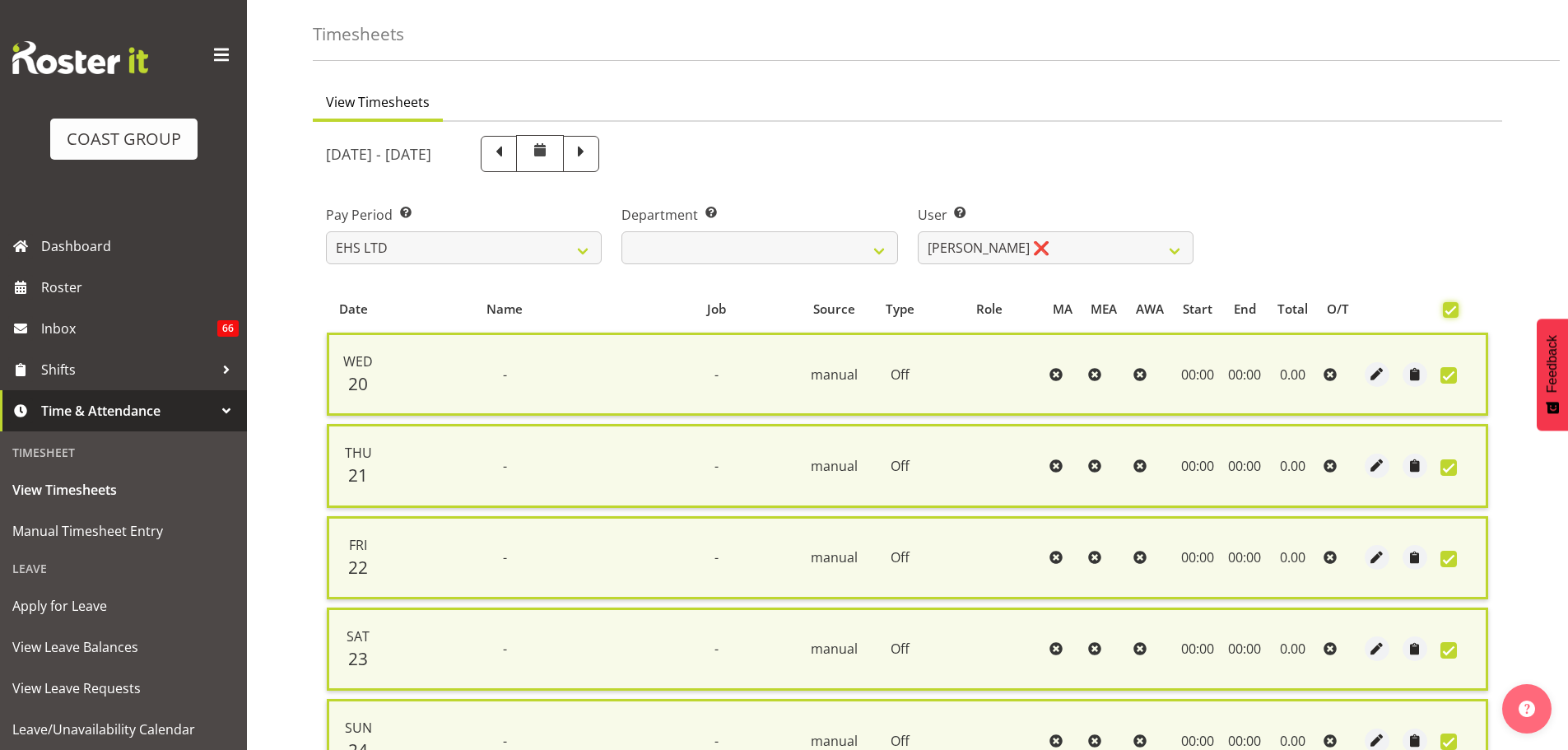
scroll to position [423, 0]
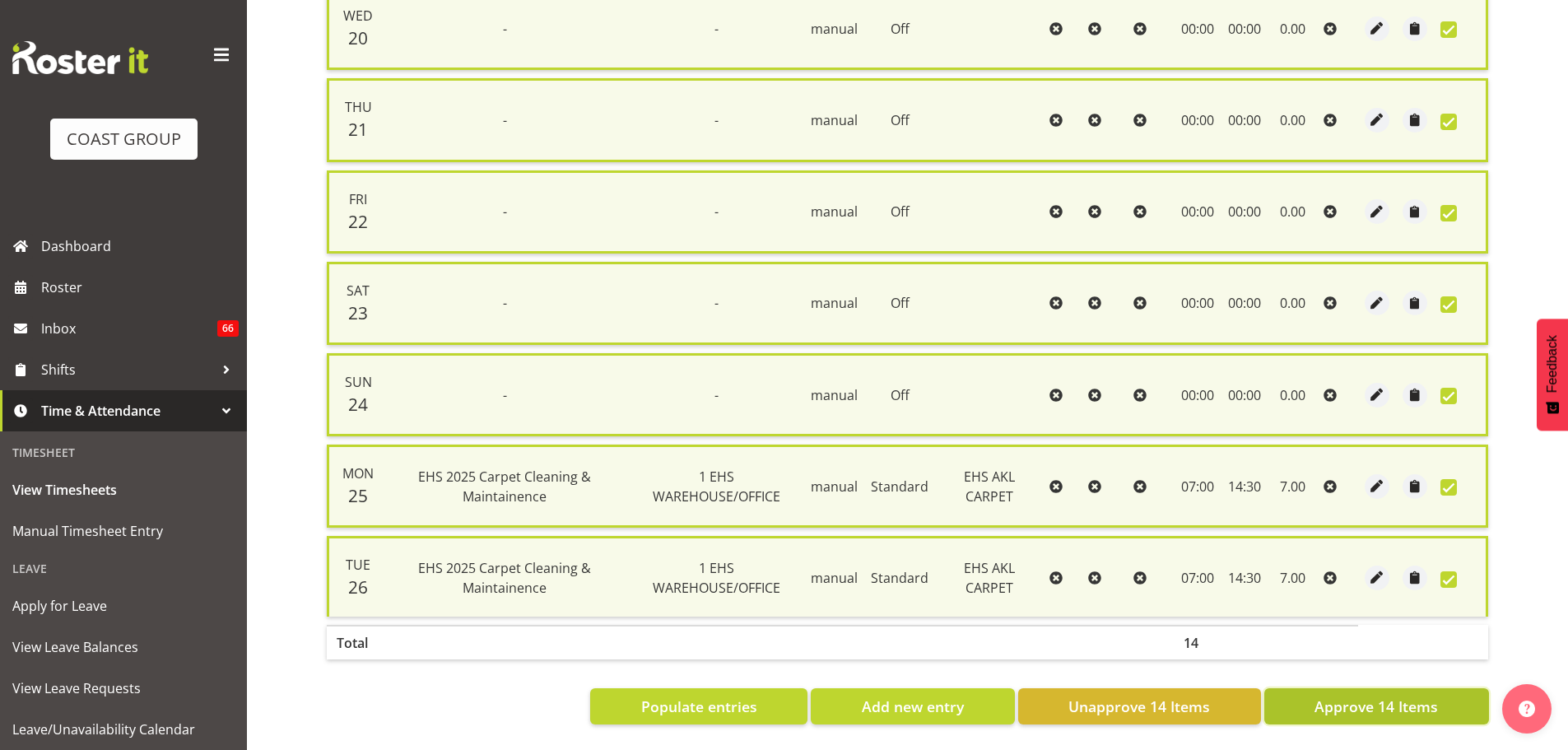
click at [1395, 699] on span "Approve 14 Items" at bounding box center [1376, 706] width 123 height 21
checkbox input "false"
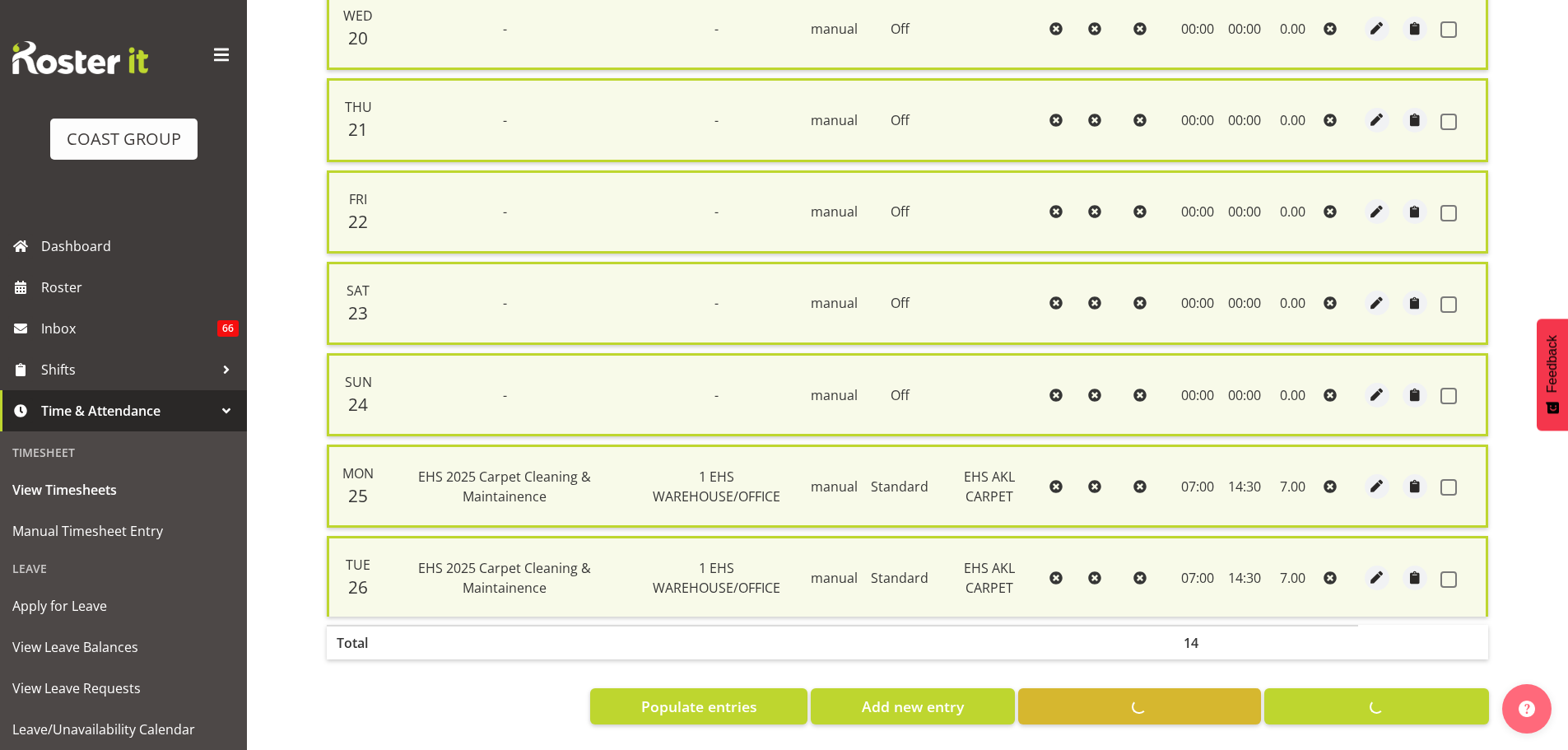
checkbox input "false"
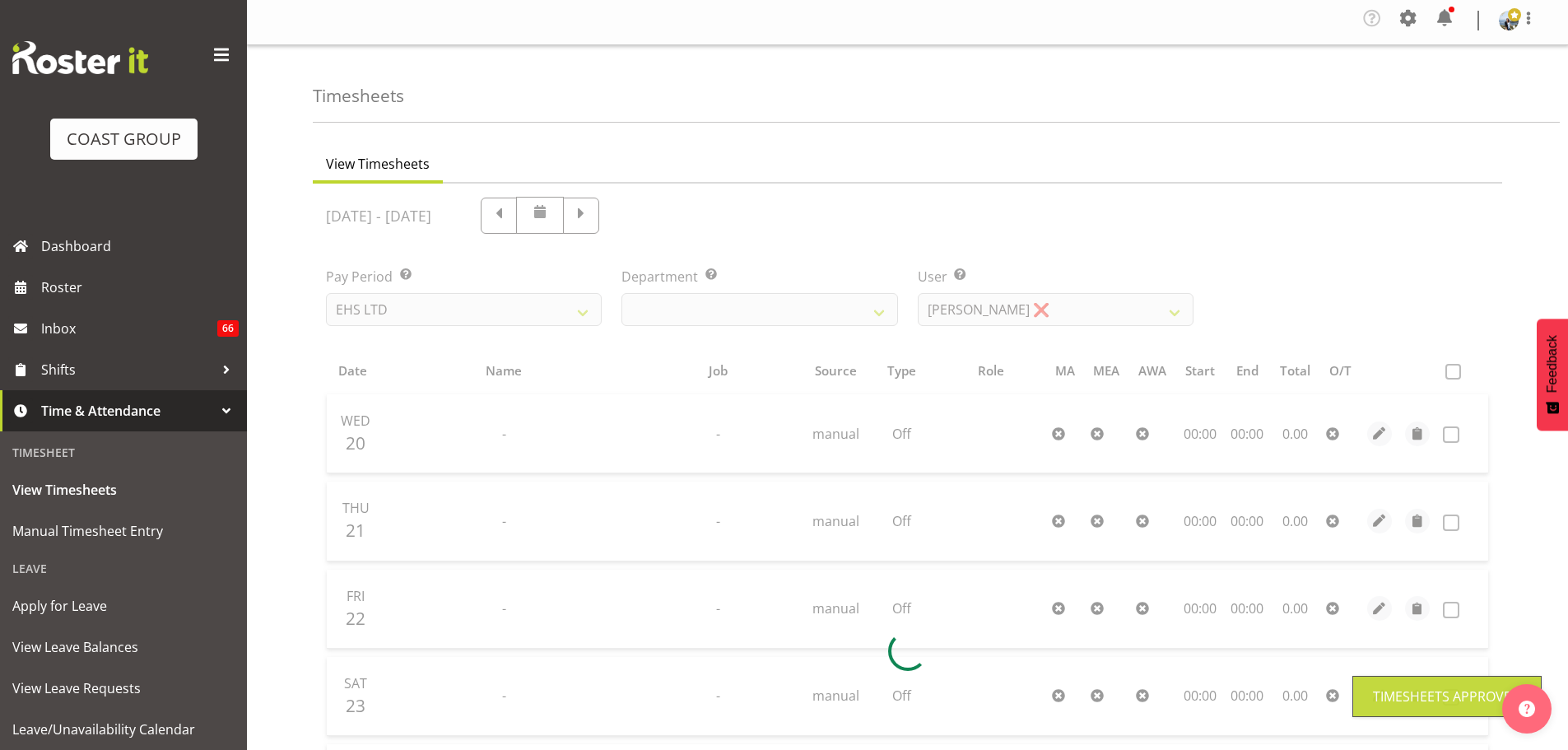
scroll to position [0, 0]
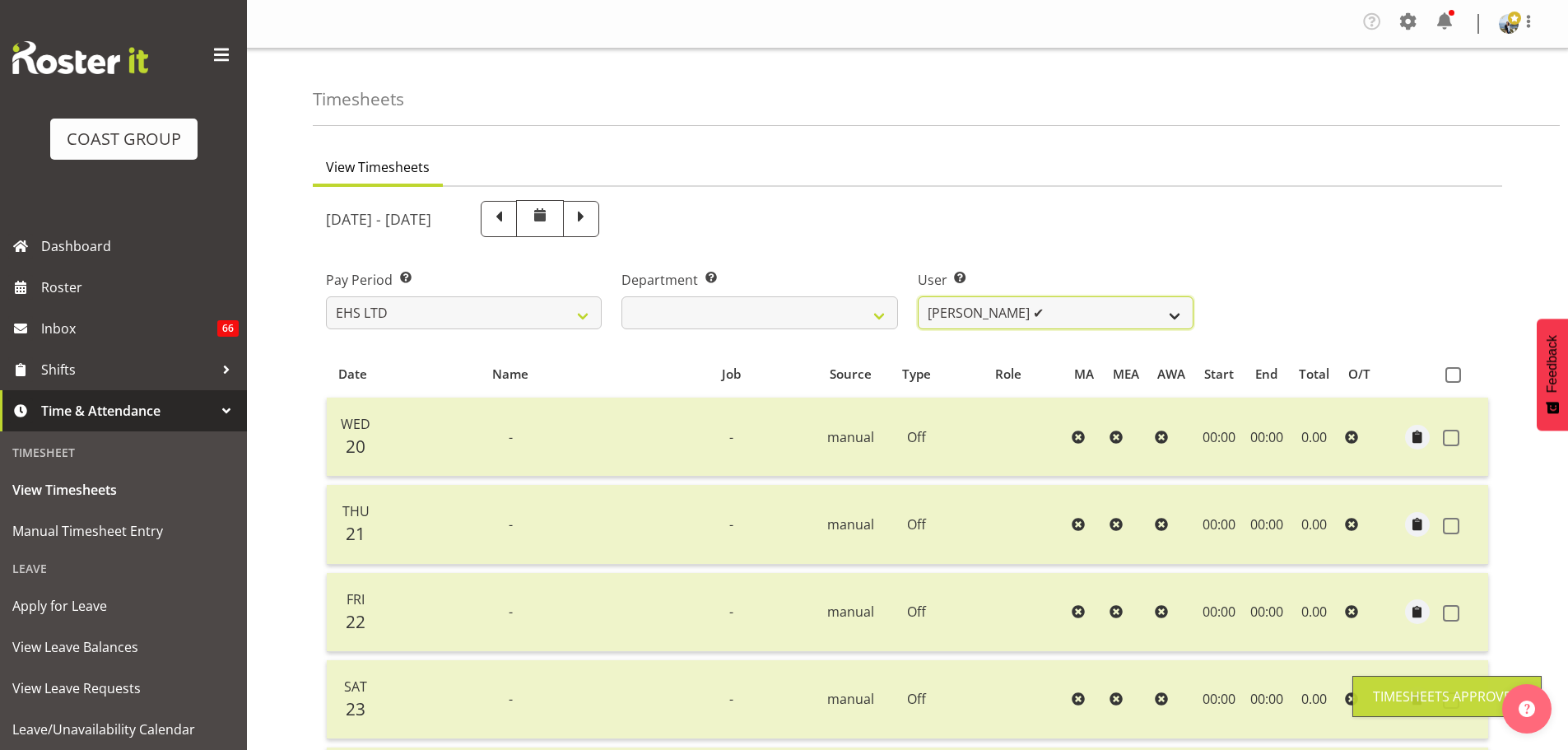
click at [1031, 315] on select "[PERSON_NAME] ❌ [PERSON_NAME] ✔ [PERSON_NAME] ✔ [PERSON_NAME] ✔ [PERSON_NAME] […" at bounding box center [1055, 312] width 275 height 33
select select "11366"
click at [917, 296] on select "[PERSON_NAME] ❌ [PERSON_NAME] ✔ [PERSON_NAME] ✔ [PERSON_NAME] ✔ [PERSON_NAME] […" at bounding box center [1055, 312] width 275 height 33
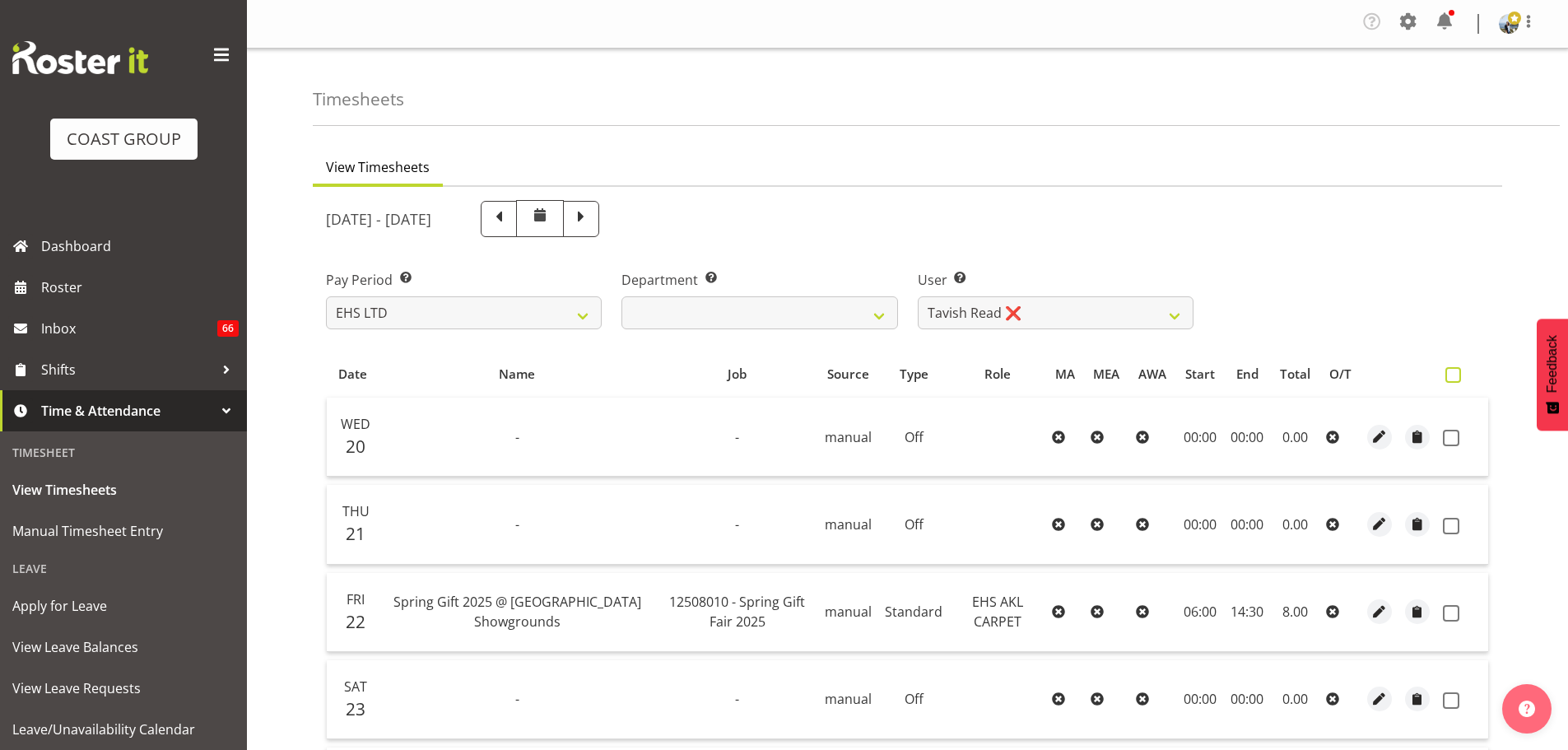
click at [1448, 378] on span at bounding box center [1452, 375] width 15 height 15
click at [1448, 378] on input "checkbox" at bounding box center [1450, 375] width 11 height 11
checkbox input "true"
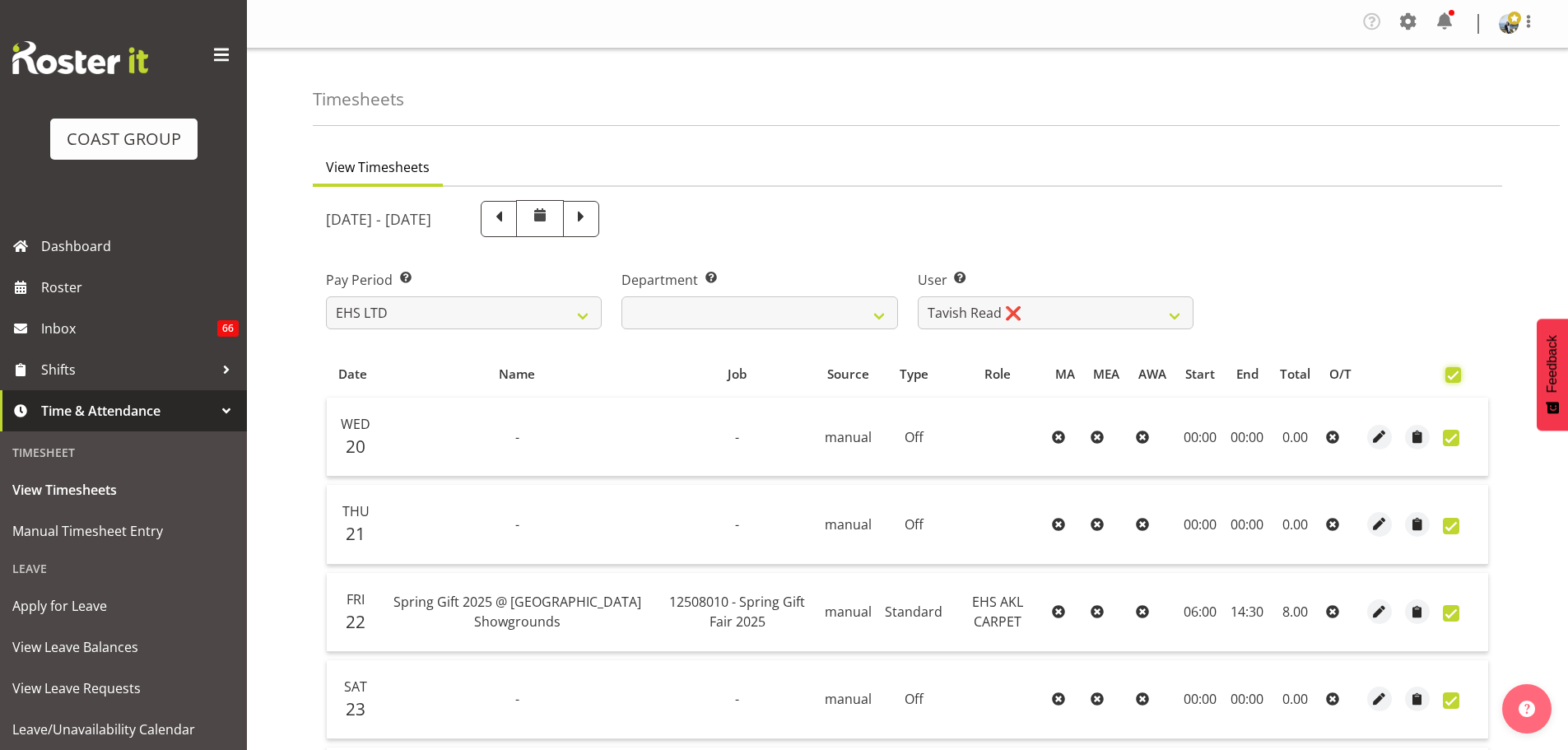
checkbox input "true"
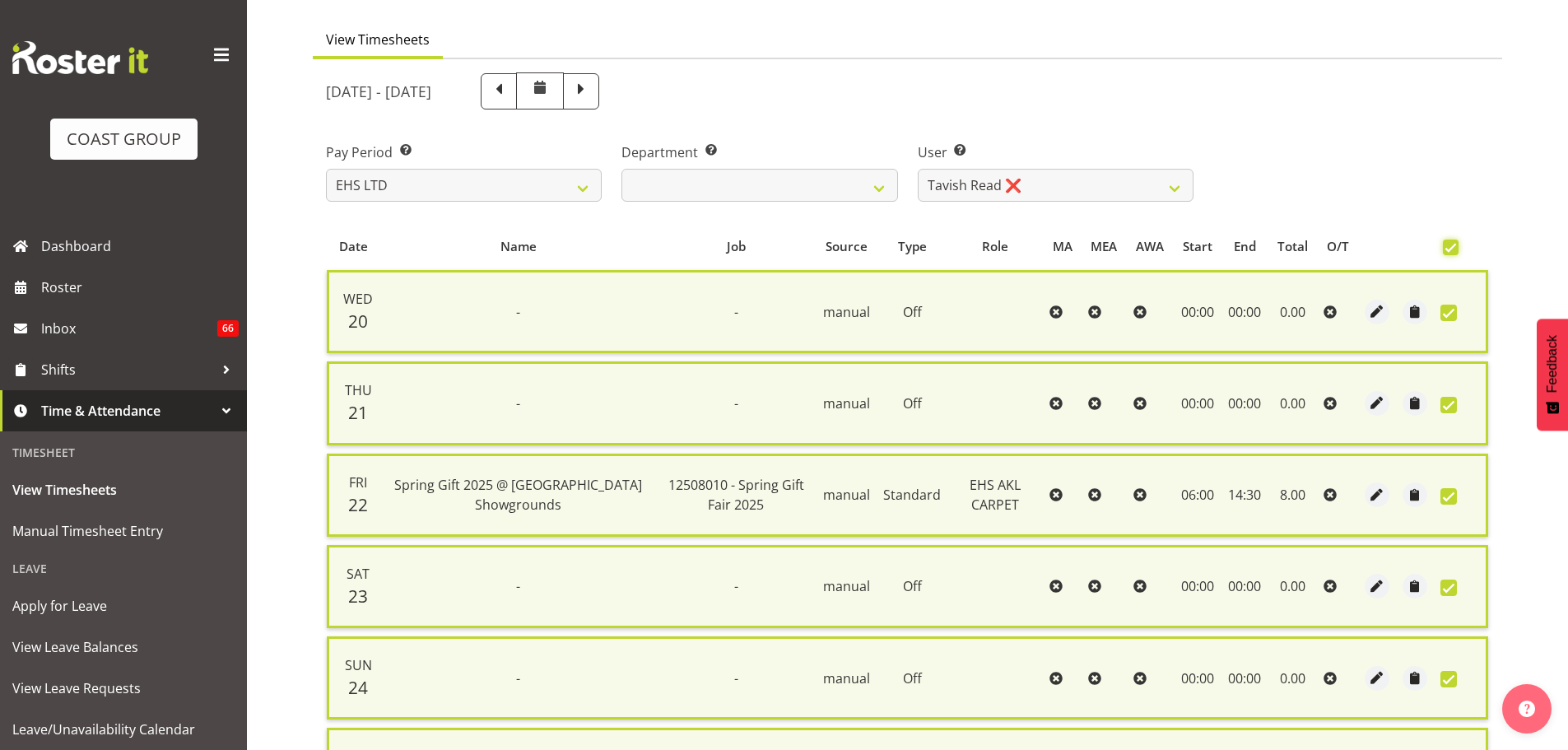
scroll to position [423, 0]
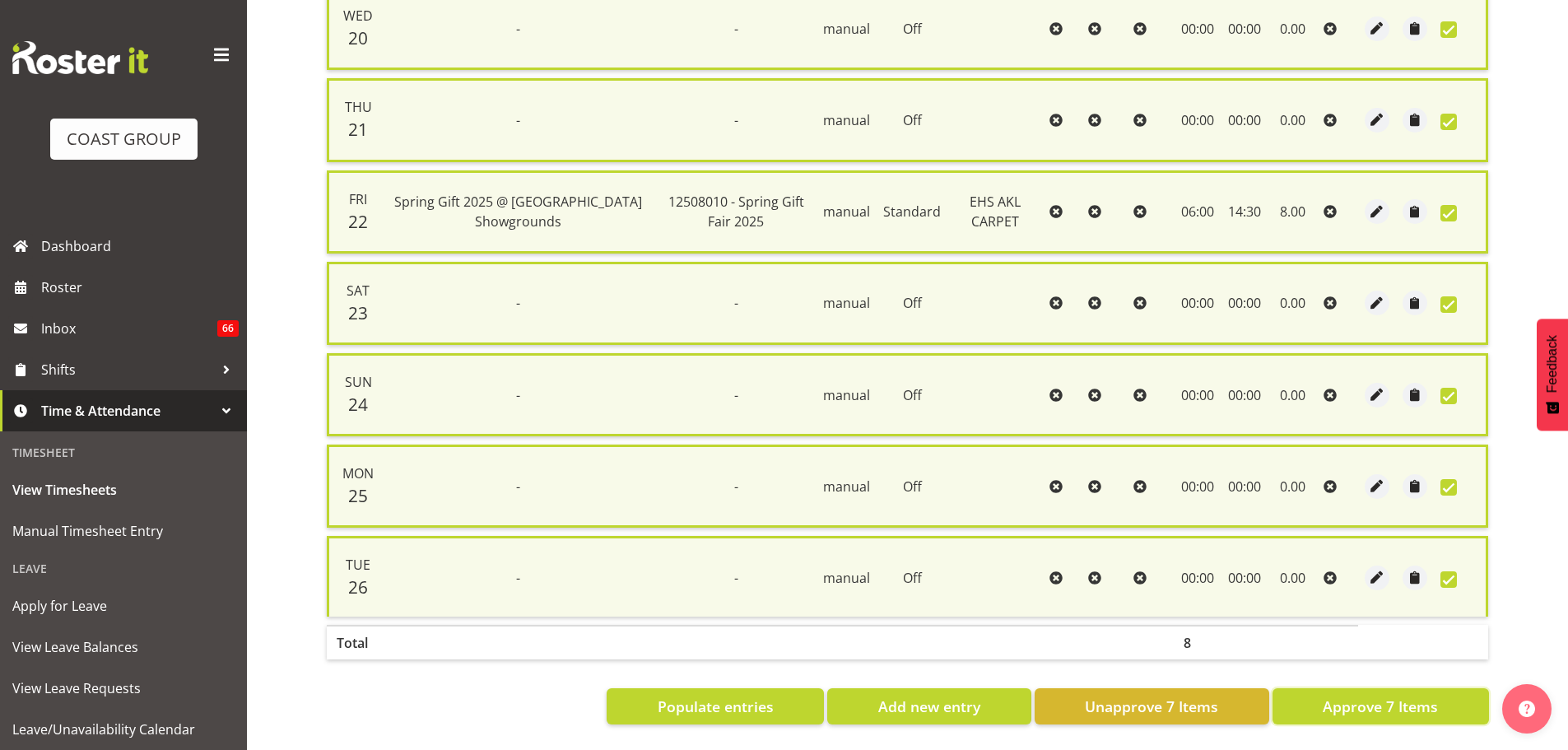
click at [1372, 702] on span "Approve 7 Items" at bounding box center [1379, 706] width 115 height 21
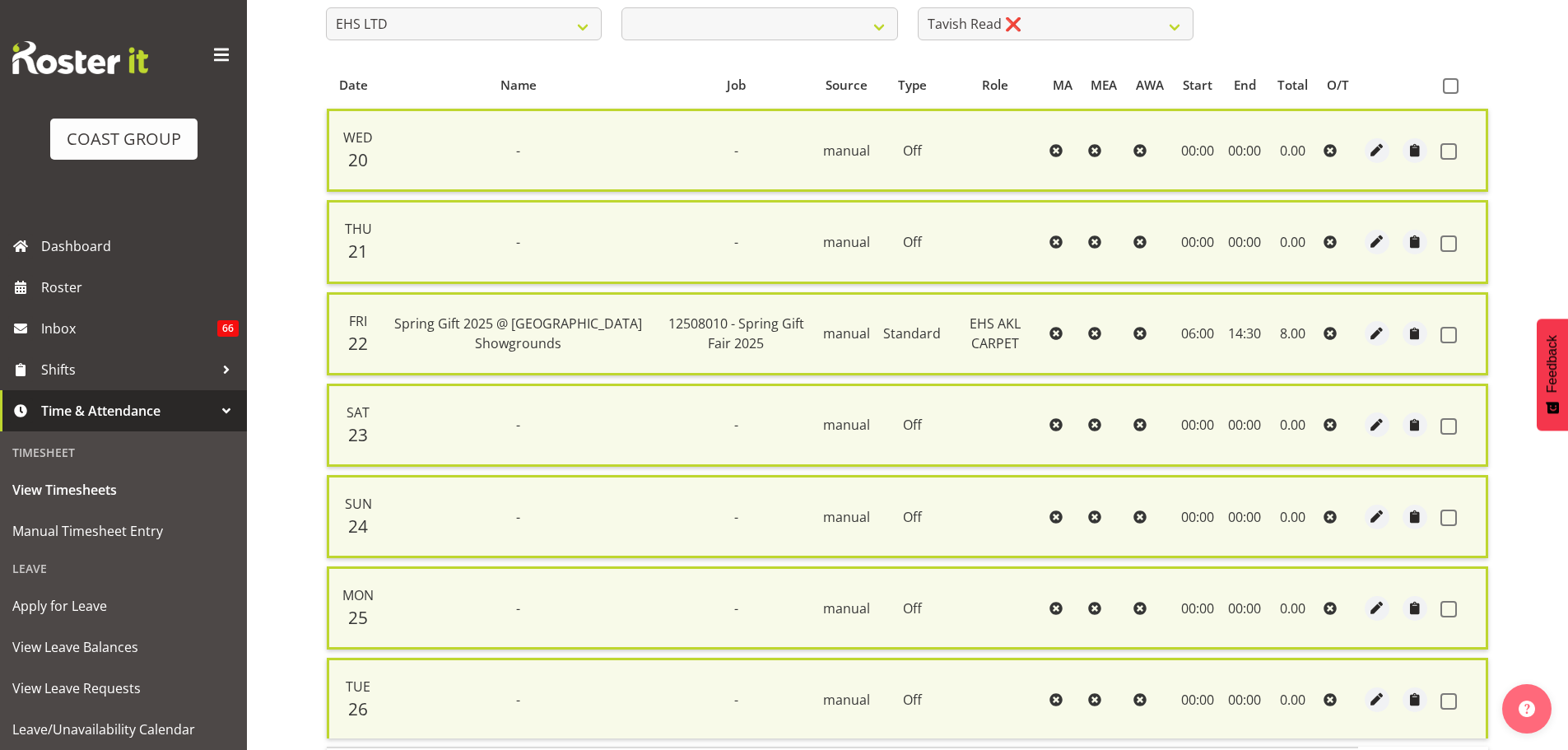
checkbox input "false"
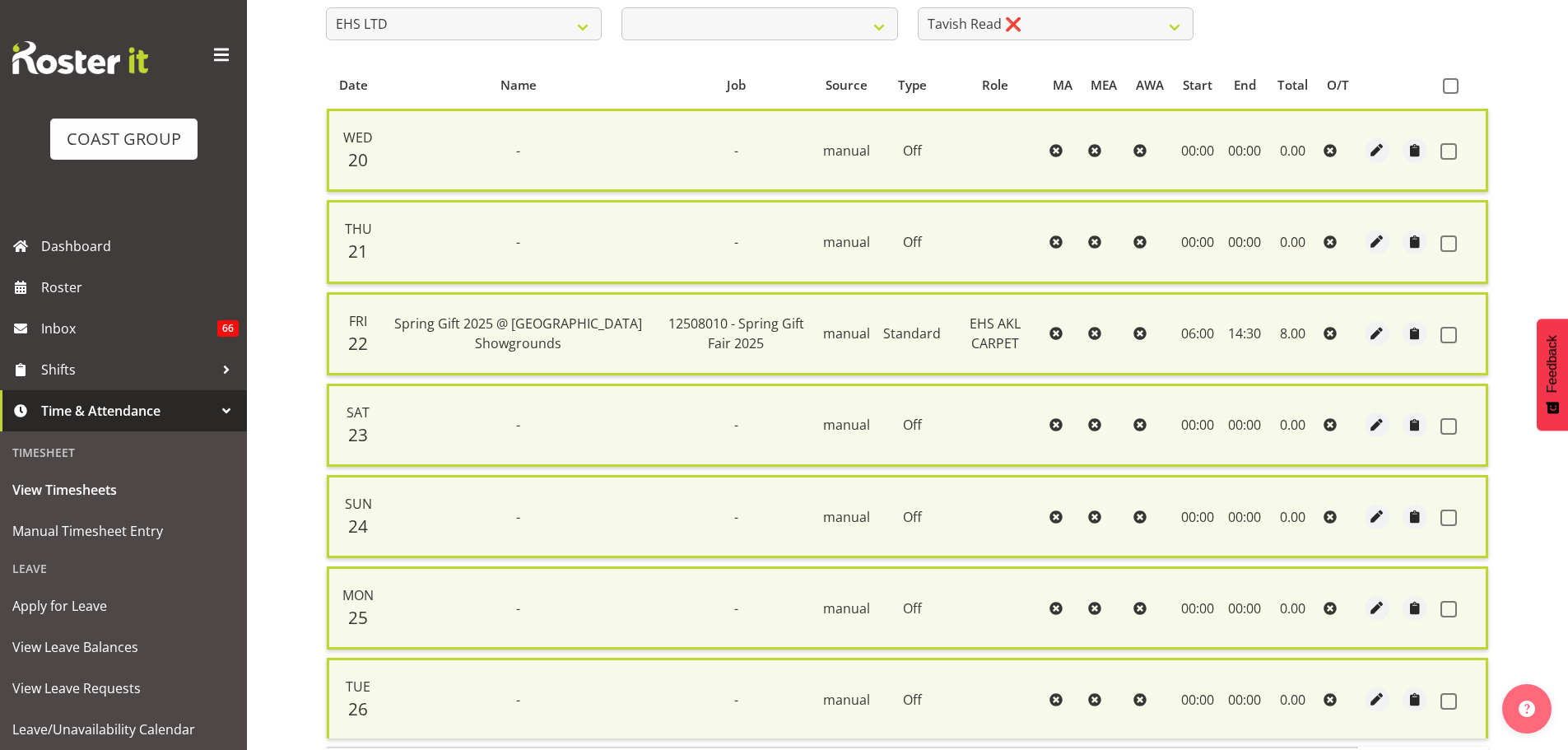
checkbox input "false"
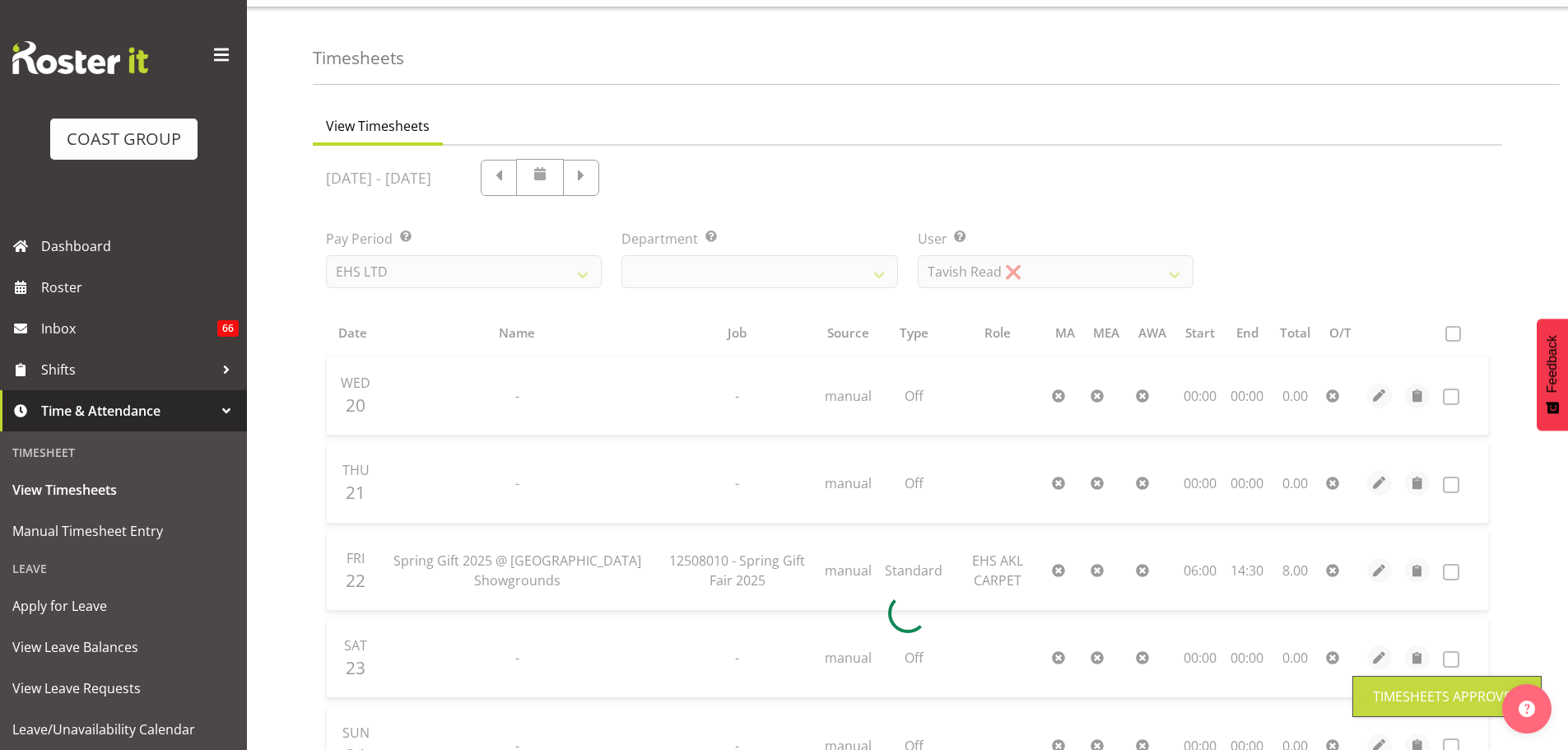
scroll to position [12, 0]
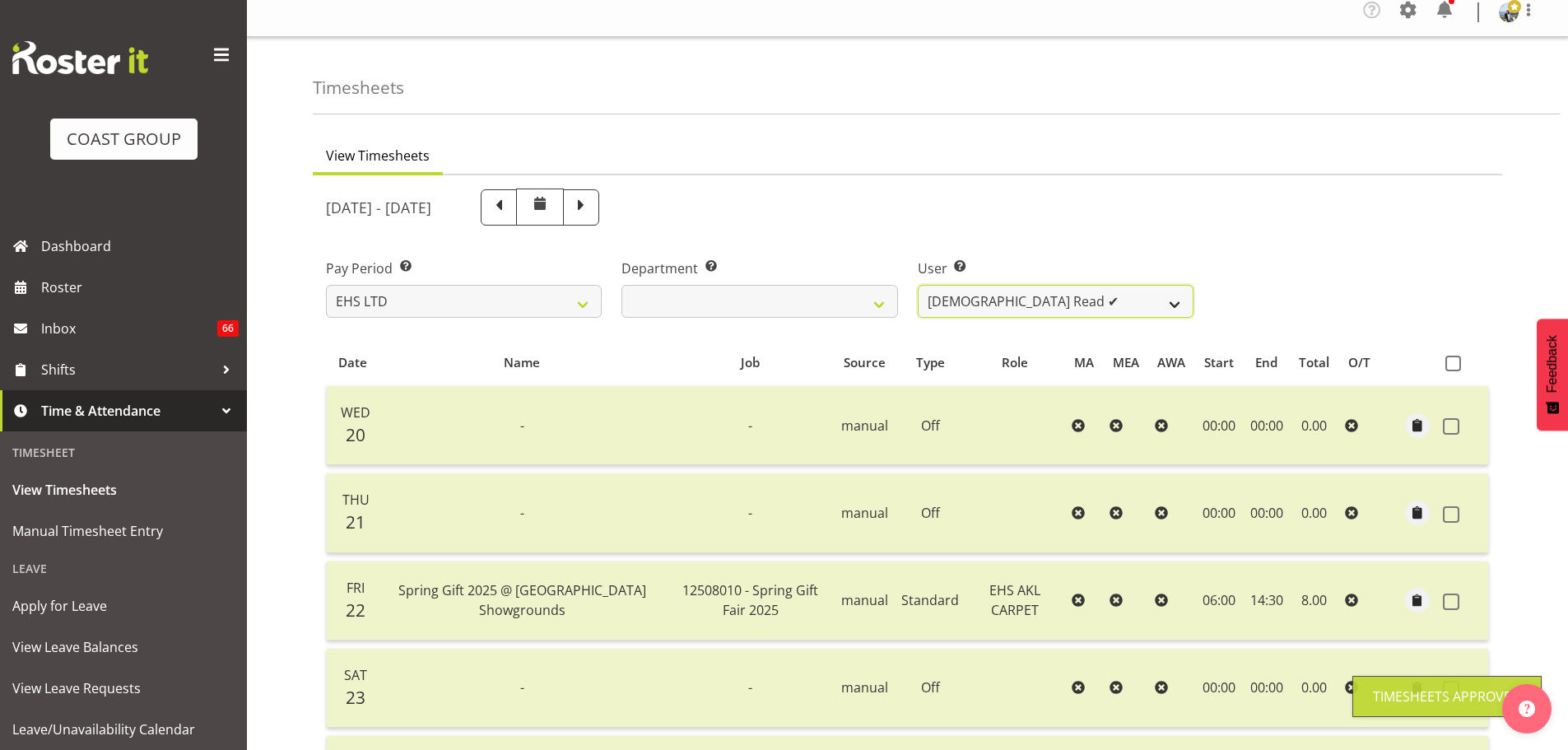
click at [1041, 299] on select "[PERSON_NAME] ❌ [PERSON_NAME] ✔ [PERSON_NAME] ✔ [PERSON_NAME] ✔ [PERSON_NAME] […" at bounding box center [1055, 301] width 275 height 33
select select "5142"
click at [917, 285] on select "[PERSON_NAME] ❌ [PERSON_NAME] ✔ [PERSON_NAME] ✔ [PERSON_NAME] ✔ [PERSON_NAME] […" at bounding box center [1055, 301] width 275 height 33
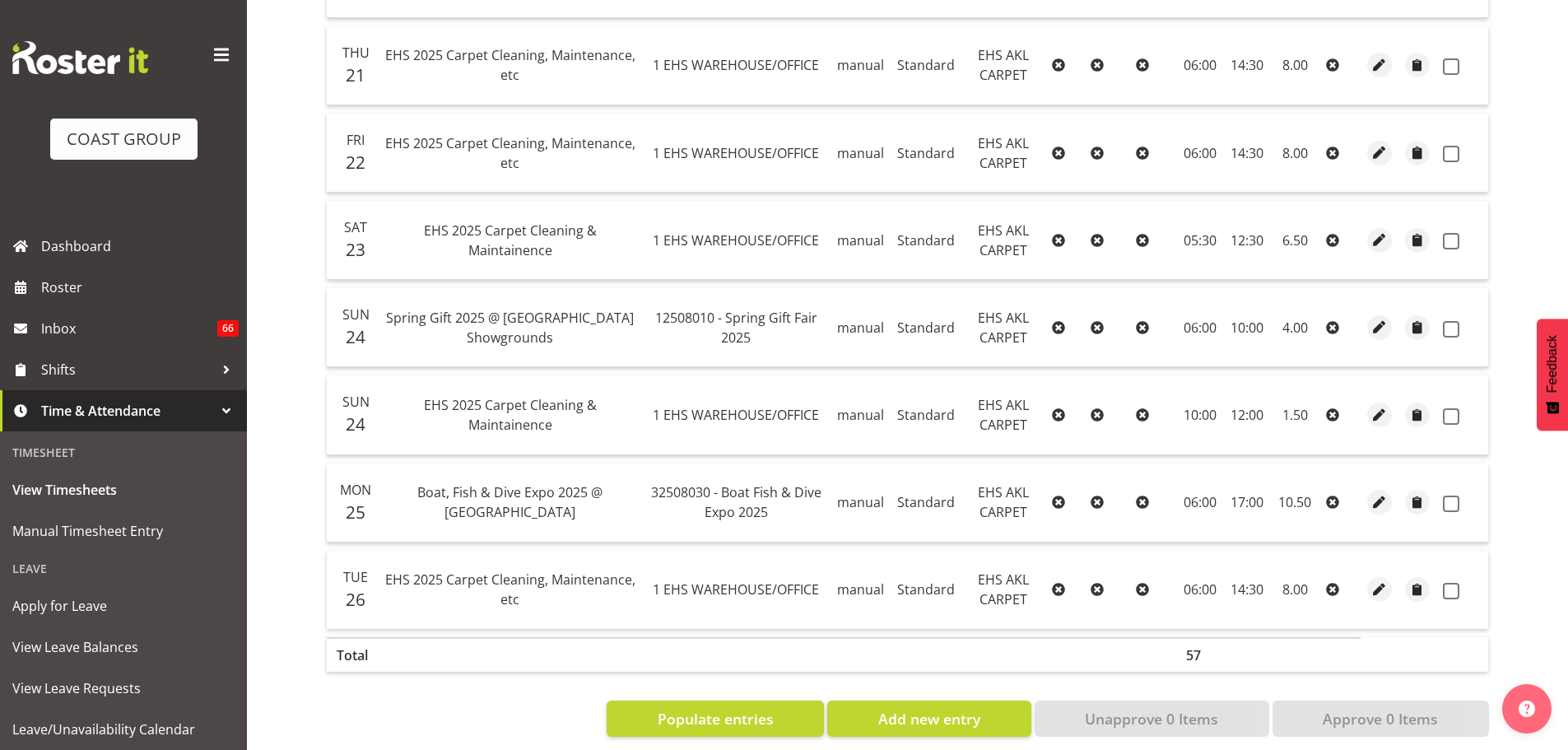
scroll to position [658, 0]
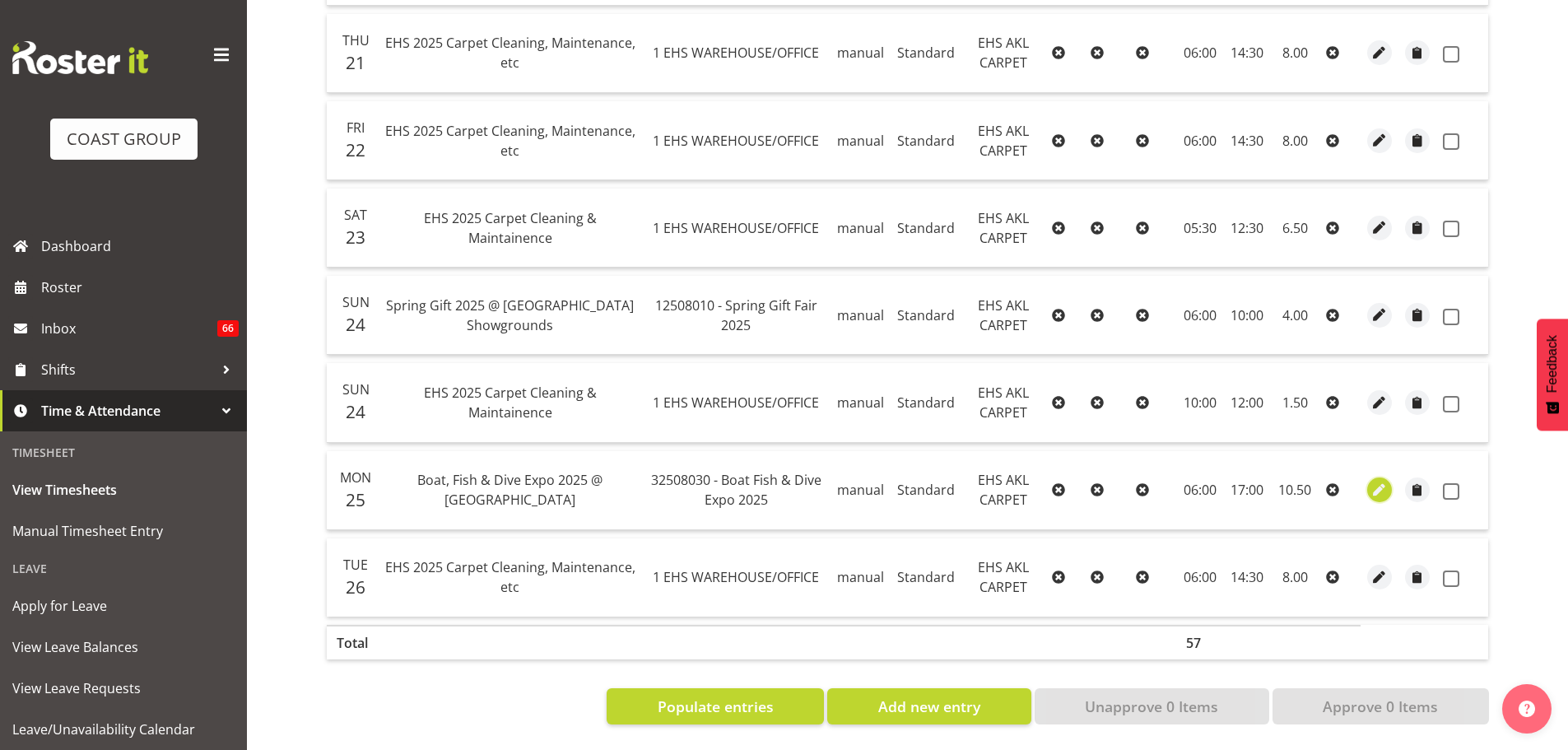
click at [1375, 481] on span "button" at bounding box center [1379, 490] width 19 height 19
select select "Standard"
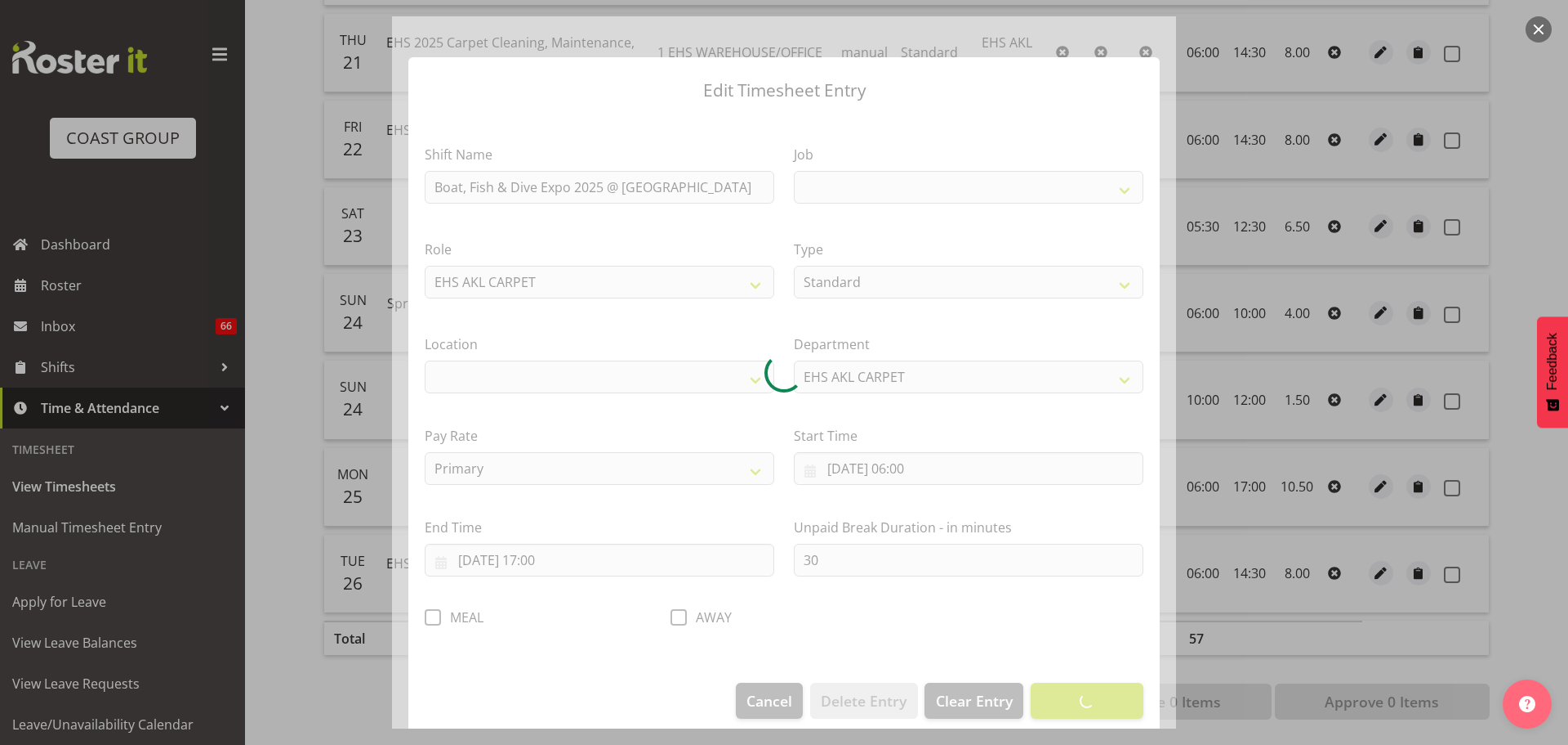
select select
select select "9138"
select select "35"
click at [429, 621] on div at bounding box center [784, 372] width 784 height 712
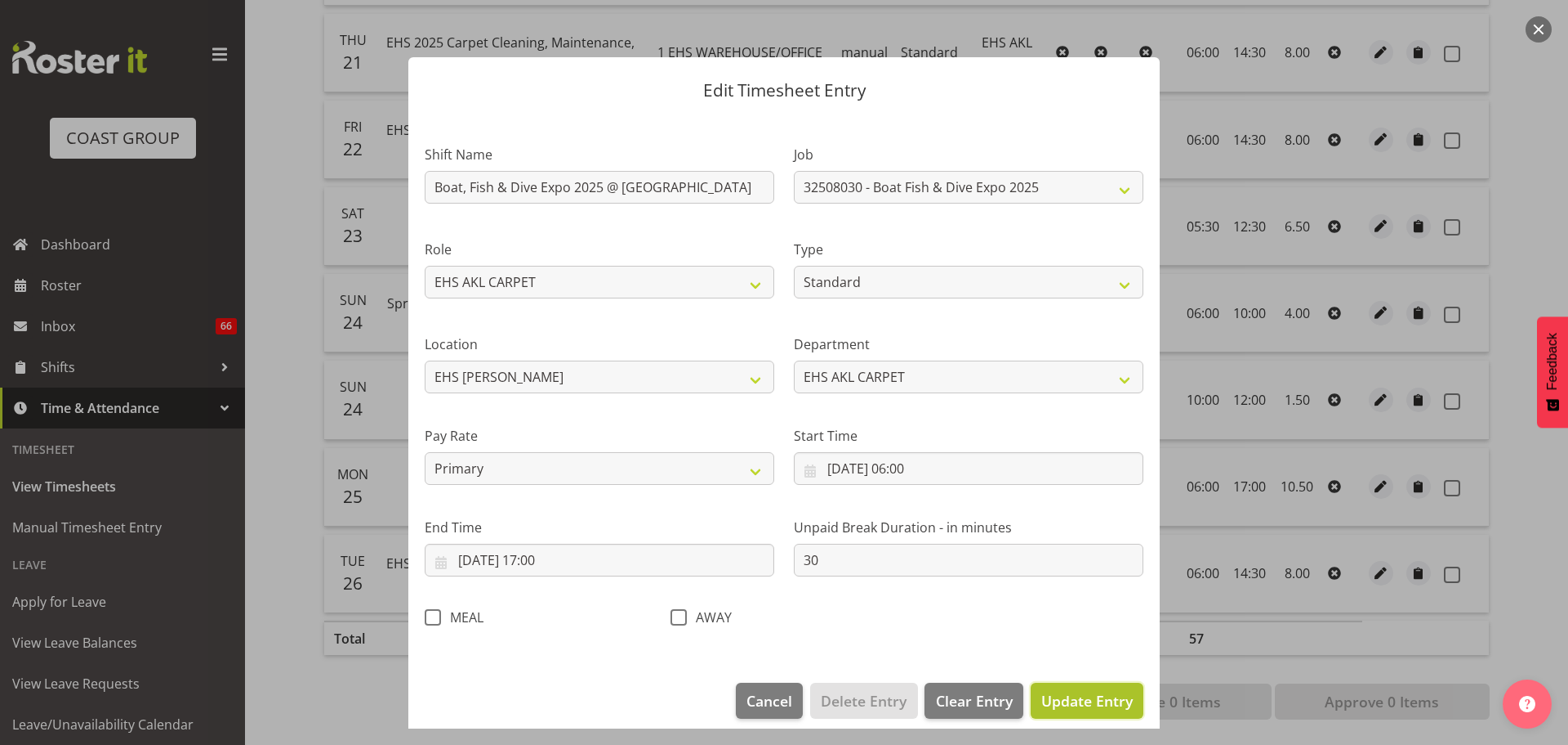
click at [1087, 693] on span "Update Entry" at bounding box center [1087, 701] width 91 height 20
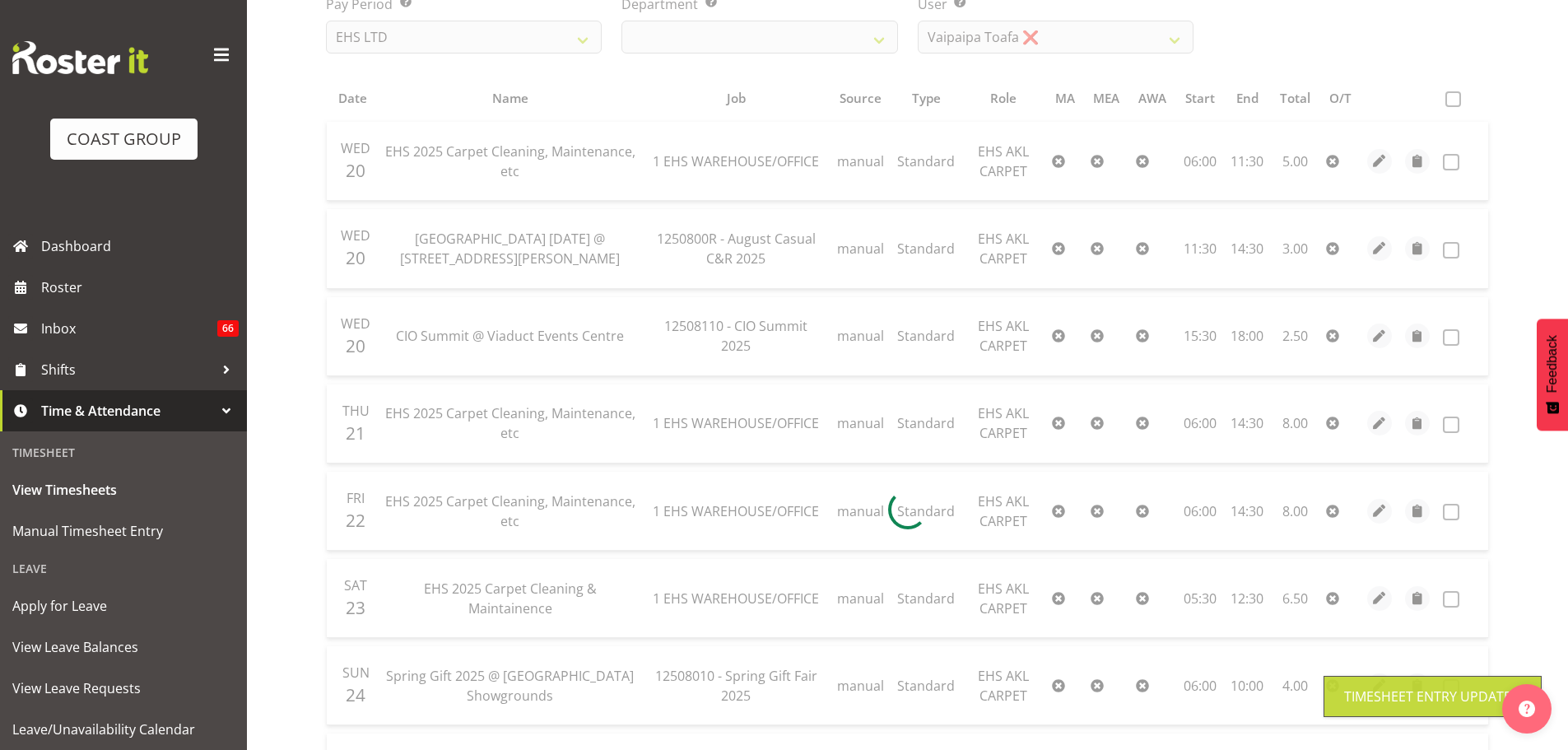
scroll to position [247, 0]
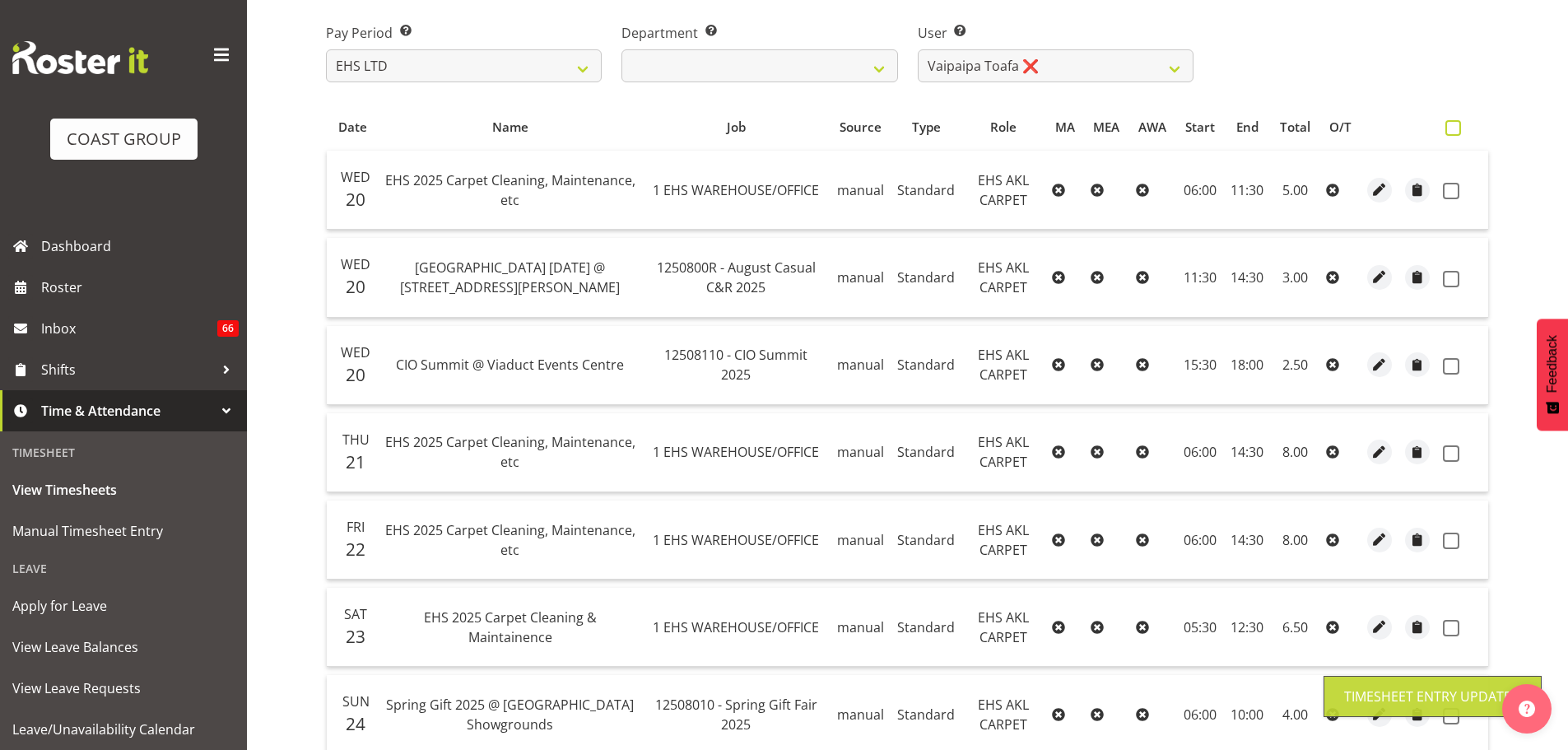
click at [1447, 131] on span at bounding box center [1452, 127] width 15 height 15
click at [1447, 131] on input "checkbox" at bounding box center [1450, 128] width 11 height 11
checkbox input "true"
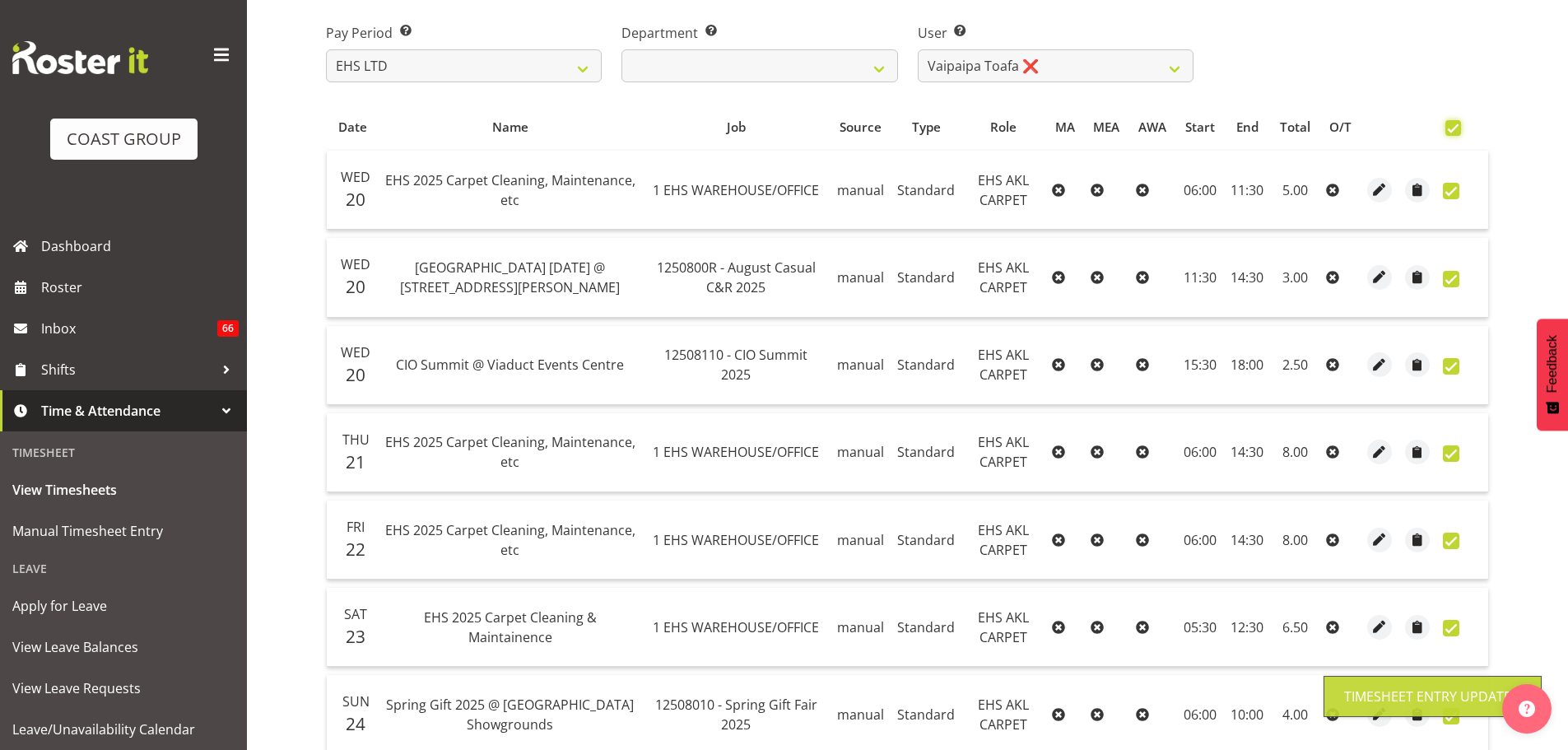
checkbox input "true"
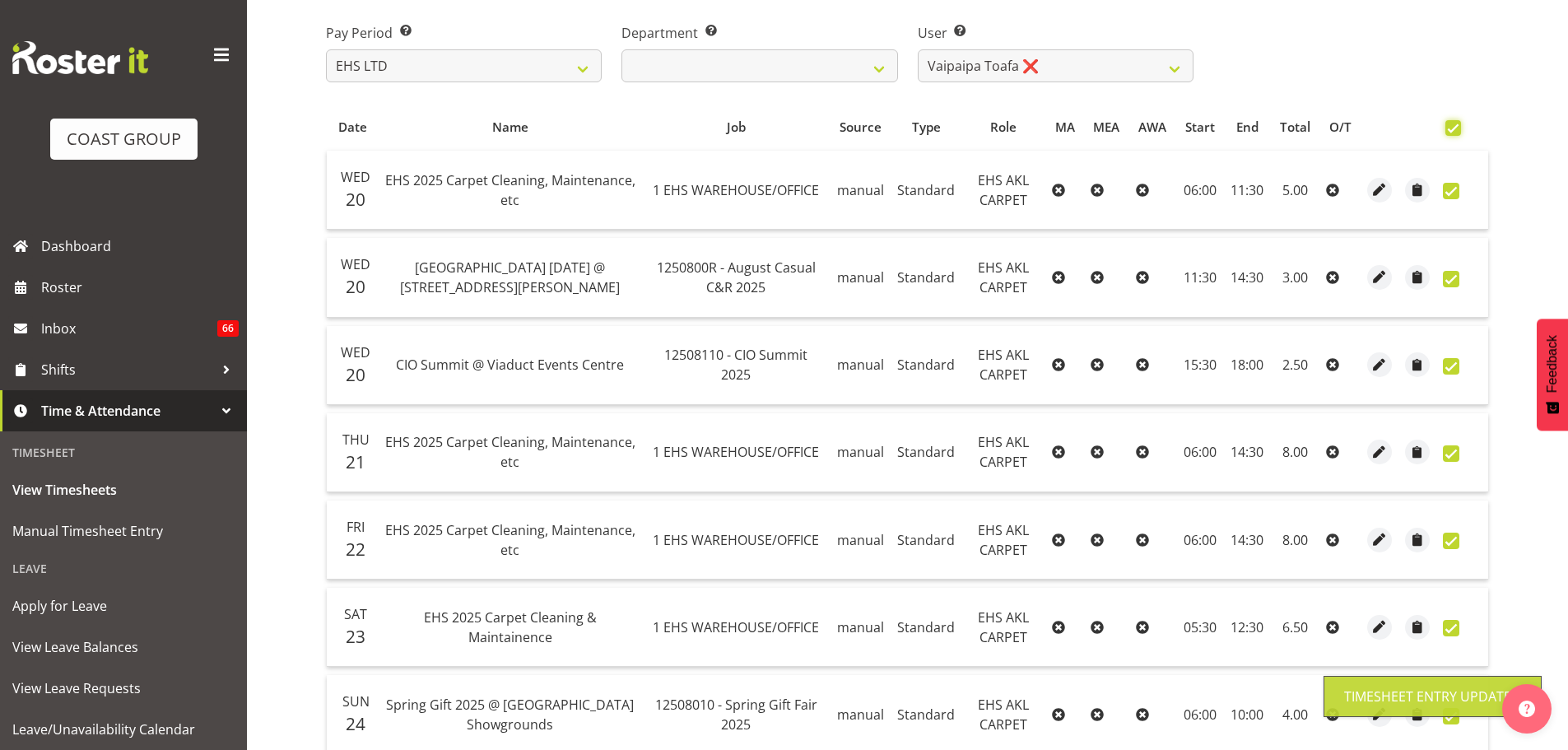
checkbox input "true"
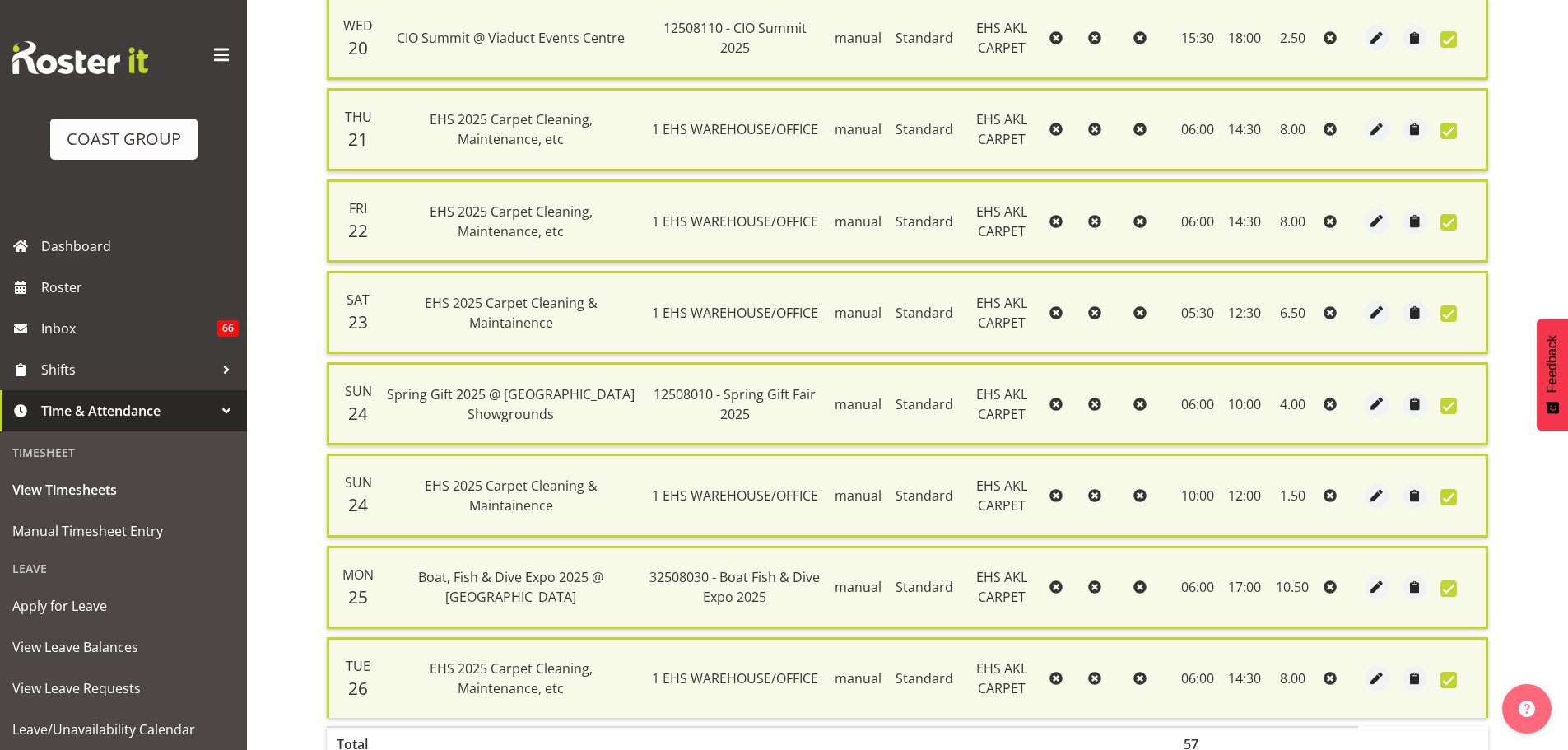
scroll to position [698, 0]
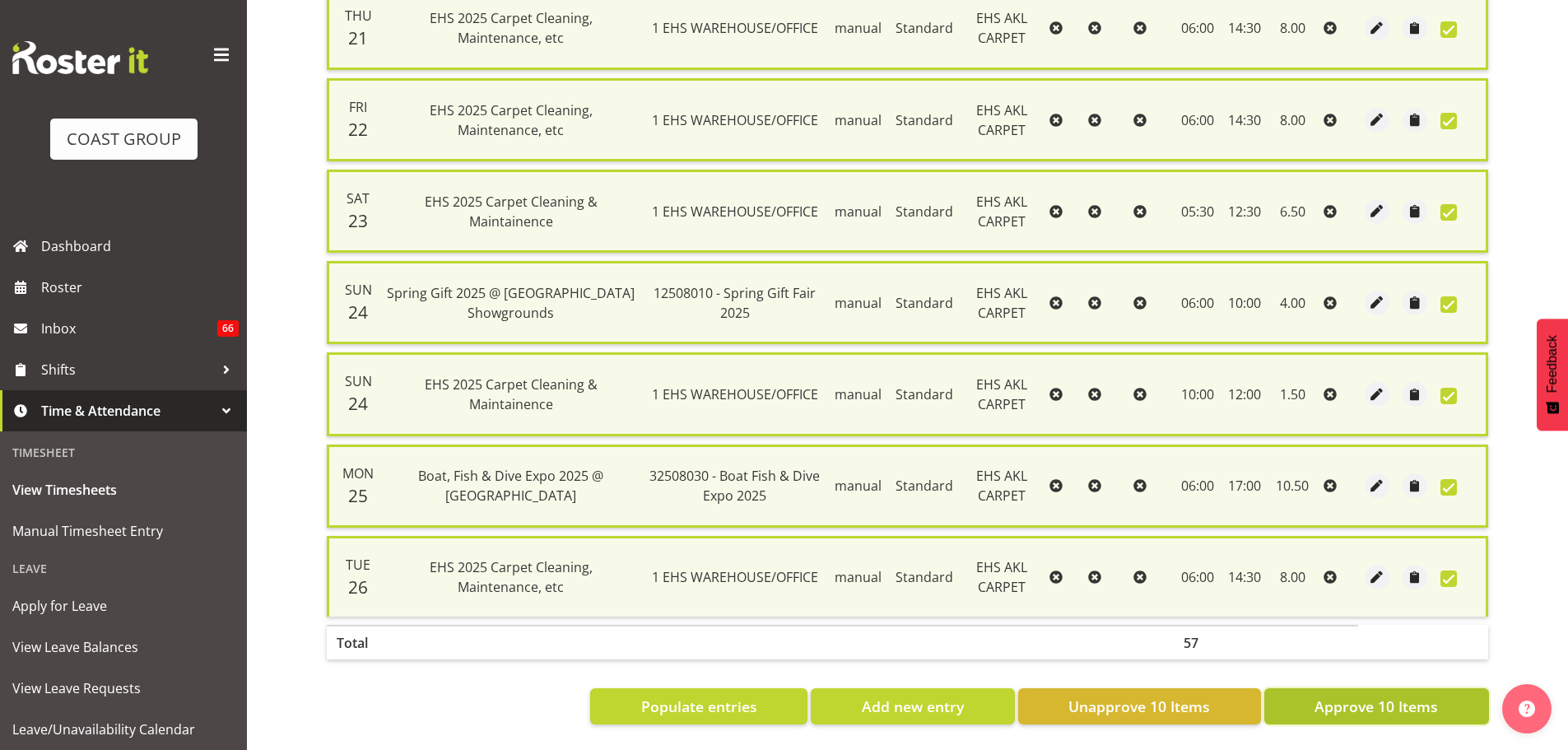
click at [1339, 695] on span "Approve 10 Items" at bounding box center [1376, 706] width 123 height 21
checkbox input "false"
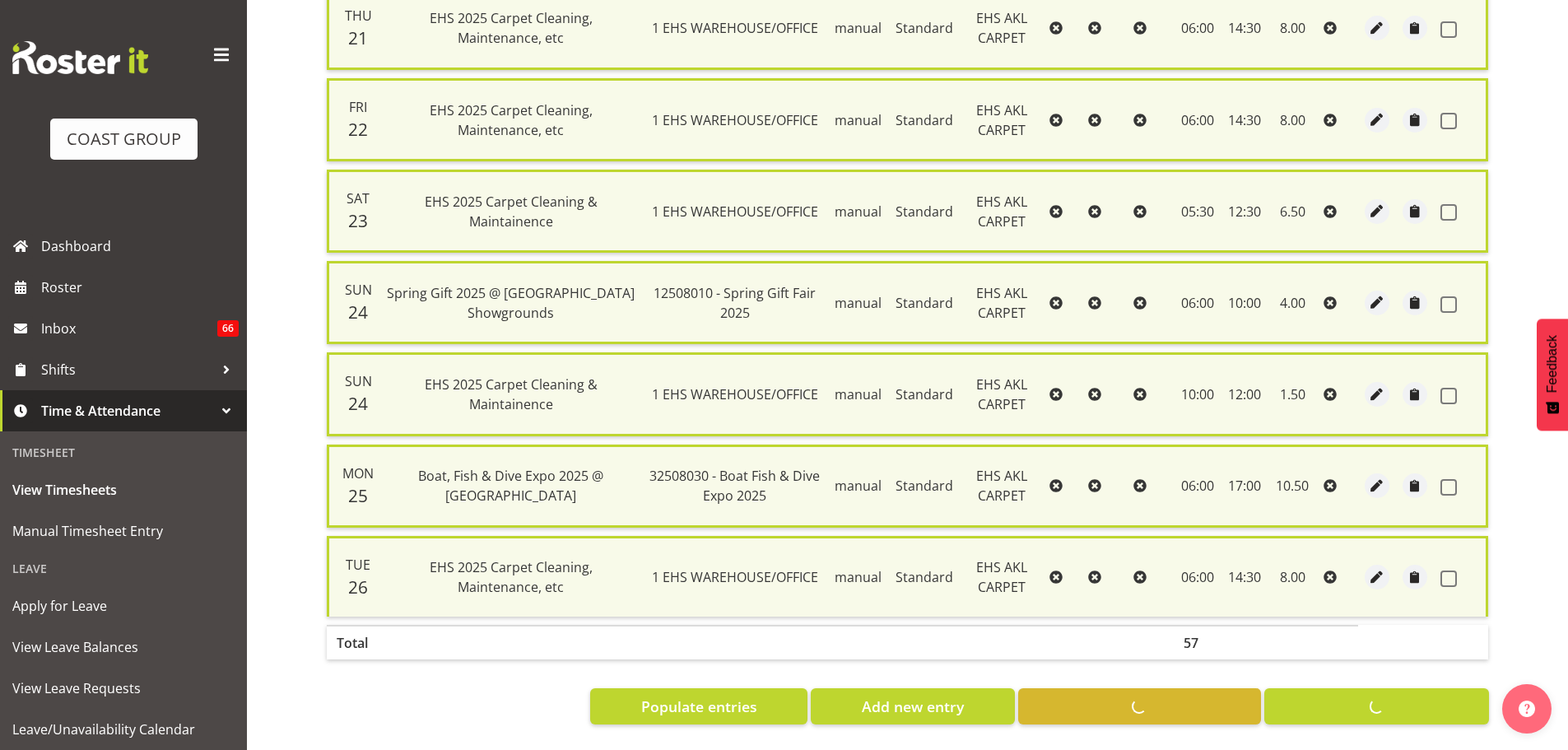
checkbox input "false"
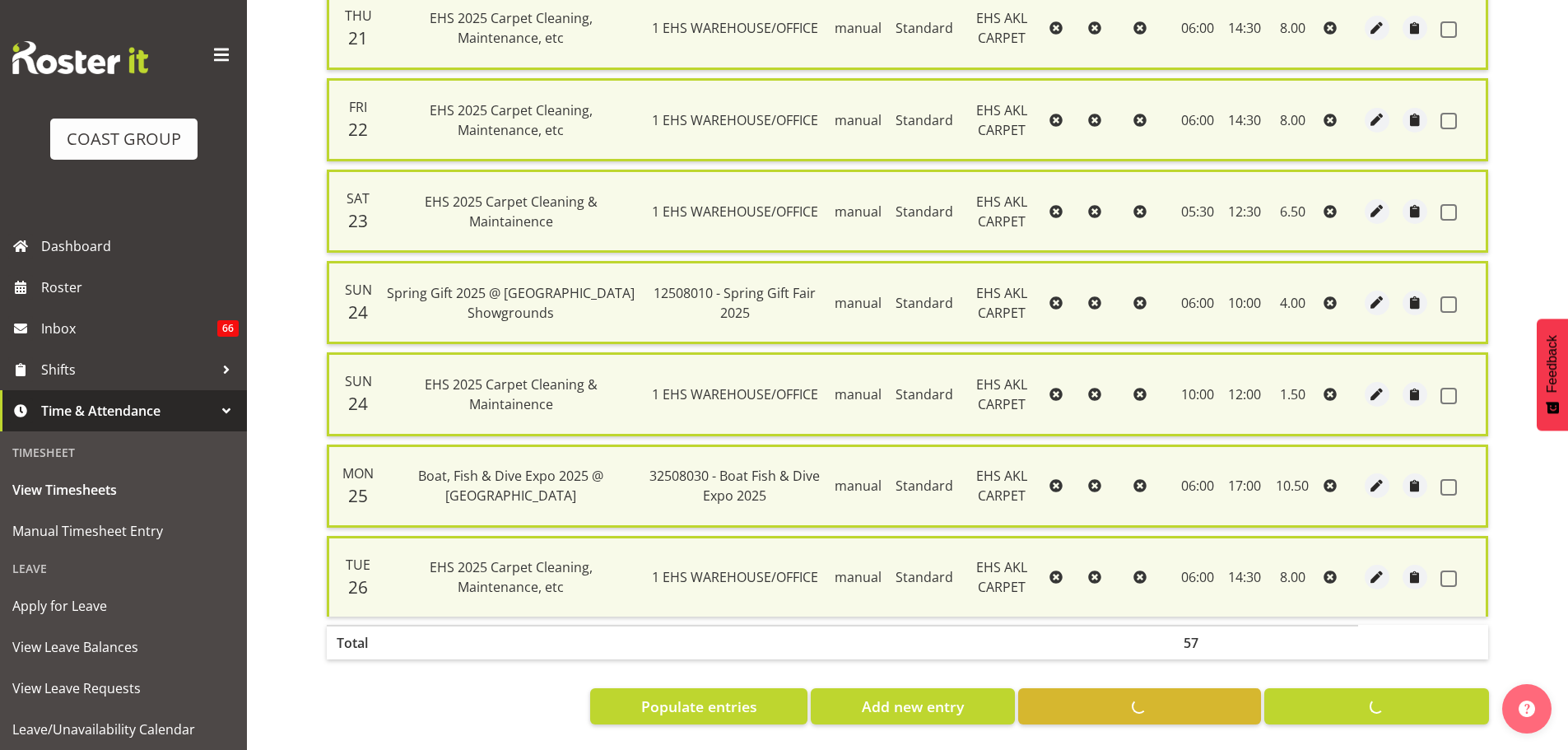
checkbox input "false"
